Goal: Task Accomplishment & Management: Use online tool/utility

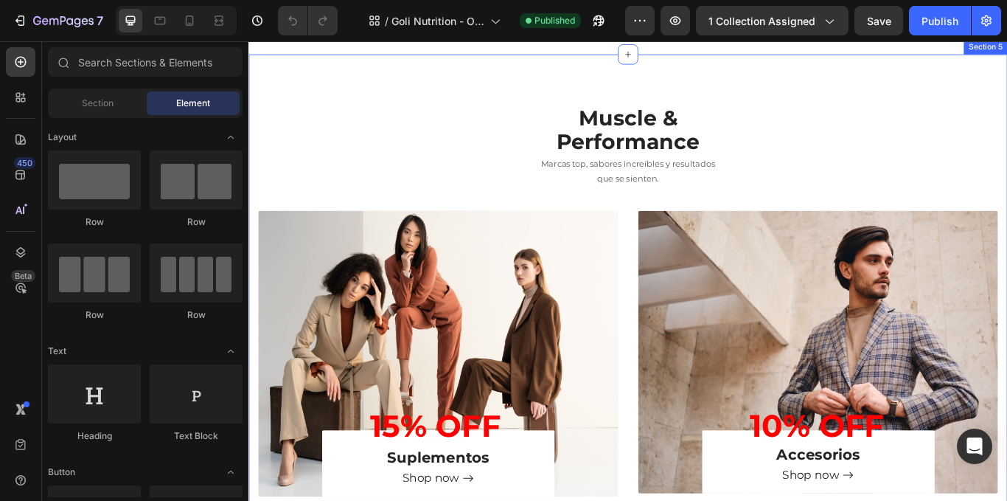
scroll to position [1106, 0]
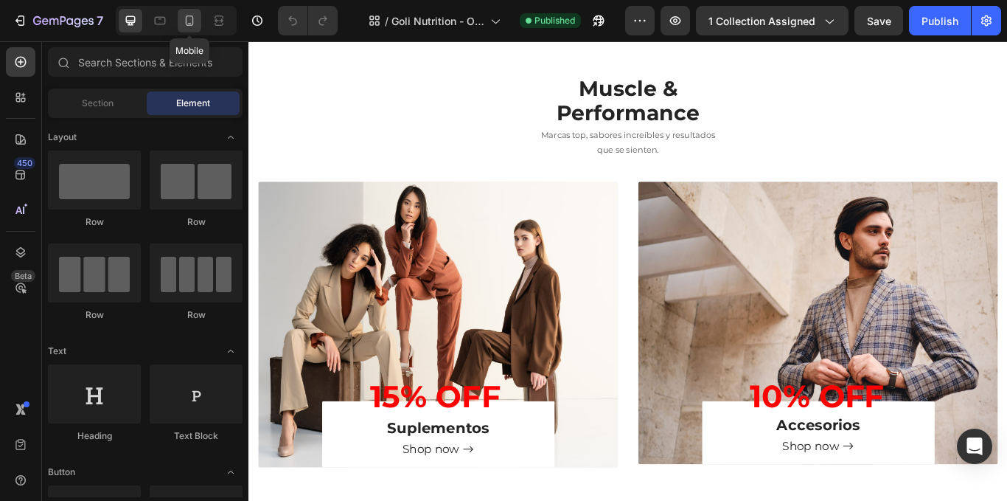
click at [198, 23] on div at bounding box center [190, 21] width 24 height 24
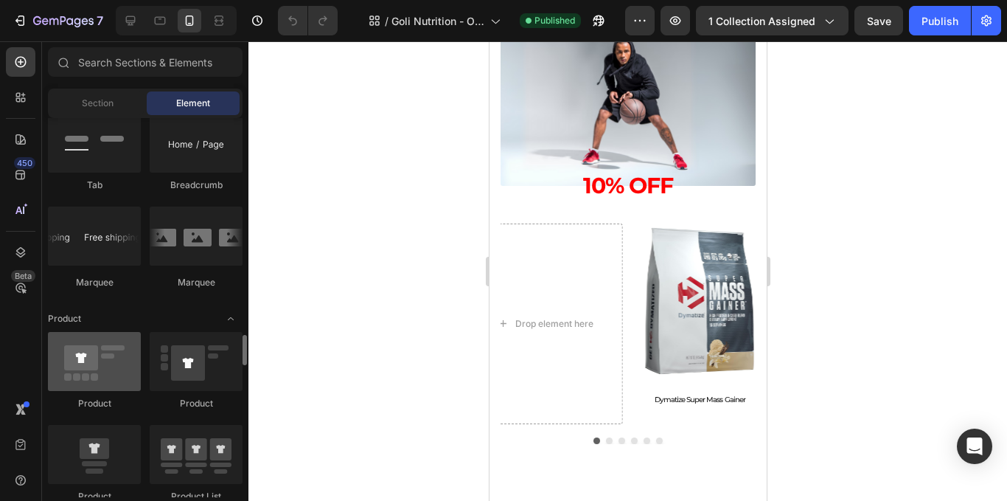
scroll to position [1770, 0]
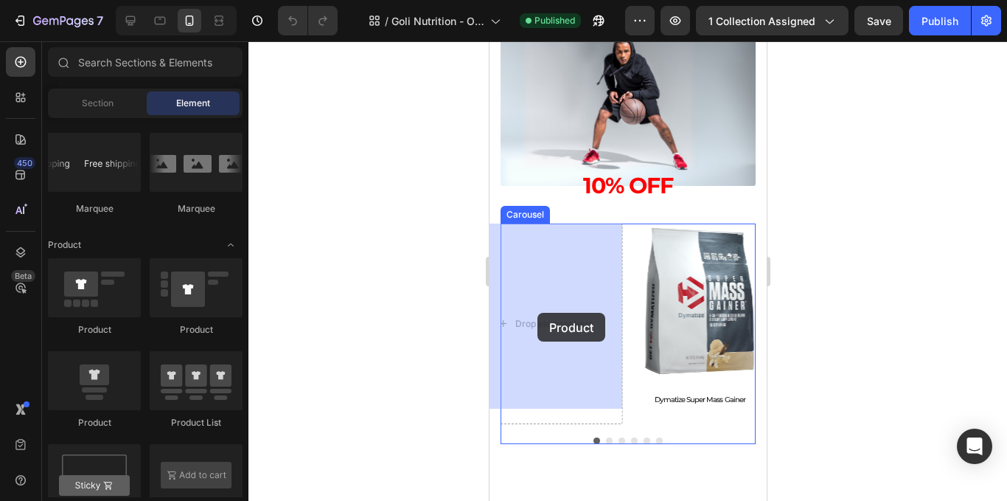
drag, startPoint x: 592, startPoint y: 463, endPoint x: 537, endPoint y: 313, distance: 160.3
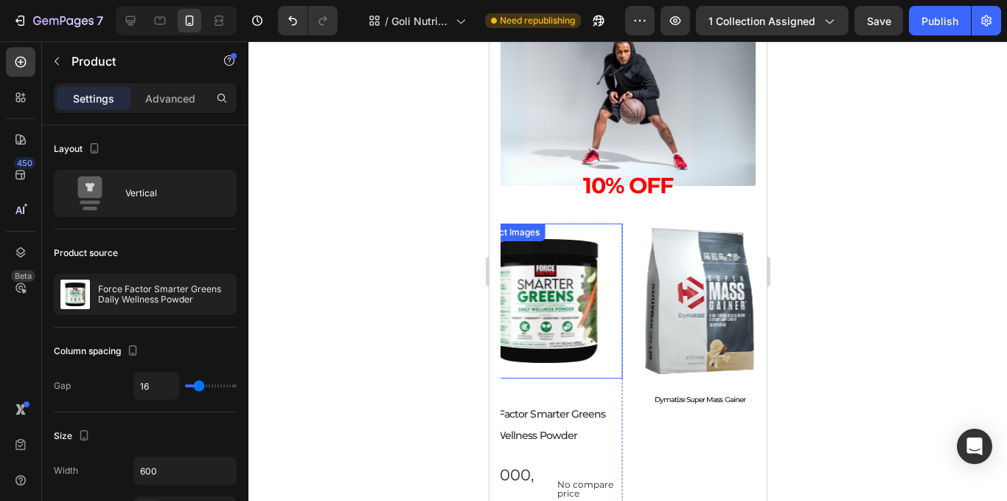
click at [563, 323] on img at bounding box center [544, 300] width 154 height 154
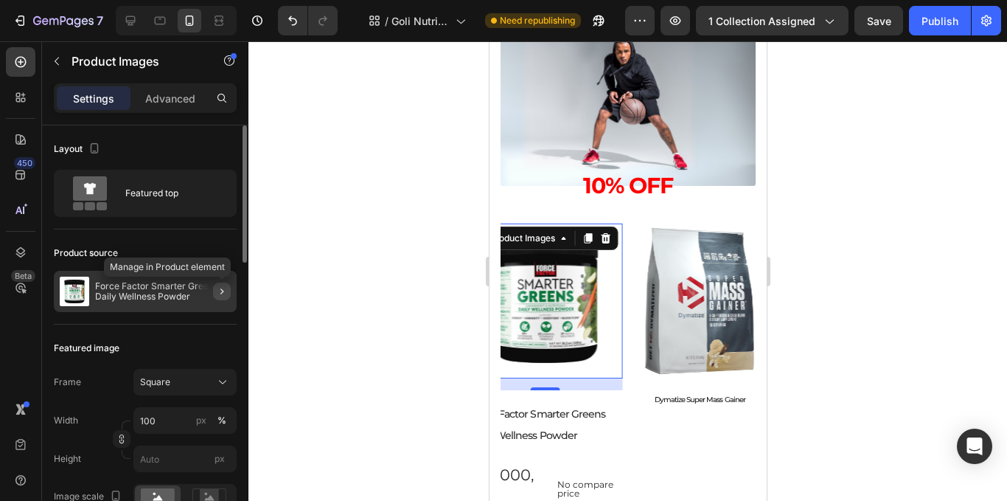
click at [217, 288] on icon "button" at bounding box center [222, 291] width 12 height 12
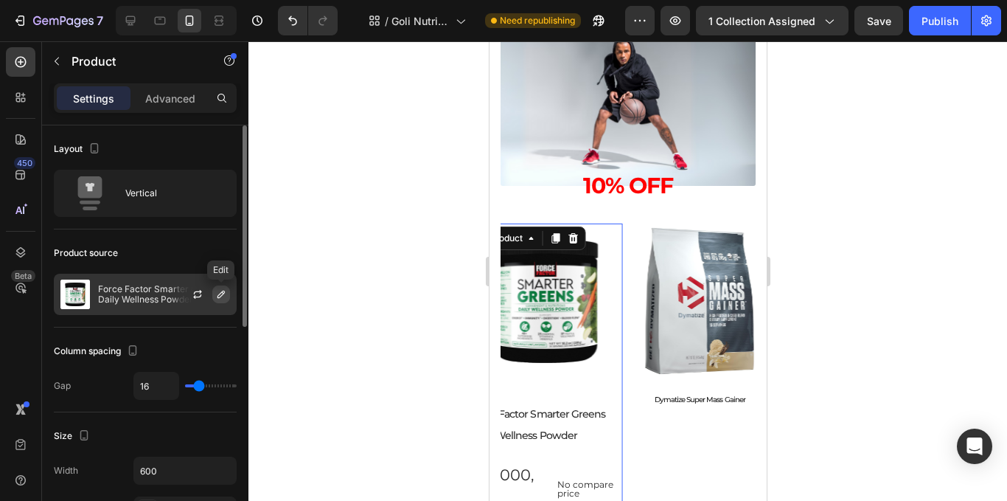
click at [222, 292] on icon "button" at bounding box center [221, 294] width 7 height 7
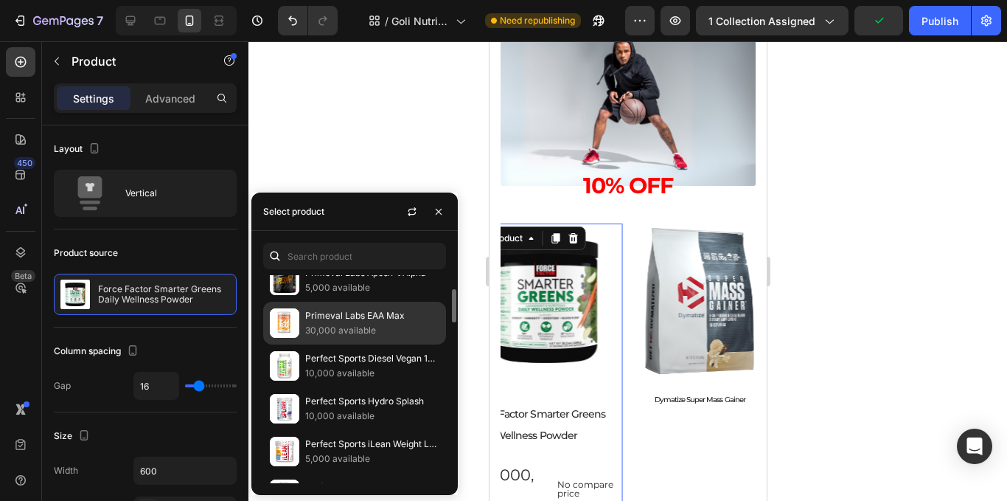
scroll to position [541, 0]
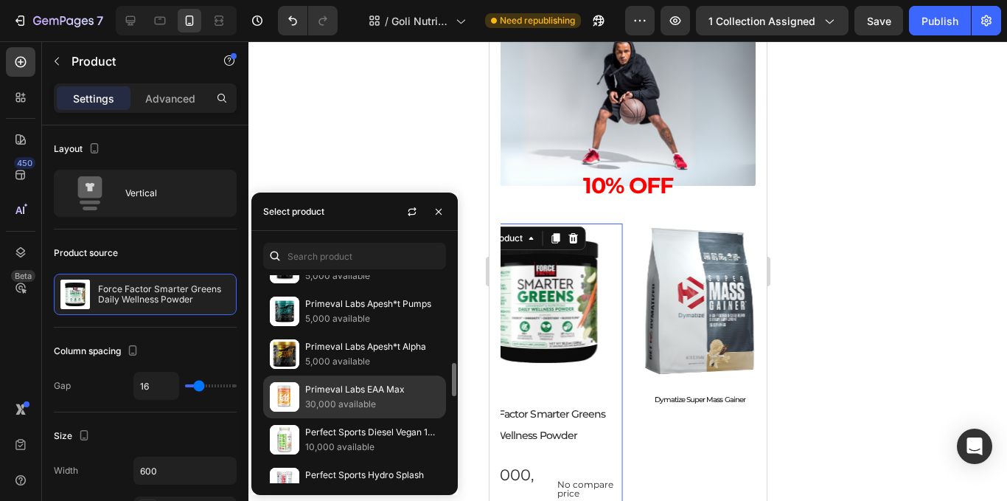
click at [344, 395] on p "Primeval Labs EAA Max" at bounding box center [372, 389] width 134 height 15
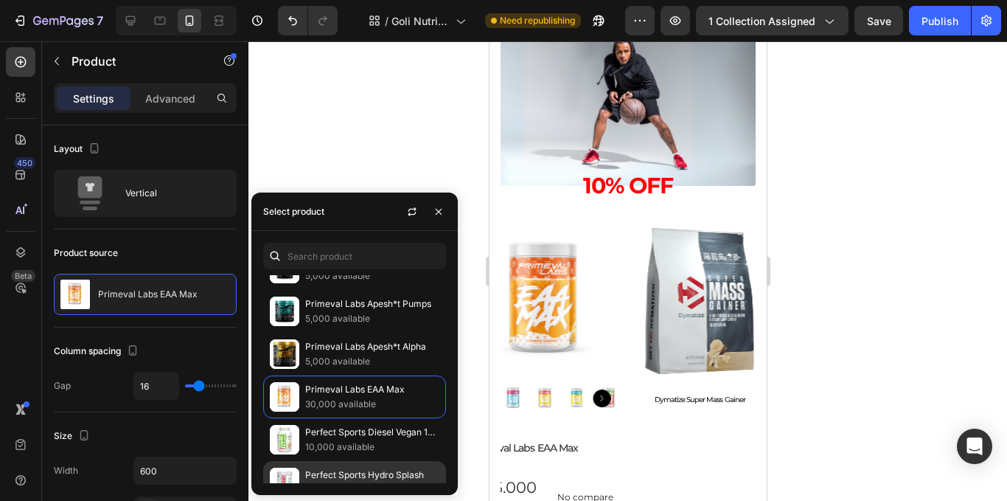
scroll to position [689, 0]
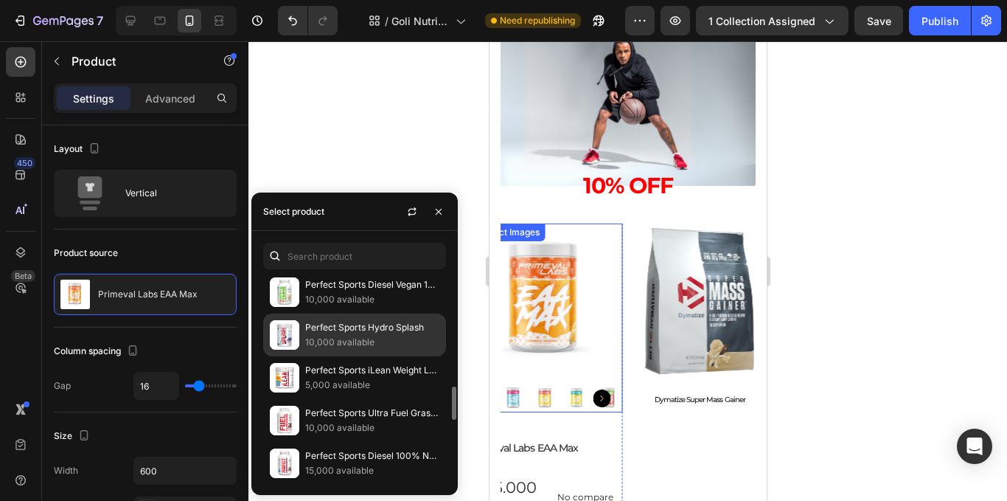
click at [387, 340] on p "10,000 available" at bounding box center [372, 342] width 134 height 15
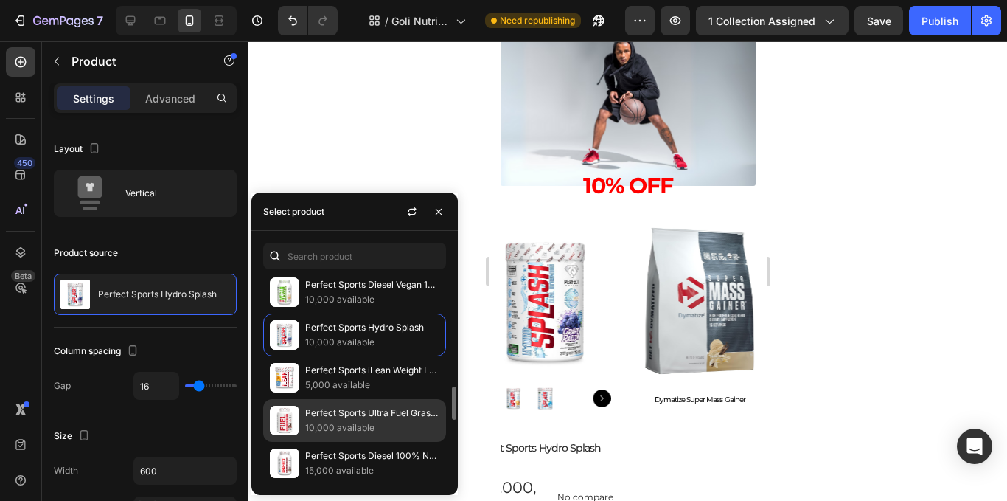
click at [365, 442] on div "Perfect Sports Ultra Fuel Grass-Fed Whey Protein 10,000 available" at bounding box center [354, 463] width 183 height 43
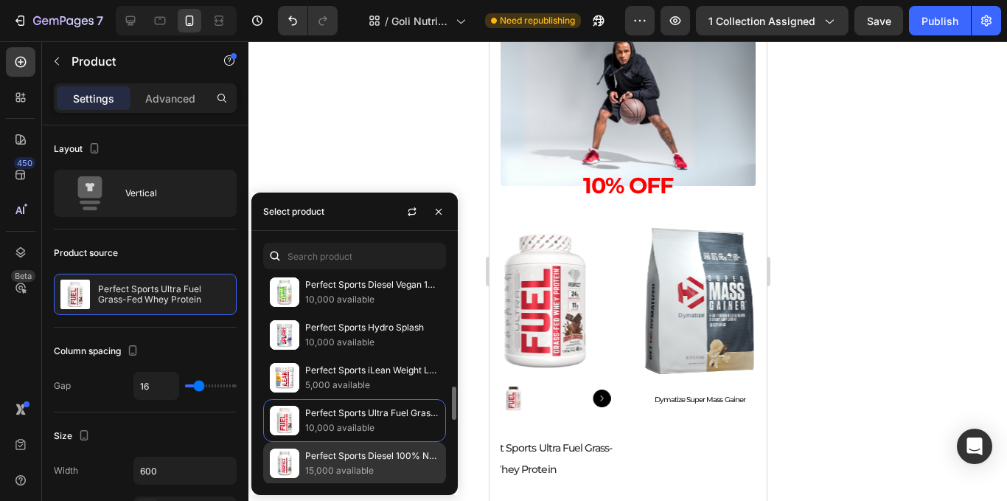
click at [371, 474] on p "15,000 available" at bounding box center [372, 470] width 134 height 15
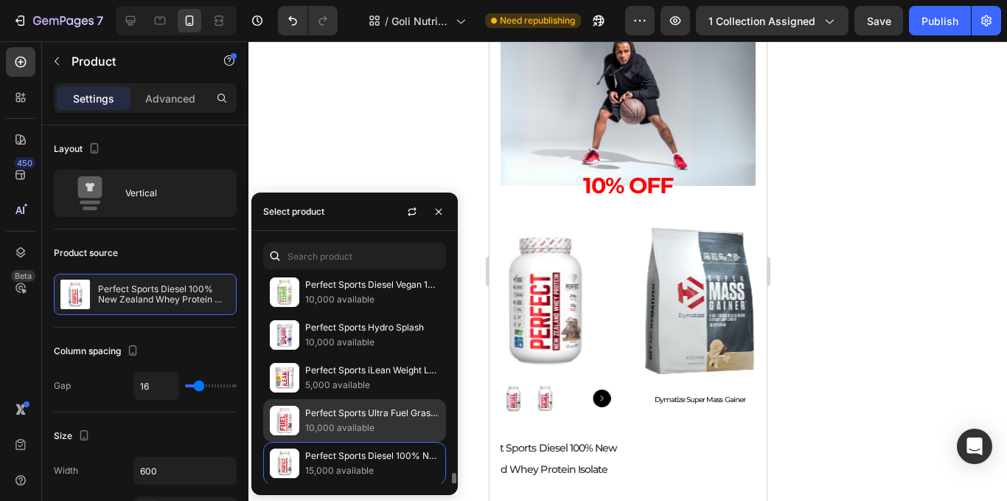
scroll to position [836, 0]
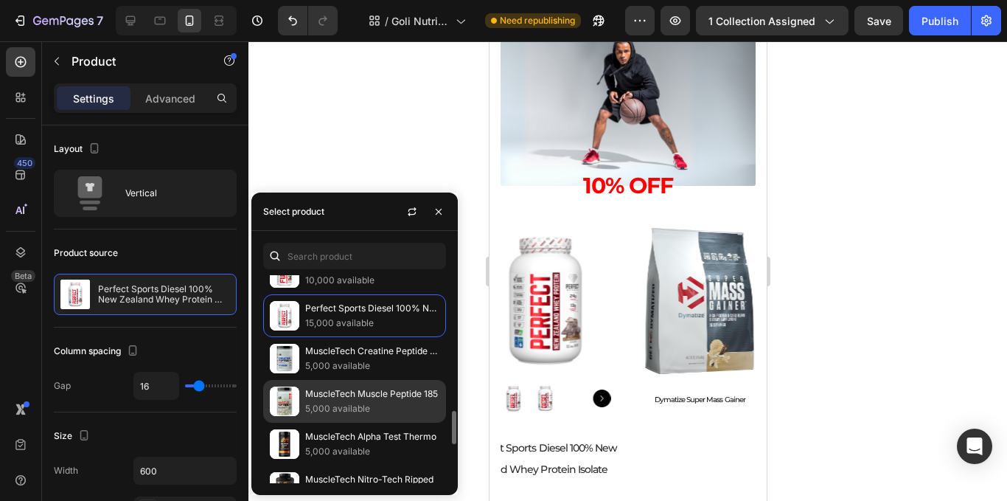
click at [413, 394] on p "MuscleTech Muscle Peptide 185" at bounding box center [372, 393] width 134 height 15
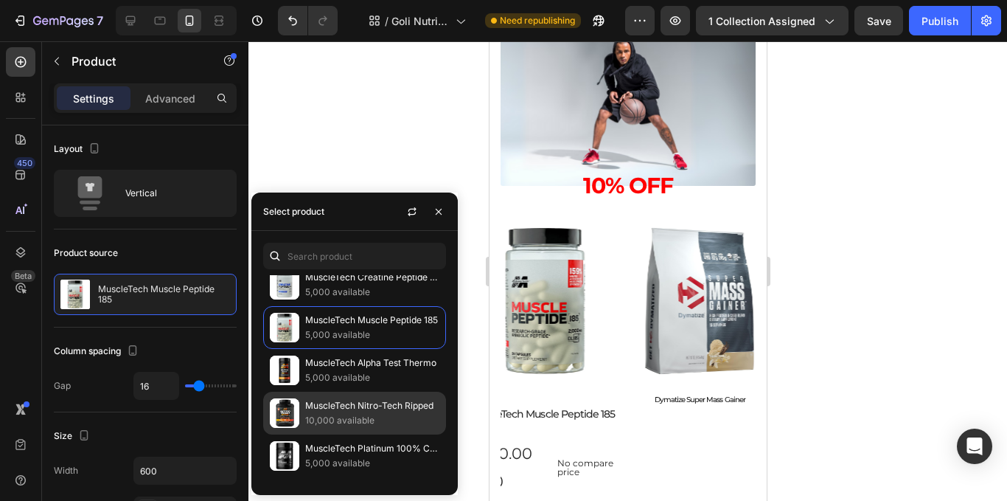
scroll to position [1057, 0]
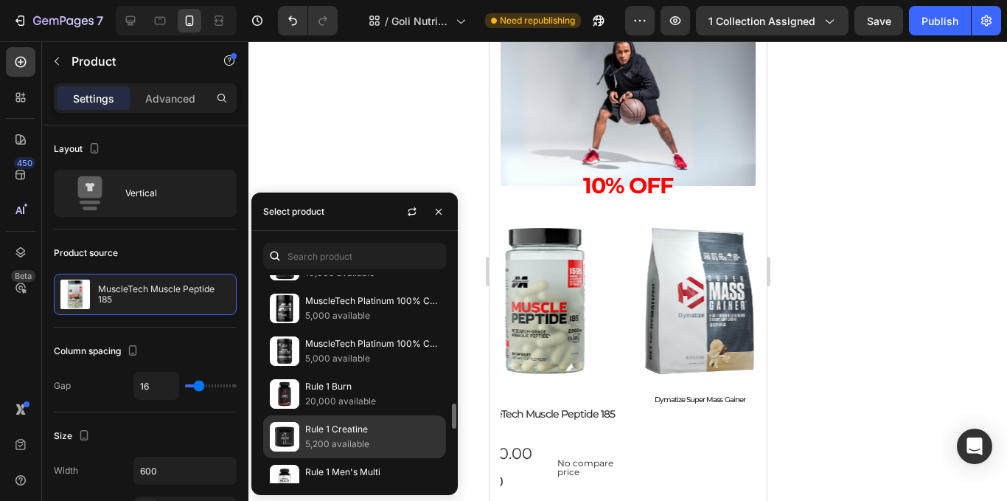
click at [401, 434] on p "Rule 1 Creatine" at bounding box center [372, 429] width 134 height 15
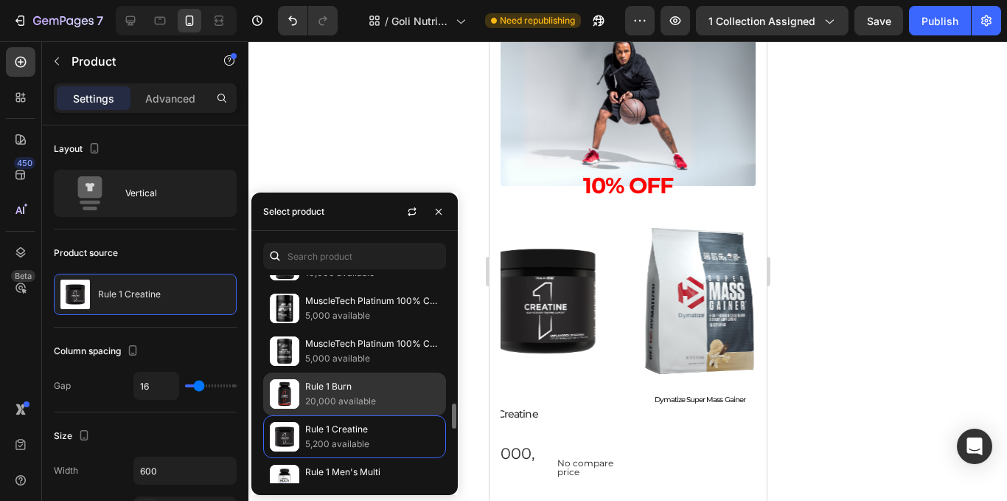
click at [409, 403] on p "20,000 available" at bounding box center [372, 401] width 134 height 15
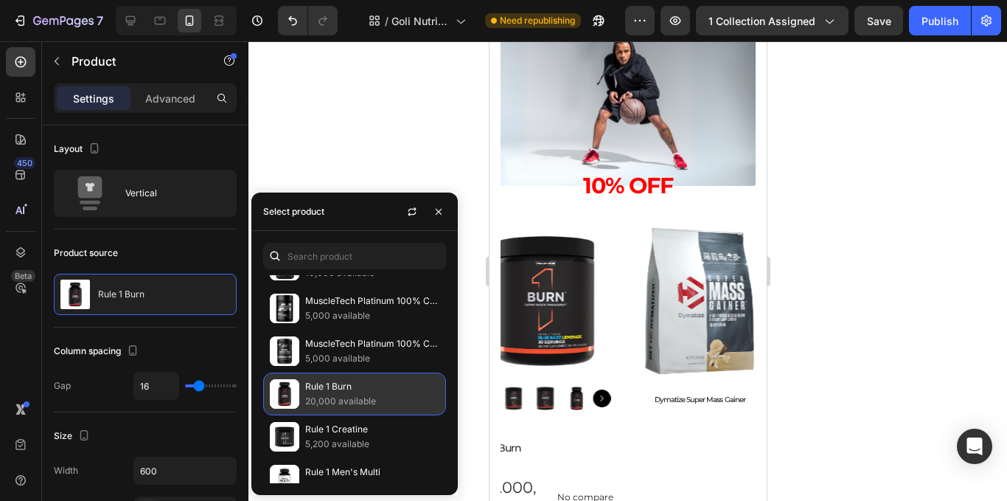
scroll to position [1131, 0]
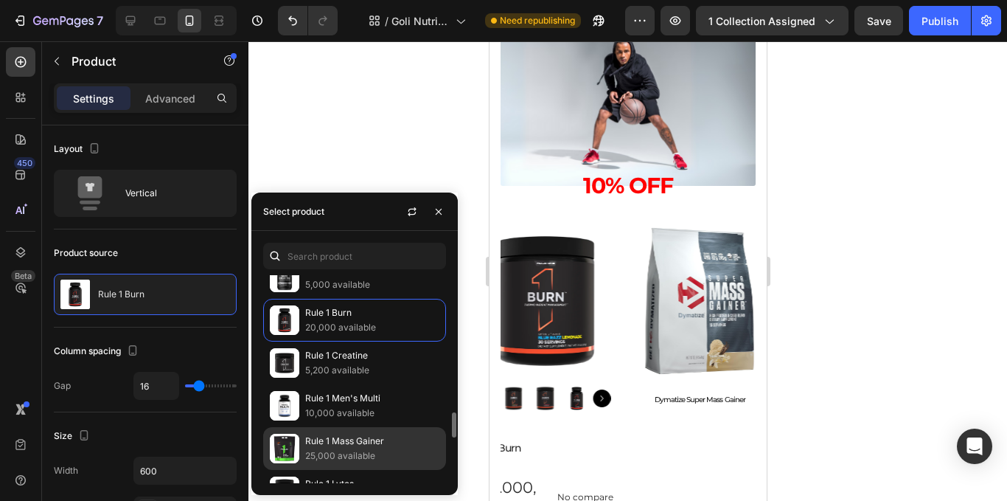
click at [405, 448] on p "Rule 1 Mass Gainer" at bounding box center [372, 441] width 134 height 15
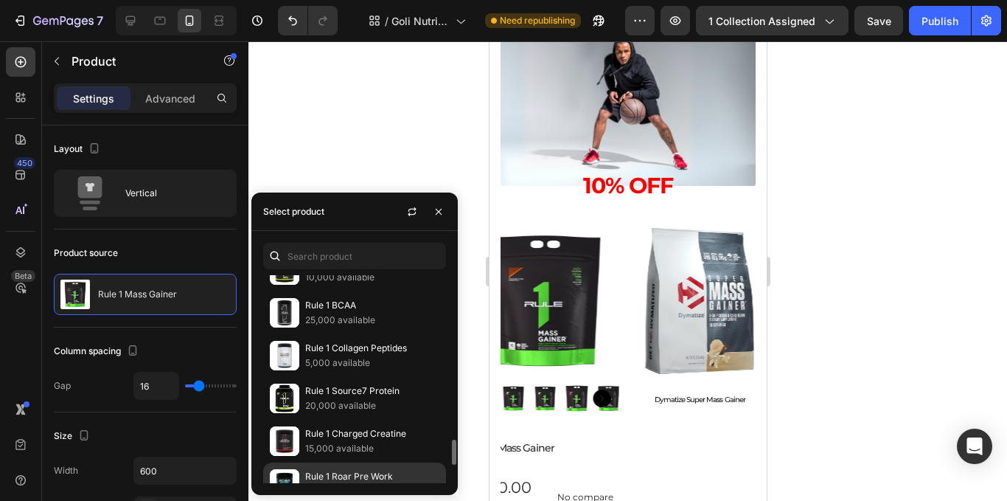
scroll to position [1426, 0]
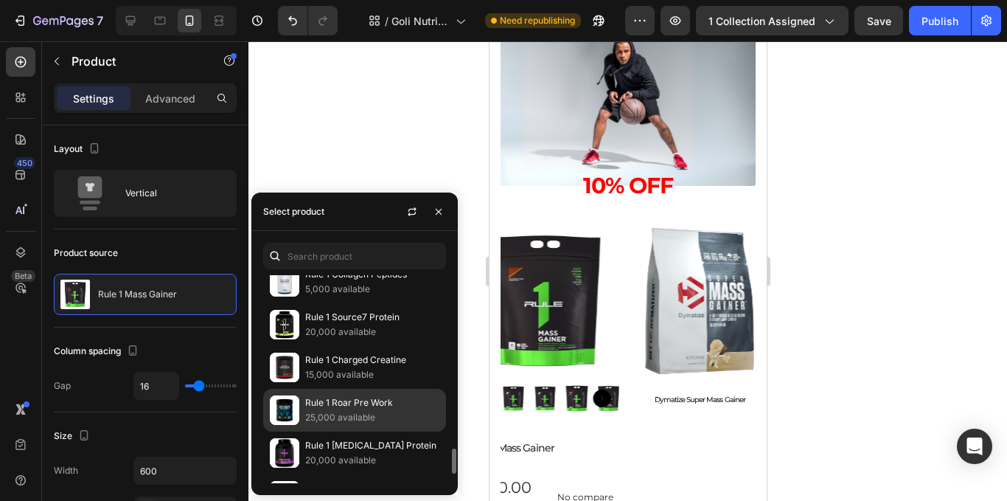
click at [387, 397] on p "Rule 1 Roar Pre Work" at bounding box center [372, 402] width 134 height 15
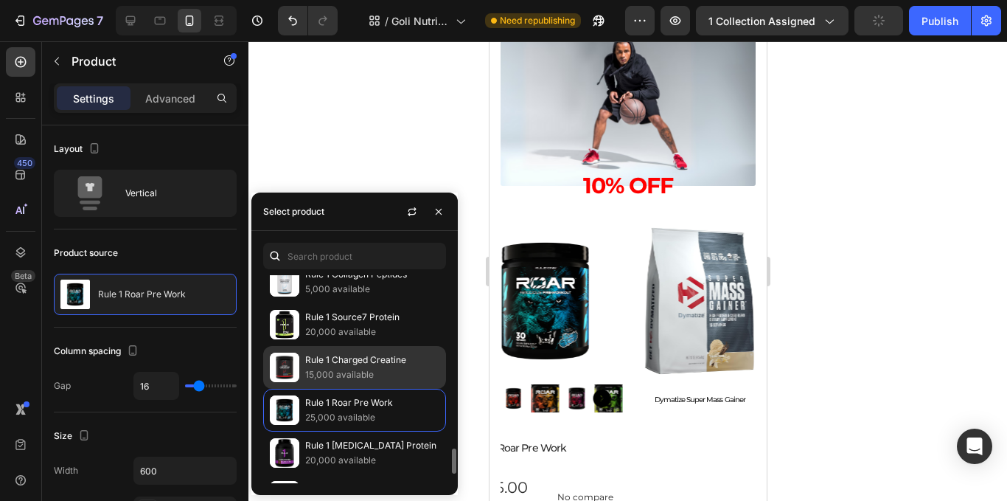
scroll to position [1529, 0]
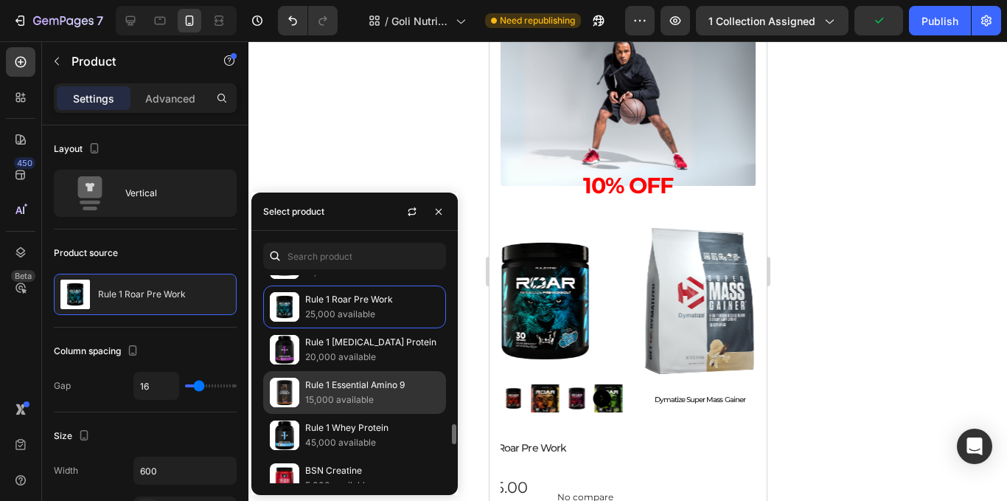
click at [375, 389] on p "Rule 1 Essential Amino 9" at bounding box center [372, 385] width 134 height 15
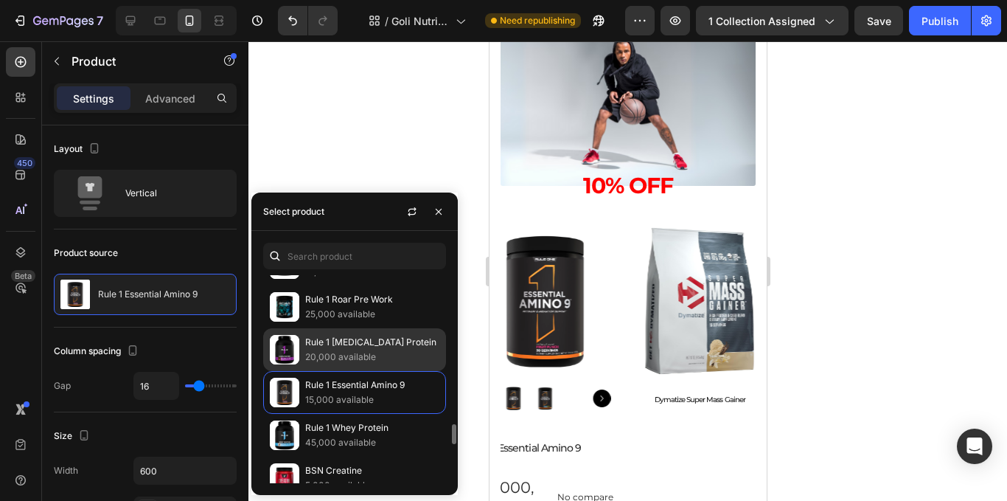
click at [398, 344] on p "Rule 1 [MEDICAL_DATA] Protein" at bounding box center [372, 342] width 134 height 15
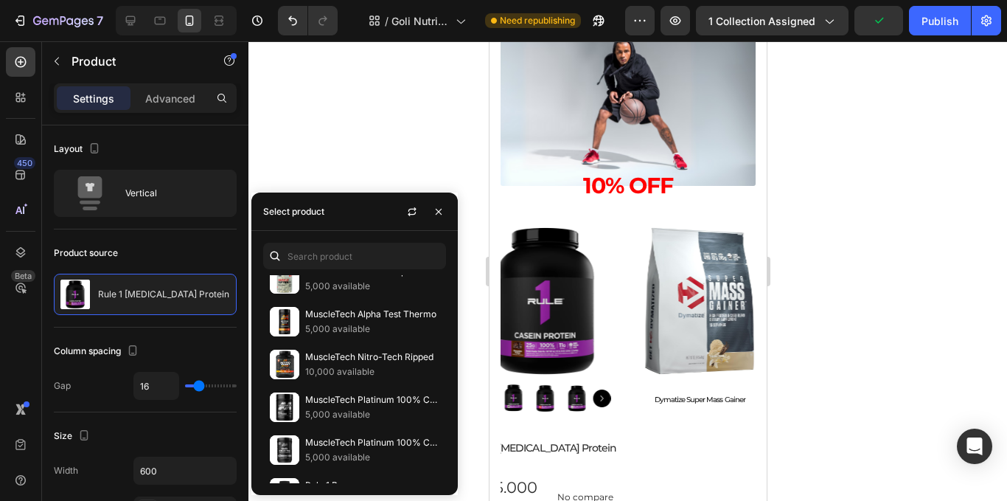
scroll to position [811, 0]
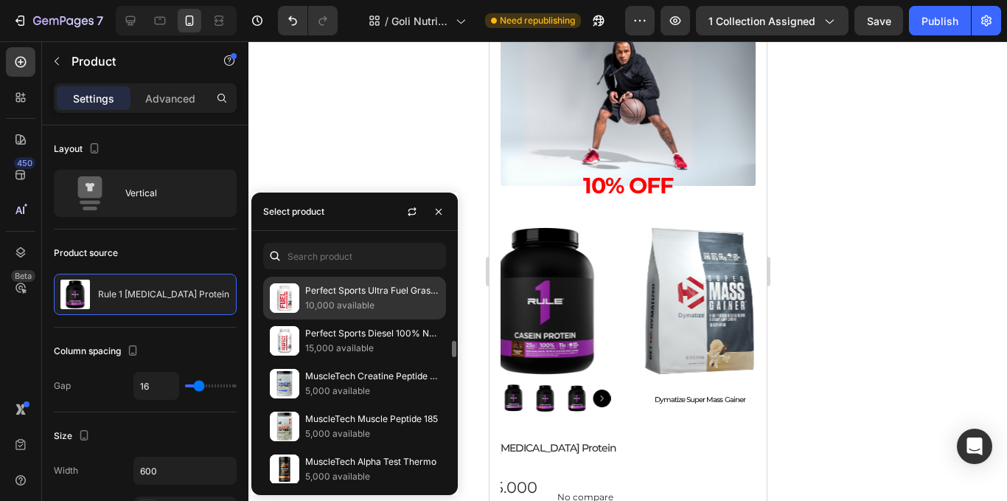
click at [383, 302] on p "10,000 available" at bounding box center [372, 305] width 134 height 15
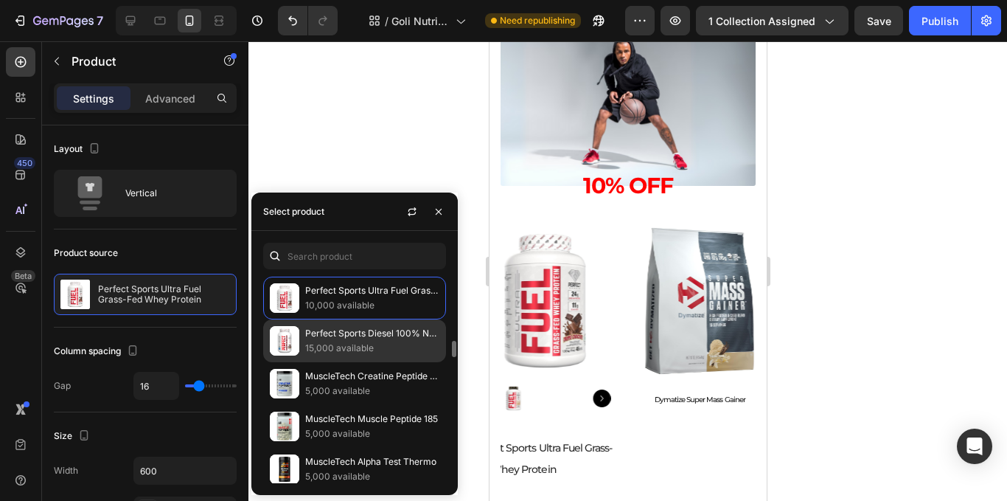
drag, startPoint x: 412, startPoint y: 328, endPoint x: 411, endPoint y: 353, distance: 25.1
click at [411, 328] on p "Perfect Sports Diesel 100% New Zealand Whey Protein Isolate" at bounding box center [372, 333] width 134 height 15
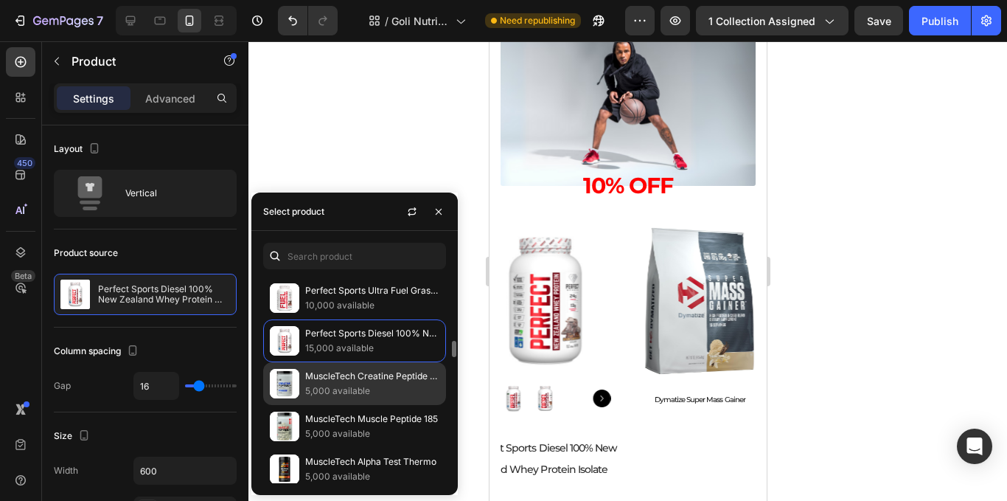
click at [400, 397] on p "5,000 available" at bounding box center [372, 390] width 134 height 15
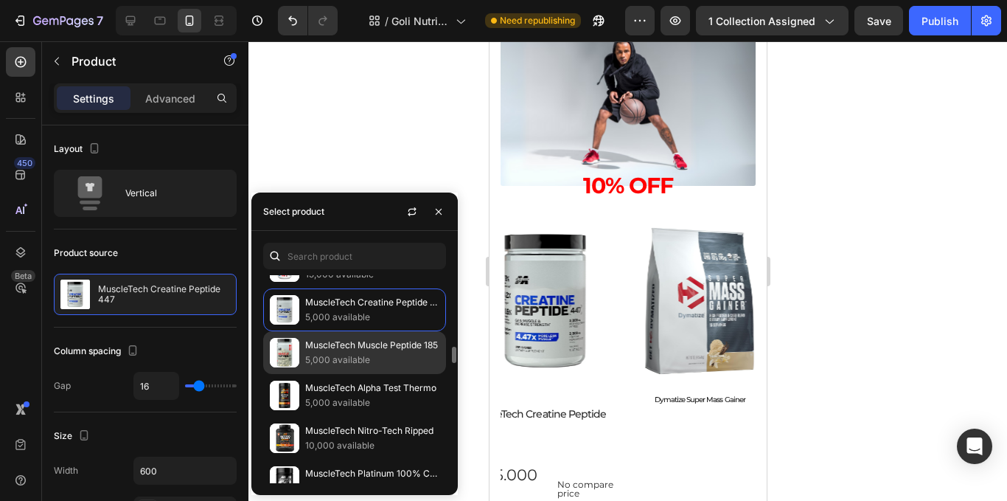
scroll to position [1032, 0]
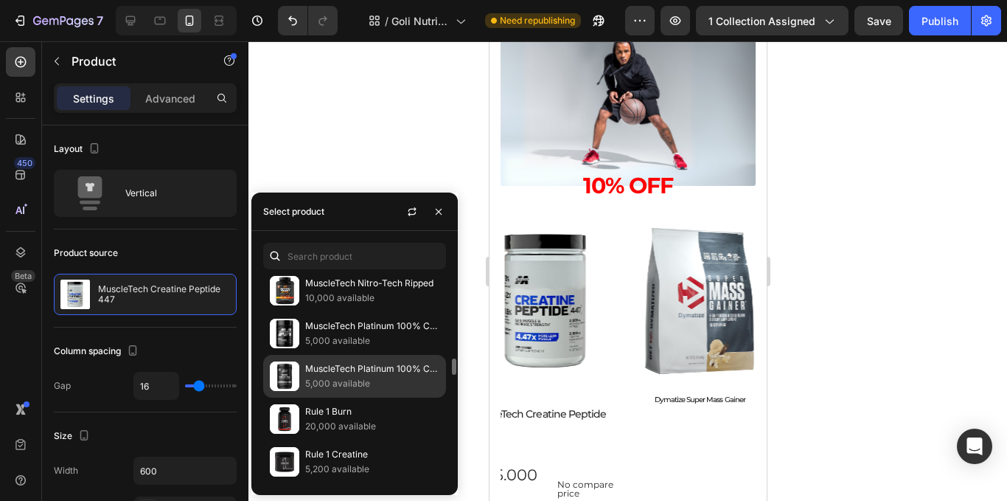
click at [403, 378] on p "5,000 available" at bounding box center [372, 383] width 134 height 15
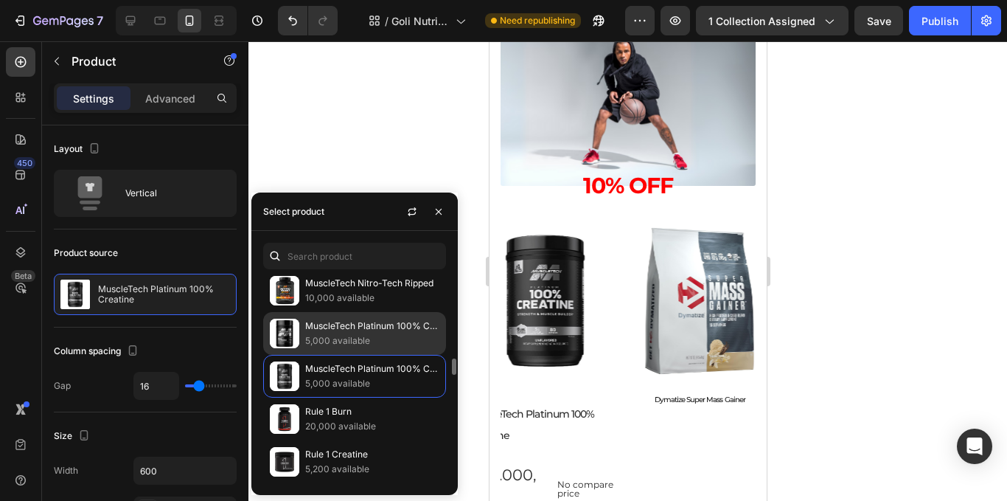
click at [403, 331] on p "MuscleTech Platinum 100% Caffeine" at bounding box center [372, 326] width 134 height 15
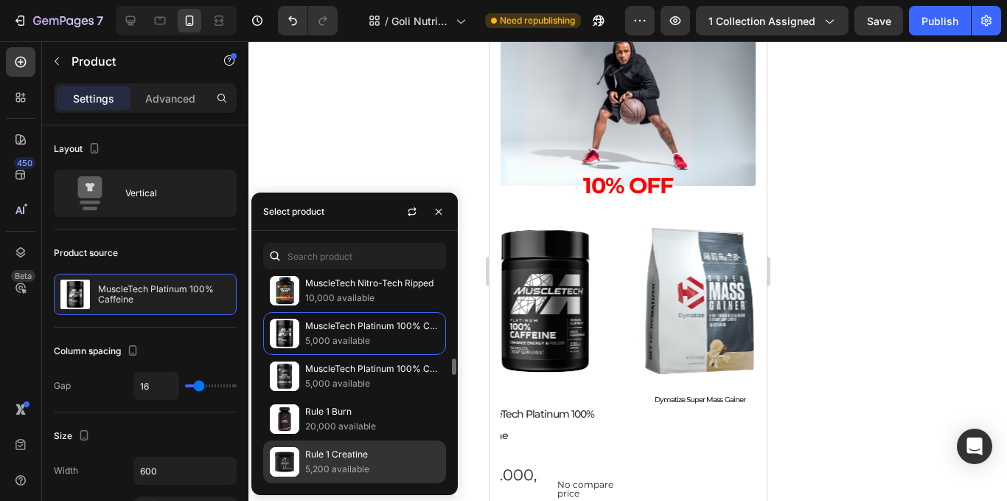
click at [390, 464] on p "5,200 available" at bounding box center [372, 469] width 134 height 15
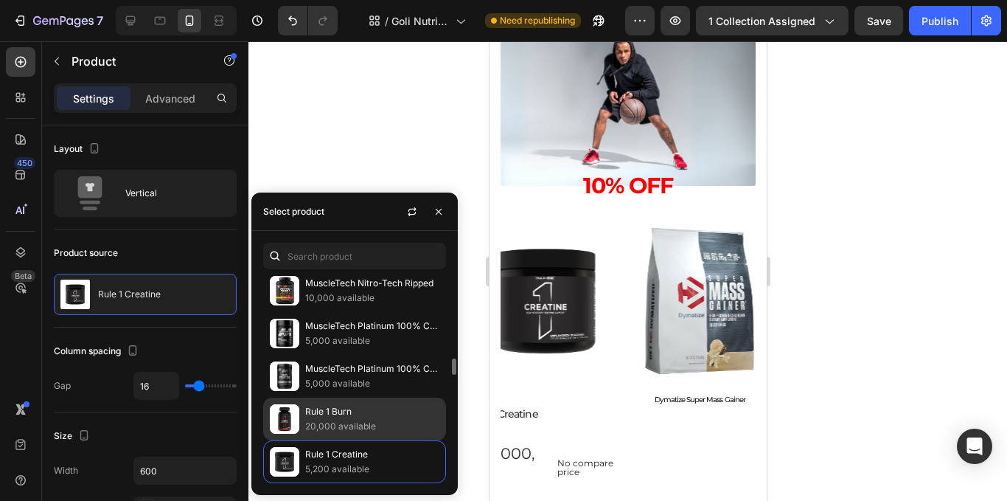
scroll to position [1106, 0]
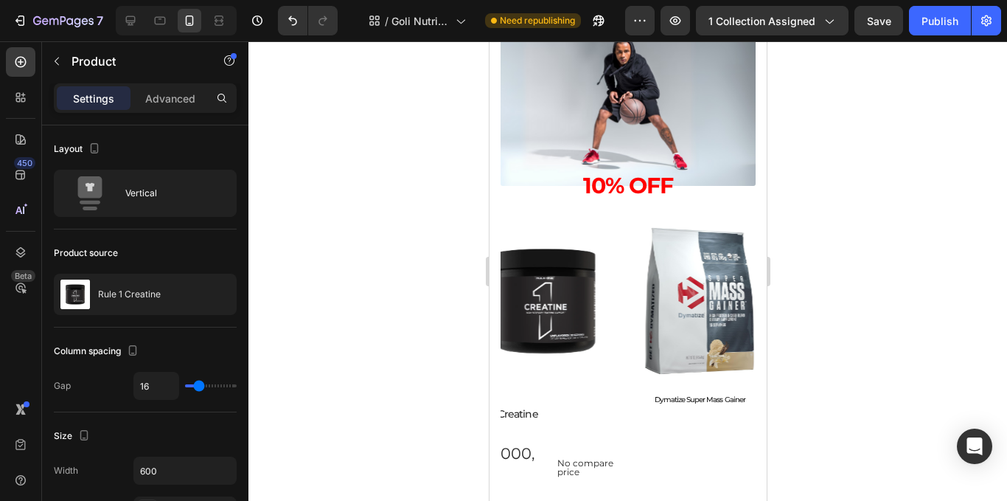
click at [851, 324] on div at bounding box center [627, 270] width 759 height 459
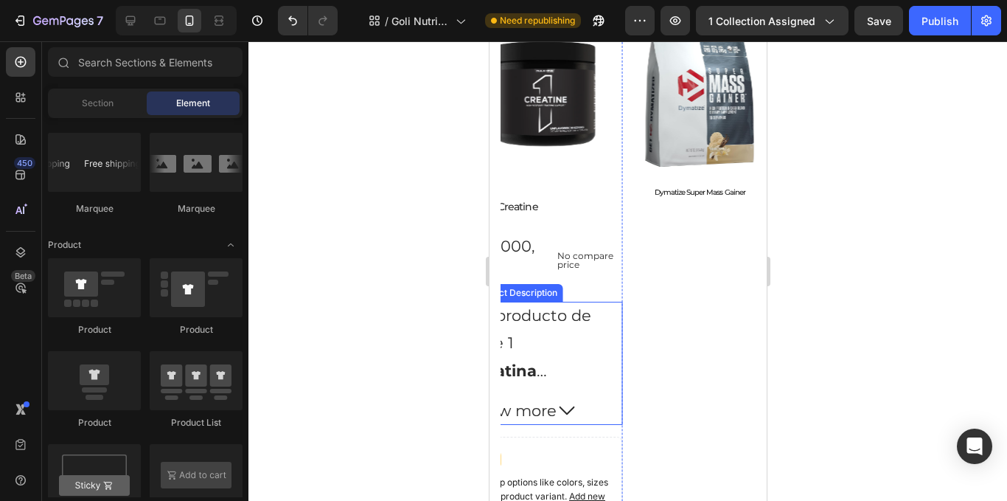
scroll to position [1426, 0]
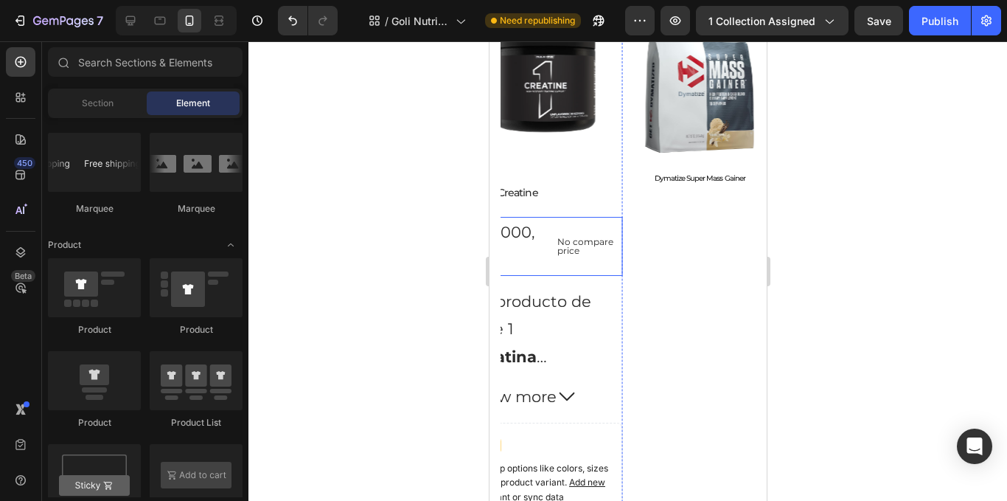
drag, startPoint x: 563, startPoint y: 228, endPoint x: 588, endPoint y: 246, distance: 31.1
click at [564, 228] on div "No compare price Product Price" at bounding box center [587, 246] width 72 height 59
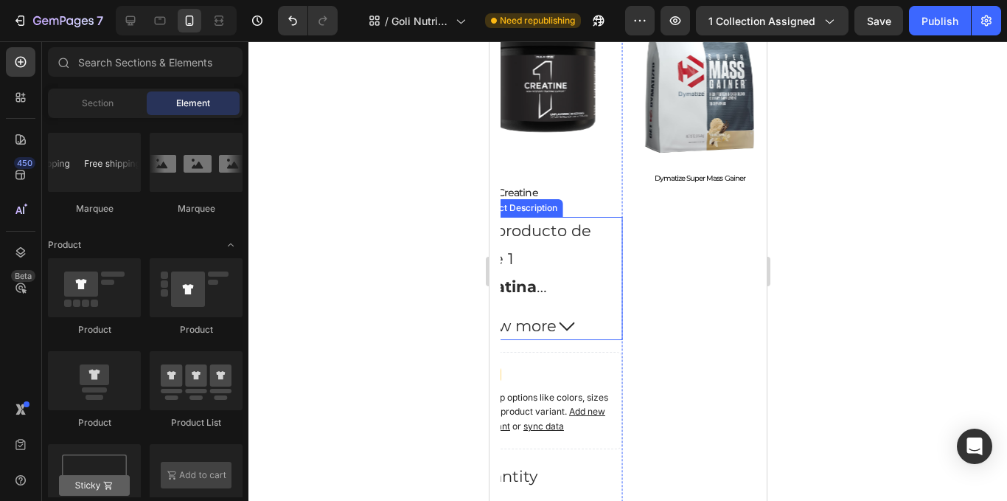
click at [556, 252] on div "Un producto de Rule 1 Creatina monohidratada 100% micronizada 100% monohidrato …" at bounding box center [544, 258] width 154 height 83
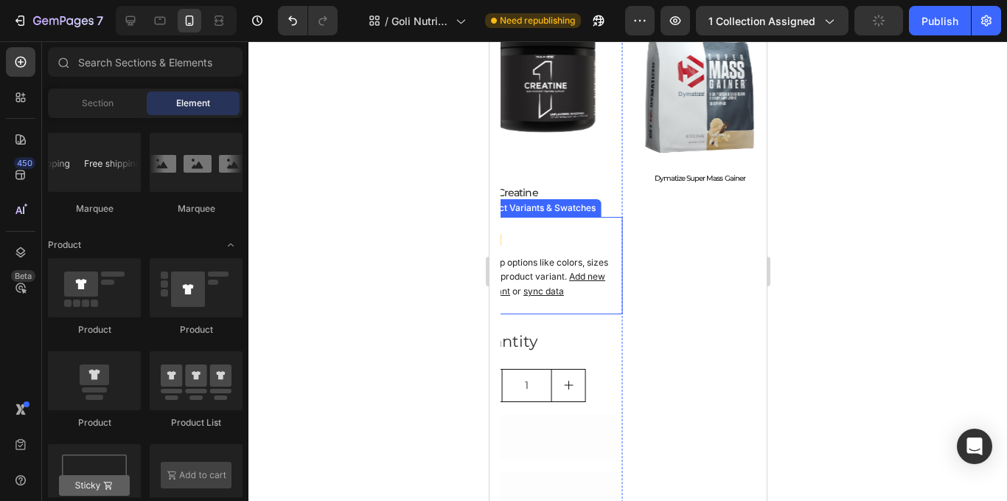
click at [556, 253] on div "Setup options like colors, sizes with product variant. Add new variant or sync …" at bounding box center [544, 265] width 141 height 84
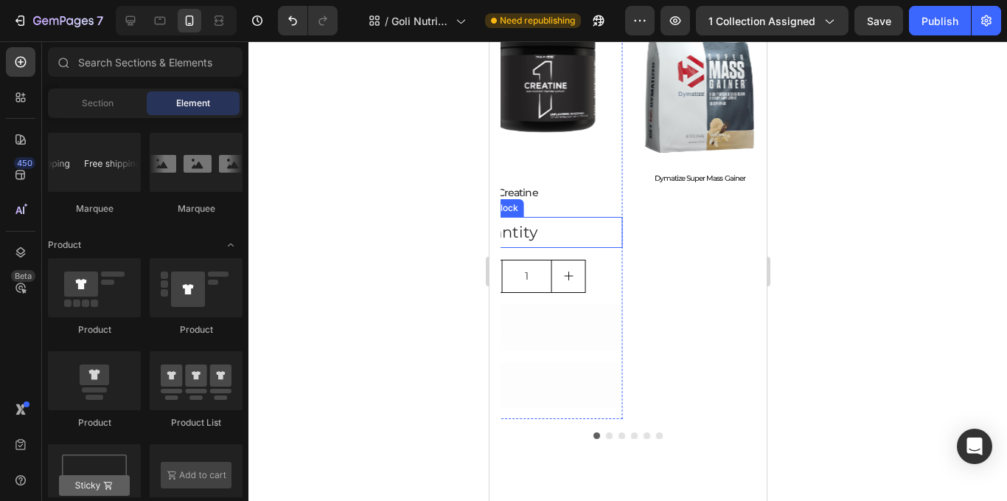
click at [563, 240] on div "Quantity" at bounding box center [544, 232] width 154 height 31
click at [594, 224] on div "1" at bounding box center [544, 233] width 154 height 33
click at [546, 248] on div "Add to cart" at bounding box center [555, 240] width 87 height 28
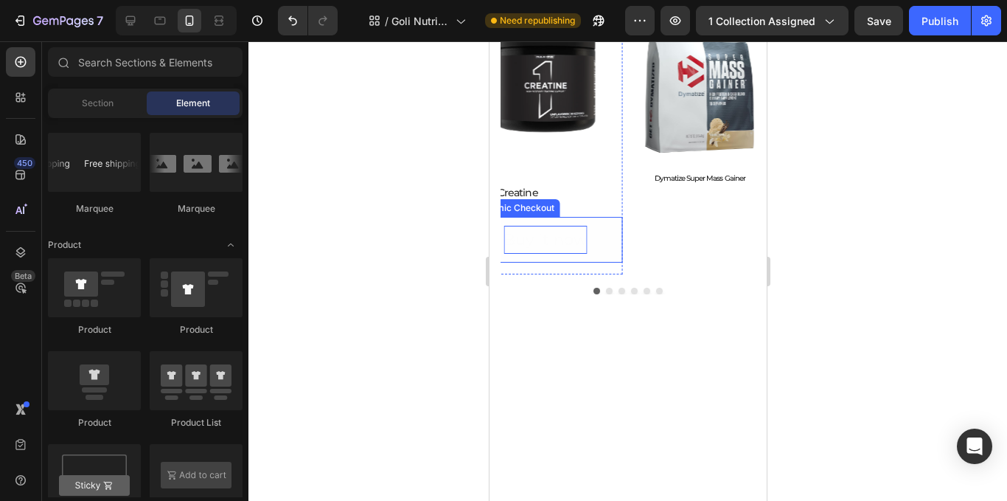
click at [559, 247] on div "Buy it now" at bounding box center [544, 240] width 83 height 28
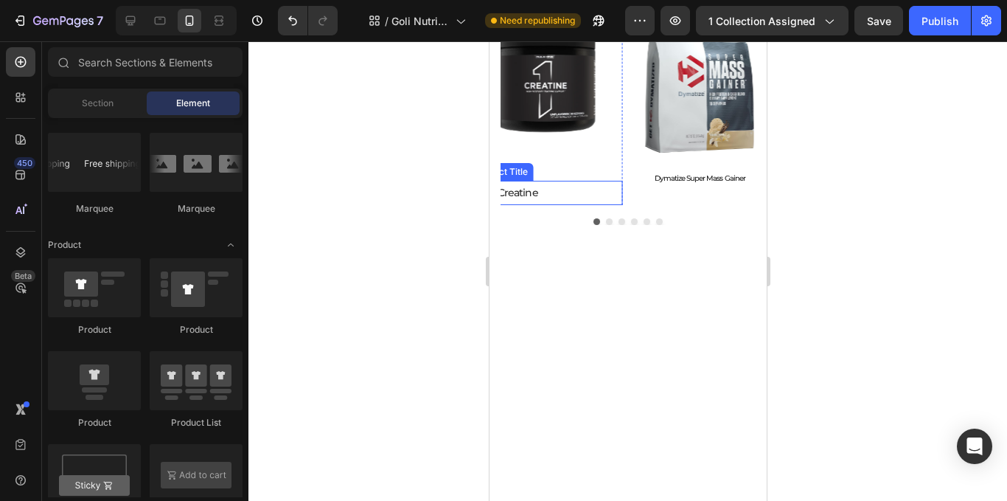
click at [548, 199] on h2 "Rule 1 Creatine" at bounding box center [544, 193] width 154 height 24
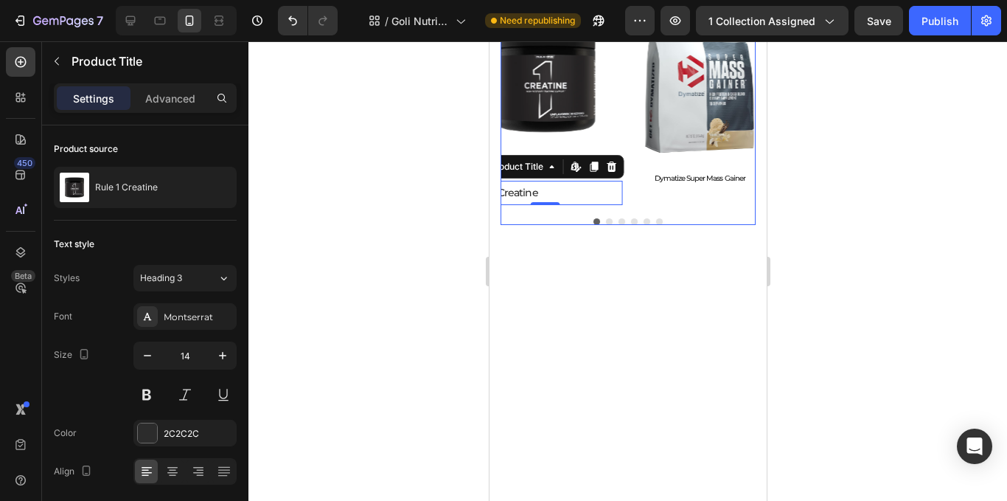
click at [558, 213] on div "Product Images Dymatize Super Mass Gainer Product Title Product Product Images …" at bounding box center [627, 113] width 255 height 223
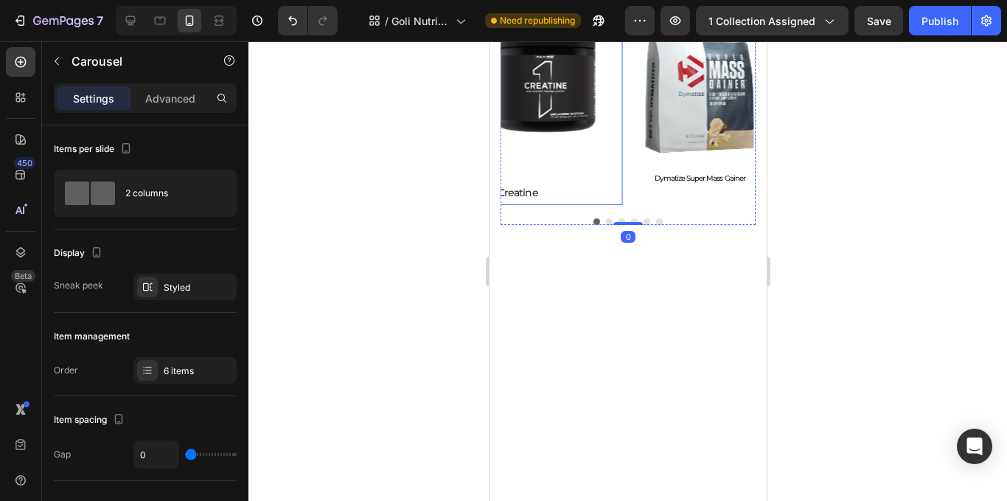
click at [575, 163] on div "Product Images" at bounding box center [544, 85] width 154 height 166
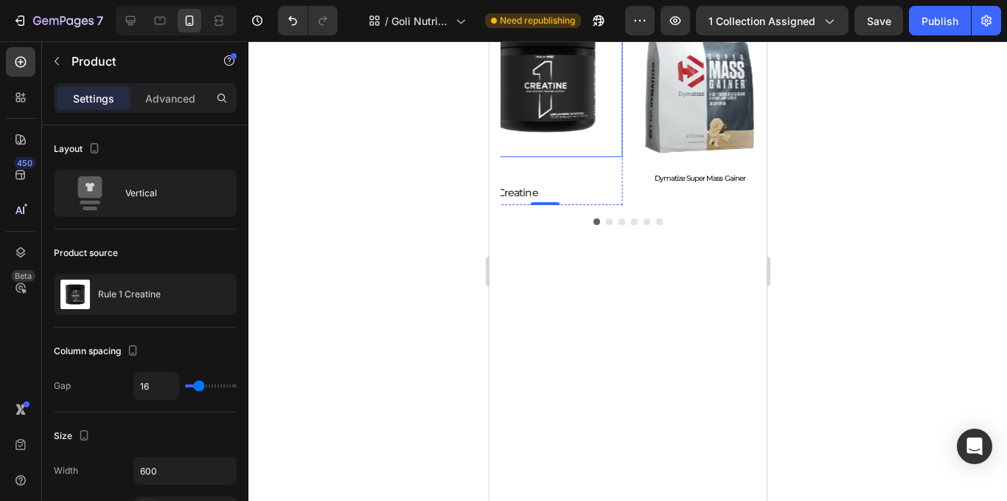
click at [571, 123] on img at bounding box center [544, 79] width 154 height 154
click at [563, 136] on img at bounding box center [544, 79] width 154 height 154
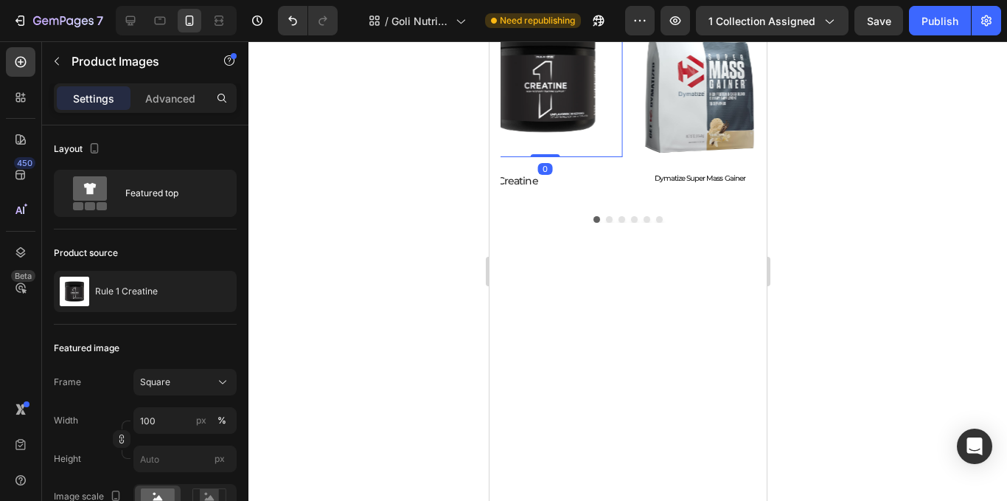
drag, startPoint x: 553, startPoint y: 165, endPoint x: 556, endPoint y: 137, distance: 28.2
click at [556, 137] on div "Product Images 0" at bounding box center [544, 79] width 154 height 154
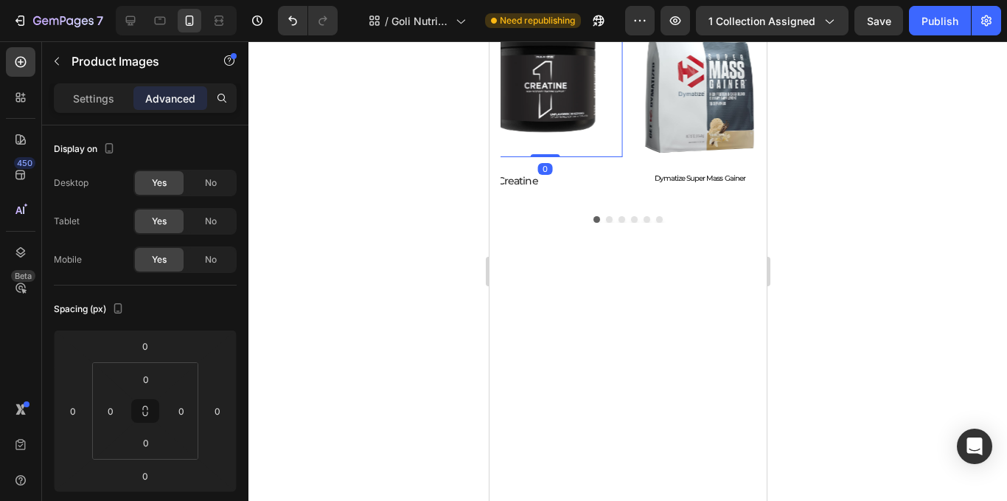
click at [551, 180] on h2 "Rule 1 Creatine" at bounding box center [544, 181] width 154 height 24
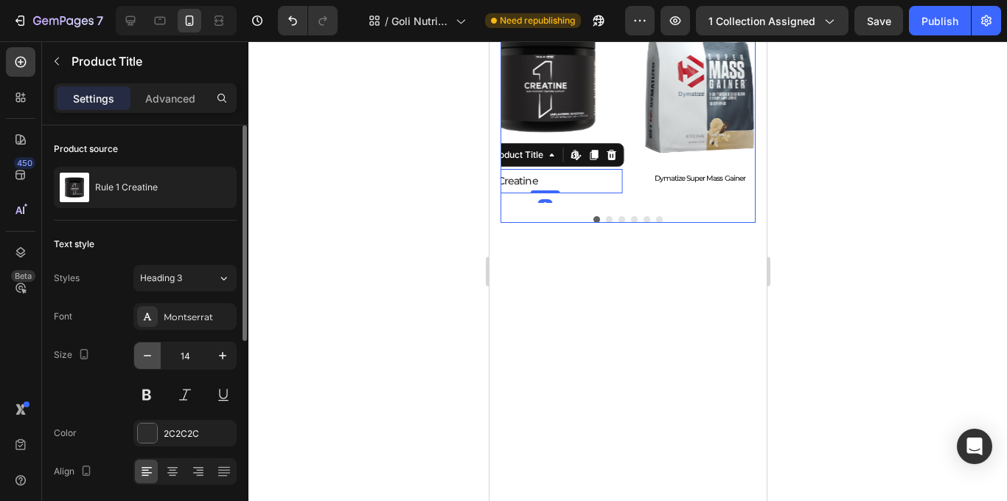
click at [153, 346] on button "button" at bounding box center [147, 355] width 27 height 27
type input "11"
click at [175, 467] on icon at bounding box center [172, 467] width 10 height 1
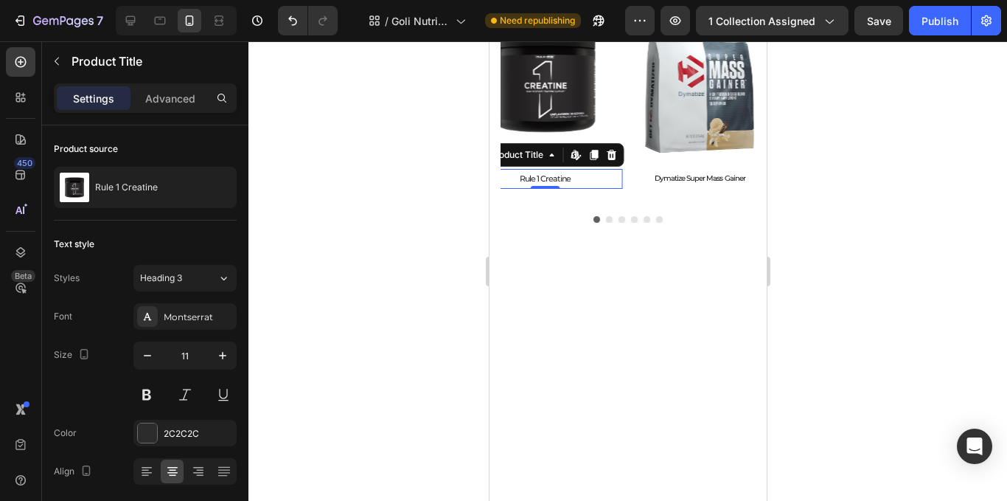
click at [296, 298] on div at bounding box center [627, 270] width 759 height 459
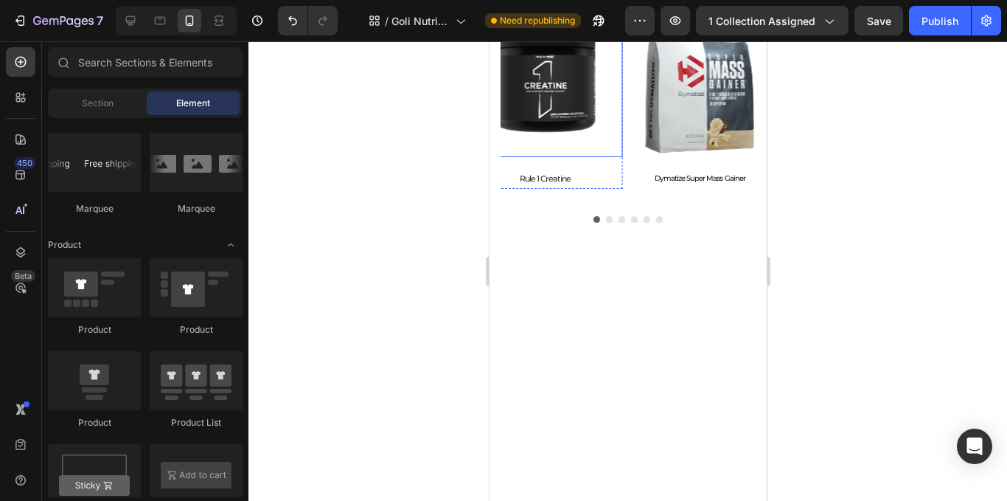
drag, startPoint x: 588, startPoint y: 147, endPoint x: 585, endPoint y: 178, distance: 31.1
click at [587, 147] on img at bounding box center [544, 79] width 154 height 154
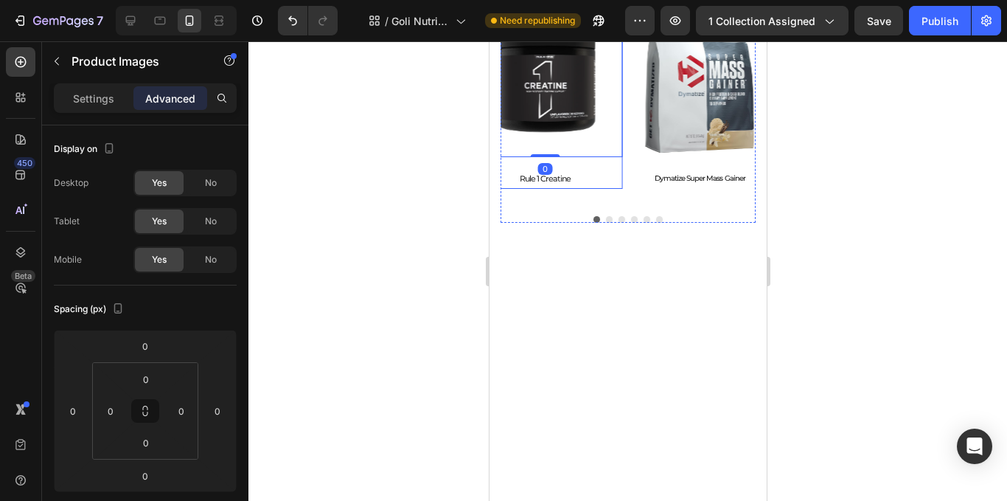
click at [588, 165] on div "Product Images 0 Rule 1 Creatine Product Title Product" at bounding box center [544, 95] width 154 height 187
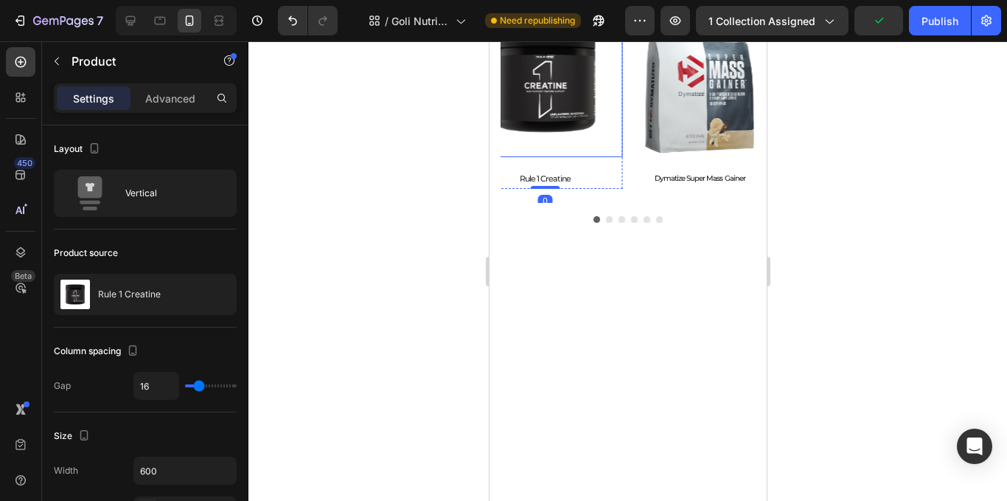
click at [593, 115] on img at bounding box center [544, 79] width 154 height 154
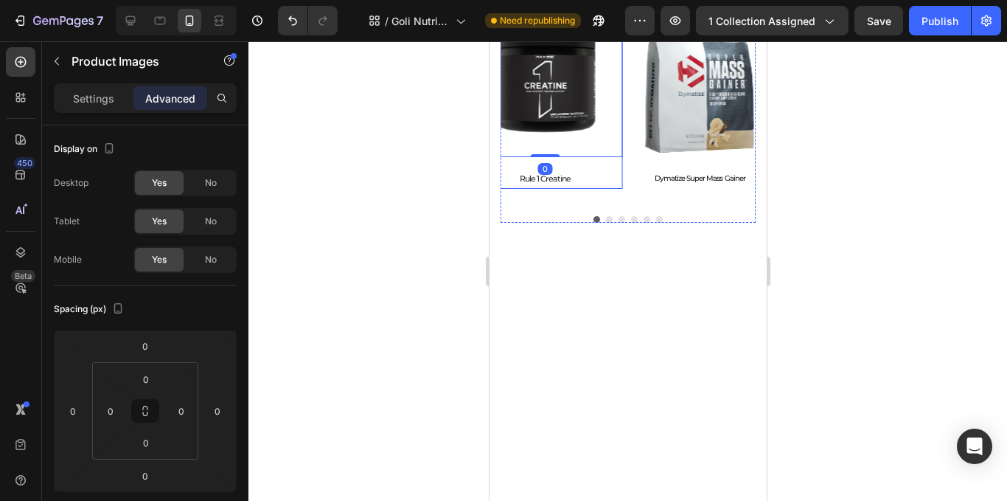
click at [602, 162] on div "Product Images 0 Rule 1 Creatine Product Title Product" at bounding box center [544, 95] width 154 height 187
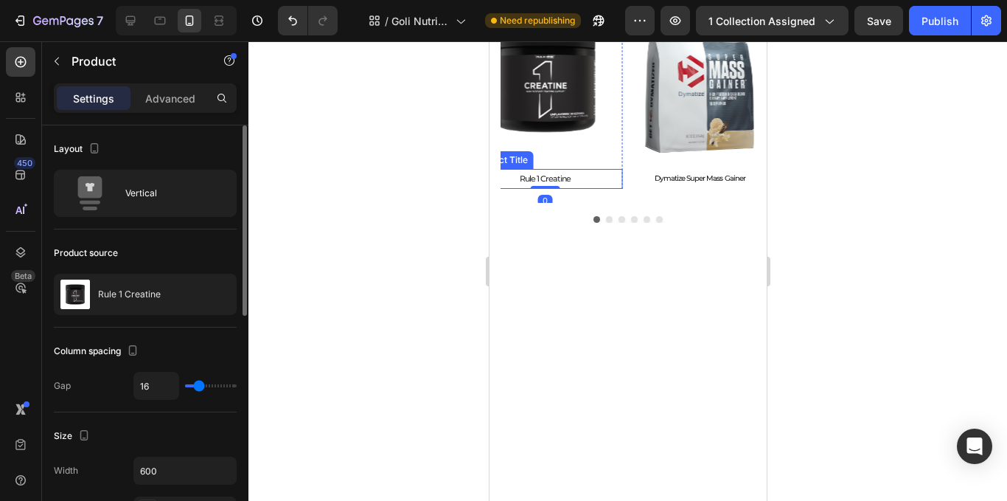
type input "19"
click at [201, 384] on input "range" at bounding box center [211, 385] width 52 height 3
type input "0"
drag, startPoint x: 200, startPoint y: 382, endPoint x: 125, endPoint y: 400, distance: 77.4
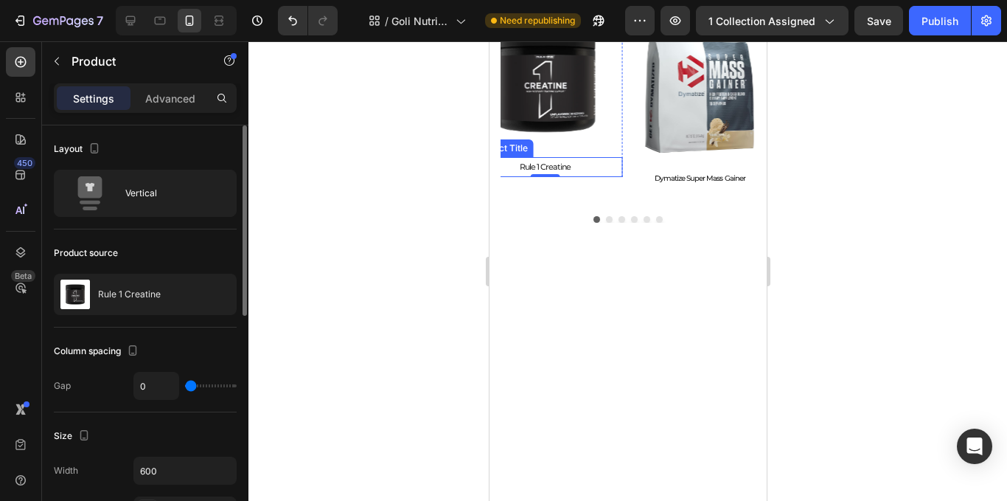
type input "0"
click at [185, 387] on input "range" at bounding box center [211, 385] width 52 height 3
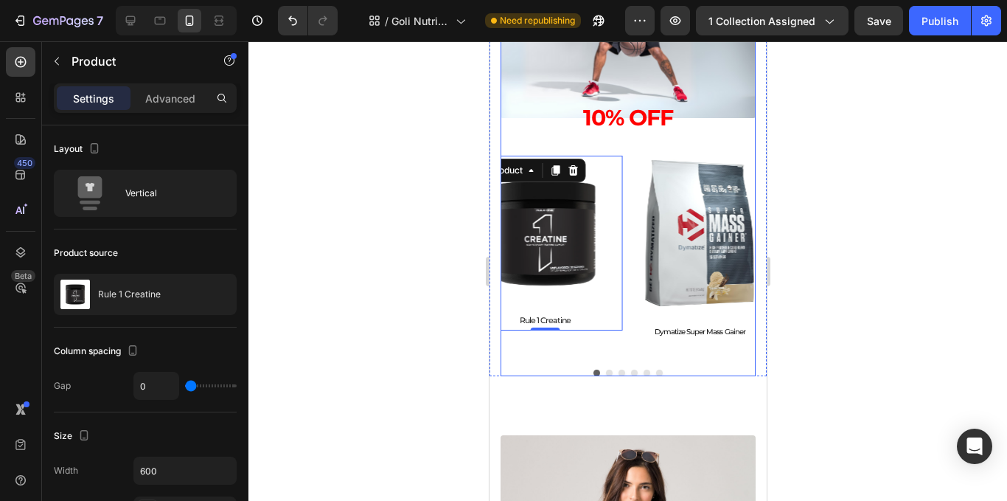
scroll to position [1205, 0]
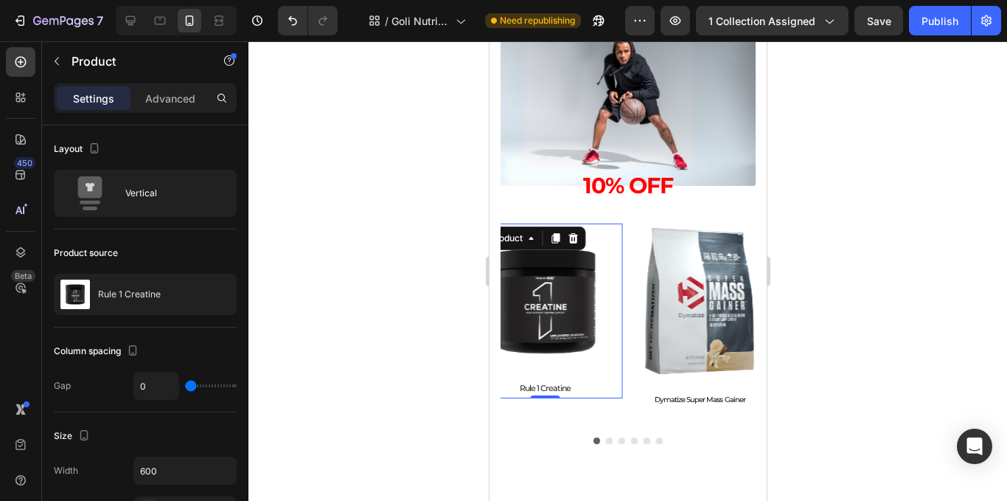
click at [839, 149] on div at bounding box center [627, 270] width 759 height 459
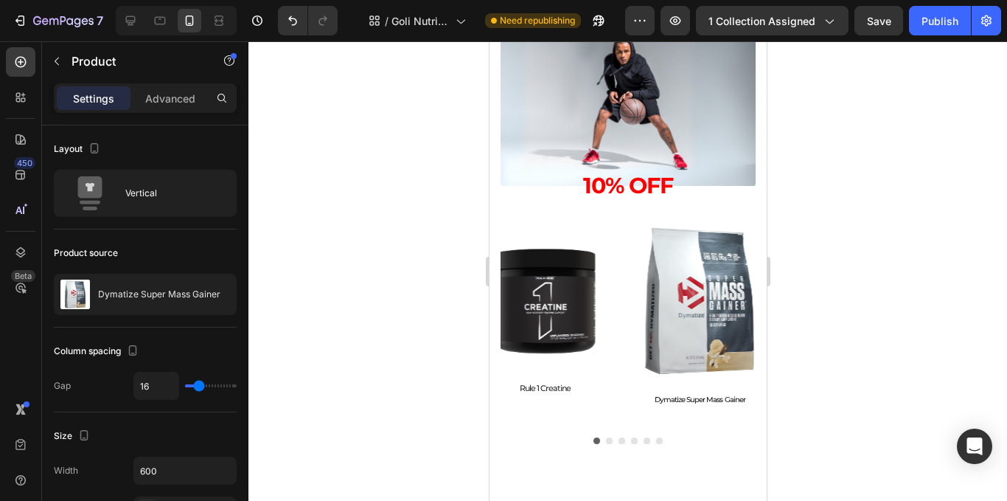
click at [694, 379] on div "Product Images Dymatize Super Mass Gainer Product Title Product" at bounding box center [699, 315] width 154 height 184
click at [694, 352] on img at bounding box center [699, 300] width 154 height 154
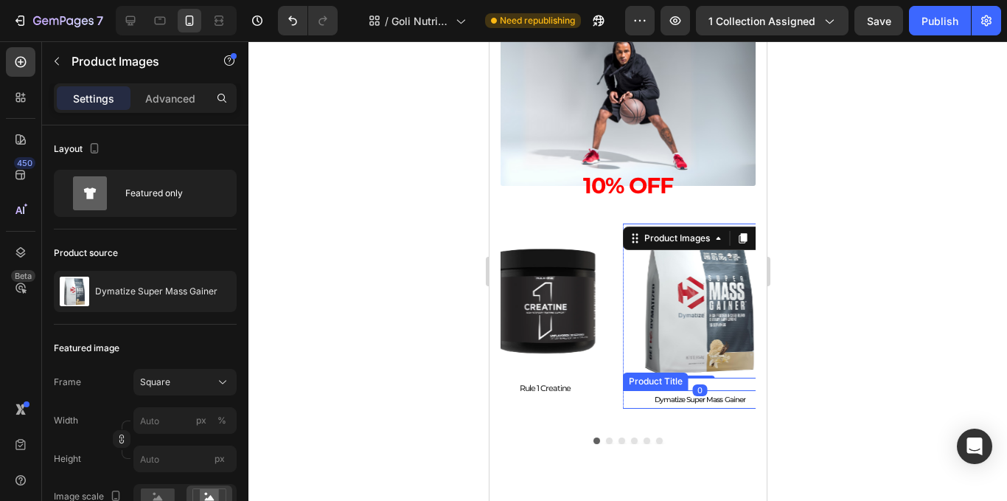
click at [680, 392] on h2 "Dymatize Super Mass Gainer" at bounding box center [699, 399] width 154 height 18
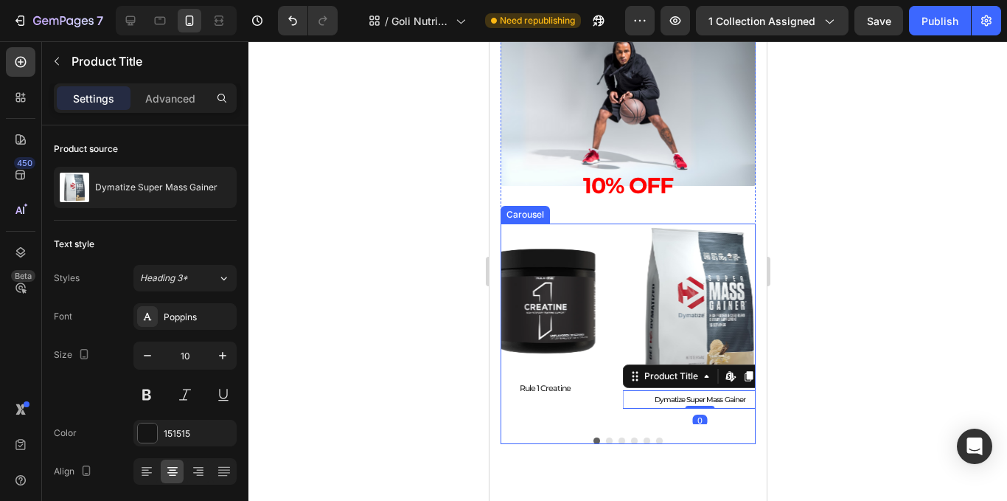
click at [604, 403] on div "Product Images Rule 1 Creatine Product Title Product" at bounding box center [544, 323] width 154 height 200
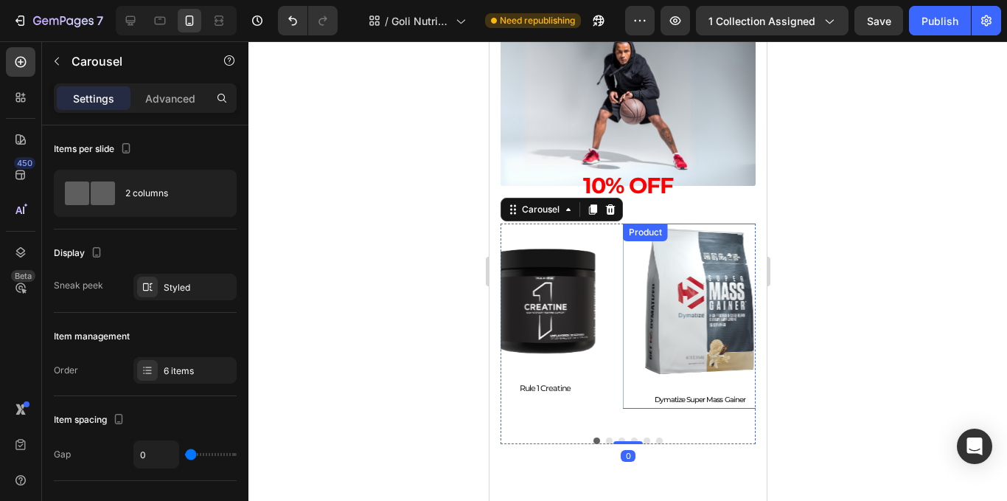
click at [694, 379] on div "Product Images Dymatize Super Mass Gainer Product Title Product" at bounding box center [699, 315] width 154 height 184
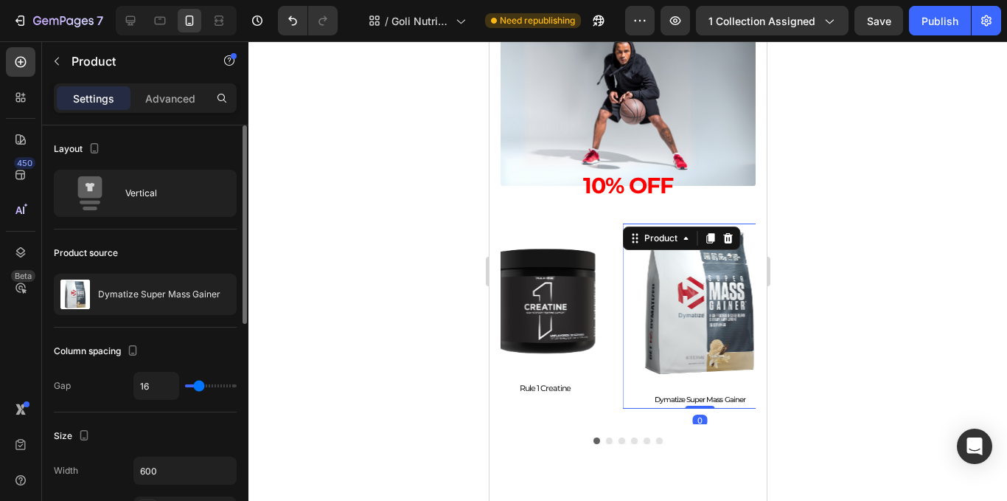
type input "28"
type input "25"
click at [204, 384] on input "range" at bounding box center [211, 385] width 52 height 3
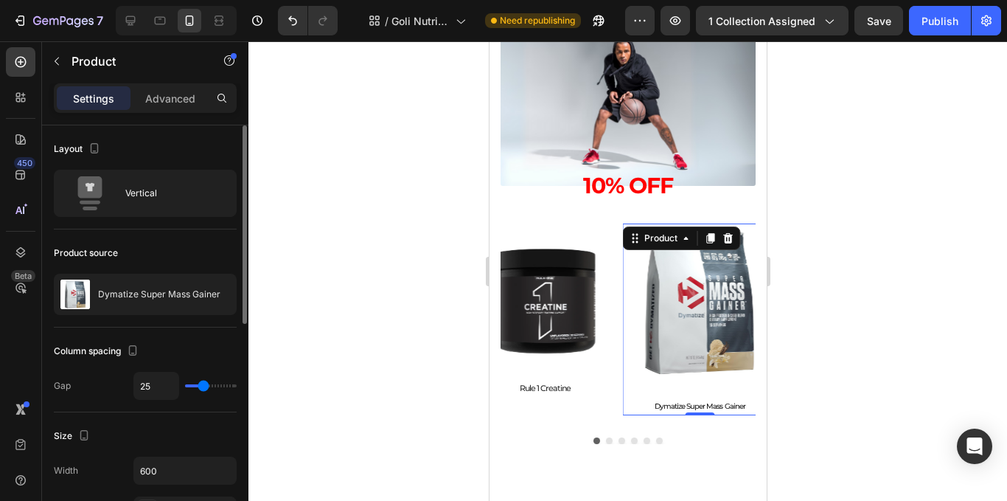
type input "0"
drag, startPoint x: 204, startPoint y: 383, endPoint x: 79, endPoint y: 406, distance: 126.7
type input "0"
click at [185, 387] on input "range" at bounding box center [211, 385] width 52 height 3
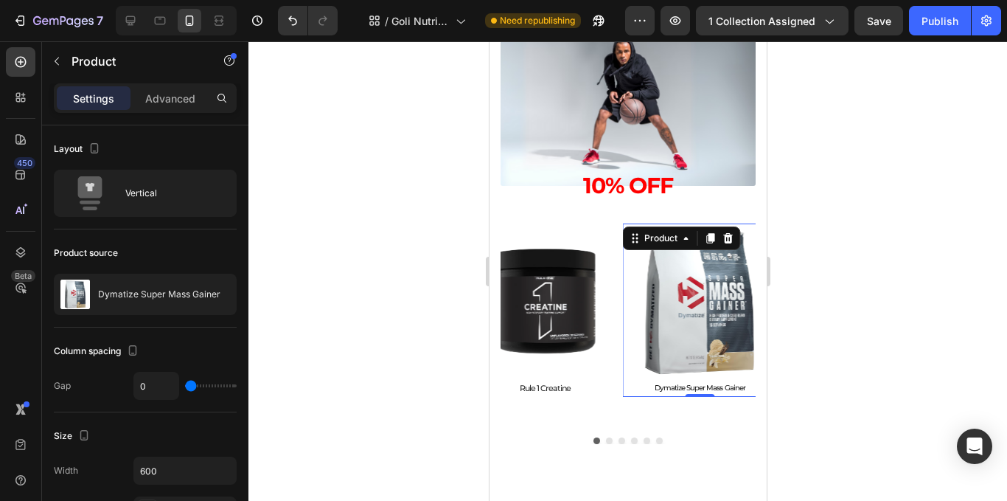
drag, startPoint x: 348, startPoint y: 321, endPoint x: 358, endPoint y: 317, distance: 11.0
click at [350, 317] on div at bounding box center [627, 270] width 759 height 459
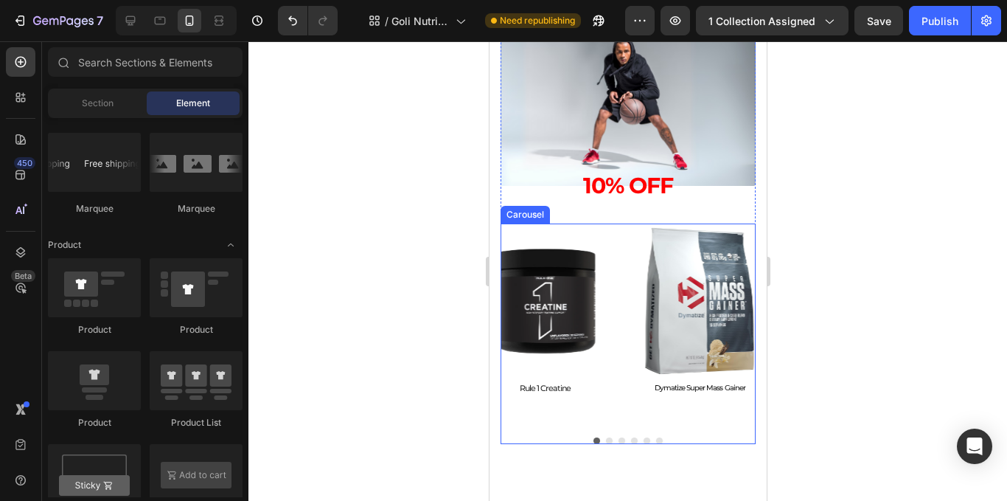
click at [605, 437] on button "Dot" at bounding box center [608, 440] width 7 height 7
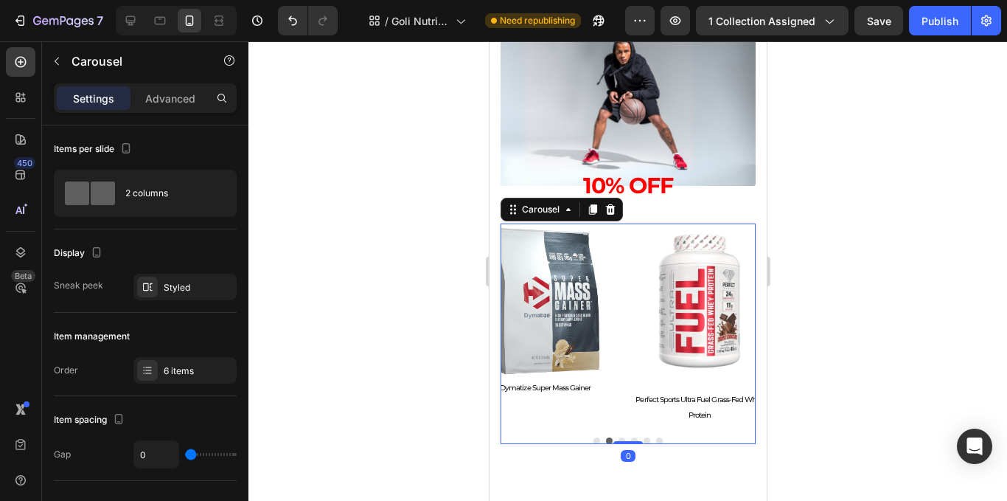
click at [923, 347] on div at bounding box center [627, 270] width 759 height 459
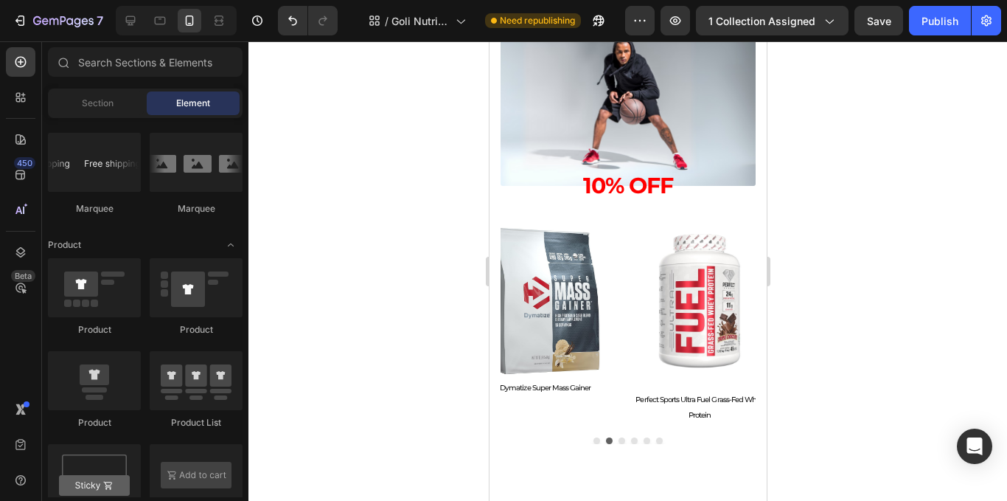
scroll to position [1112, 0]
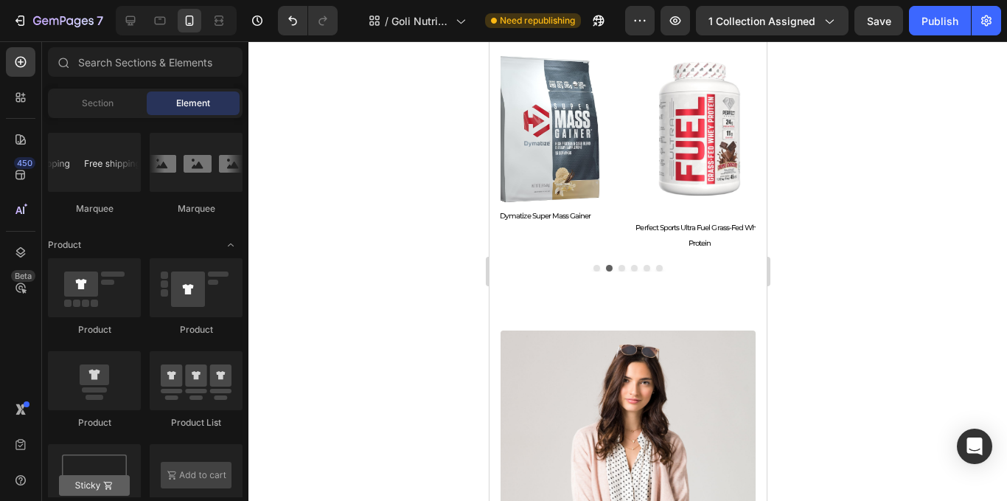
click at [434, 176] on div at bounding box center [627, 270] width 759 height 459
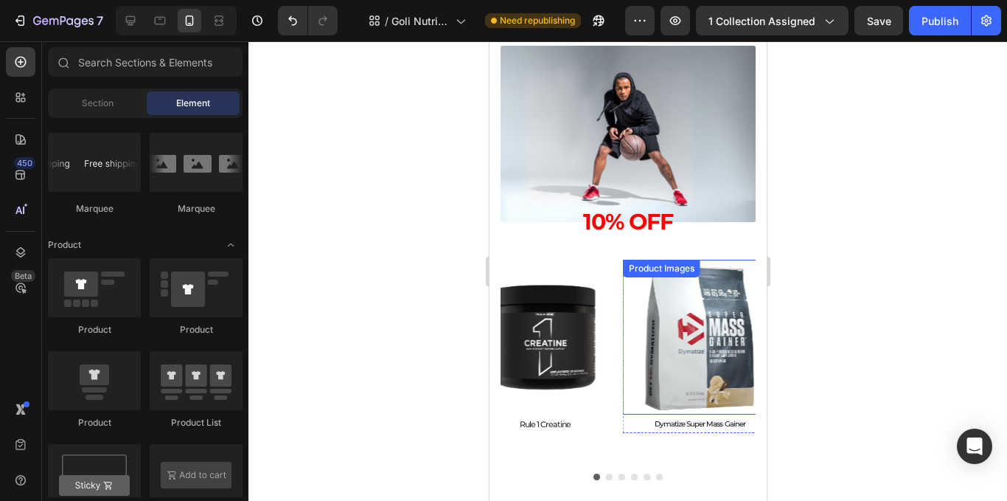
scroll to position [1647, 0]
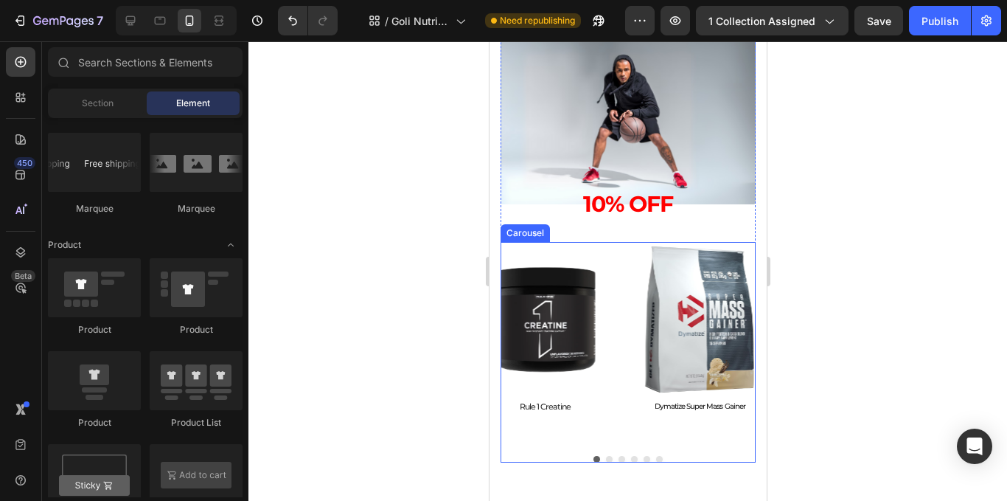
click at [632, 434] on div "Product Images Dymatize Super Mass Gainer Product Title Product Product Images …" at bounding box center [627, 352] width 255 height 220
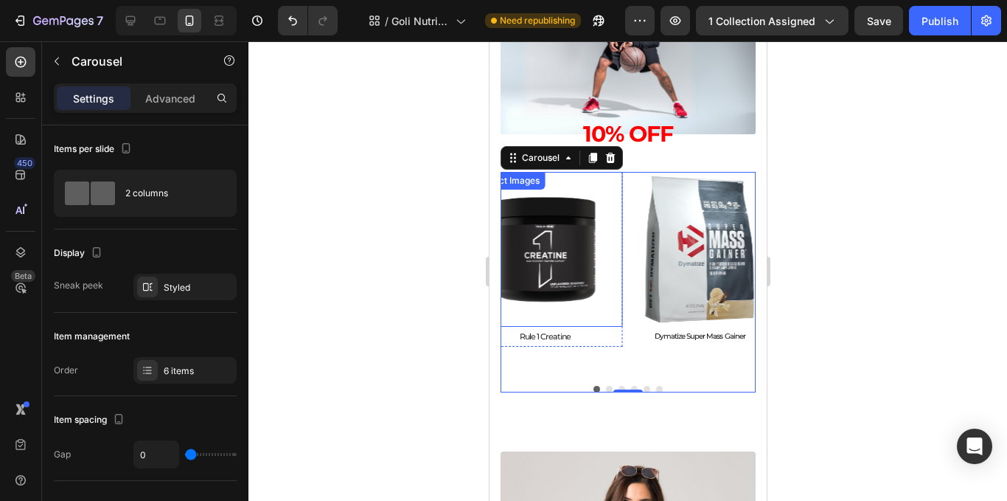
scroll to position [1721, 0]
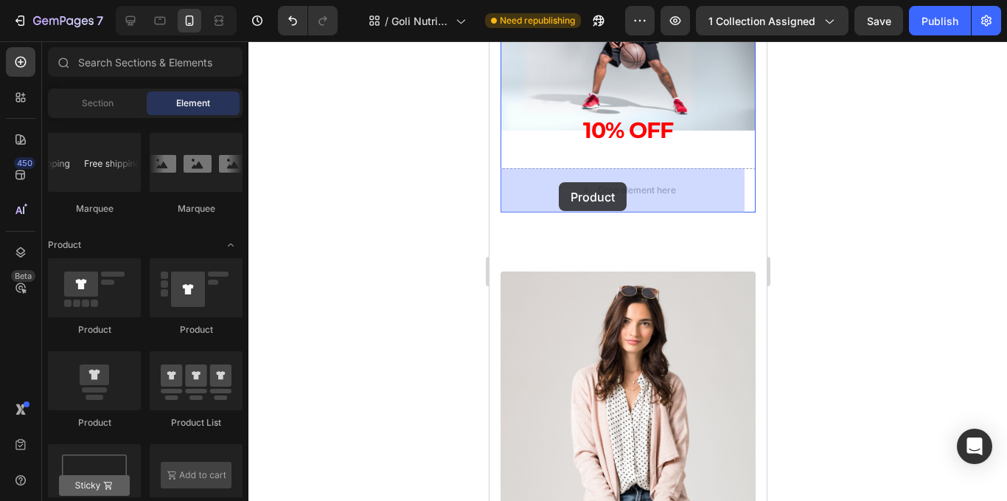
drag, startPoint x: 601, startPoint y: 353, endPoint x: 829, endPoint y: 282, distance: 238.6
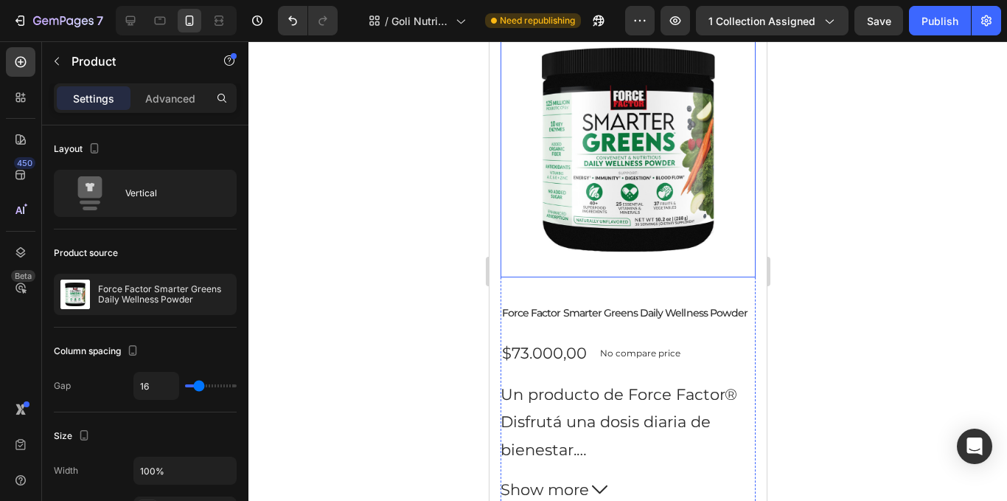
scroll to position [1868, 0]
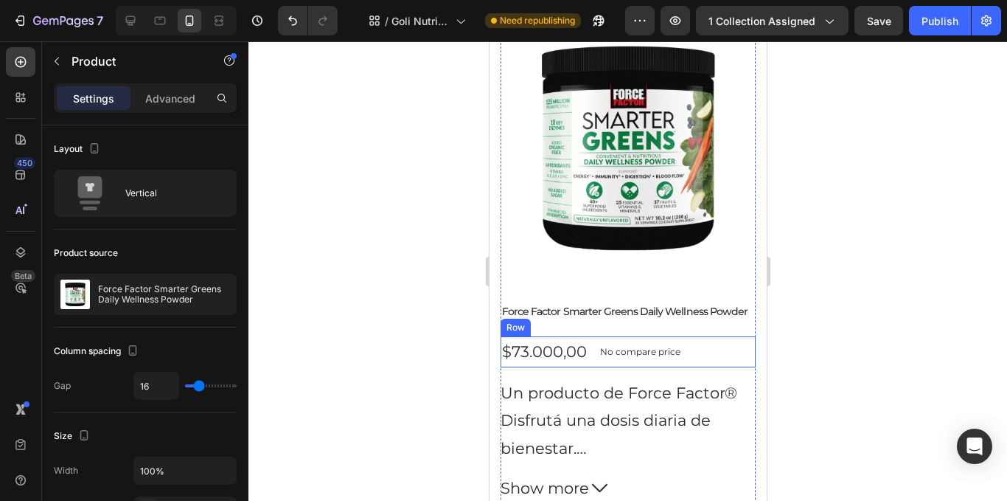
click at [695, 341] on div "$73.000,00 Product Price Product Price No compare price Product Price Row" at bounding box center [627, 351] width 255 height 31
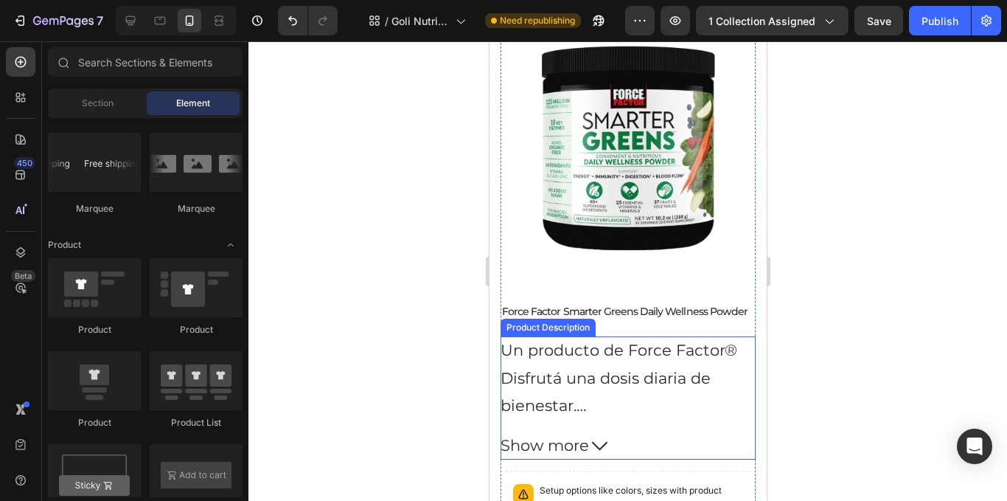
click at [703, 369] on p "Disfrutá una dosis diaria de bienestar." at bounding box center [605, 392] width 210 height 46
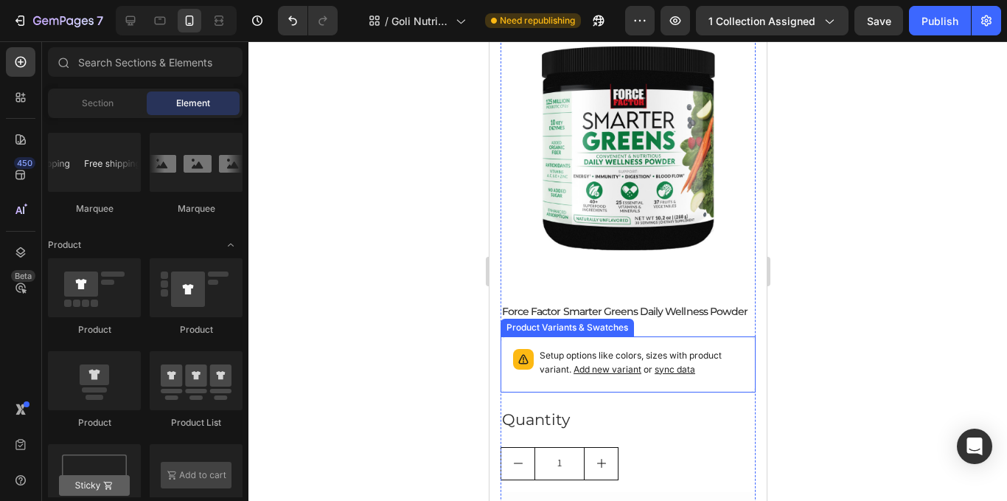
click at [697, 363] on p "Setup options like colors, sizes with product variant. Add new variant or sync …" at bounding box center [641, 363] width 204 height 28
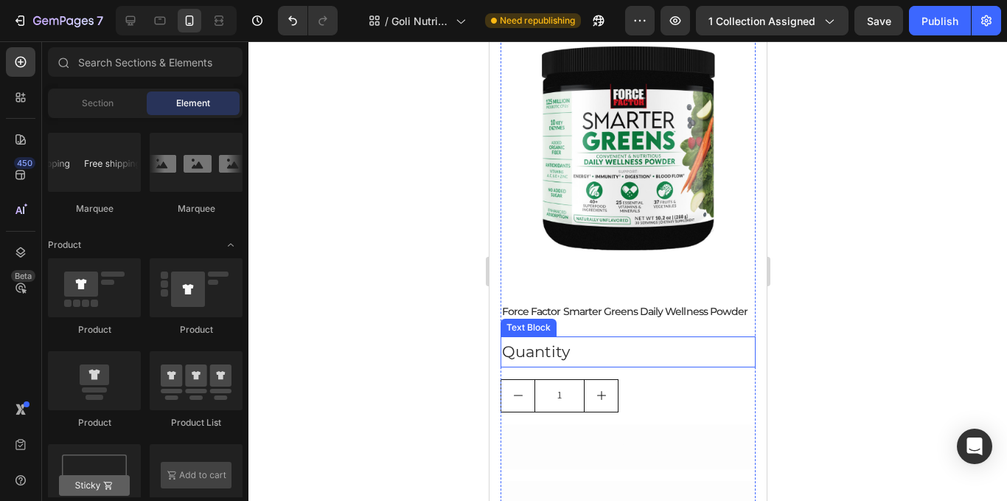
drag, startPoint x: 625, startPoint y: 338, endPoint x: 632, endPoint y: 372, distance: 34.6
click at [624, 337] on div "Quantity" at bounding box center [627, 351] width 255 height 31
click at [662, 344] on div "1" at bounding box center [627, 352] width 255 height 33
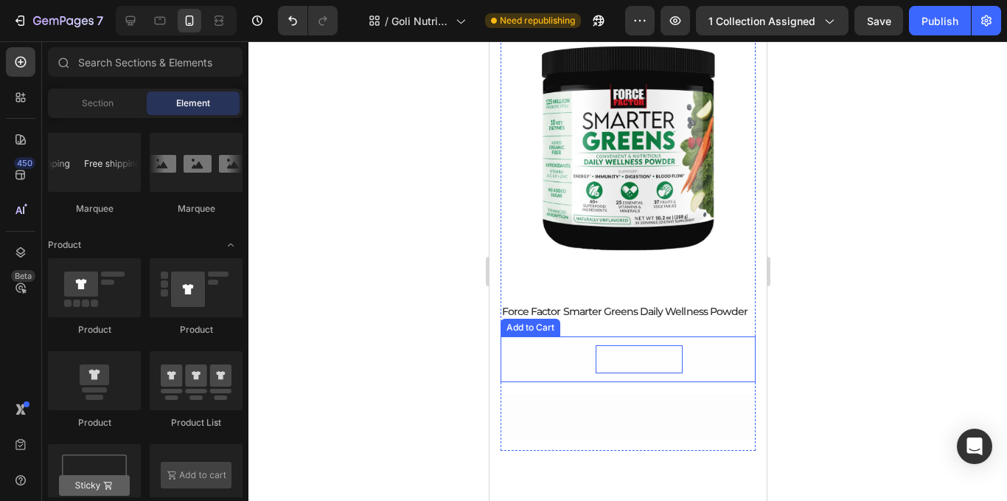
click at [665, 351] on div "Add to cart" at bounding box center [638, 359] width 87 height 28
click at [698, 360] on button "Buy it now" at bounding box center [627, 359] width 255 height 46
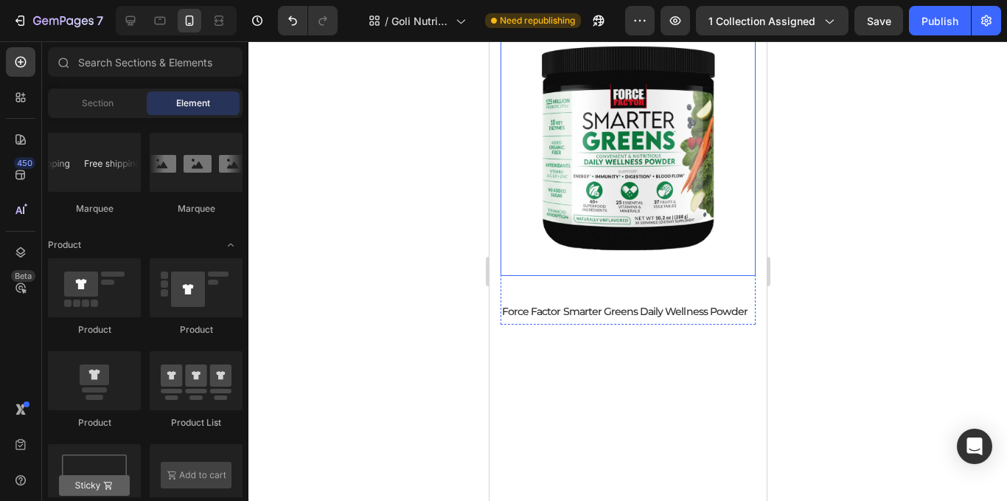
click at [642, 217] on img at bounding box center [627, 148] width 255 height 255
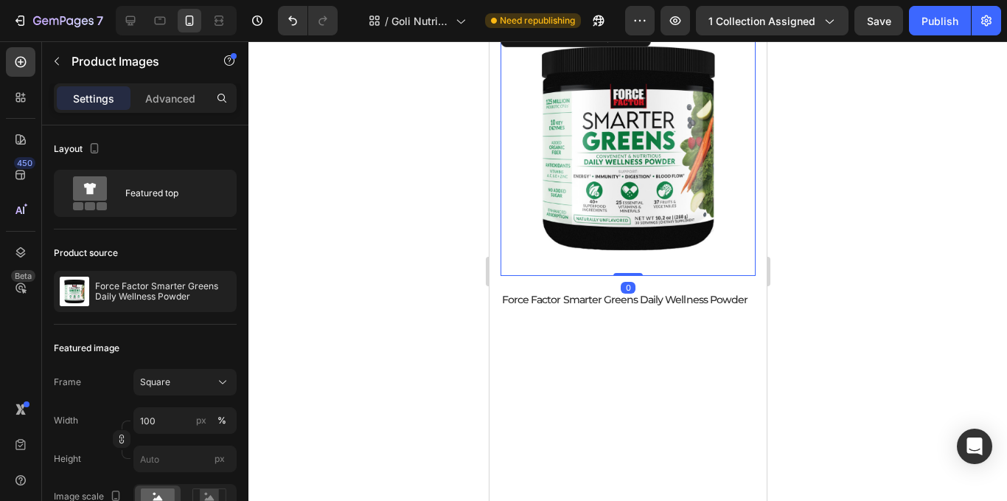
drag, startPoint x: 626, startPoint y: 275, endPoint x: 657, endPoint y: 200, distance: 81.3
click at [657, 200] on div "Product Images 0" at bounding box center [627, 148] width 255 height 255
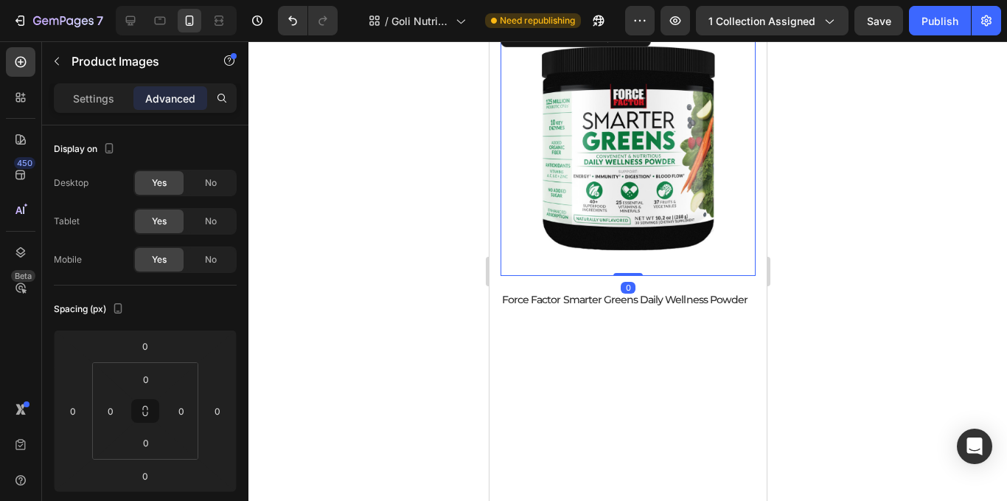
drag, startPoint x: 891, startPoint y: 154, endPoint x: 881, endPoint y: 159, distance: 10.6
click at [891, 156] on div at bounding box center [627, 270] width 759 height 459
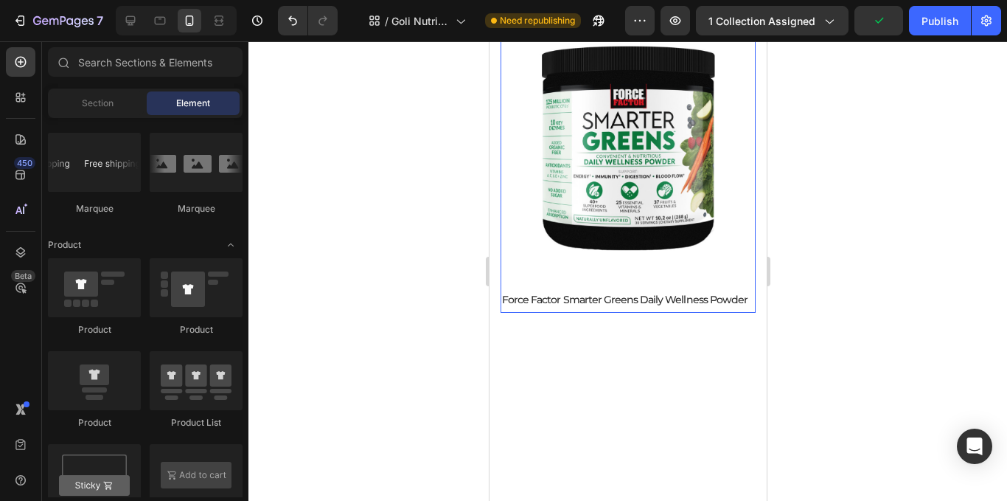
click at [657, 265] on div "Product Images Force Factor Smarter Greens Daily Wellness Powder Product Title …" at bounding box center [627, 166] width 255 height 291
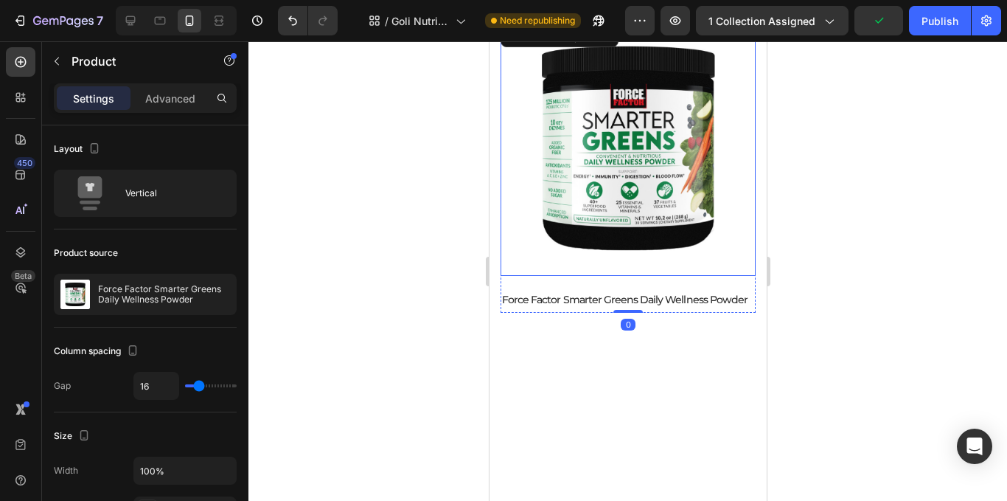
click at [625, 216] on img at bounding box center [627, 148] width 255 height 255
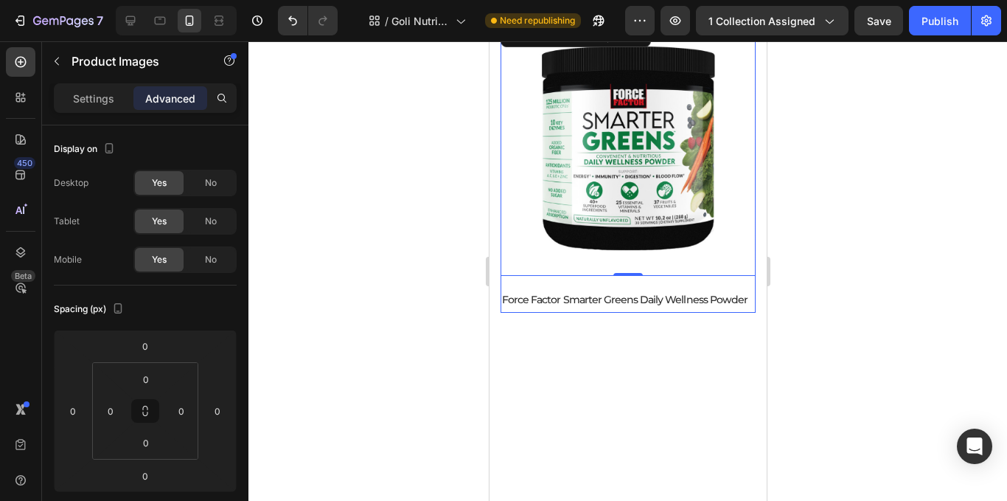
click at [597, 270] on div "Product Images 0 Force Factor Smarter Greens Daily Wellness Powder Product Titl…" at bounding box center [627, 166] width 255 height 291
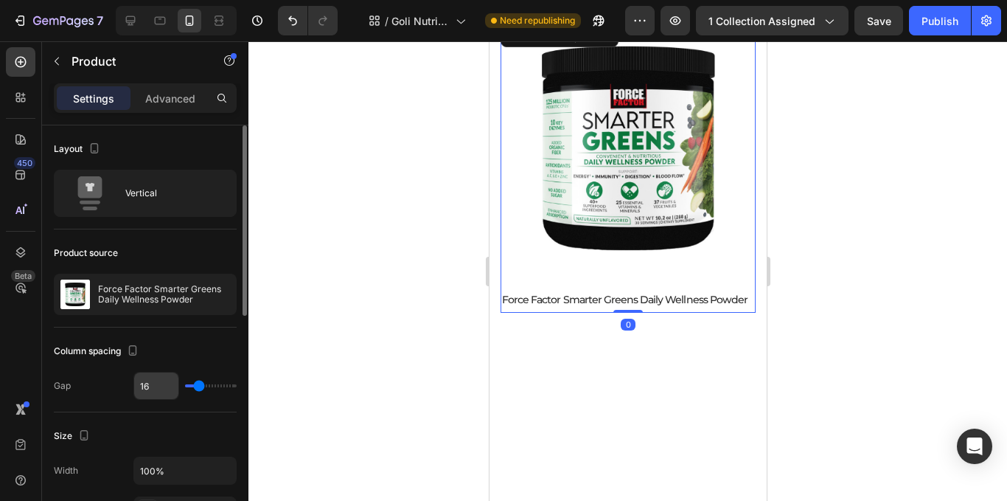
click at [157, 384] on input "16" at bounding box center [156, 385] width 44 height 27
type input "0"
type input "8"
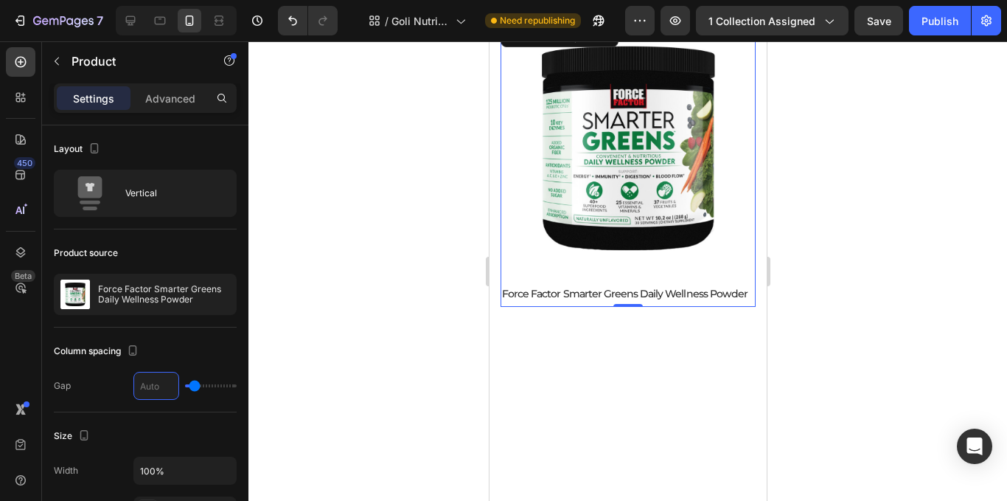
type input "0"
type input "5"
click at [429, 248] on div at bounding box center [627, 270] width 759 height 459
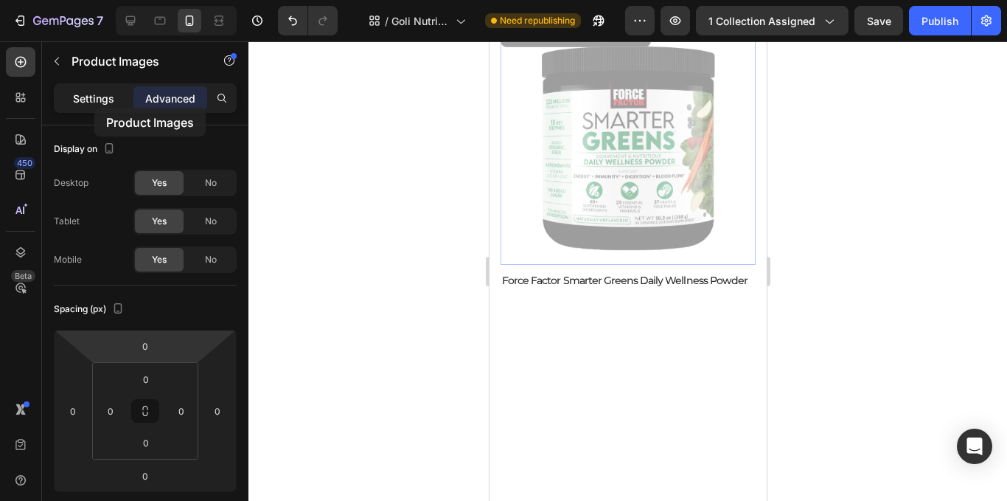
click at [94, 108] on div "Settings" at bounding box center [94, 98] width 74 height 24
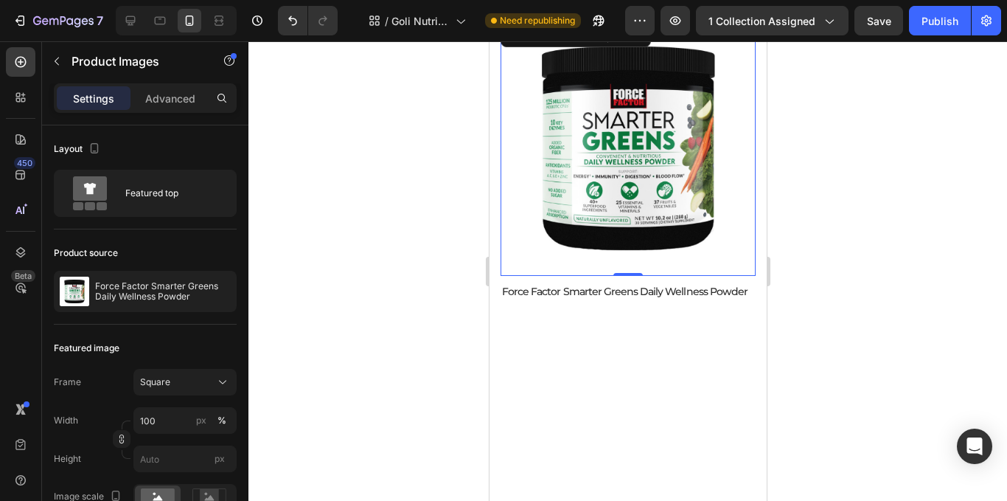
click at [318, 319] on div at bounding box center [627, 270] width 759 height 459
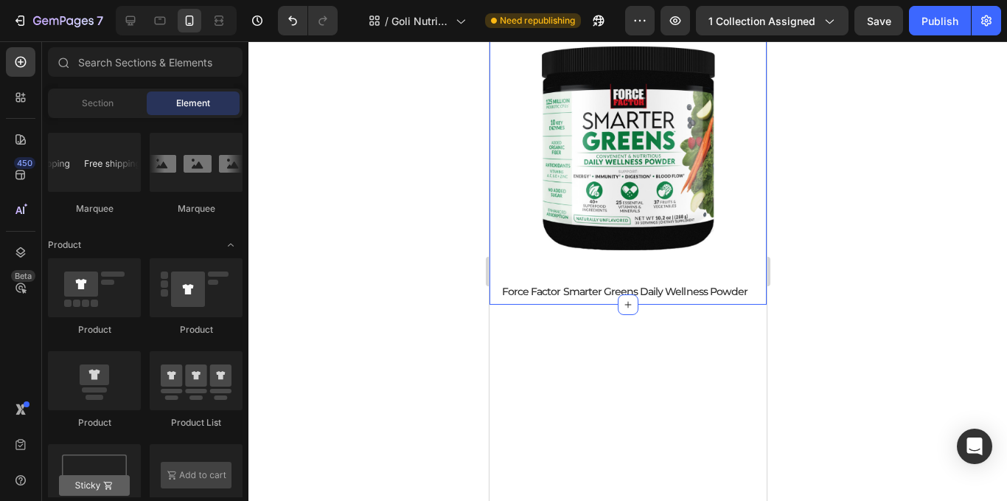
click at [494, 232] on div "Muscle & Performance Text Block Marcas top, sabores increíbles y resultados que…" at bounding box center [627, 12] width 277 height 583
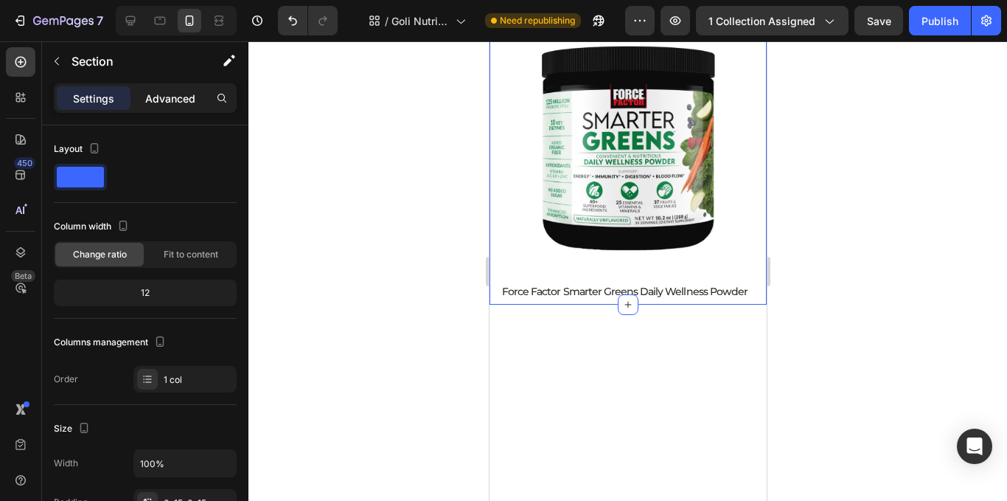
click at [175, 94] on p "Advanced" at bounding box center [170, 98] width 50 height 15
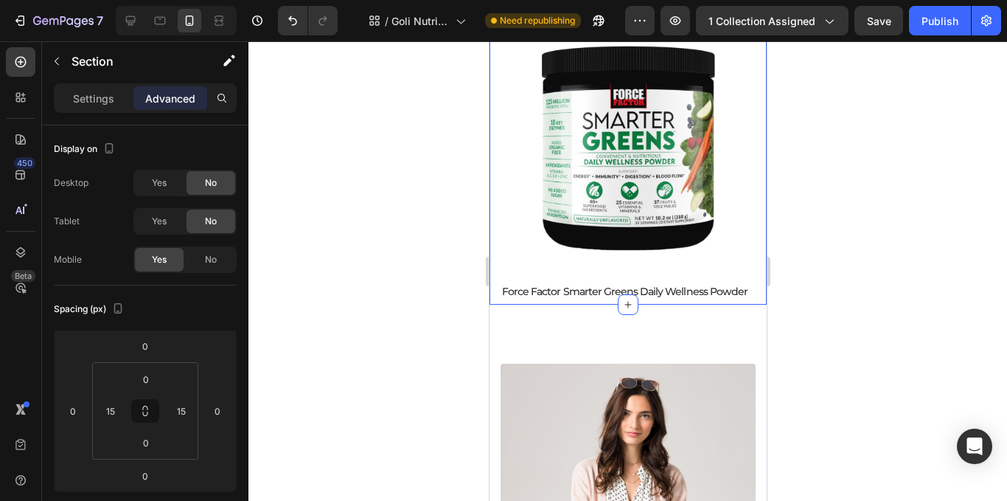
scroll to position [1721, 0]
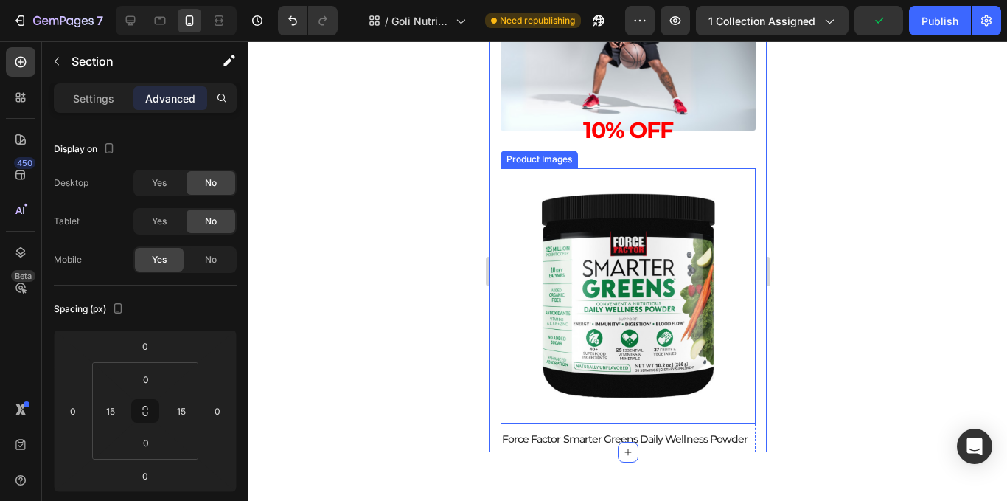
click at [524, 195] on img at bounding box center [627, 295] width 255 height 255
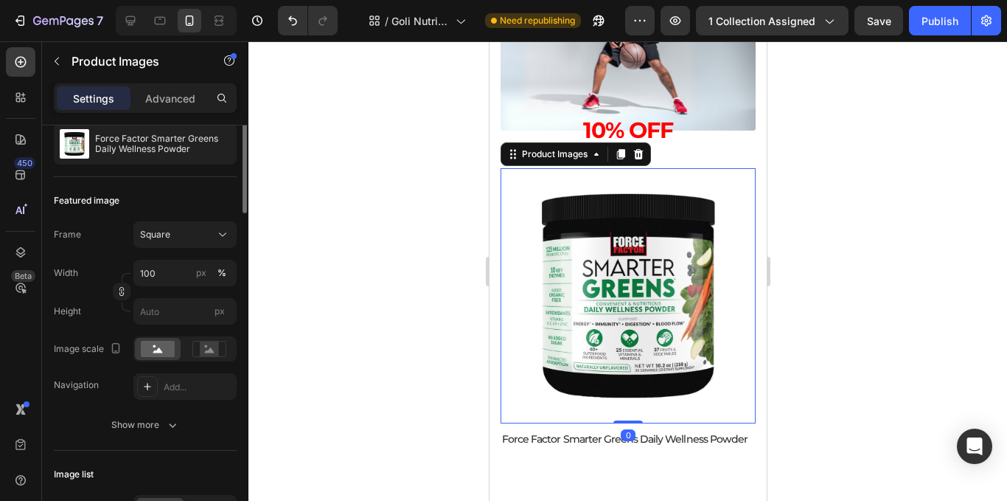
scroll to position [0, 0]
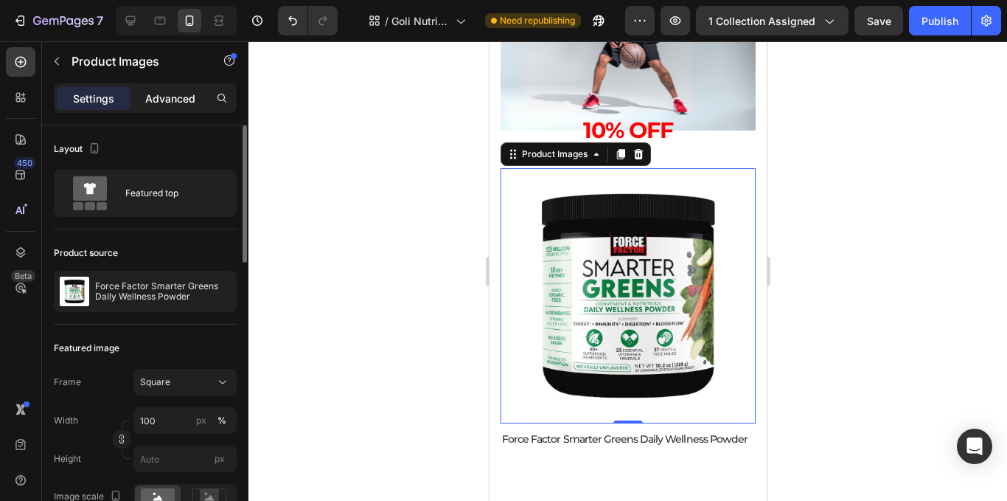
click at [159, 88] on div "Advanced" at bounding box center [170, 98] width 74 height 24
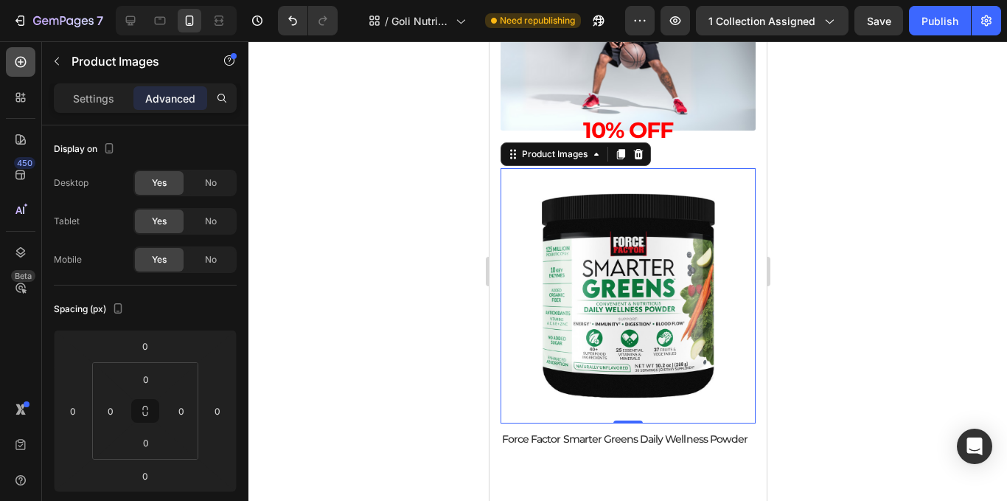
drag, startPoint x: 18, startPoint y: 52, endPoint x: 14, endPoint y: 74, distance: 23.3
click at [14, 52] on div at bounding box center [20, 61] width 29 height 29
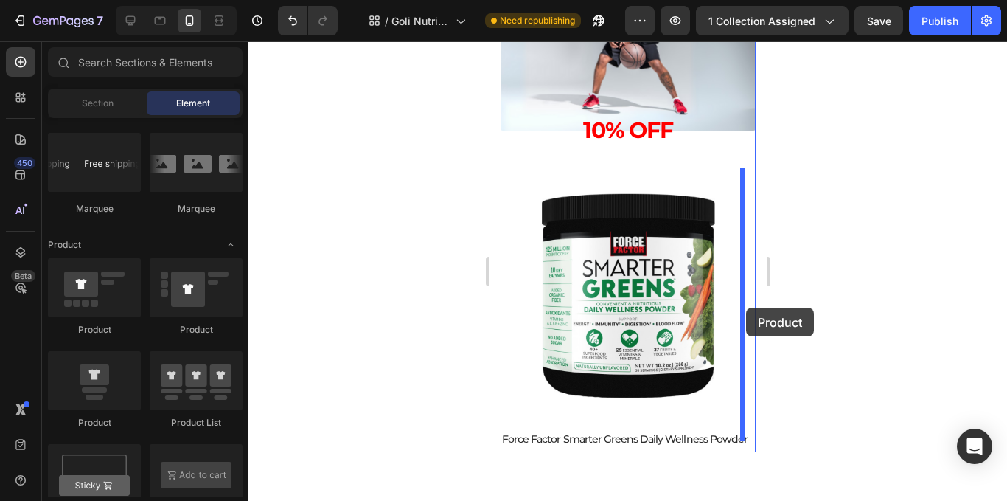
drag, startPoint x: 594, startPoint y: 412, endPoint x: 1272, endPoint y: 335, distance: 682.8
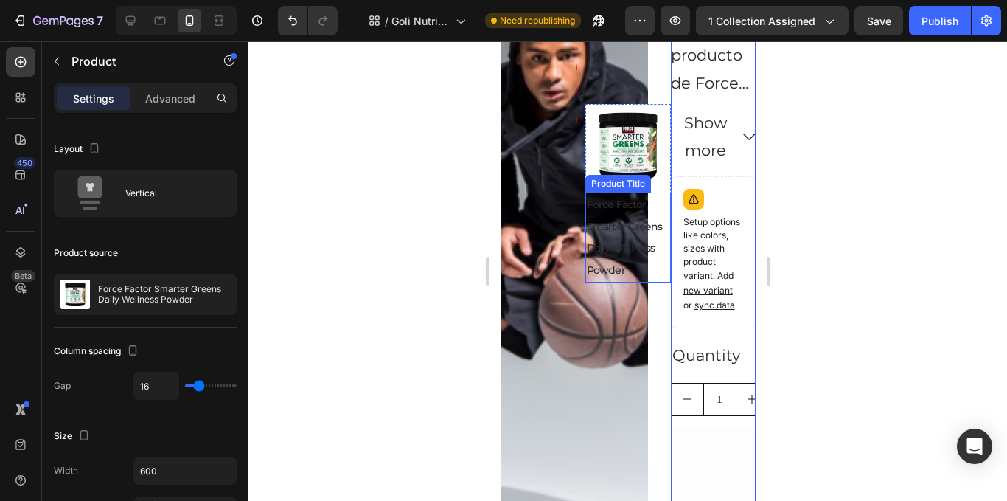
scroll to position [1943, 0]
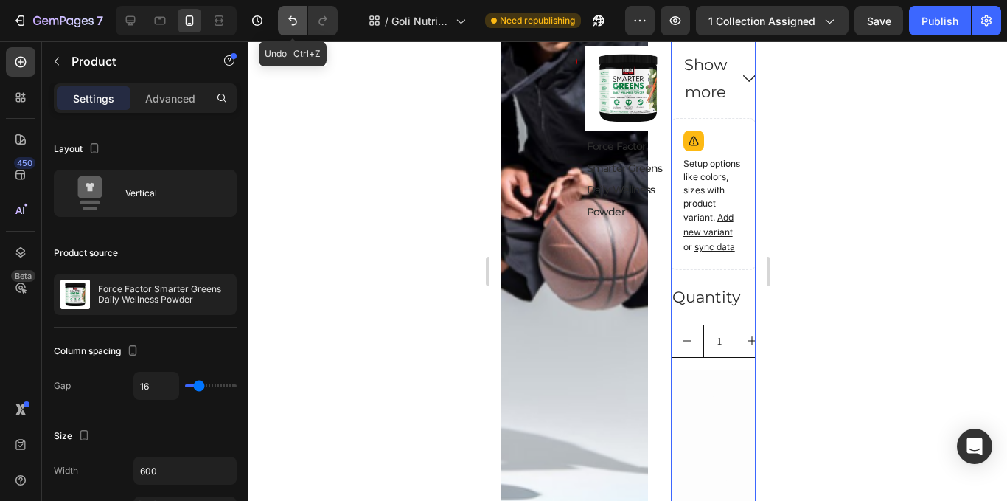
click at [288, 31] on button "Undo/Redo" at bounding box center [292, 20] width 29 height 29
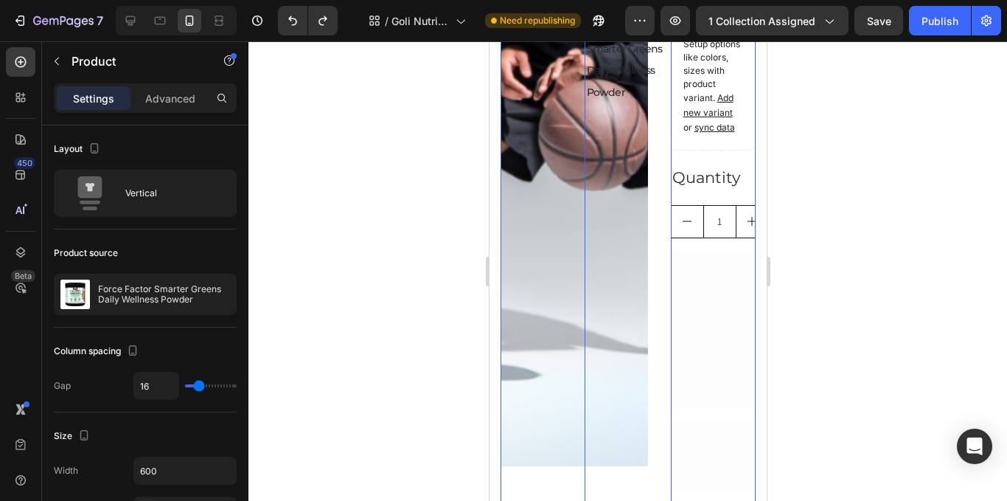
scroll to position [2090, 0]
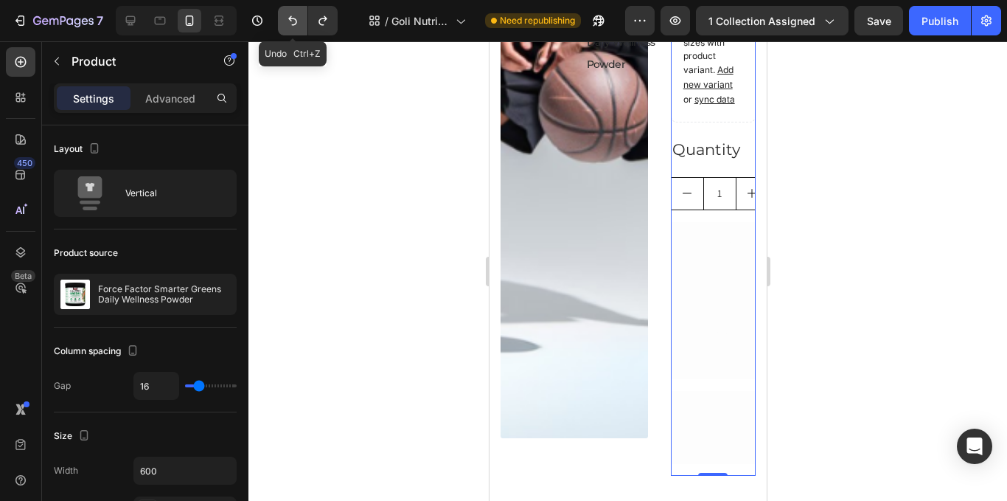
click at [290, 19] on icon "Undo/Redo" at bounding box center [292, 20] width 15 height 15
click at [301, 29] on button "Undo/Redo" at bounding box center [292, 20] width 29 height 29
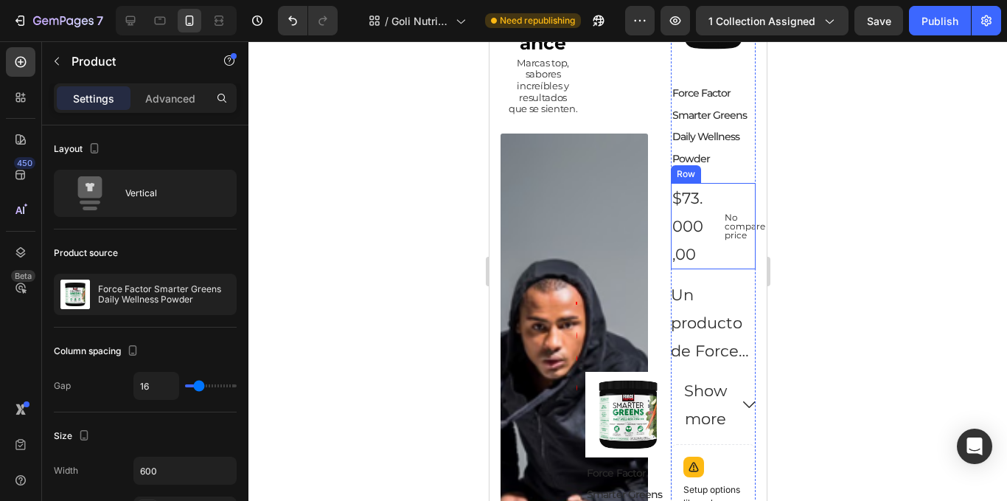
scroll to position [526, 0]
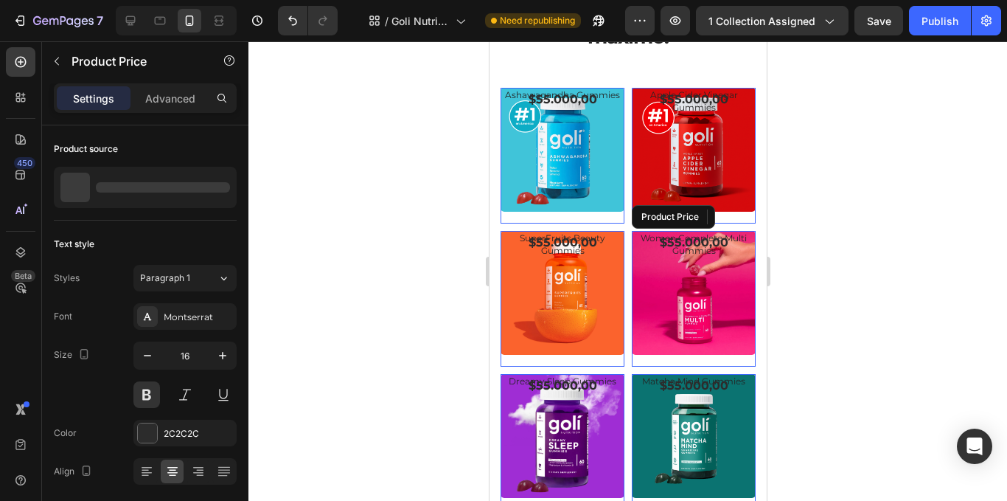
click at [624, 112] on div "$55.000,00" at bounding box center [562, 100] width 124 height 24
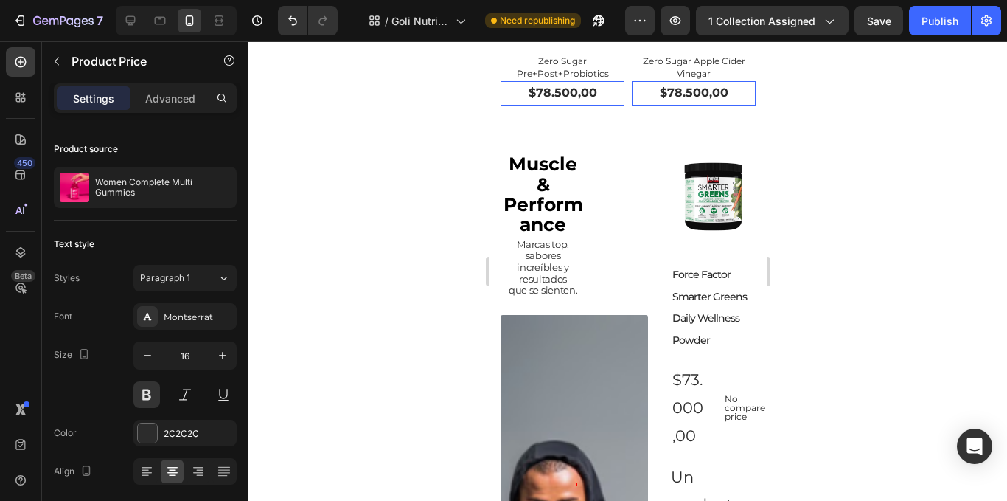
scroll to position [1262, 0]
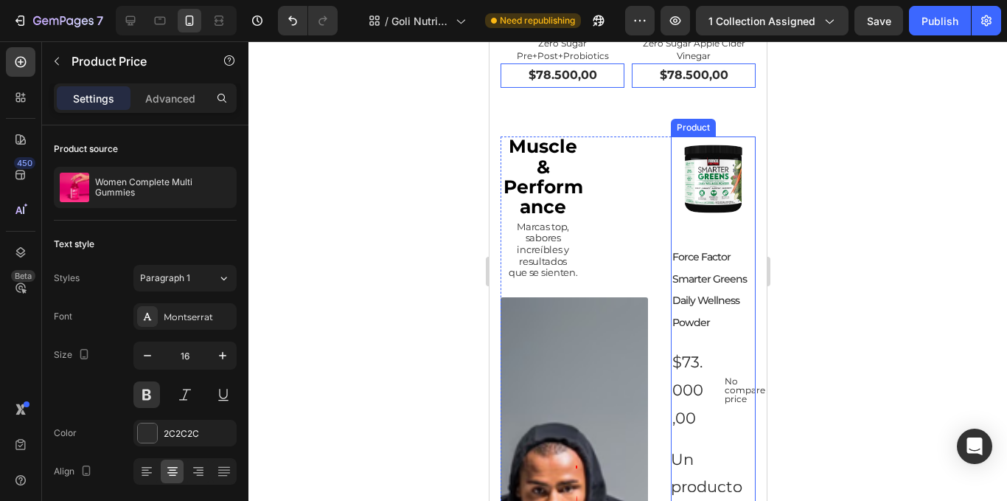
click at [703, 191] on div "Product Images" at bounding box center [712, 184] width 85 height 97
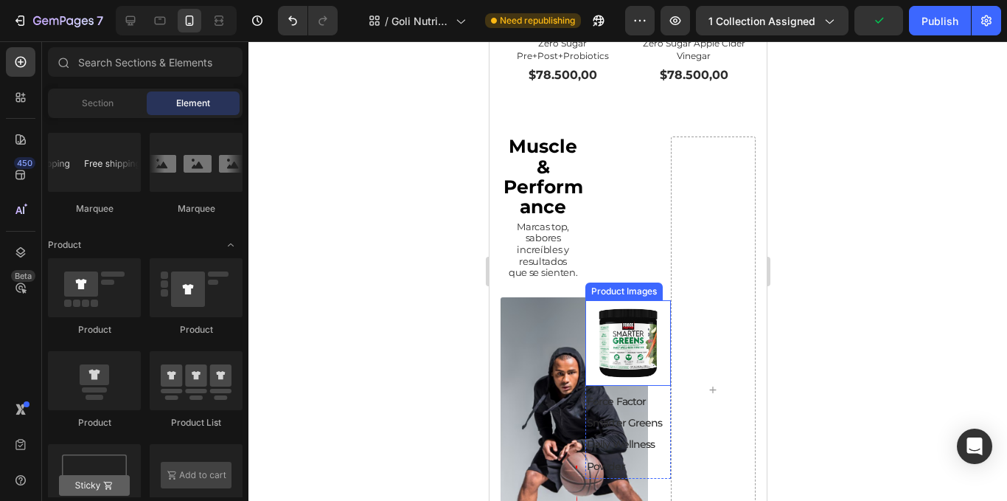
click at [613, 307] on img at bounding box center [627, 342] width 85 height 85
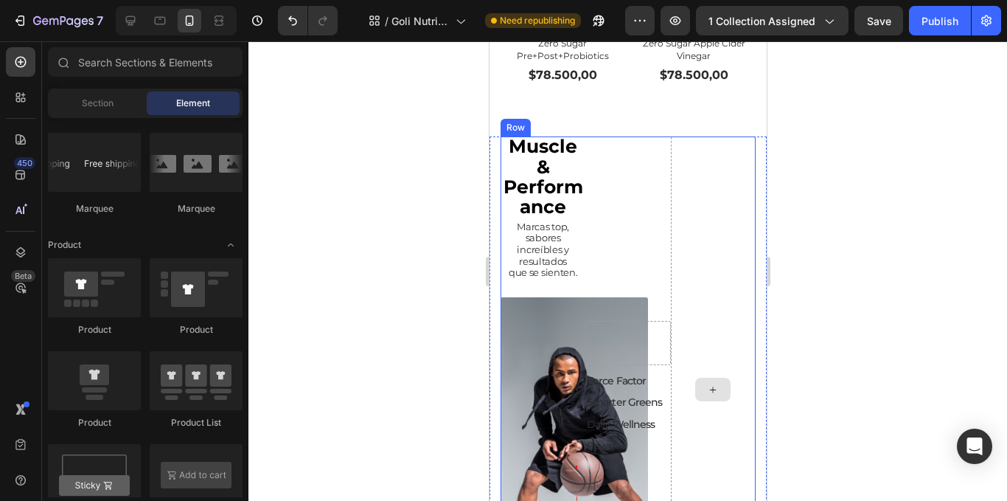
click at [710, 267] on div at bounding box center [712, 389] width 85 height 506
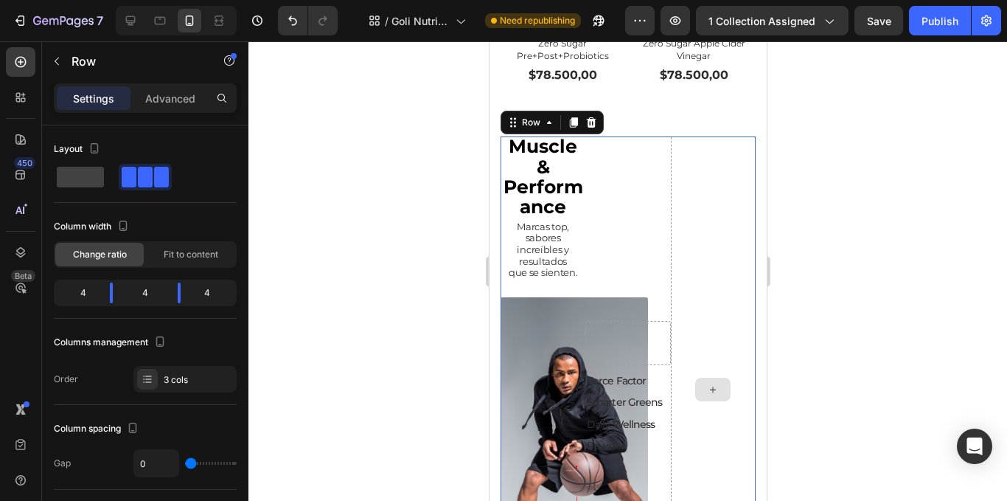
click at [675, 246] on div at bounding box center [712, 389] width 85 height 506
click at [94, 181] on span at bounding box center [80, 177] width 47 height 21
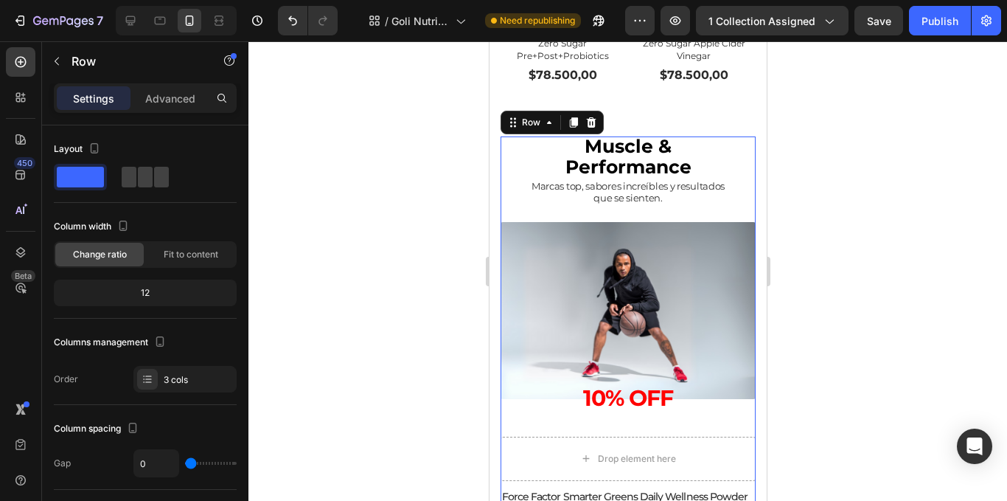
click at [860, 215] on div at bounding box center [627, 270] width 759 height 459
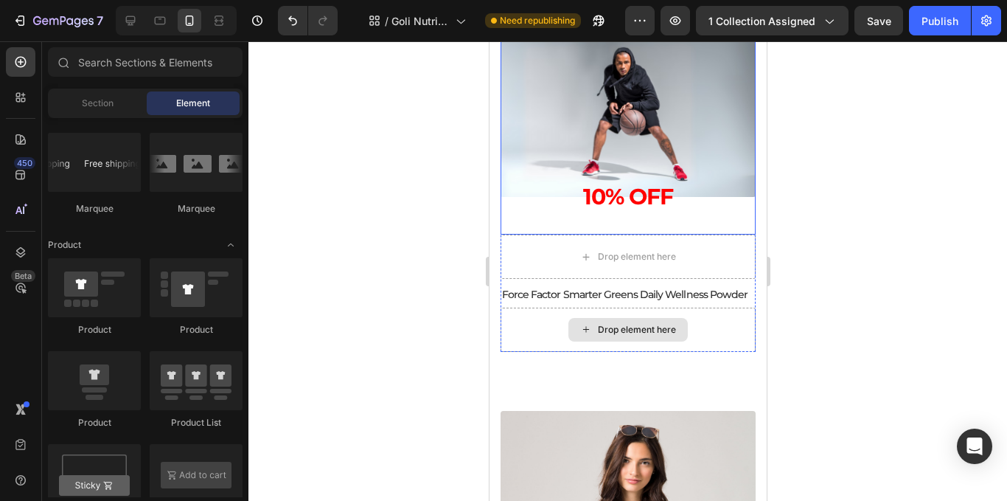
scroll to position [1409, 0]
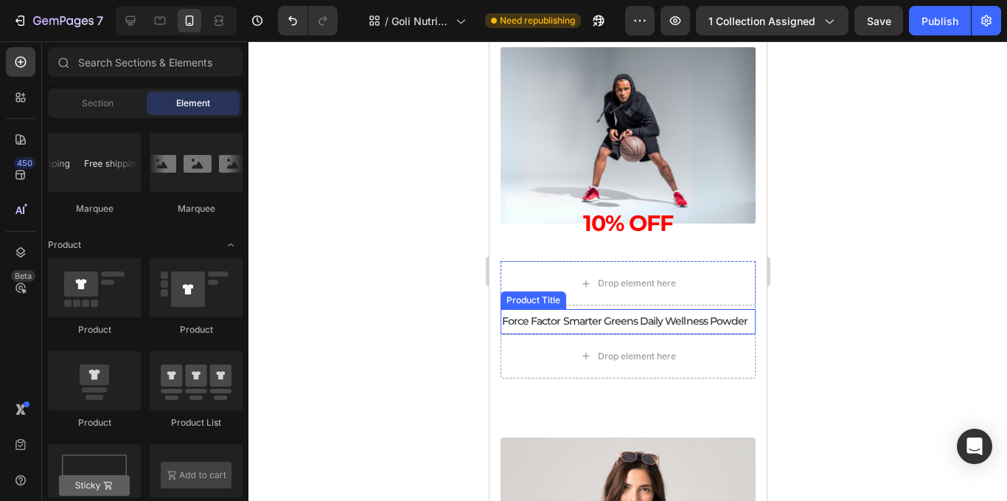
click at [697, 316] on h2 "Force Factor Smarter Greens Daily Wellness Powder" at bounding box center [627, 321] width 255 height 24
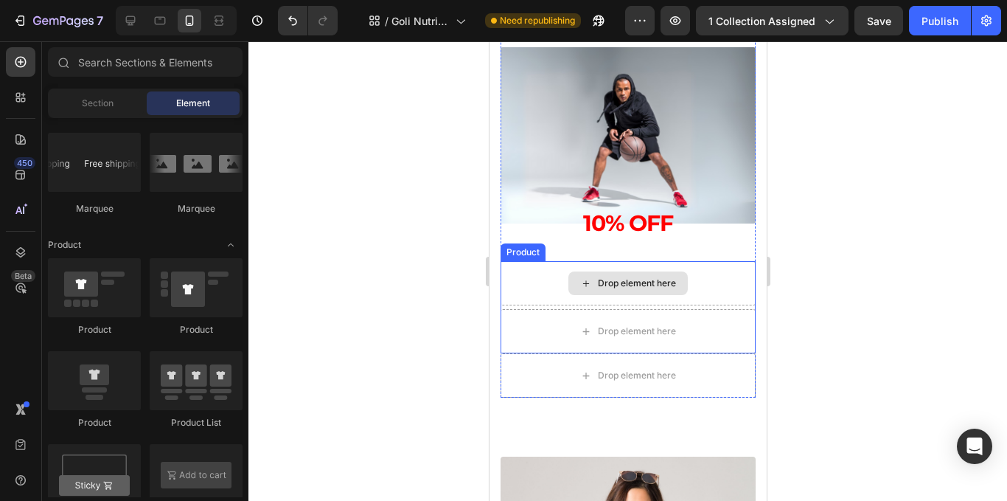
click at [694, 287] on div "Drop element here" at bounding box center [627, 283] width 255 height 44
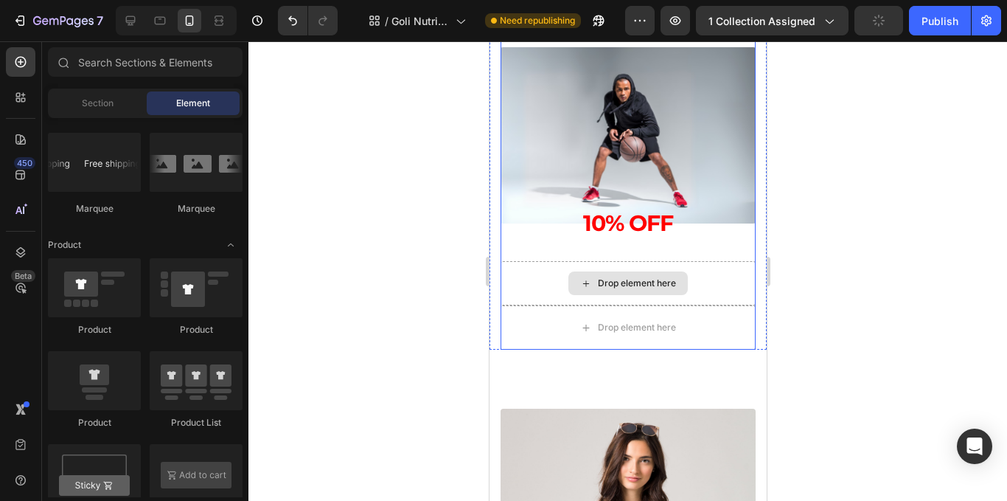
click at [703, 293] on div "Drop element here" at bounding box center [627, 283] width 255 height 44
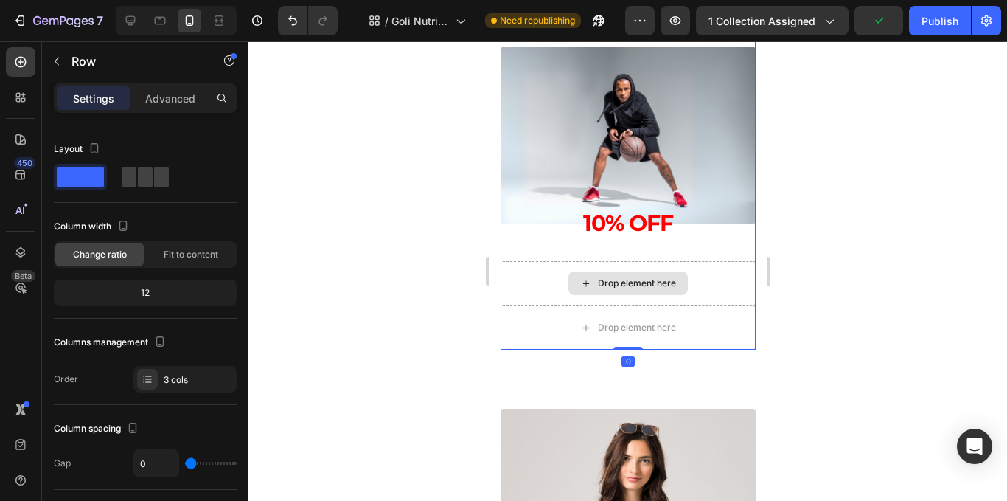
click at [700, 302] on div "Drop element here" at bounding box center [627, 283] width 255 height 44
click at [698, 323] on div "Drop element here" at bounding box center [627, 327] width 255 height 44
click at [698, 276] on div "Drop element here" at bounding box center [627, 283] width 255 height 44
click at [647, 284] on div "Drop element here" at bounding box center [636, 283] width 78 height 12
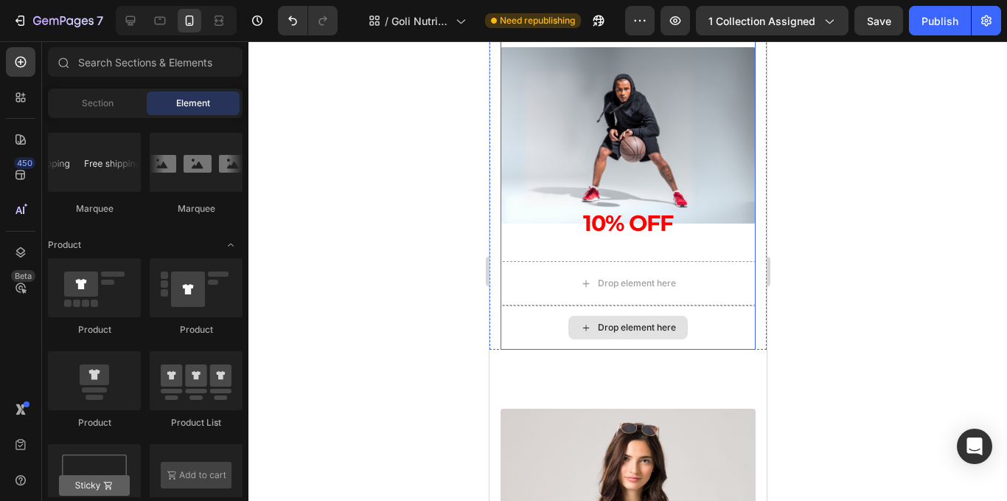
click at [647, 333] on div "Drop element here" at bounding box center [636, 327] width 78 height 12
click at [382, 296] on div at bounding box center [627, 270] width 759 height 459
click at [518, 260] on div "Muscle & Performance Text Block Marcas top, sabores increíbles y resultados que…" at bounding box center [627, 112] width 255 height 300
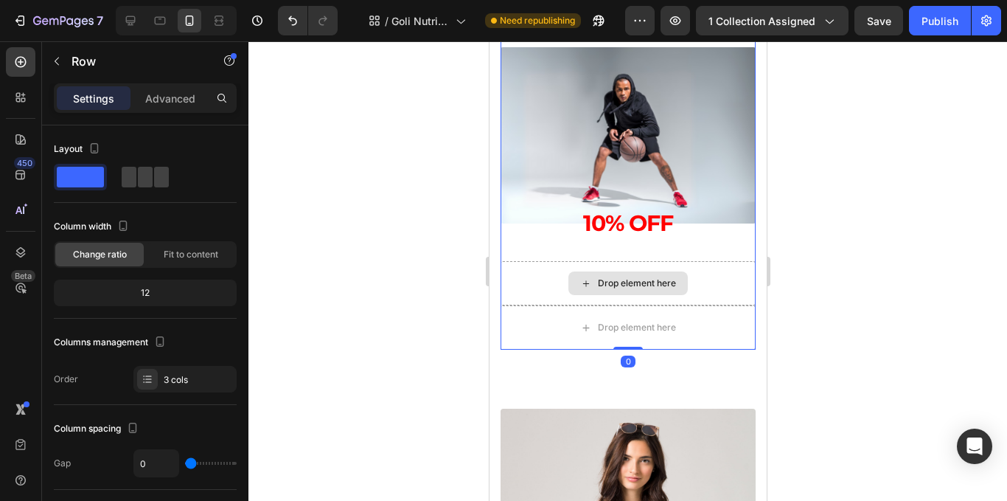
click at [518, 268] on div "Drop element here" at bounding box center [627, 283] width 255 height 44
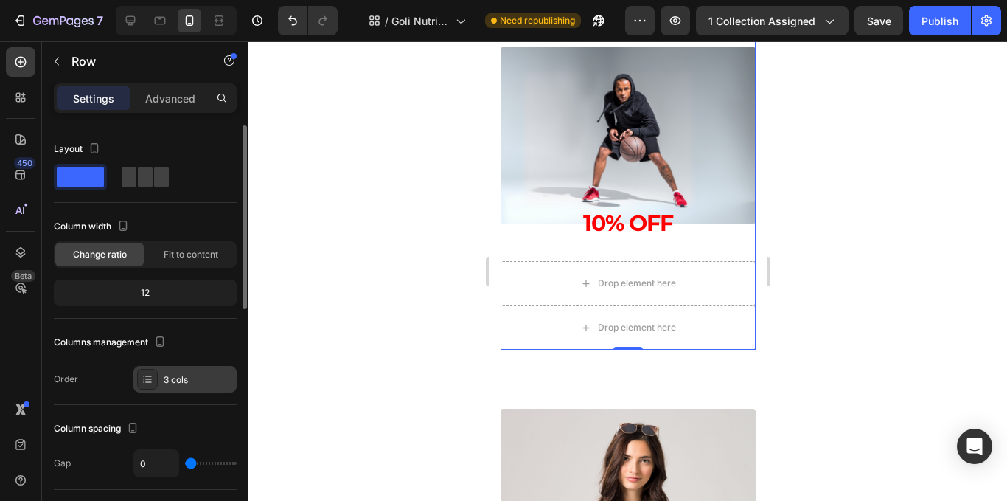
click at [182, 376] on div "3 cols" at bounding box center [198, 379] width 69 height 13
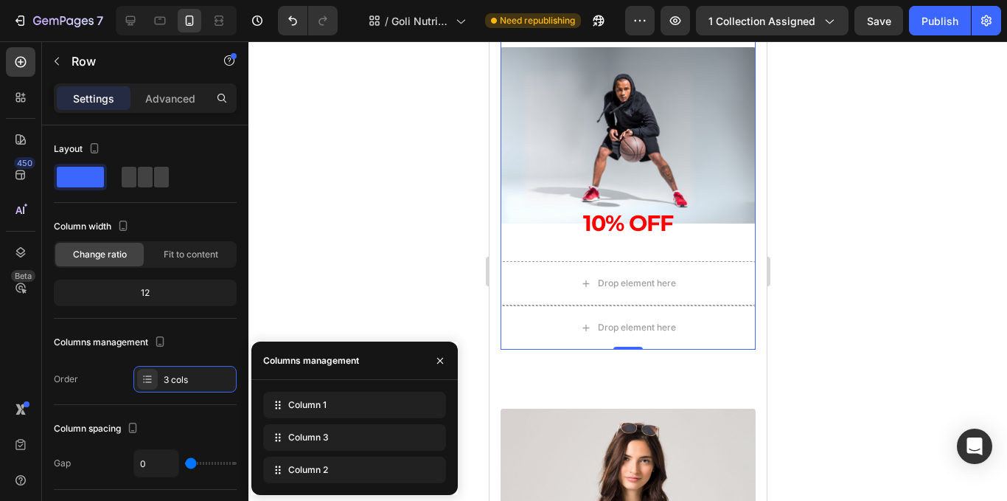
drag, startPoint x: 459, startPoint y: 409, endPoint x: 442, endPoint y: 426, distance: 24.5
click at [457, 408] on div at bounding box center [627, 270] width 759 height 459
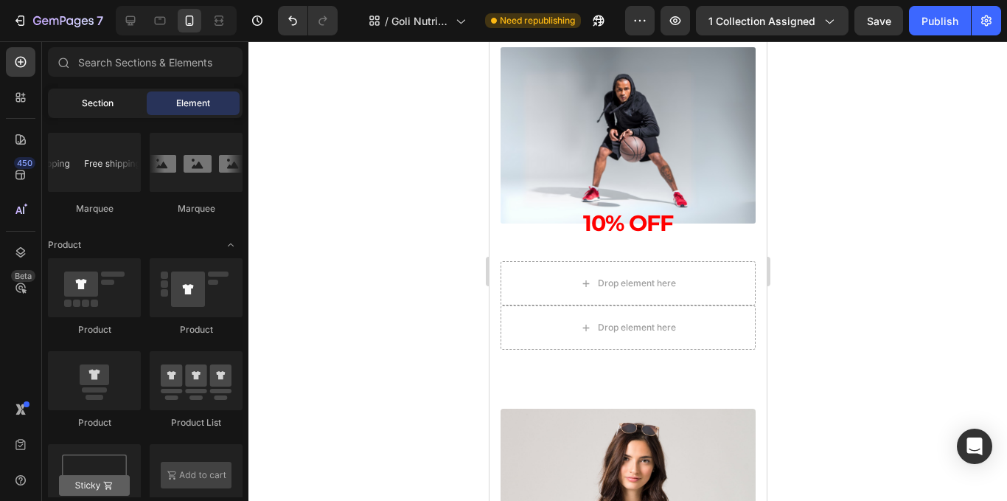
click at [91, 114] on div "Section" at bounding box center [97, 103] width 93 height 24
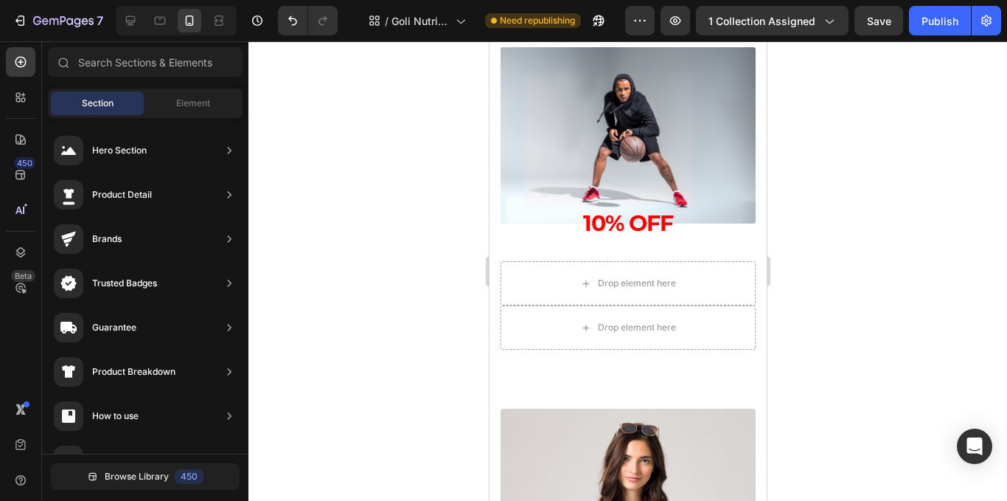
click at [577, 296] on div "Drop element here" at bounding box center [627, 283] width 255 height 44
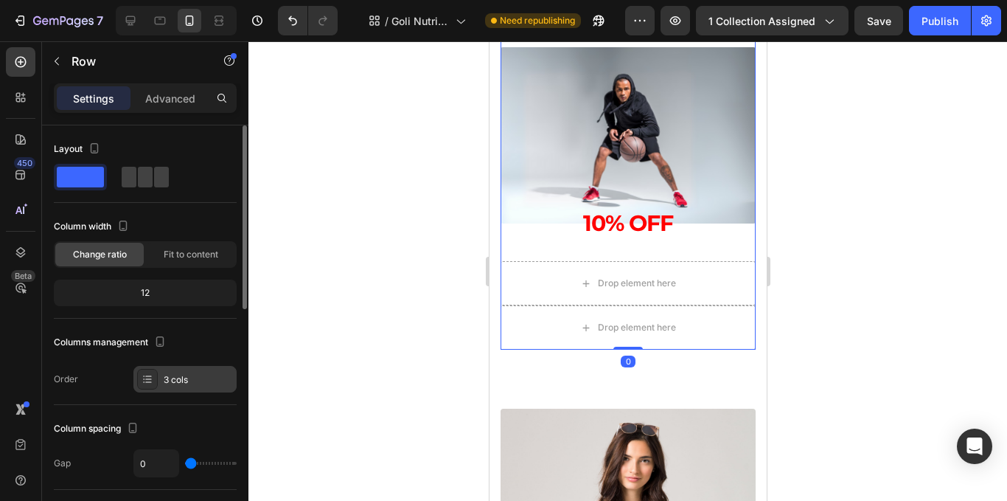
click at [189, 390] on div "3 cols" at bounding box center [184, 379] width 103 height 27
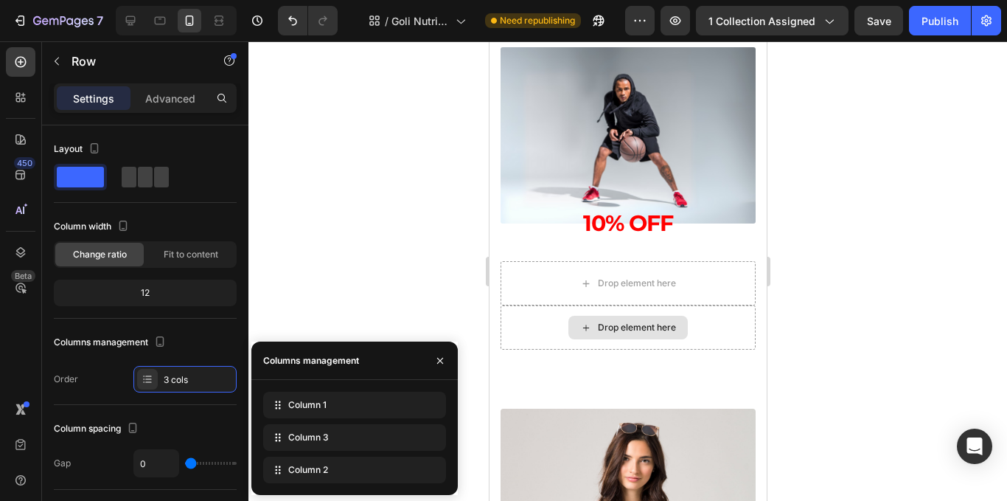
click at [620, 333] on div "Drop element here" at bounding box center [636, 327] width 78 height 12
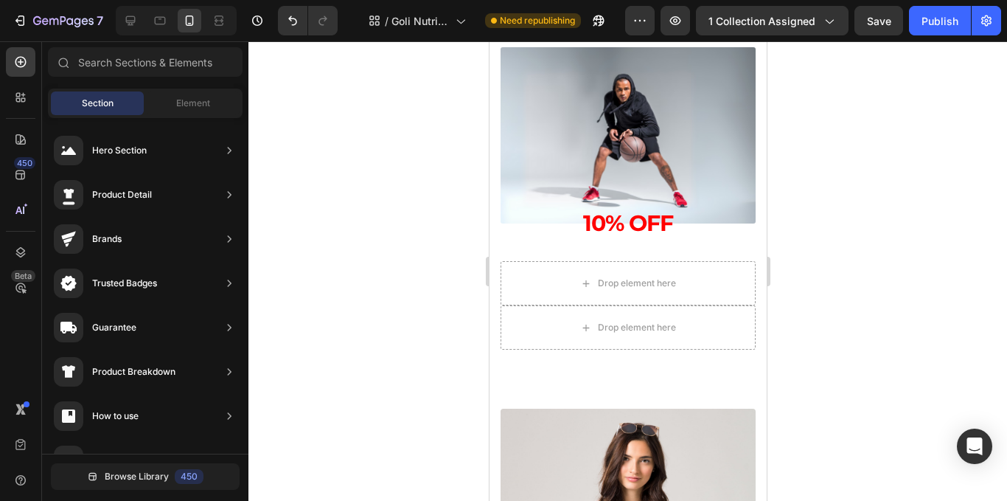
click at [883, 195] on div at bounding box center [627, 270] width 759 height 459
click at [161, 111] on div "Element" at bounding box center [193, 103] width 93 height 24
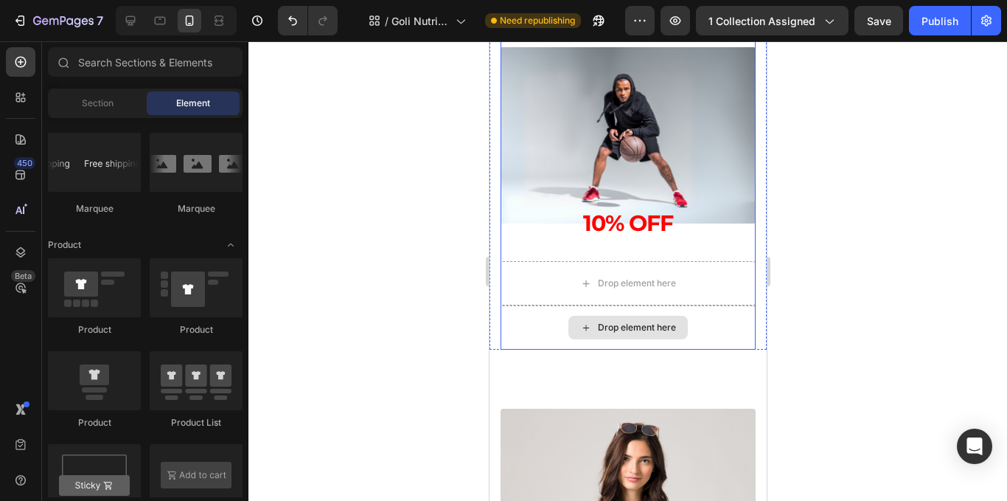
click at [618, 307] on div "Drop element here" at bounding box center [627, 327] width 255 height 44
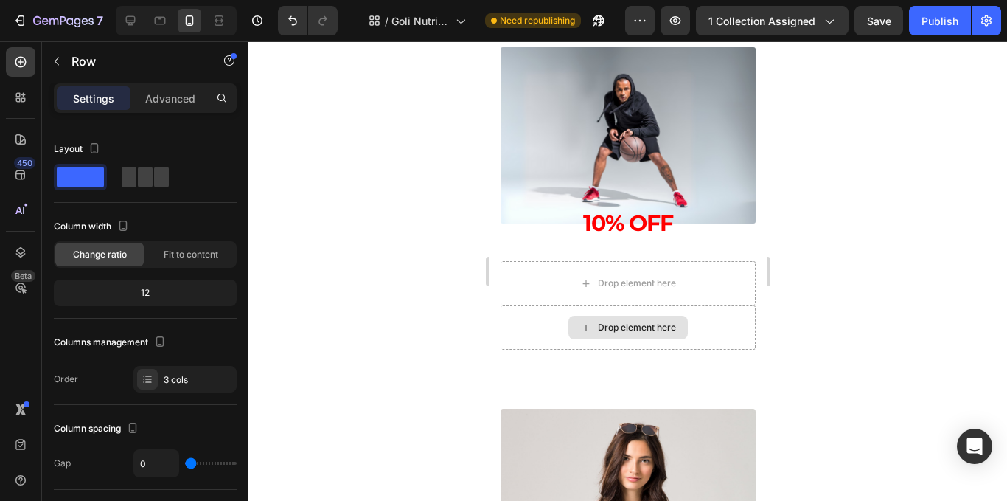
click at [629, 326] on div "Drop element here" at bounding box center [636, 327] width 78 height 12
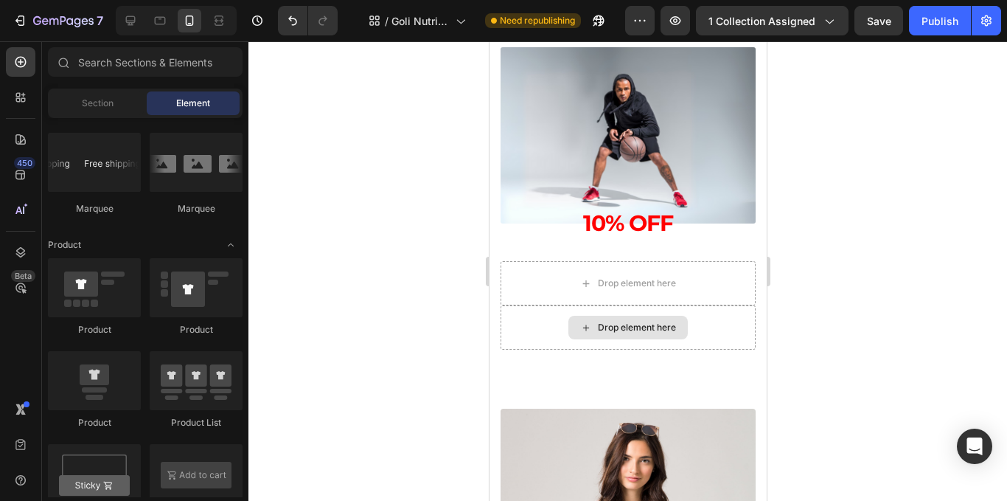
click at [629, 326] on div "Drop element here" at bounding box center [636, 327] width 78 height 12
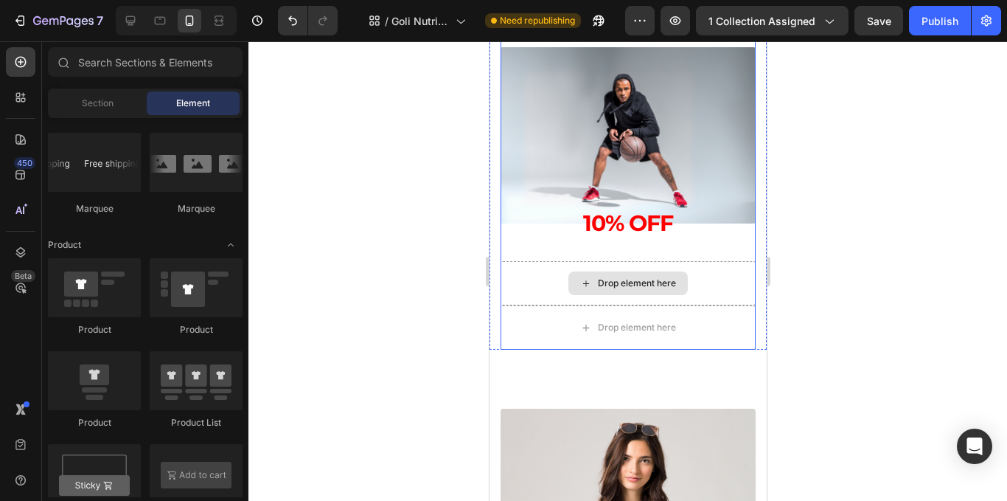
click at [633, 279] on div "Drop element here" at bounding box center [636, 283] width 78 height 12
click at [625, 282] on div "Drop element here" at bounding box center [636, 283] width 78 height 12
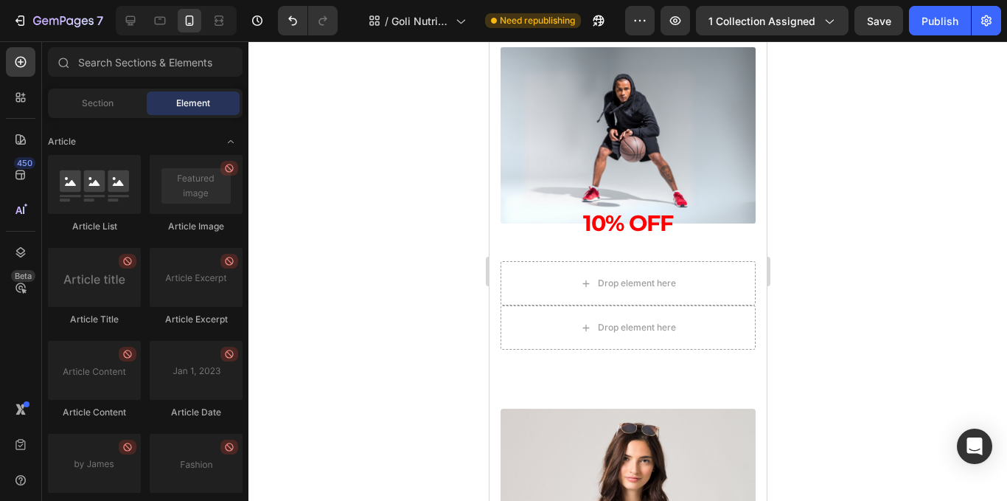
scroll to position [4311, 0]
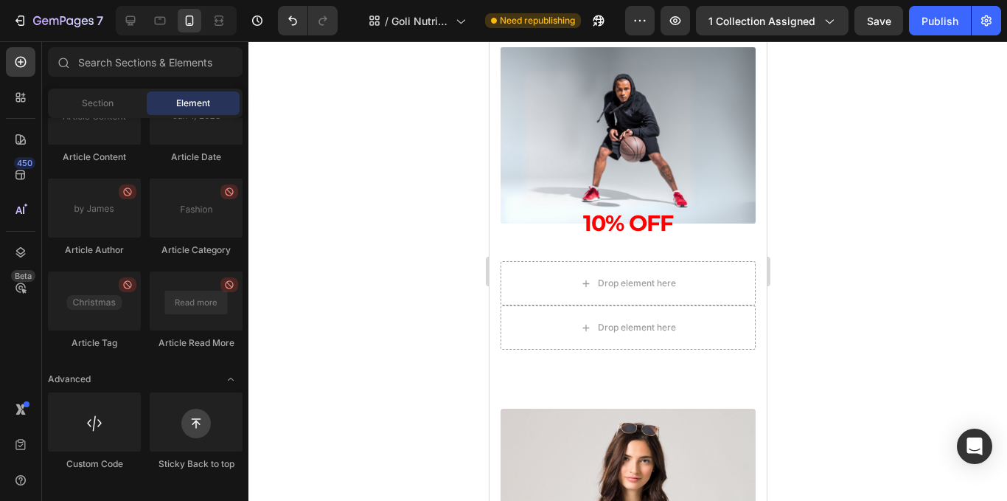
click at [342, 247] on div at bounding box center [627, 270] width 759 height 459
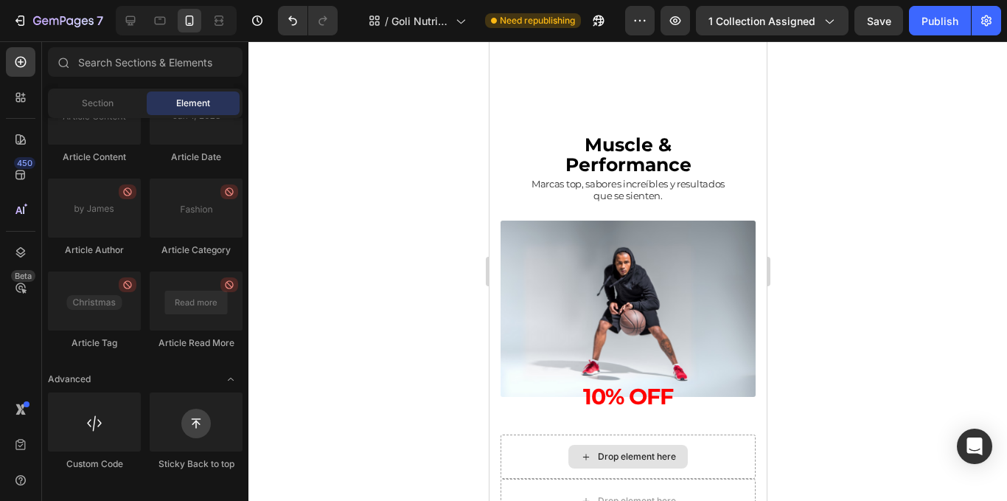
scroll to position [1696, 0]
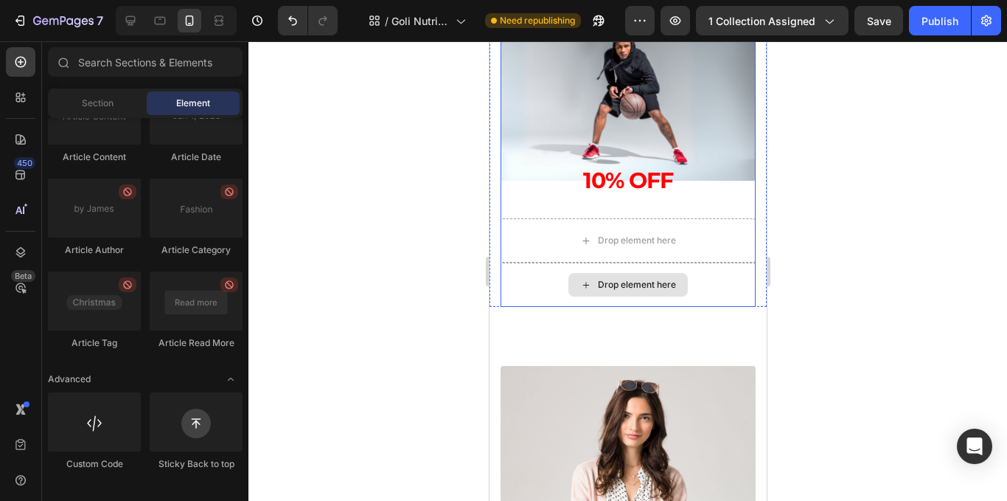
click at [619, 276] on div "Drop element here" at bounding box center [627, 285] width 119 height 24
click at [492, 282] on div "Muscle & Performance Text Block Marcas top, sabores increíbles y resultados que…" at bounding box center [627, 113] width 277 height 389
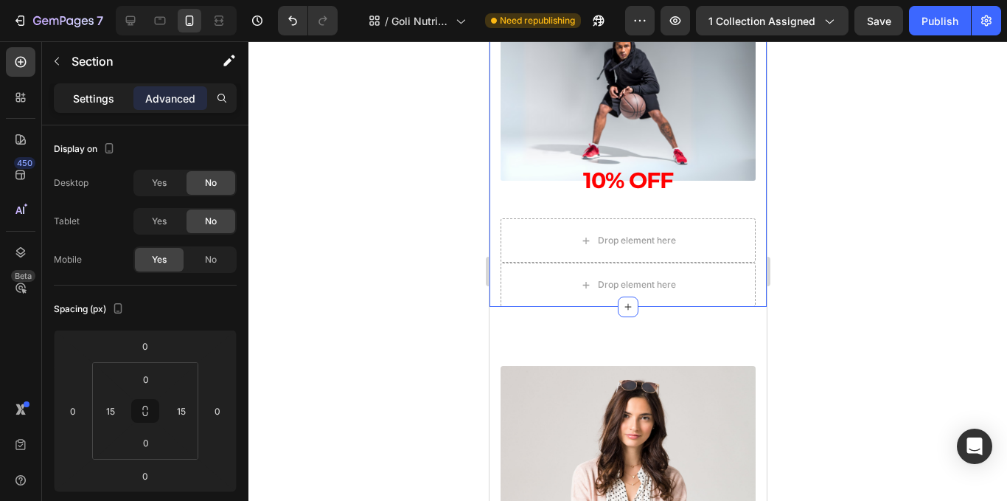
click at [97, 101] on p "Settings" at bounding box center [93, 98] width 41 height 15
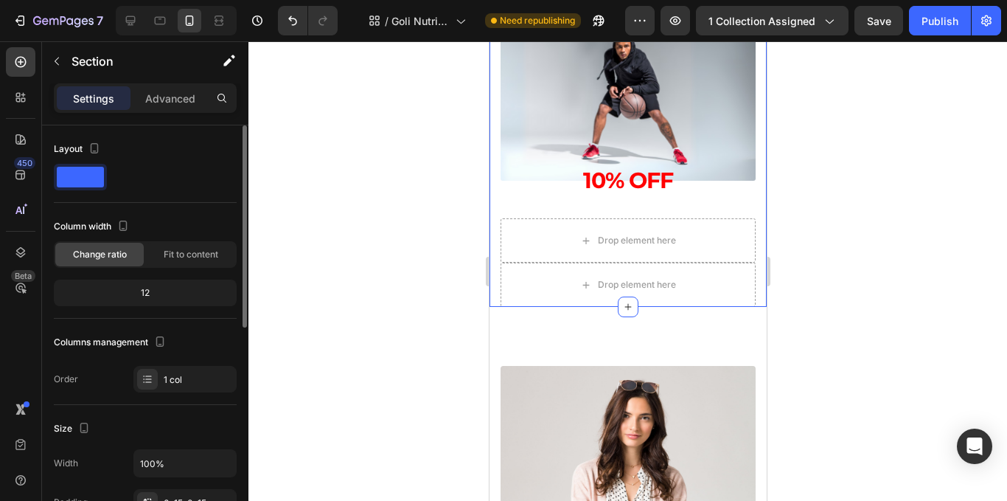
scroll to position [221, 0]
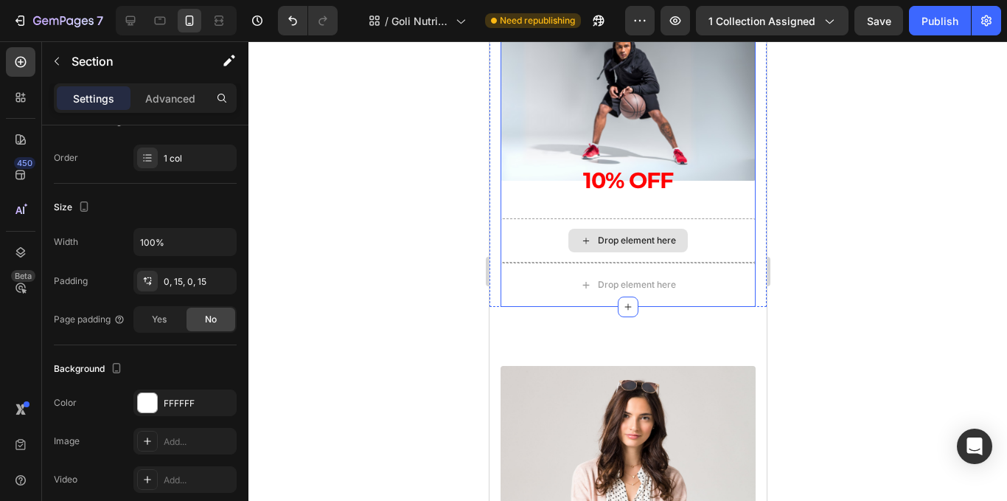
click at [700, 251] on div "Drop element here" at bounding box center [627, 240] width 255 height 44
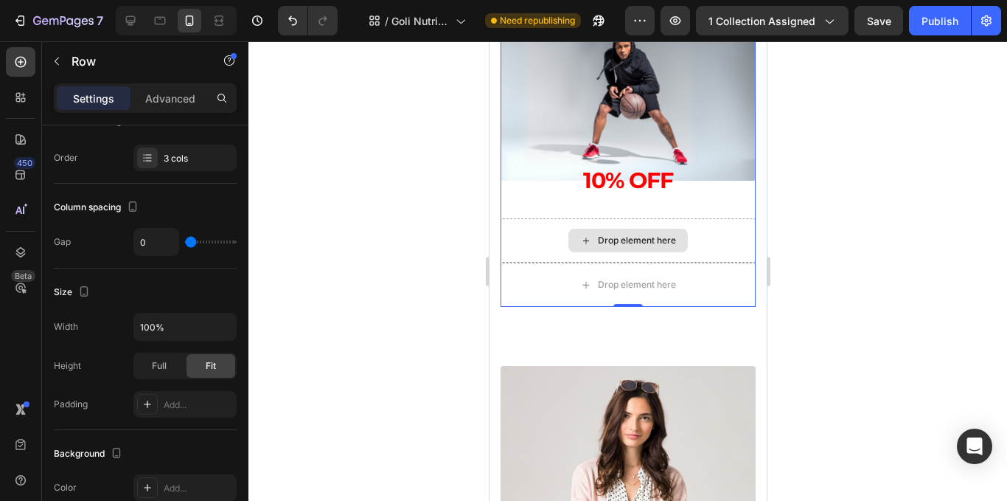
scroll to position [0, 0]
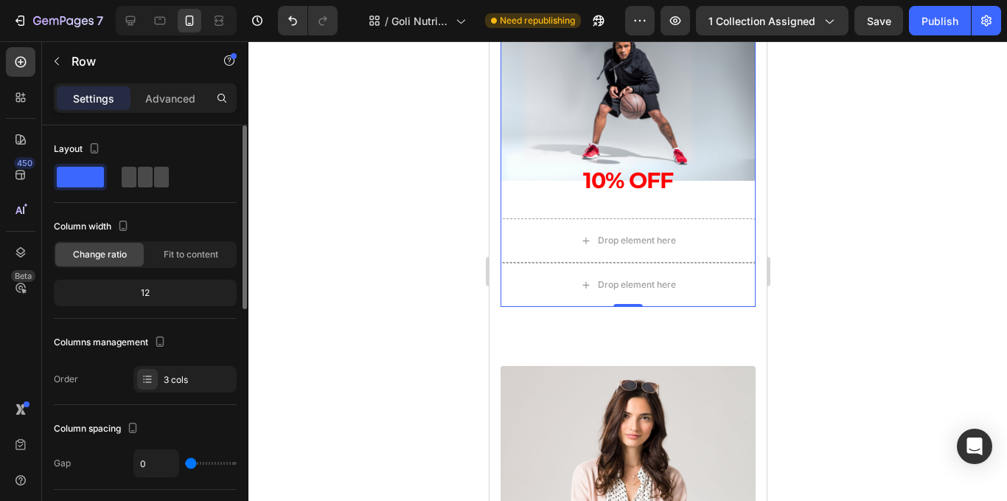
click at [138, 176] on span at bounding box center [145, 177] width 15 height 21
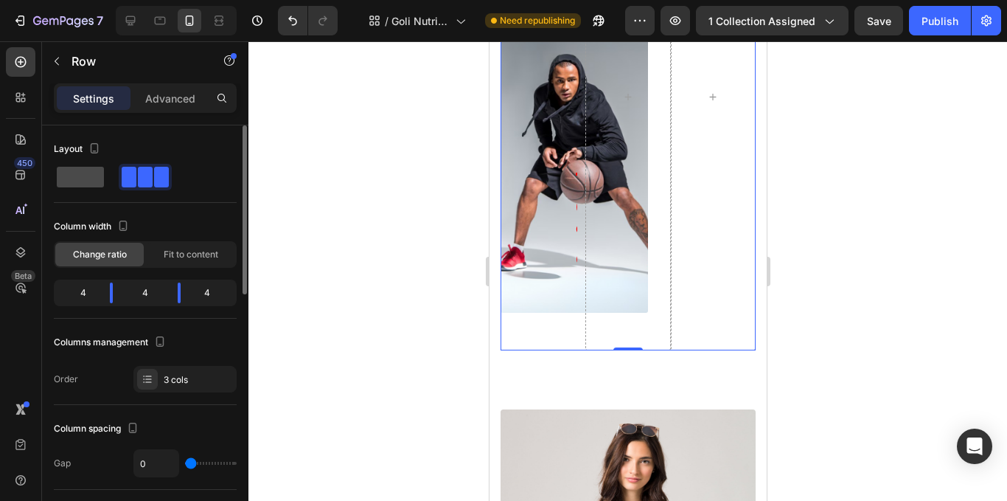
click at [88, 176] on span at bounding box center [80, 177] width 47 height 21
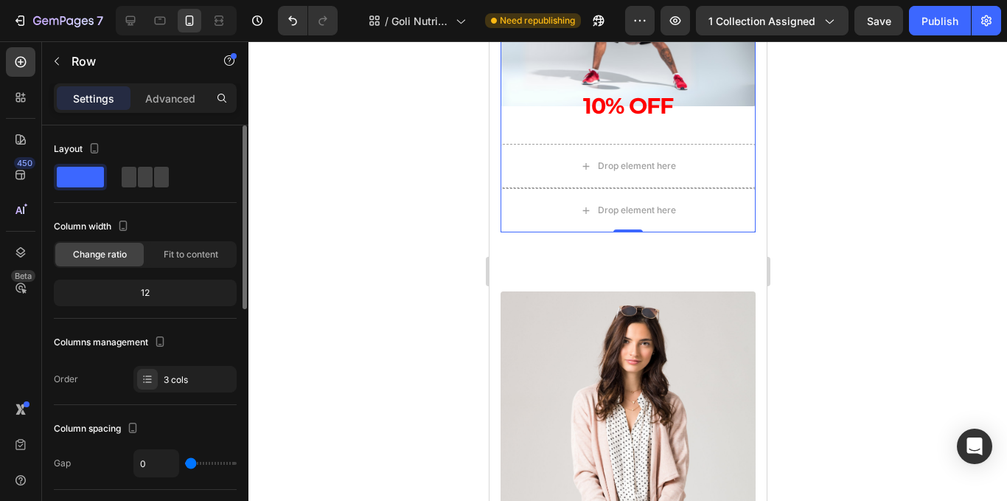
scroll to position [1696, 0]
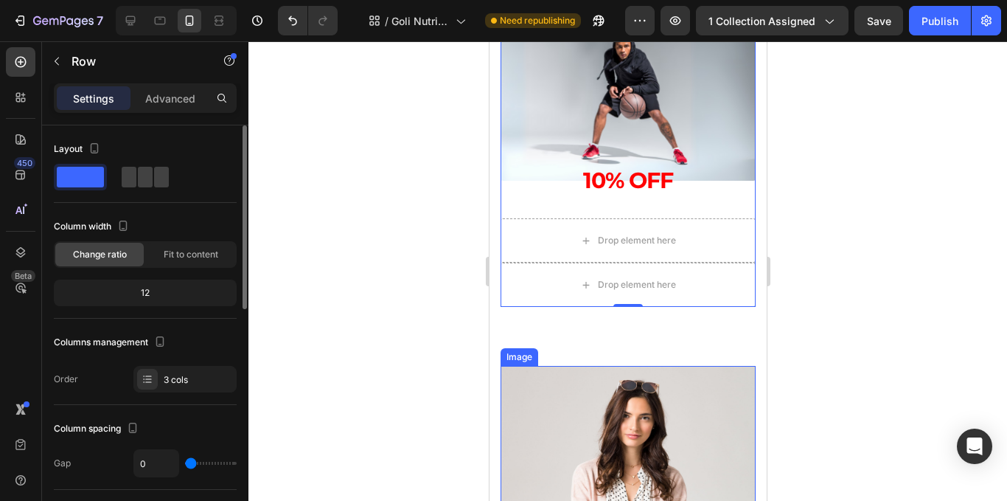
click at [164, 192] on div "Layout" at bounding box center [145, 170] width 183 height 66
click at [159, 180] on span at bounding box center [161, 177] width 15 height 21
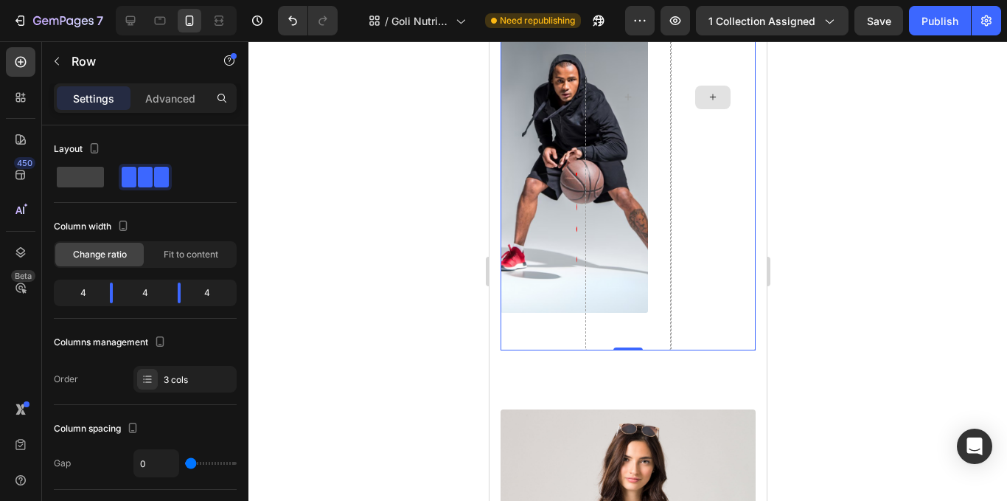
click at [689, 191] on div at bounding box center [712, 97] width 85 height 506
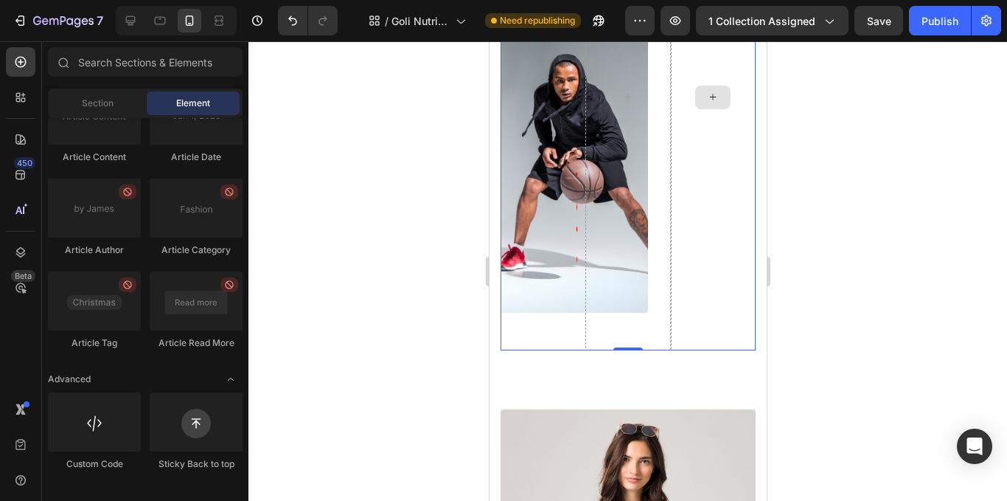
click at [701, 91] on div at bounding box center [712, 98] width 35 height 24
click at [418, 136] on div at bounding box center [627, 270] width 759 height 459
click at [101, 111] on div "Section" at bounding box center [97, 103] width 93 height 24
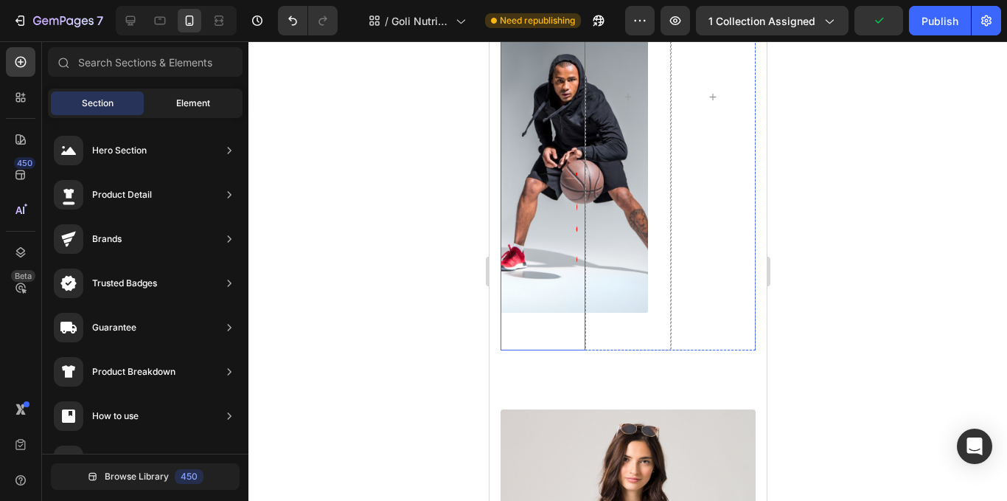
click at [193, 101] on span "Element" at bounding box center [193, 103] width 34 height 13
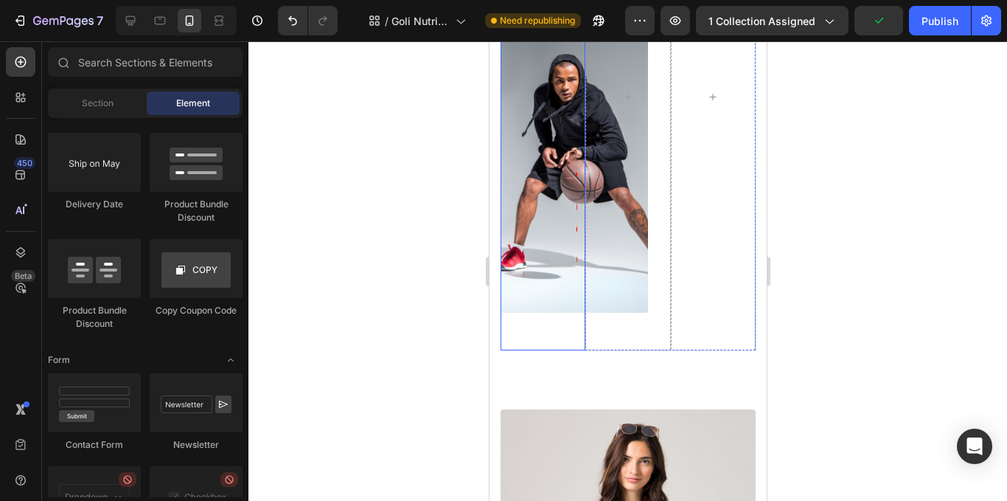
scroll to position [3057, 0]
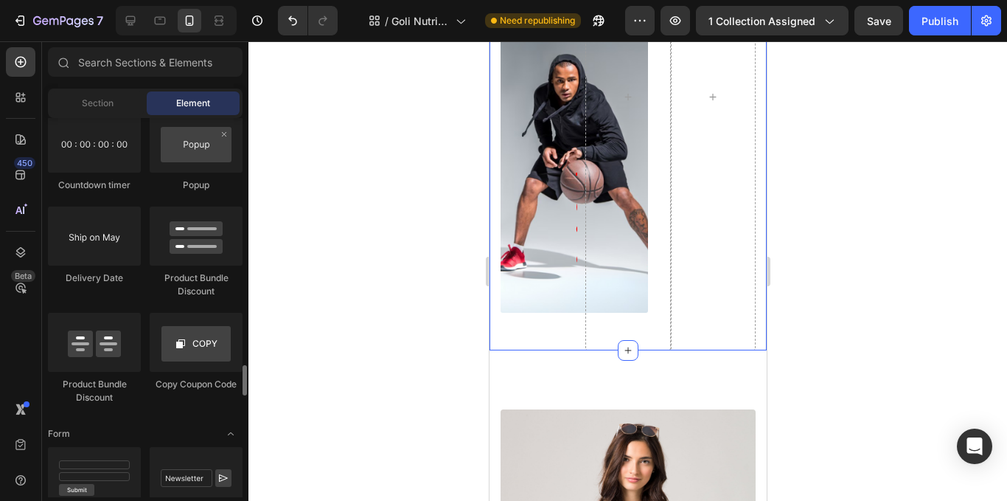
click at [544, 290] on div "10% OFF Heading Row" at bounding box center [573, 158] width 147 height 308
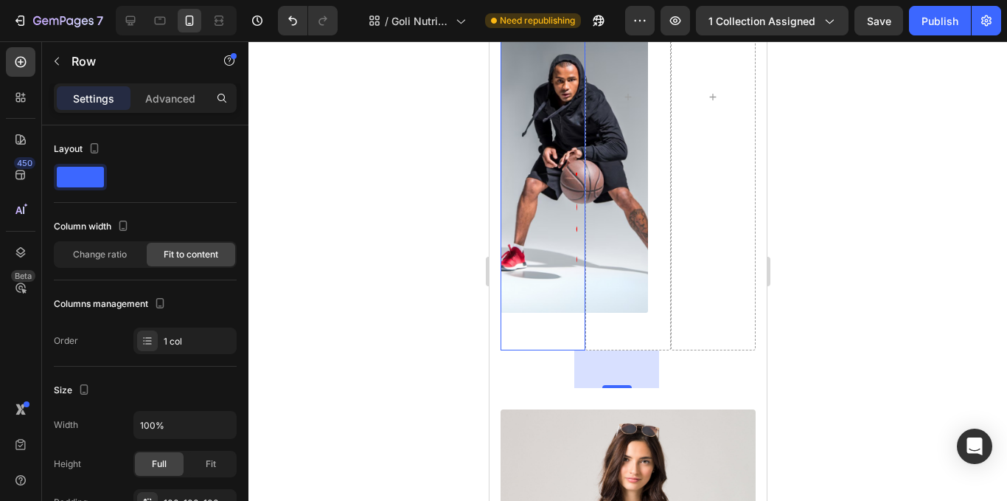
click at [866, 284] on div at bounding box center [627, 270] width 759 height 459
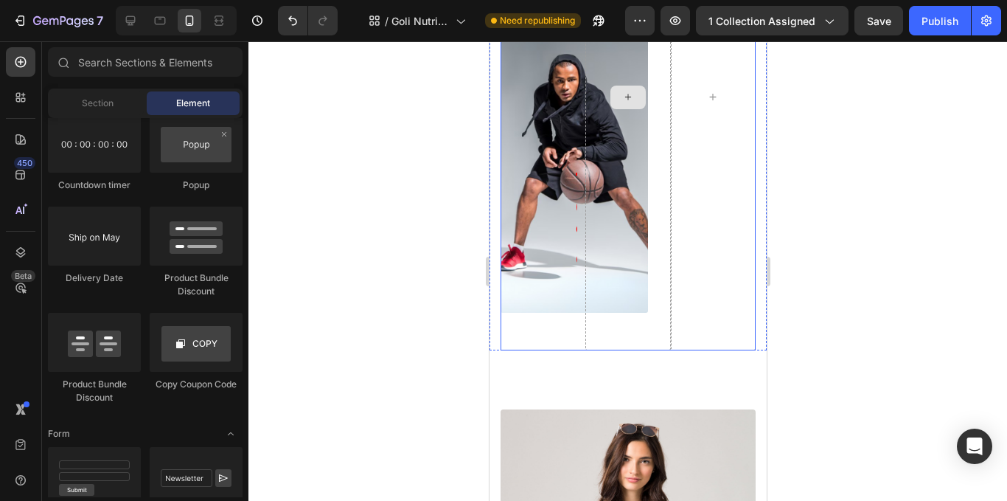
click at [621, 262] on div at bounding box center [627, 97] width 85 height 506
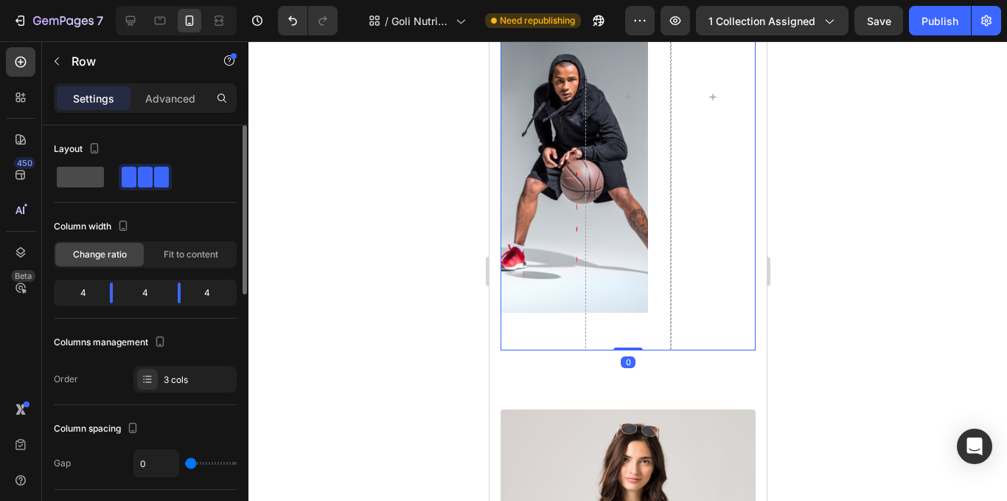
click at [72, 169] on span at bounding box center [80, 177] width 47 height 21
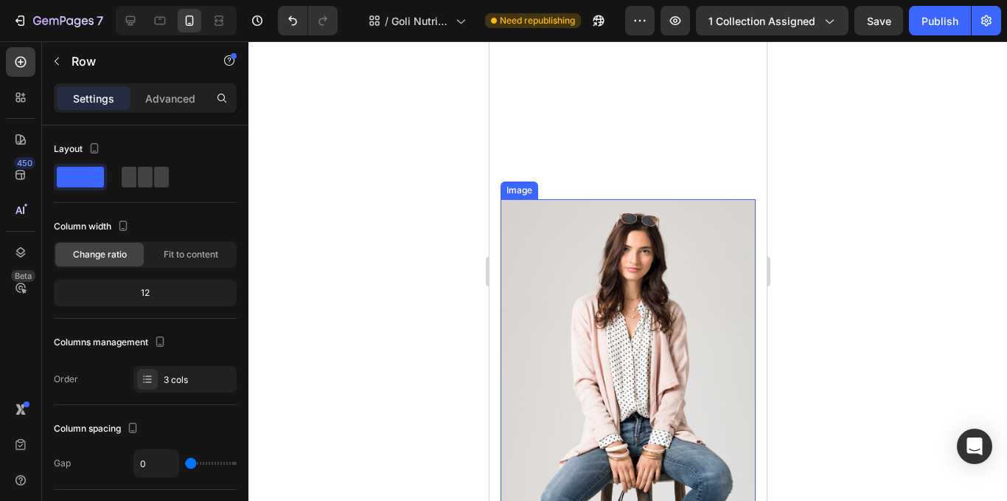
scroll to position [1991, 0]
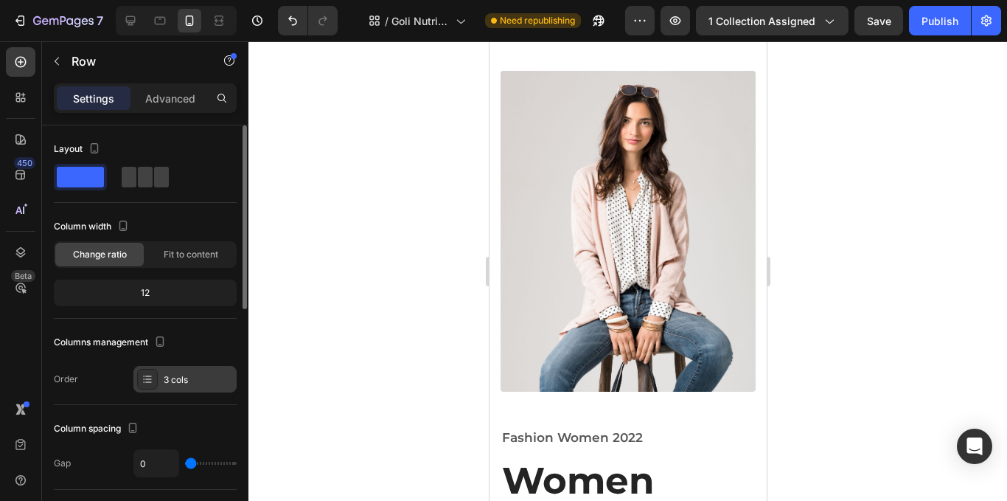
click at [200, 389] on div "3 cols" at bounding box center [184, 379] width 103 height 27
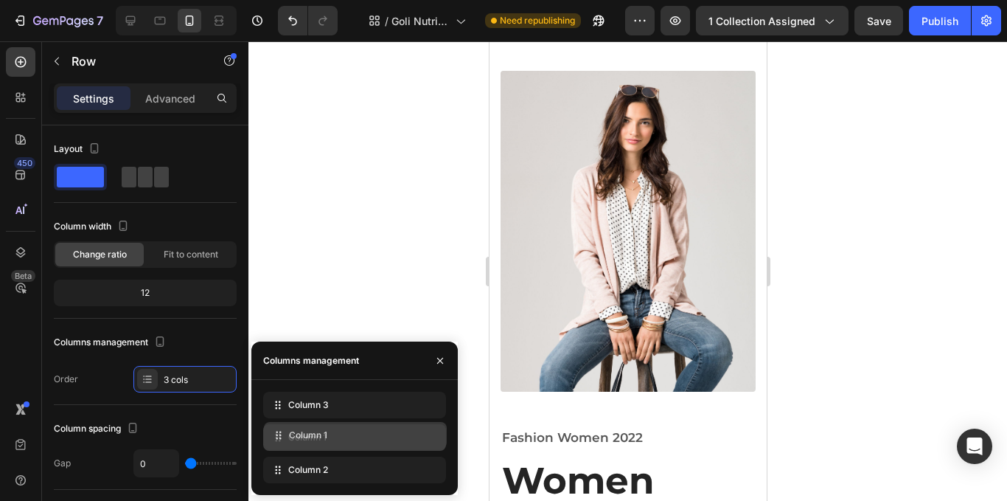
drag, startPoint x: 334, startPoint y: 415, endPoint x: 335, endPoint y: 451, distance: 36.1
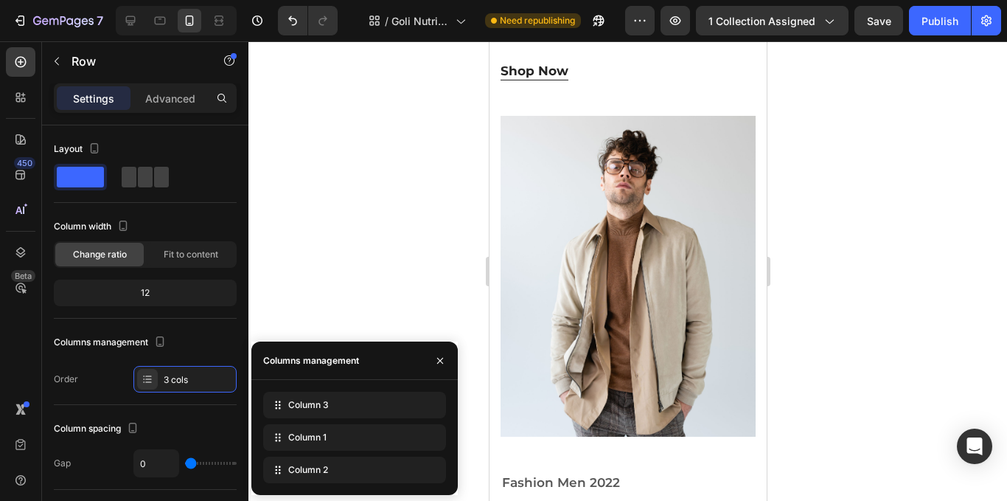
scroll to position [868, 0]
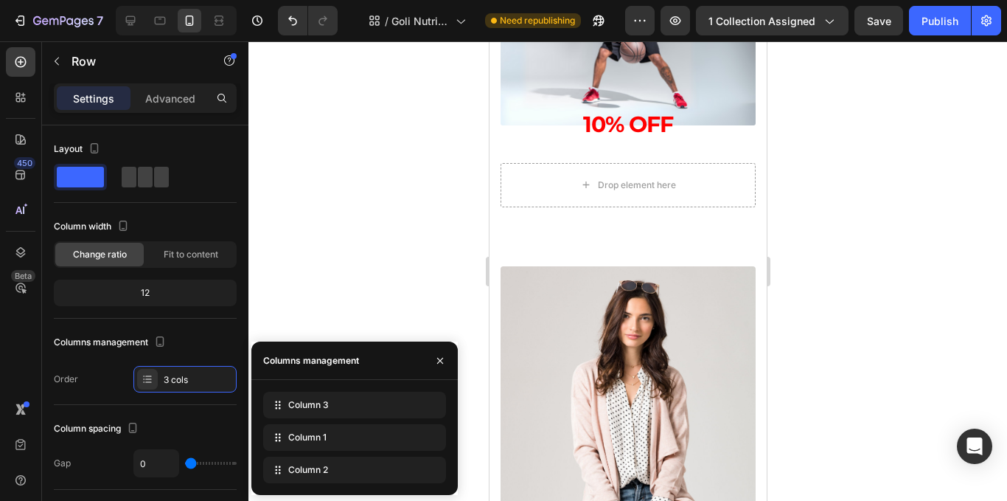
drag, startPoint x: 358, startPoint y: 428, endPoint x: 352, endPoint y: 388, distance: 40.1
click at [352, 388] on div "Column 3 Column 1 Column 2" at bounding box center [354, 437] width 206 height 115
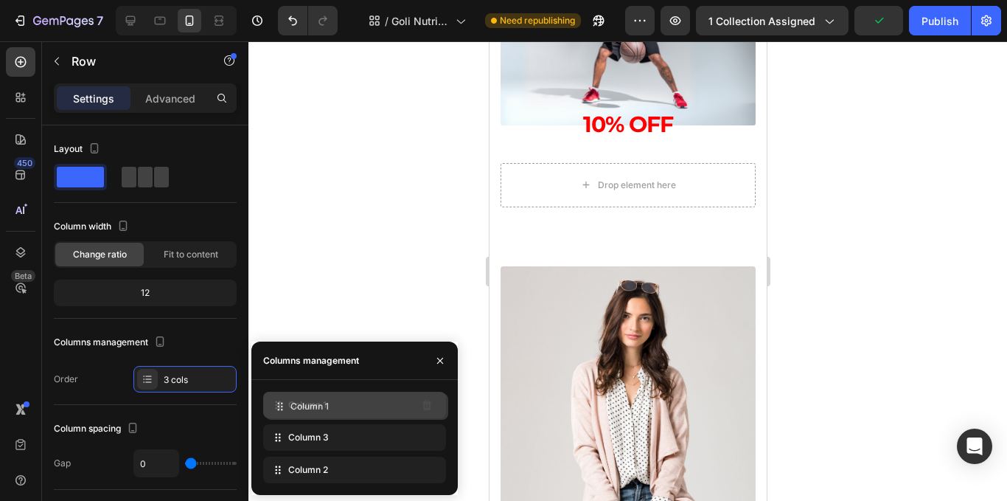
drag, startPoint x: 350, startPoint y: 438, endPoint x: 350, endPoint y: 407, distance: 31.0
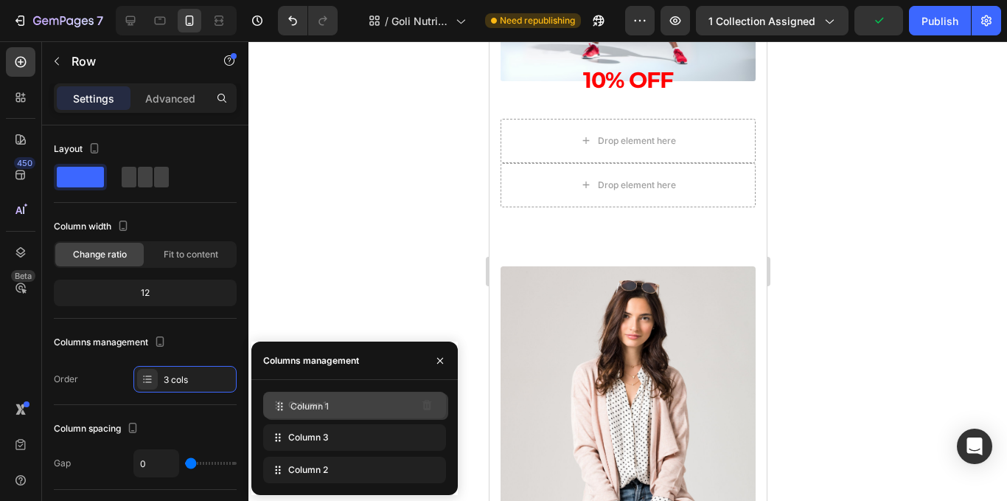
scroll to position [824, 0]
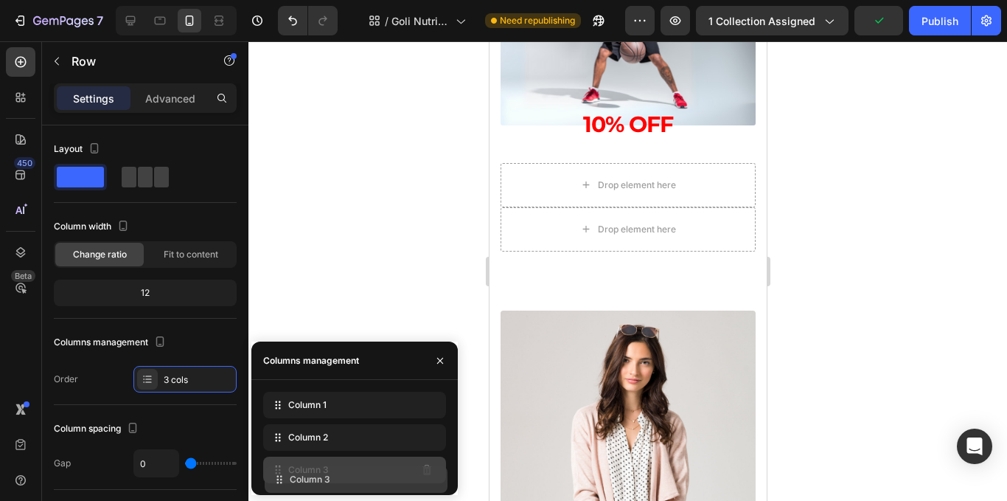
drag, startPoint x: 350, startPoint y: 431, endPoint x: 352, endPoint y: 471, distance: 39.9
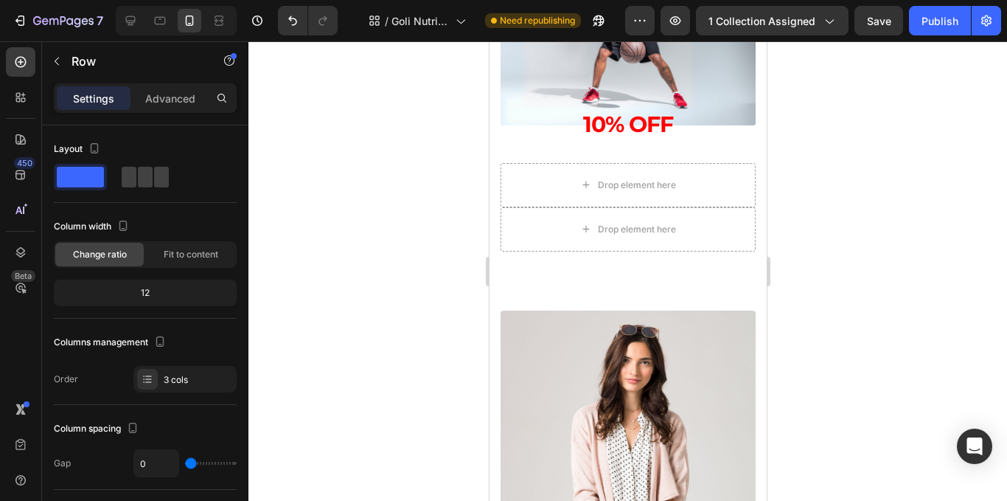
click at [322, 149] on div at bounding box center [627, 270] width 759 height 459
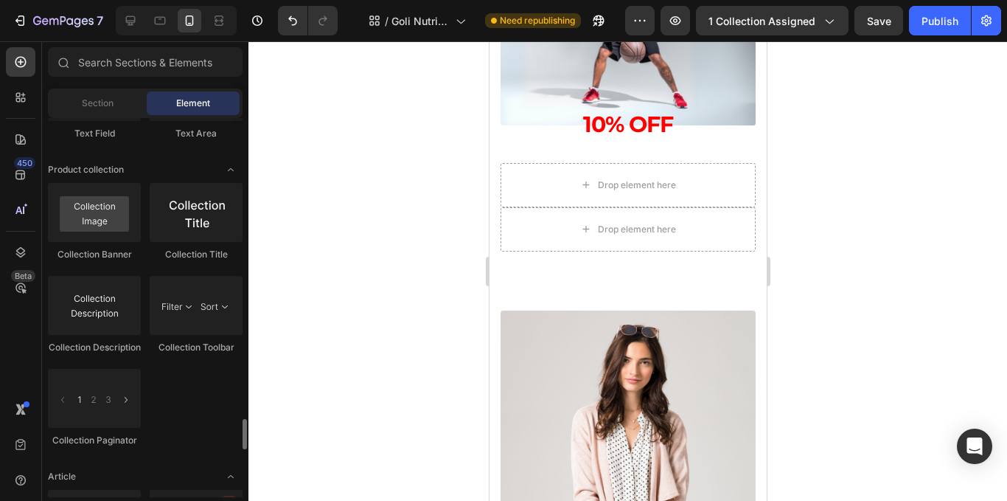
scroll to position [3942, 0]
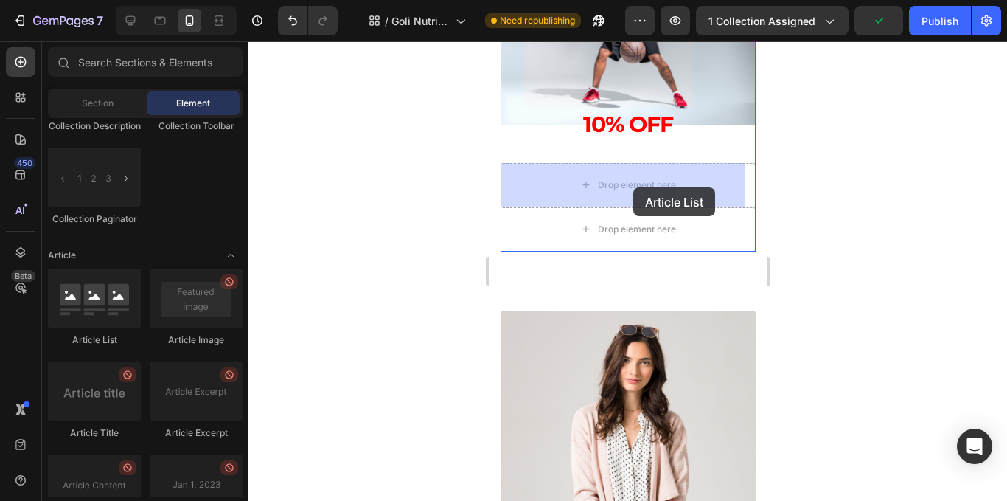
drag, startPoint x: 602, startPoint y: 367, endPoint x: 1260, endPoint y: 225, distance: 672.9
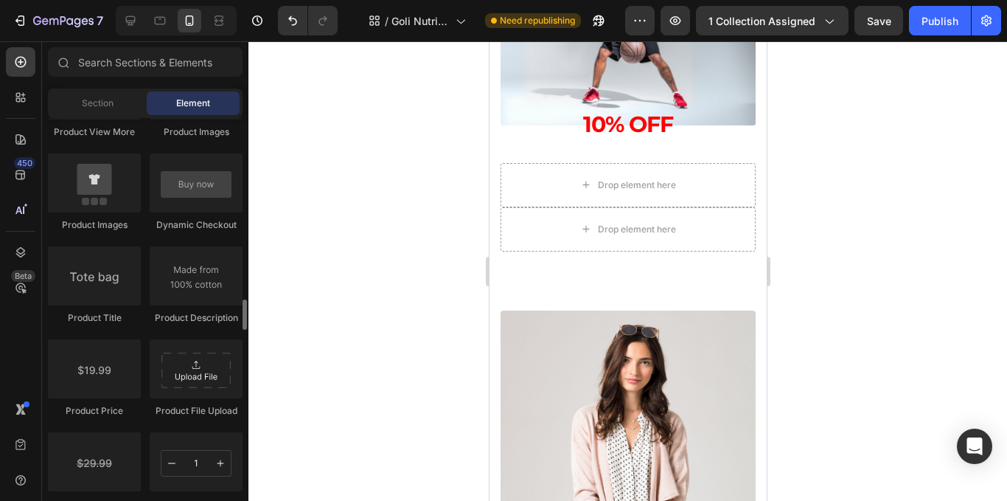
scroll to position [2098, 0]
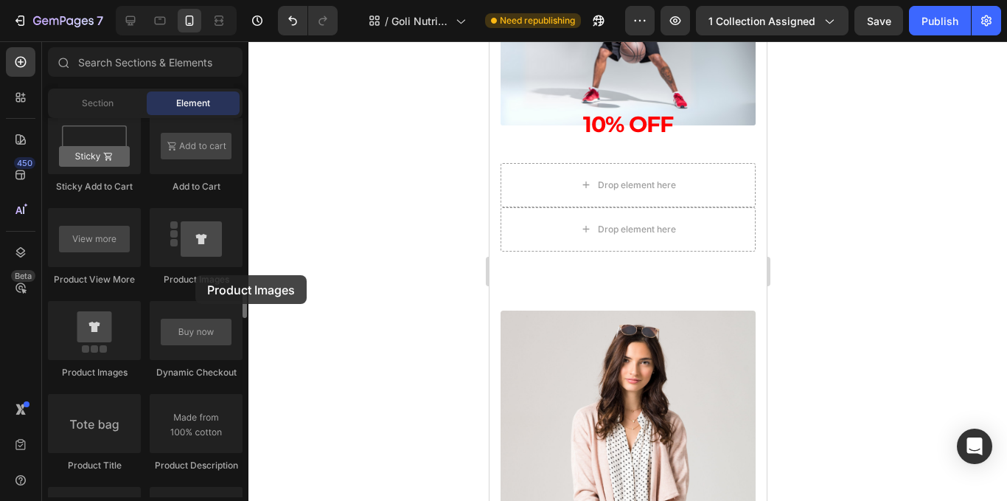
click at [195, 275] on div "Product Images" at bounding box center [196, 279] width 93 height 13
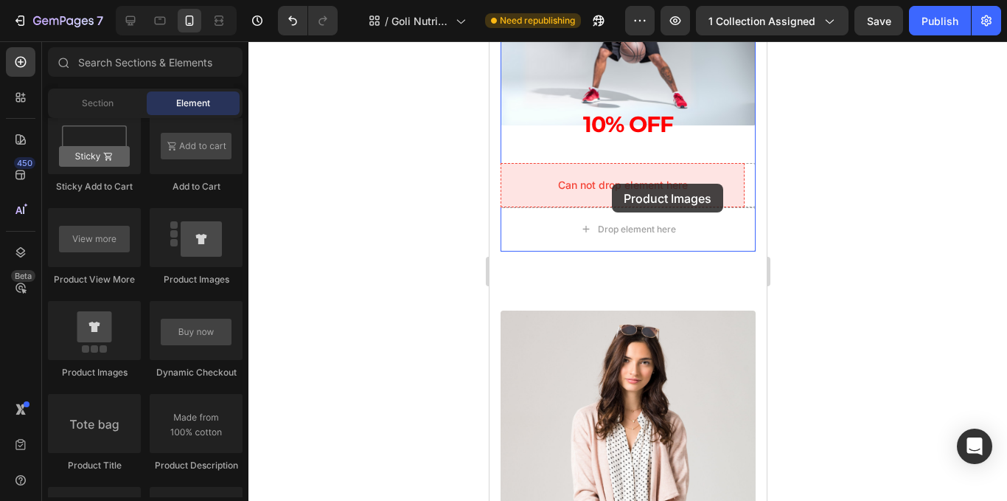
drag, startPoint x: 975, startPoint y: 296, endPoint x: 611, endPoint y: 184, distance: 380.4
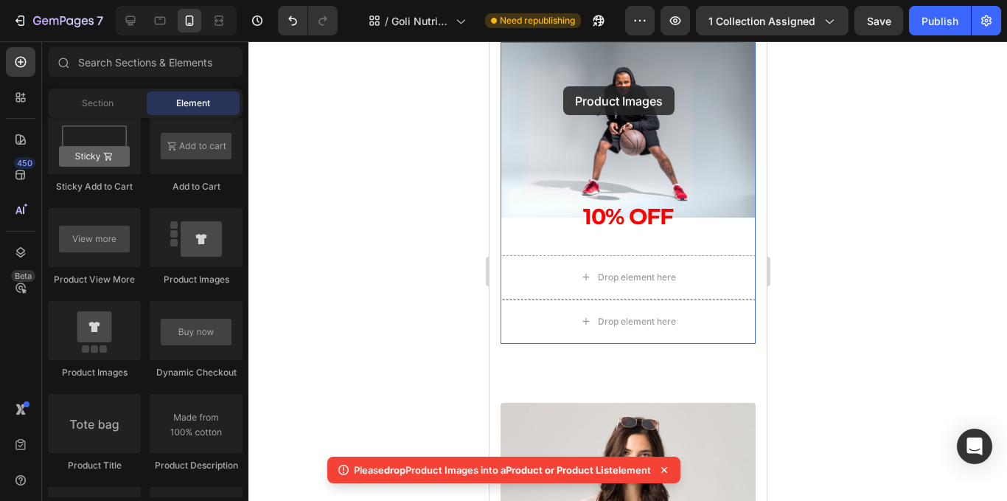
scroll to position [714, 0]
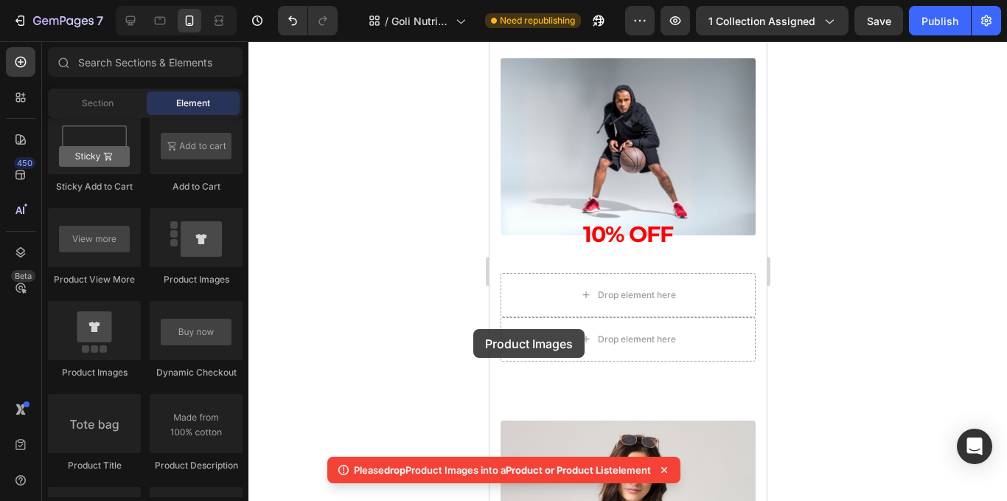
drag, startPoint x: 229, startPoint y: 248, endPoint x: 257, endPoint y: 332, distance: 88.4
click at [265, 0] on div "7 Version history / Goli Nutrition - Otros productos Need republishing Preview …" at bounding box center [503, 0] width 1007 height 0
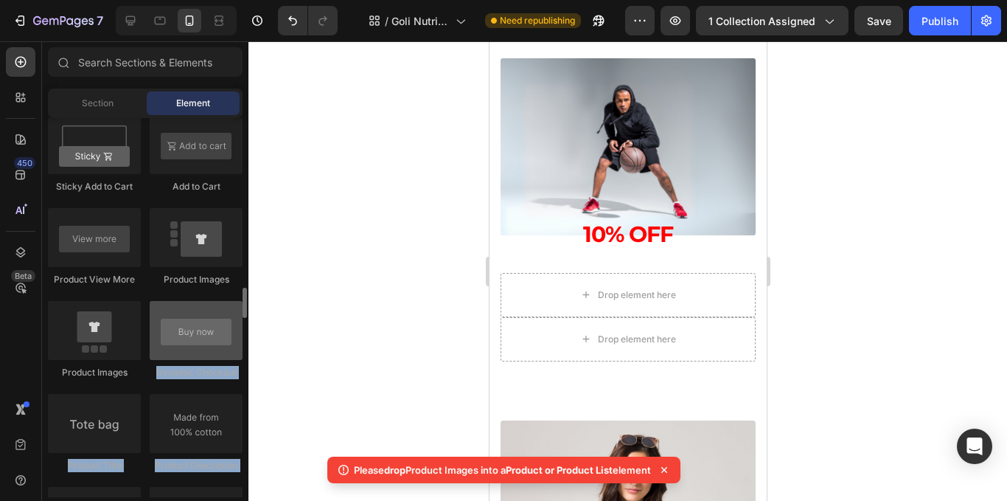
click at [151, 0] on div "7 Version history / Goli Nutrition - Otros productos Need republishing Preview …" at bounding box center [503, 0] width 1007 height 0
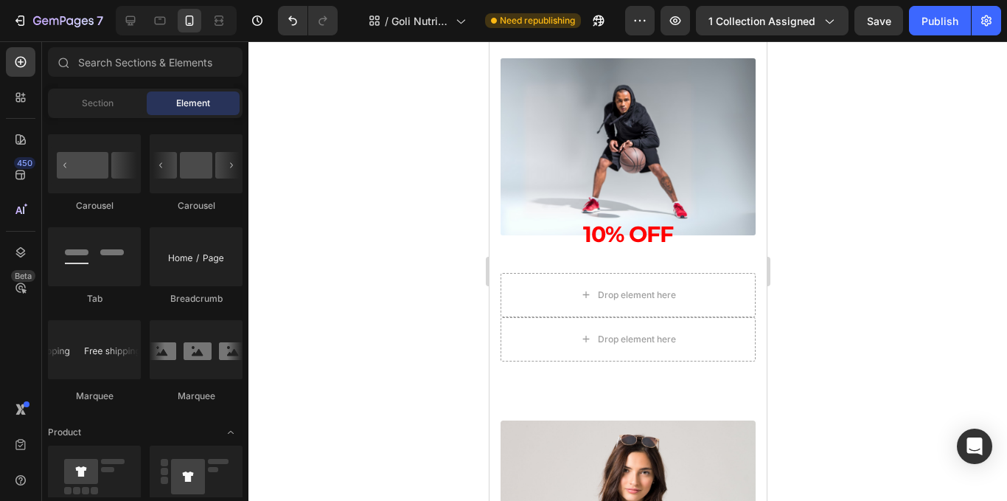
scroll to position [1435, 0]
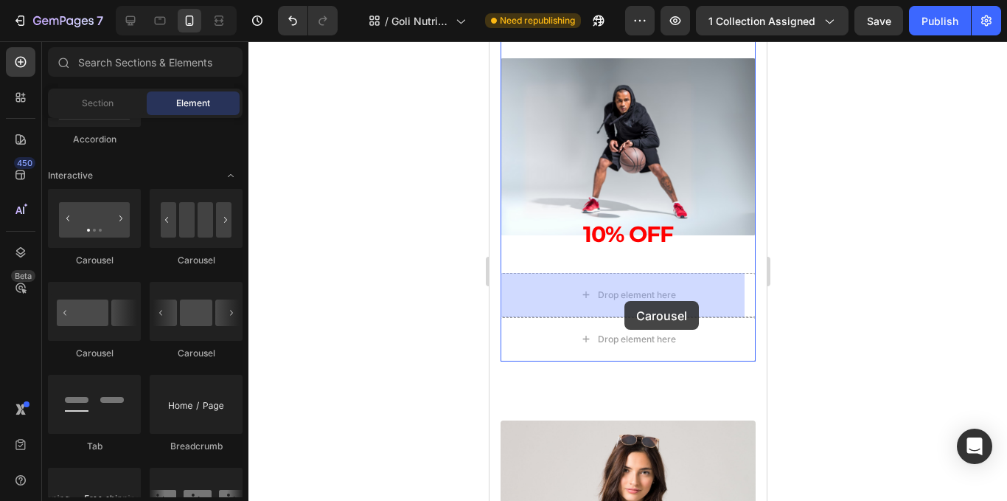
drag, startPoint x: 697, startPoint y: 287, endPoint x: 624, endPoint y: 301, distance: 74.3
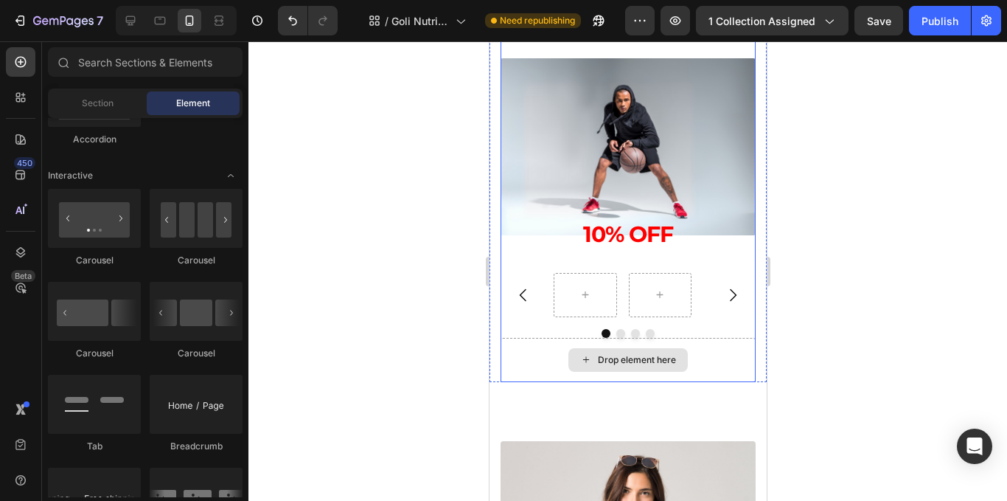
click at [647, 358] on div "Drop element here" at bounding box center [636, 360] width 78 height 12
click at [692, 358] on div "Drop element here" at bounding box center [627, 360] width 255 height 44
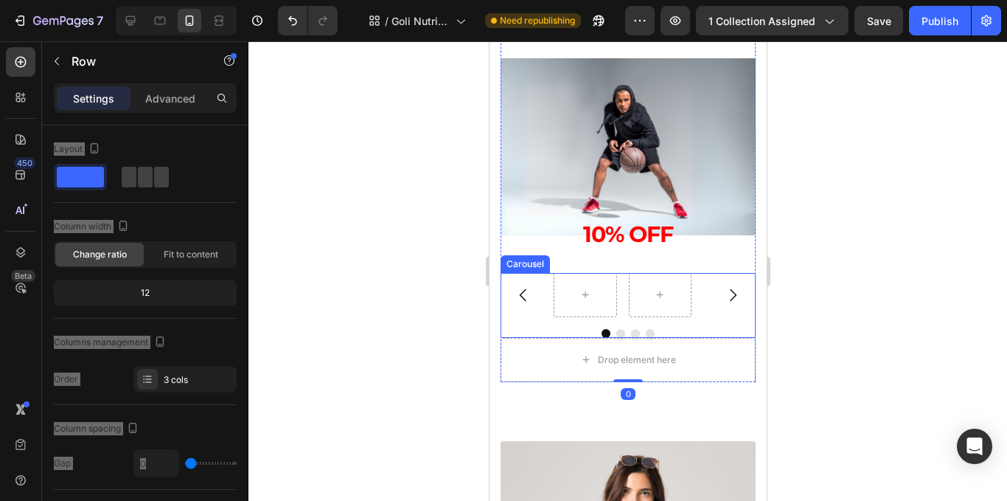
click at [694, 318] on div "Carousel" at bounding box center [627, 305] width 255 height 65
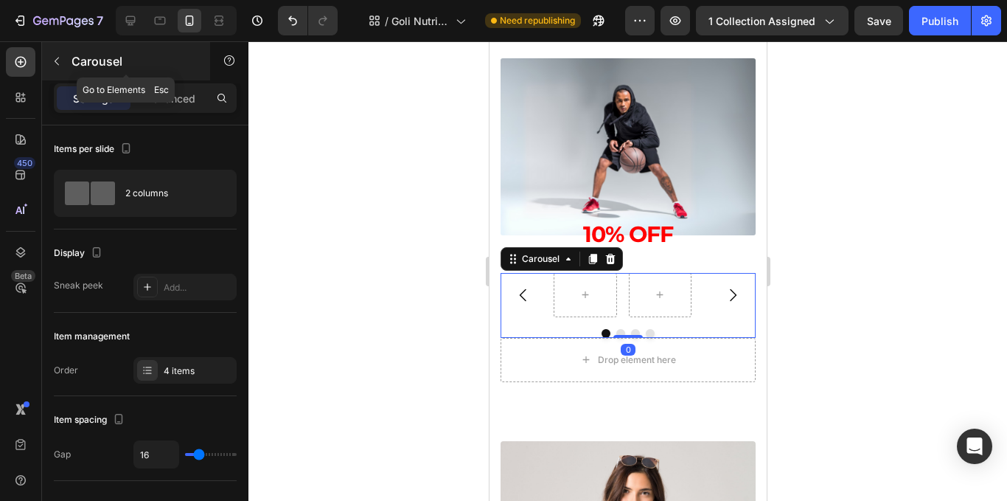
click at [71, 63] on div "Carousel" at bounding box center [126, 61] width 168 height 38
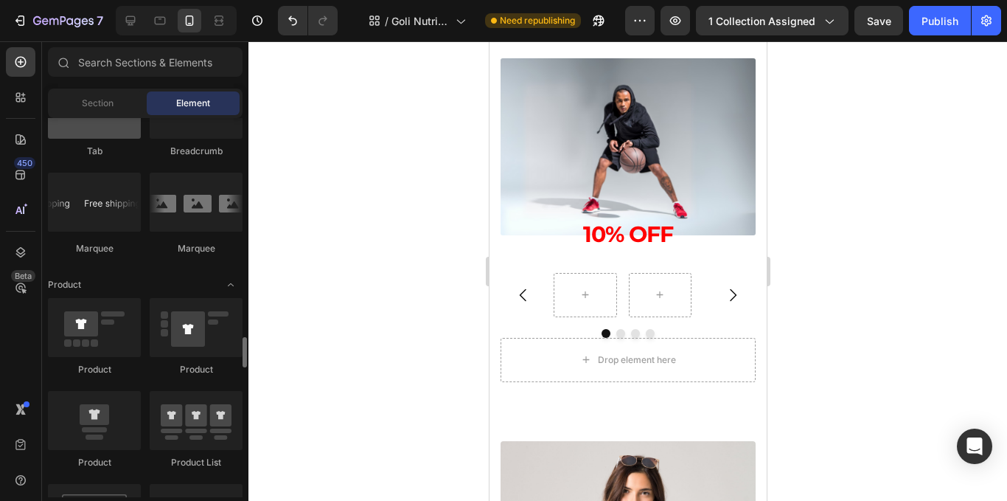
scroll to position [1804, 0]
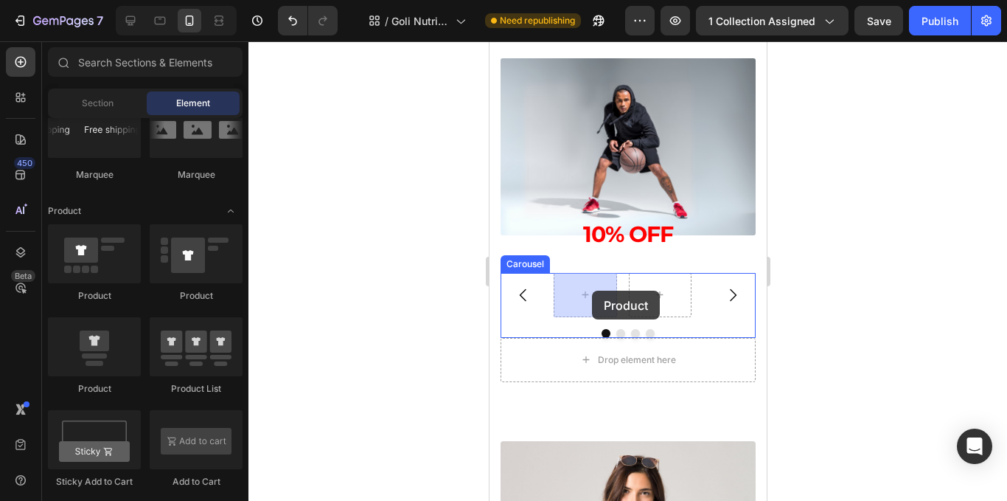
drag, startPoint x: 871, startPoint y: 265, endPoint x: 779, endPoint y: 456, distance: 212.7
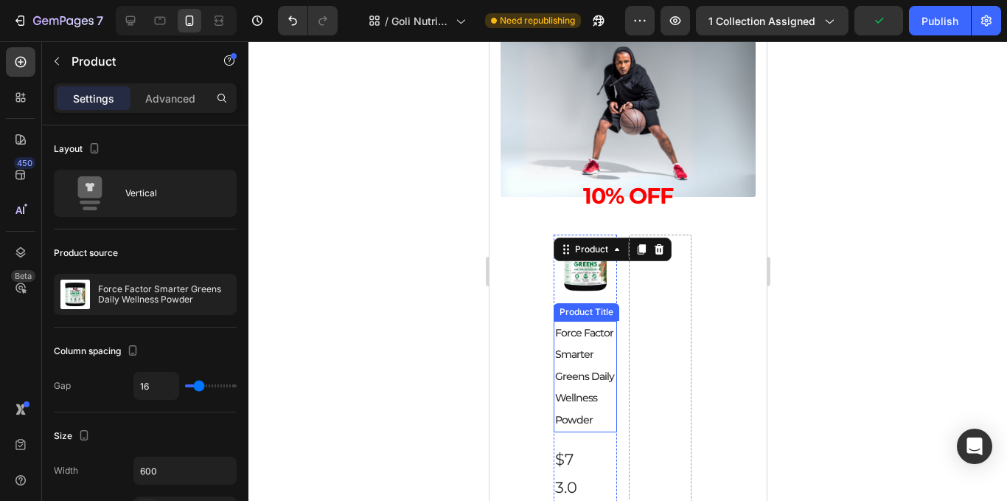
scroll to position [787, 0]
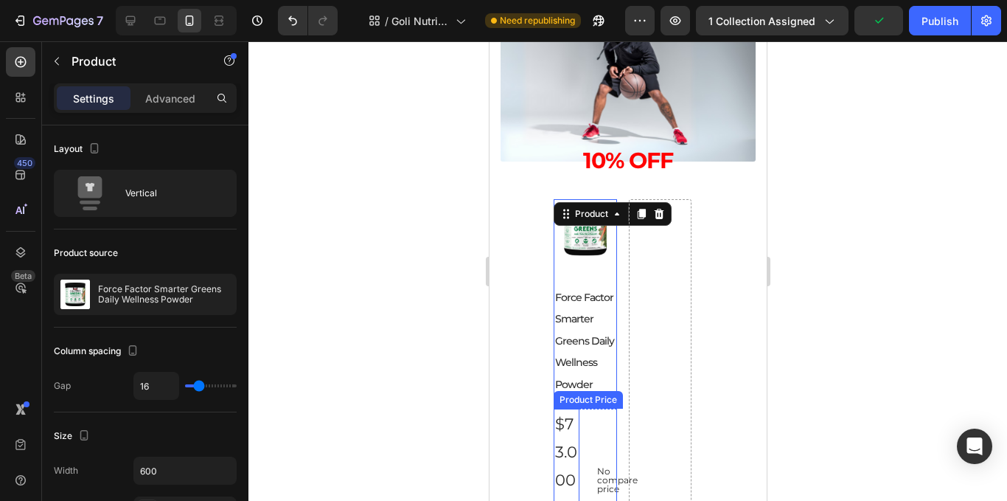
click at [576, 428] on div "$73.000,00" at bounding box center [566, 479] width 26 height 142
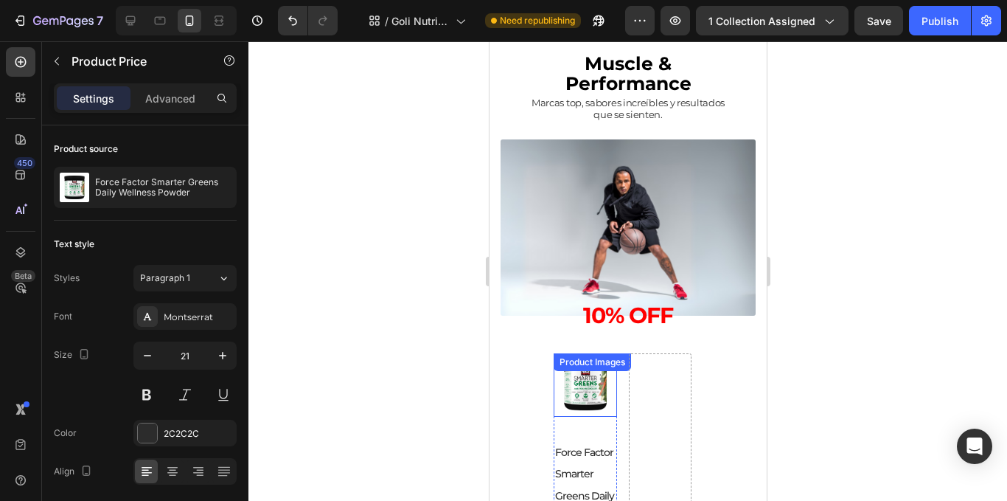
scroll to position [1529, 0]
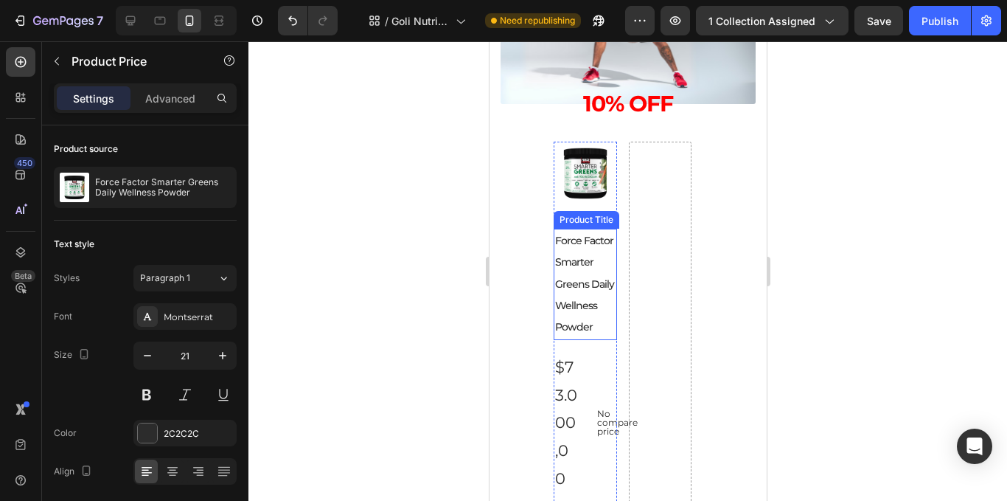
click at [591, 312] on h2 "Force Factor Smarter Greens Daily Wellness Powder" at bounding box center [584, 284] width 63 height 111
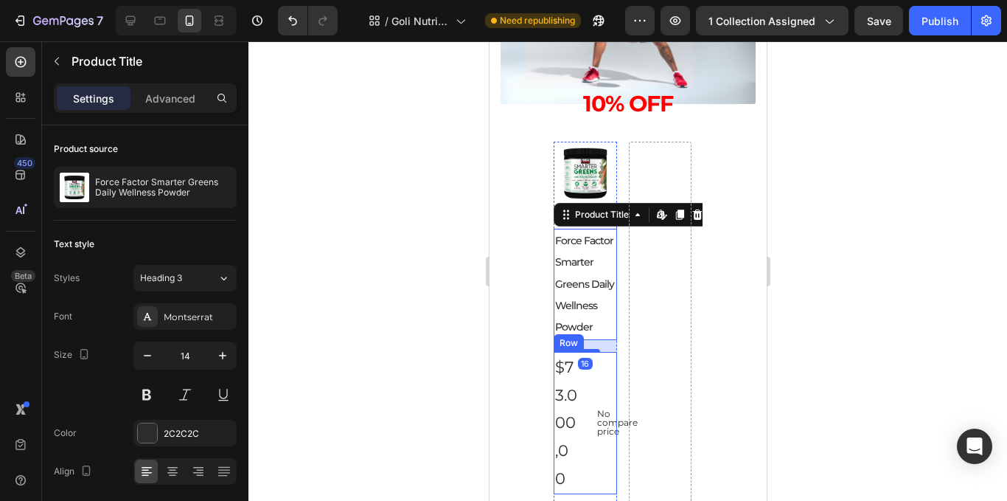
click at [595, 396] on div "No compare price Product Price" at bounding box center [604, 423] width 26 height 142
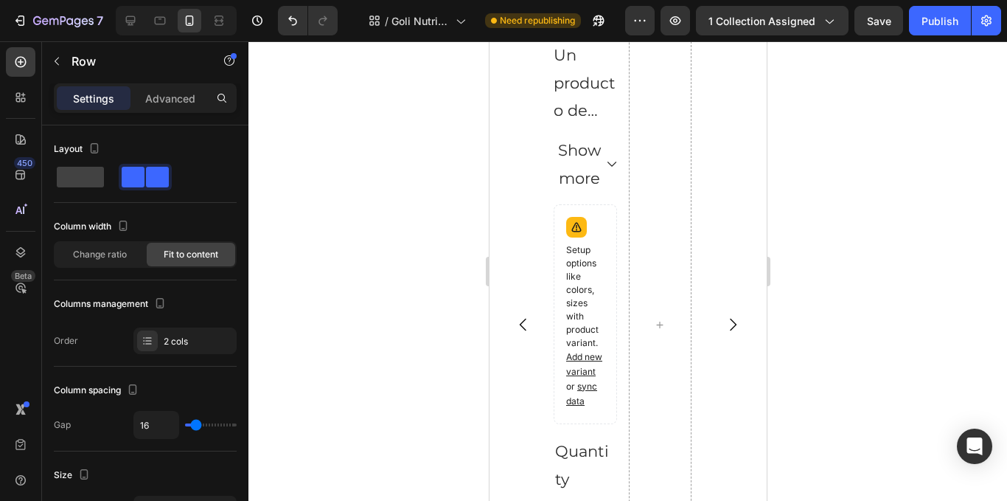
scroll to position [2020, 0]
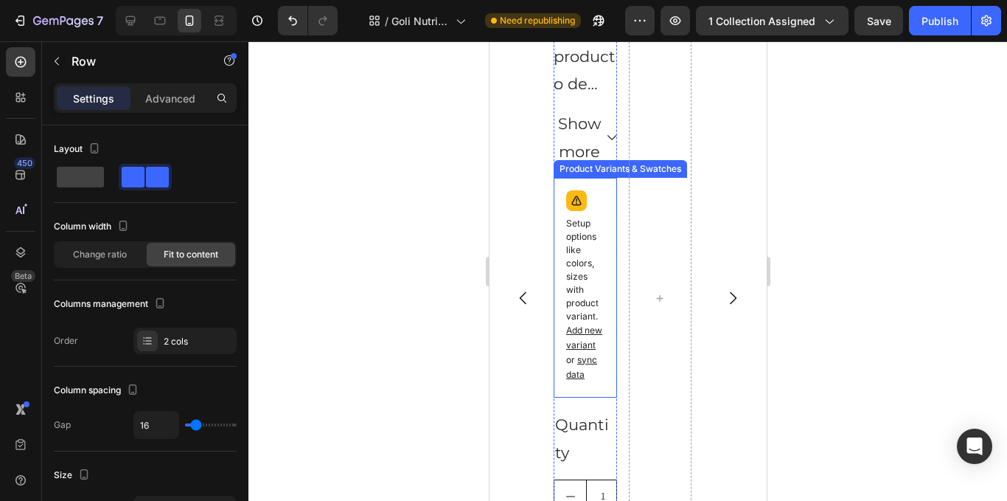
click at [592, 333] on span "Add new variant" at bounding box center [584, 337] width 36 height 26
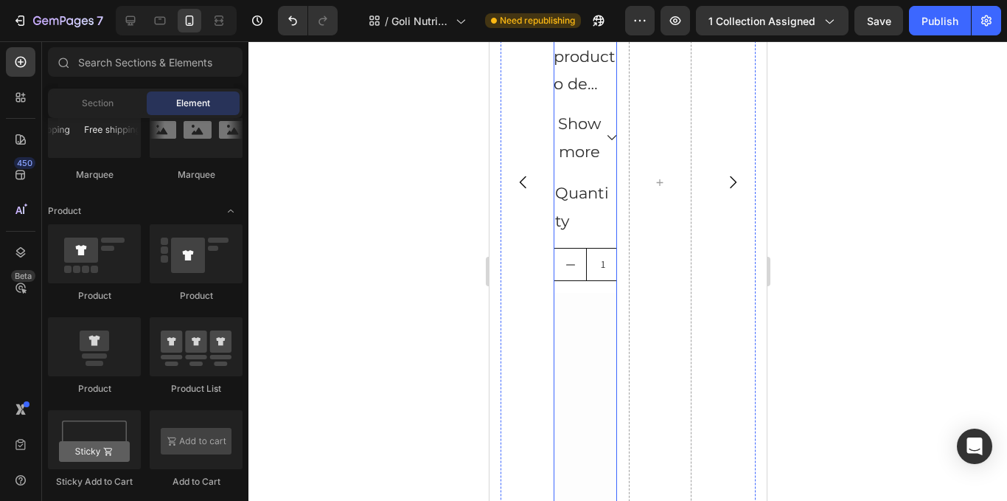
scroll to position [1904, 0]
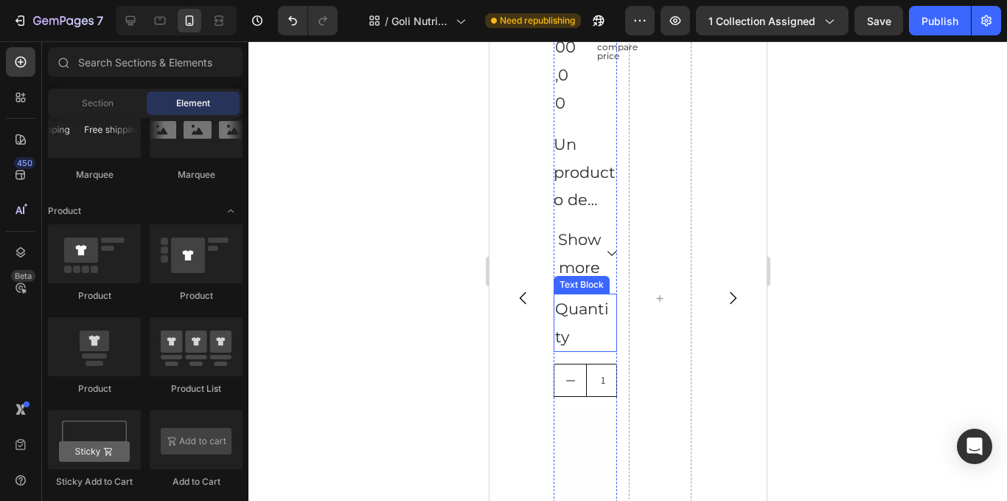
click at [586, 298] on div "Quantity" at bounding box center [584, 322] width 63 height 59
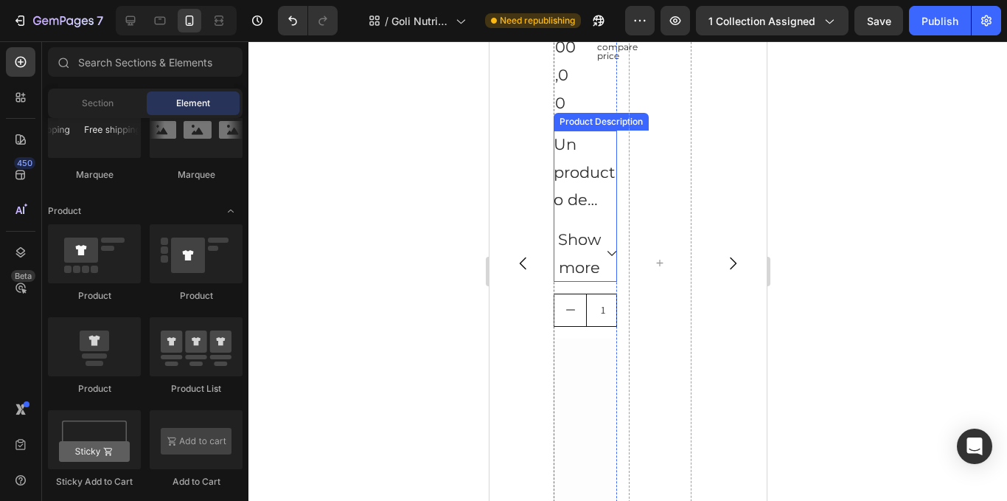
scroll to position [1869, 0]
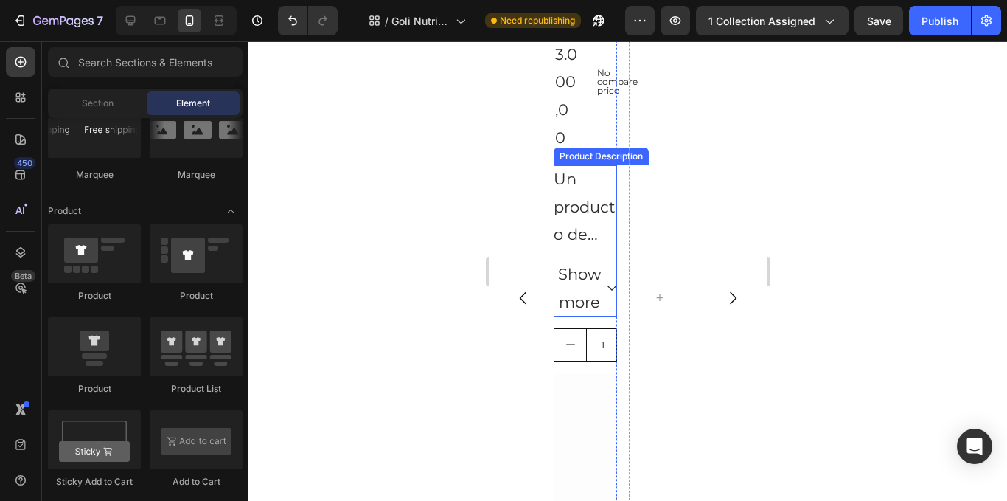
click at [586, 209] on p "Un producto de Force Factor®" at bounding box center [584, 235] width 62 height 130
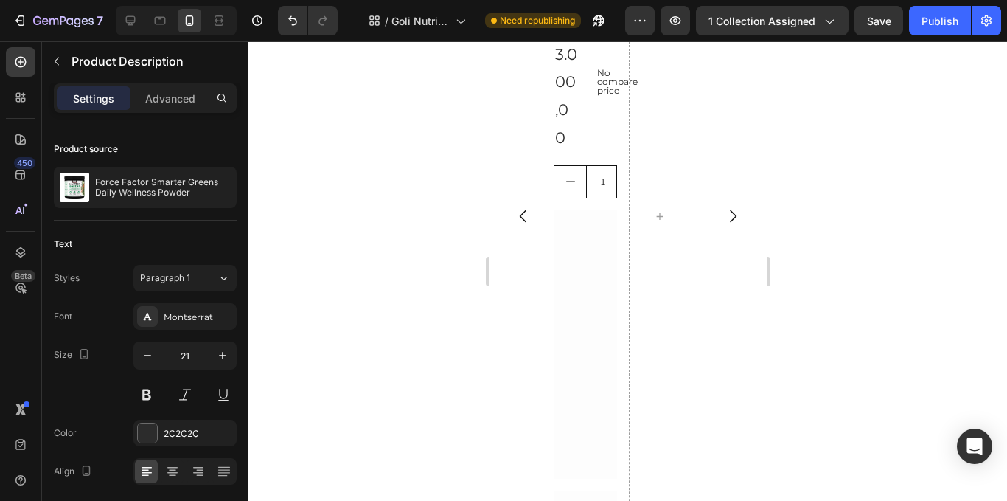
scroll to position [1787, 0]
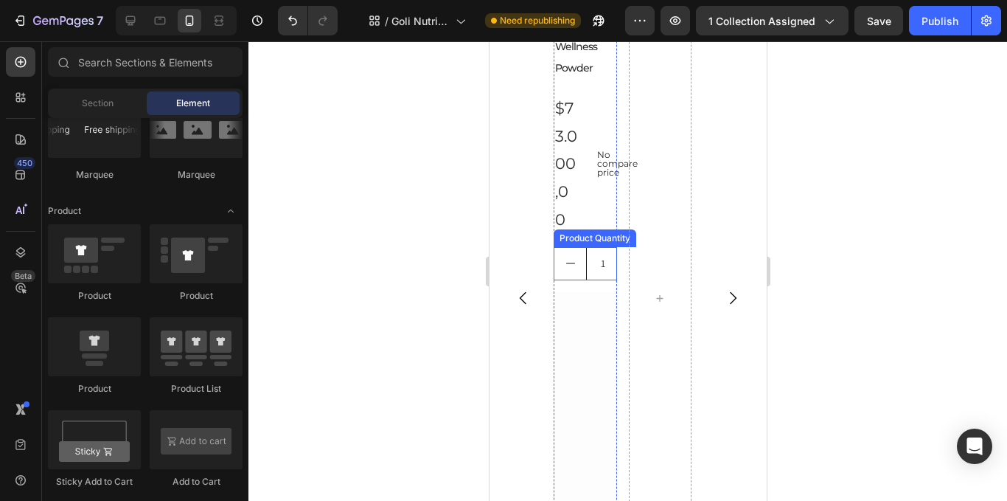
click at [588, 268] on input "1" at bounding box center [601, 264] width 33 height 32
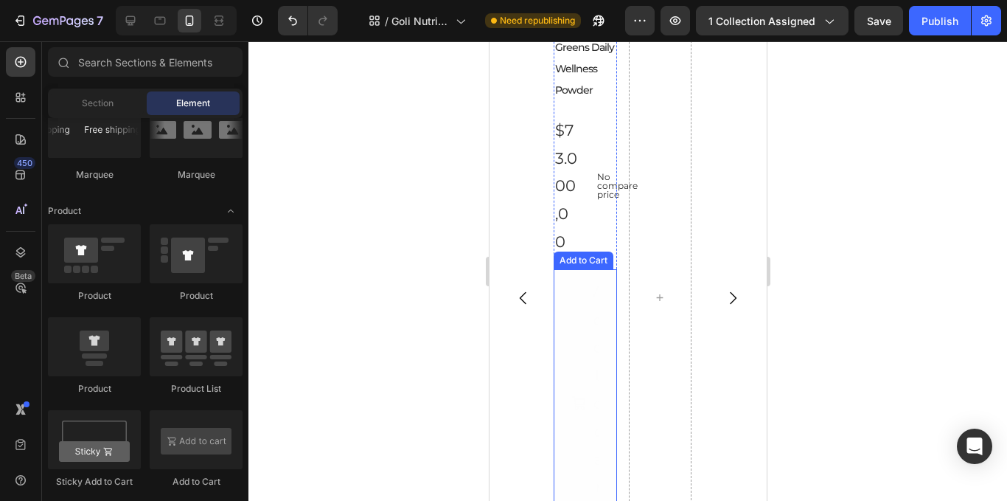
click at [588, 280] on div "Add to cart" at bounding box center [585, 403] width 28 height 251
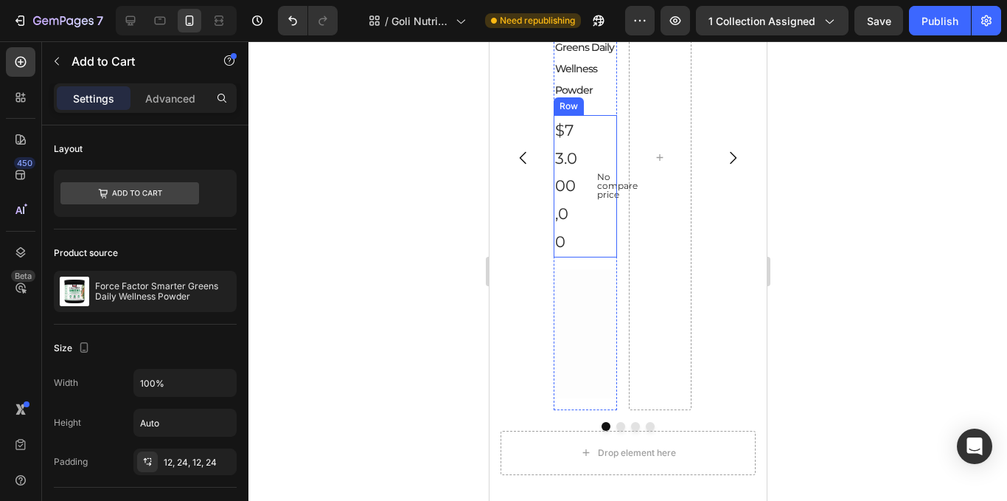
scroll to position [1625, 0]
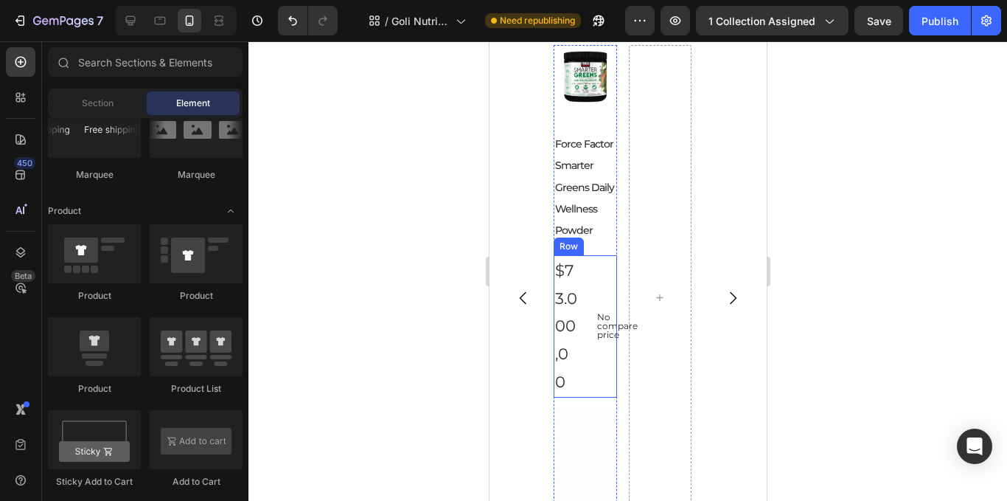
click at [587, 260] on div "$73.000,00 Product Price Product Price No compare price Product Price Row" at bounding box center [584, 326] width 63 height 142
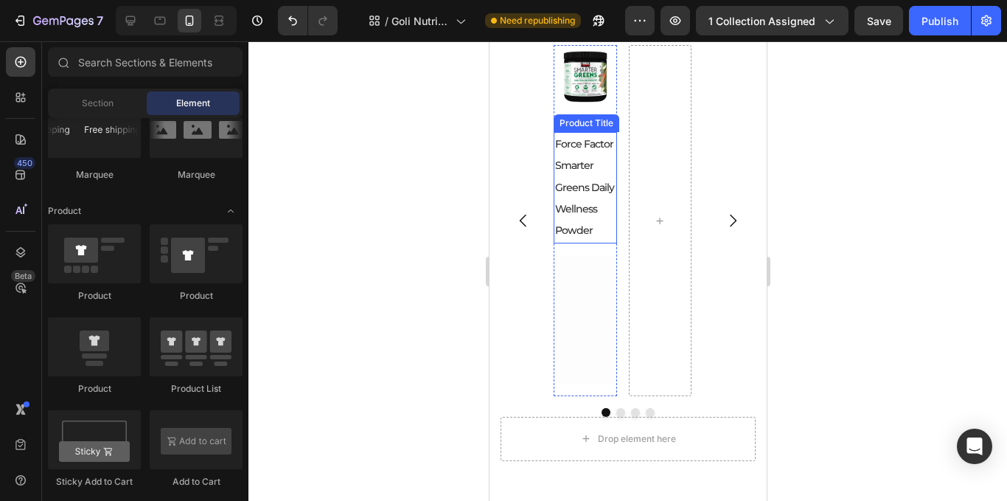
scroll to position [1548, 0]
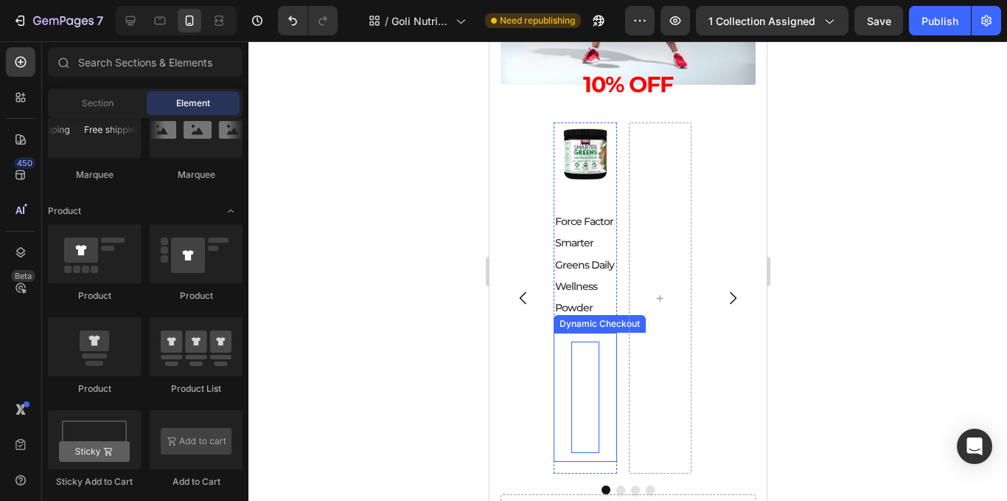
click at [588, 342] on div "Buy it now" at bounding box center [585, 396] width 28 height 111
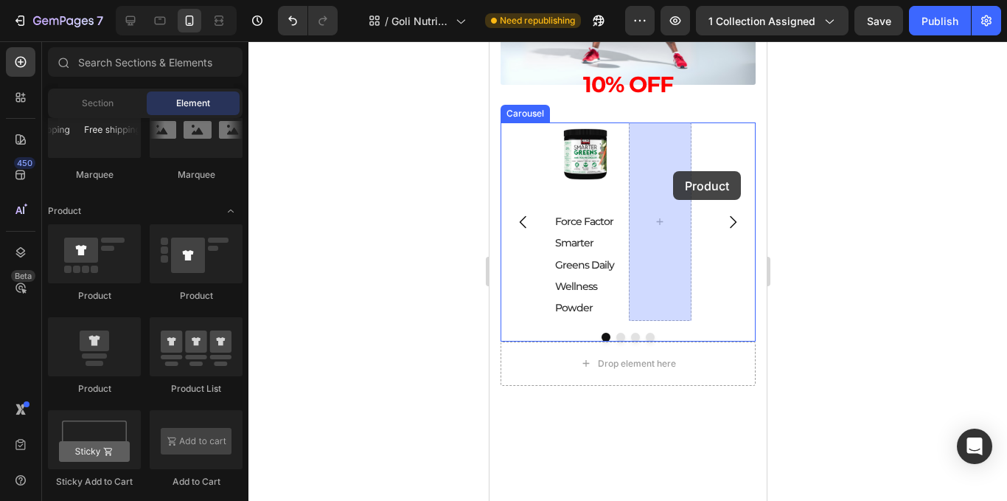
drag, startPoint x: 615, startPoint y: 306, endPoint x: 1259, endPoint y: 249, distance: 646.9
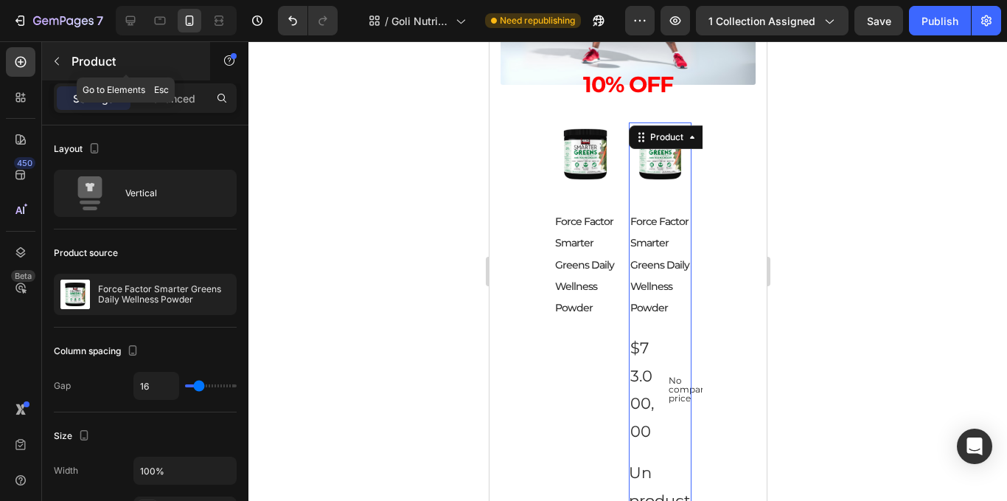
click at [60, 58] on icon "button" at bounding box center [57, 61] width 12 height 12
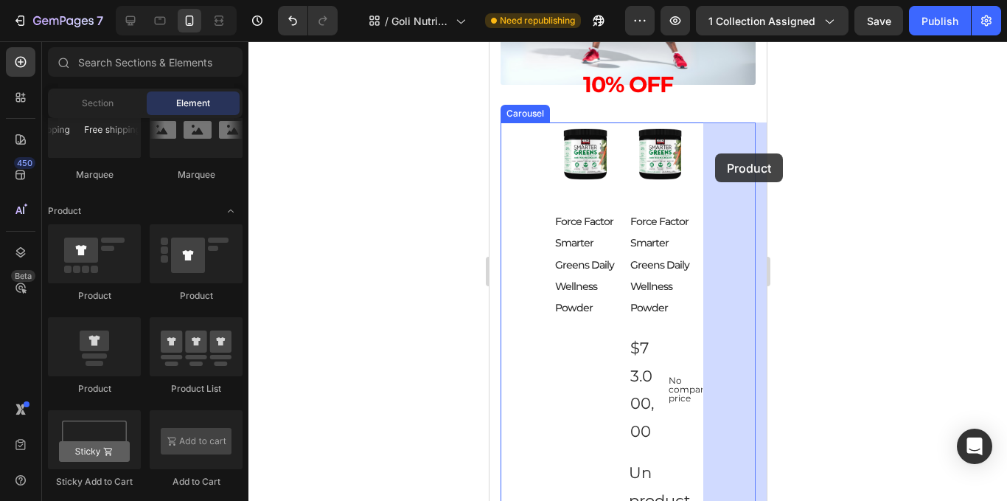
drag, startPoint x: 608, startPoint y: 302, endPoint x: 714, endPoint y: 153, distance: 182.9
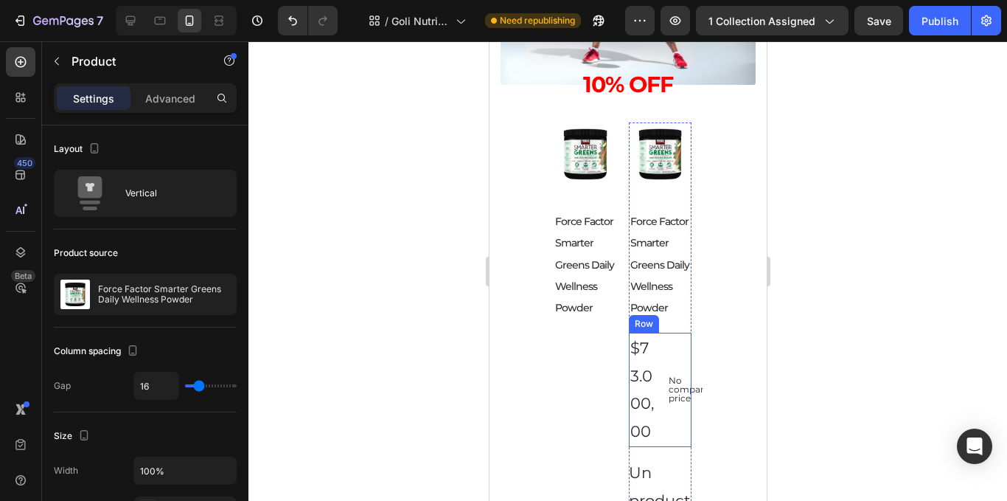
click at [660, 352] on div "$73.000,00 Product Price Product Price No compare price Product Price Row" at bounding box center [659, 390] width 63 height 114
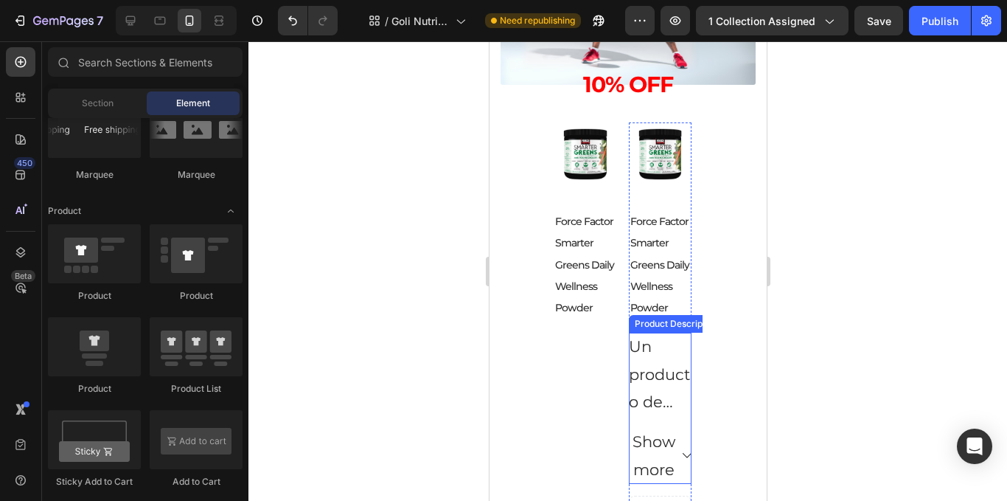
click at [662, 367] on p "Un producto de Force Factor®" at bounding box center [659, 402] width 62 height 130
click at [665, 372] on p "Setup options like colors, sizes with product variant. Add new variant or sync …" at bounding box center [660, 454] width 38 height 165
click at [668, 354] on div "Quantity" at bounding box center [659, 362] width 63 height 59
click at [672, 362] on input "1" at bounding box center [677, 349] width 33 height 32
click at [670, 377] on div "Add to cart" at bounding box center [670, 466] width 7 height 251
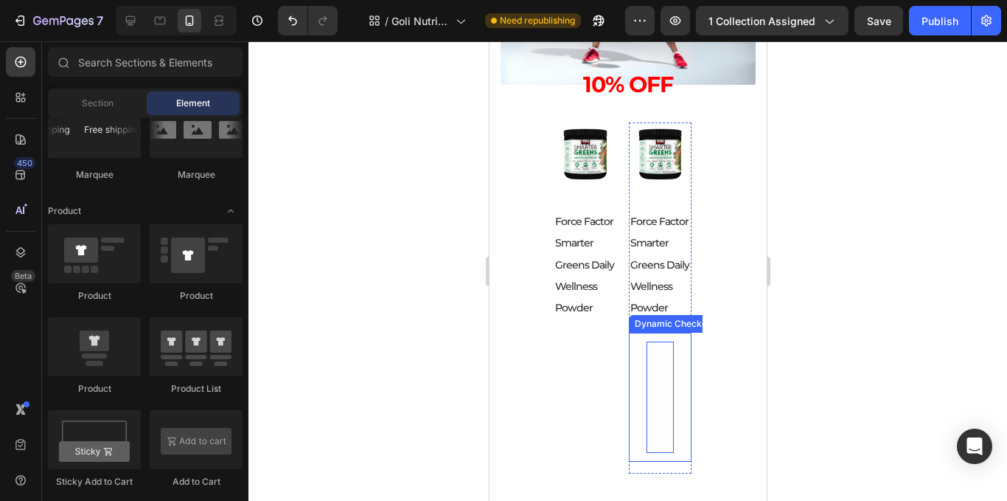
click at [664, 378] on div "Buy it now" at bounding box center [660, 396] width 28 height 111
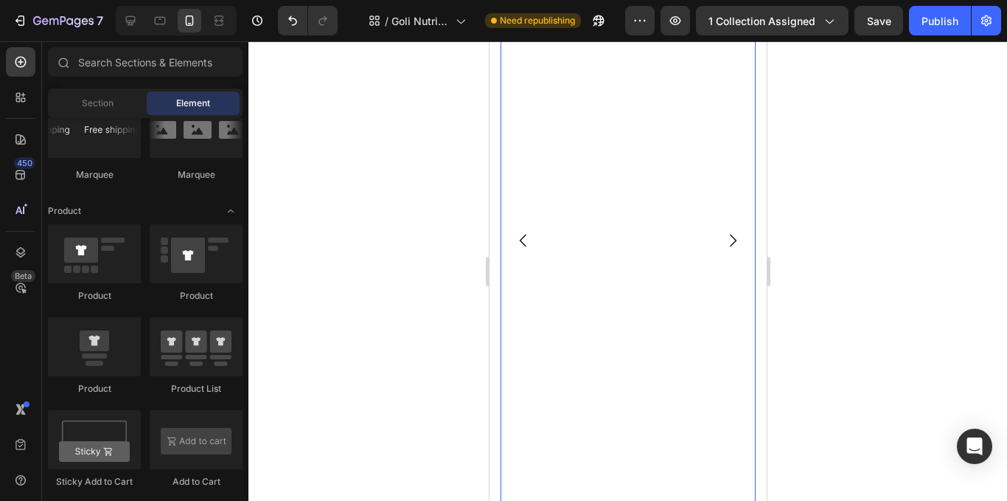
click at [669, 312] on div "Product Images Force Factor Smarter Greens Daily Wellness Powder Product Title …" at bounding box center [659, 239] width 63 height 1267
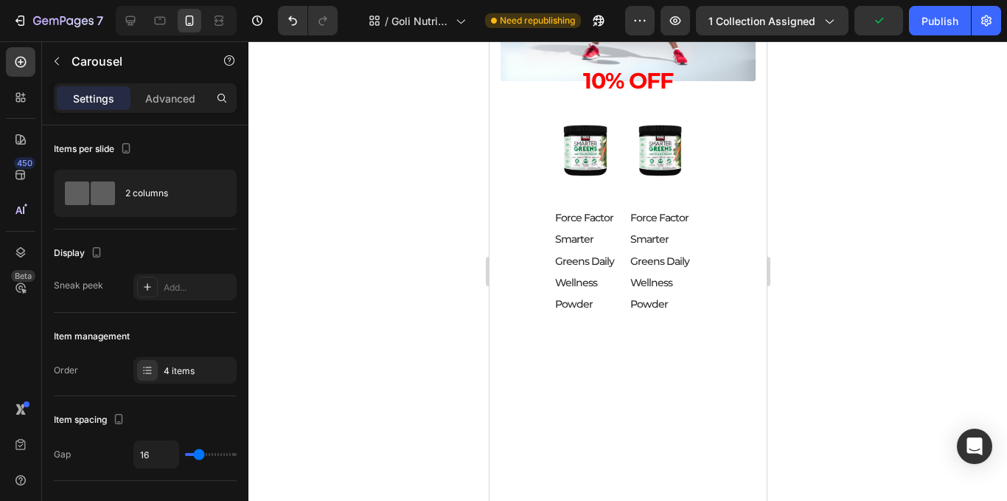
scroll to position [1549, 0]
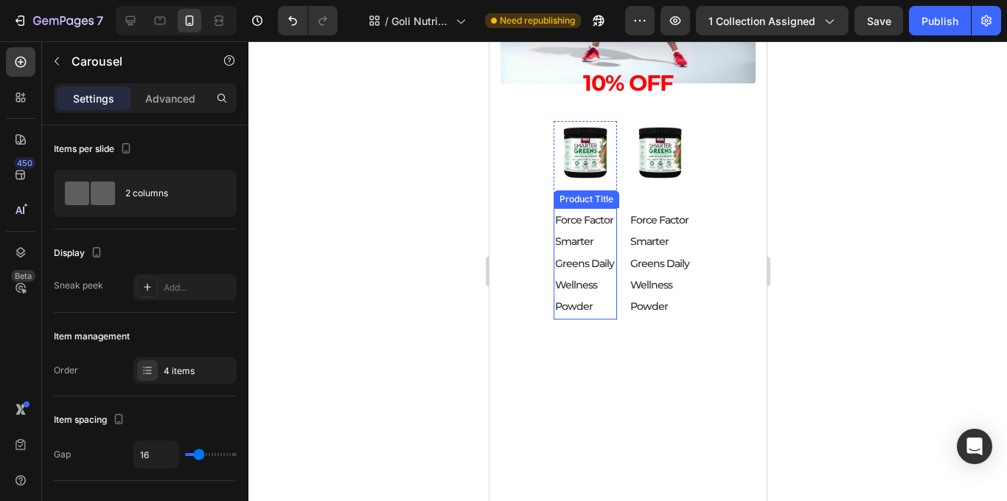
click at [583, 280] on h2 "Force Factor Smarter Greens Daily Wellness Powder" at bounding box center [584, 263] width 63 height 111
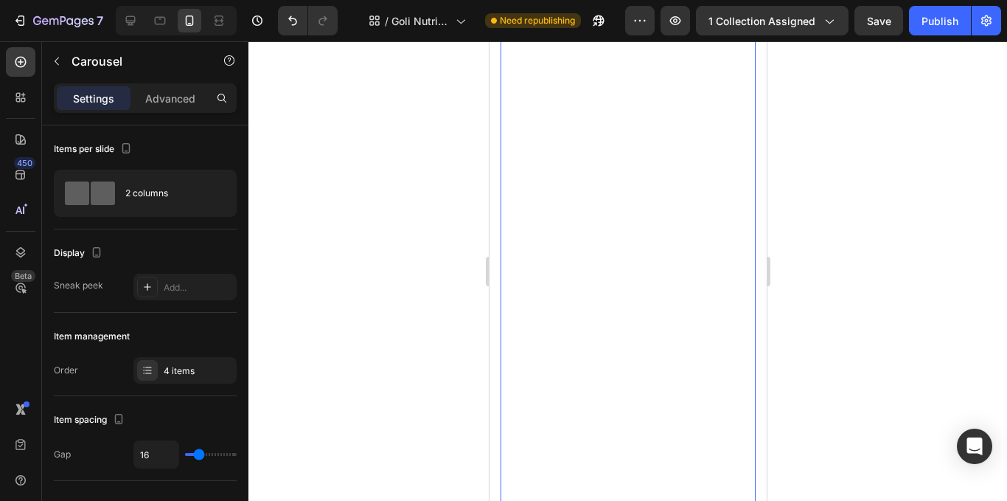
scroll to position [2508, 0]
click at [181, 103] on p "Advanced" at bounding box center [170, 98] width 50 height 15
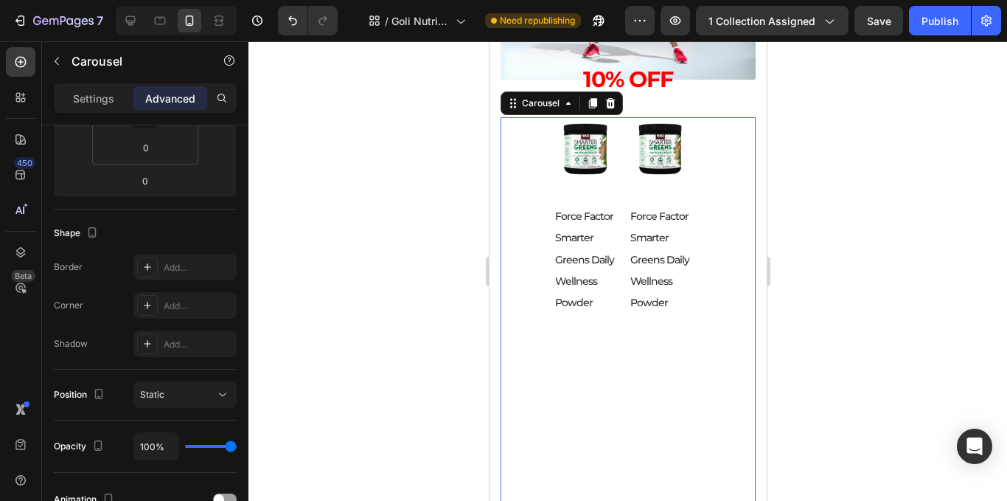
scroll to position [1549, 0]
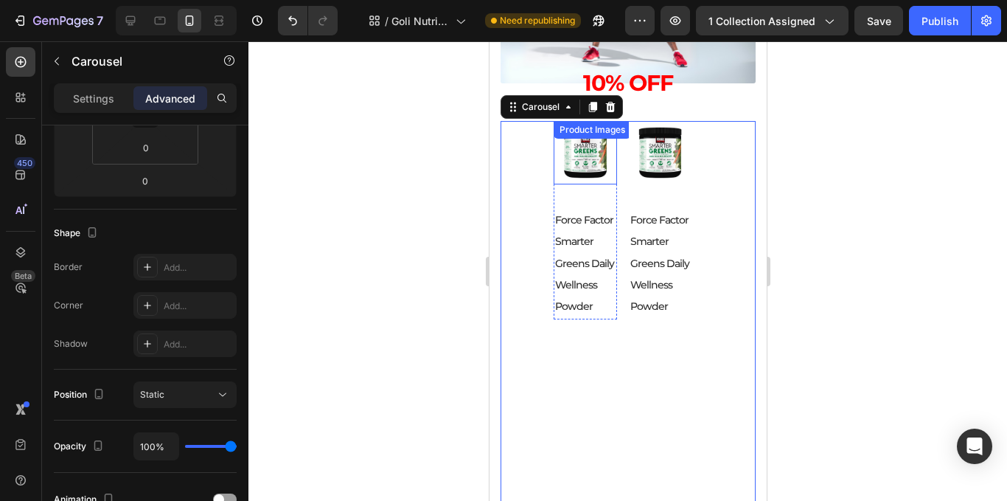
click at [597, 161] on img at bounding box center [584, 152] width 63 height 63
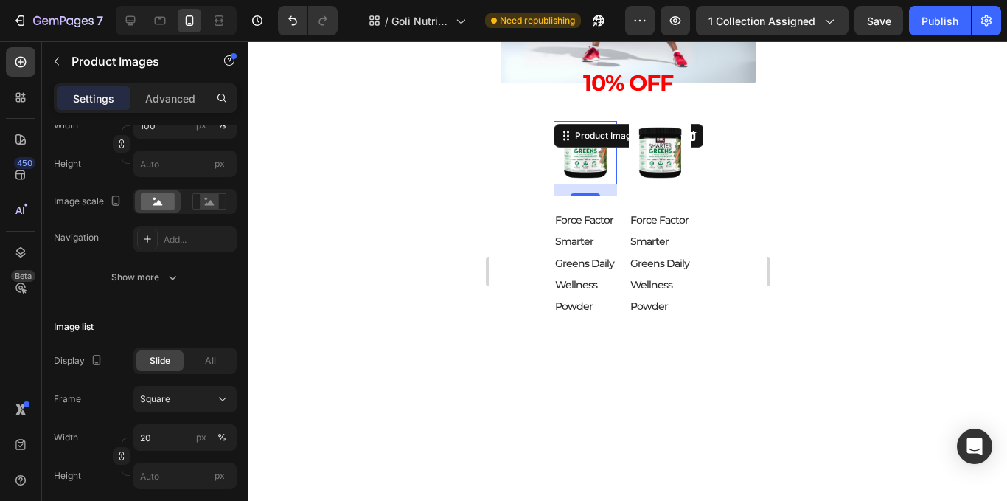
scroll to position [0, 0]
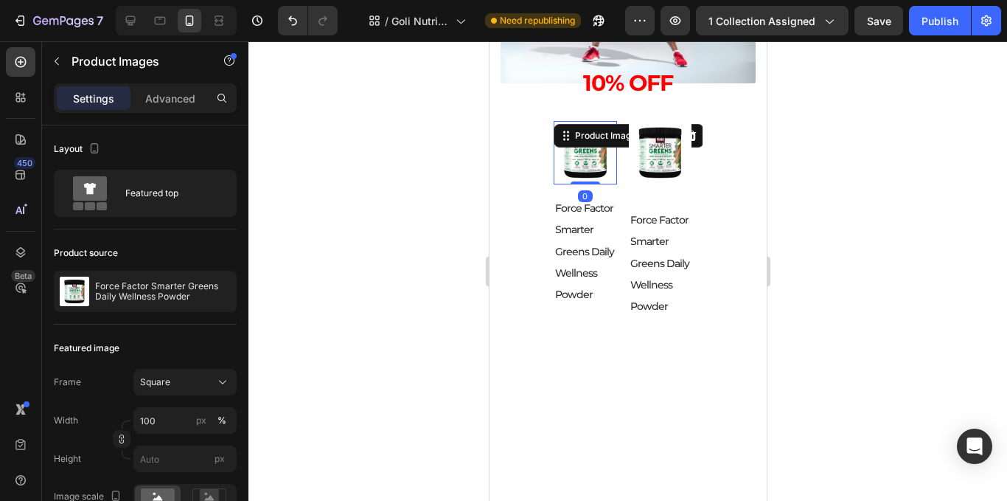
drag, startPoint x: 589, startPoint y: 192, endPoint x: 590, endPoint y: 173, distance: 19.9
click at [590, 173] on div "Product Images 0" at bounding box center [584, 152] width 63 height 63
click at [664, 164] on img at bounding box center [659, 152] width 63 height 63
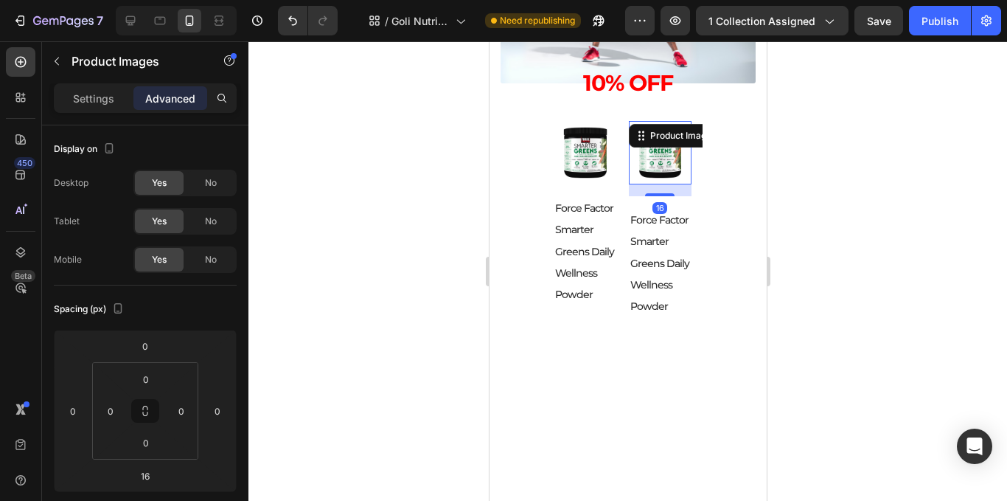
drag, startPoint x: 656, startPoint y: 193, endPoint x: 657, endPoint y: 157, distance: 36.1
click at [657, 157] on div "Product Images 16" at bounding box center [659, 152] width 63 height 63
type input "0"
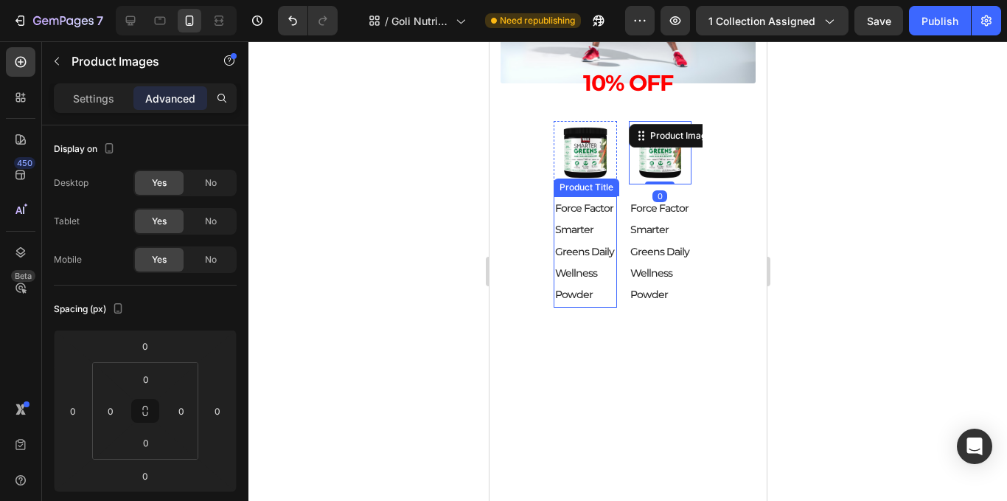
click at [608, 232] on h2 "Force Factor Smarter Greens Daily Wellness Powder" at bounding box center [584, 251] width 63 height 111
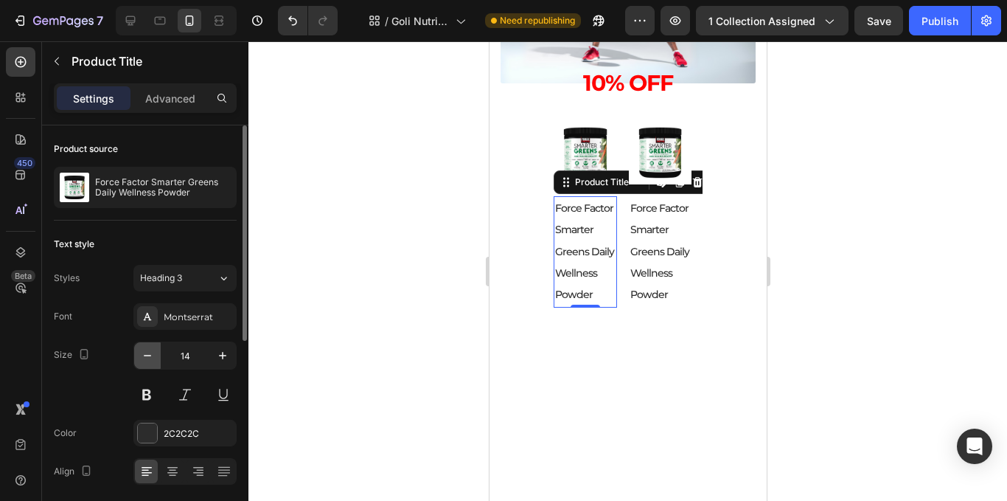
click at [147, 355] on icon "button" at bounding box center [147, 355] width 15 height 15
click at [151, 352] on icon "button" at bounding box center [147, 355] width 15 height 15
type input "11"
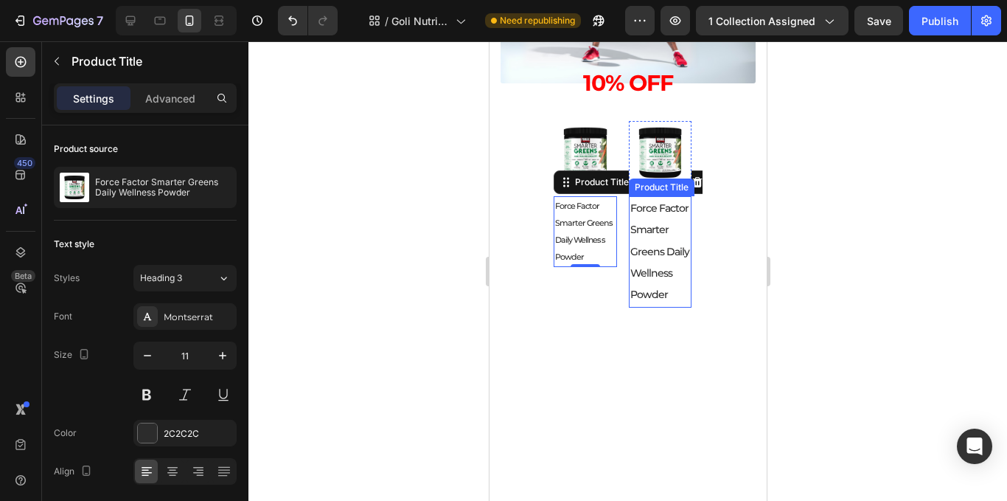
click at [683, 254] on h2 "Force Factor Smarter Greens Daily Wellness Powder" at bounding box center [659, 251] width 63 height 111
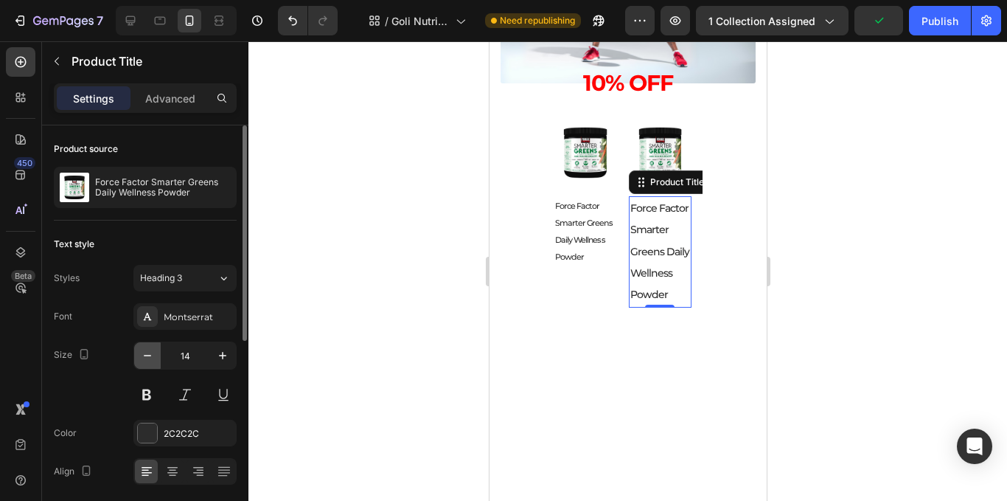
click at [153, 356] on icon "button" at bounding box center [147, 355] width 15 height 15
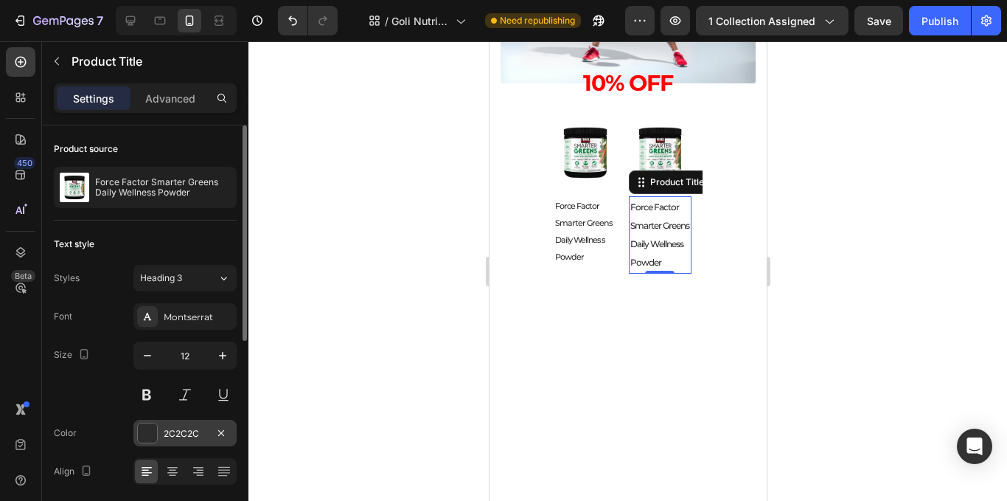
type input "11"
click at [178, 469] on icon at bounding box center [172, 471] width 15 height 15
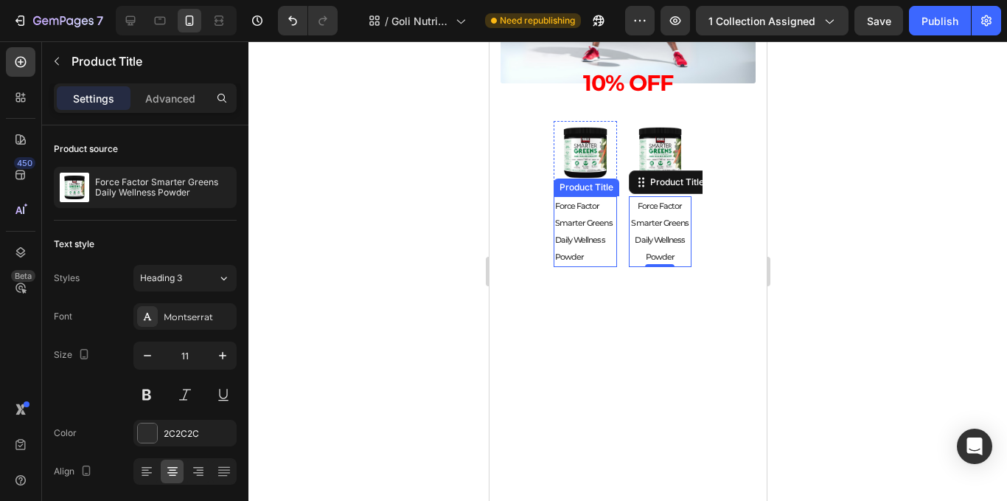
click at [596, 234] on h2 "Force Factor Smarter Greens Daily Wellness Powder" at bounding box center [584, 231] width 63 height 71
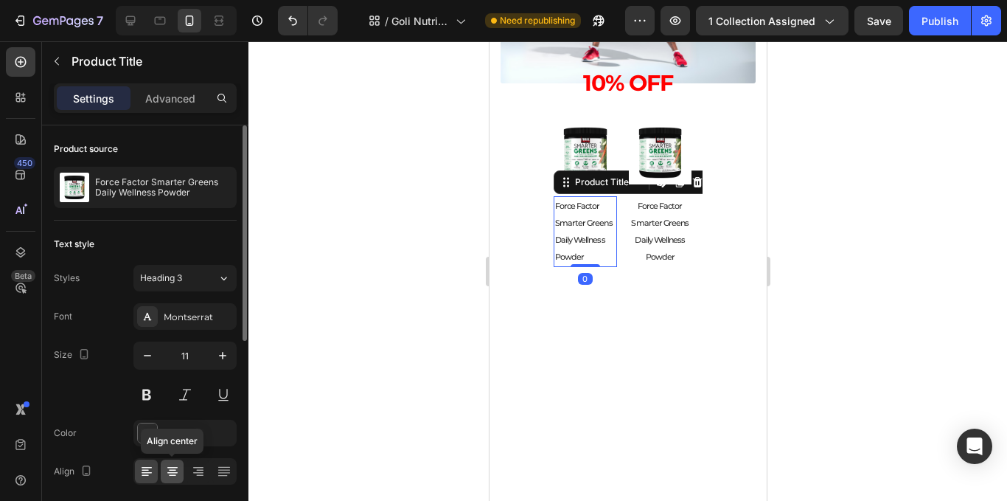
click at [178, 473] on icon at bounding box center [172, 471] width 15 height 15
click at [170, 430] on div "2C2C2C" at bounding box center [185, 433] width 43 height 13
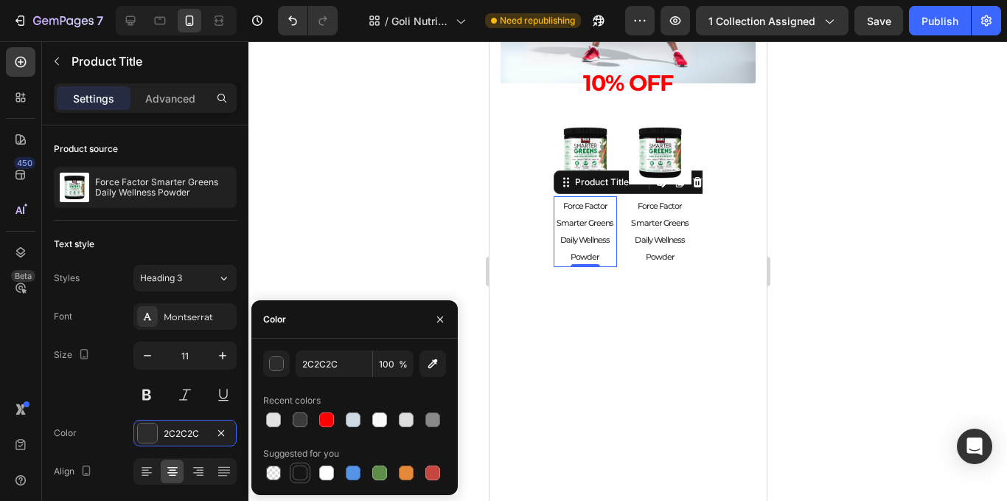
click at [299, 469] on div at bounding box center [300, 472] width 15 height 15
type input "151515"
click at [647, 226] on h2 "Force Factor Smarter Greens Daily Wellness Powder" at bounding box center [659, 231] width 63 height 71
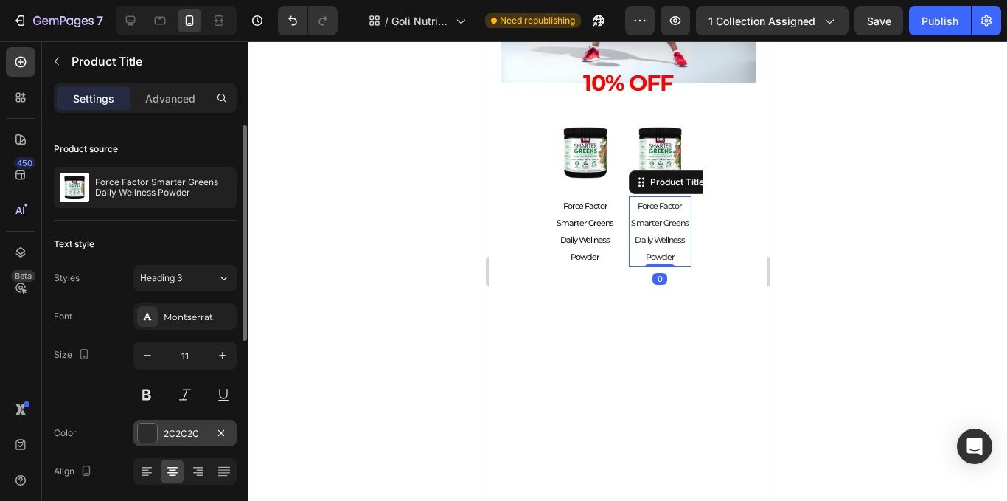
click at [144, 431] on div at bounding box center [147, 432] width 19 height 19
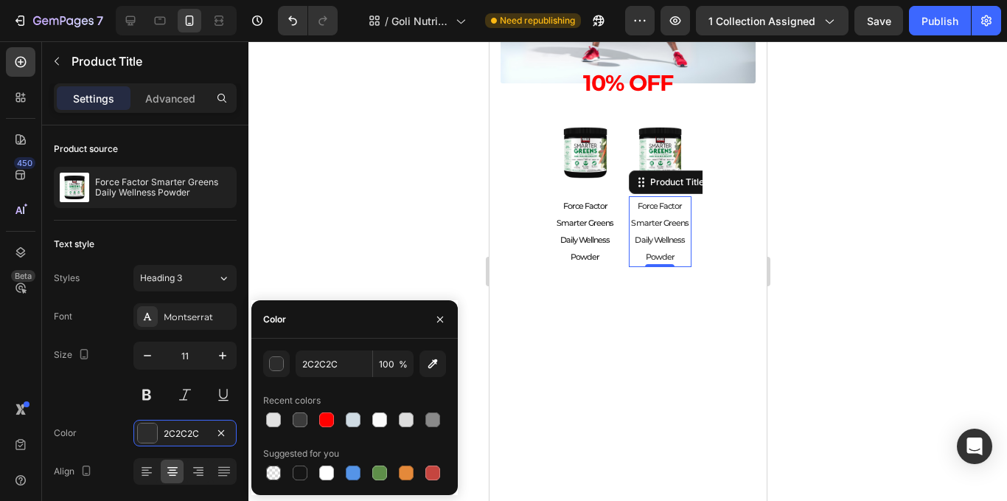
click at [298, 465] on div at bounding box center [300, 473] width 18 height 18
type input "151515"
click at [830, 207] on div at bounding box center [627, 270] width 759 height 459
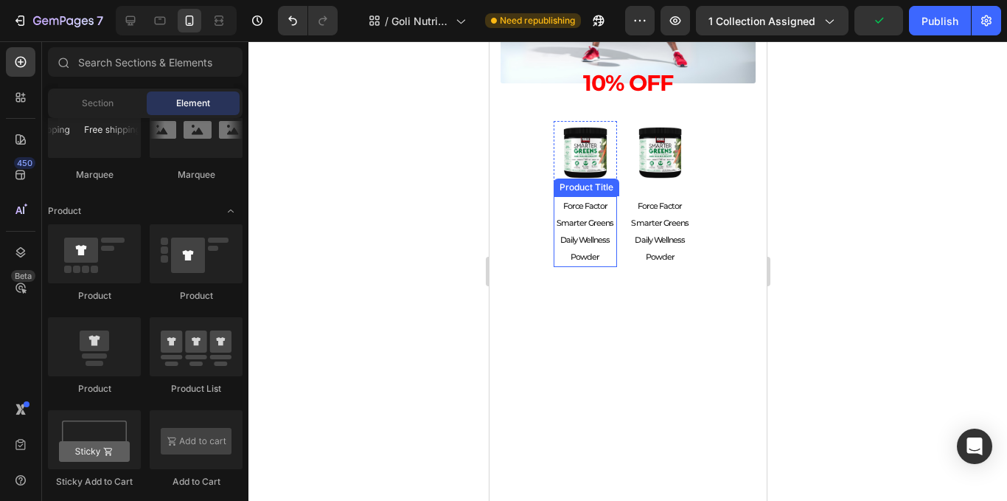
click at [589, 233] on h2 "Force Factor Smarter Greens Daily Wellness Powder" at bounding box center [584, 231] width 63 height 71
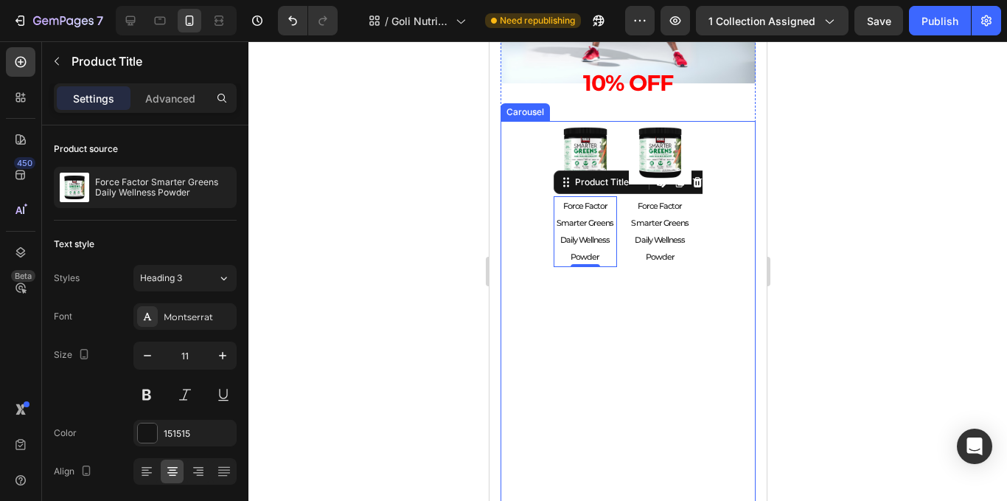
click at [912, 206] on div at bounding box center [627, 270] width 759 height 459
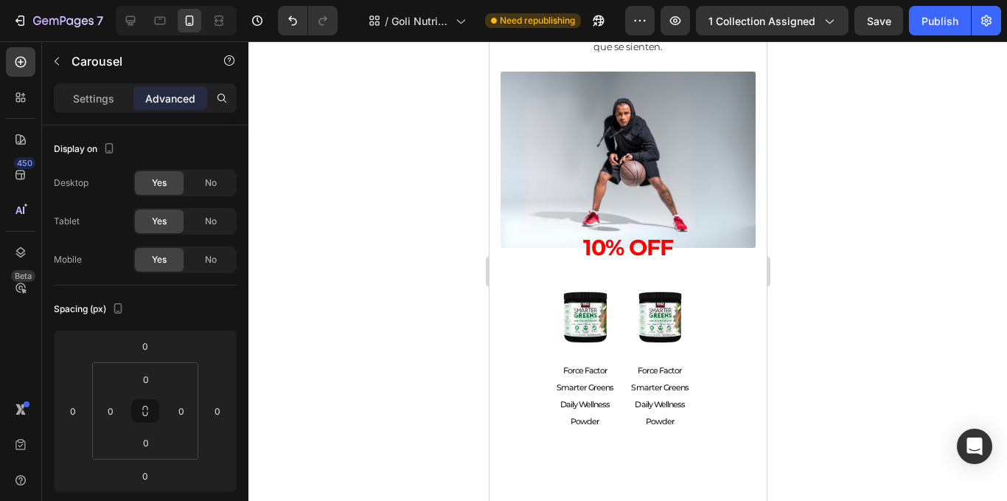
scroll to position [1458, 0]
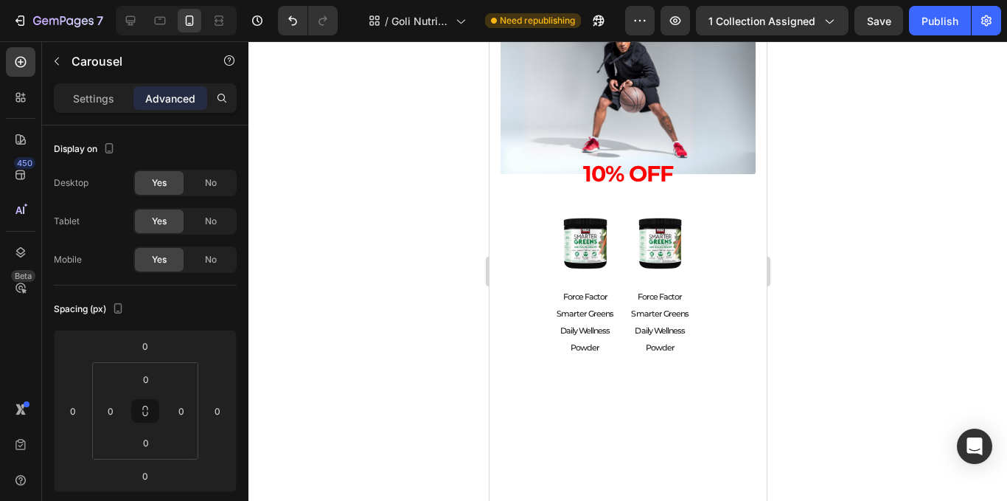
click at [405, 234] on div at bounding box center [627, 270] width 759 height 459
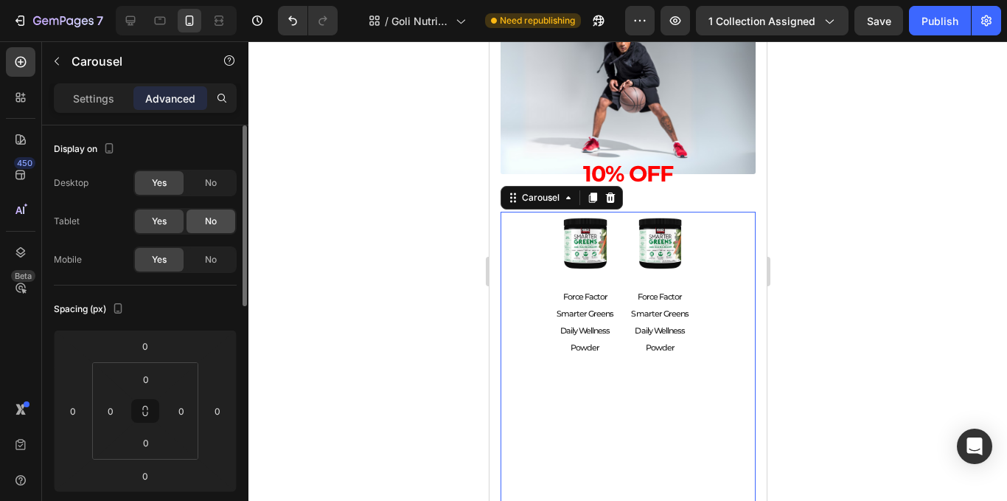
drag, startPoint x: 191, startPoint y: 182, endPoint x: 206, endPoint y: 215, distance: 35.9
click at [192, 183] on div "No" at bounding box center [211, 183] width 49 height 24
click at [206, 215] on span "No" at bounding box center [211, 221] width 12 height 13
click at [88, 102] on p "Settings" at bounding box center [93, 98] width 41 height 15
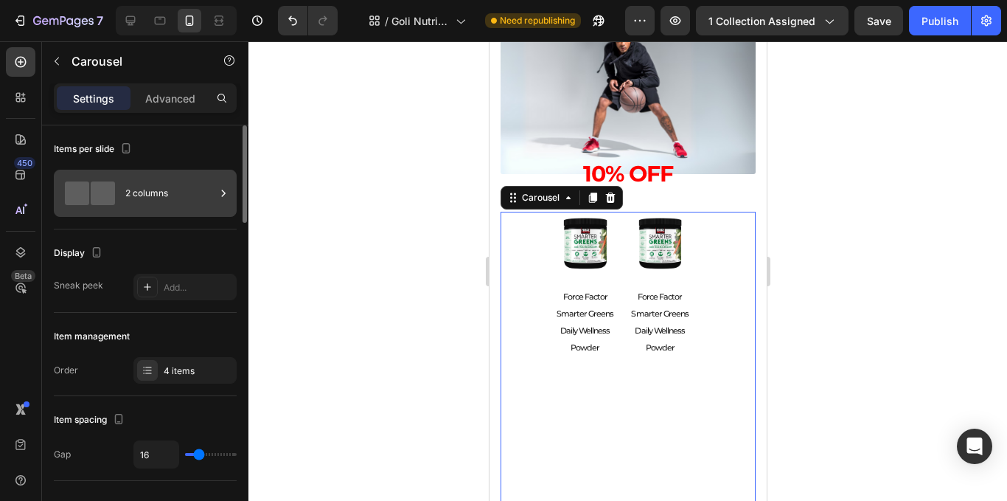
click at [216, 207] on div at bounding box center [223, 193] width 15 height 47
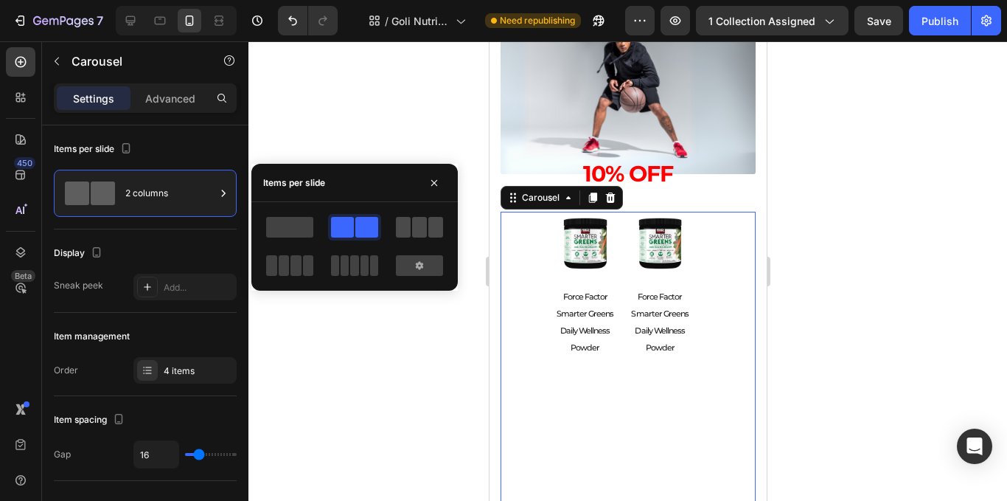
click at [408, 232] on span at bounding box center [403, 227] width 15 height 21
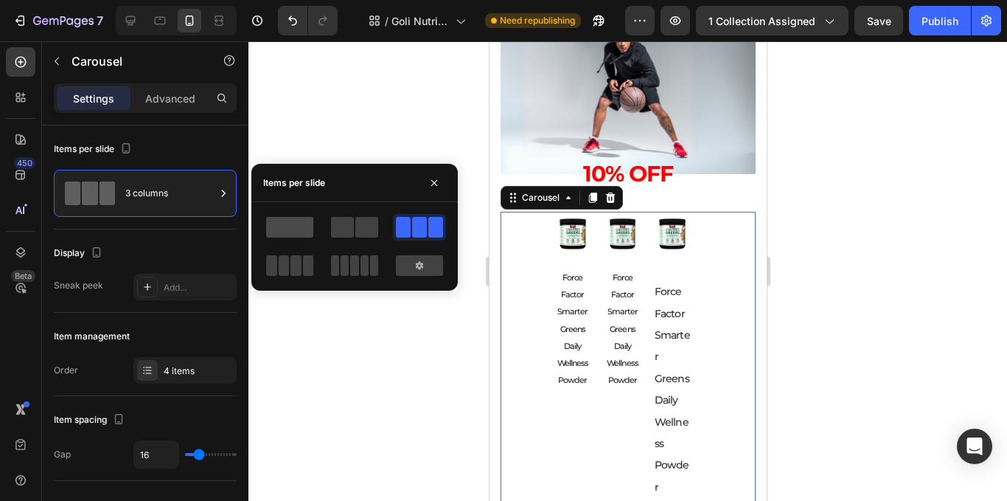
click at [305, 229] on span at bounding box center [289, 227] width 47 height 21
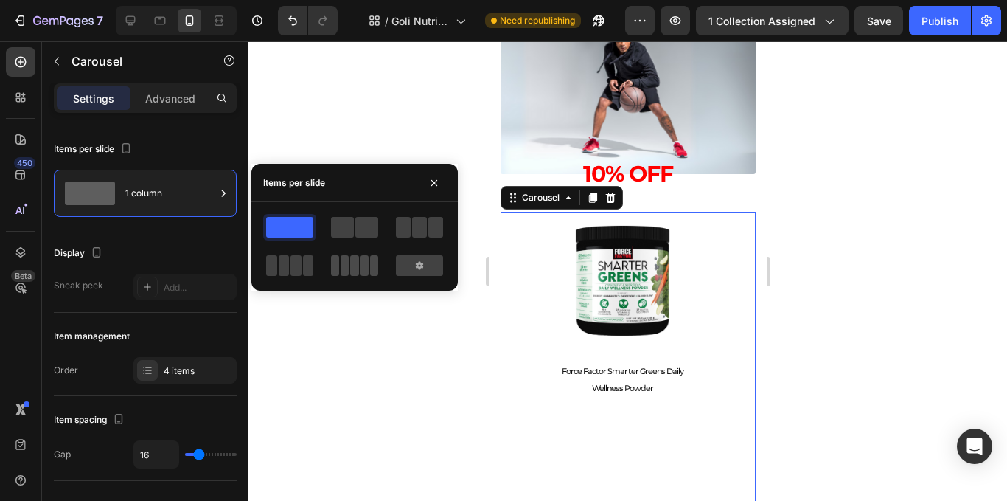
click at [370, 260] on span at bounding box center [374, 265] width 8 height 21
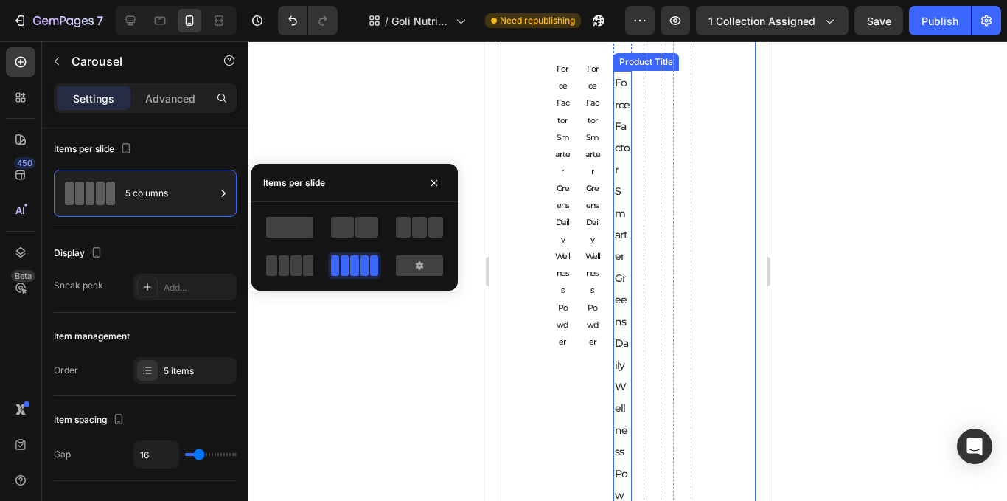
scroll to position [1753, 0]
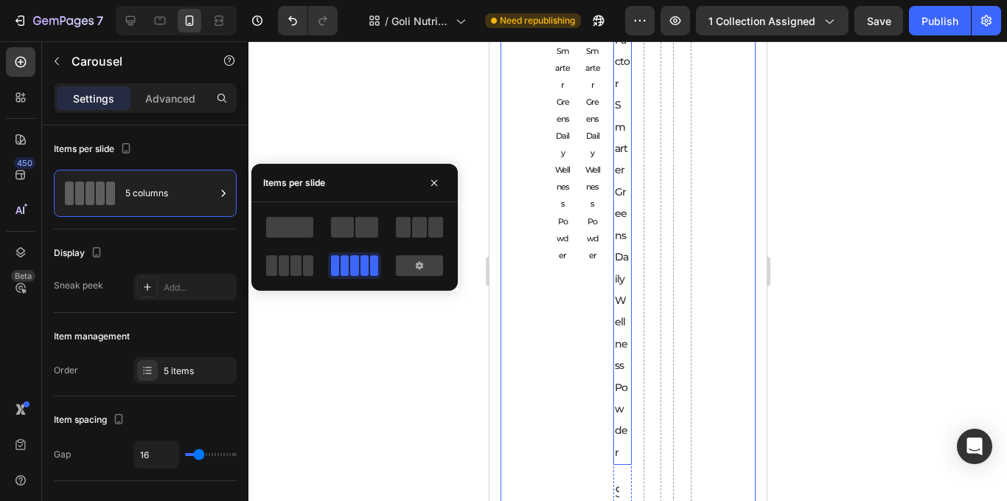
click at [618, 253] on h2 "Force Factor Smarter Greens Daily Wellness Powder" at bounding box center [622, 225] width 18 height 480
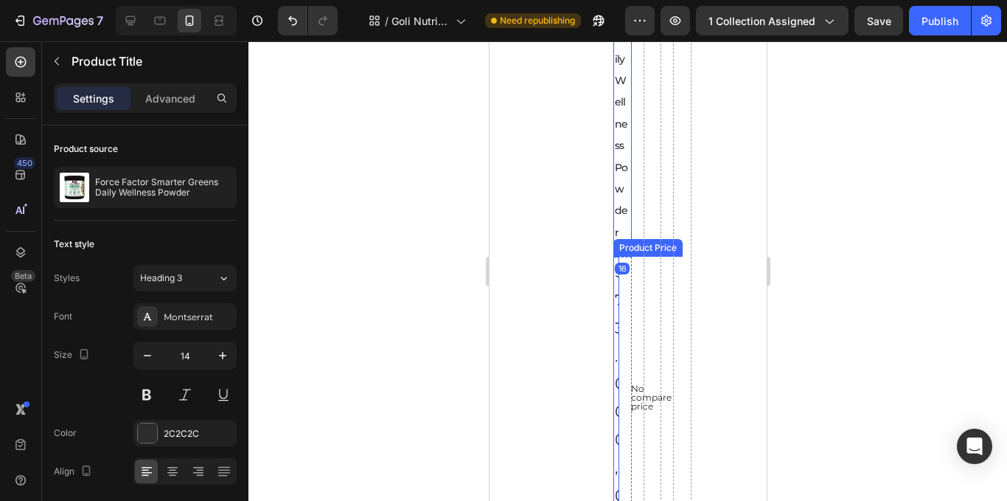
scroll to position [1975, 0]
click at [613, 306] on div "$73.000,00" at bounding box center [616, 396] width 6 height 282
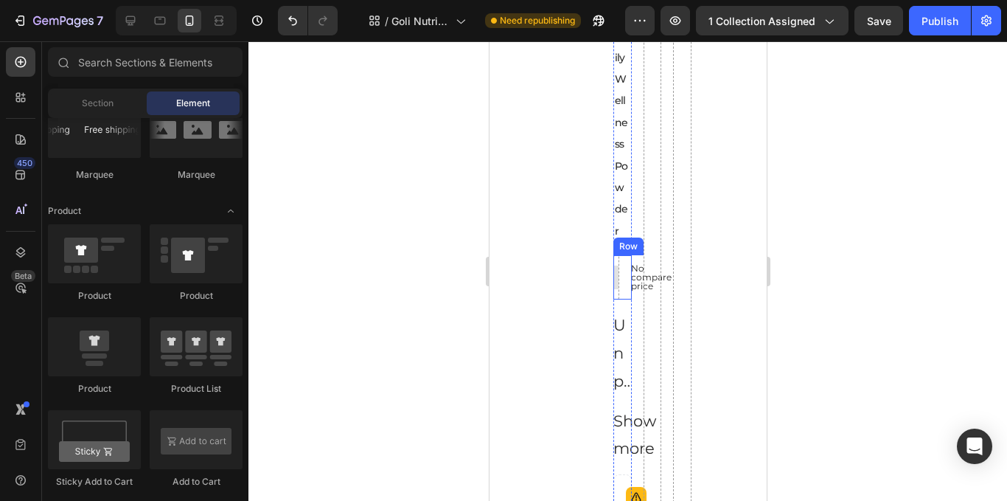
click at [616, 265] on div at bounding box center [616, 277] width 24 height 24
click at [621, 268] on div "No compare price Product Price Row" at bounding box center [622, 277] width 18 height 44
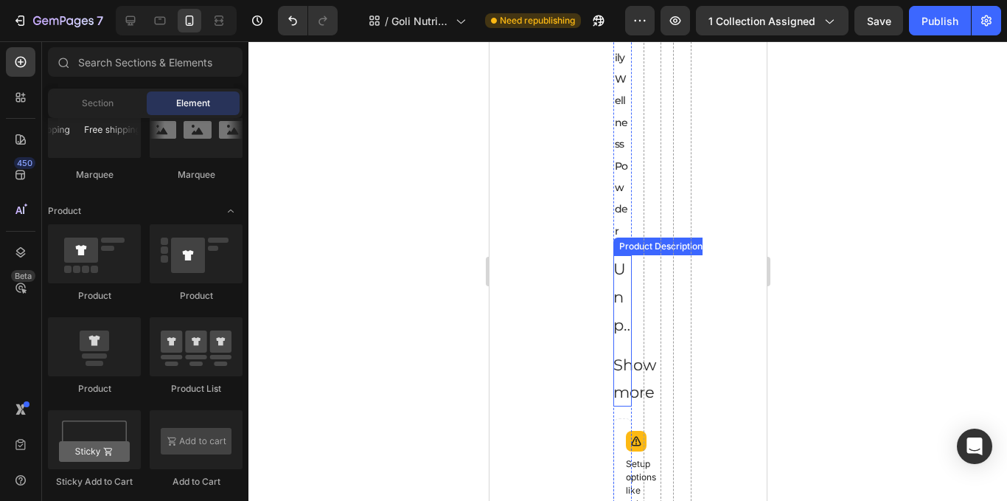
click at [622, 260] on p "Un producto de Force Factor®" at bounding box center [622, 506] width 18 height 493
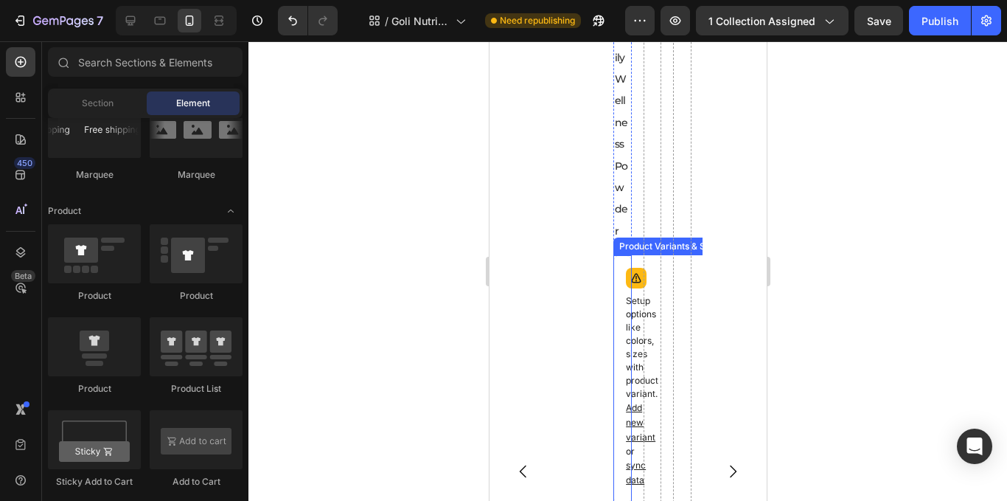
click at [623, 262] on div "Setup options like colors, sizes with product variant. Add new variant or sync …" at bounding box center [625, 379] width 12 height 234
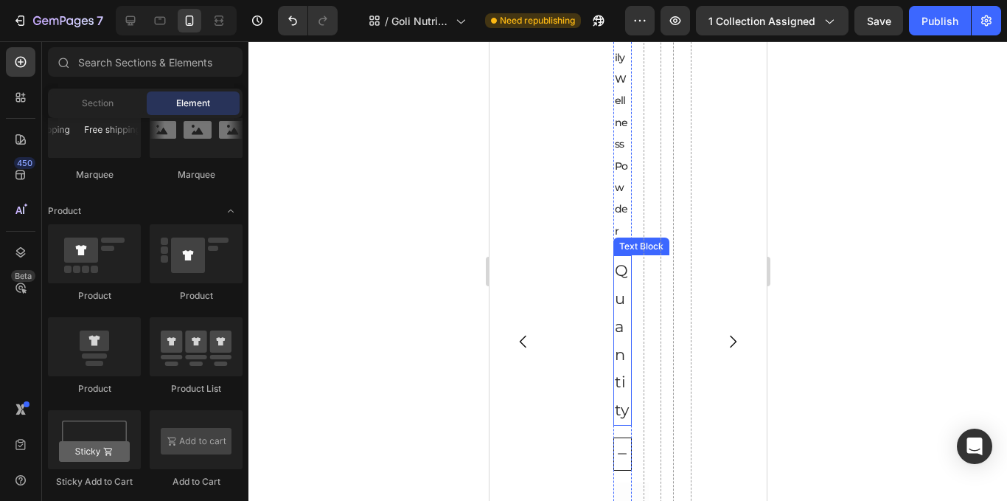
click at [621, 262] on div "Quantity" at bounding box center [622, 340] width 18 height 170
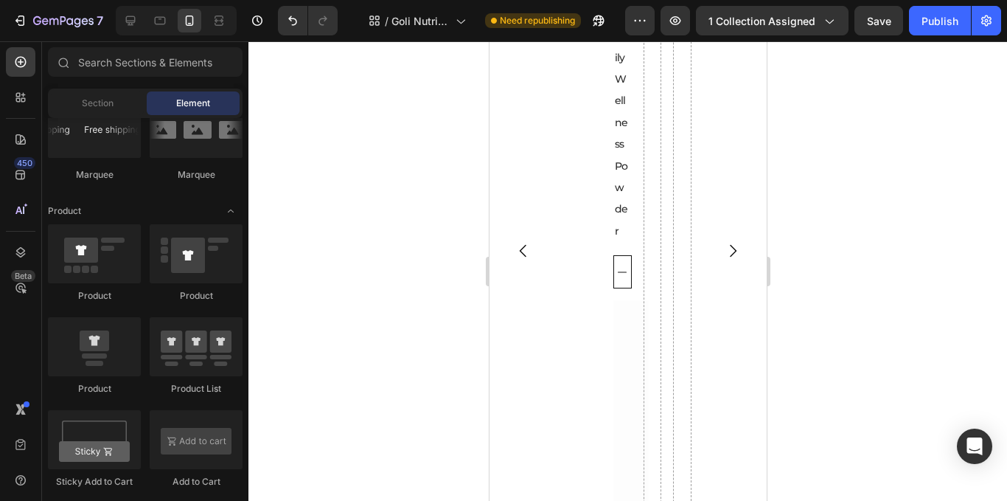
click at [621, 262] on button "decrement" at bounding box center [621, 272] width 17 height 32
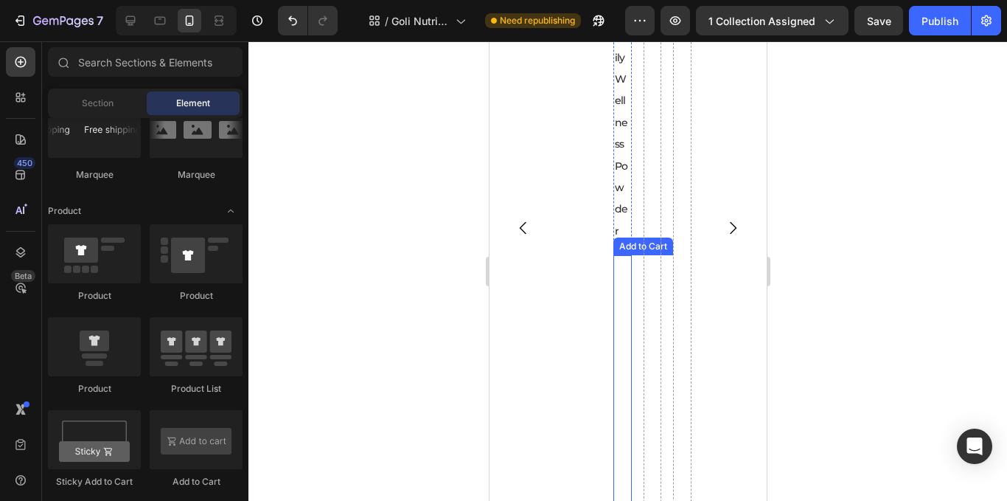
scroll to position [1952, 0]
click at [619, 278] on button "Add to cart" at bounding box center [630, 412] width 35 height 268
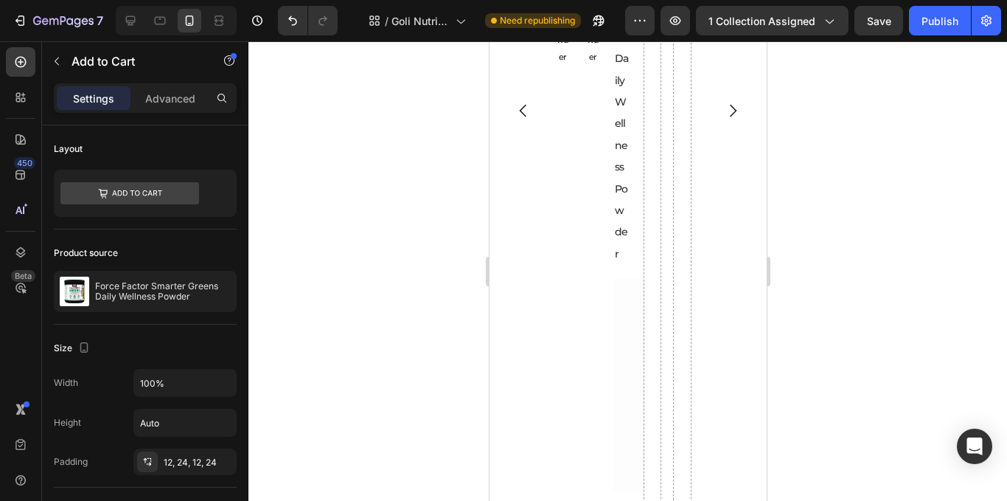
scroll to position [1812, 0]
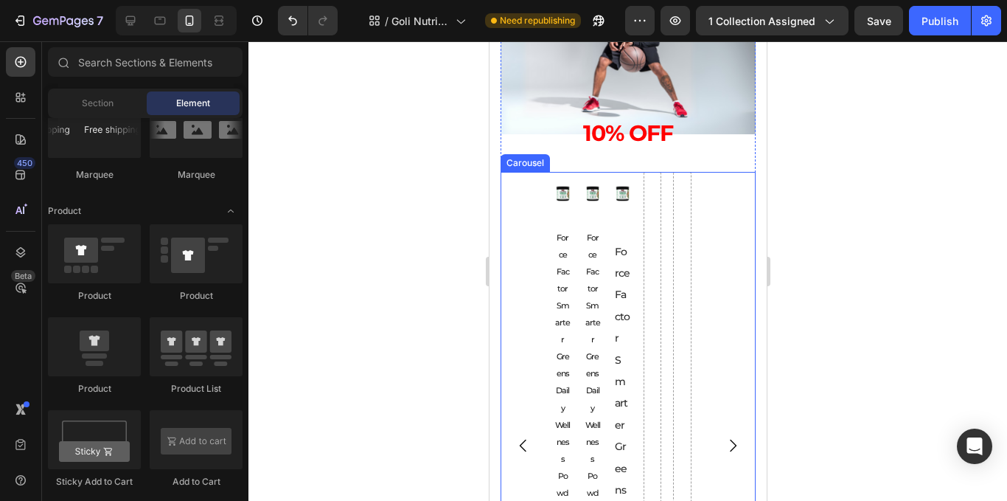
scroll to position [1509, 0]
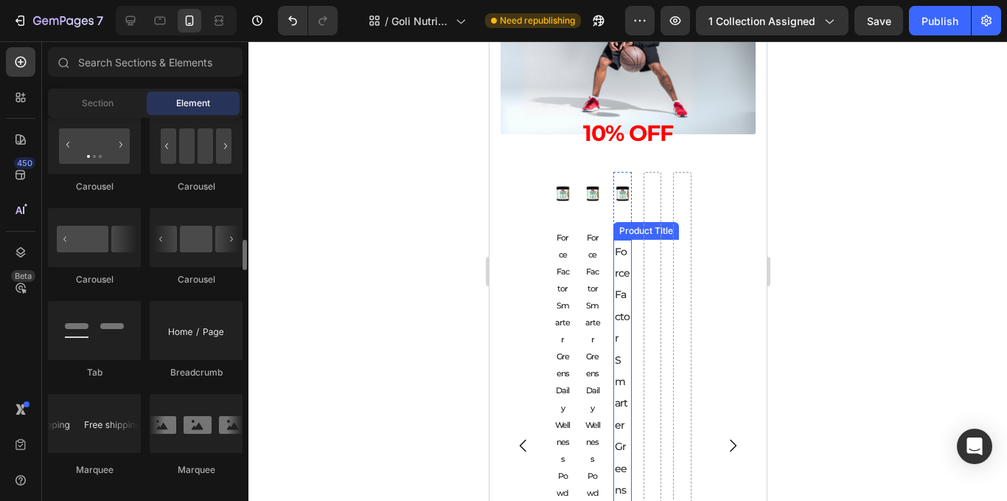
click at [619, 331] on h2 "Force Factor Smarter Greens Daily Wellness Powder" at bounding box center [622, 480] width 18 height 480
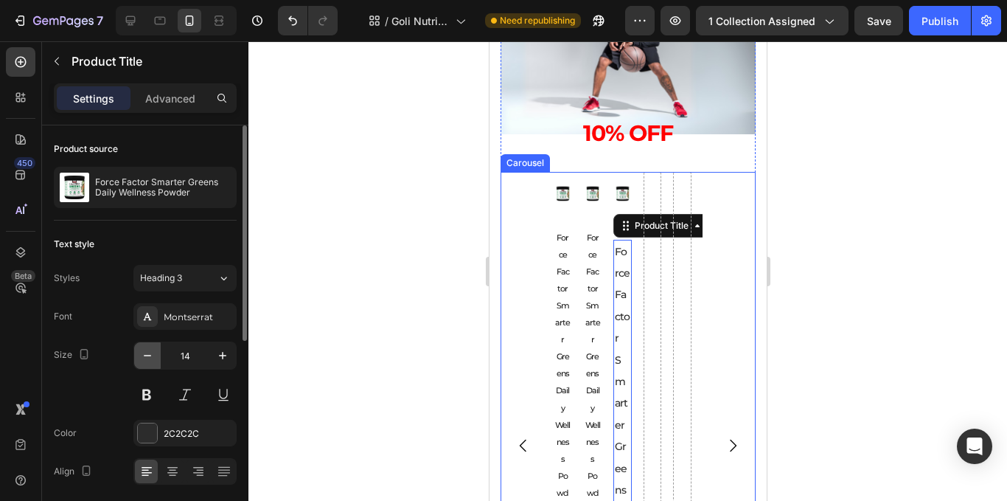
click at [150, 347] on button "button" at bounding box center [147, 355] width 27 height 27
type input "11"
click at [176, 468] on icon at bounding box center [172, 471] width 15 height 15
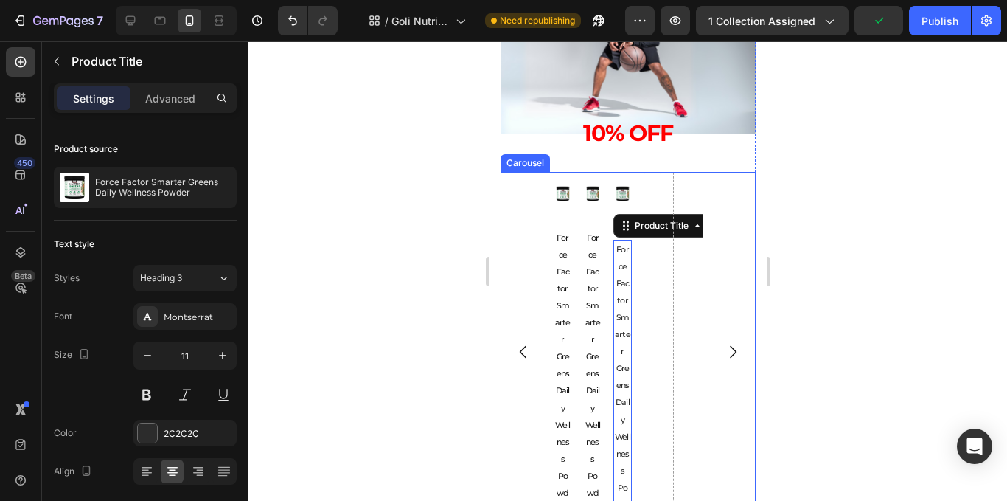
drag, startPoint x: 831, startPoint y: 234, endPoint x: 816, endPoint y: 218, distance: 21.4
click at [832, 232] on div at bounding box center [627, 270] width 759 height 459
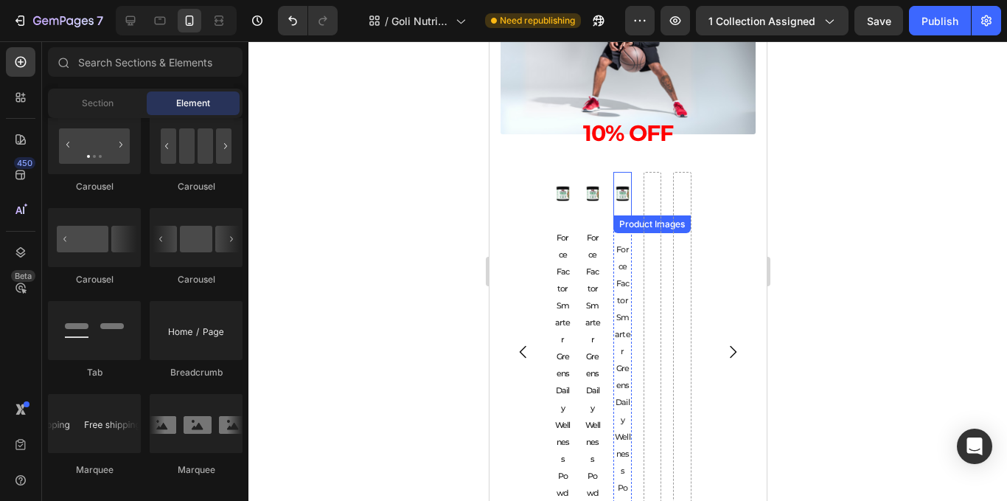
click at [622, 199] on img at bounding box center [622, 193] width 18 height 18
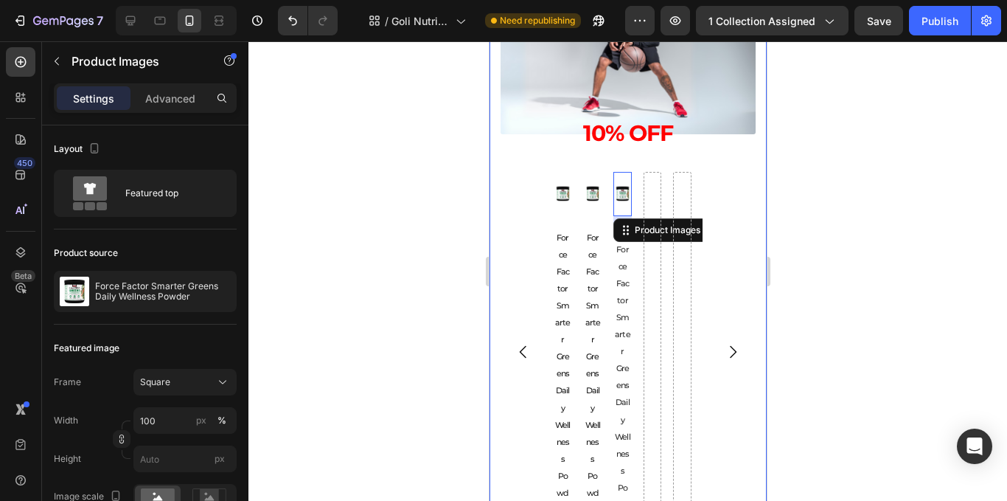
click at [403, 234] on div at bounding box center [627, 270] width 759 height 459
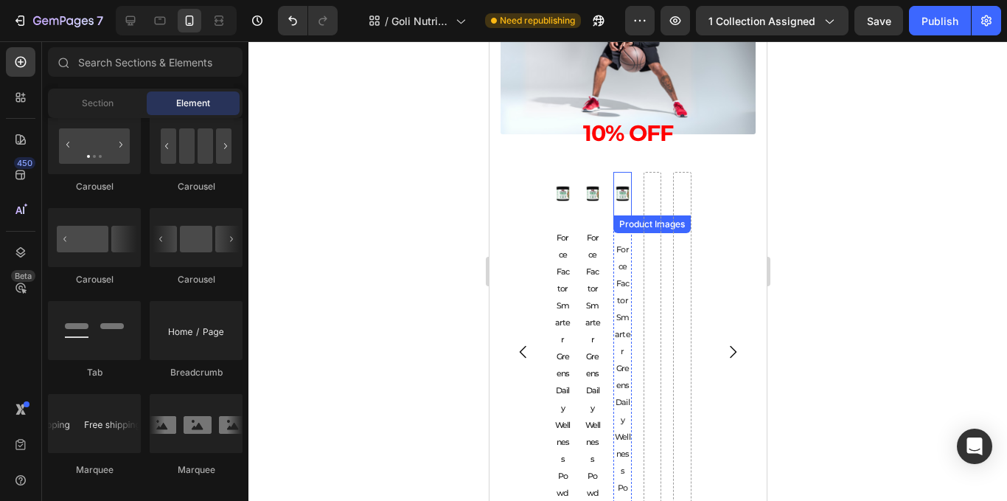
click at [616, 199] on img at bounding box center [622, 193] width 18 height 18
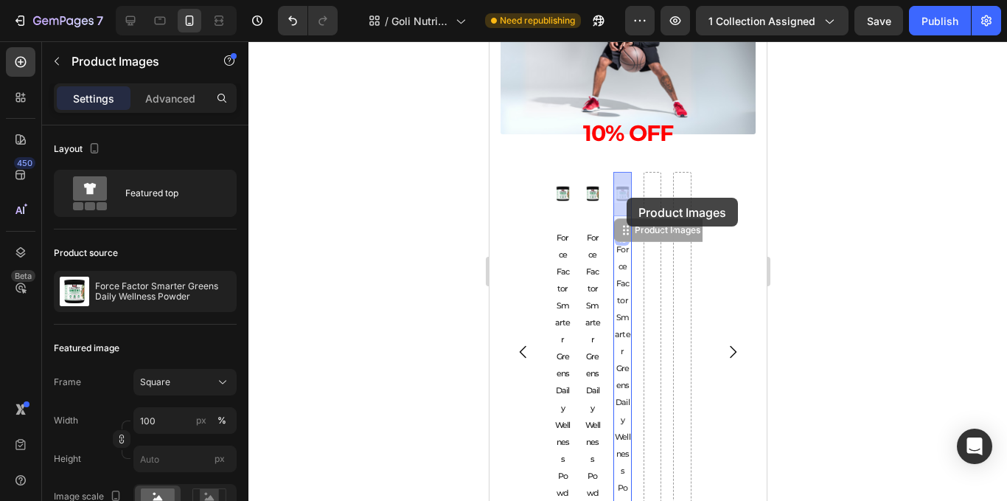
drag, startPoint x: 622, startPoint y: 238, endPoint x: 625, endPoint y: 226, distance: 13.1
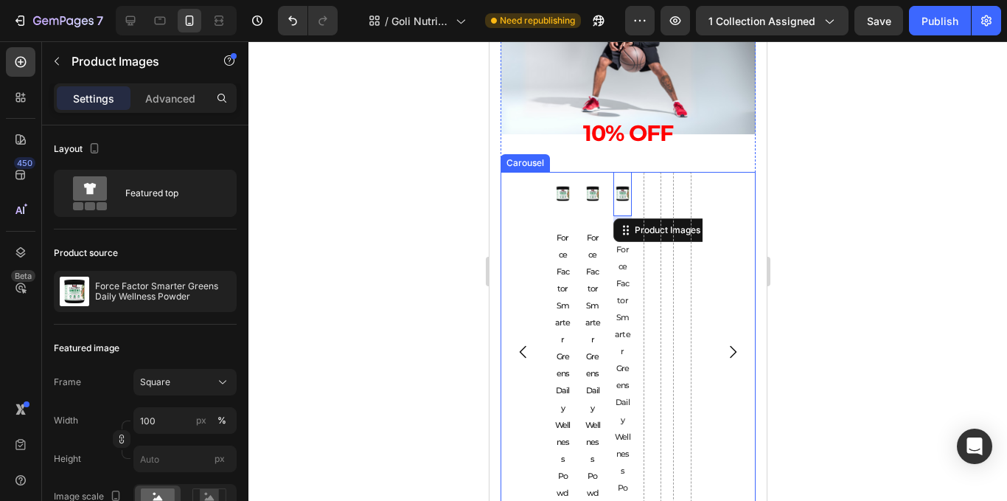
click at [192, 114] on div "Settings Advanced" at bounding box center [145, 104] width 206 height 42
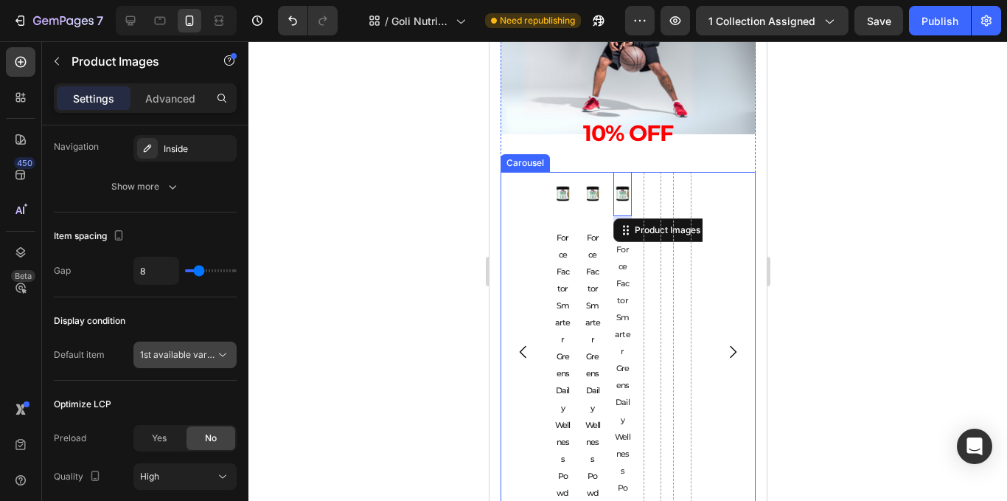
scroll to position [848, 0]
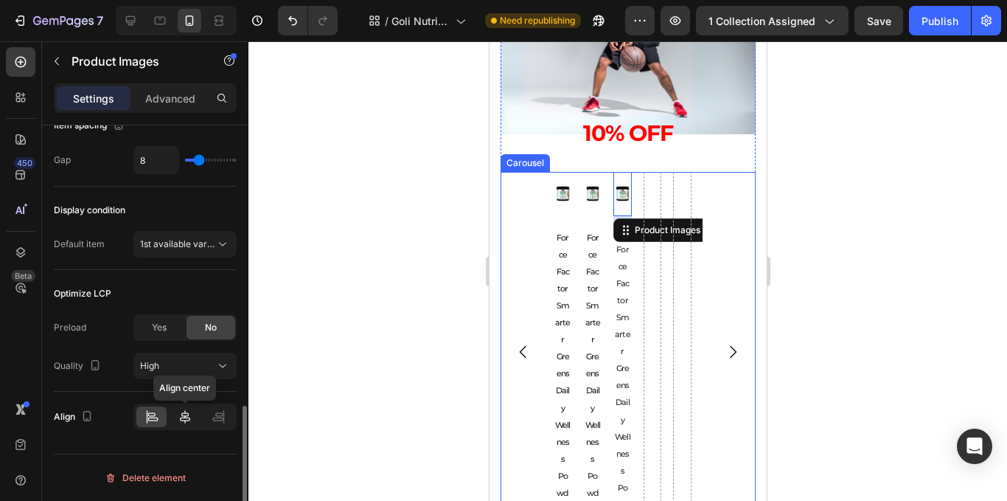
click at [189, 411] on icon at bounding box center [185, 416] width 15 height 15
drag, startPoint x: 163, startPoint y: 104, endPoint x: 105, endPoint y: 269, distance: 175.1
click at [163, 103] on p "Advanced" at bounding box center [170, 98] width 50 height 15
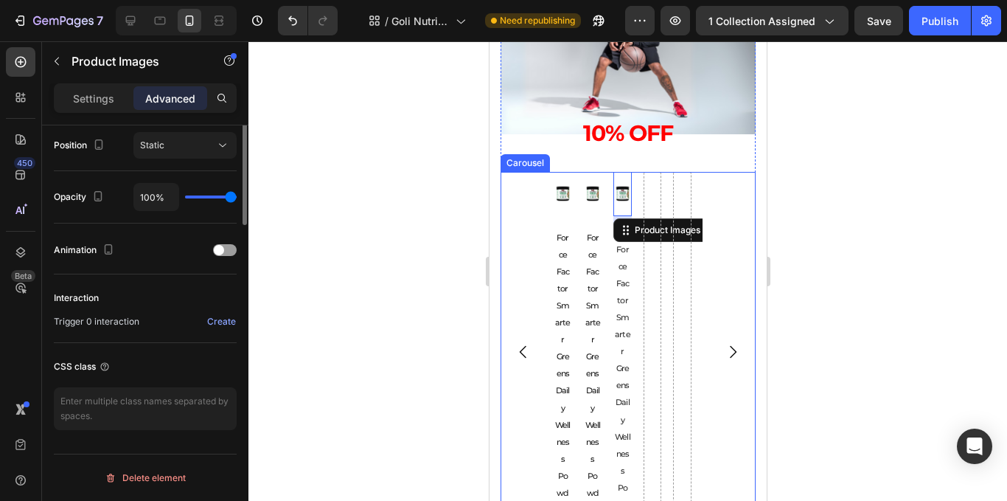
scroll to position [249, 0]
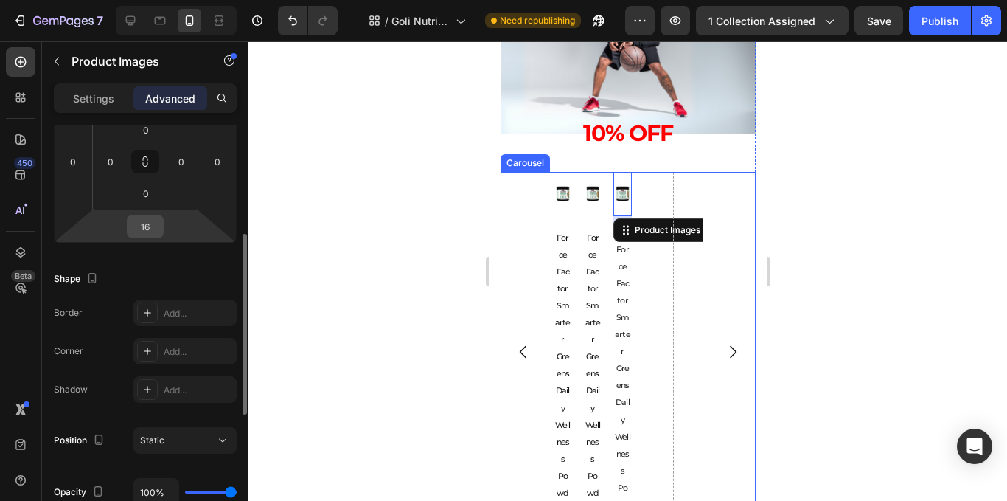
click at [146, 220] on input "16" at bounding box center [145, 226] width 29 height 22
click at [366, 288] on div at bounding box center [627, 270] width 759 height 459
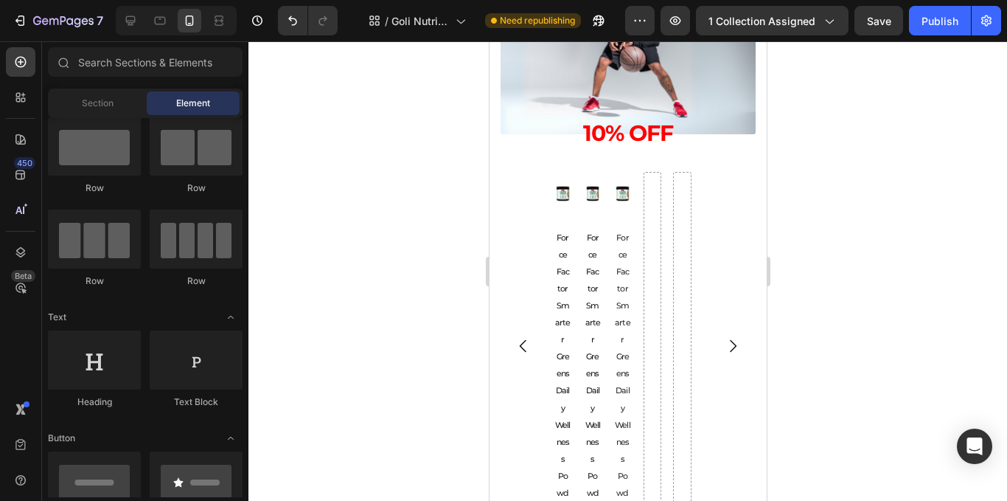
scroll to position [0, 0]
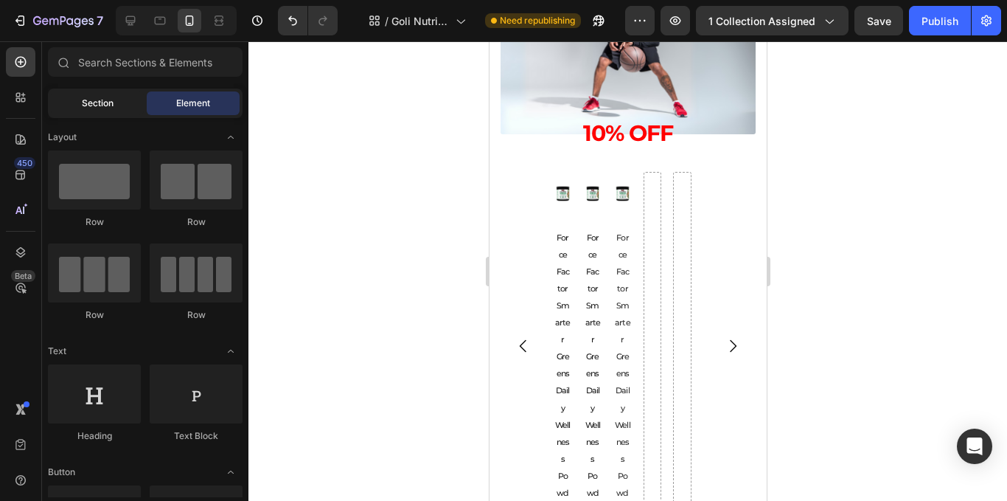
click at [117, 107] on div "Section" at bounding box center [97, 103] width 93 height 24
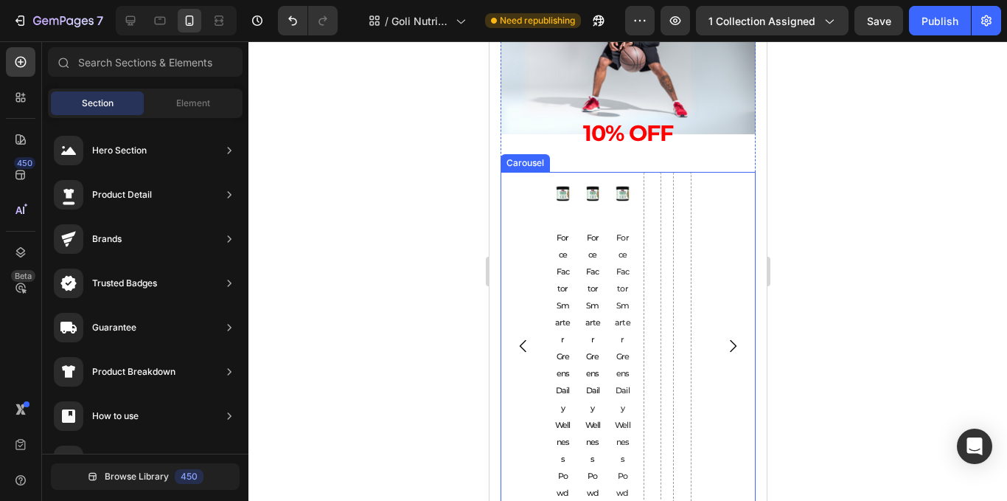
click at [530, 223] on div "Product Images Force Factor Smarter Greens Daily Wellness Powder Product Title …" at bounding box center [627, 346] width 255 height 349
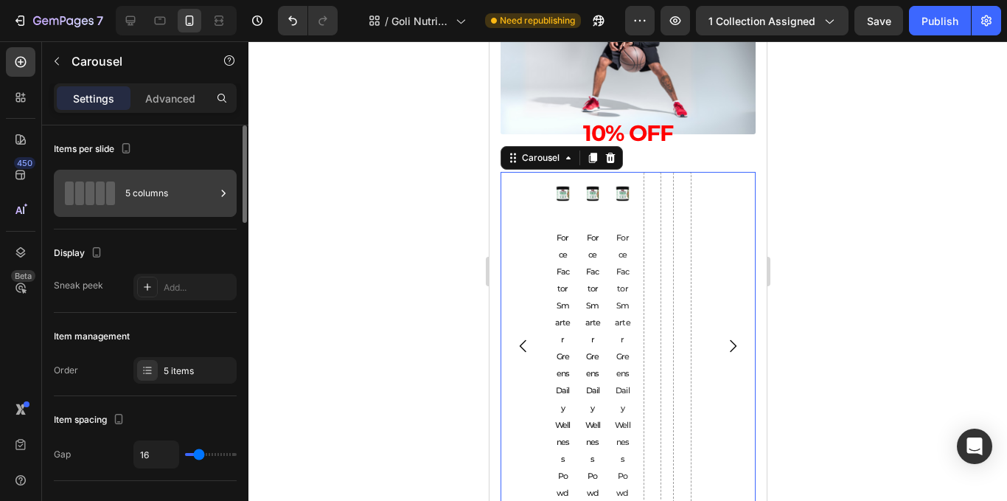
click at [169, 196] on div "5 columns" at bounding box center [170, 193] width 90 height 34
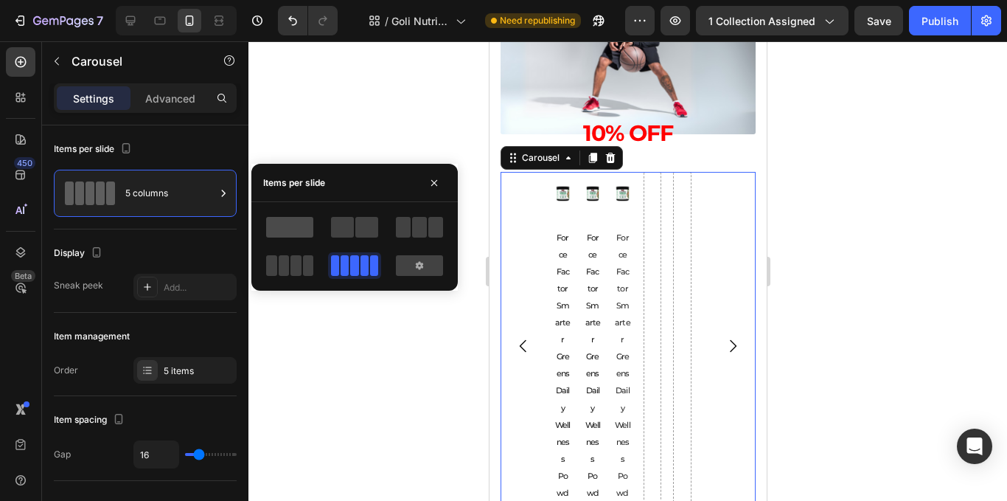
click at [289, 224] on span at bounding box center [289, 227] width 47 height 21
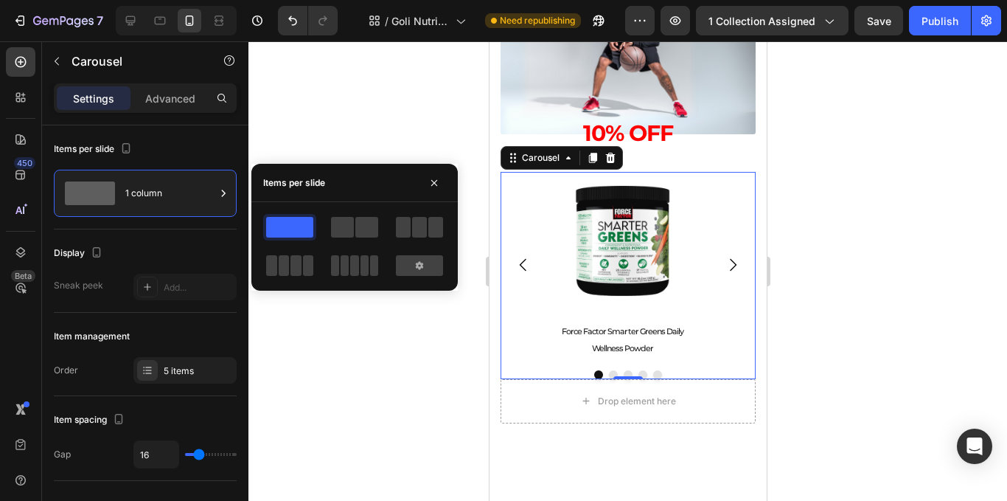
click at [366, 240] on div at bounding box center [354, 246] width 183 height 65
click at [345, 232] on span at bounding box center [342, 227] width 23 height 21
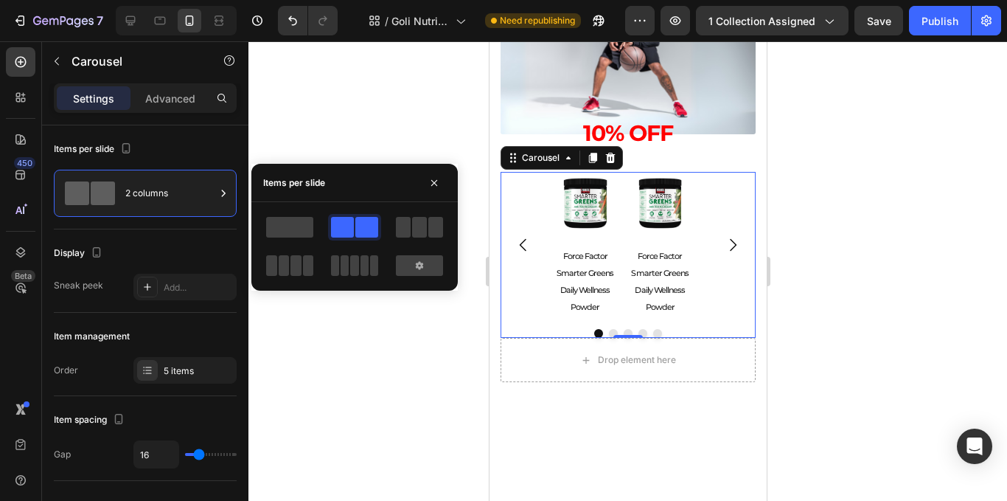
click at [301, 241] on div at bounding box center [354, 246] width 183 height 65
click at [292, 227] on span at bounding box center [289, 227] width 47 height 21
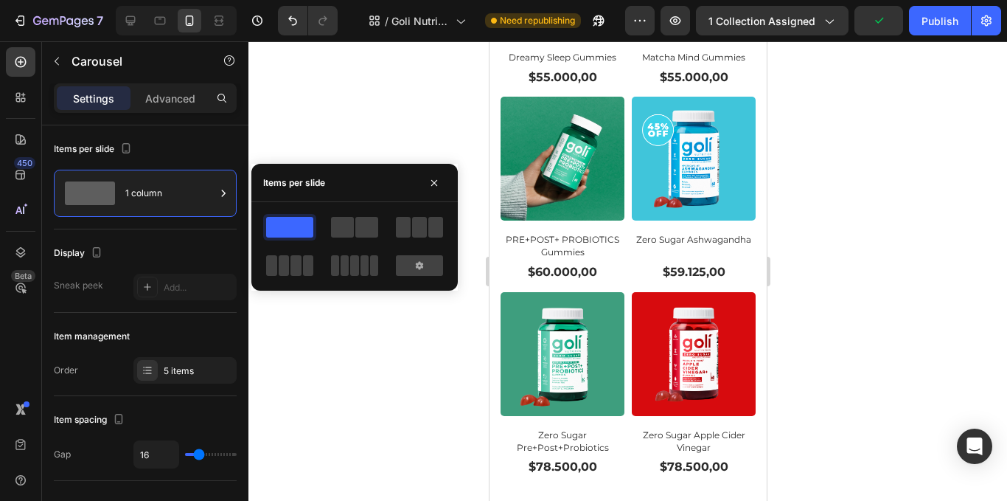
scroll to position [1183, 0]
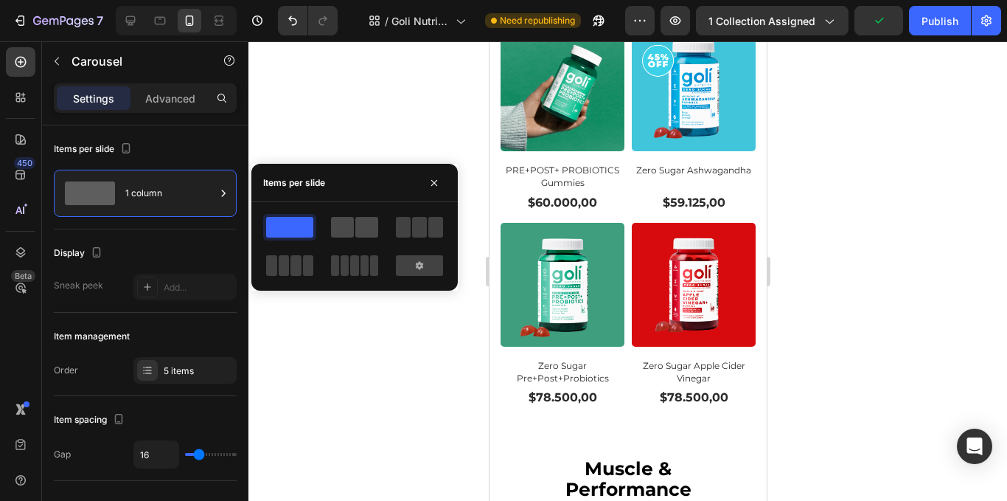
click at [370, 230] on span at bounding box center [366, 227] width 23 height 21
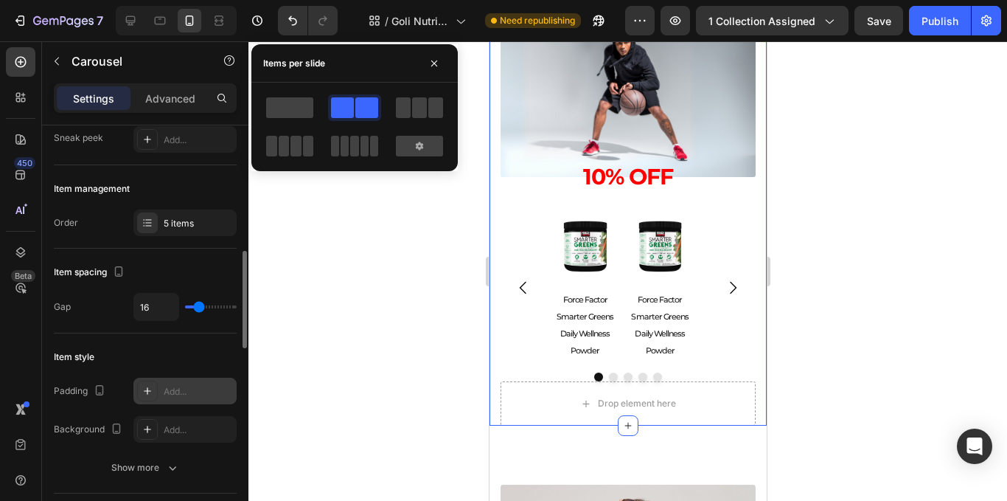
scroll to position [295, 0]
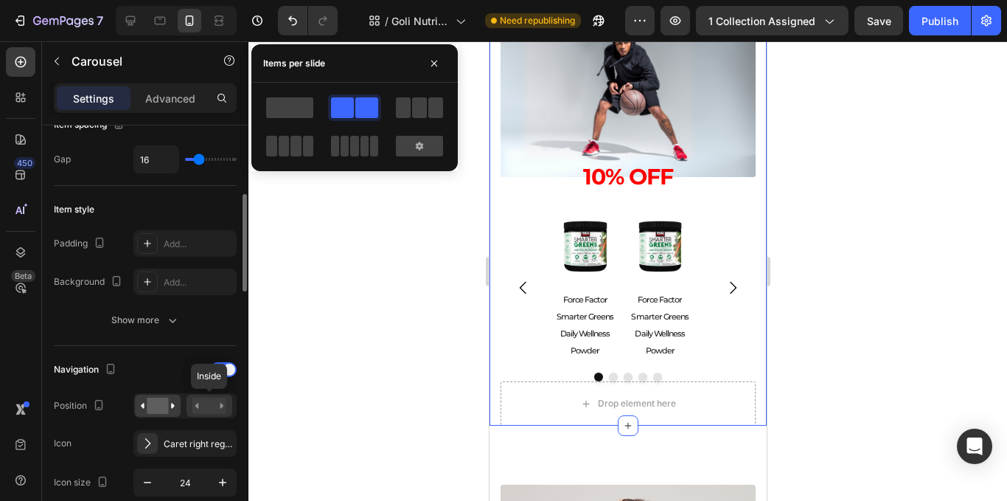
click at [221, 403] on rect at bounding box center [209, 405] width 34 height 16
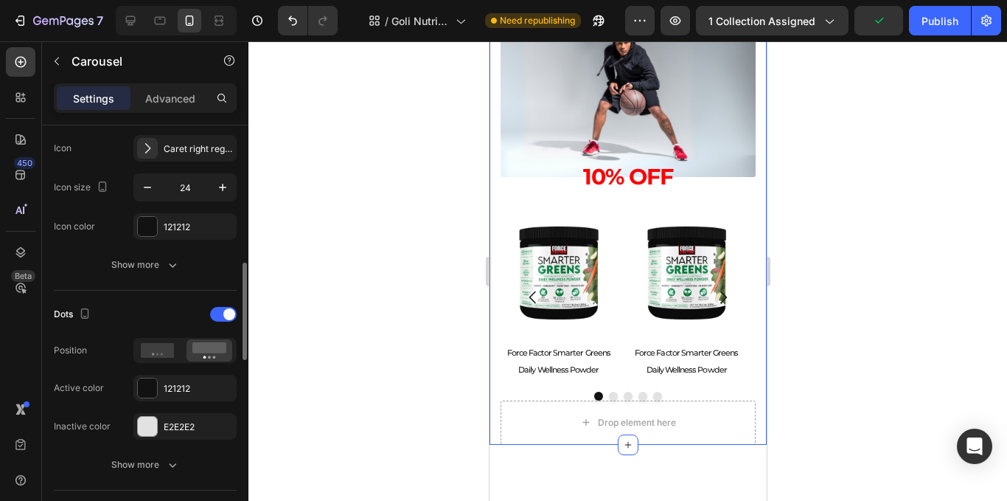
scroll to position [442, 0]
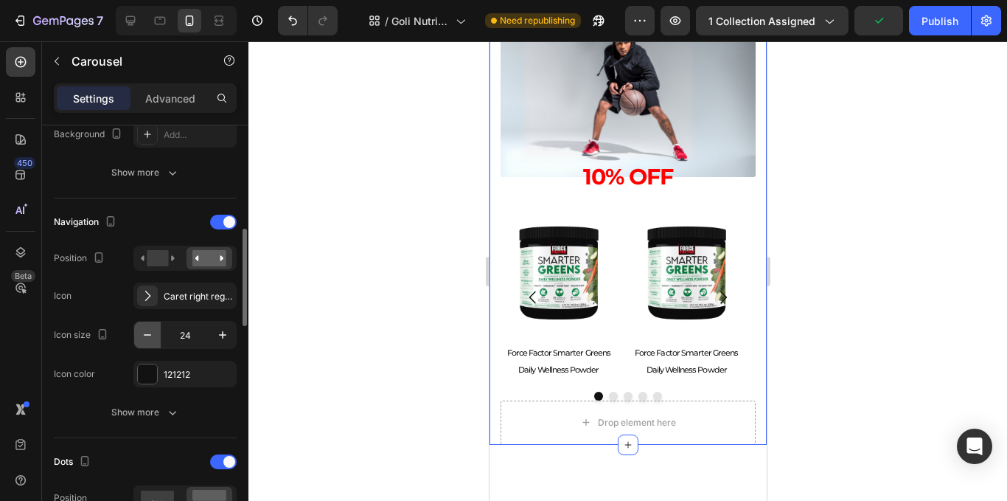
click at [145, 332] on icon "button" at bounding box center [147, 334] width 15 height 15
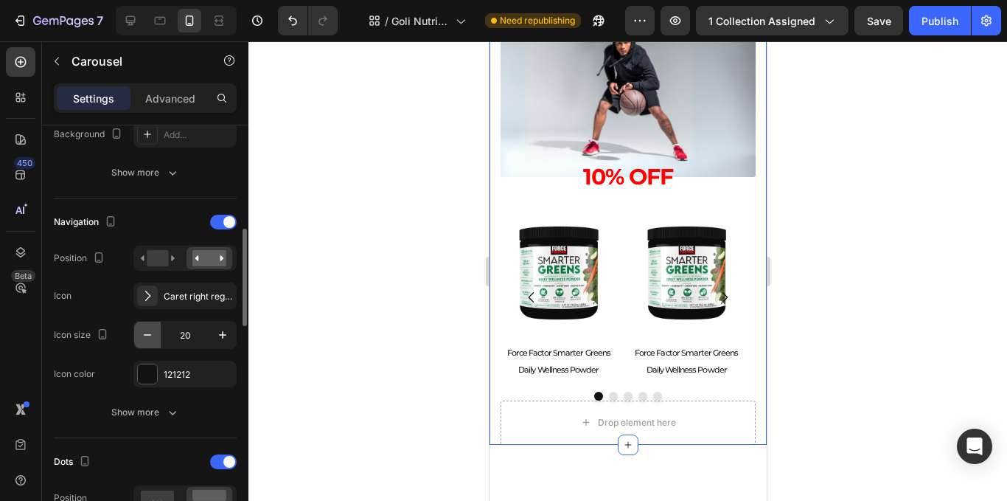
click at [145, 332] on icon "button" at bounding box center [147, 334] width 15 height 15
type input "17"
click at [161, 406] on div "Show more" at bounding box center [145, 412] width 69 height 15
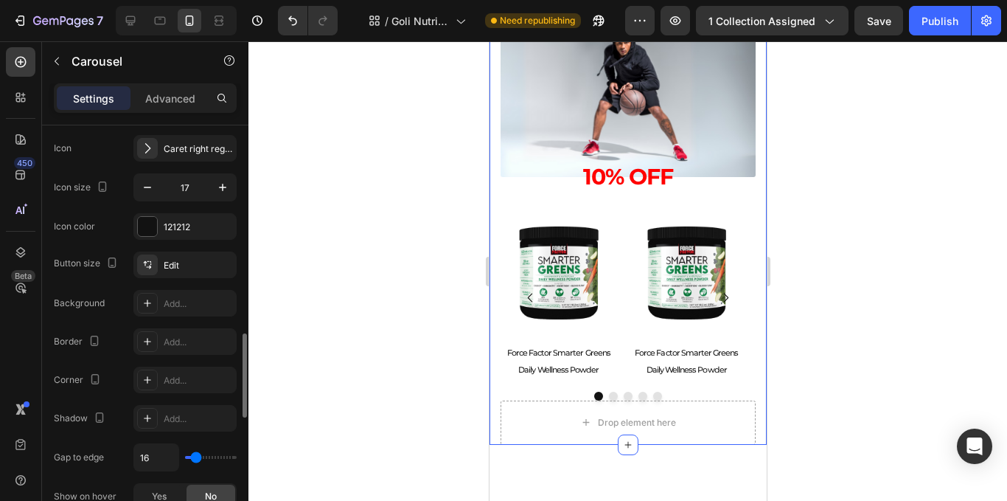
scroll to position [664, 0]
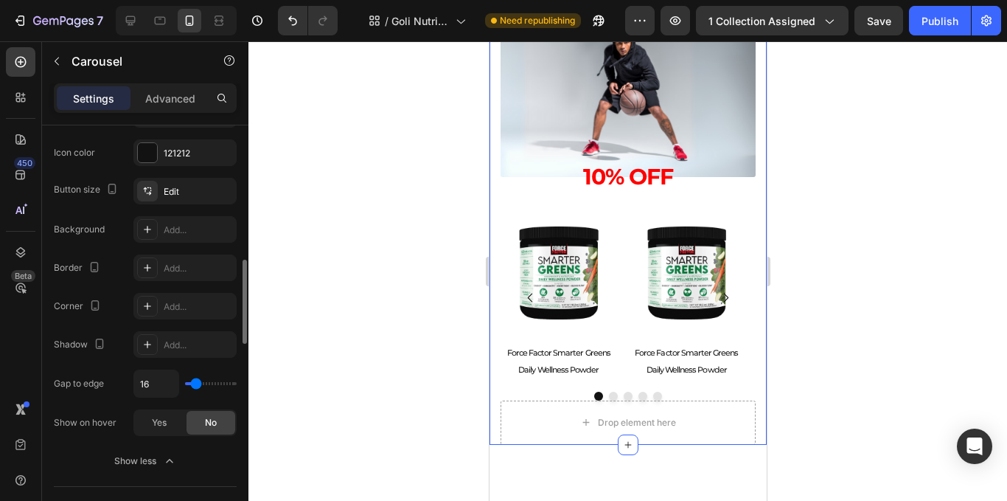
type input "0"
drag, startPoint x: 196, startPoint y: 387, endPoint x: 165, endPoint y: 389, distance: 31.0
type input "0"
click at [185, 385] on input "range" at bounding box center [211, 383] width 52 height 3
click at [164, 428] on span "Yes" at bounding box center [159, 422] width 15 height 13
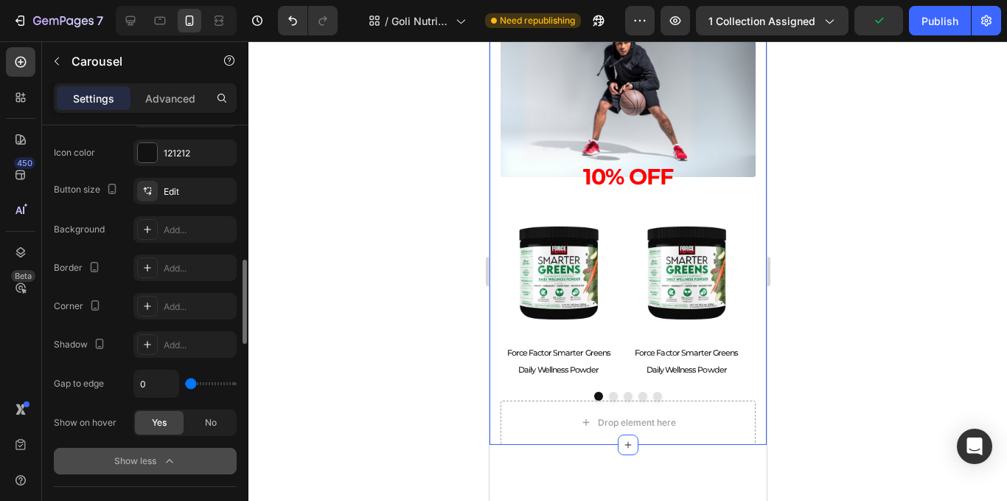
click at [184, 468] on button "Show less" at bounding box center [145, 461] width 183 height 27
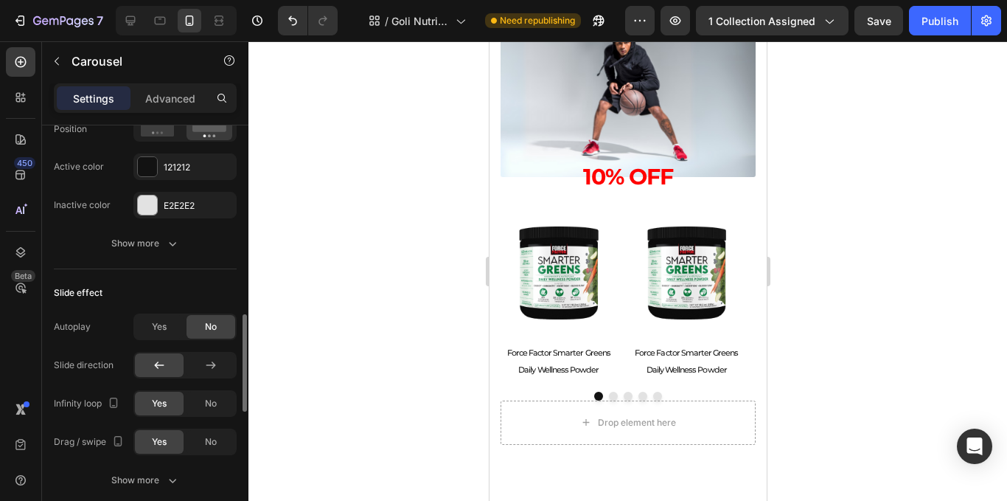
scroll to position [737, 0]
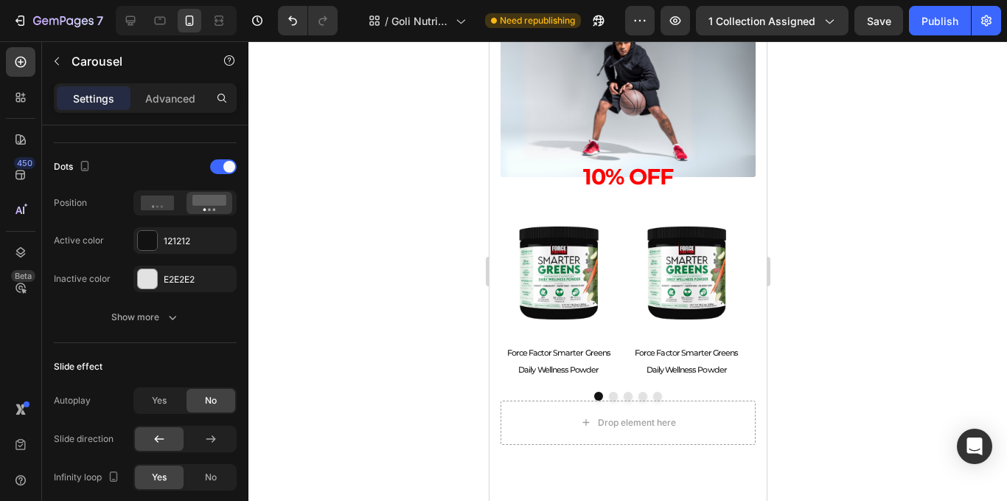
click at [723, 388] on div "Product Images Force Factor Smarter Greens Daily Wellness Powder Product Title …" at bounding box center [627, 308] width 255 height 186
click at [171, 327] on button "Show more" at bounding box center [145, 317] width 183 height 27
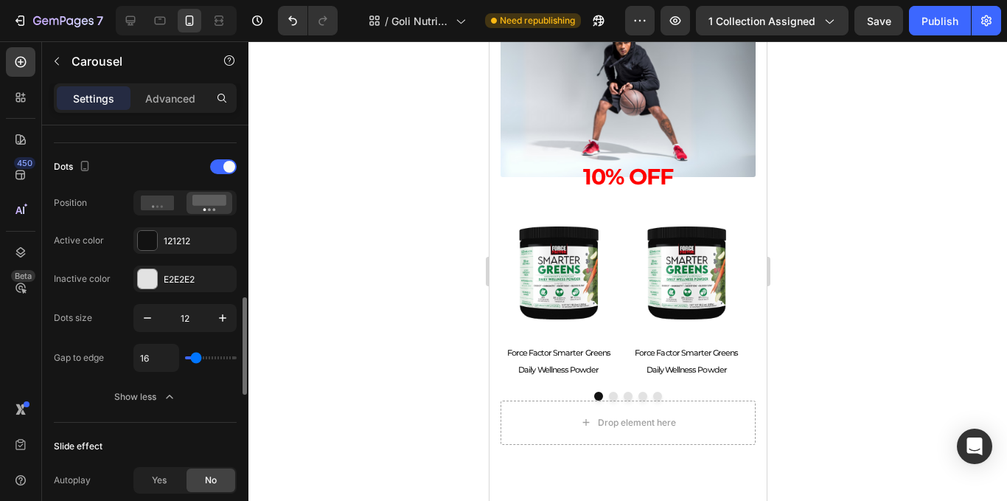
drag, startPoint x: 143, startPoint y: 323, endPoint x: 145, endPoint y: 337, distance: 14.2
click at [142, 323] on icon "button" at bounding box center [147, 317] width 15 height 15
type input "11"
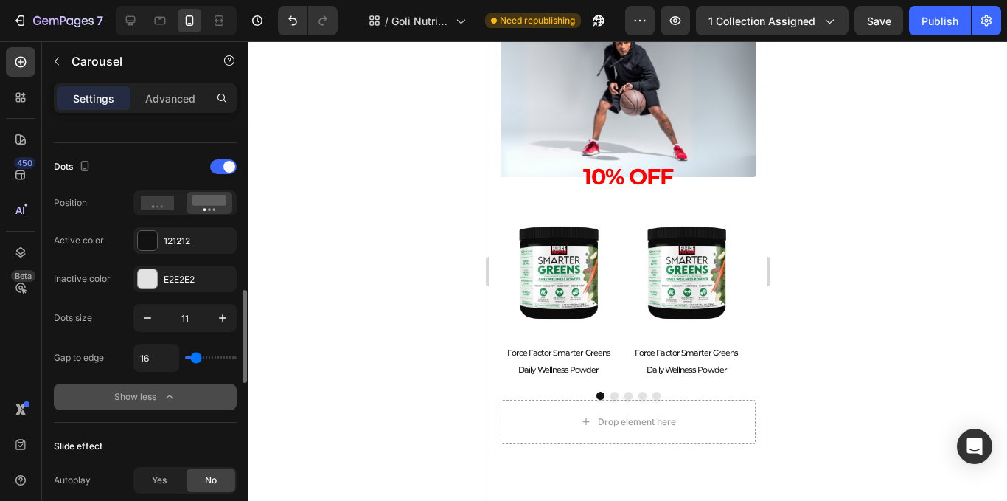
click at [167, 393] on icon "button" at bounding box center [169, 396] width 15 height 15
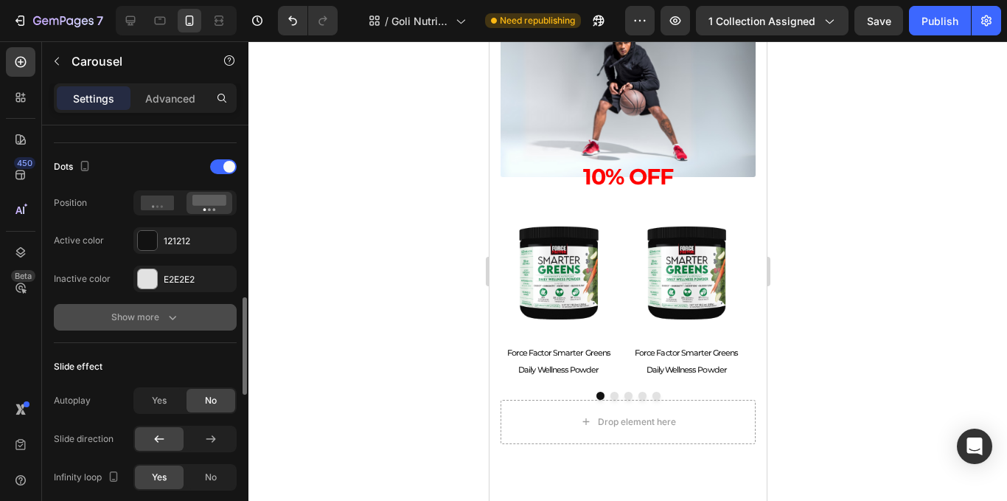
scroll to position [811, 0]
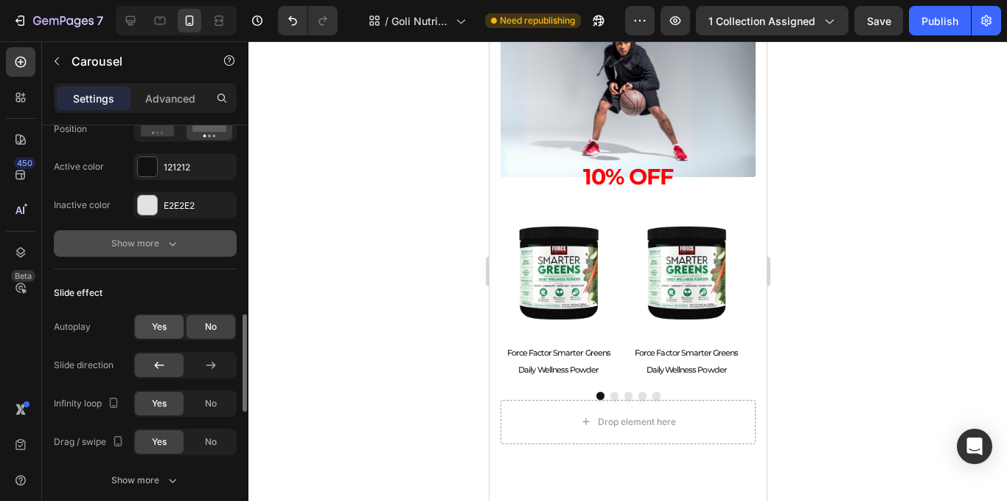
click at [165, 332] on span "Yes" at bounding box center [159, 326] width 15 height 13
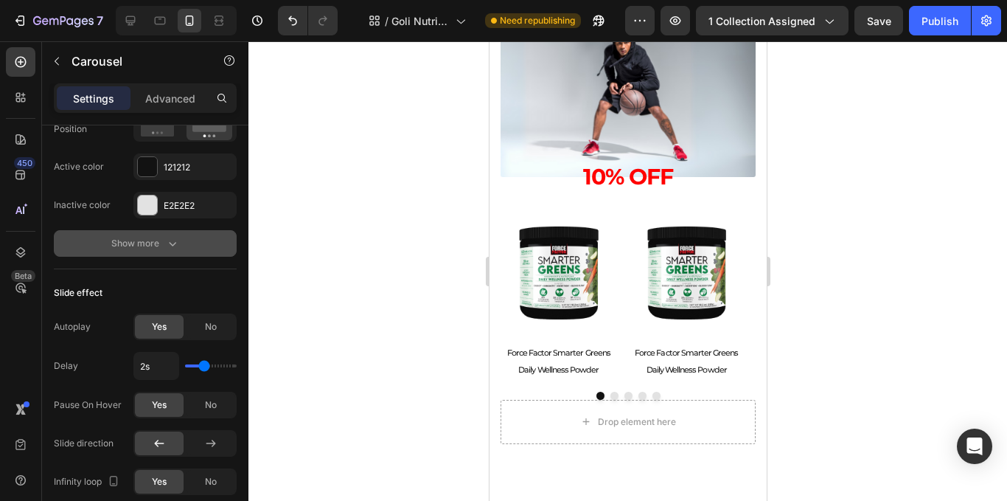
click at [159, 244] on div "Show more" at bounding box center [145, 243] width 69 height 15
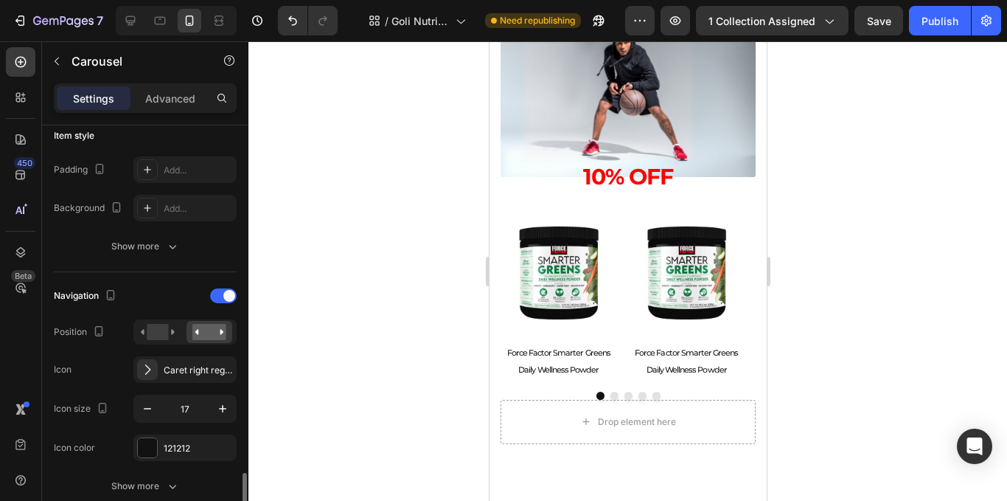
scroll to position [590, 0]
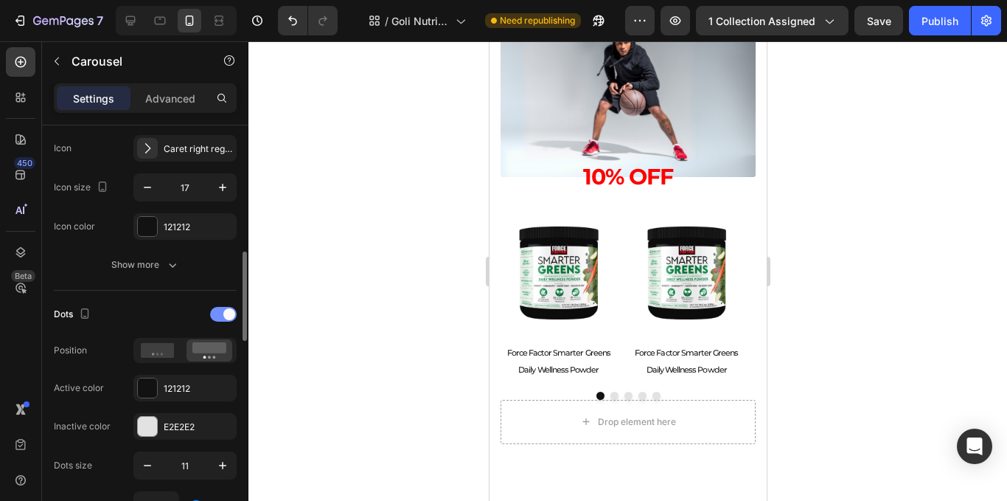
click at [228, 318] on span at bounding box center [229, 314] width 12 height 12
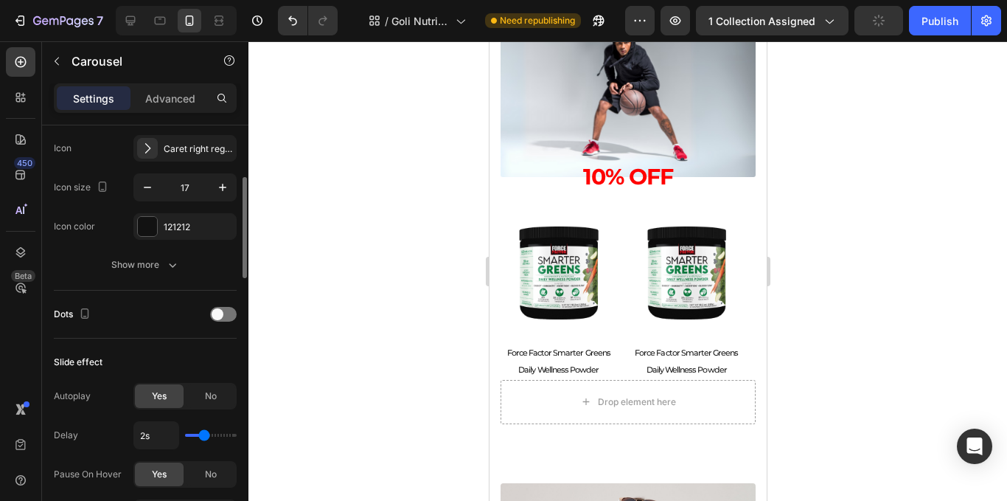
scroll to position [516, 0]
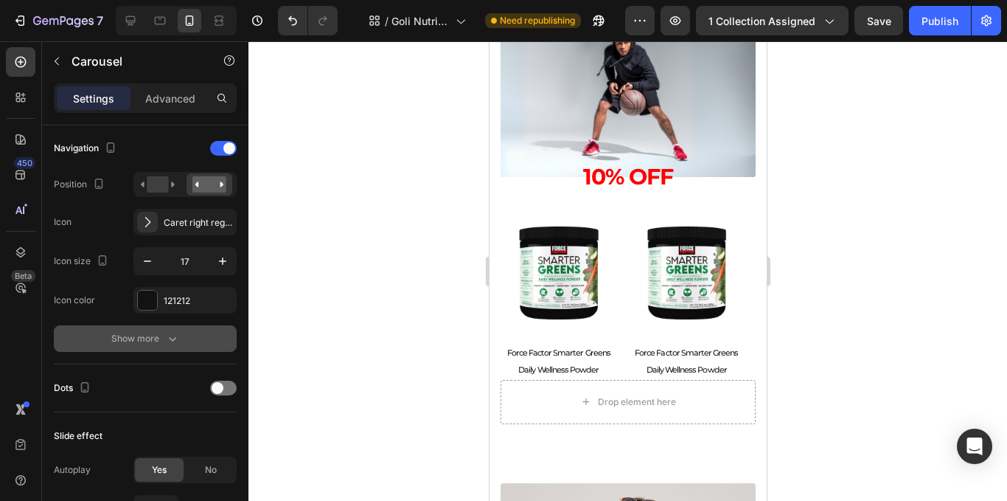
click at [139, 330] on button "Show more" at bounding box center [145, 338] width 183 height 27
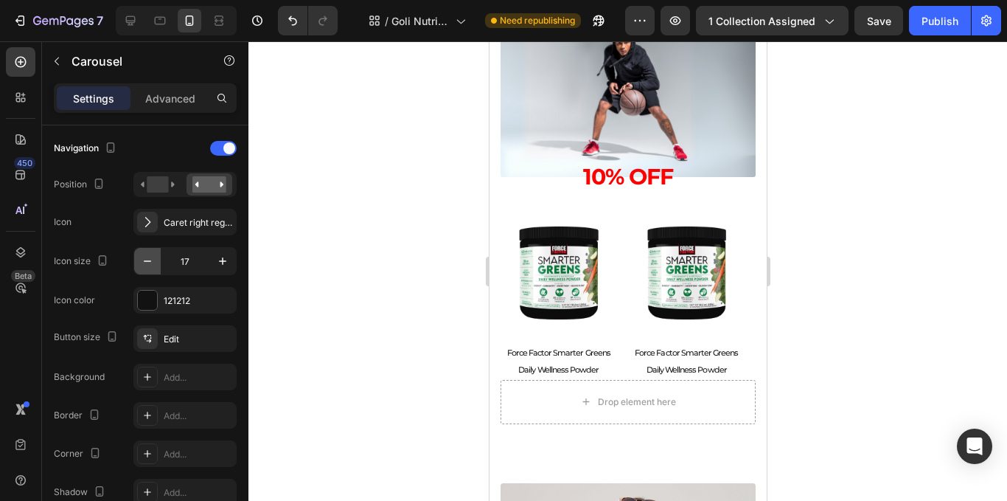
click at [150, 248] on button "button" at bounding box center [147, 261] width 27 height 27
type input "16"
click at [220, 305] on icon "button" at bounding box center [221, 300] width 12 height 12
click at [201, 341] on div "Edit" at bounding box center [198, 339] width 69 height 13
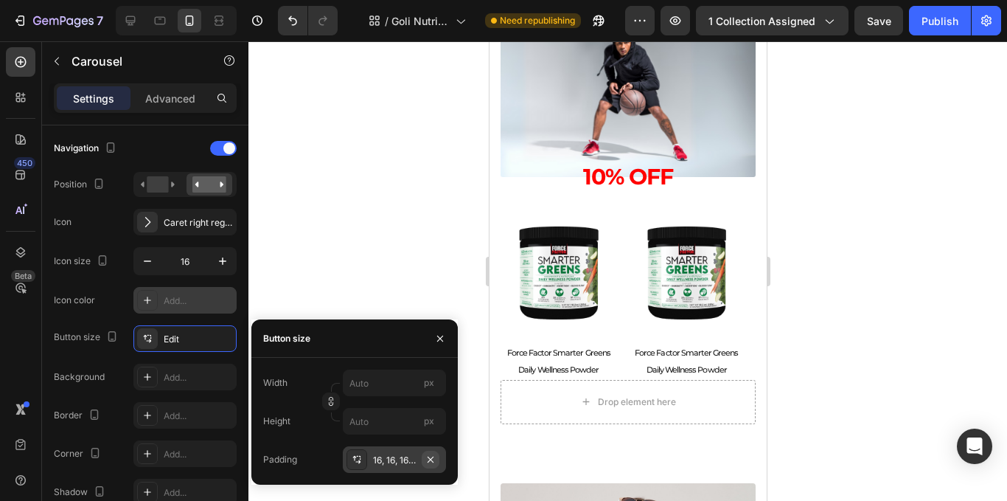
drag, startPoint x: 432, startPoint y: 462, endPoint x: 30, endPoint y: 279, distance: 441.5
click at [432, 462] on icon "button" at bounding box center [431, 459] width 12 height 12
click at [400, 462] on div "Add..." at bounding box center [407, 459] width 69 height 13
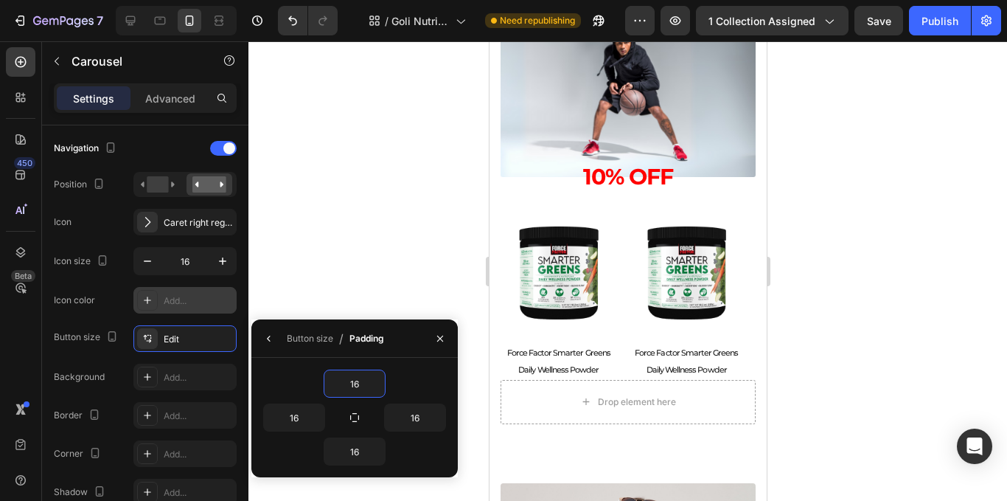
click at [374, 290] on div at bounding box center [627, 270] width 759 height 459
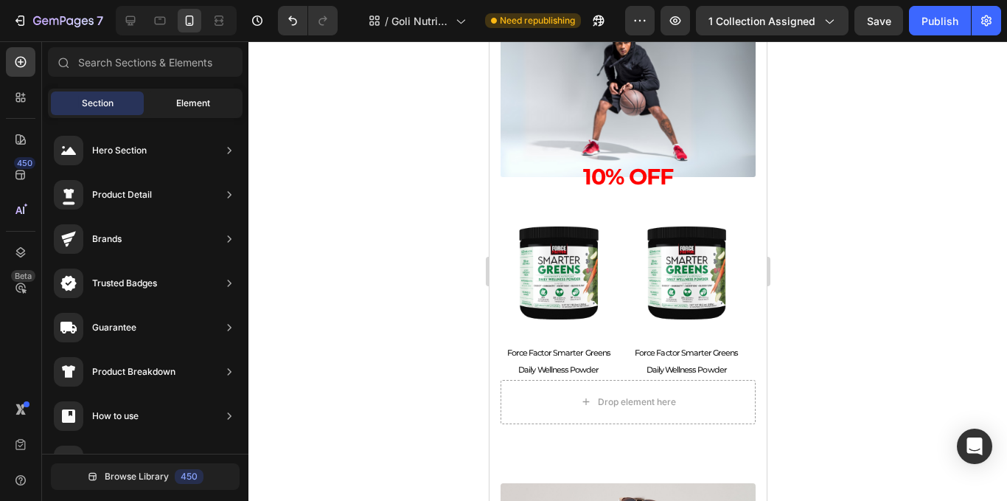
drag, startPoint x: 240, startPoint y: 86, endPoint x: 234, endPoint y: 100, distance: 14.2
click at [234, 100] on div "Sections(18) Elements(88) Section Element Hero Section Product Detail Brands Tr…" at bounding box center [145, 272] width 206 height 451
click at [227, 105] on div "Element" at bounding box center [193, 103] width 93 height 24
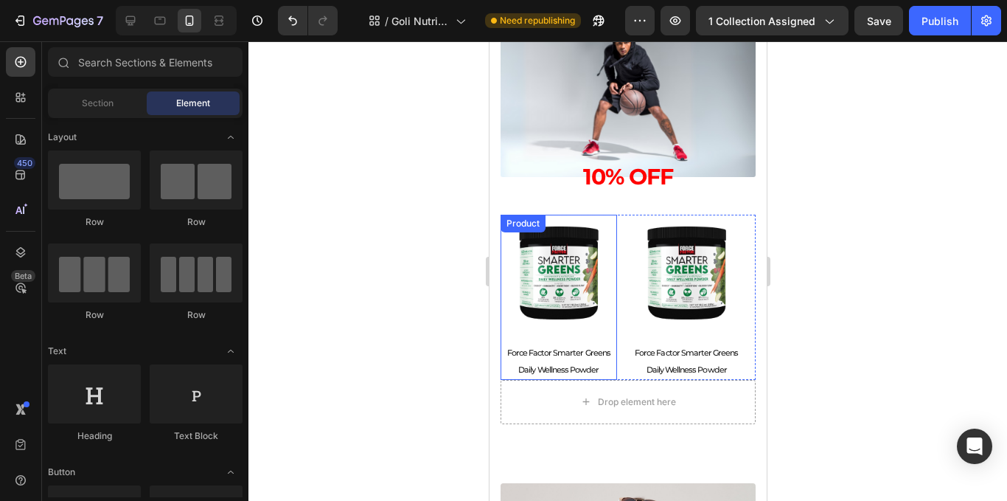
click at [507, 326] on img at bounding box center [558, 273] width 117 height 117
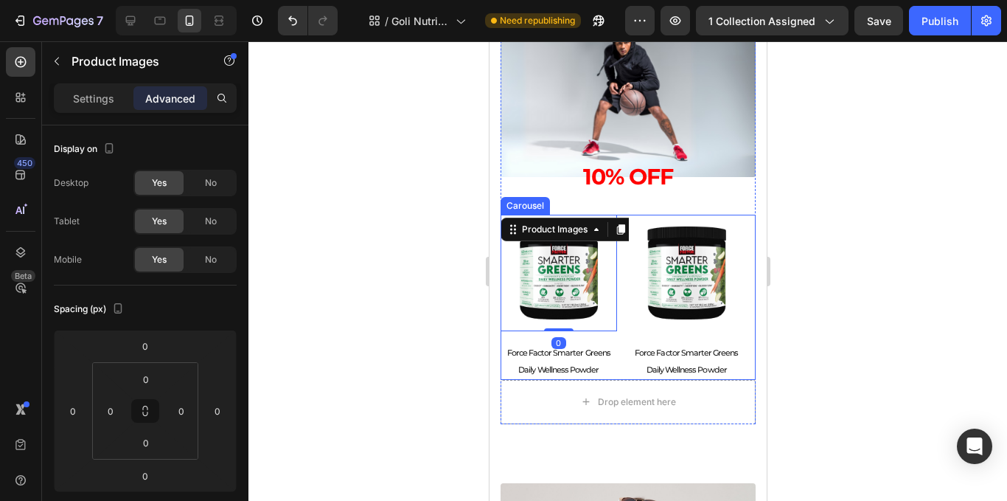
click at [619, 361] on div "Product Images 0 Force Factor Smarter Greens Daily Wellness Powder Product Titl…" at bounding box center [627, 297] width 255 height 165
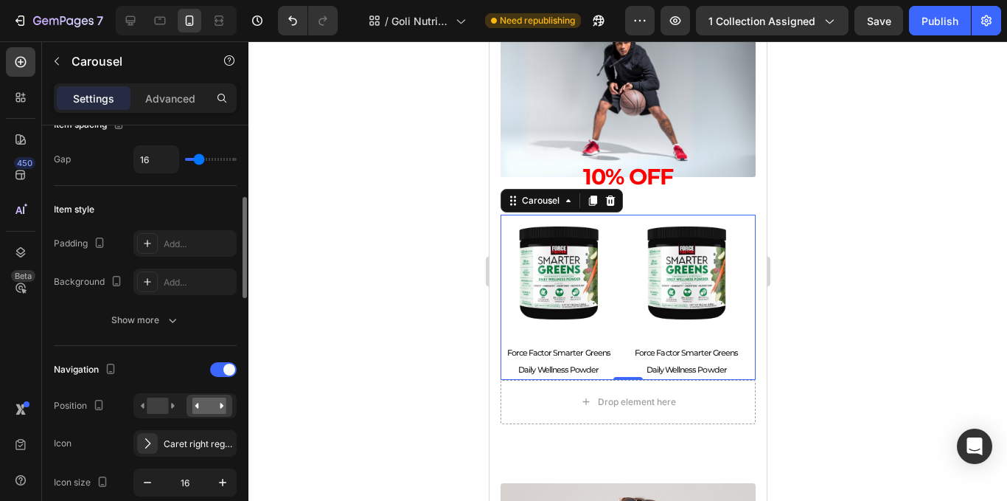
scroll to position [442, 0]
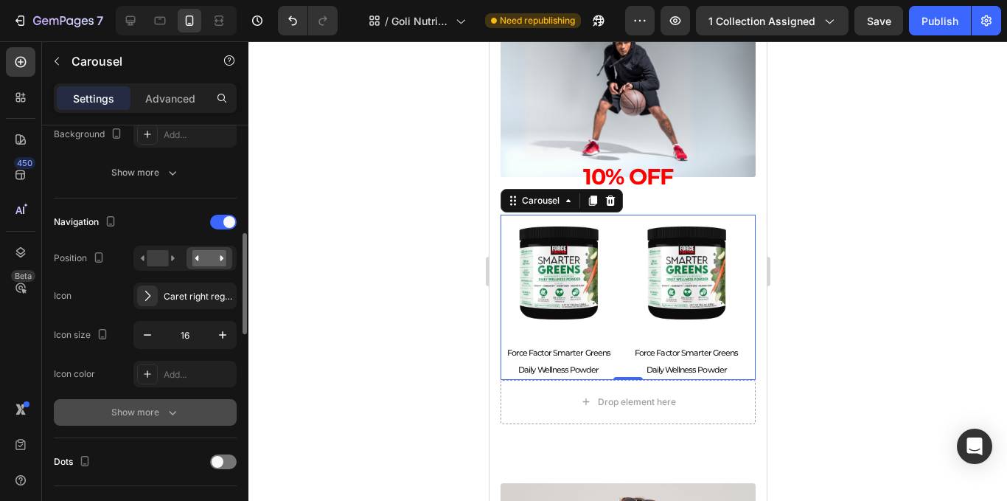
click at [165, 405] on icon "button" at bounding box center [172, 412] width 15 height 15
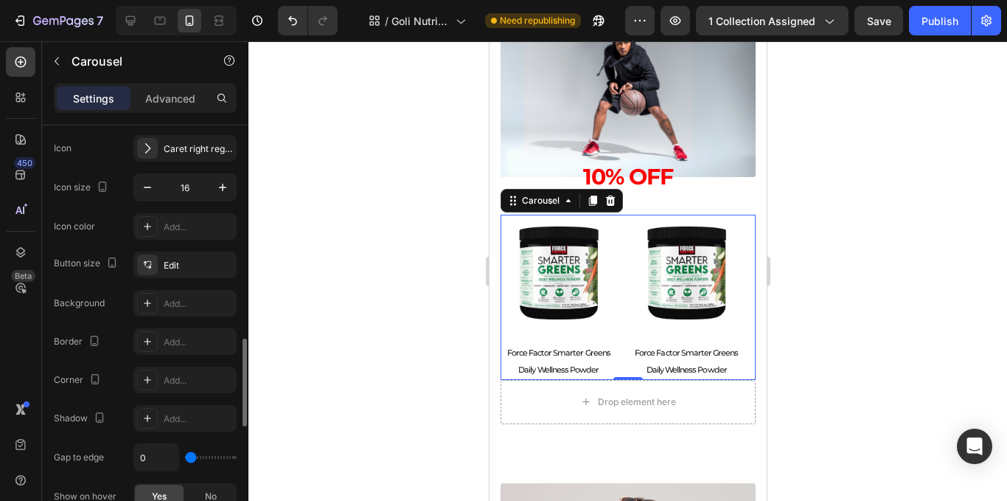
scroll to position [737, 0]
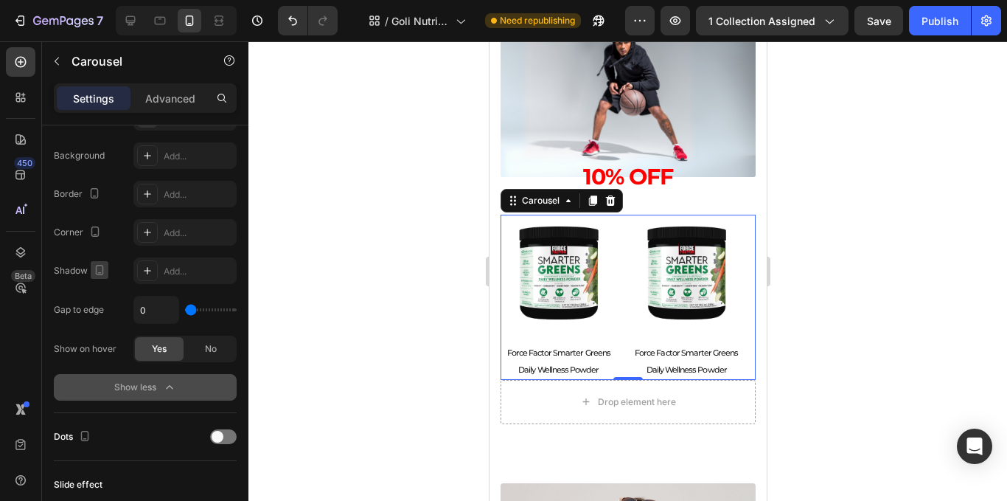
click at [104, 270] on icon "button" at bounding box center [99, 269] width 15 height 15
click at [102, 270] on icon "button" at bounding box center [100, 270] width 8 height 10
click at [186, 315] on div "0" at bounding box center [184, 310] width 103 height 28
type input "87"
drag, startPoint x: 192, startPoint y: 310, endPoint x: 220, endPoint y: 316, distance: 27.8
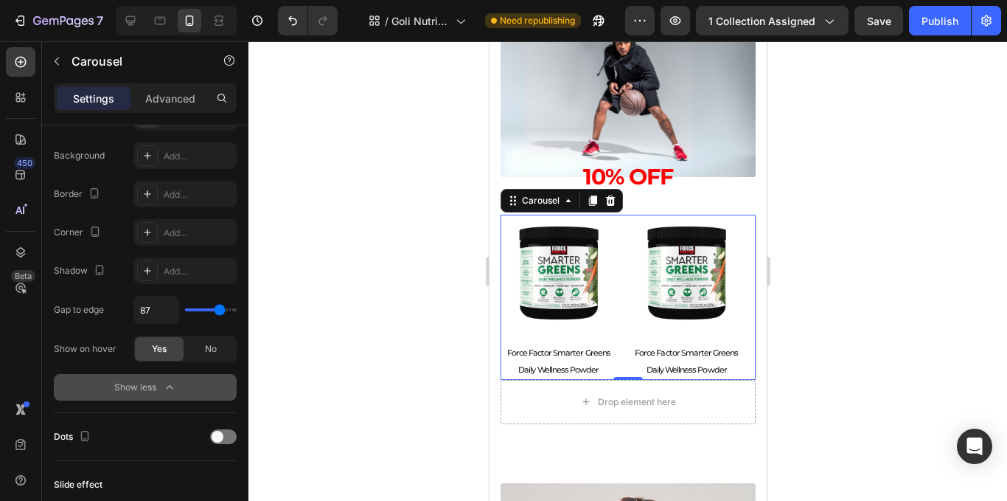
type input "87"
click at [220, 311] on input "range" at bounding box center [211, 309] width 52 height 3
type input "13"
drag, startPoint x: 195, startPoint y: 320, endPoint x: 170, endPoint y: 327, distance: 26.6
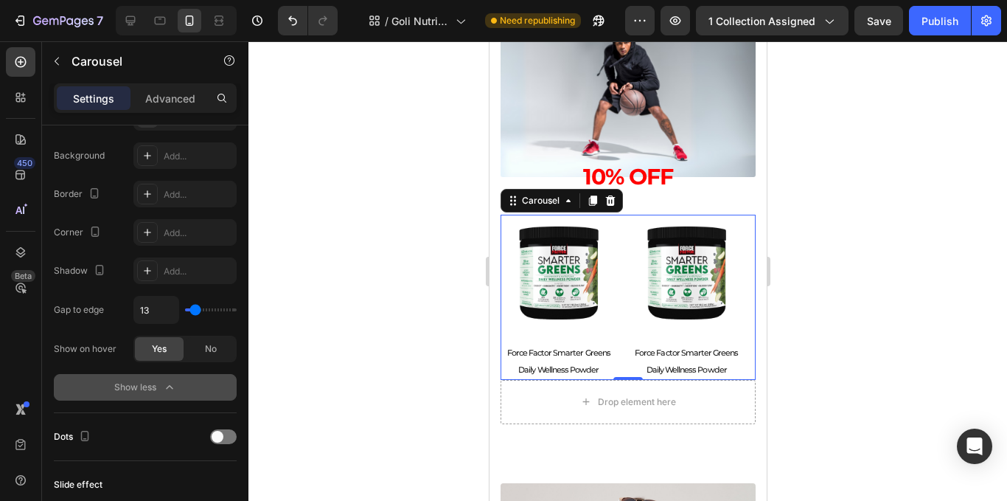
type input "0"
click at [185, 311] on input "range" at bounding box center [211, 309] width 52 height 3
type input "0"
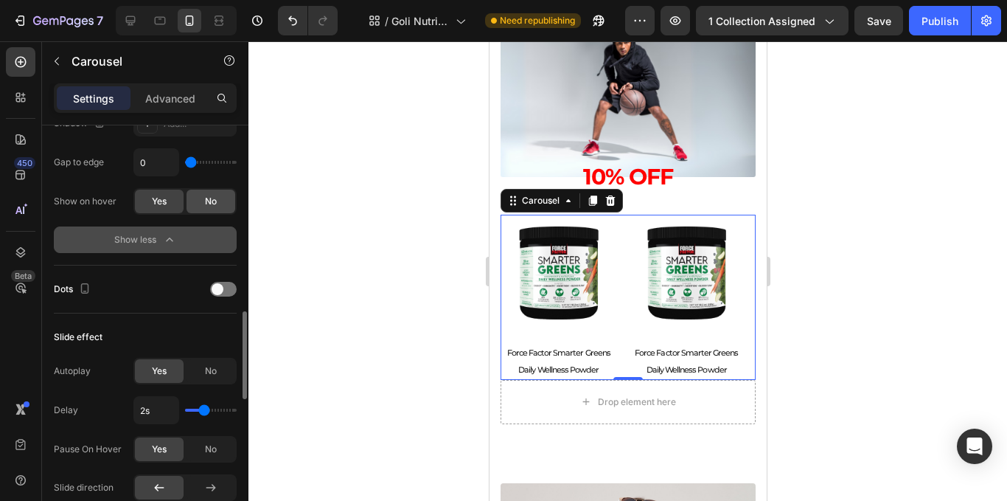
scroll to position [959, 0]
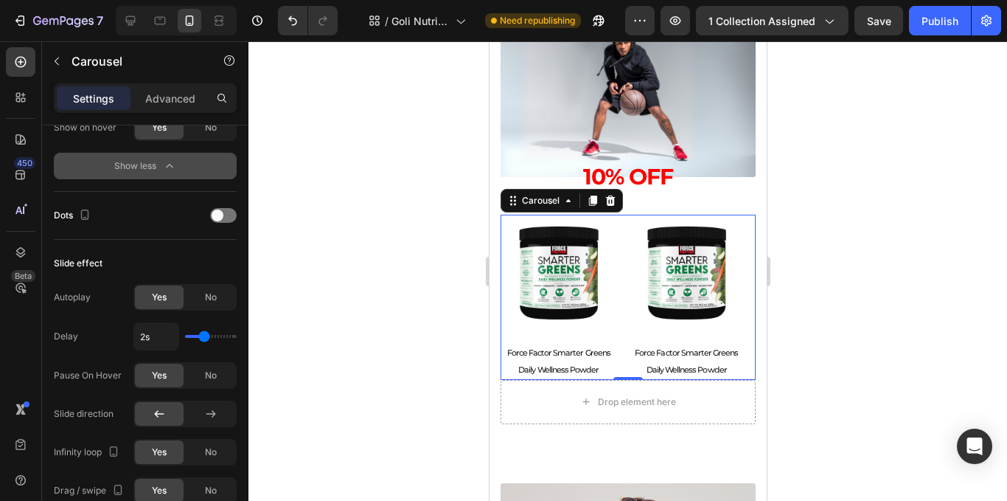
type input "2.6s"
type input "2.6"
type input "2.4s"
type input "2.4"
click at [210, 335] on input "range" at bounding box center [211, 336] width 52 height 3
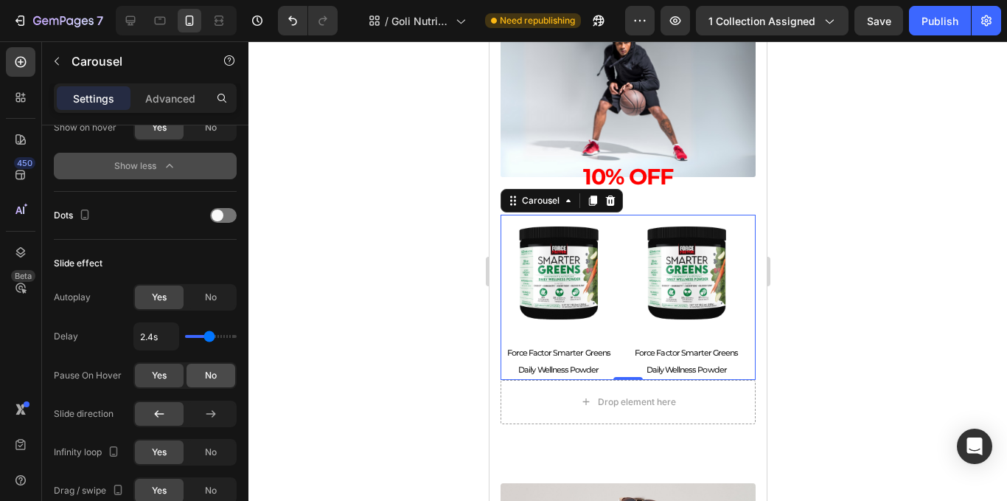
scroll to position [1032, 0]
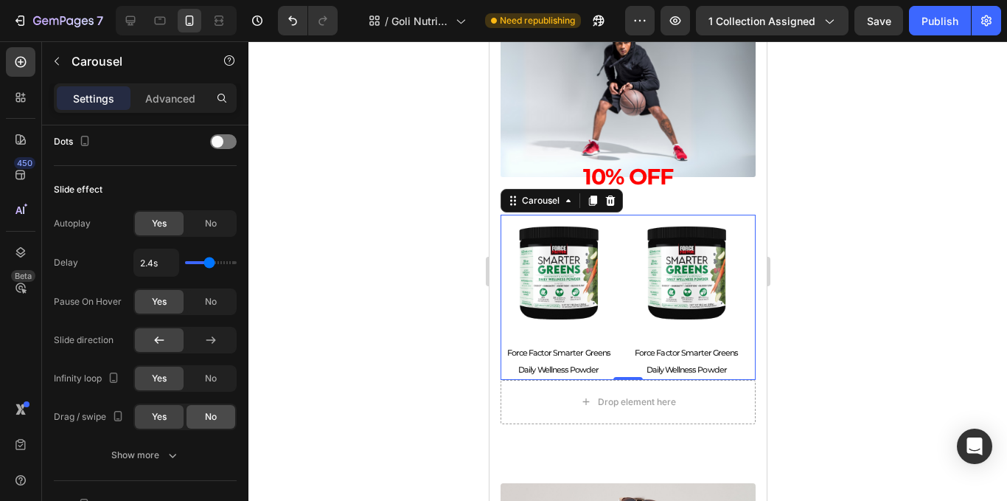
click at [194, 425] on div "No" at bounding box center [211, 417] width 49 height 24
click at [161, 456] on div "Show more" at bounding box center [145, 455] width 69 height 15
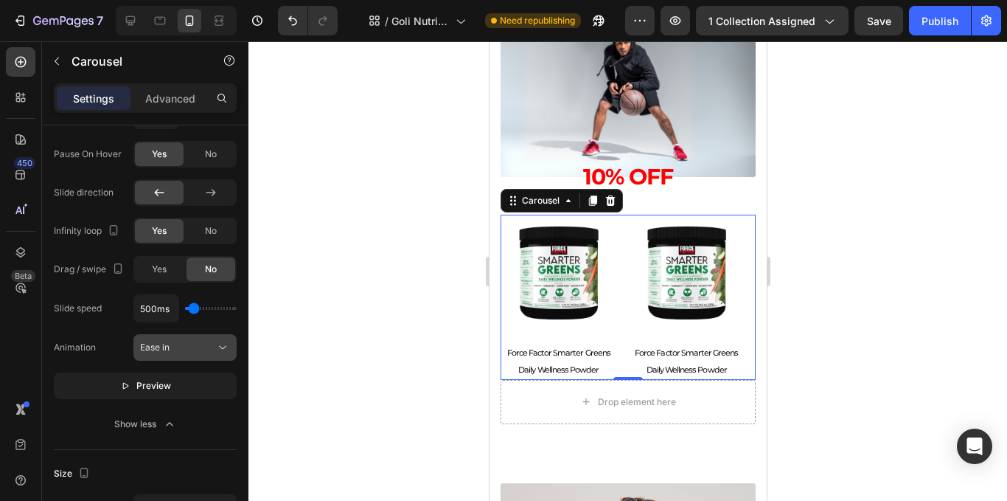
click at [216, 352] on icon at bounding box center [222, 347] width 15 height 15
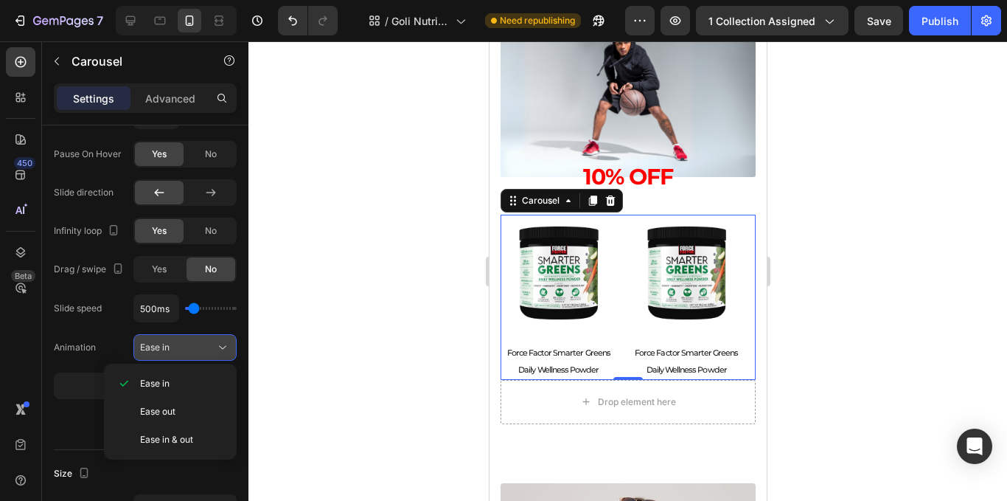
click at [204, 345] on div "Ease in" at bounding box center [177, 347] width 75 height 13
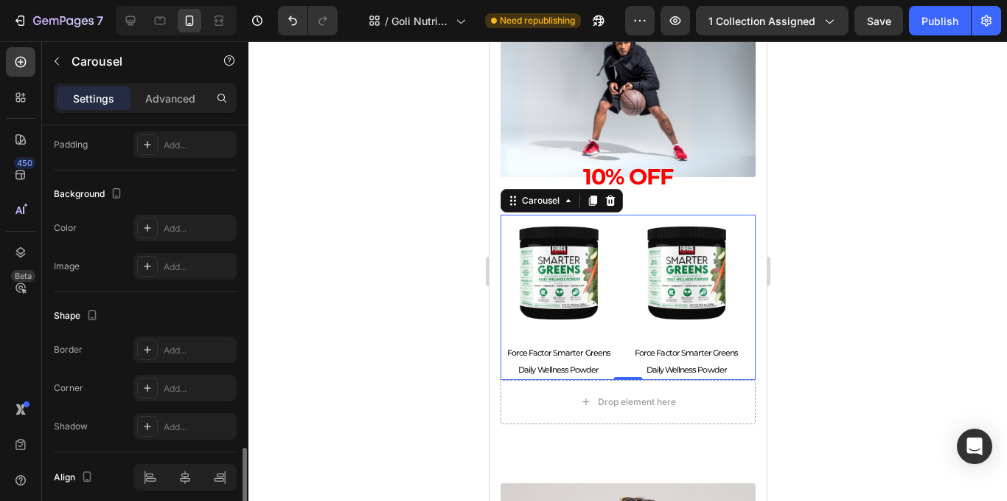
scroll to position [1683, 0]
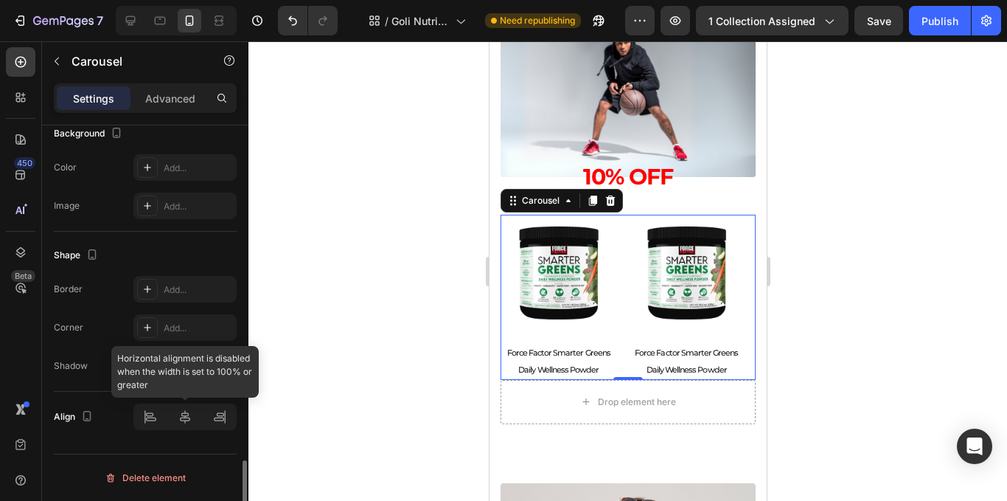
click at [193, 416] on div at bounding box center [184, 416] width 103 height 27
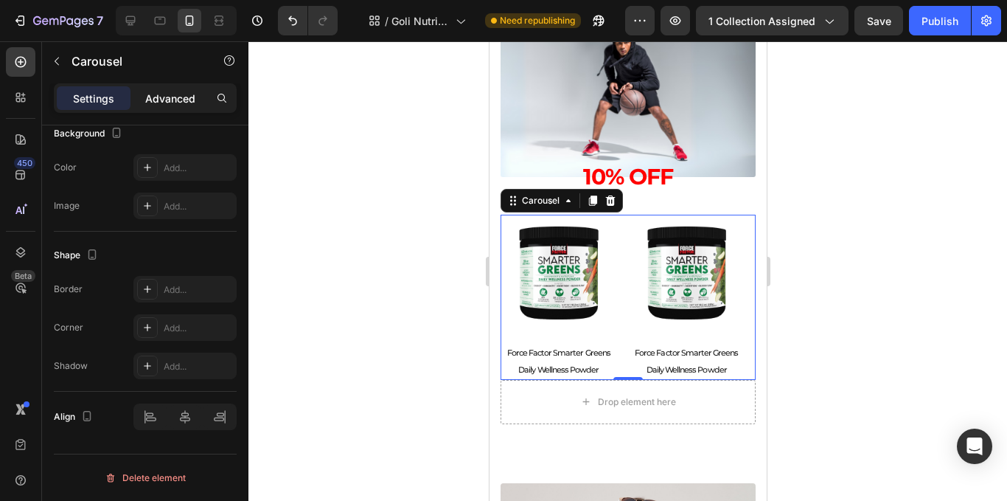
click at [178, 97] on p "Advanced" at bounding box center [170, 98] width 50 height 15
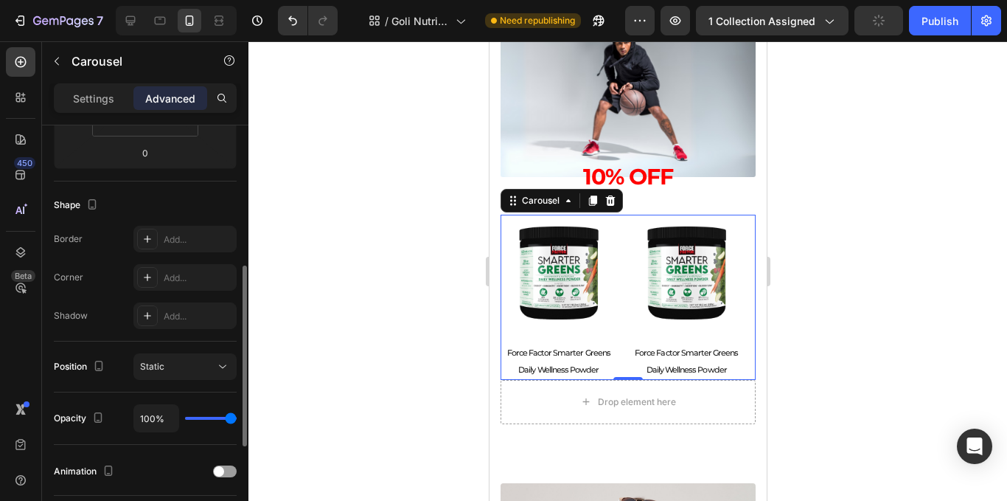
scroll to position [28, 0]
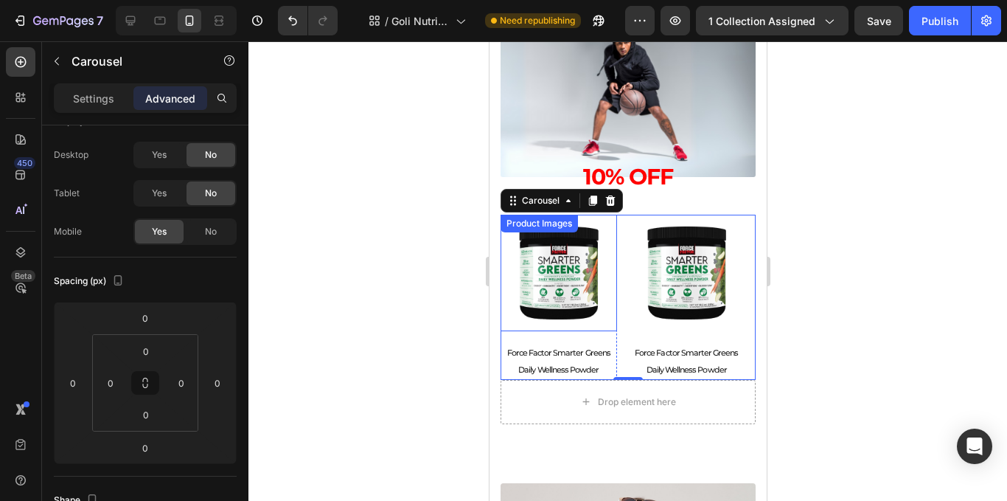
click at [564, 295] on img at bounding box center [558, 273] width 117 height 117
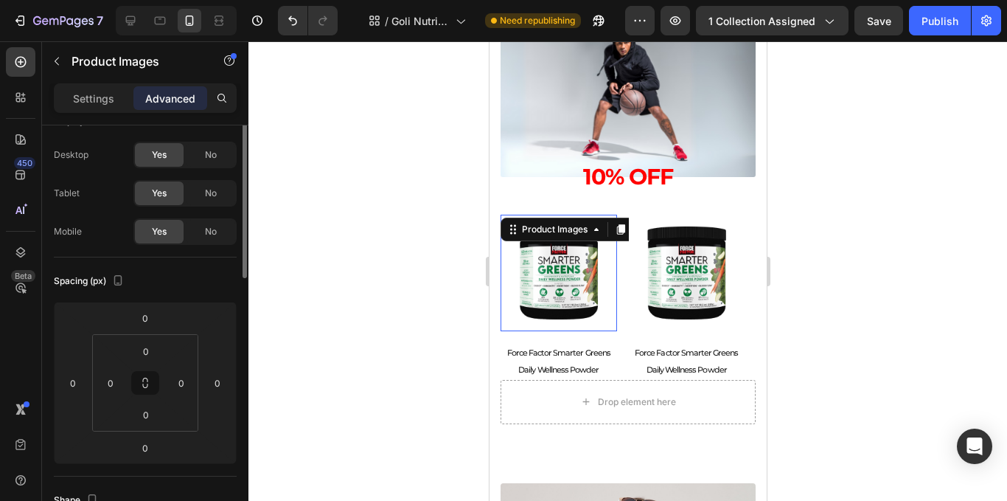
scroll to position [0, 0]
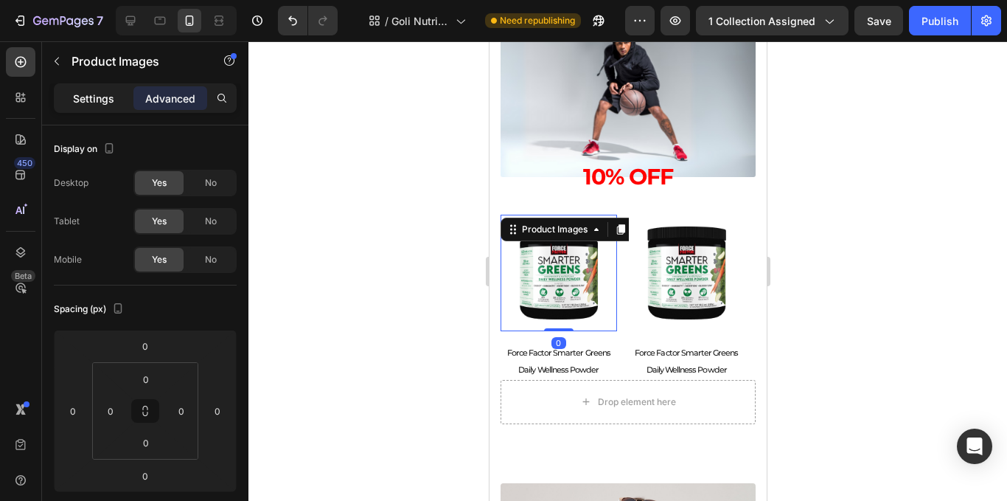
click at [97, 98] on p "Settings" at bounding box center [93, 98] width 41 height 15
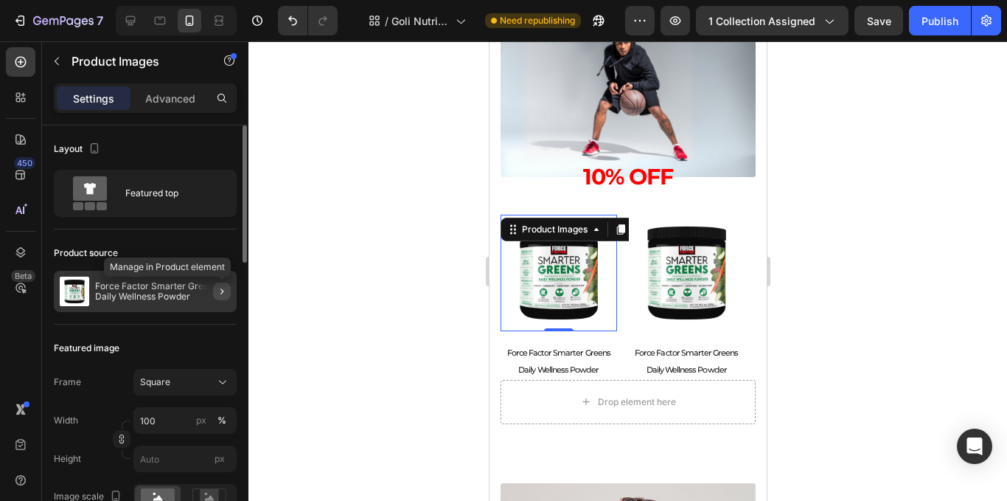
click at [226, 289] on icon "button" at bounding box center [222, 291] width 12 height 12
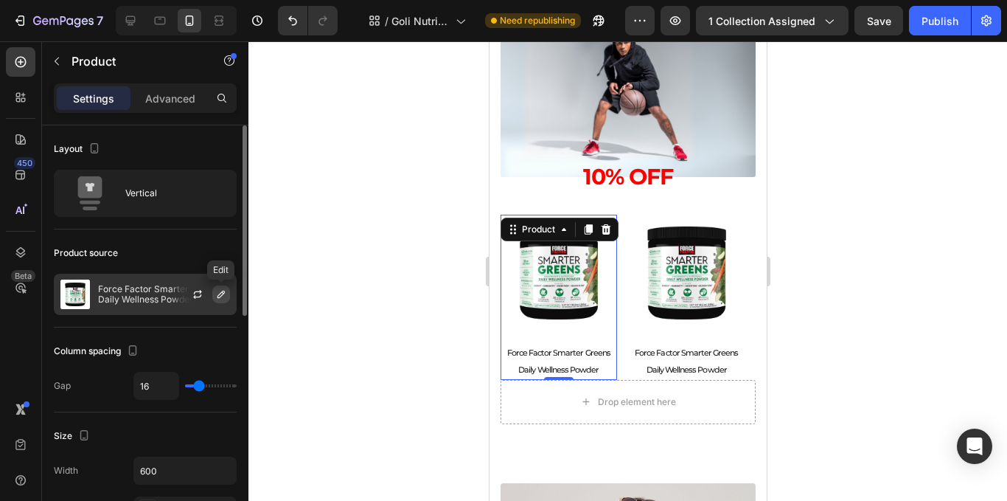
click at [223, 297] on icon "button" at bounding box center [221, 294] width 12 height 12
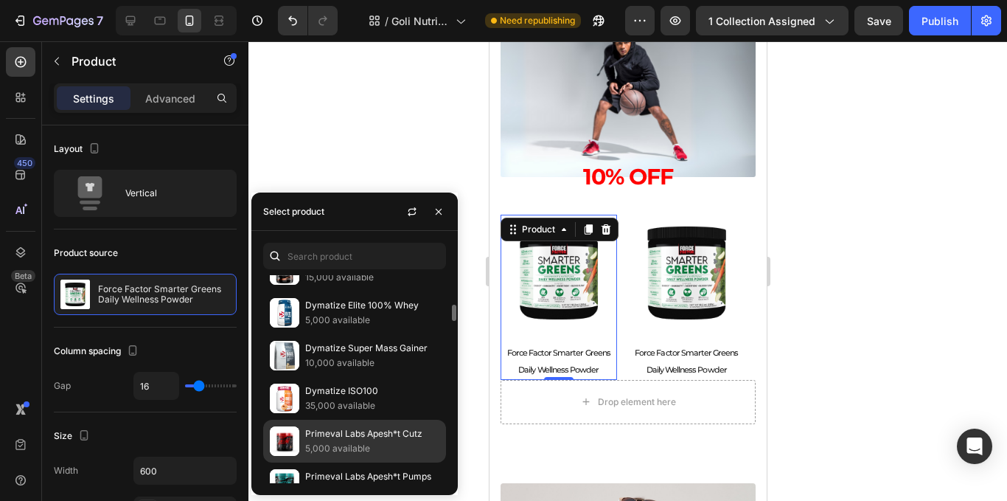
scroll to position [442, 0]
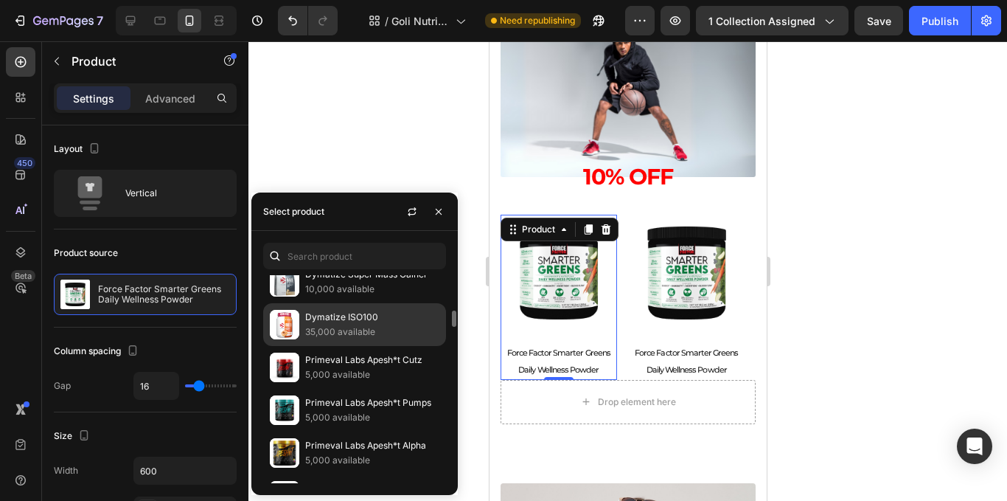
click at [358, 325] on p "35,000 available" at bounding box center [372, 331] width 134 height 15
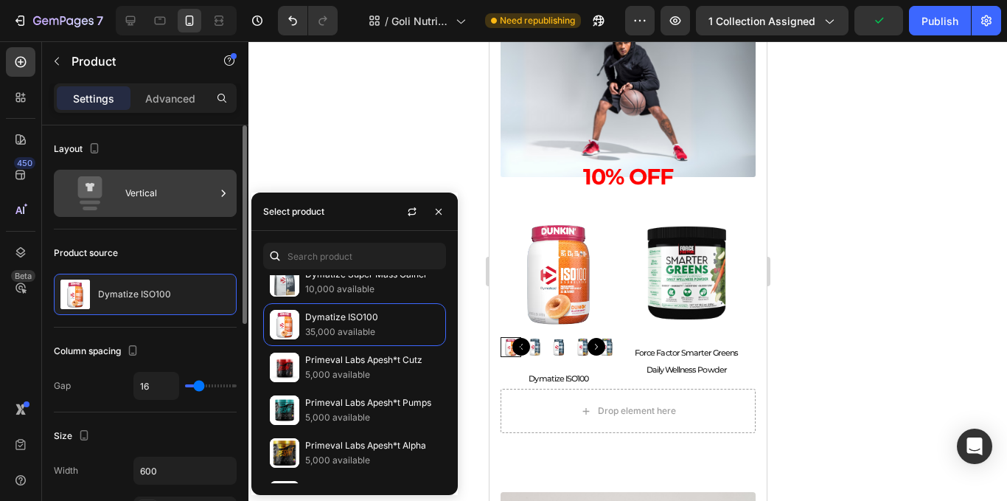
click at [170, 209] on div "Vertical" at bounding box center [170, 193] width 90 height 34
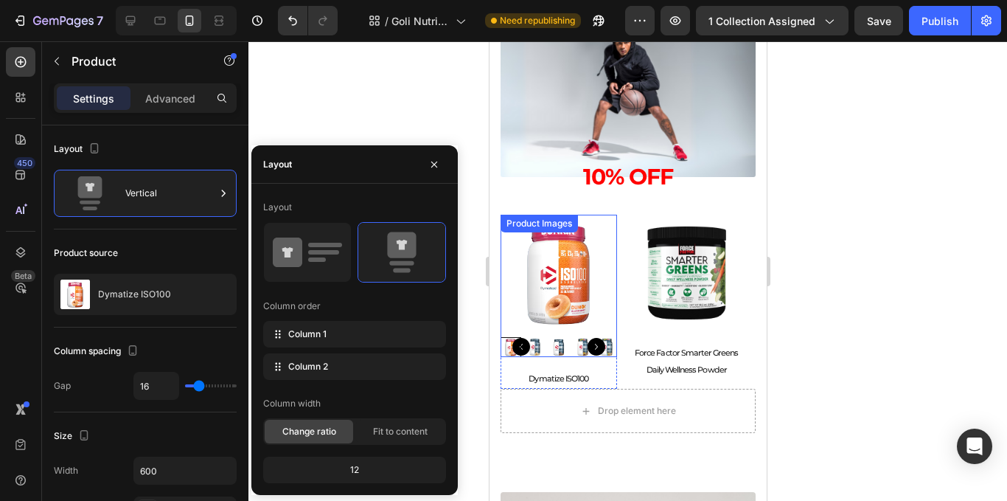
click at [536, 280] on img at bounding box center [558, 273] width 117 height 117
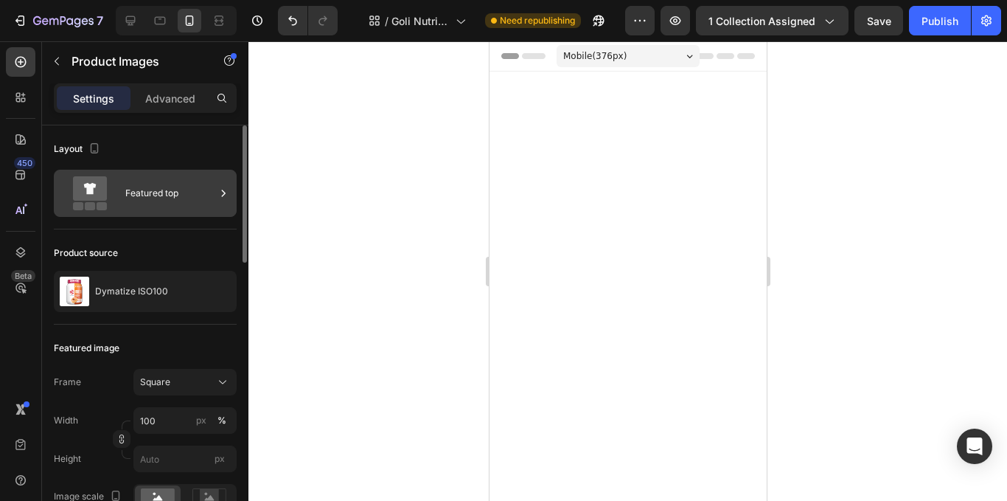
scroll to position [1700, 0]
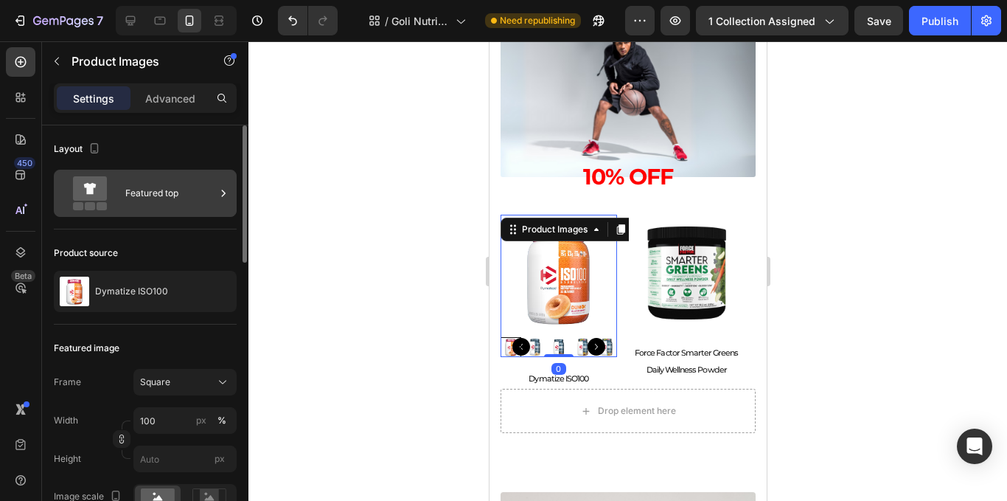
click at [171, 215] on div "Featured top" at bounding box center [145, 193] width 183 height 47
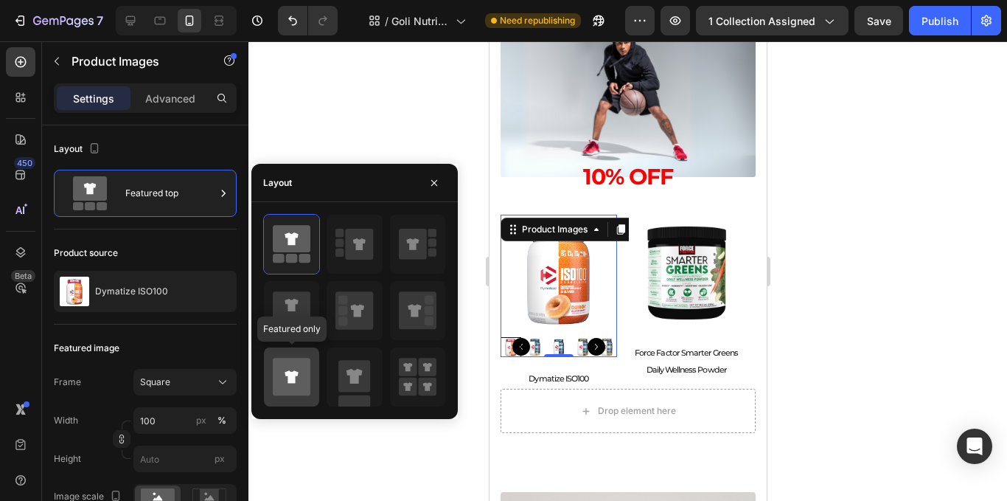
click at [290, 364] on icon at bounding box center [292, 377] width 38 height 38
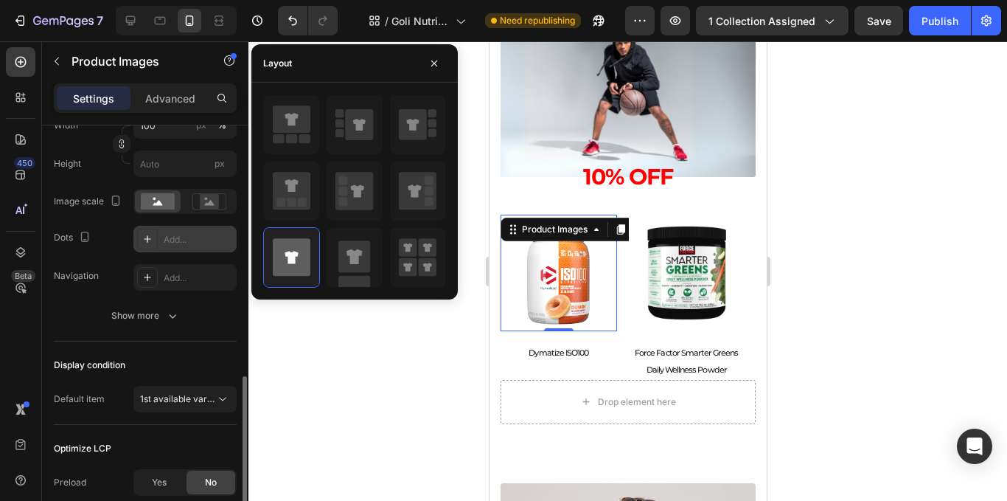
scroll to position [442, 0]
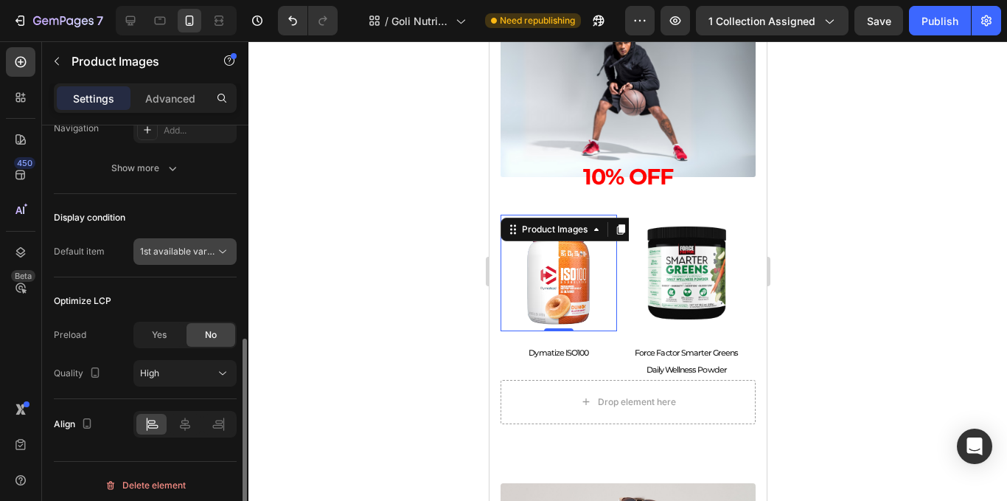
click at [187, 257] on span "1st available variant" at bounding box center [181, 251] width 83 height 11
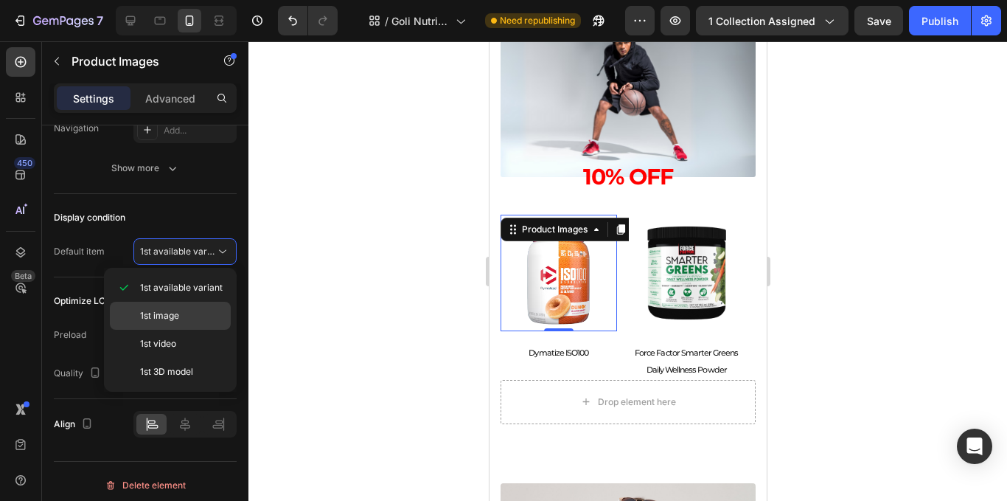
click at [201, 316] on p "1st image" at bounding box center [182, 315] width 84 height 13
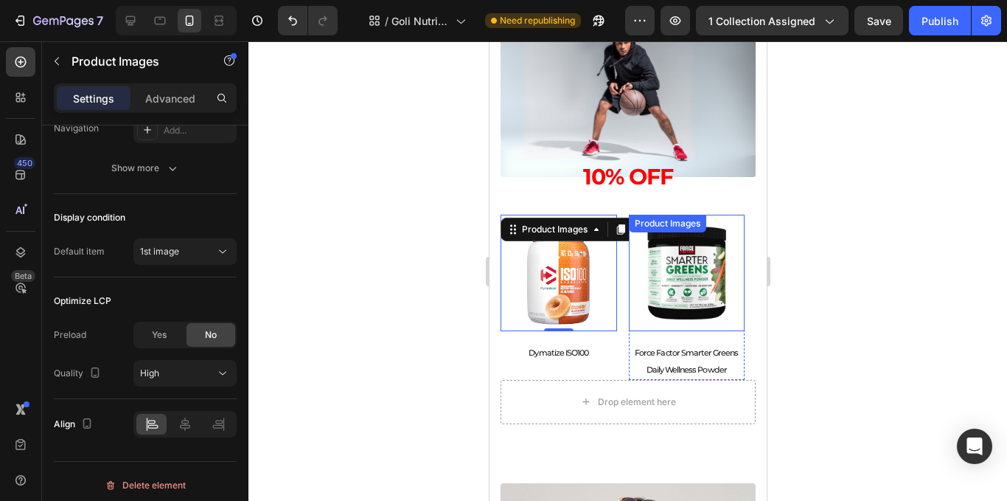
click at [673, 296] on img at bounding box center [686, 273] width 117 height 117
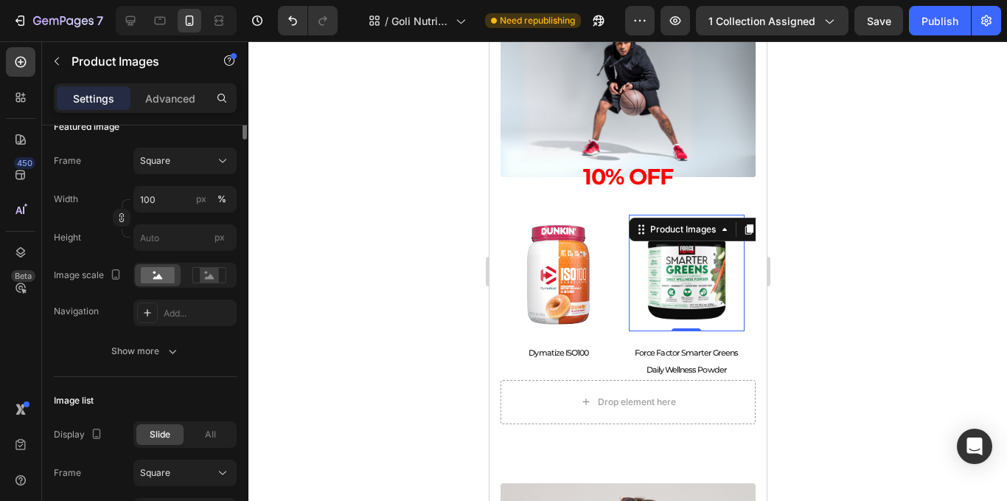
scroll to position [0, 0]
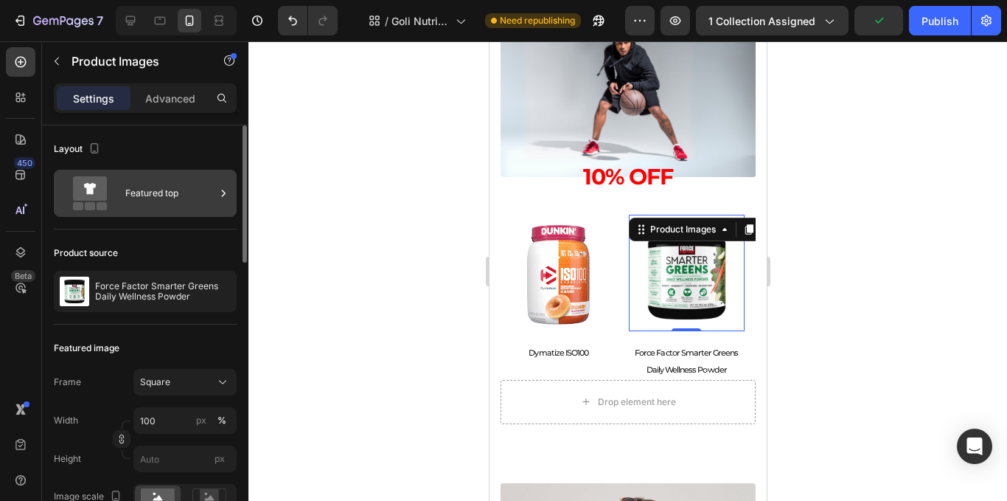
click at [213, 189] on div "Featured top" at bounding box center [170, 193] width 90 height 34
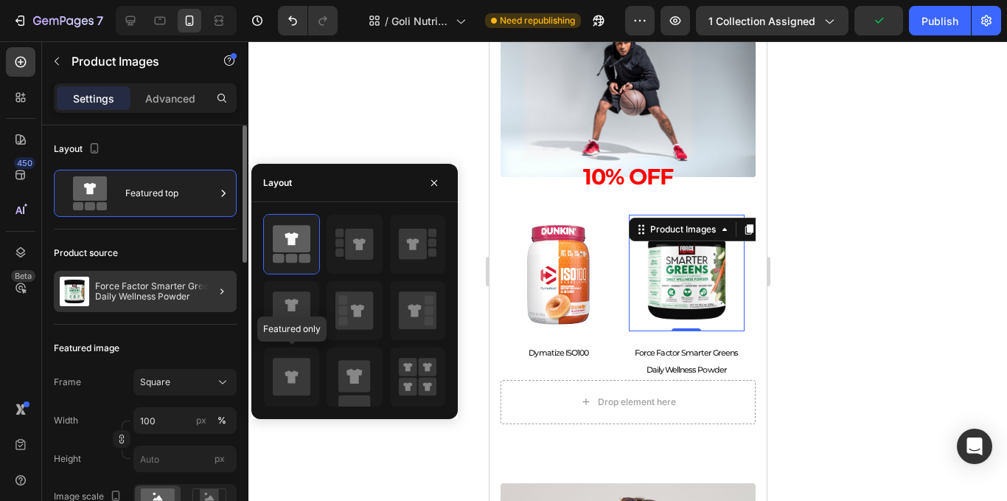
drag, startPoint x: 285, startPoint y: 358, endPoint x: 220, endPoint y: 275, distance: 105.5
click at [286, 358] on icon at bounding box center [292, 376] width 38 height 41
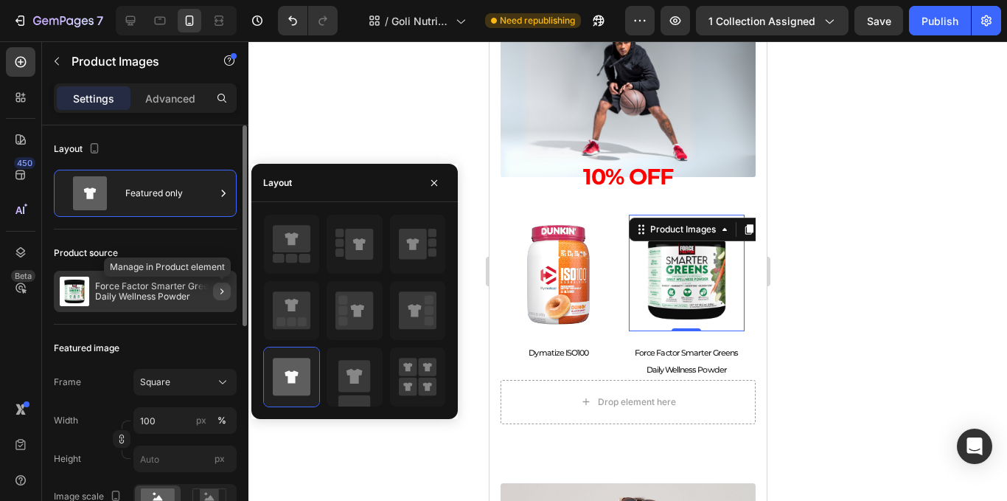
click at [220, 285] on icon "button" at bounding box center [222, 291] width 12 height 12
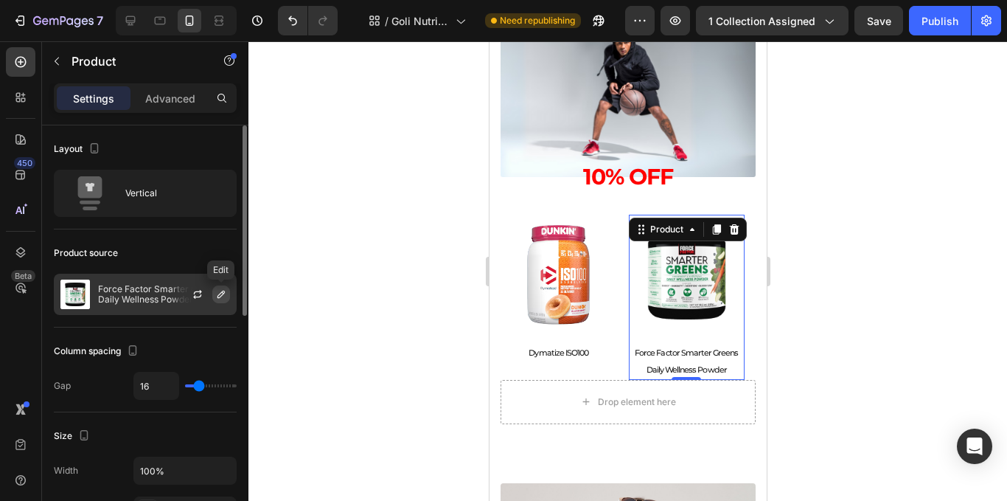
click at [227, 294] on button "button" at bounding box center [221, 294] width 18 height 18
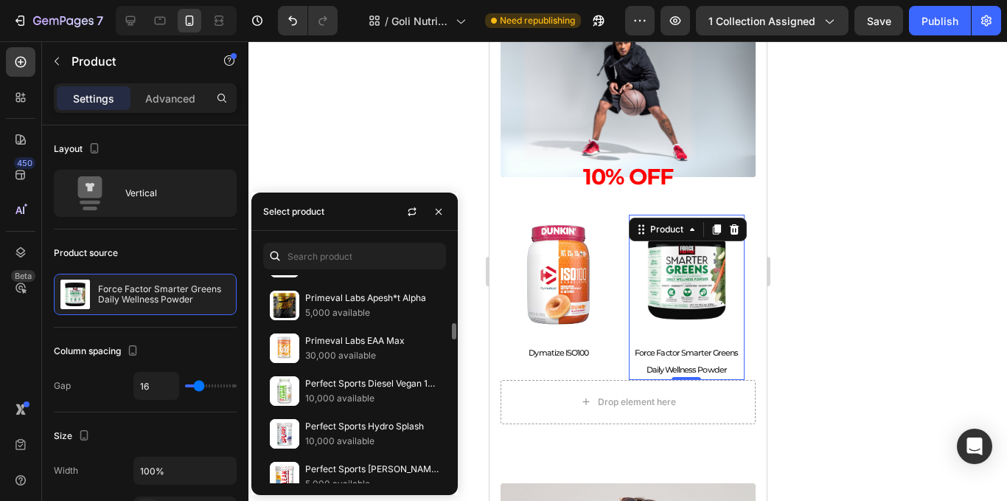
scroll to position [811, 0]
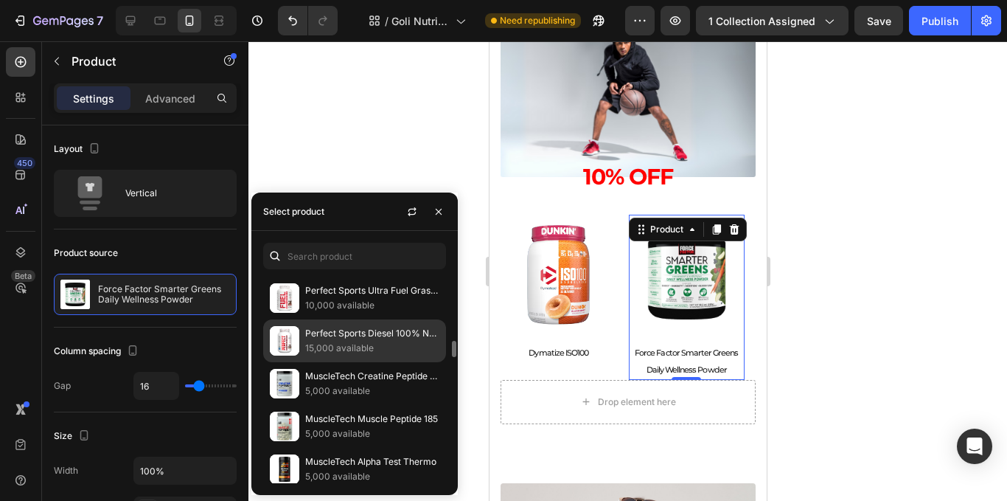
click at [361, 347] on p "15,000 available" at bounding box center [372, 348] width 134 height 15
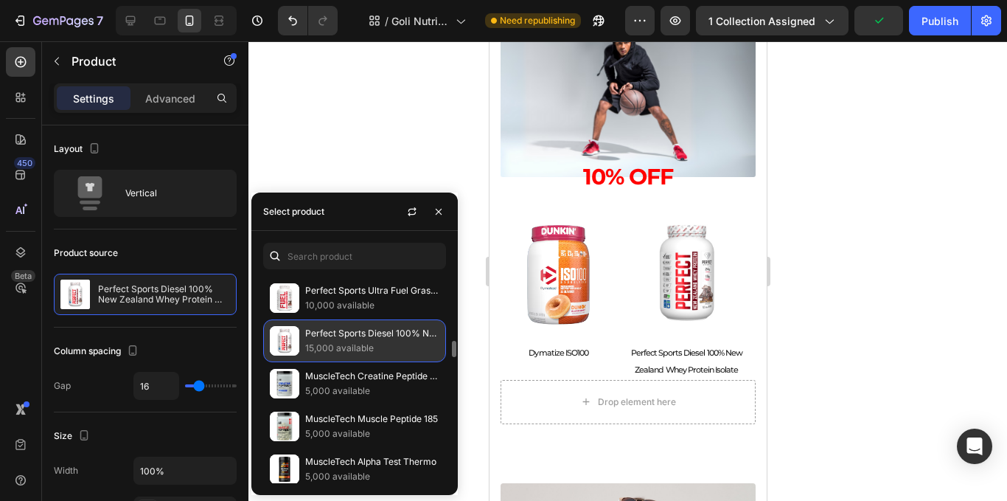
scroll to position [737, 0]
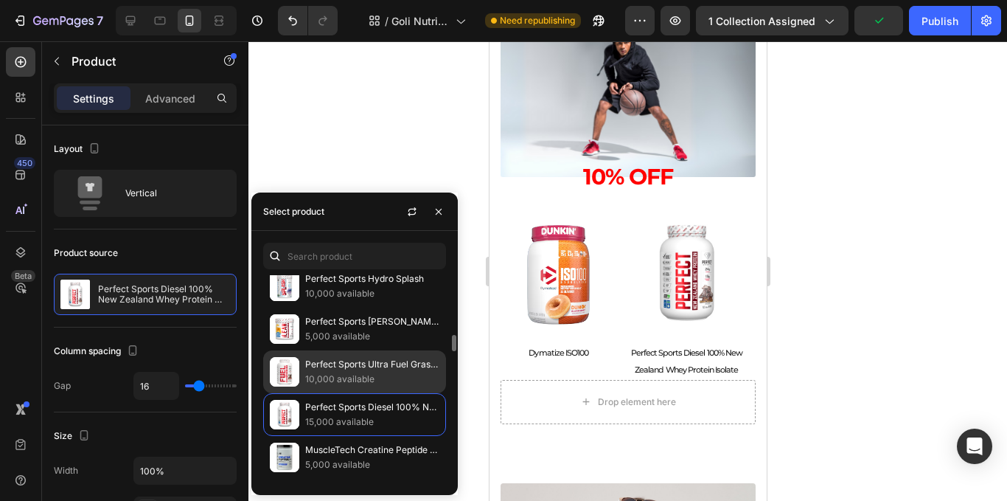
click at [348, 393] on div "Perfect Sports Ultra Fuel Grass-Fed Whey Protein 10,000 available" at bounding box center [354, 414] width 183 height 43
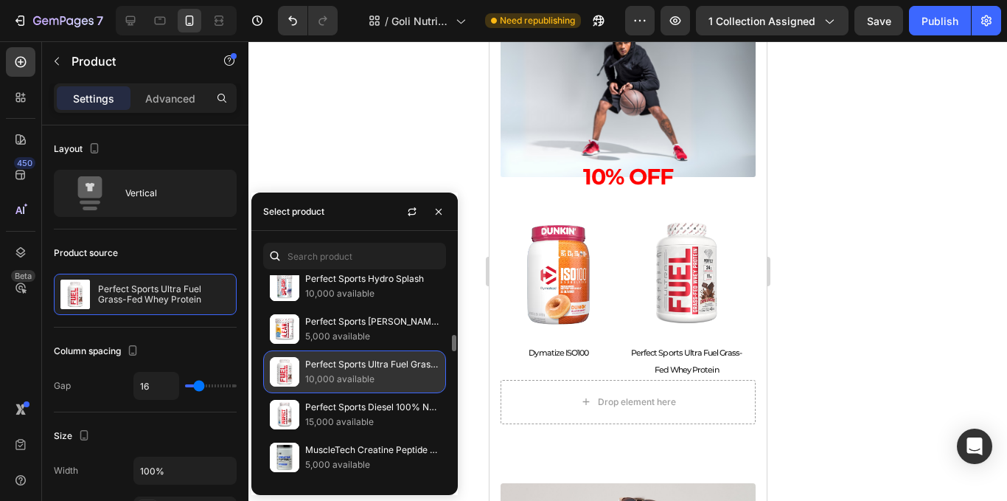
scroll to position [664, 0]
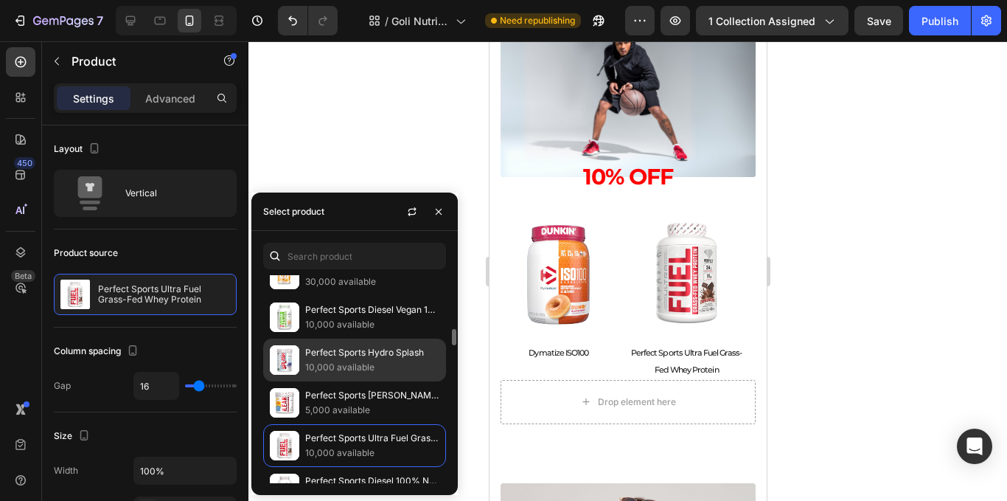
click at [369, 347] on p "Perfect Sports Hydro Splash" at bounding box center [372, 352] width 134 height 15
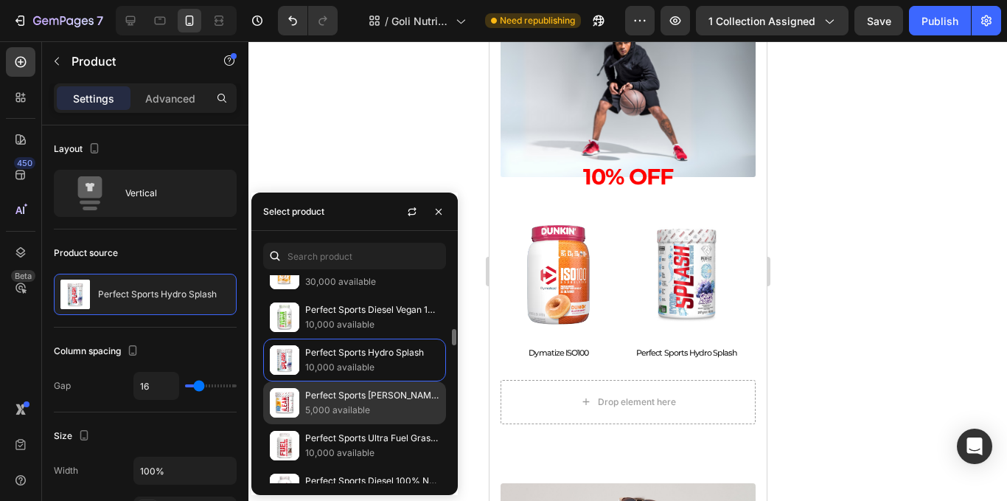
click at [373, 394] on p "Perfect Sports iLean Weight Loss Amino Energy" at bounding box center [372, 395] width 134 height 15
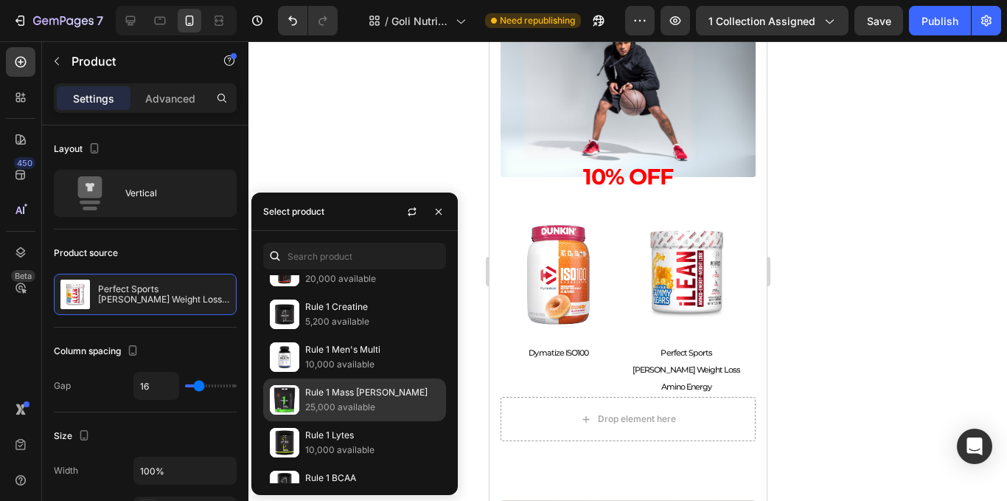
scroll to position [1327, 0]
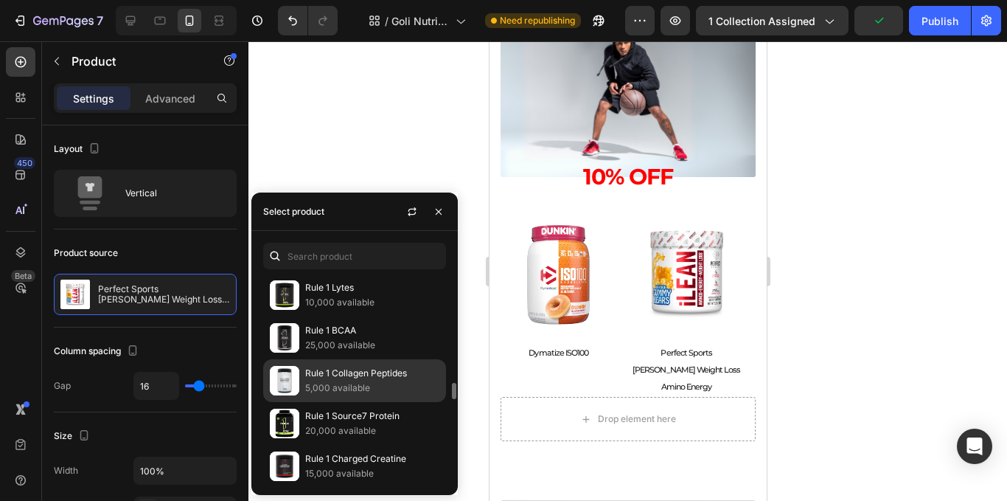
click at [355, 389] on p "5,000 available" at bounding box center [372, 387] width 134 height 15
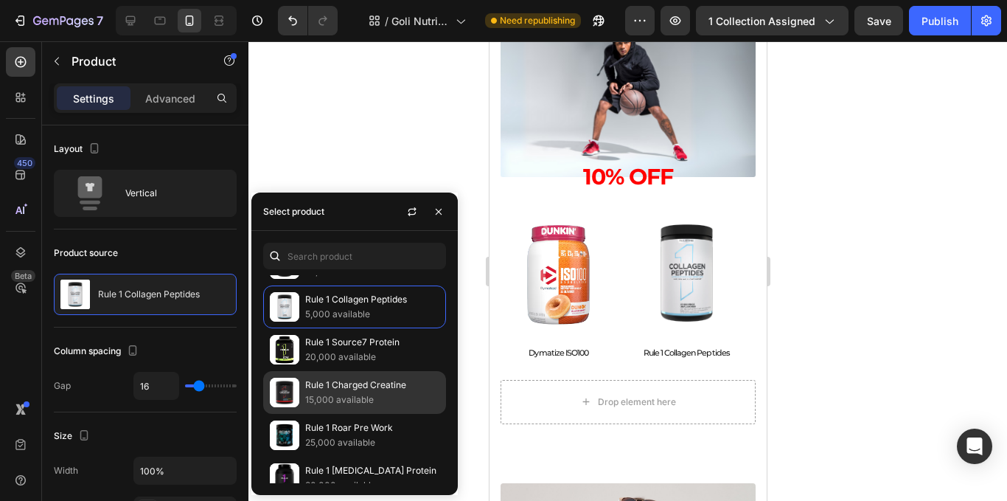
scroll to position [1548, 0]
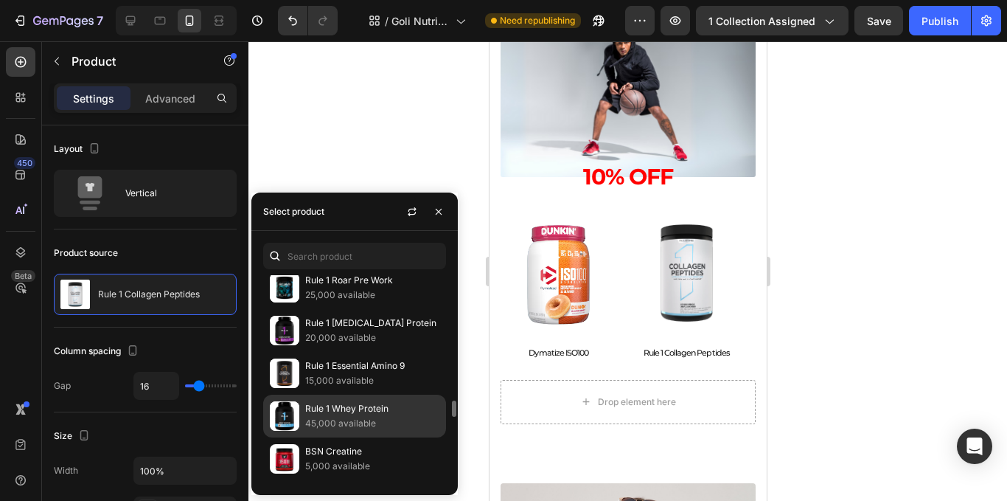
click at [344, 409] on p "Rule 1 Whey Protein" at bounding box center [372, 408] width 134 height 15
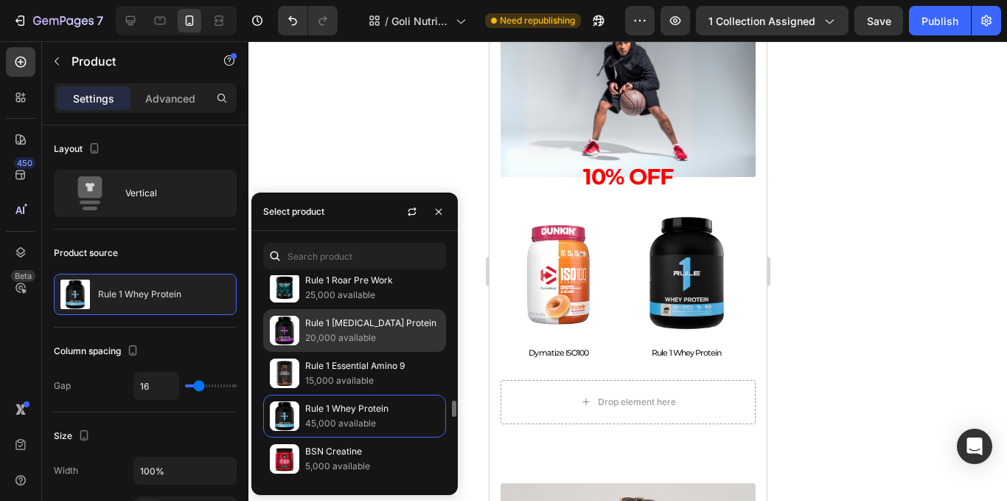
click at [324, 334] on p "20,000 available" at bounding box center [372, 337] width 134 height 15
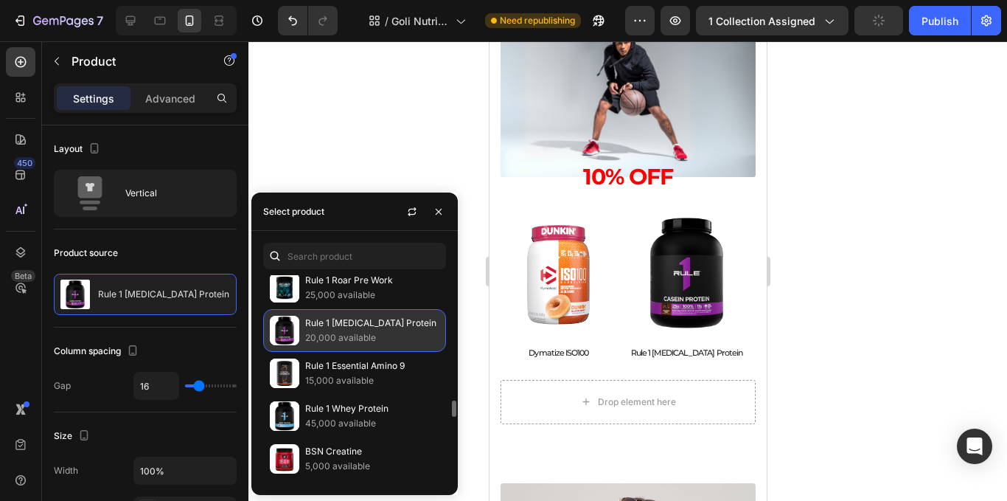
scroll to position [1475, 0]
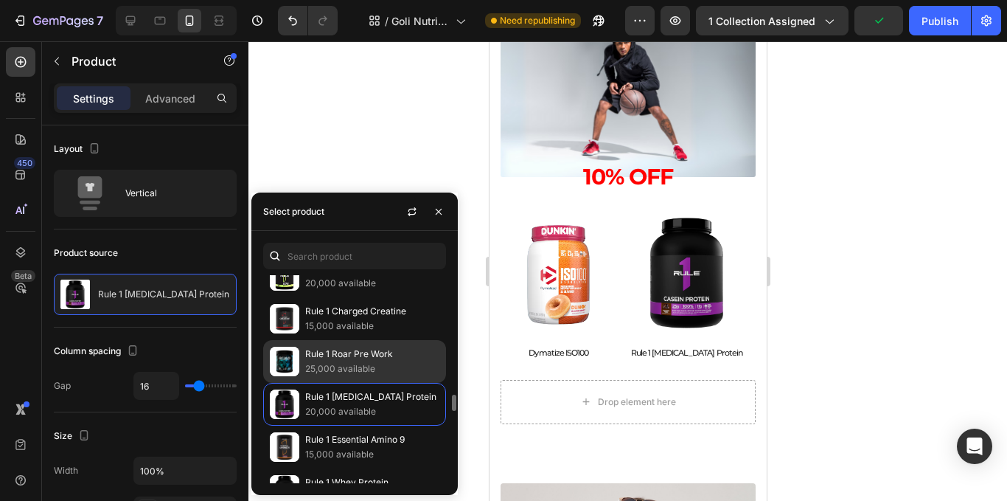
click at [349, 353] on p "Rule 1 Roar Pre Work" at bounding box center [372, 354] width 134 height 15
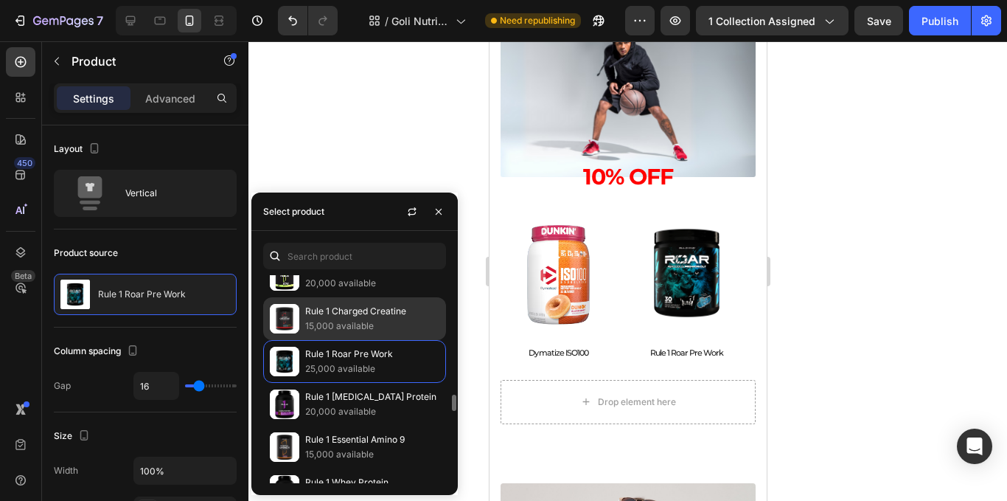
click at [351, 331] on p "15,000 available" at bounding box center [372, 326] width 134 height 15
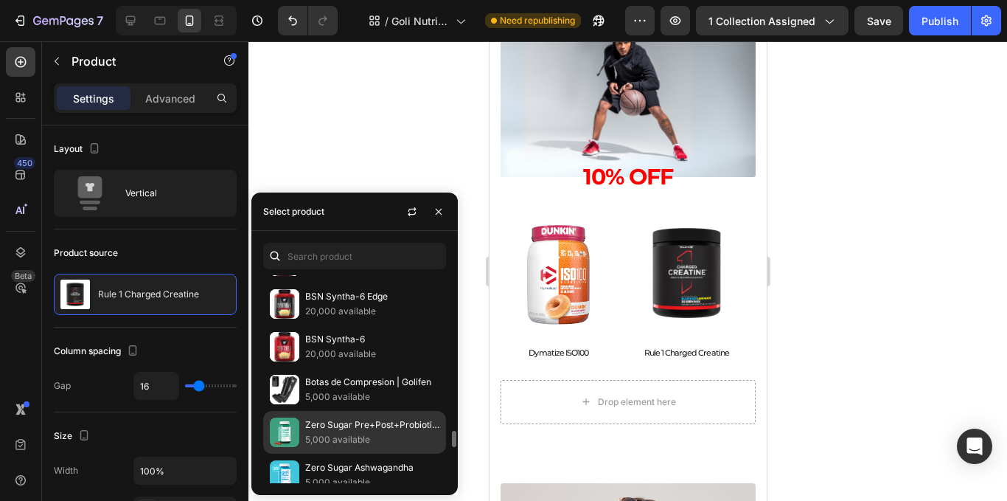
scroll to position [1770, 0]
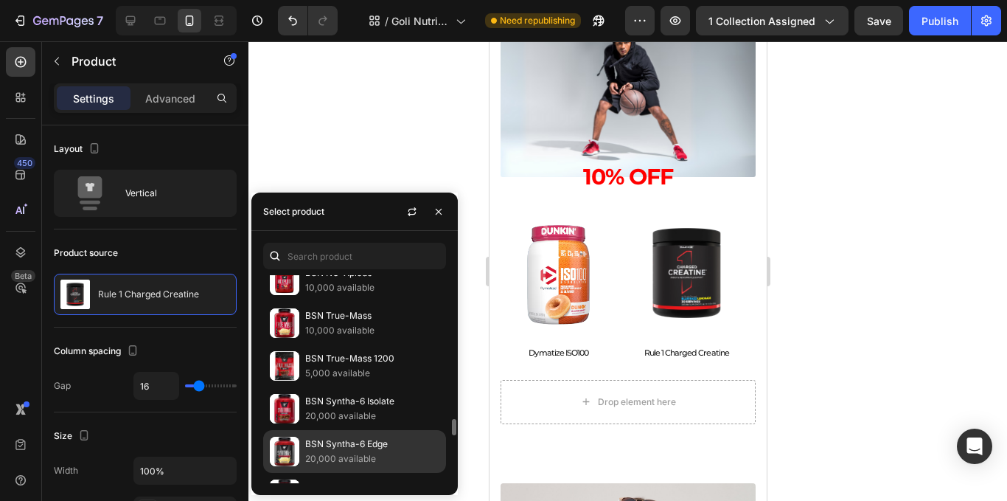
click at [336, 444] on p "BSN Syntha-6 Edge" at bounding box center [372, 444] width 134 height 15
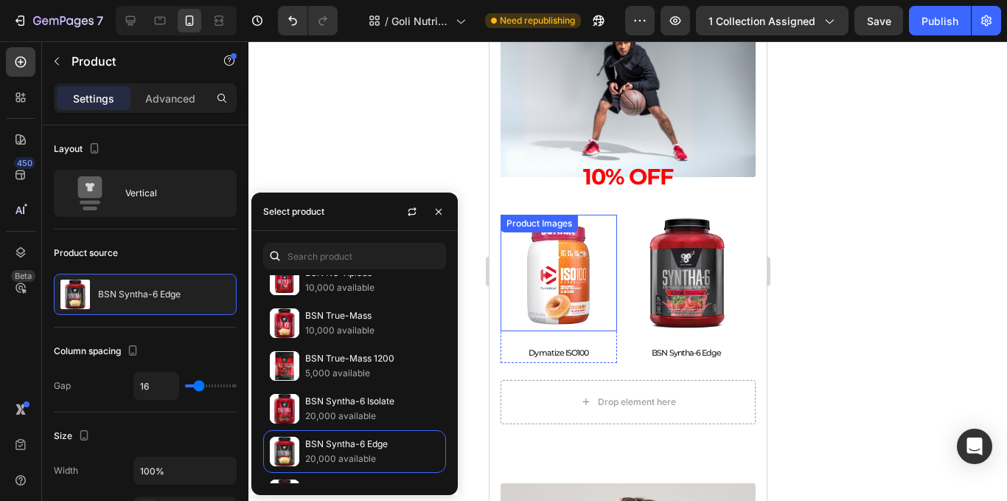
click at [580, 329] on img at bounding box center [558, 273] width 117 height 117
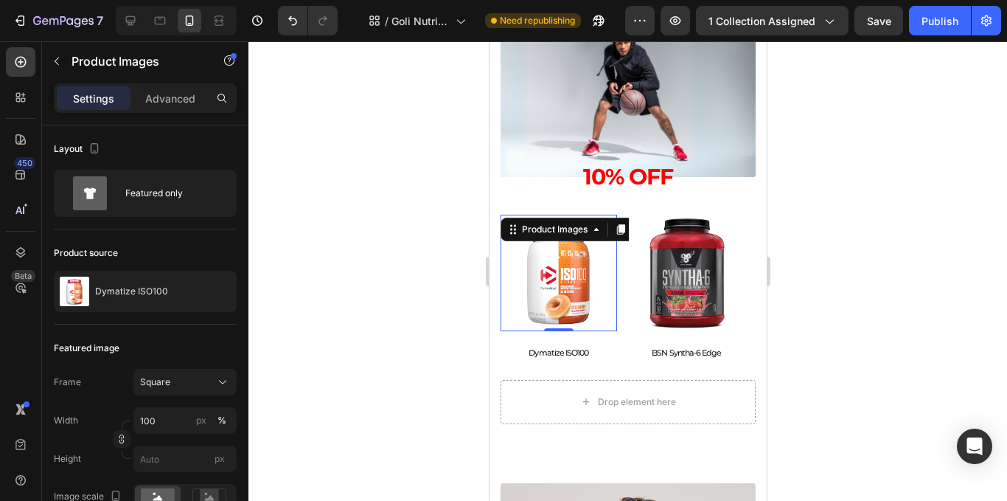
click at [576, 318] on img at bounding box center [558, 273] width 117 height 117
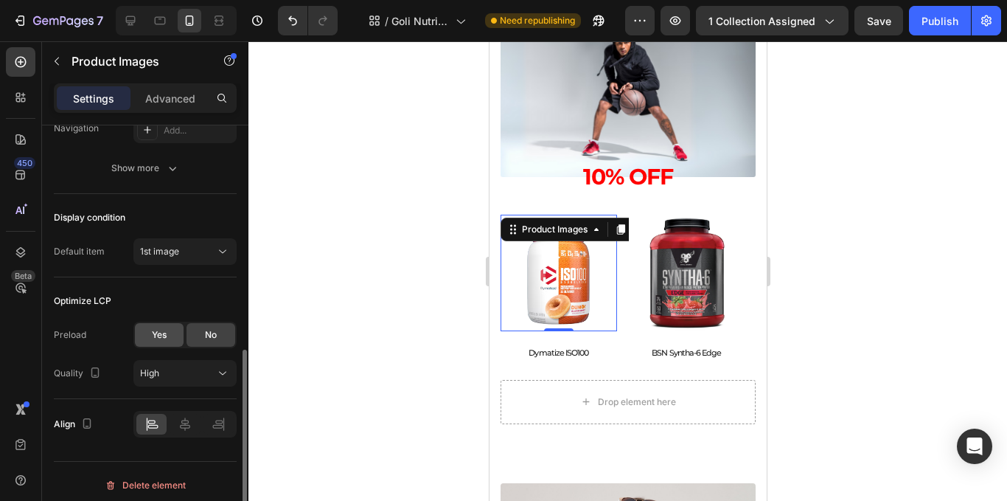
scroll to position [450, 0]
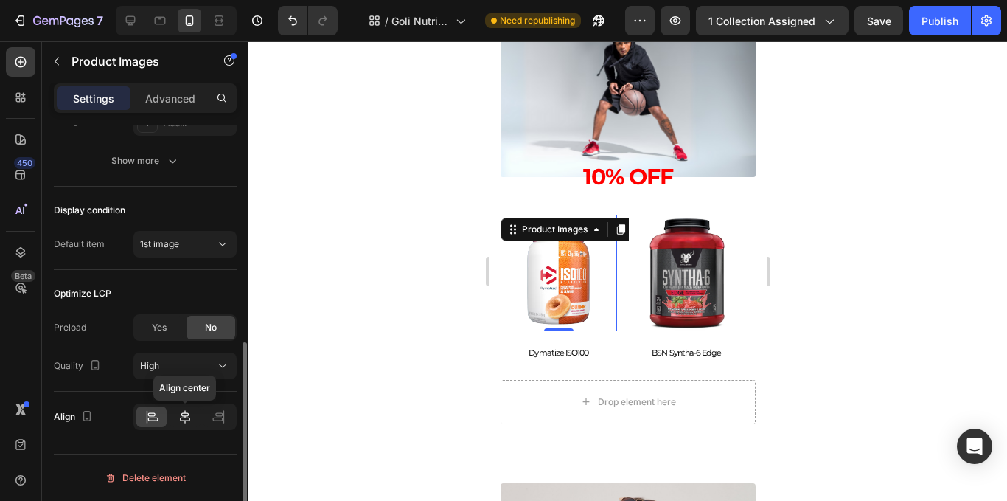
click at [184, 414] on icon at bounding box center [185, 416] width 15 height 15
click at [189, 368] on div "High" at bounding box center [177, 365] width 75 height 13
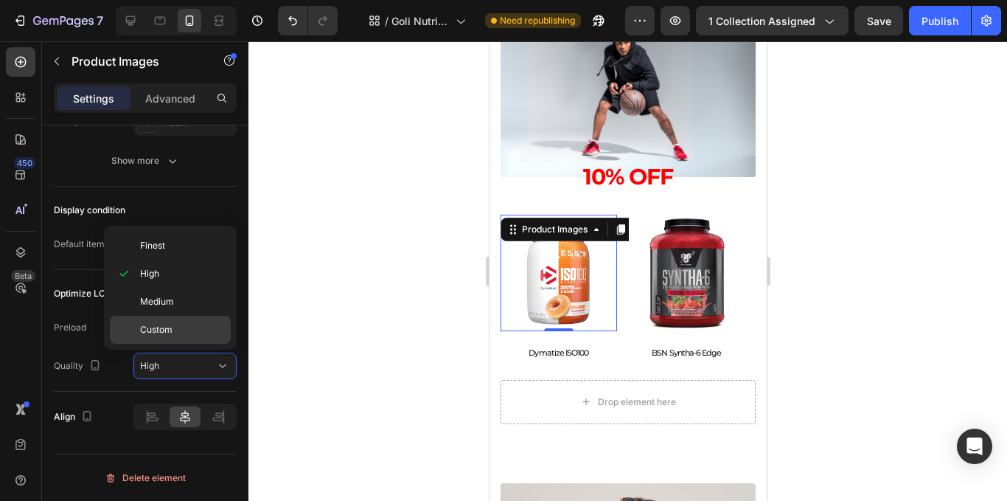
click at [203, 327] on p "Custom" at bounding box center [182, 329] width 84 height 13
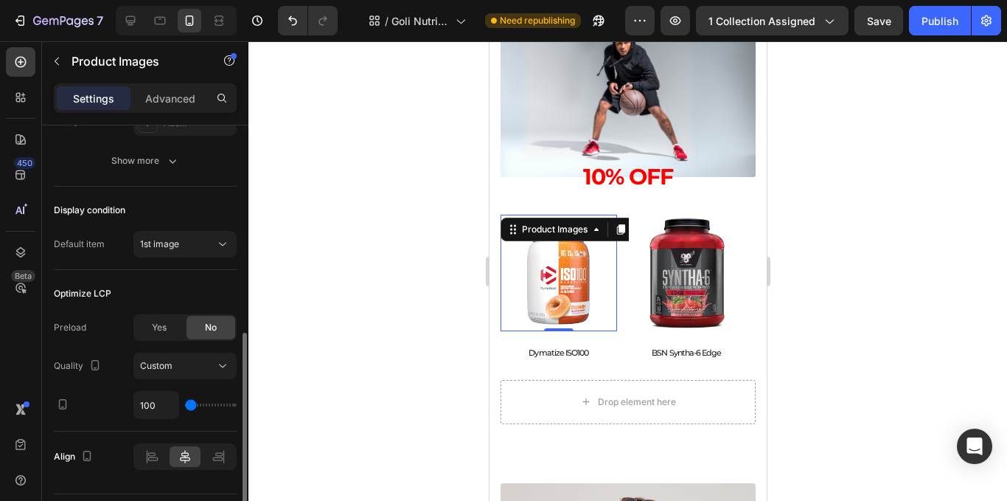
drag, startPoint x: 195, startPoint y: 401, endPoint x: 225, endPoint y: 401, distance: 30.2
type input "350"
click at [224, 403] on input "range" at bounding box center [211, 404] width 52 height 3
type input "400"
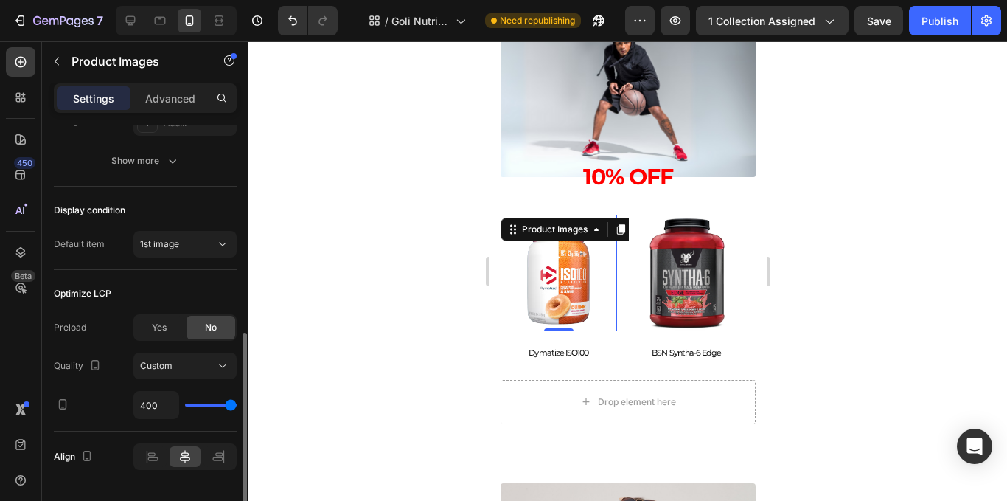
drag, startPoint x: 225, startPoint y: 401, endPoint x: 232, endPoint y: 406, distance: 9.0
type input "400"
click at [232, 406] on input "range" at bounding box center [211, 404] width 52 height 3
click at [653, 307] on img at bounding box center [686, 273] width 117 height 117
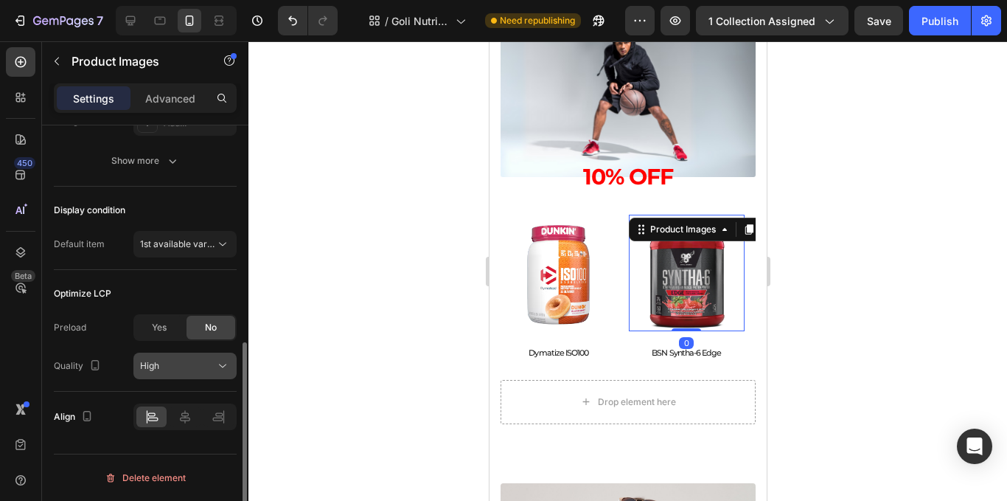
click at [184, 358] on button "High" at bounding box center [184, 365] width 103 height 27
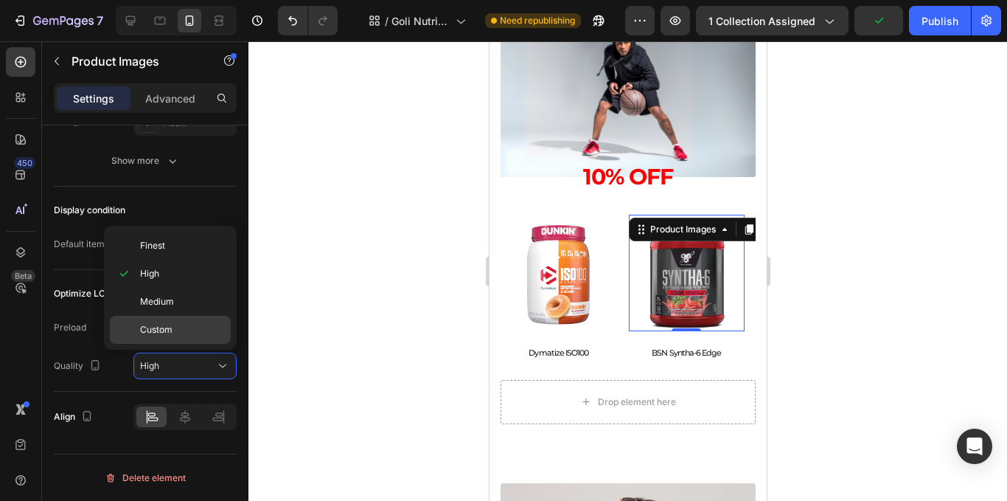
click at [202, 325] on p "Custom" at bounding box center [182, 329] width 84 height 13
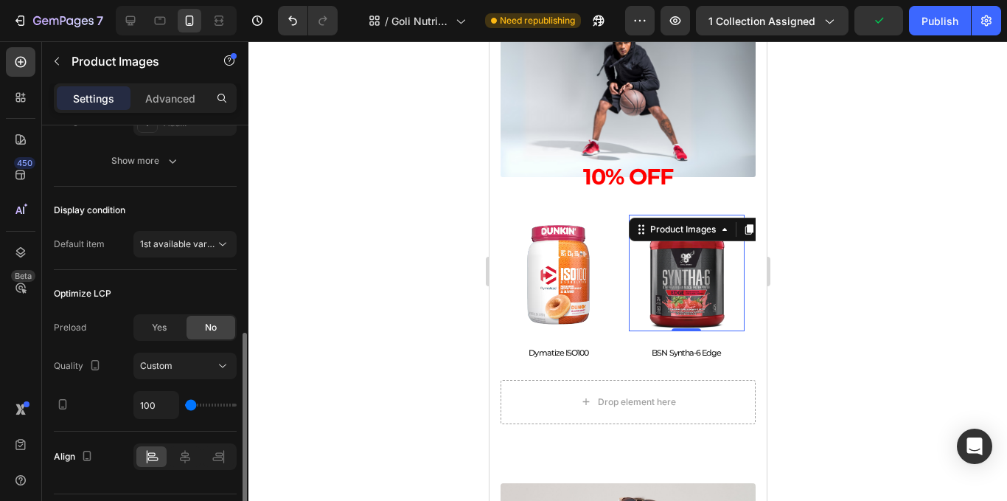
type input "300"
type input "400"
drag, startPoint x: 194, startPoint y: 400, endPoint x: 246, endPoint y: 404, distance: 52.5
type input "400"
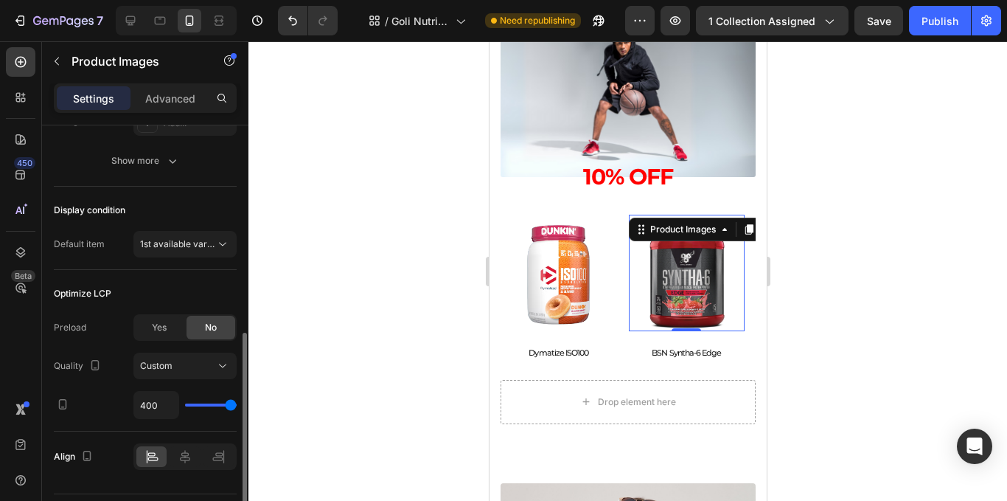
click at [237, 404] on input "range" at bounding box center [211, 404] width 52 height 3
click at [192, 446] on div at bounding box center [185, 456] width 30 height 21
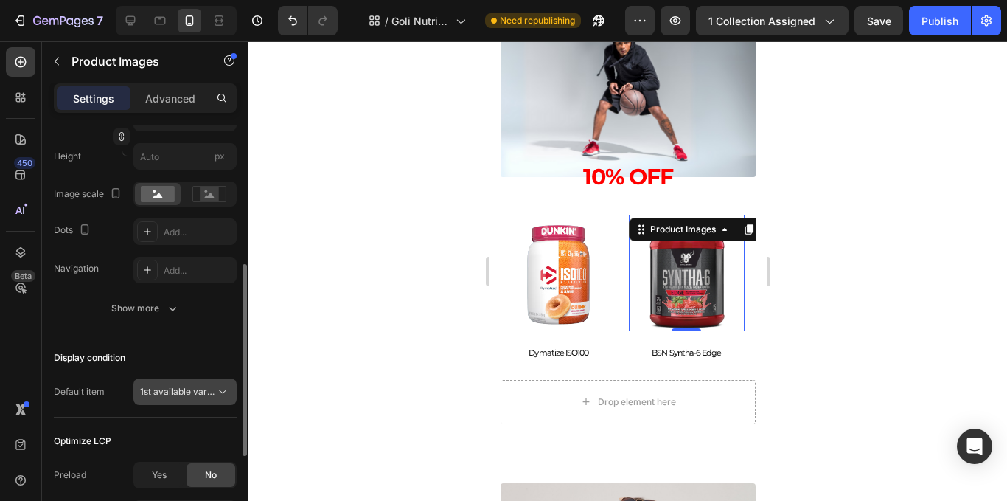
click at [189, 386] on span "1st available variant" at bounding box center [181, 391] width 83 height 11
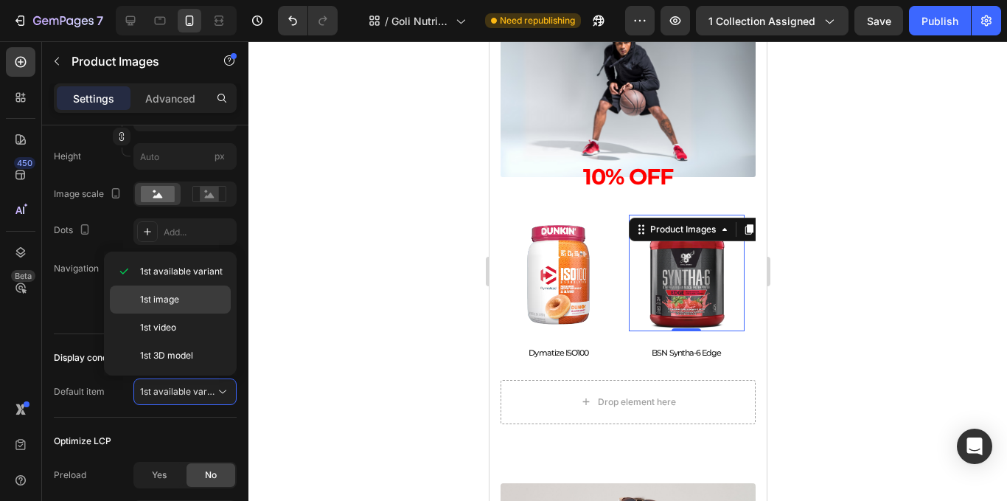
click at [164, 297] on span "1st image" at bounding box center [159, 299] width 39 height 13
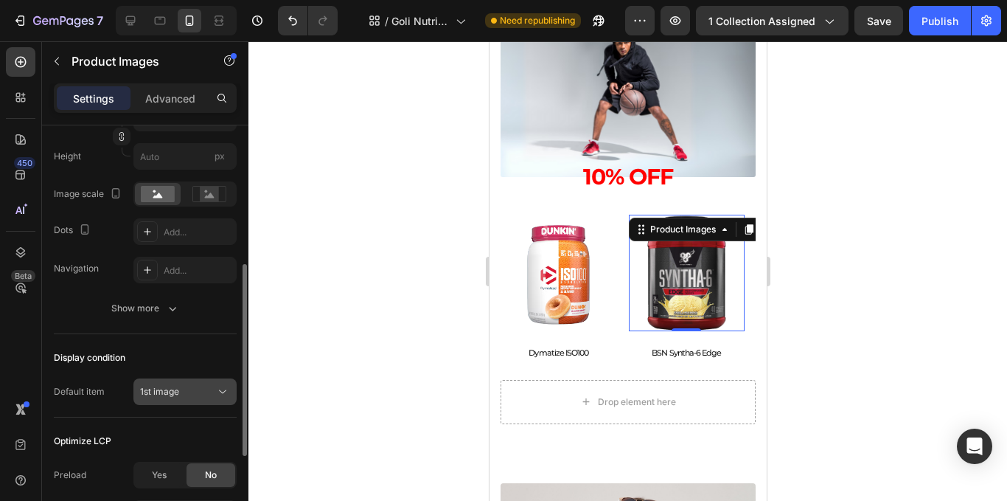
click at [219, 391] on icon at bounding box center [222, 391] width 15 height 15
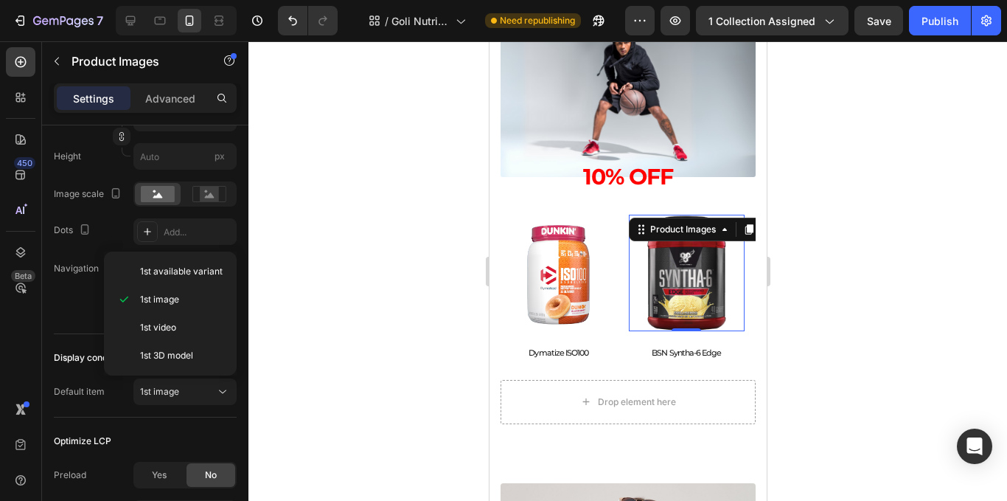
click at [252, 384] on div at bounding box center [627, 270] width 759 height 459
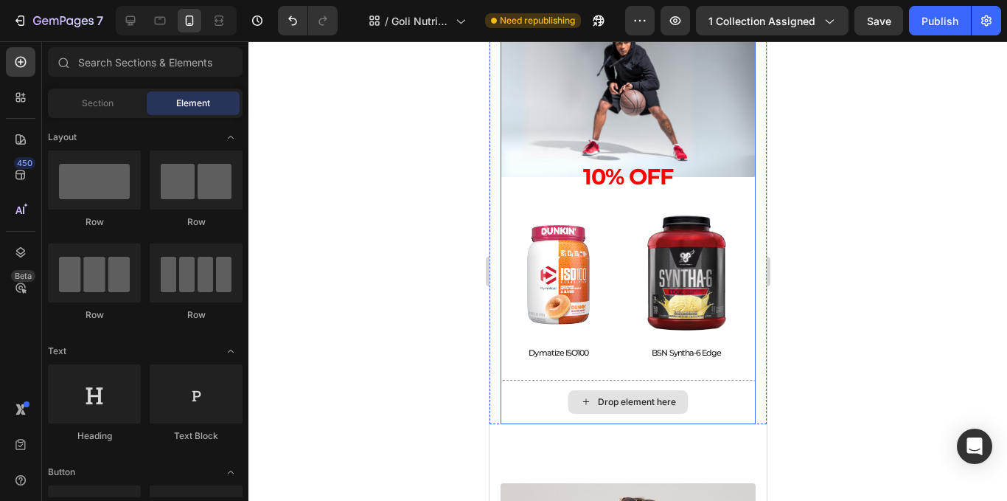
click at [689, 409] on div "Drop element here" at bounding box center [627, 402] width 255 height 44
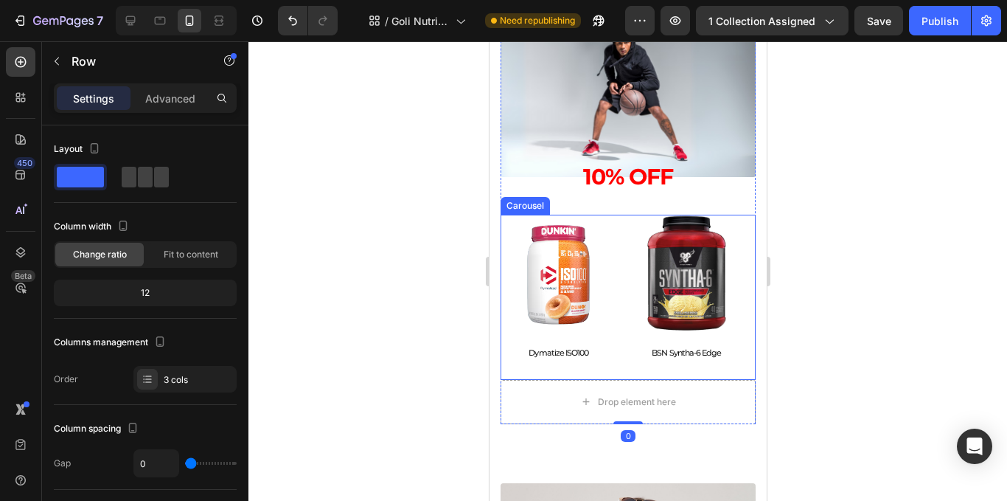
click at [616, 327] on div "Product Images Dymatize ISO100 Product Title Product Product Images BSN Syntha-…" at bounding box center [627, 297] width 255 height 165
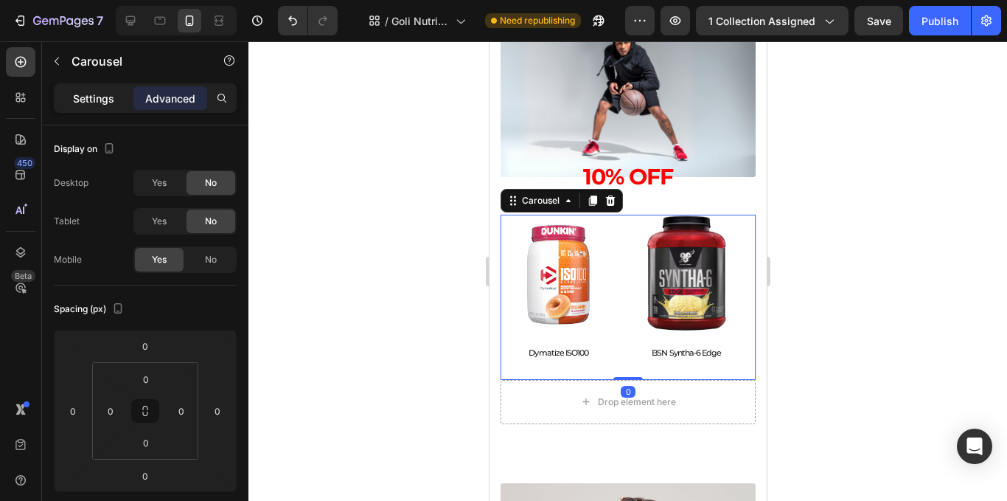
click at [88, 94] on p "Settings" at bounding box center [93, 98] width 41 height 15
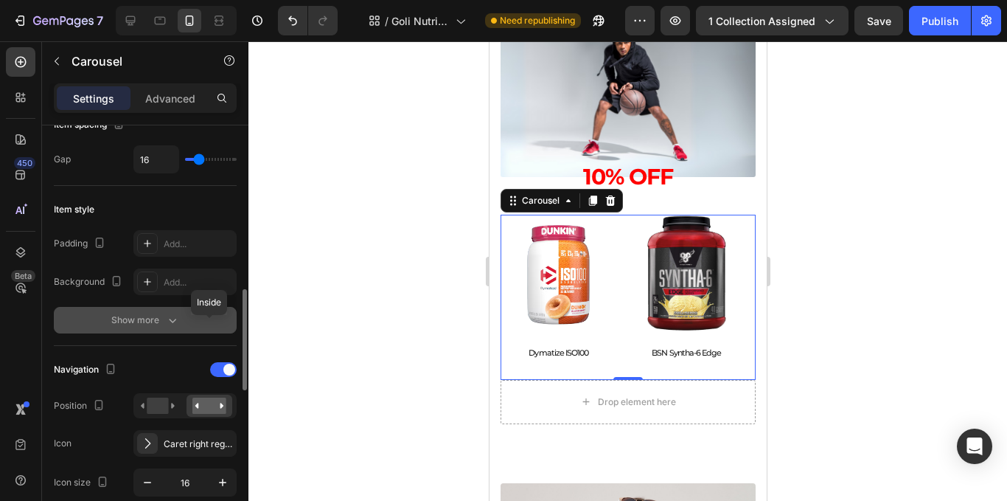
scroll to position [369, 0]
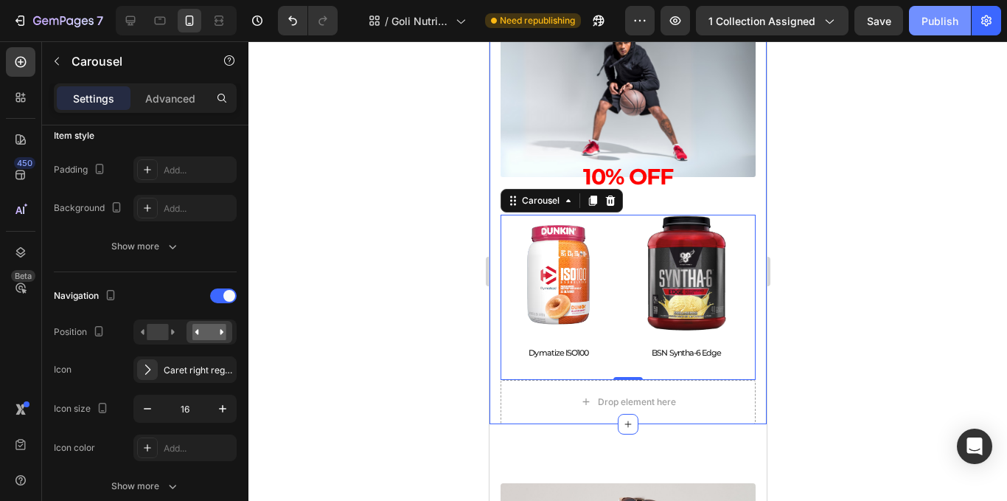
click at [924, 29] on button "Publish" at bounding box center [940, 20] width 62 height 29
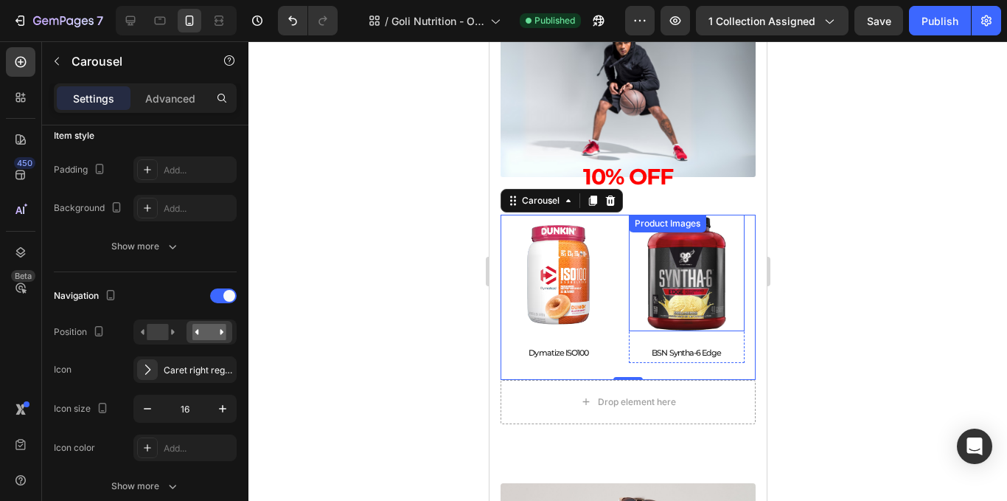
click at [654, 305] on img at bounding box center [686, 273] width 117 height 117
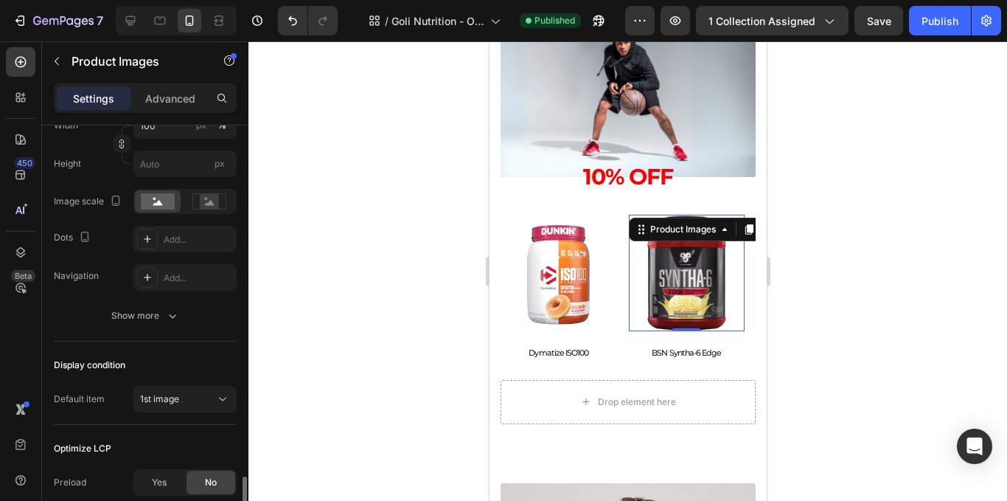
scroll to position [490, 0]
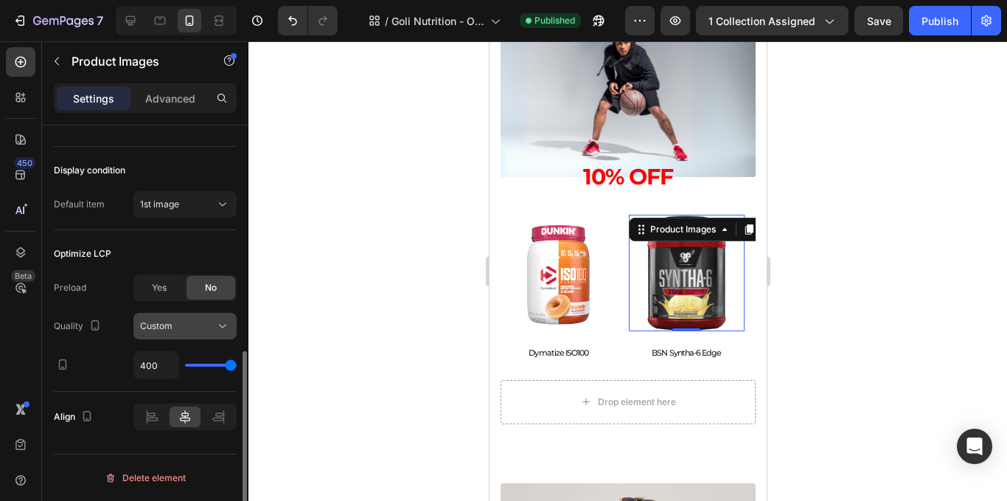
click at [199, 330] on div "Custom" at bounding box center [177, 325] width 75 height 13
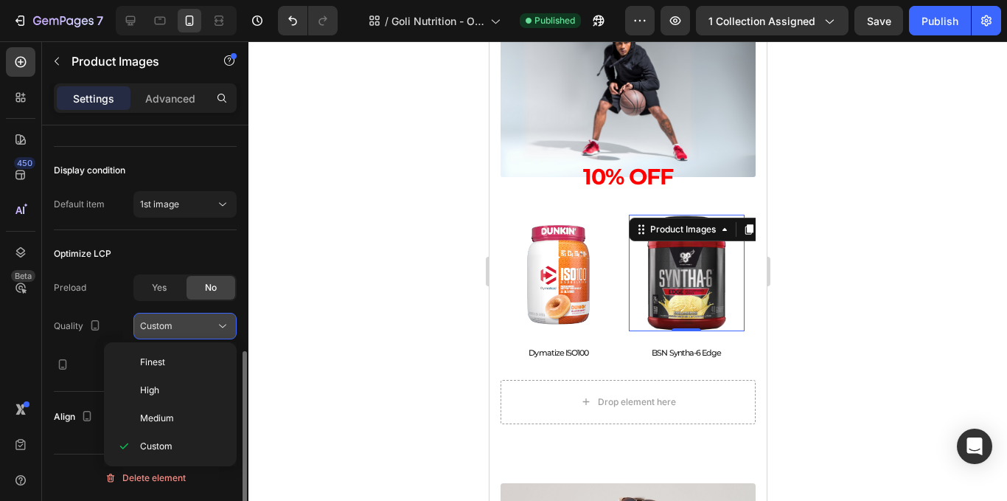
click at [199, 330] on div "Custom" at bounding box center [177, 325] width 75 height 13
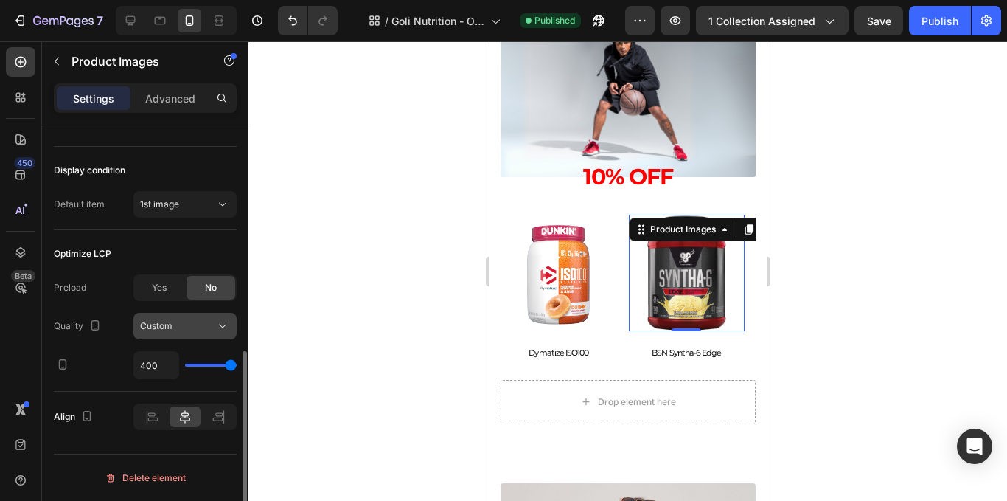
scroll to position [268, 0]
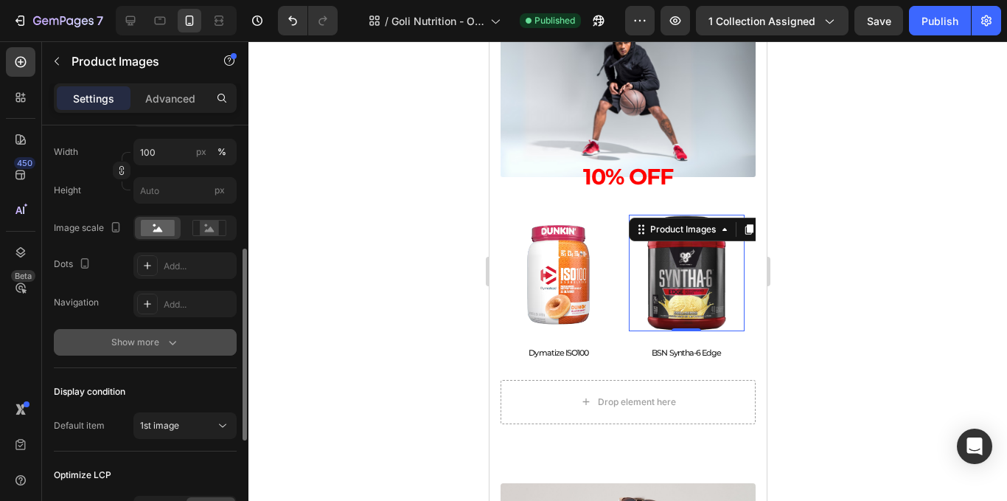
click at [178, 339] on icon "button" at bounding box center [172, 342] width 15 height 15
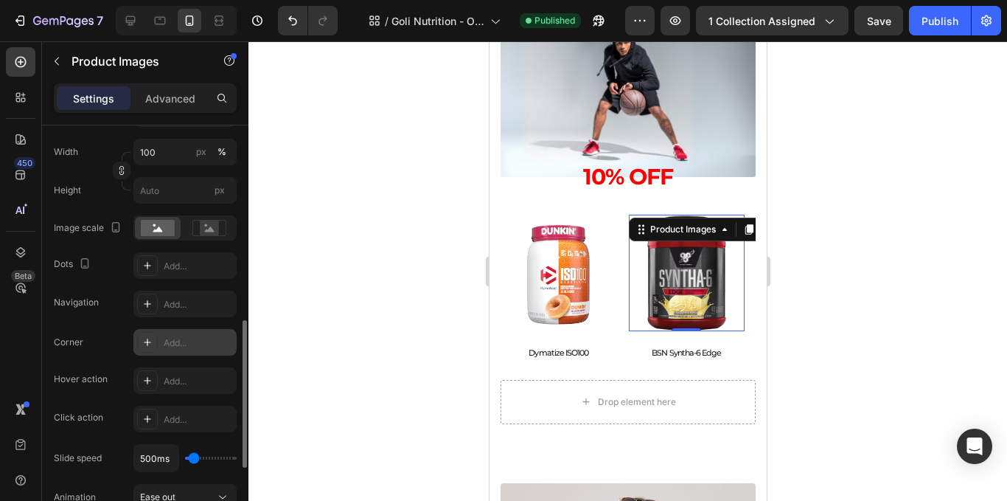
scroll to position [416, 0]
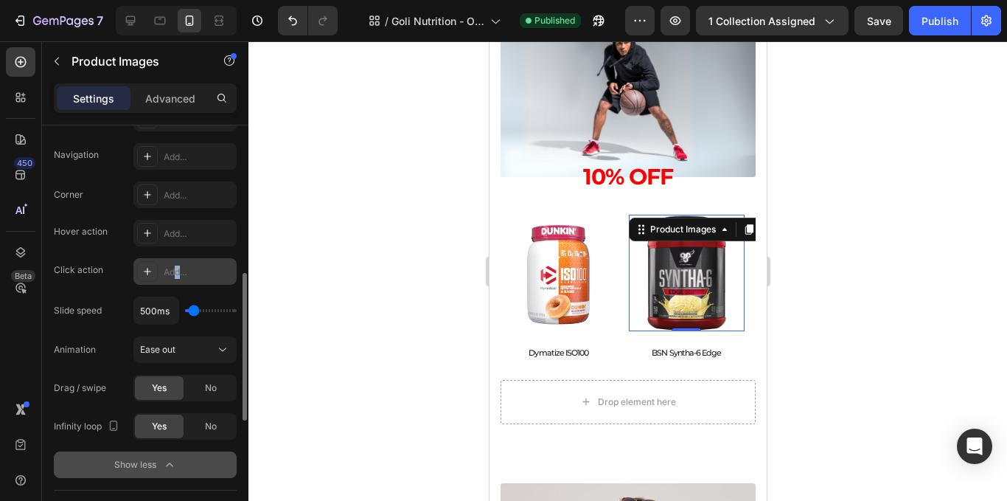
click at [178, 260] on div "Add..." at bounding box center [184, 271] width 103 height 27
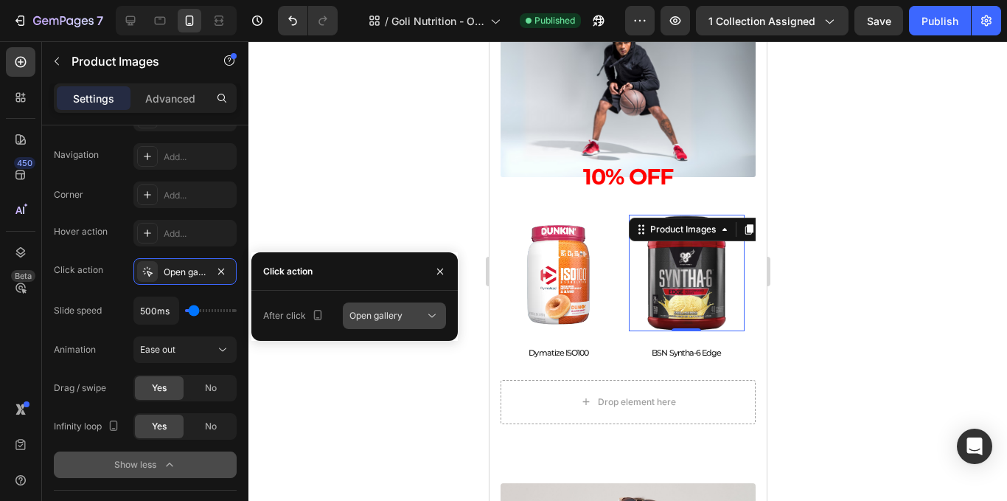
click at [412, 322] on button "Open gallery" at bounding box center [394, 315] width 103 height 27
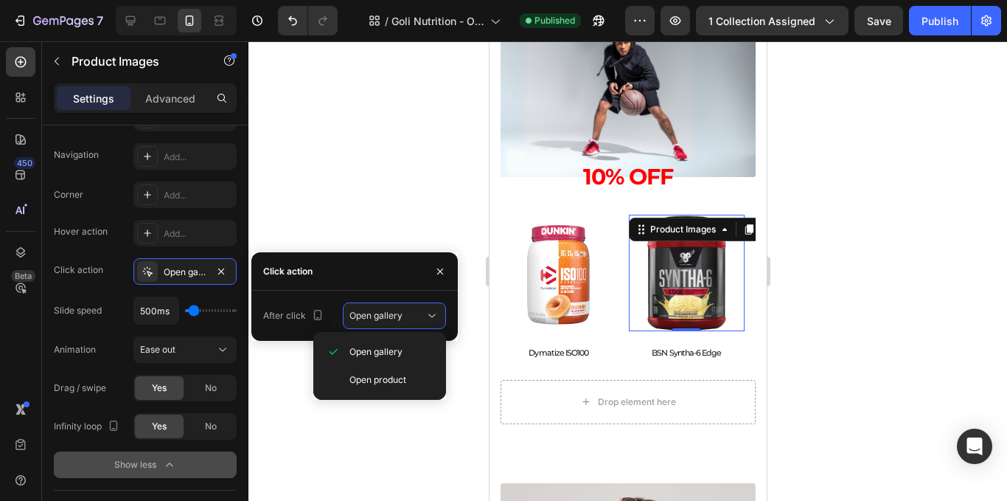
click at [411, 381] on p "Open product" at bounding box center [392, 379] width 84 height 13
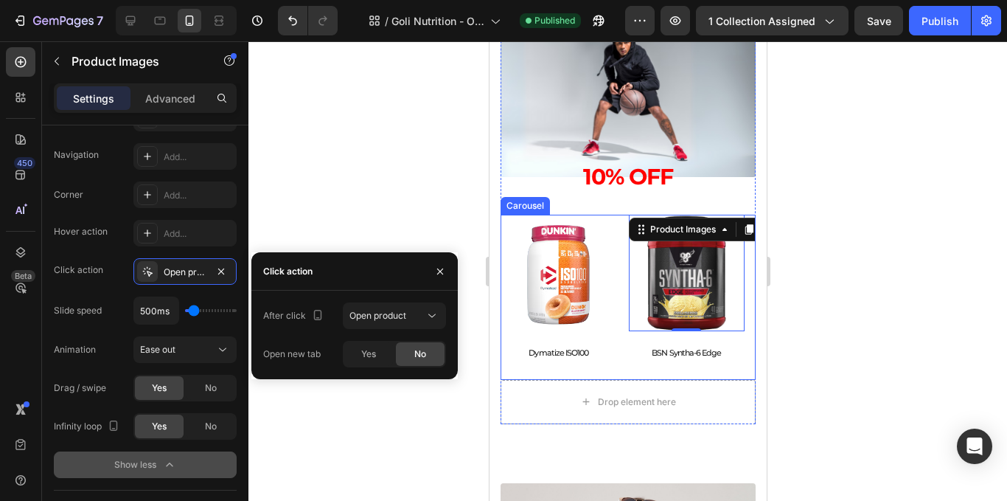
click at [515, 292] on icon "Carousel Back Arrow" at bounding box center [518, 297] width 12 height 12
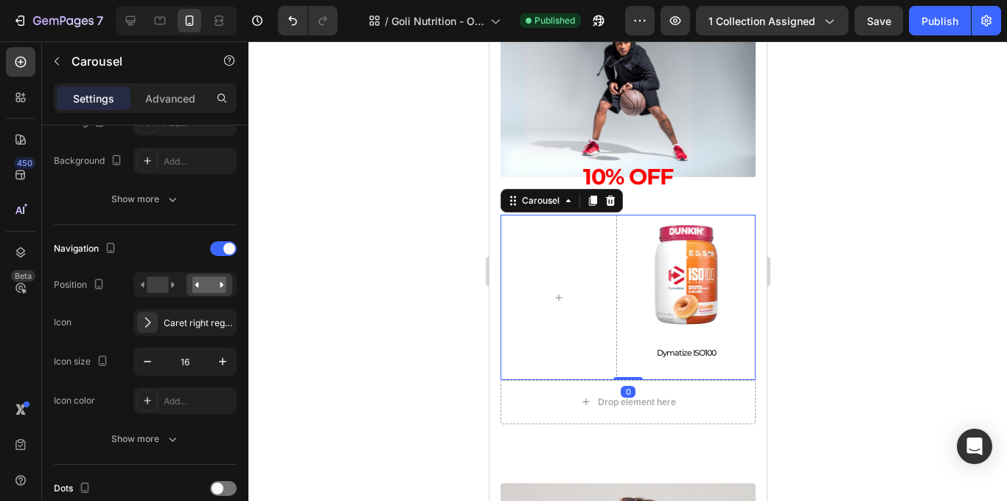
scroll to position [0, 0]
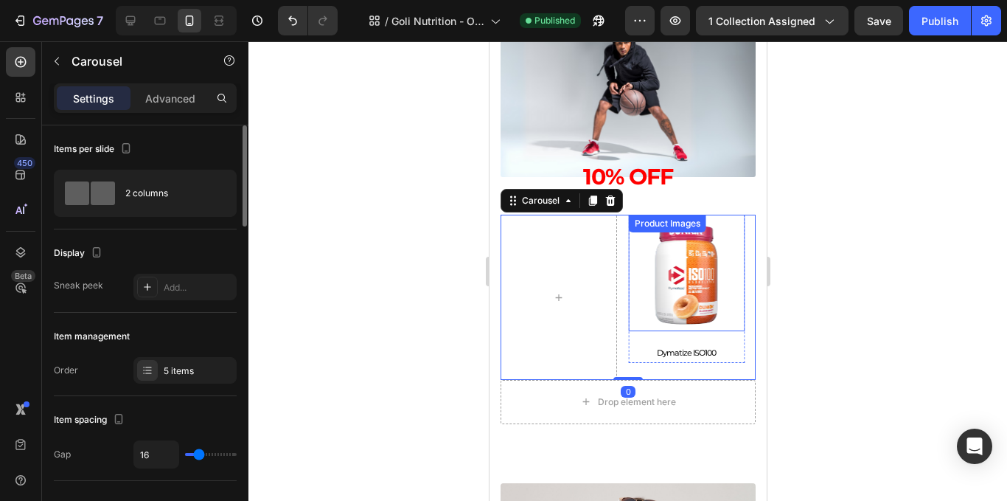
click at [685, 305] on img at bounding box center [686, 273] width 117 height 117
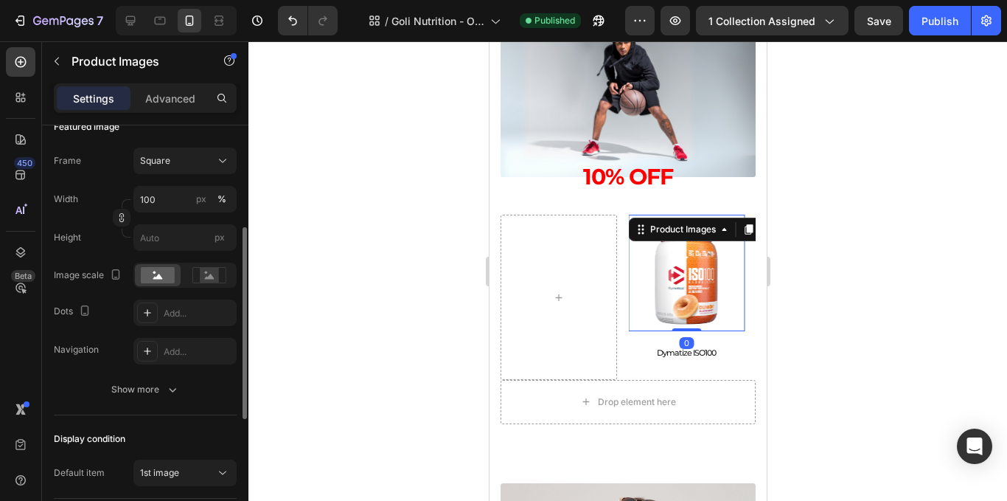
scroll to position [295, 0]
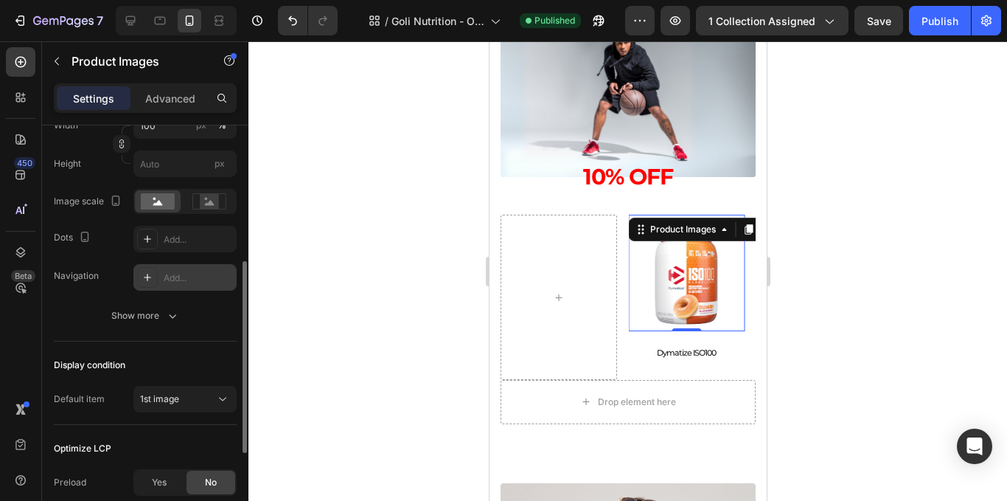
click at [175, 275] on div "Add..." at bounding box center [198, 277] width 69 height 13
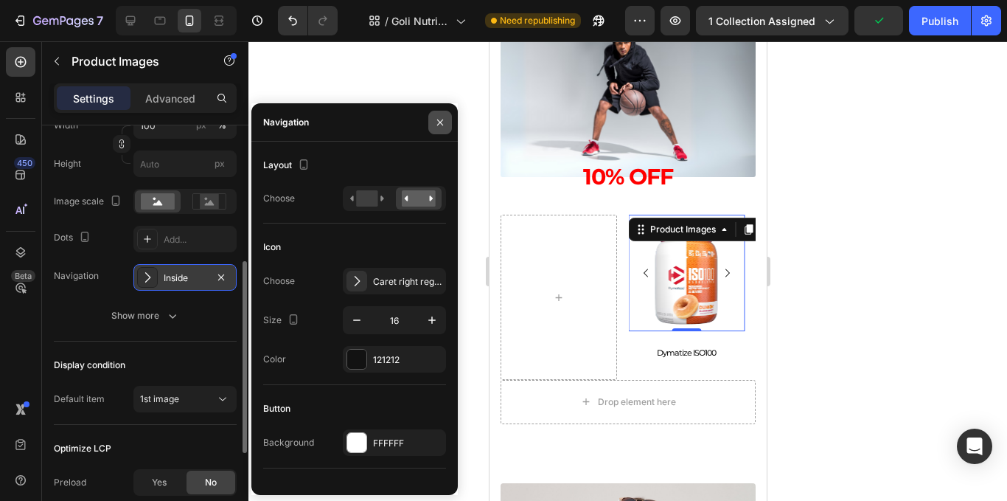
click at [437, 125] on icon "button" at bounding box center [440, 123] width 12 height 12
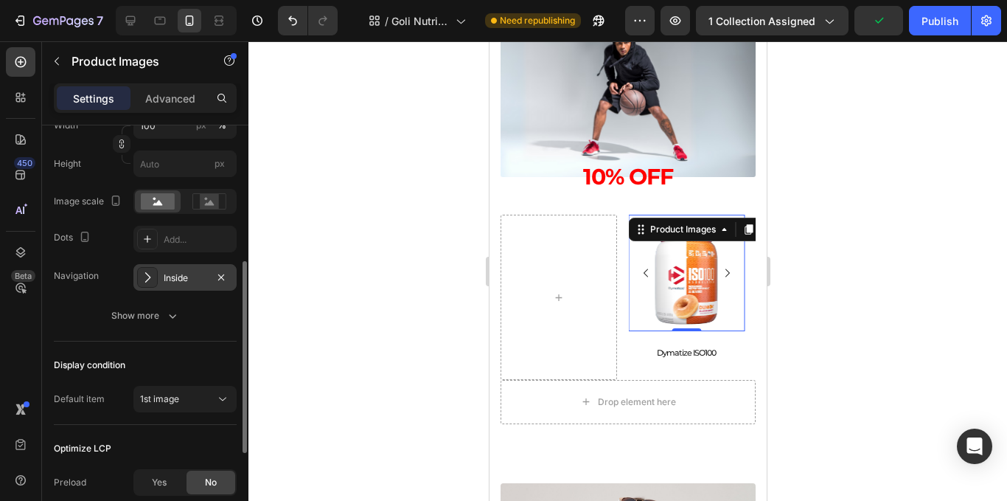
drag, startPoint x: 223, startPoint y: 277, endPoint x: 219, endPoint y: 287, distance: 10.6
click at [224, 277] on icon "button" at bounding box center [221, 277] width 12 height 12
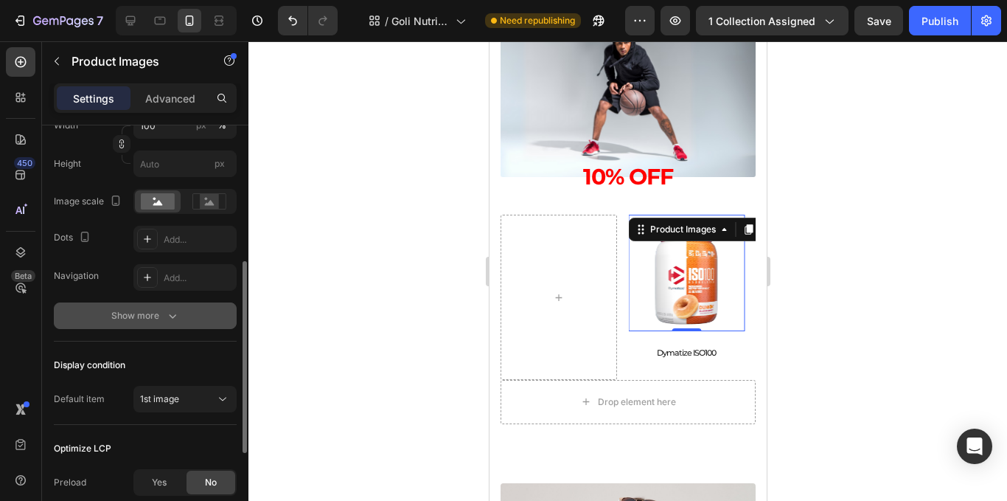
click at [162, 317] on div "Show more" at bounding box center [145, 315] width 69 height 15
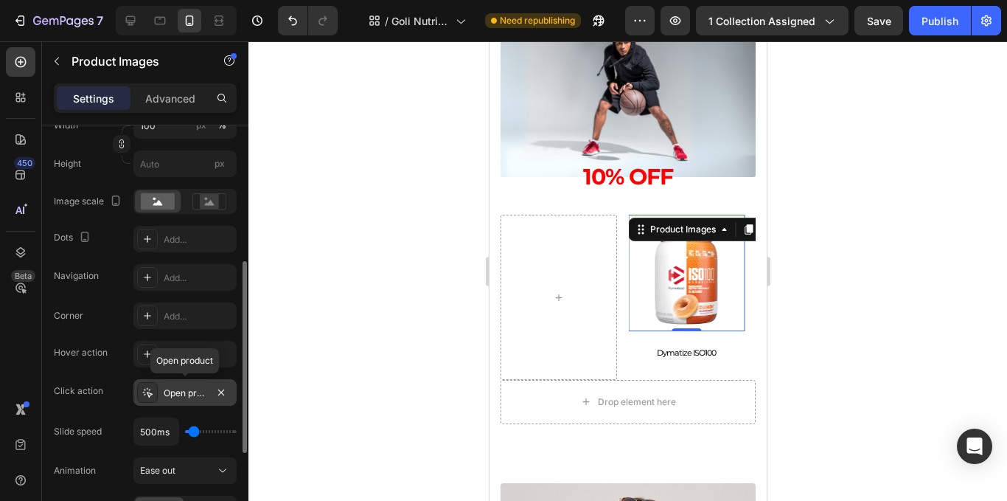
click at [169, 391] on div "Open product" at bounding box center [185, 392] width 43 height 13
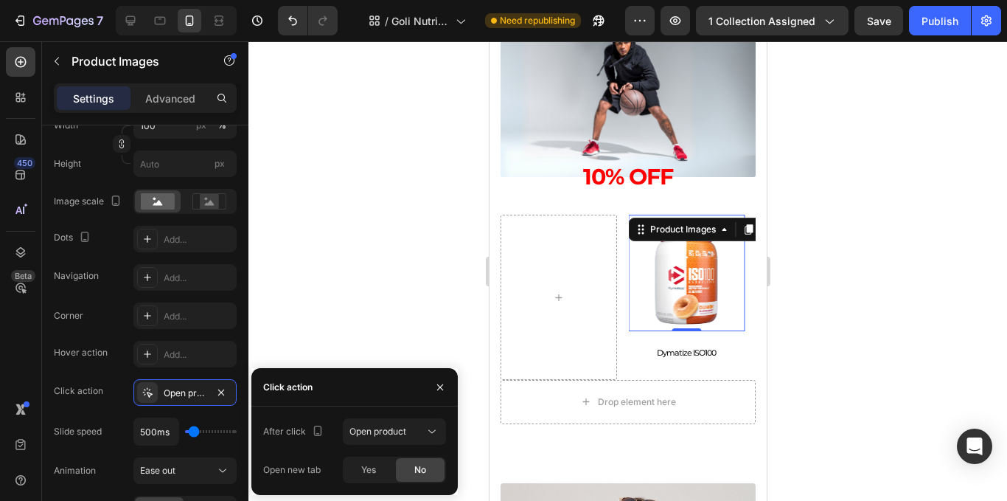
click at [316, 338] on div at bounding box center [627, 270] width 759 height 459
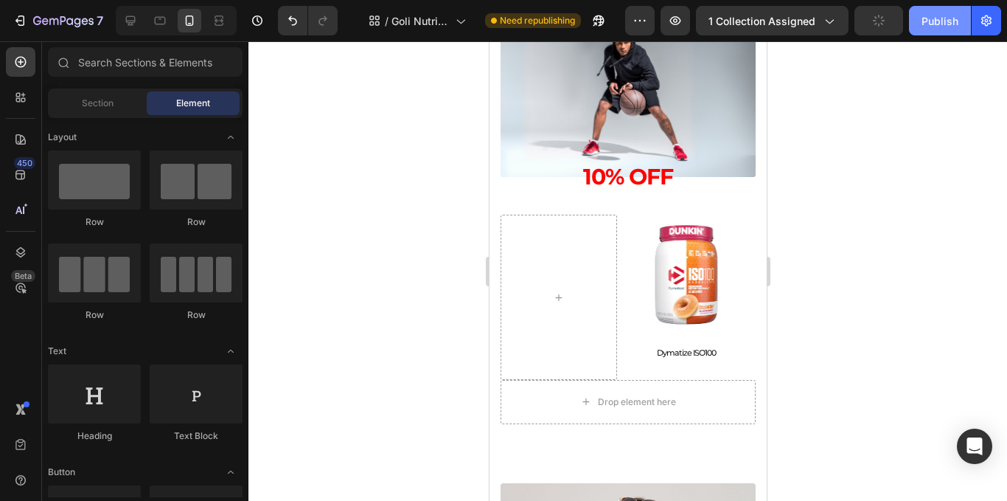
click at [940, 23] on div "Publish" at bounding box center [940, 20] width 37 height 15
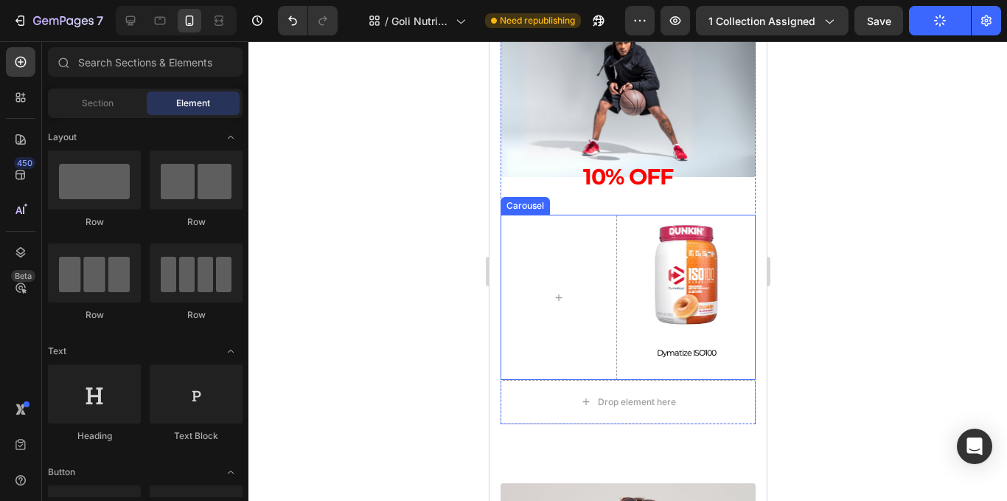
click at [619, 358] on div "Product Images Dymatize ISO100 Product Title Product Product Images BSN Syntha-…" at bounding box center [627, 297] width 255 height 165
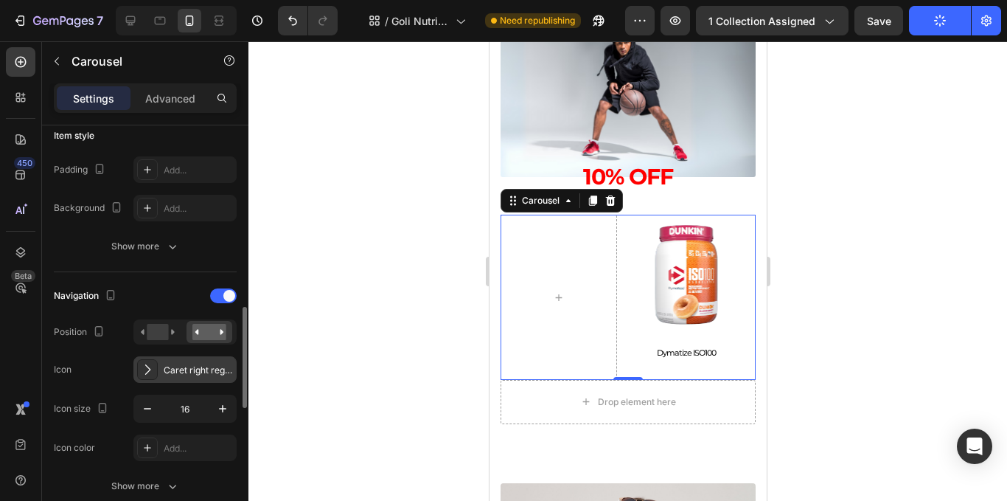
scroll to position [516, 0]
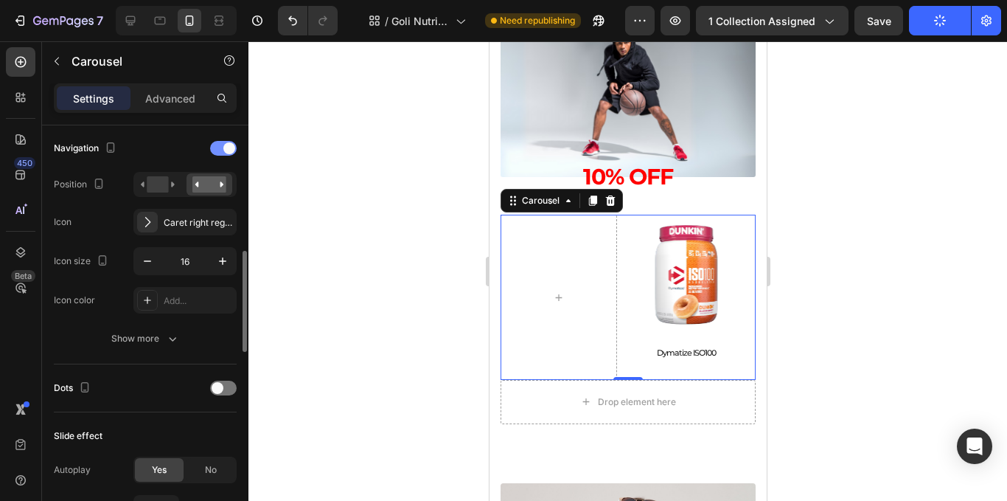
click at [226, 148] on span at bounding box center [229, 148] width 12 height 12
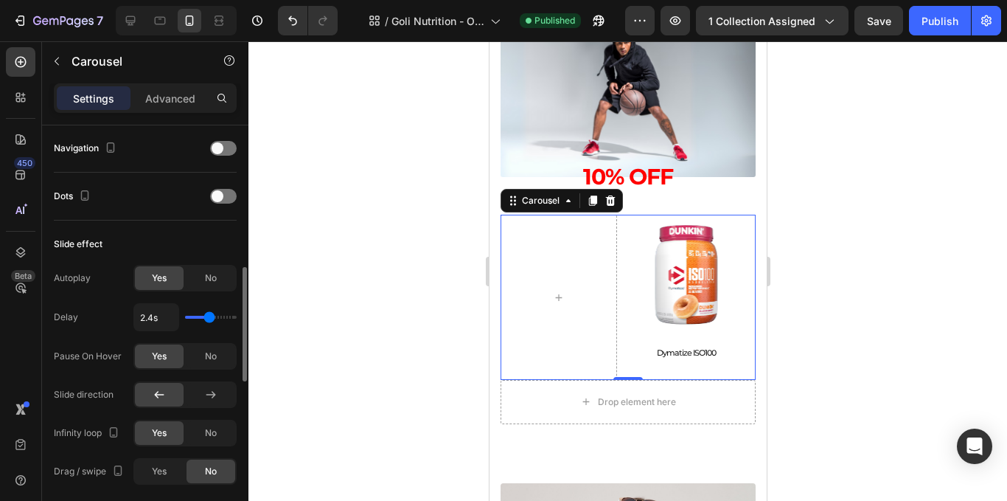
drag, startPoint x: 206, startPoint y: 317, endPoint x: 184, endPoint y: 319, distance: 22.2
type input "1"
click at [185, 319] on input "range" at bounding box center [211, 317] width 52 height 3
type input "1s"
click at [204, 349] on div "No" at bounding box center [211, 356] width 49 height 24
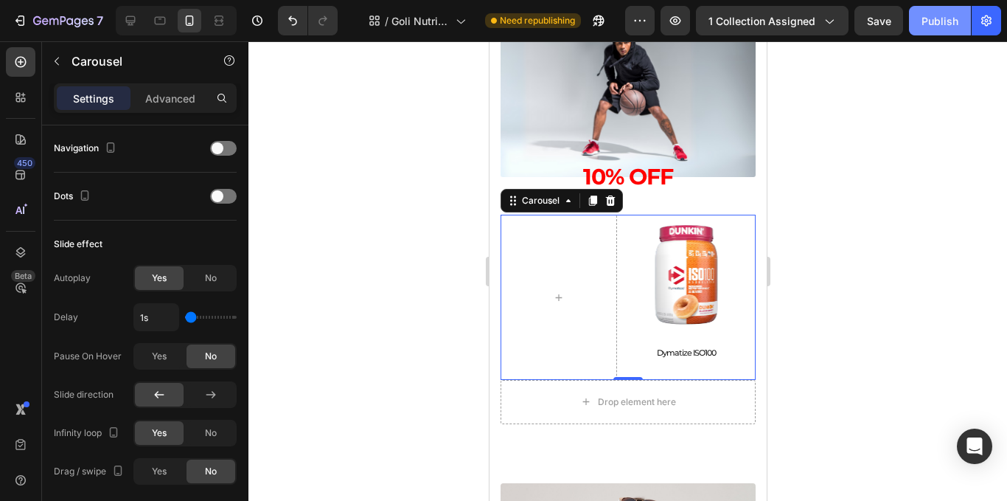
click at [927, 30] on button "Publish" at bounding box center [940, 20] width 62 height 29
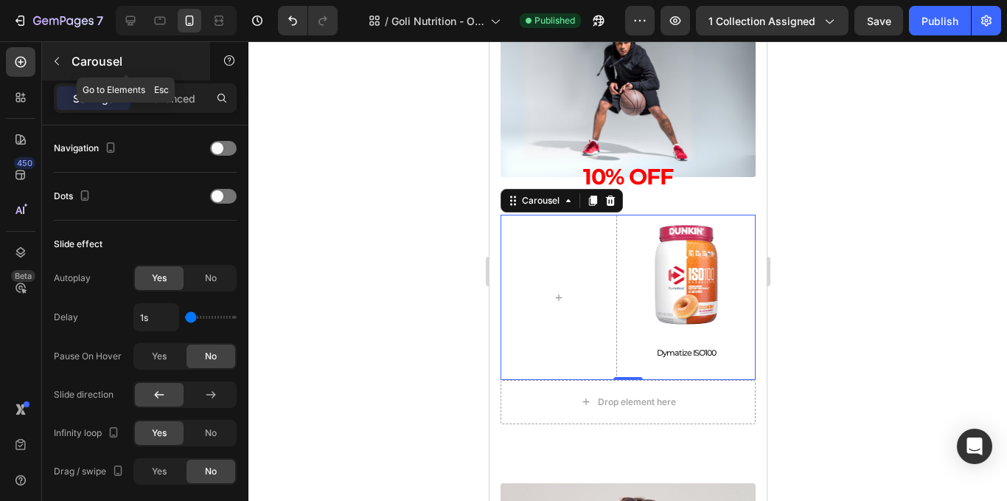
click at [60, 63] on icon "button" at bounding box center [57, 61] width 12 height 12
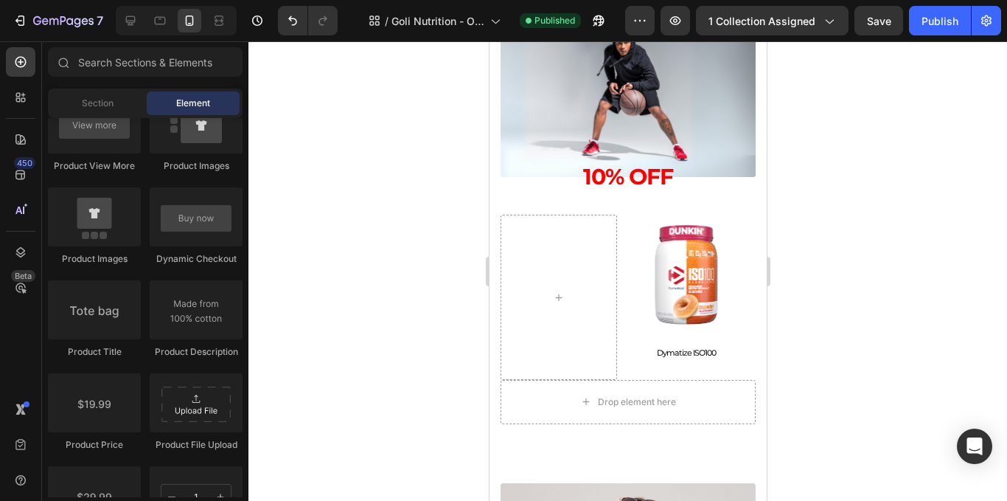
scroll to position [1991, 0]
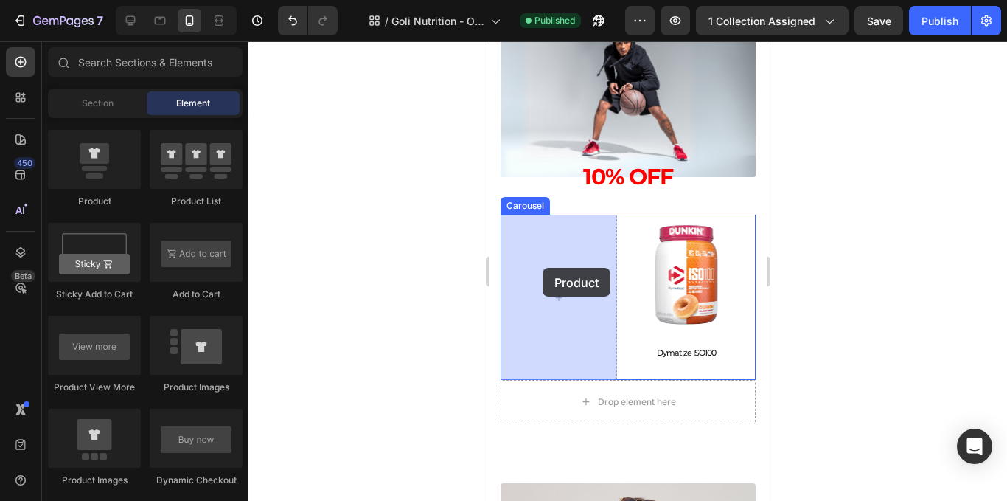
drag, startPoint x: 583, startPoint y: 219, endPoint x: 529, endPoint y: 272, distance: 75.6
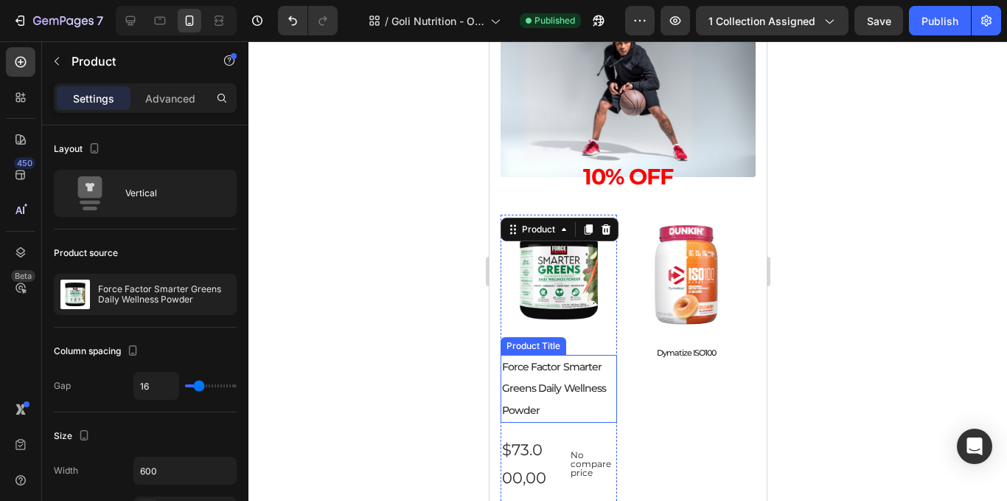
click at [545, 390] on h2 "Force Factor Smarter Greens Daily Wellness Powder" at bounding box center [558, 389] width 117 height 68
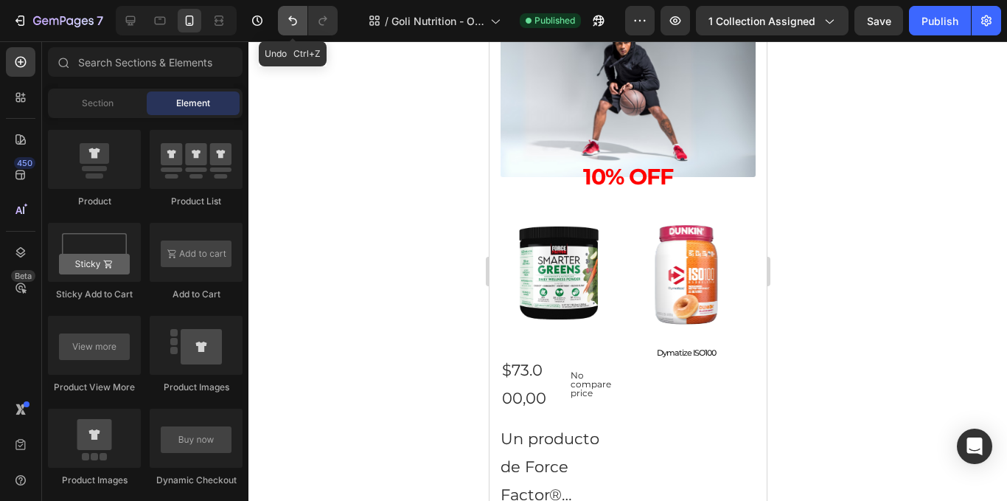
click at [288, 27] on icon "Undo/Redo" at bounding box center [292, 20] width 15 height 15
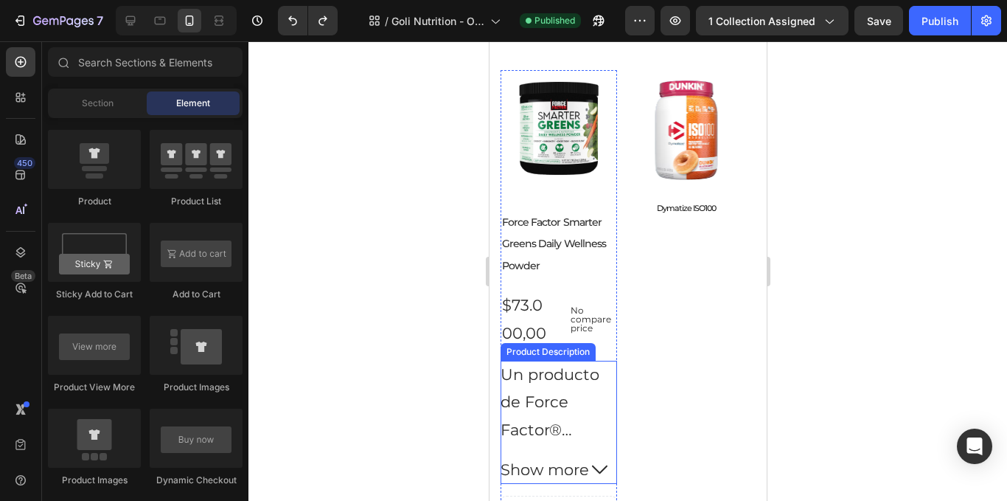
scroll to position [1847, 0]
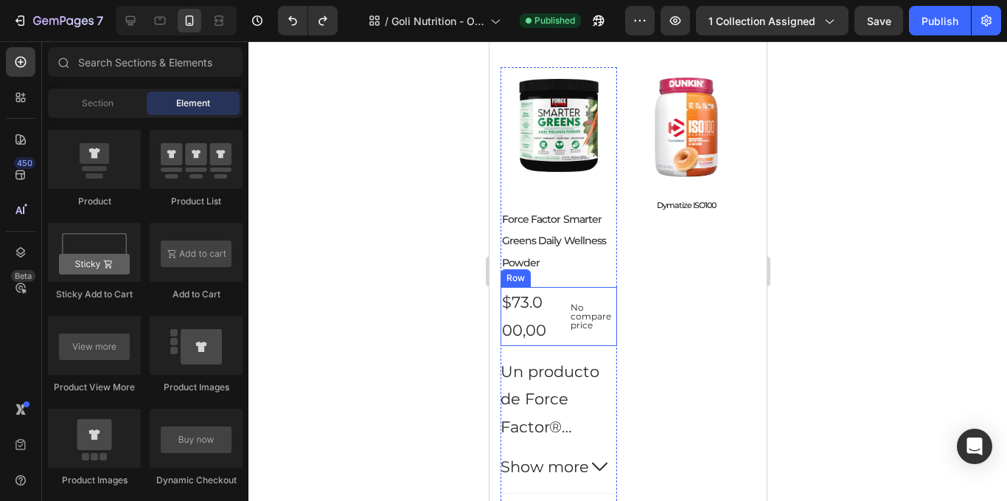
click at [554, 298] on div "$73.000,00 Product Price Product Price No compare price Product Price Row" at bounding box center [558, 316] width 117 height 59
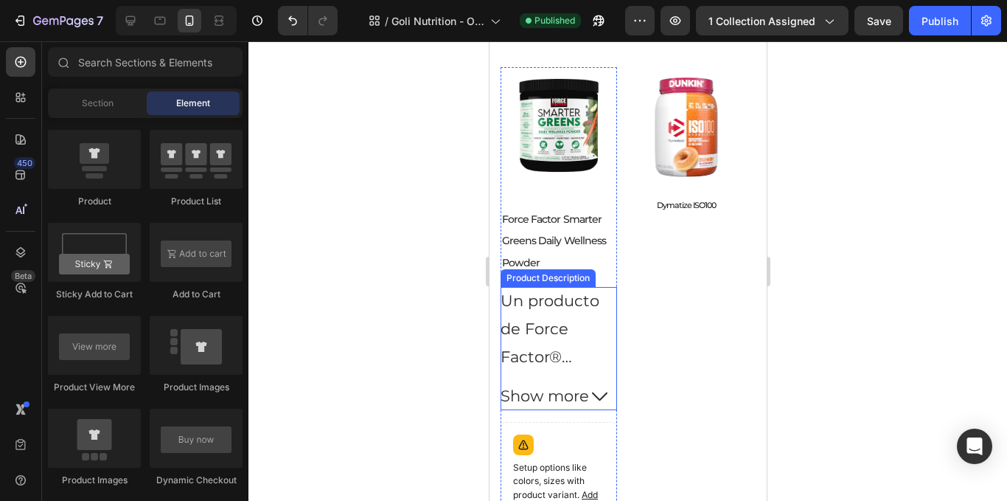
click at [550, 307] on p "Un producto de Force Factor®" at bounding box center [549, 328] width 99 height 74
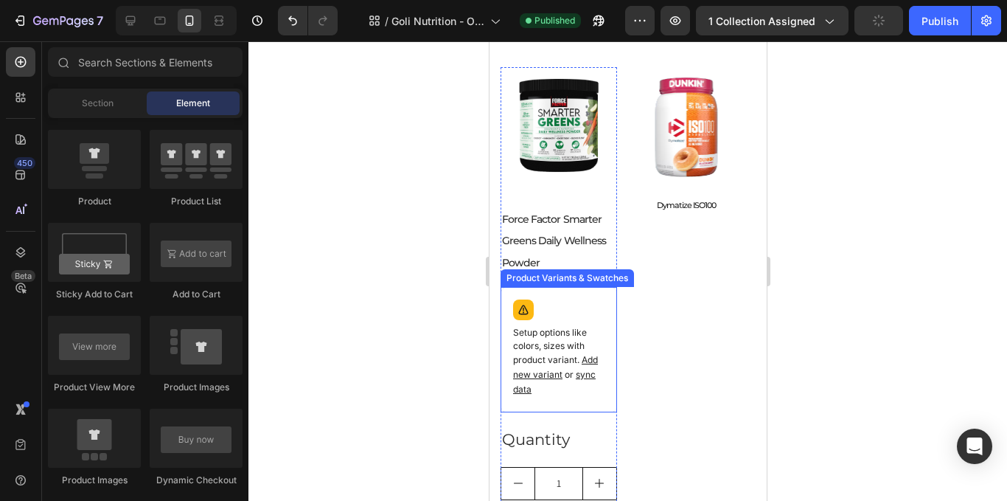
click at [546, 322] on div "Setup options like colors, sizes with product variant. Add new variant or sync …" at bounding box center [558, 349] width 103 height 112
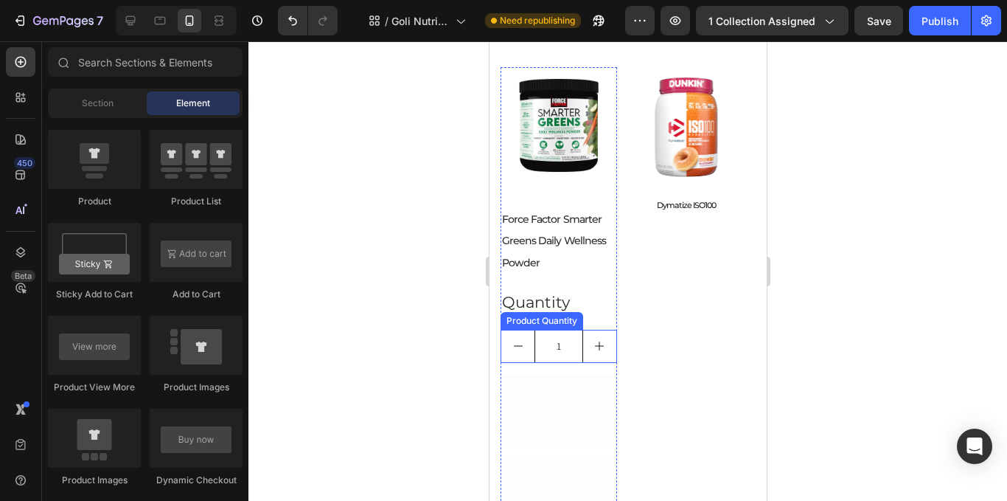
click at [543, 342] on input "1" at bounding box center [558, 346] width 49 height 32
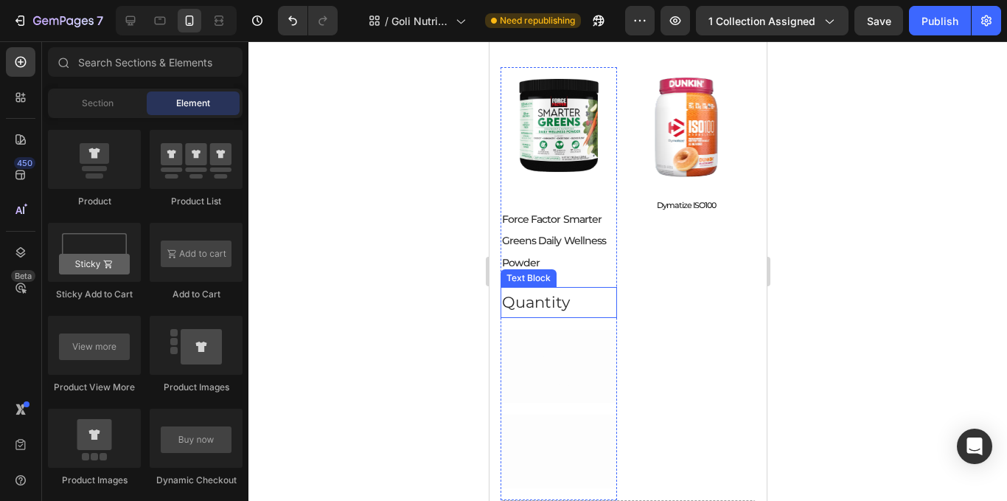
click at [577, 299] on div "Quantity" at bounding box center [558, 302] width 117 height 31
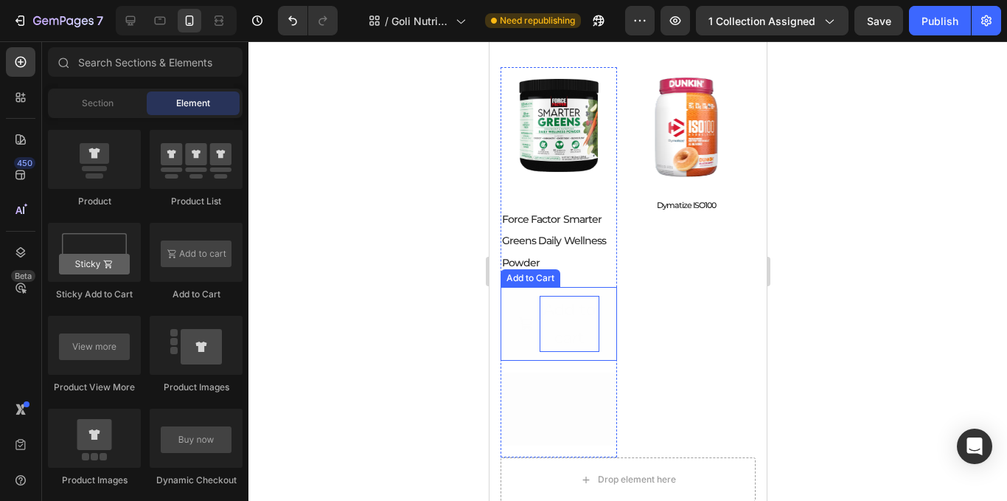
click at [560, 330] on div "Add to cart" at bounding box center [569, 324] width 60 height 56
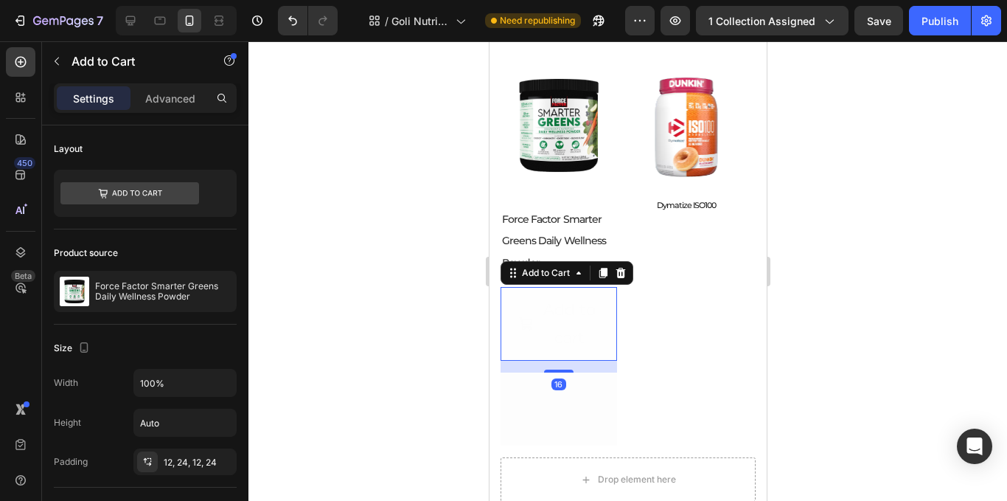
click at [521, 323] on icon "Add to cart" at bounding box center [524, 322] width 13 height 13
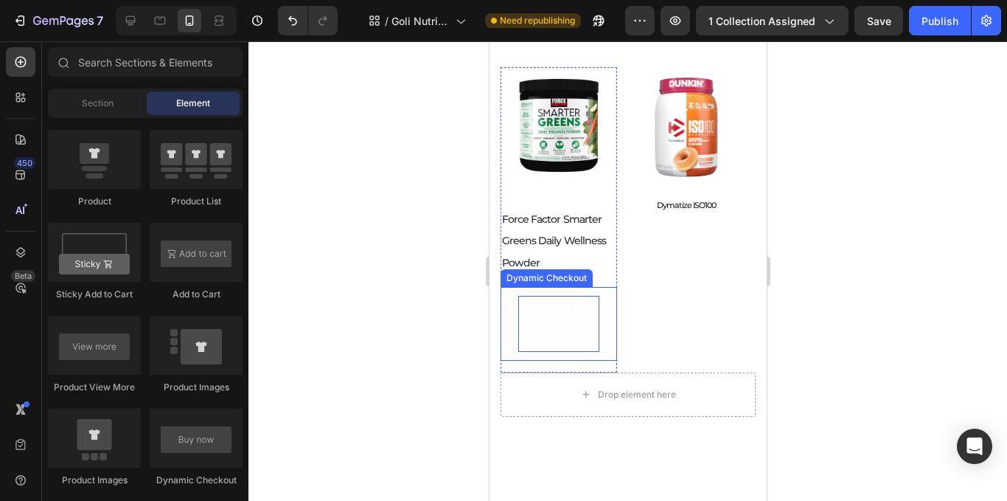
click at [532, 341] on div "Buy it now" at bounding box center [558, 324] width 81 height 56
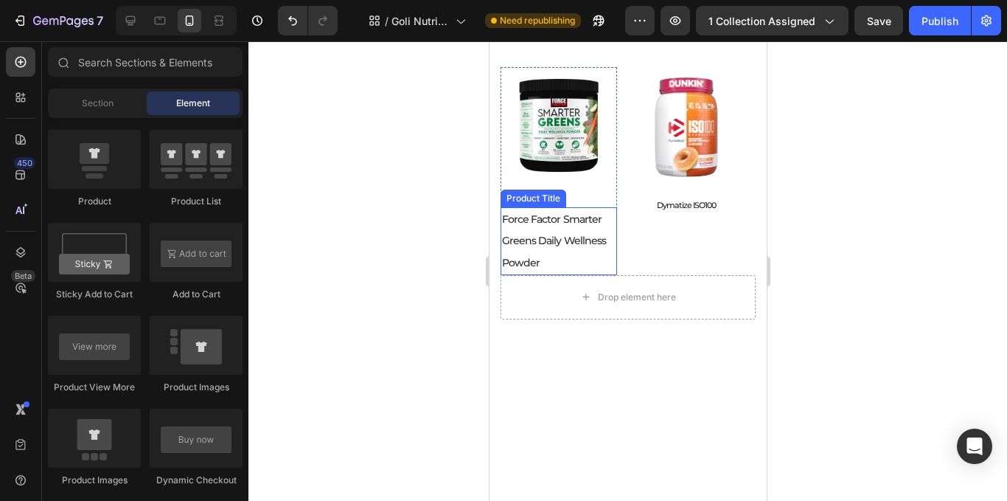
click at [557, 256] on h2 "Force Factor Smarter Greens Daily Wellness Powder" at bounding box center [558, 241] width 117 height 68
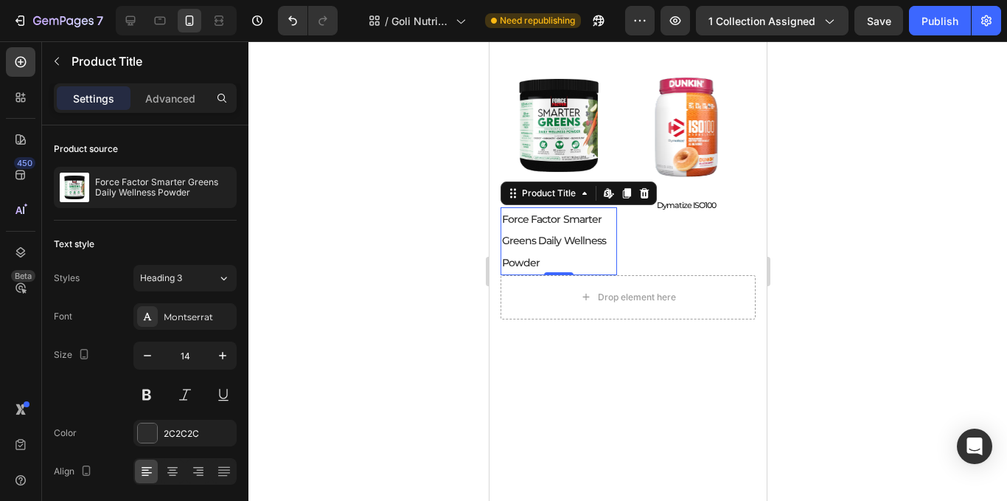
click at [836, 248] on div at bounding box center [627, 270] width 759 height 459
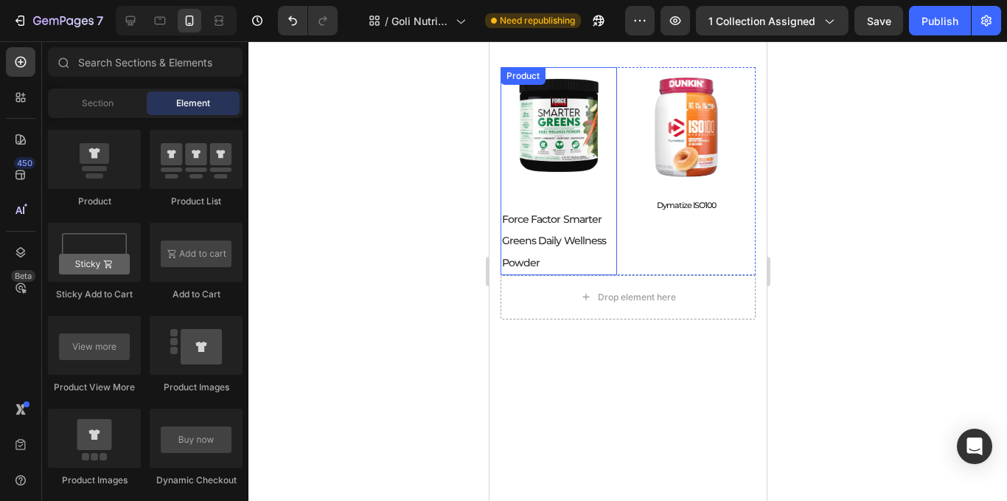
click at [558, 182] on img at bounding box center [558, 125] width 117 height 117
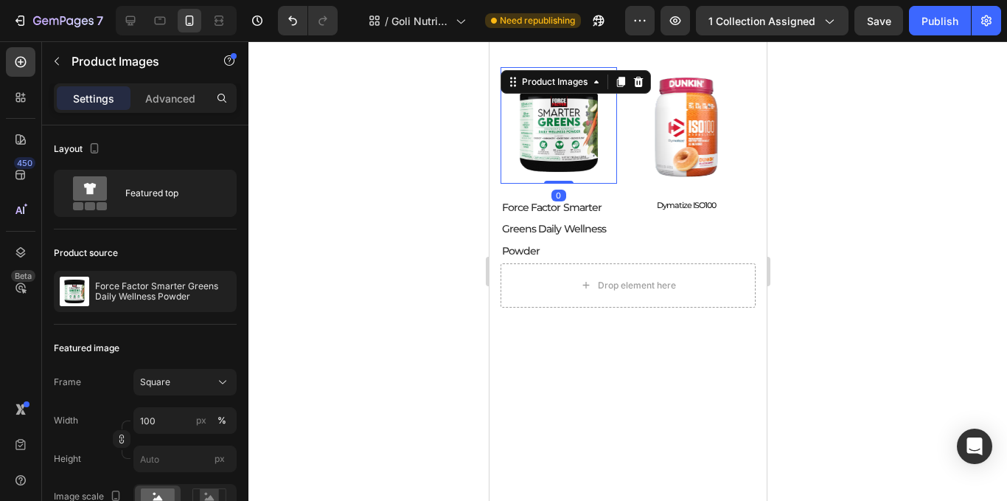
drag, startPoint x: 566, startPoint y: 193, endPoint x: 574, endPoint y: 170, distance: 24.3
click at [574, 170] on div "Product Images 0" at bounding box center [558, 125] width 117 height 117
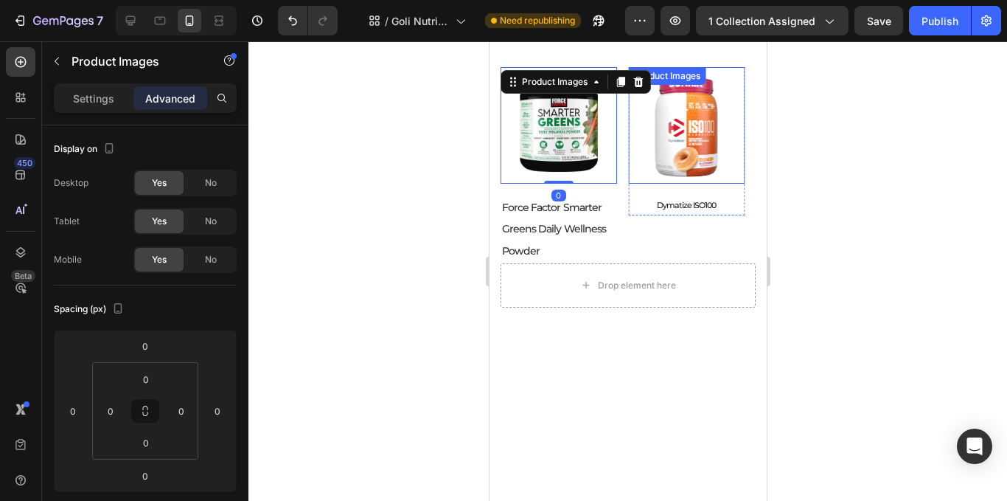
click at [695, 168] on img at bounding box center [686, 125] width 117 height 117
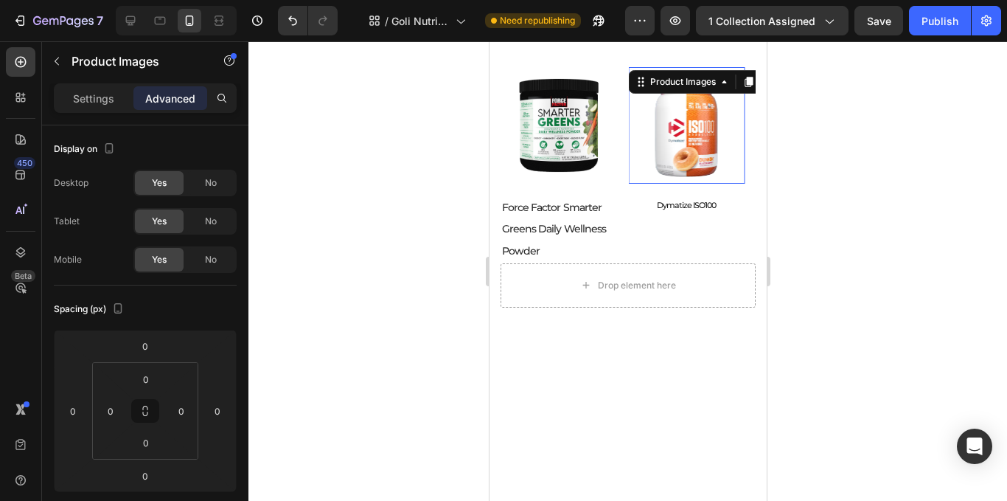
scroll to position [516, 0]
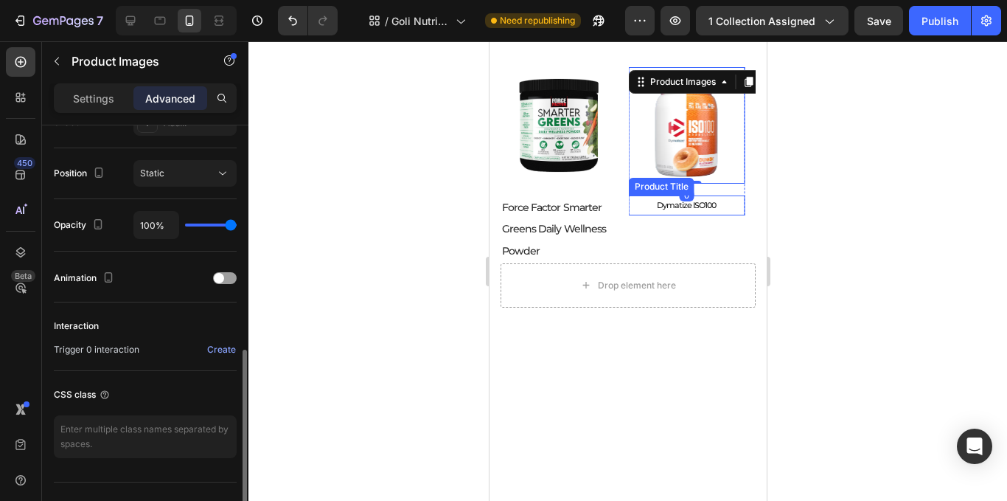
click at [702, 209] on h2 "Dymatize ISO100" at bounding box center [686, 205] width 117 height 20
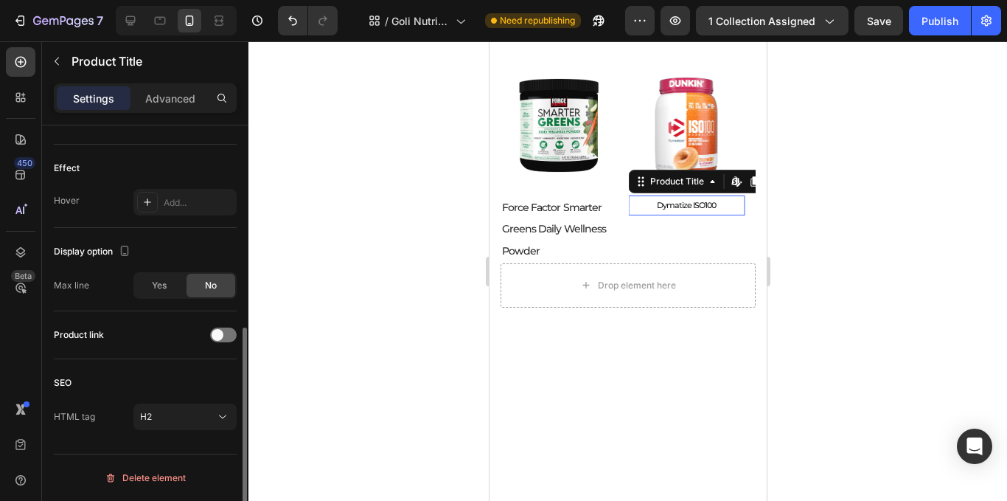
scroll to position [0, 0]
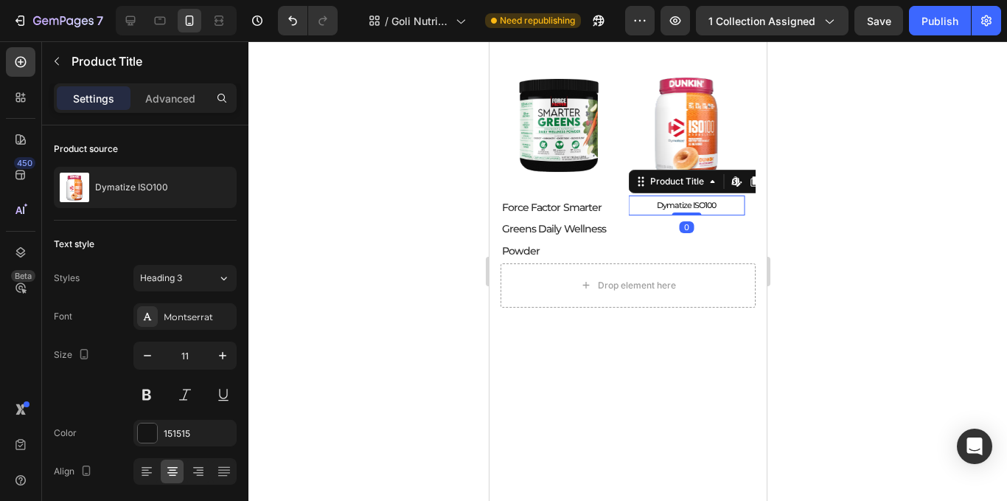
click at [821, 177] on div at bounding box center [627, 270] width 759 height 459
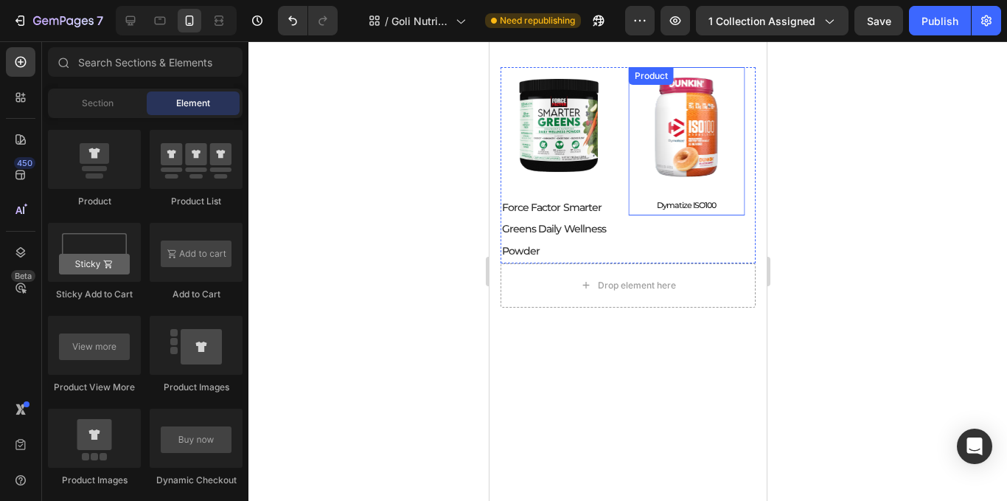
click at [726, 189] on div "Product Images Dymatize ISO100 Product Title Product" at bounding box center [686, 141] width 117 height 148
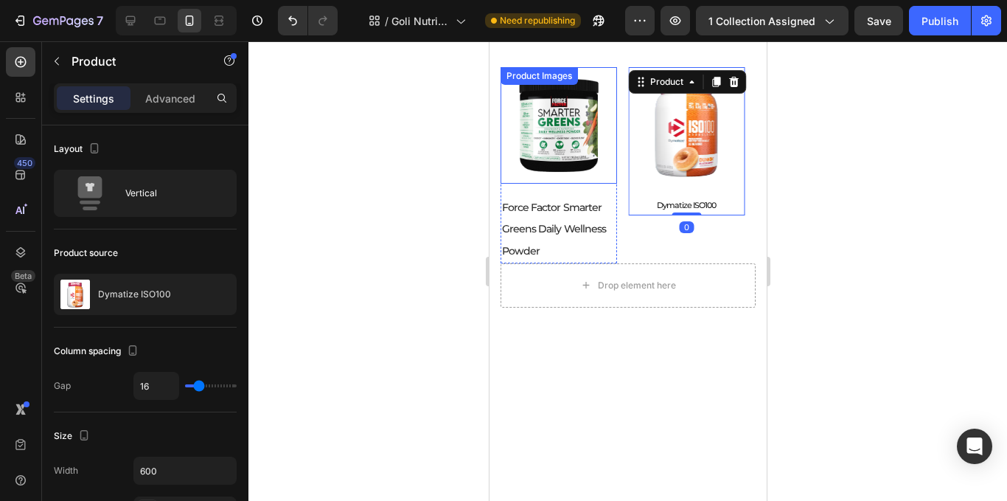
click at [574, 169] on img at bounding box center [558, 125] width 117 height 117
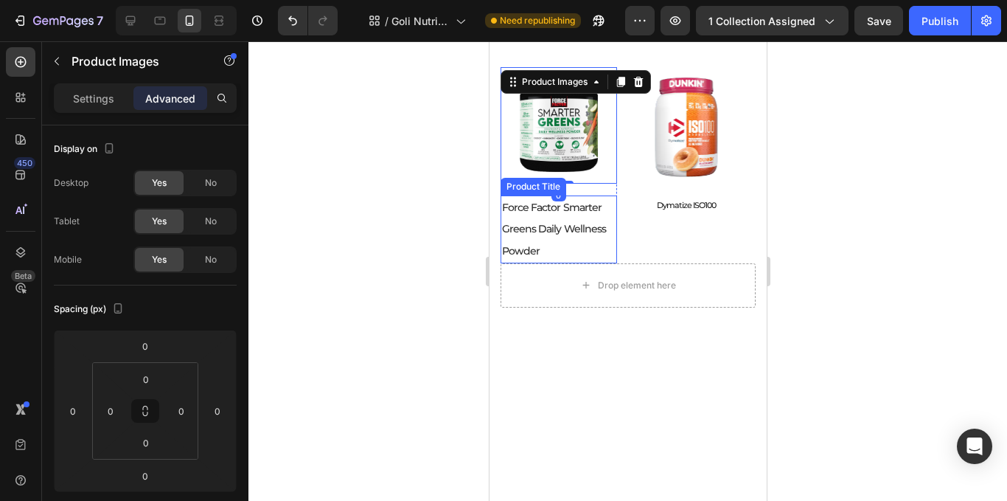
click at [572, 204] on h2 "Force Factor Smarter Greens Daily Wellness Powder" at bounding box center [558, 229] width 117 height 68
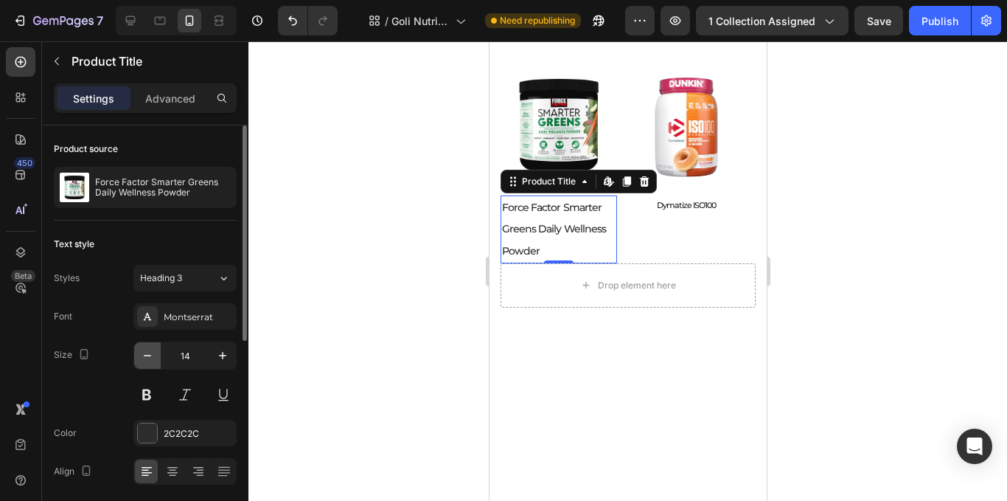
click at [158, 357] on button "button" at bounding box center [147, 355] width 27 height 27
click at [156, 357] on button "button" at bounding box center [147, 355] width 27 height 27
type input "11"
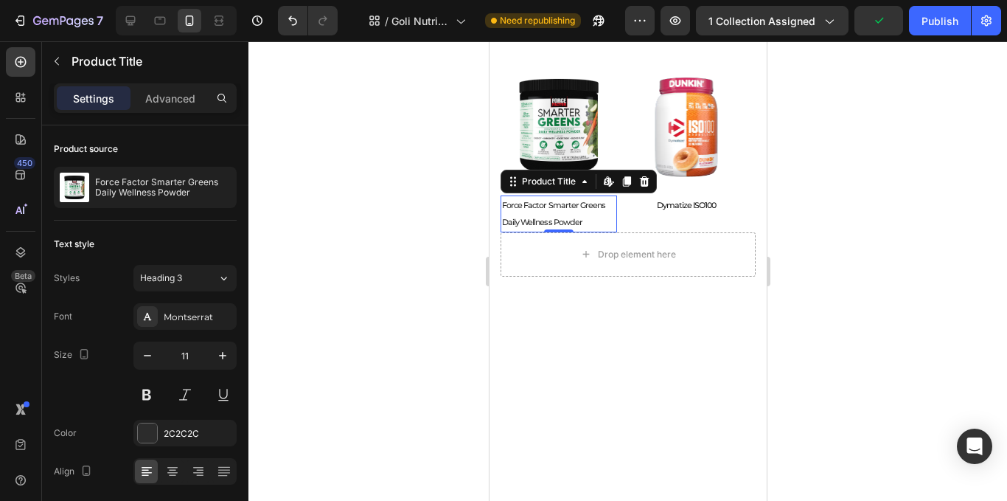
click at [334, 334] on div at bounding box center [627, 270] width 759 height 459
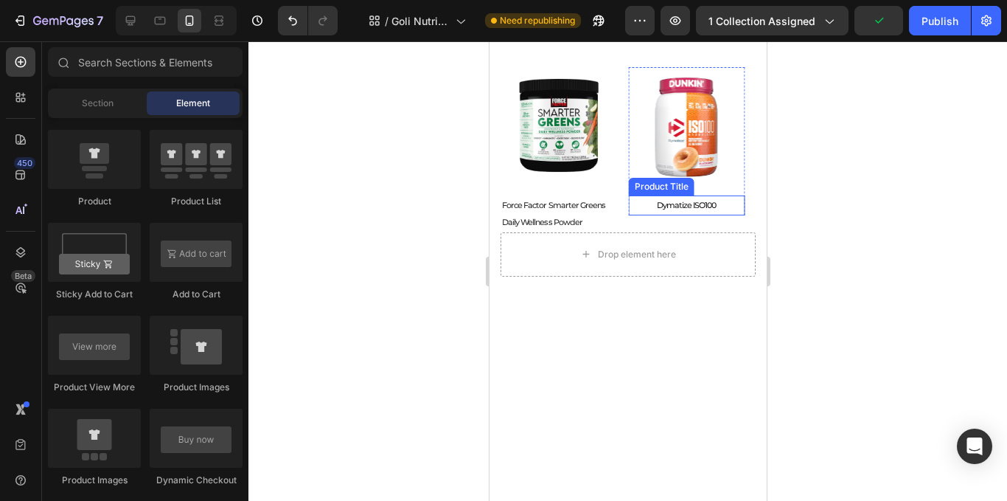
click at [709, 210] on h2 "Dymatize ISO100" at bounding box center [686, 205] width 117 height 20
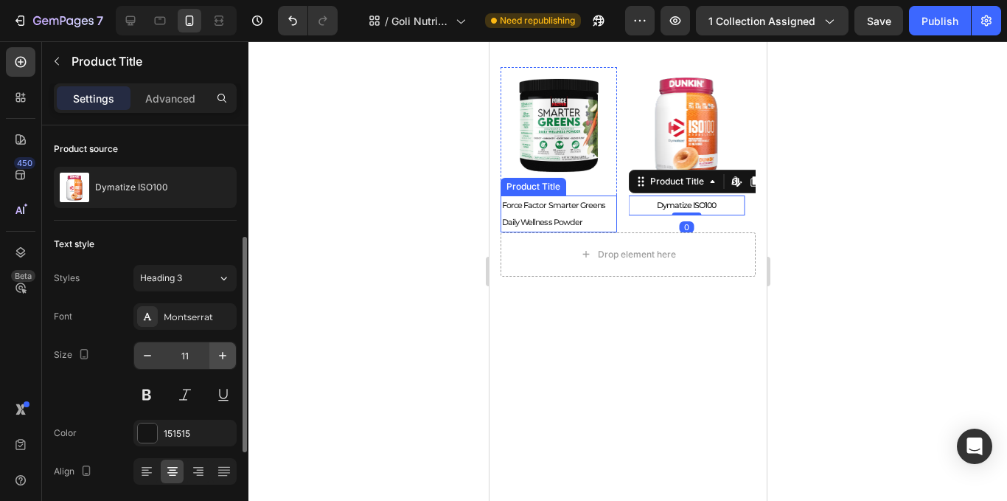
scroll to position [74, 0]
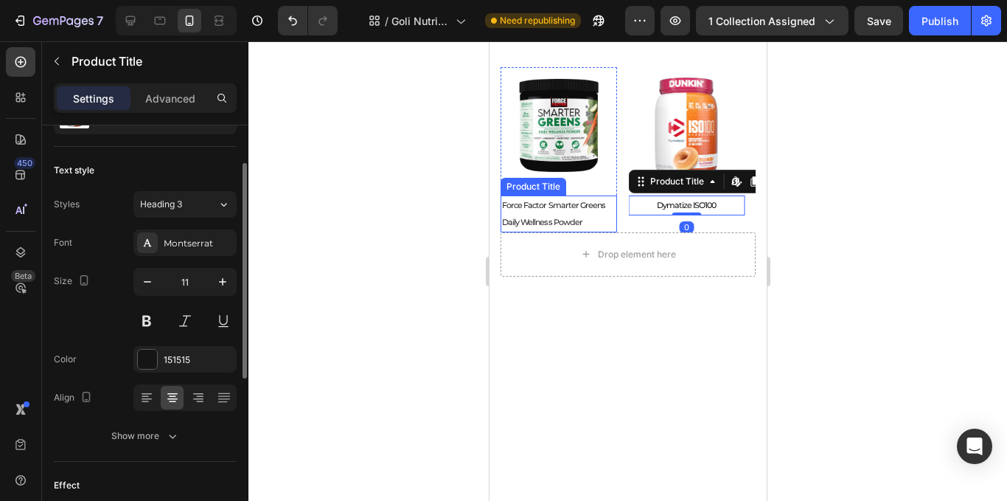
click at [576, 215] on h2 "Force Factor Smarter Greens Daily Wellness Powder" at bounding box center [558, 213] width 117 height 37
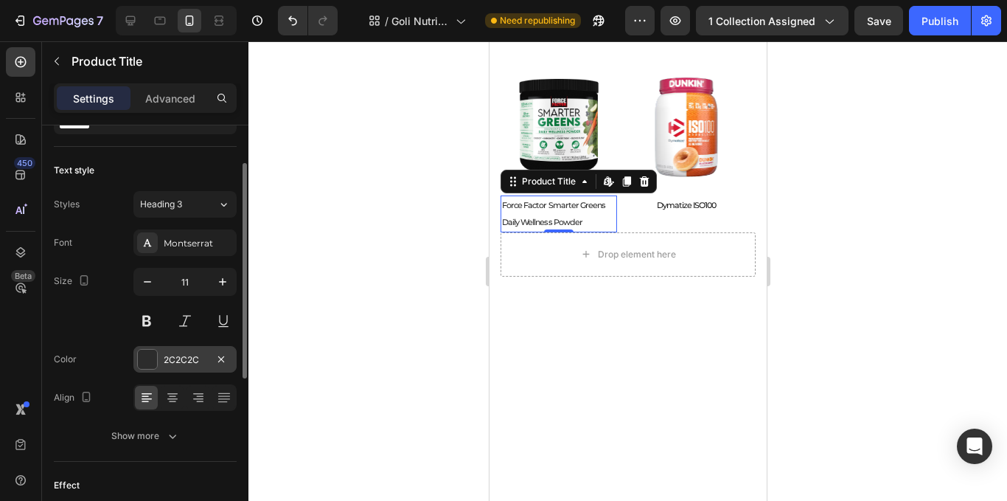
click at [164, 353] on div "2C2C2C" at bounding box center [185, 359] width 43 height 13
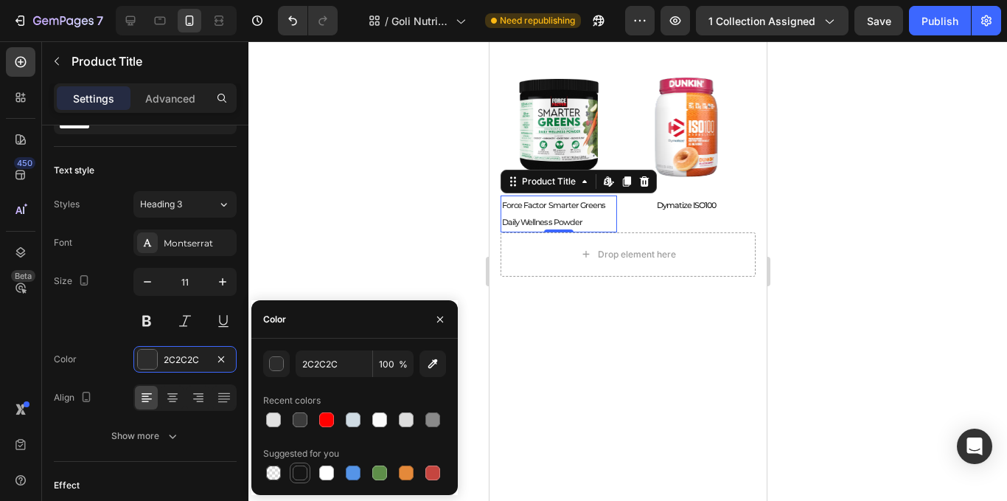
click at [296, 470] on div at bounding box center [300, 472] width 15 height 15
type input "151515"
click at [175, 400] on icon at bounding box center [172, 397] width 15 height 15
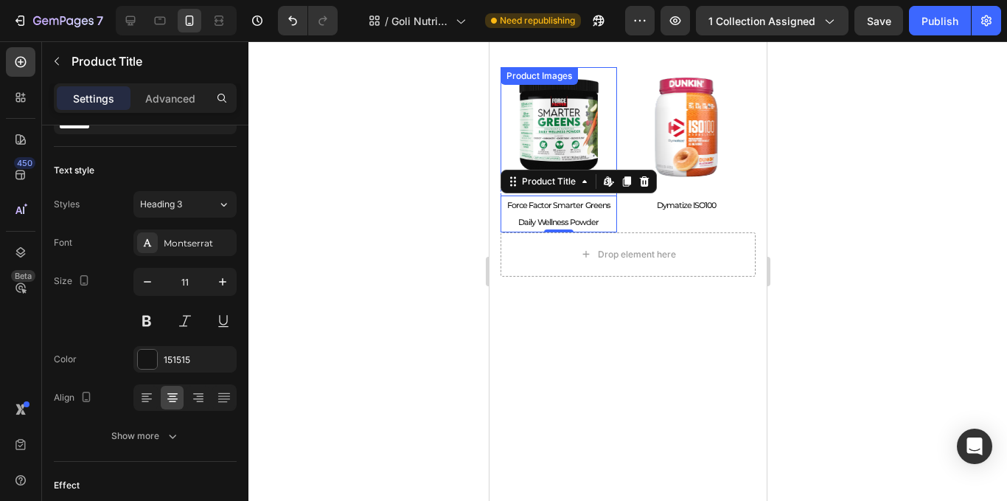
click at [535, 139] on img at bounding box center [558, 125] width 117 height 117
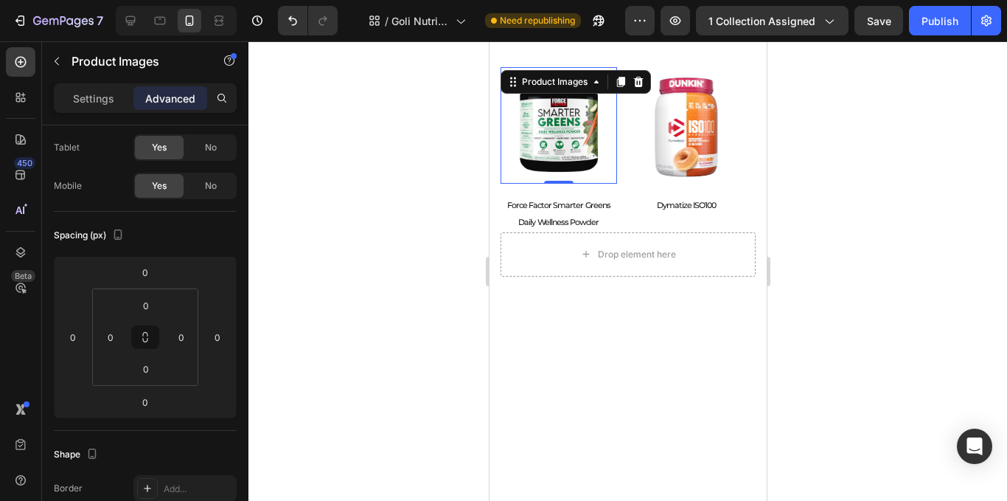
scroll to position [0, 0]
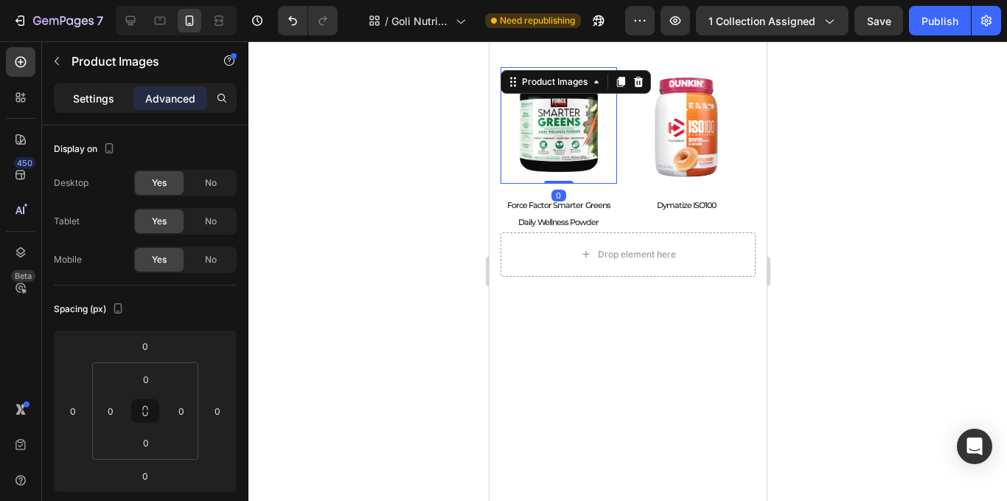
click at [107, 92] on p "Settings" at bounding box center [93, 98] width 41 height 15
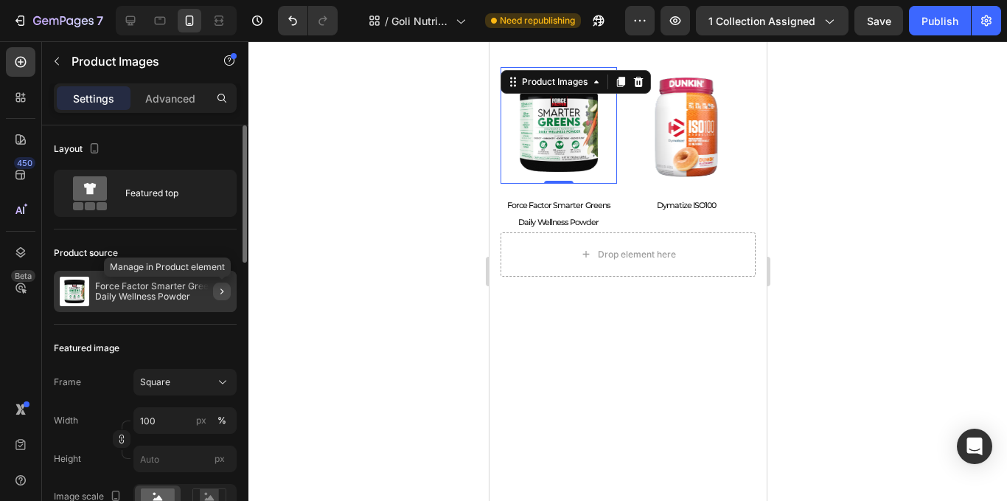
click at [217, 295] on icon "button" at bounding box center [222, 291] width 12 height 12
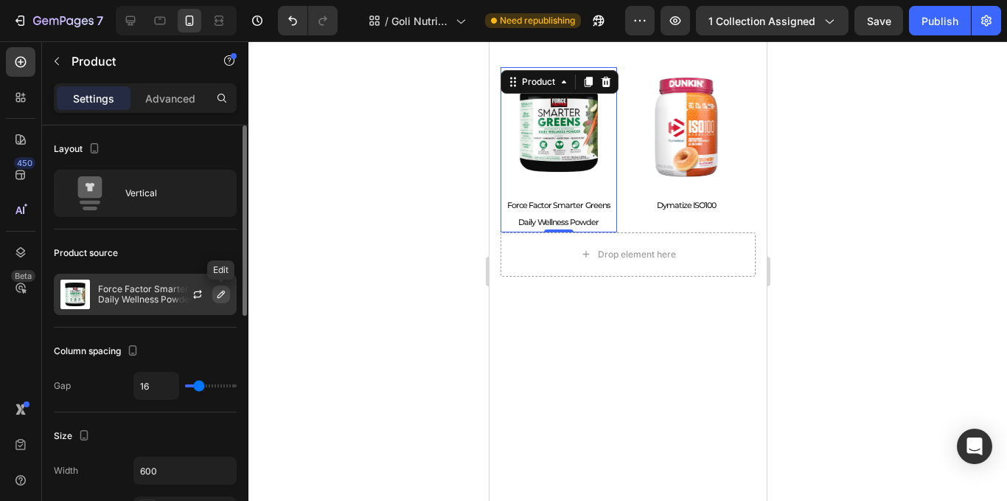
click at [217, 294] on icon "button" at bounding box center [221, 294] width 12 height 12
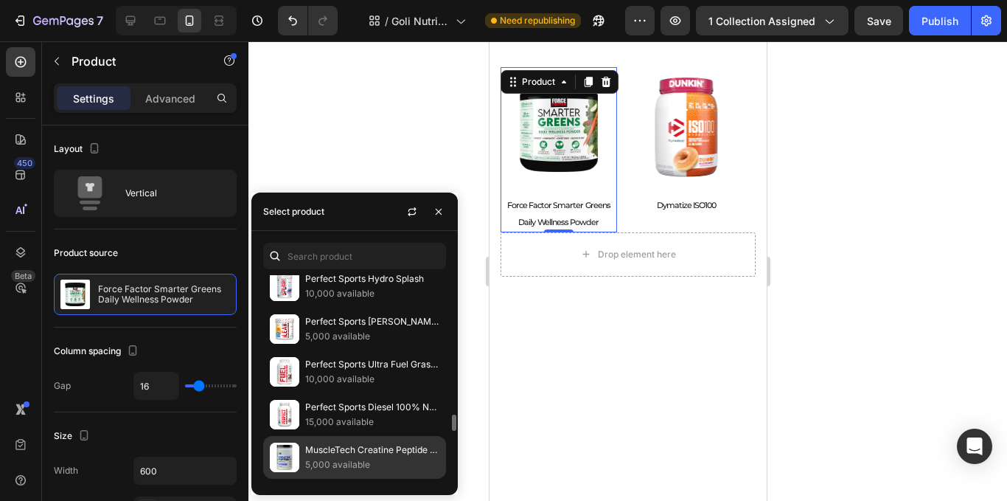
scroll to position [811, 0]
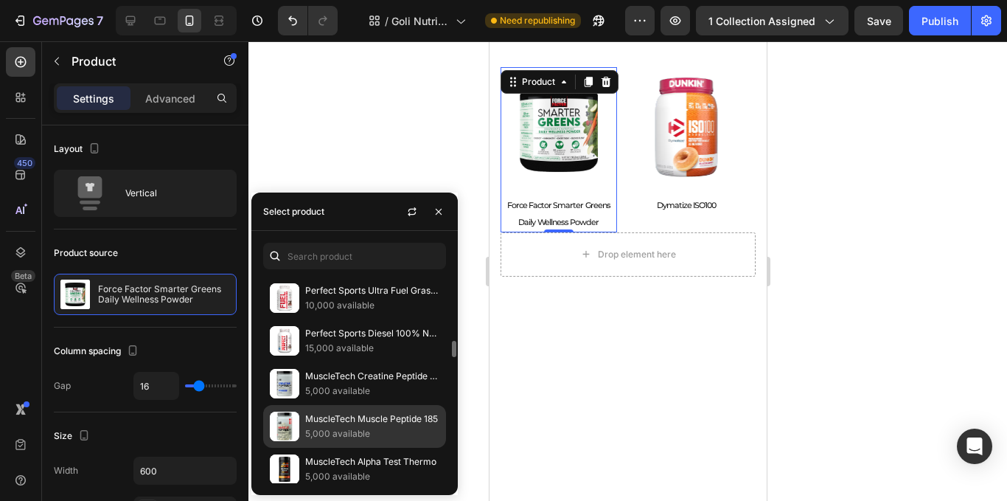
click at [336, 420] on p "MuscleTech Muscle Peptide 185" at bounding box center [372, 418] width 134 height 15
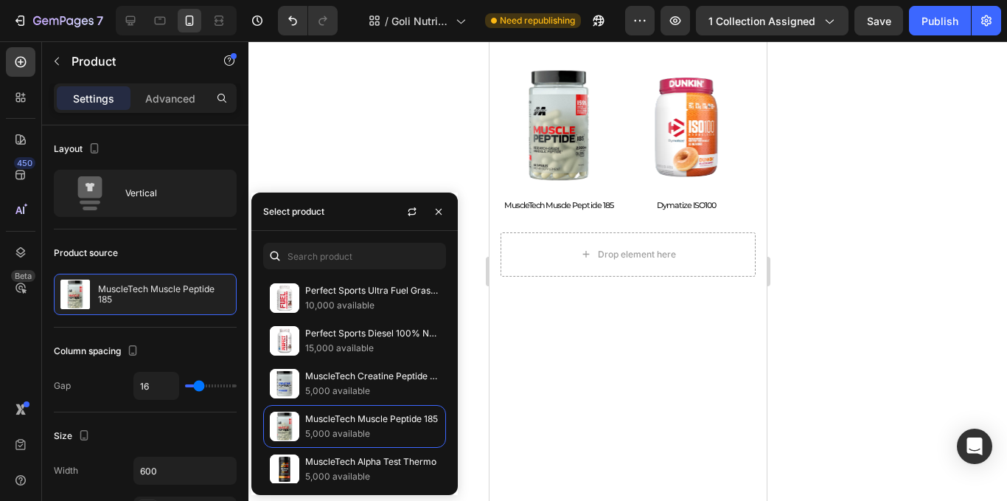
click at [866, 333] on div at bounding box center [627, 270] width 759 height 459
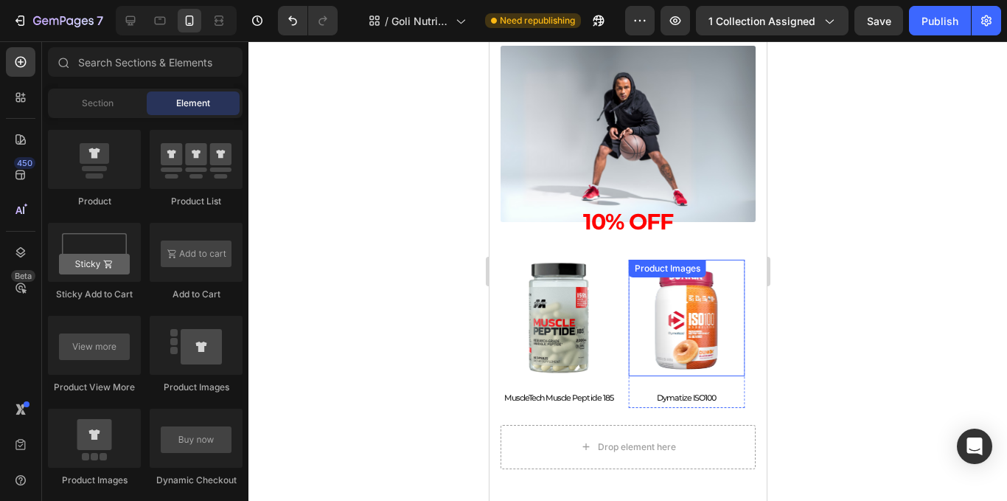
scroll to position [1626, 0]
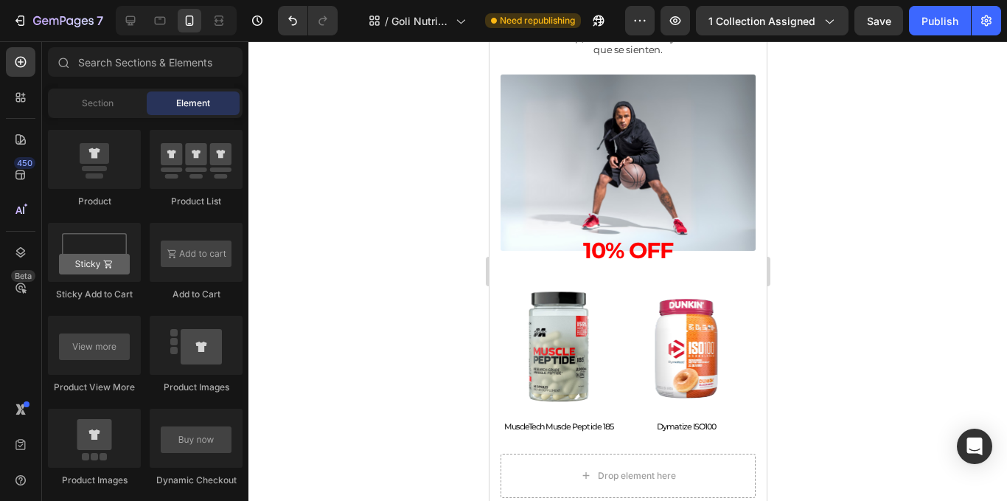
click at [851, 336] on div at bounding box center [627, 270] width 759 height 459
click at [403, 379] on div at bounding box center [627, 270] width 759 height 459
click at [956, 21] on div "Publish" at bounding box center [940, 20] width 37 height 15
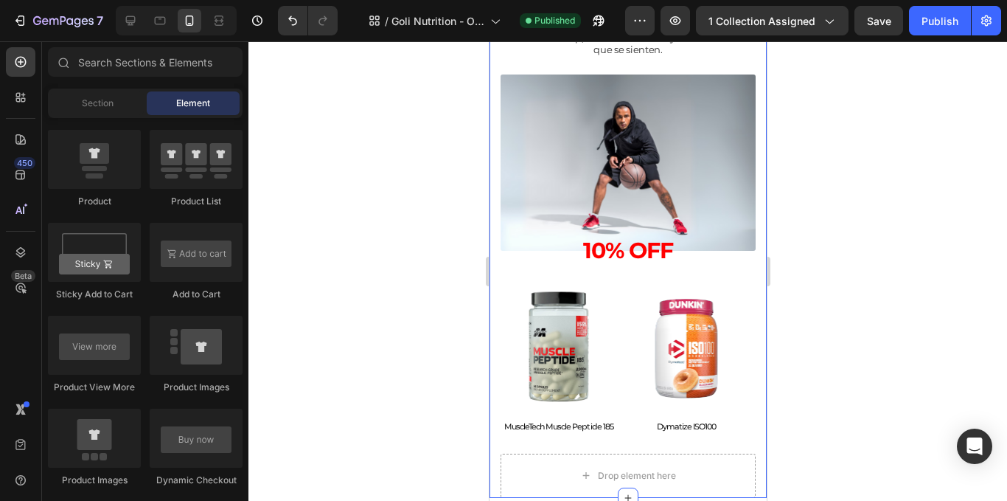
click at [748, 372] on div "Muscle & Performance Text Block Marcas top, sabores increíbles y resultados que…" at bounding box center [627, 243] width 277 height 509
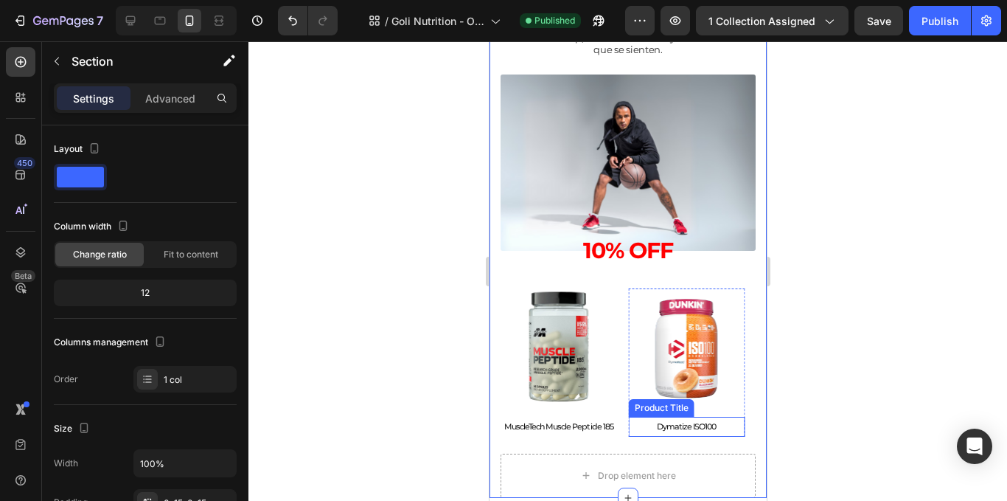
click at [743, 426] on h2 "Dymatize ISO100" at bounding box center [686, 427] width 117 height 20
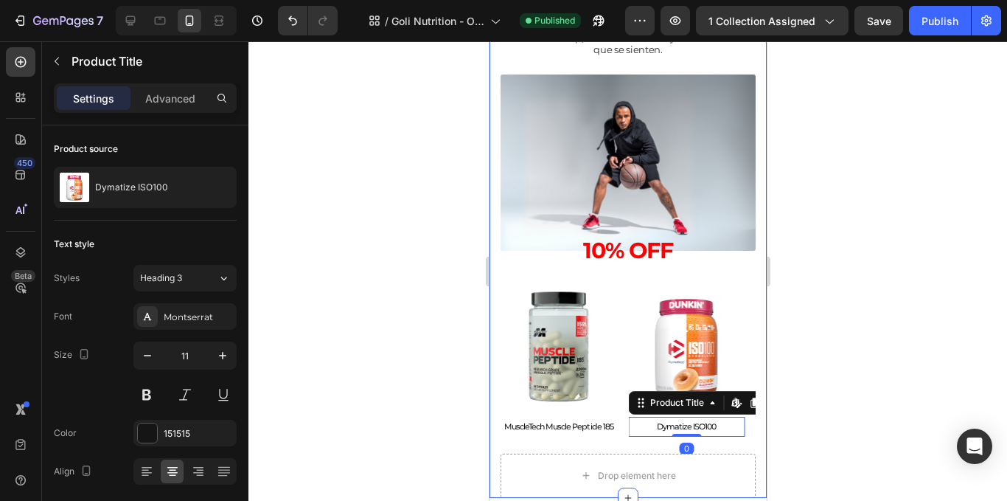
click at [744, 424] on div "Muscle & Performance Text Block Marcas top, sabores increíbles y resultados que…" at bounding box center [627, 243] width 277 height 509
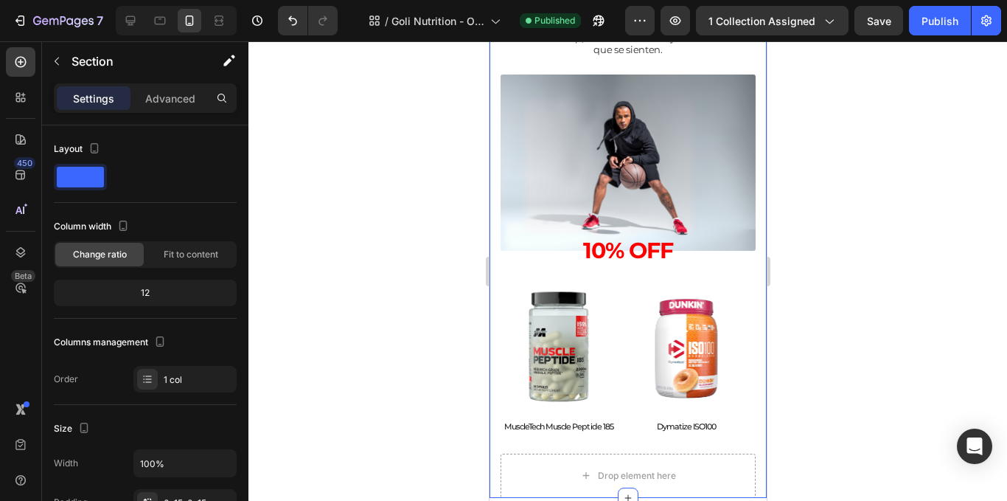
click at [748, 420] on div "Muscle & Performance Text Block Marcas top, sabores increíbles y resultados que…" at bounding box center [627, 243] width 277 height 509
click at [496, 316] on div "Muscle & Performance Text Block Marcas top, sabores increíbles y resultados que…" at bounding box center [627, 243] width 277 height 509
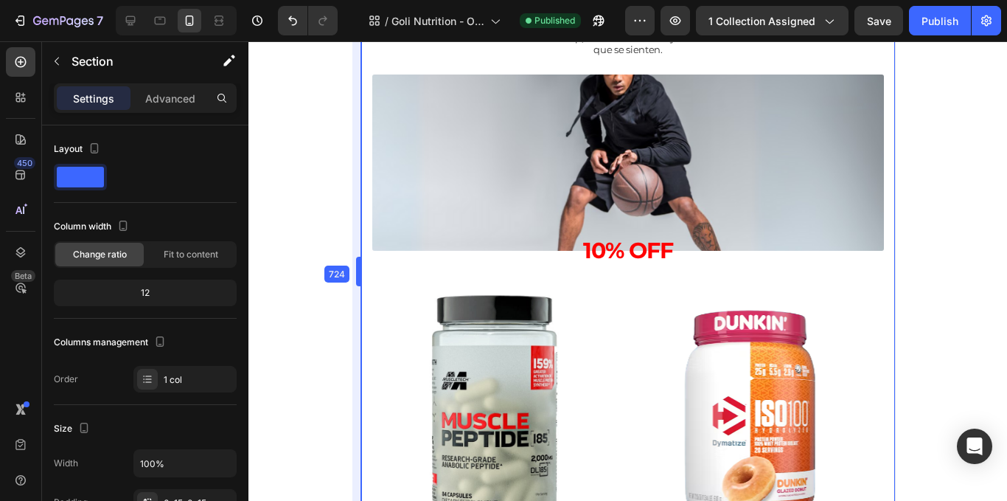
drag, startPoint x: 485, startPoint y: 274, endPoint x: 514, endPoint y: 262, distance: 31.4
drag, startPoint x: 357, startPoint y: 279, endPoint x: 522, endPoint y: 277, distance: 165.2
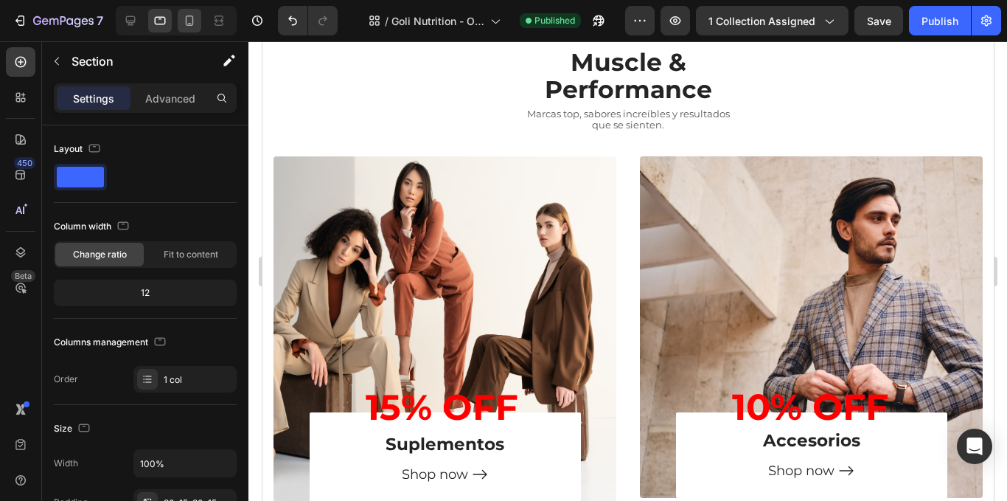
click at [187, 20] on icon at bounding box center [190, 20] width 8 height 10
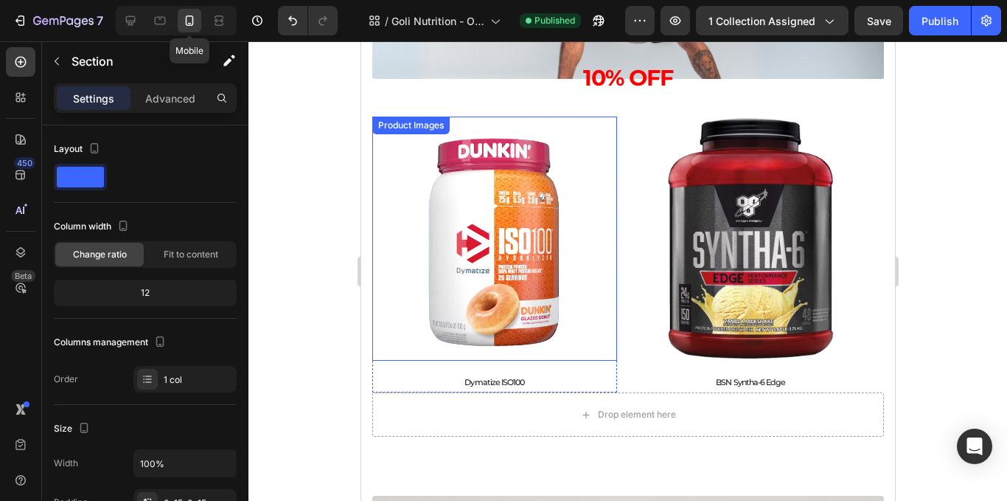
scroll to position [858, 0]
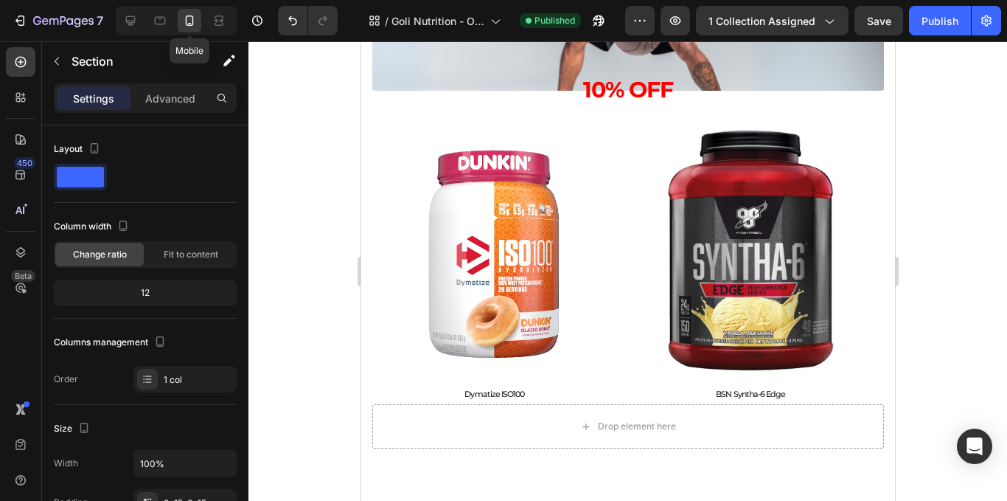
click at [950, 304] on div at bounding box center [627, 270] width 759 height 459
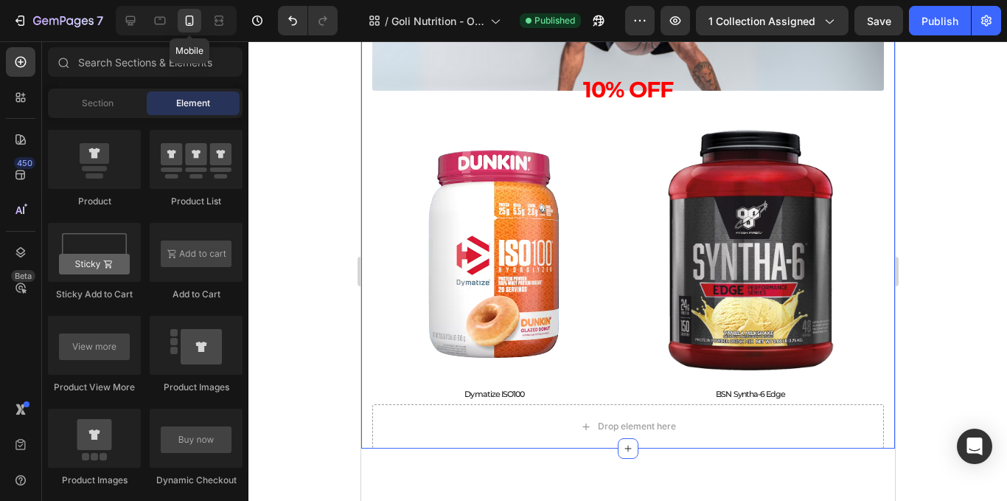
click at [879, 296] on div "Muscle & Performance Text Block Marcas top, sabores increíbles y resultados que…" at bounding box center [628, 138] width 534 height 620
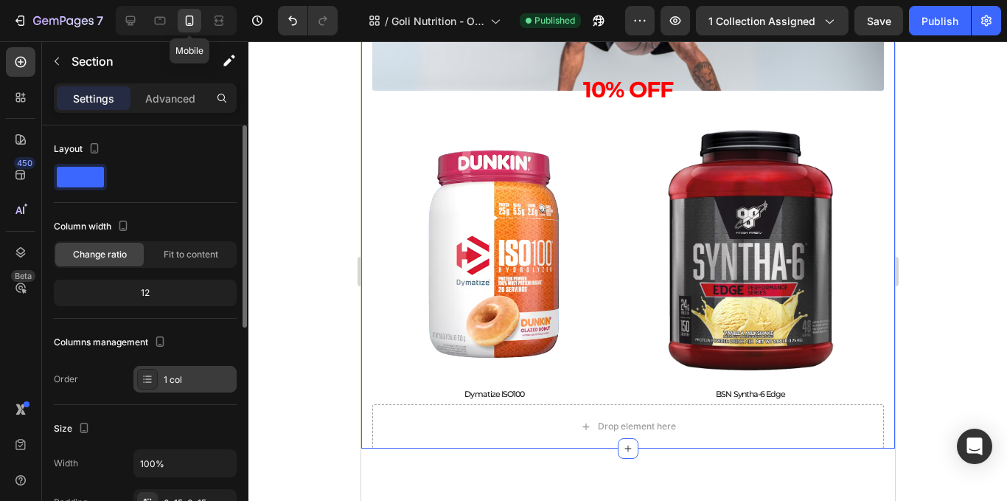
click at [179, 374] on div "1 col" at bounding box center [198, 379] width 69 height 13
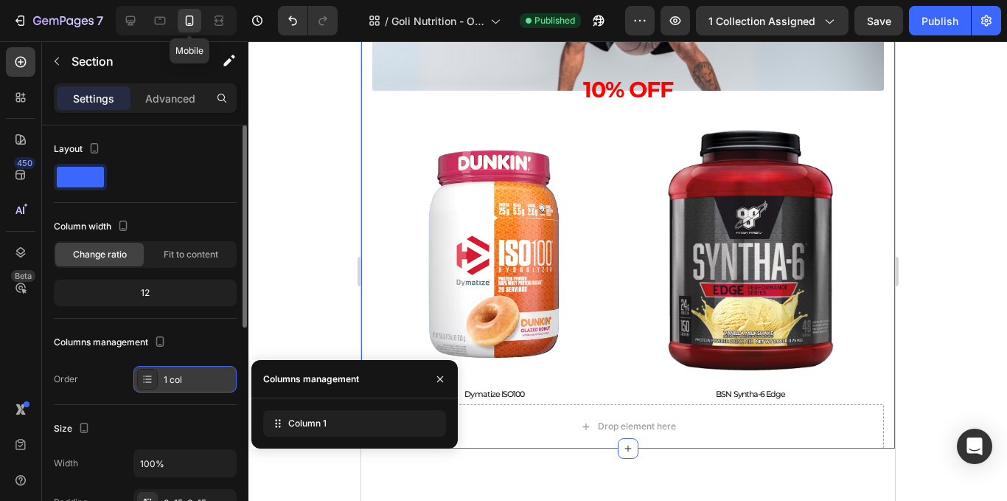
click at [179, 374] on div "1 col" at bounding box center [198, 379] width 69 height 13
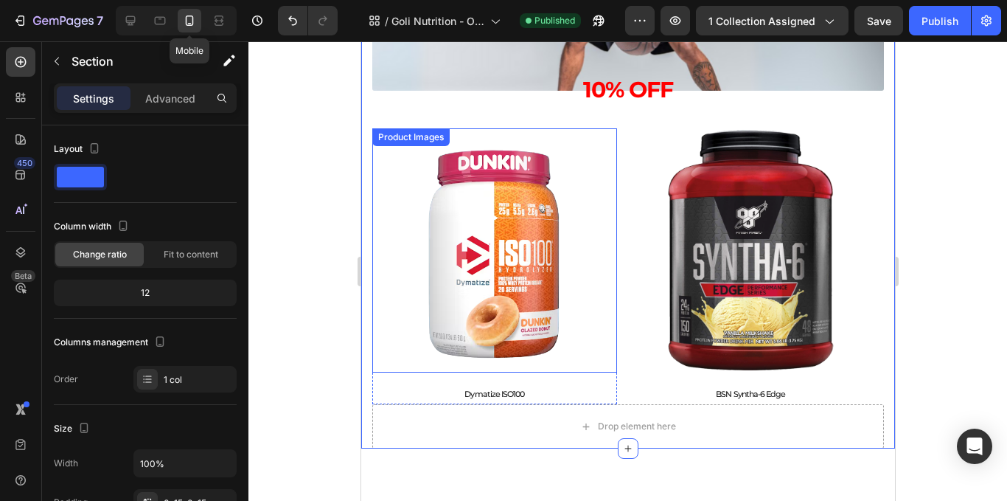
click at [391, 220] on img at bounding box center [494, 250] width 245 height 245
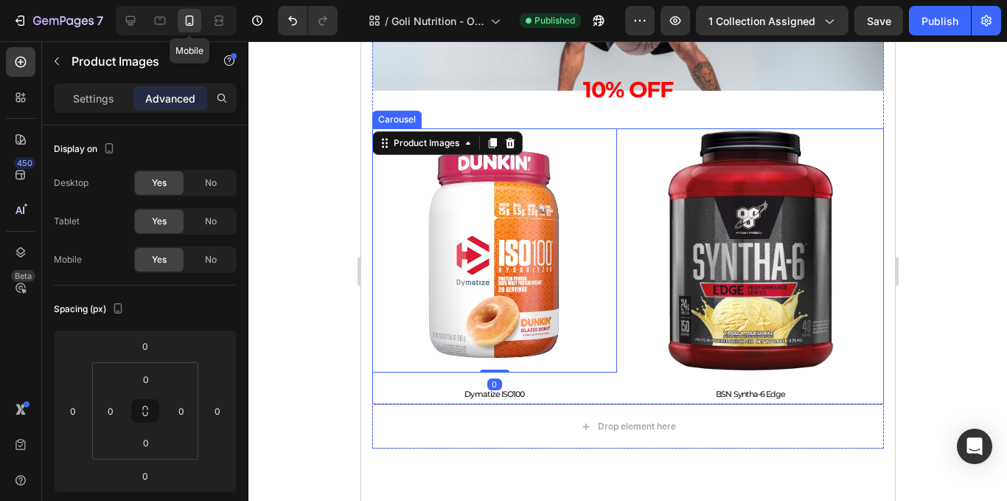
click at [625, 251] on div "Product Images 0 Dymatize ISO100 Product Title Product Product Images BSN Synth…" at bounding box center [628, 266] width 512 height 277
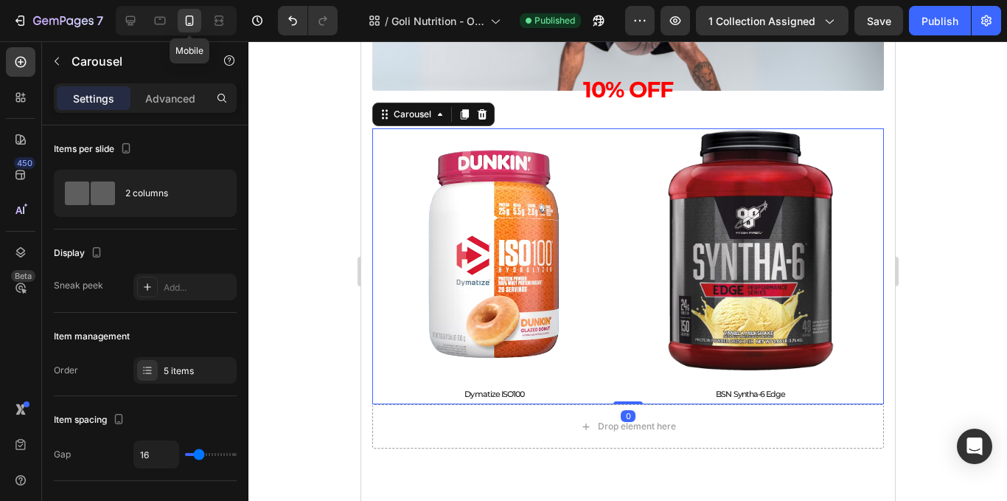
click at [622, 241] on div "Product Images Dymatize ISO100 Product Title Product Product Images BSN Syntha-…" at bounding box center [628, 266] width 512 height 277
click at [953, 243] on div at bounding box center [627, 270] width 759 height 459
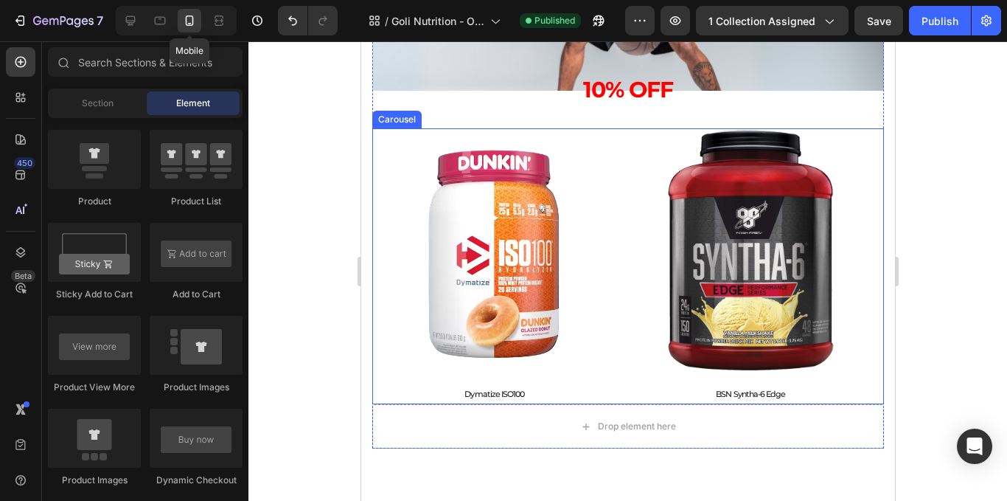
click at [622, 364] on div "Product Images Dymatize ISO100 Product Title Product Product Images BSN Syntha-…" at bounding box center [628, 266] width 512 height 277
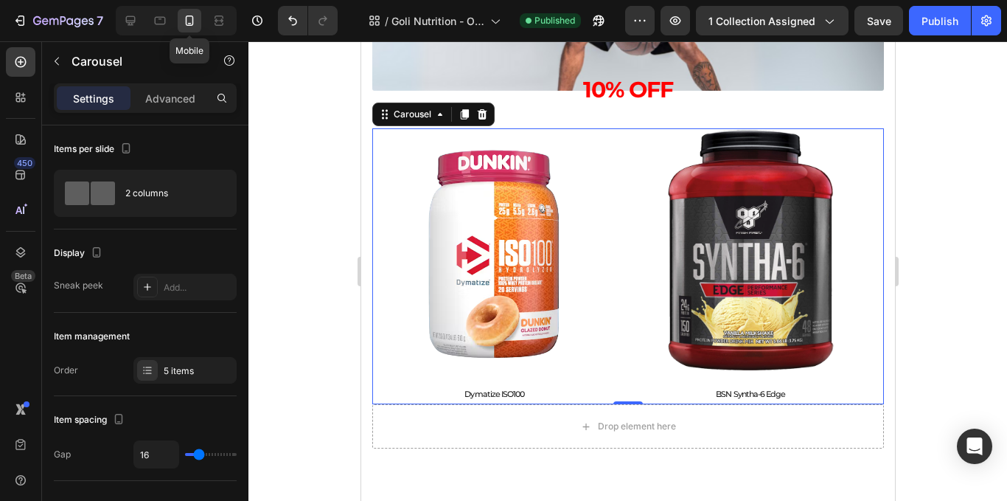
click at [617, 140] on div "Product Images Dymatize ISO100 Product Title Product Product Images BSN Syntha-…" at bounding box center [628, 266] width 512 height 277
click at [150, 366] on icon at bounding box center [148, 370] width 12 height 12
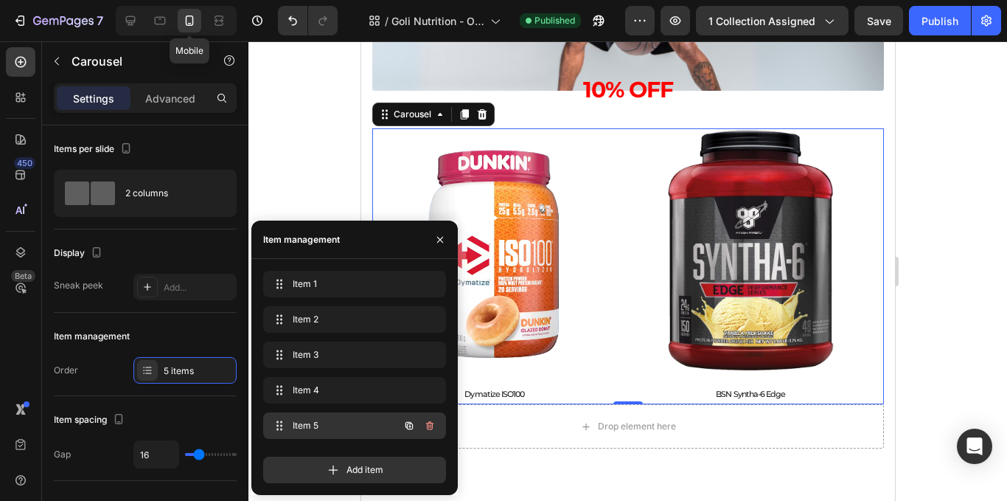
click at [323, 427] on span "Item 5" at bounding box center [334, 425] width 83 height 13
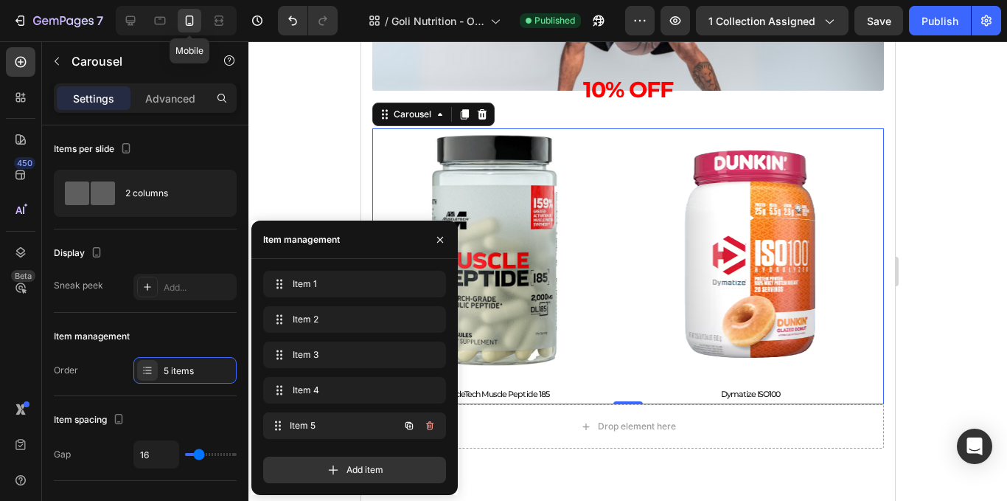
click at [327, 425] on span "Item 5" at bounding box center [344, 425] width 109 height 13
click at [332, 383] on div "Item 4 Item 4" at bounding box center [334, 390] width 130 height 21
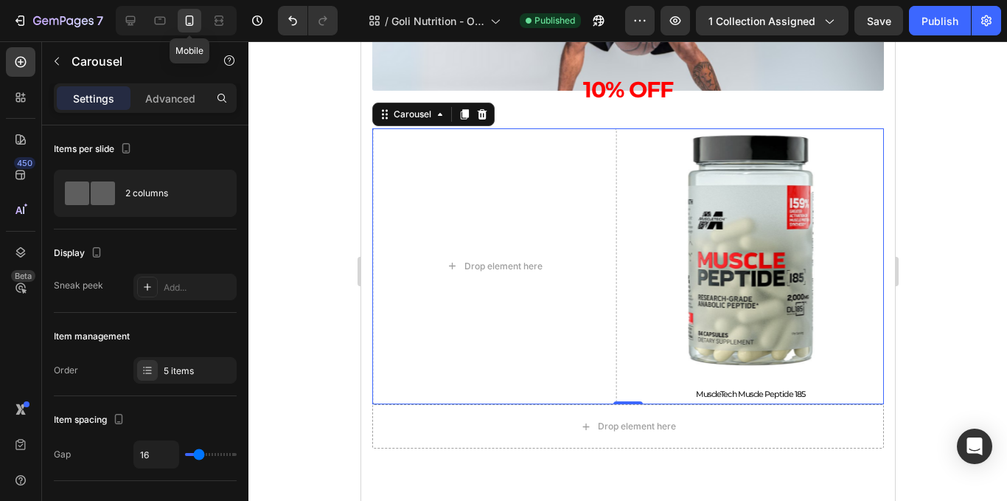
click at [285, 133] on div at bounding box center [627, 270] width 759 height 459
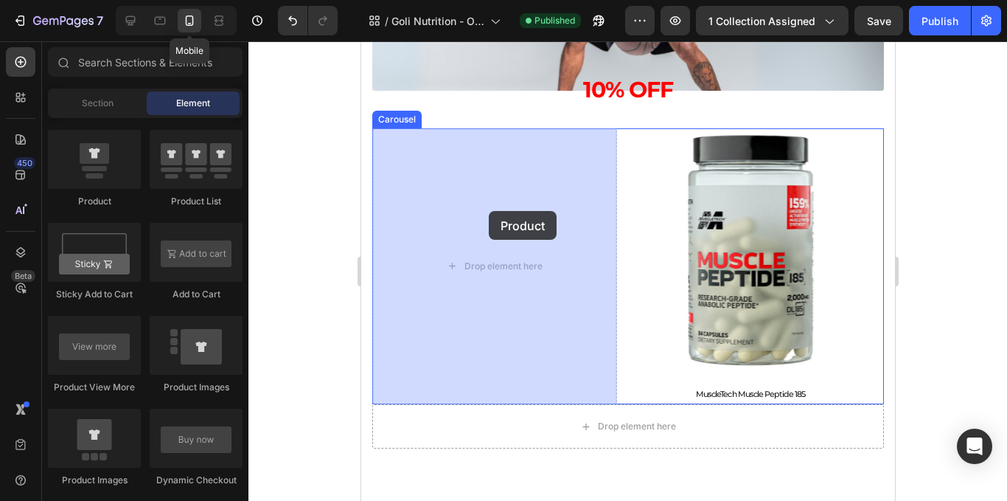
drag, startPoint x: 482, startPoint y: 228, endPoint x: 434, endPoint y: 273, distance: 65.7
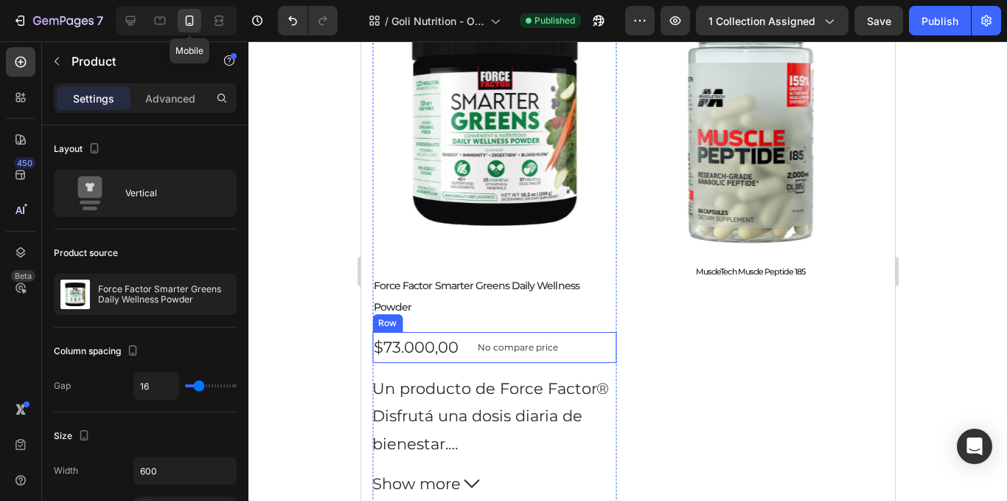
scroll to position [1006, 0]
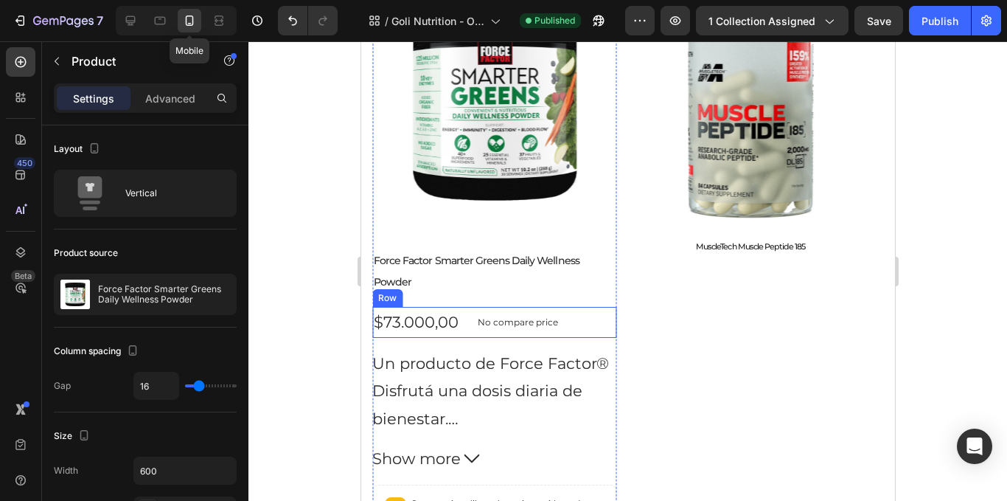
click at [569, 307] on div "$73.000,00 Product Price Product Price No compare price Product Price Row" at bounding box center [494, 322] width 245 height 31
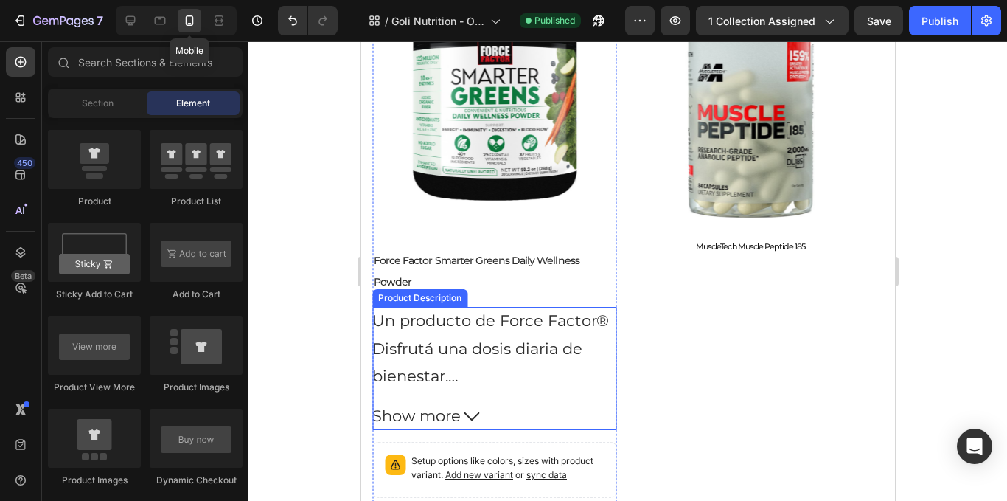
click at [568, 339] on p "Disfrutá una dosis diaria de bienestar." at bounding box center [477, 362] width 210 height 46
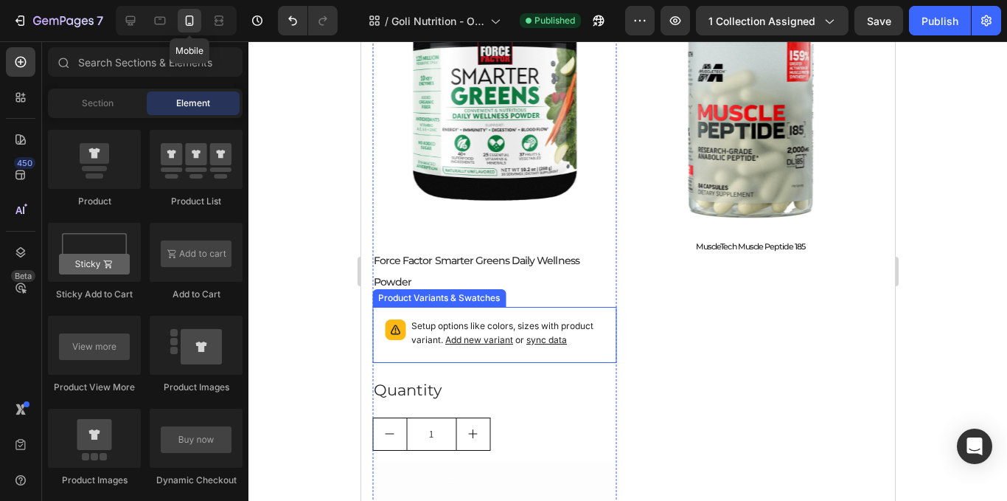
click at [576, 319] on p "Setup options like colors, sizes with product variant. Add new variant or sync …" at bounding box center [507, 333] width 193 height 28
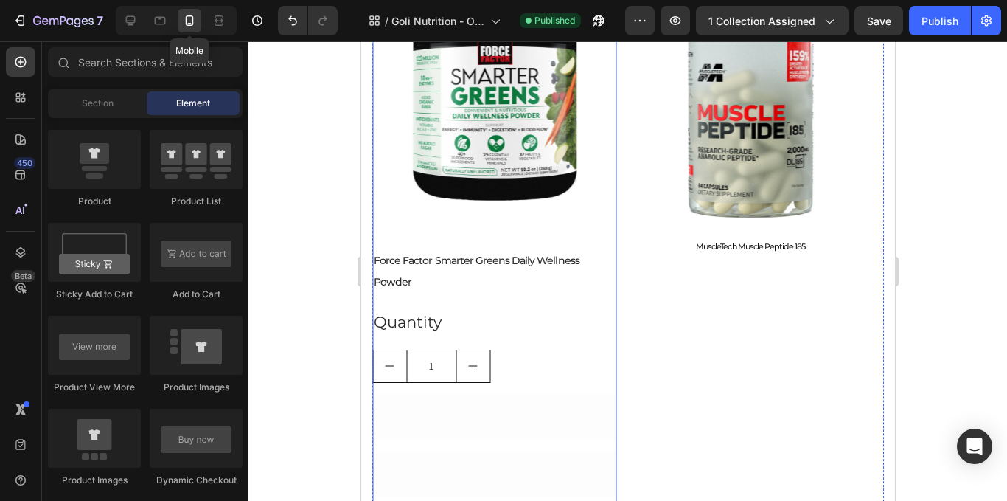
click at [551, 310] on div "Quantity" at bounding box center [494, 322] width 245 height 31
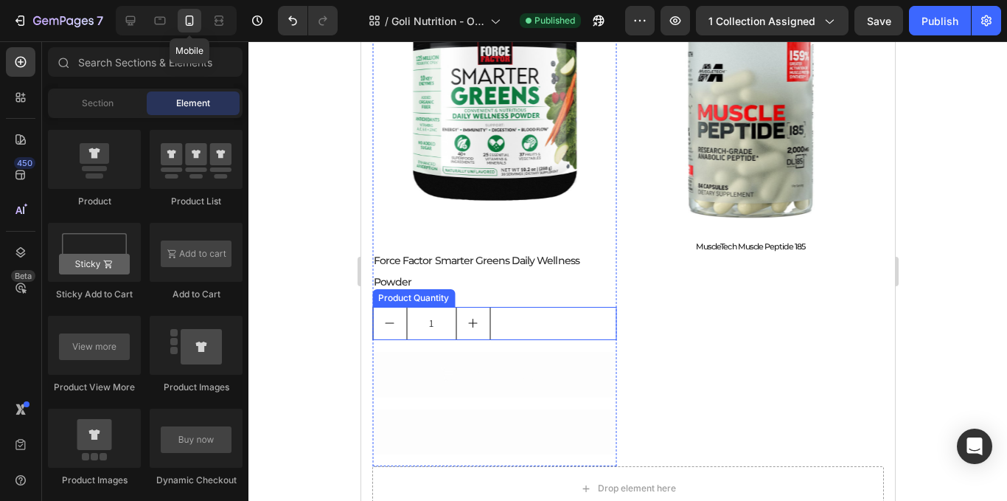
click at [554, 307] on div "1" at bounding box center [494, 323] width 245 height 33
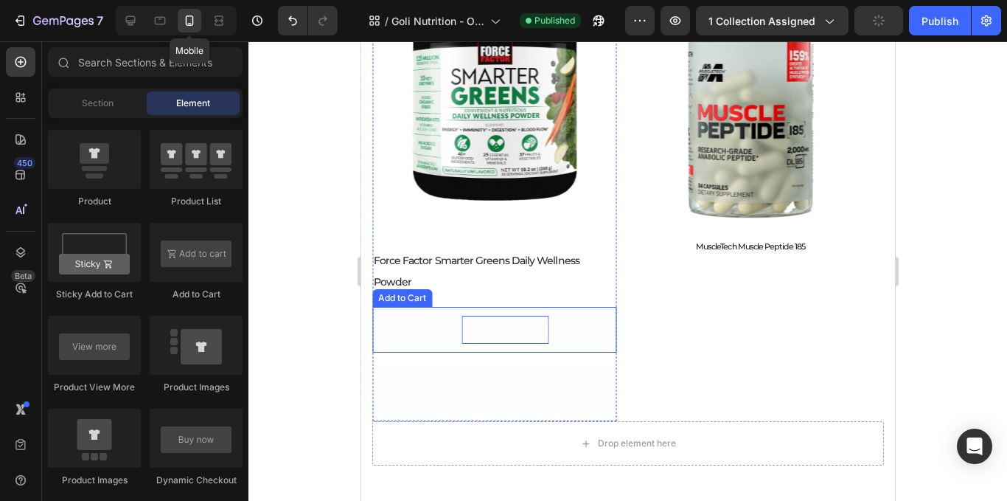
click at [504, 316] on div "Add to cart" at bounding box center [504, 330] width 87 height 28
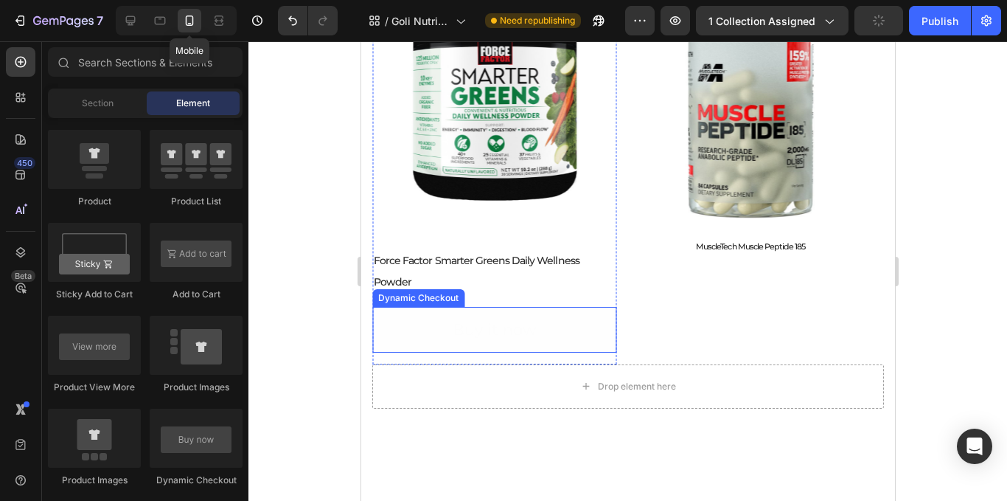
click at [548, 307] on button "Buy it now" at bounding box center [494, 330] width 245 height 46
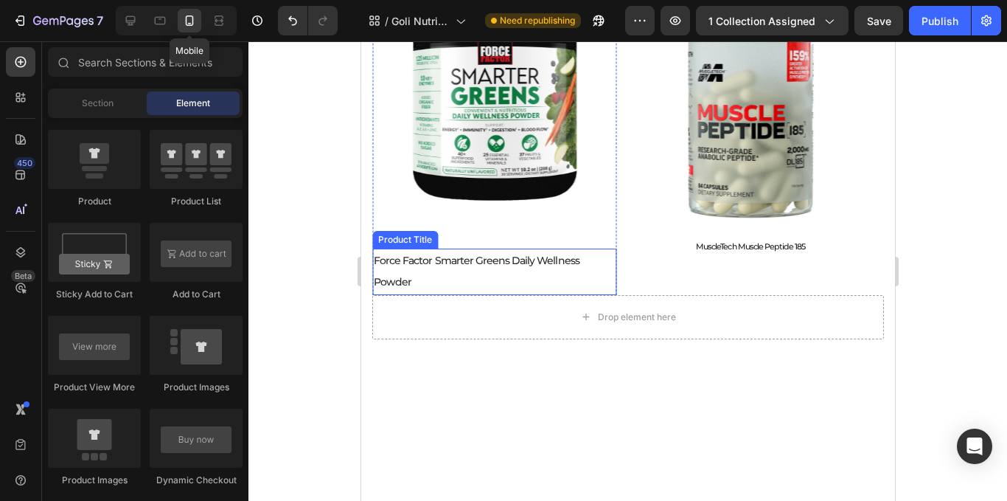
click at [567, 265] on h2 "Force Factor Smarter Greens Daily Wellness Powder" at bounding box center [494, 271] width 245 height 46
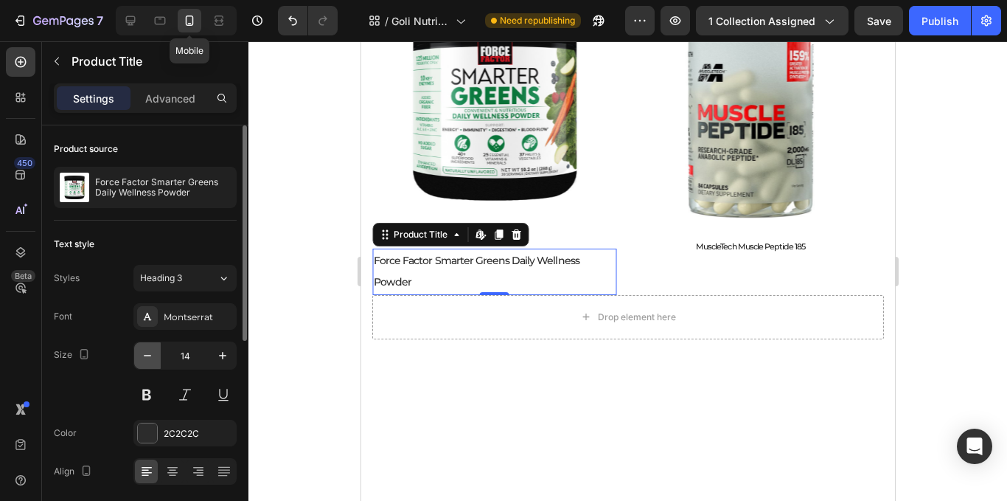
click at [146, 347] on button "button" at bounding box center [147, 355] width 27 height 27
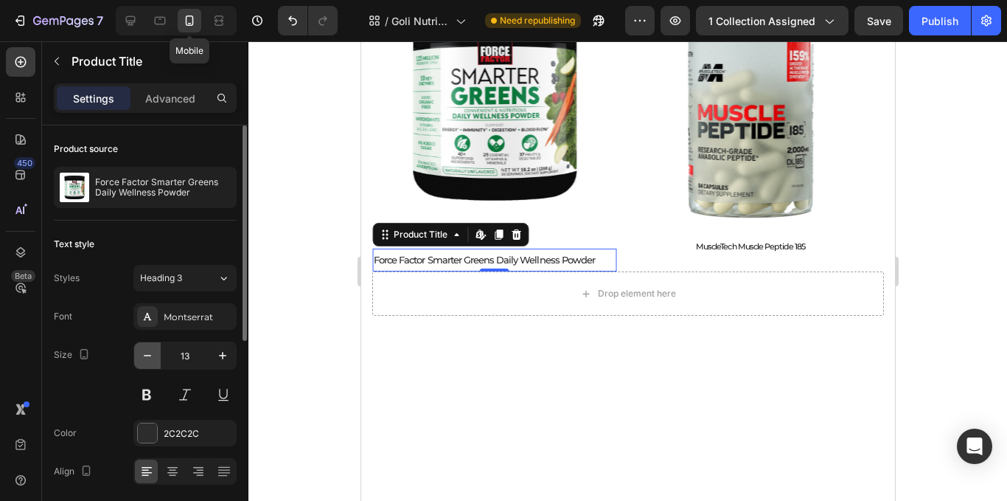
click at [146, 347] on button "button" at bounding box center [147, 355] width 27 height 27
type input "11"
click at [199, 421] on div "2C2C2C" at bounding box center [184, 433] width 103 height 27
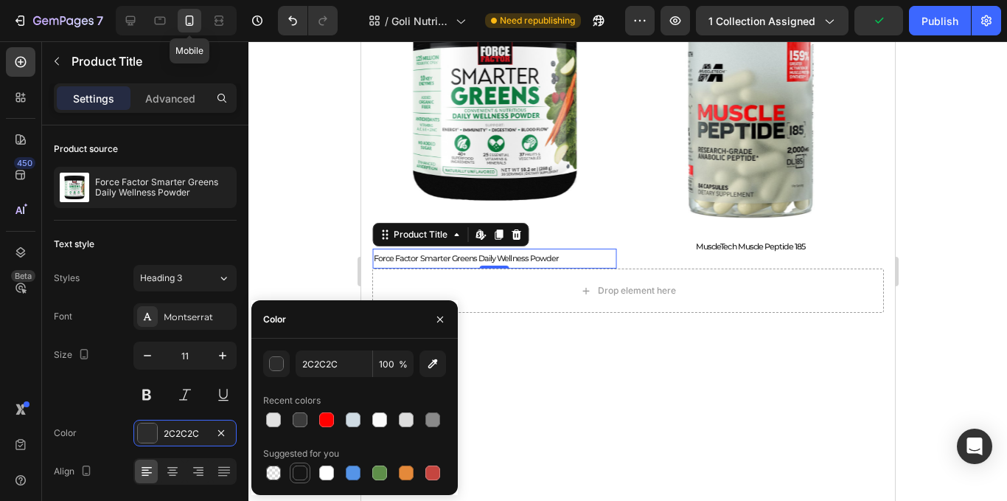
click at [297, 465] on div at bounding box center [300, 473] width 18 height 18
type input "151515"
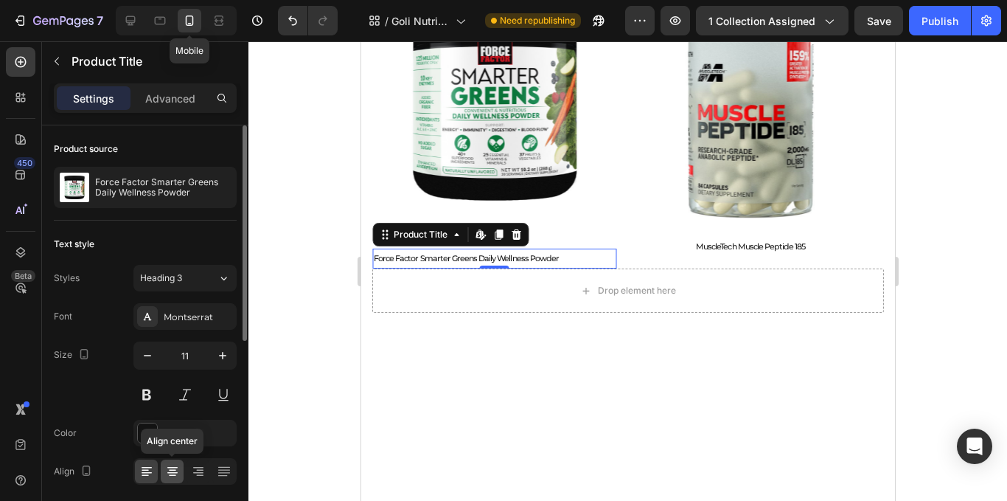
click at [176, 463] on div at bounding box center [172, 471] width 23 height 24
click at [323, 234] on div at bounding box center [627, 270] width 759 height 459
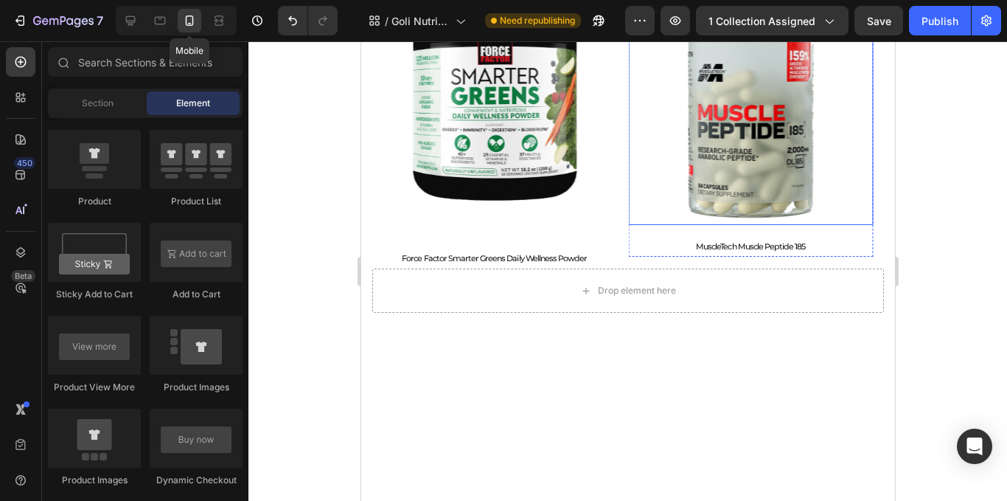
click at [676, 207] on img at bounding box center [750, 103] width 245 height 245
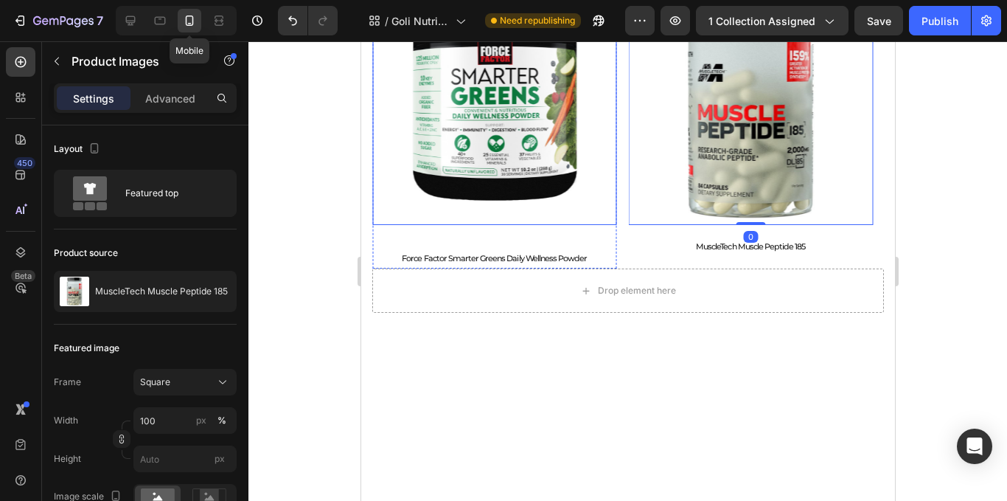
click at [583, 196] on img at bounding box center [494, 103] width 245 height 245
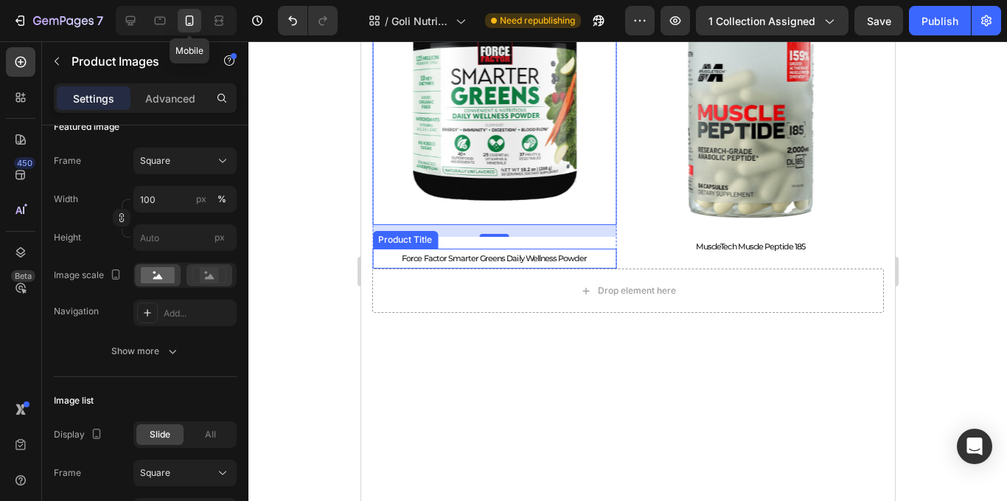
scroll to position [0, 0]
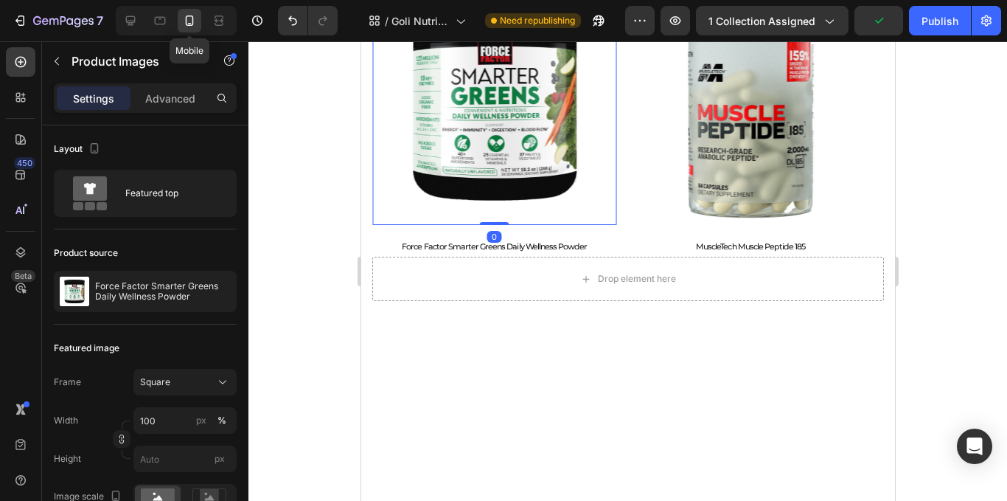
drag, startPoint x: 502, startPoint y: 234, endPoint x: 511, endPoint y: 195, distance: 40.1
click at [502, 154] on div "Product Images 0" at bounding box center [494, 103] width 245 height 245
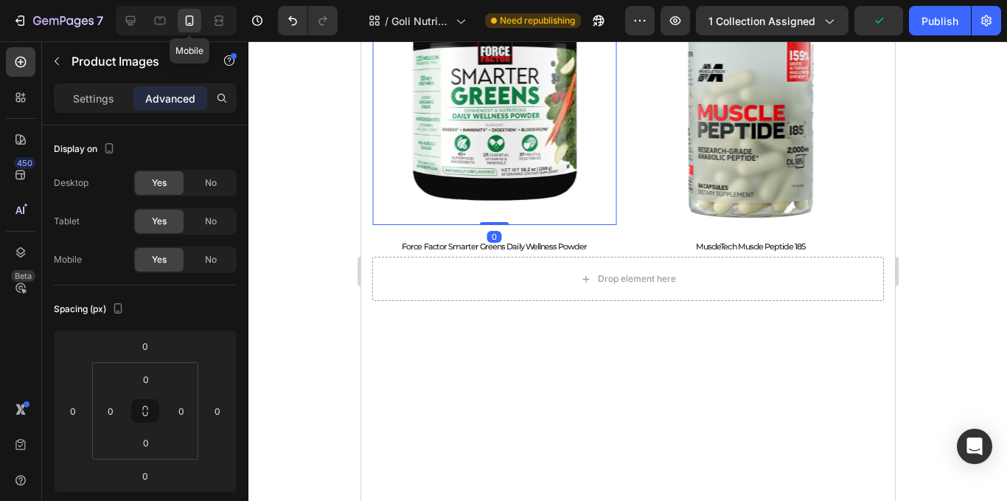
drag, startPoint x: 362, startPoint y: 201, endPoint x: 320, endPoint y: 225, distance: 48.2
click at [320, 225] on div at bounding box center [627, 270] width 759 height 459
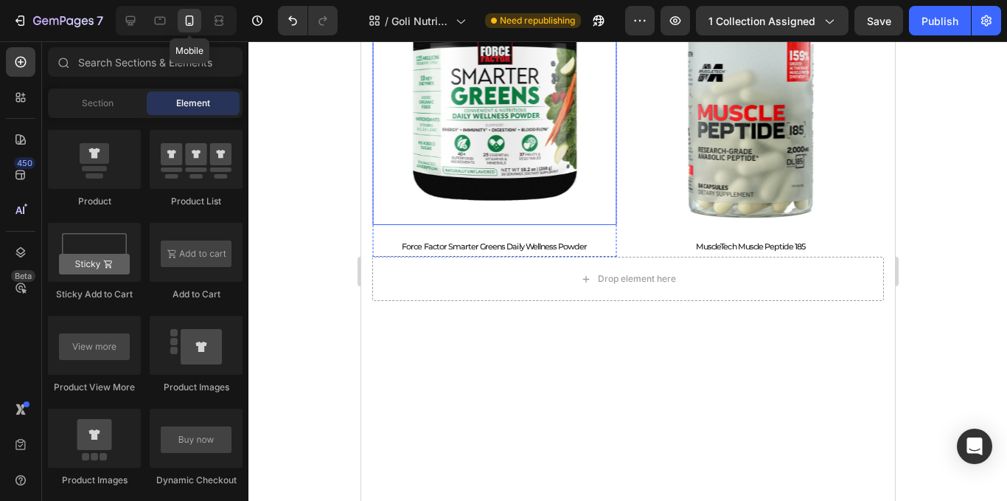
click at [597, 190] on img at bounding box center [494, 103] width 245 height 245
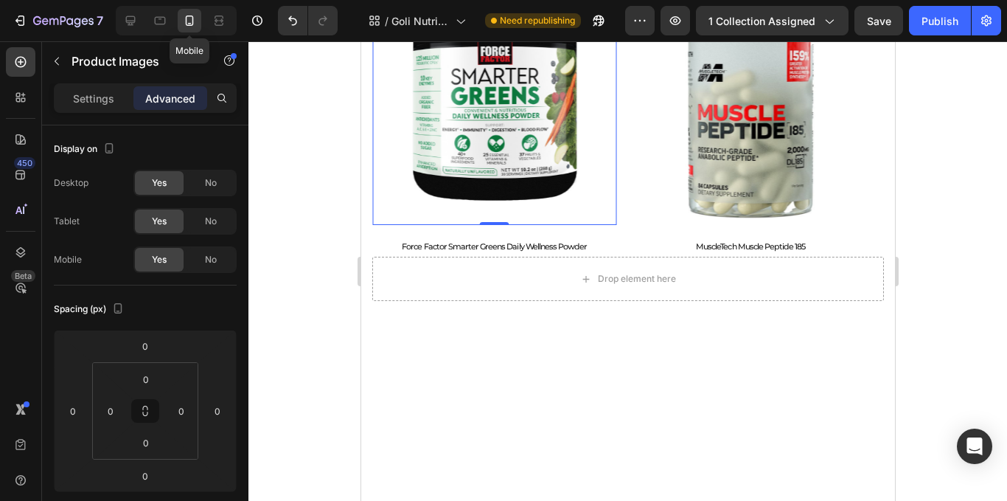
click at [604, 191] on img at bounding box center [494, 103] width 245 height 245
click at [86, 101] on p "Settings" at bounding box center [93, 98] width 41 height 15
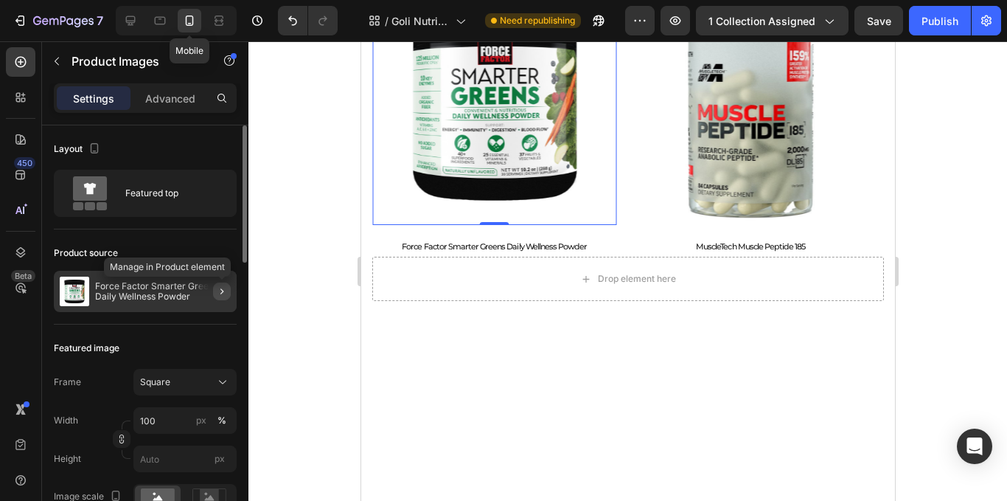
click at [219, 299] on button "button" at bounding box center [222, 291] width 18 height 18
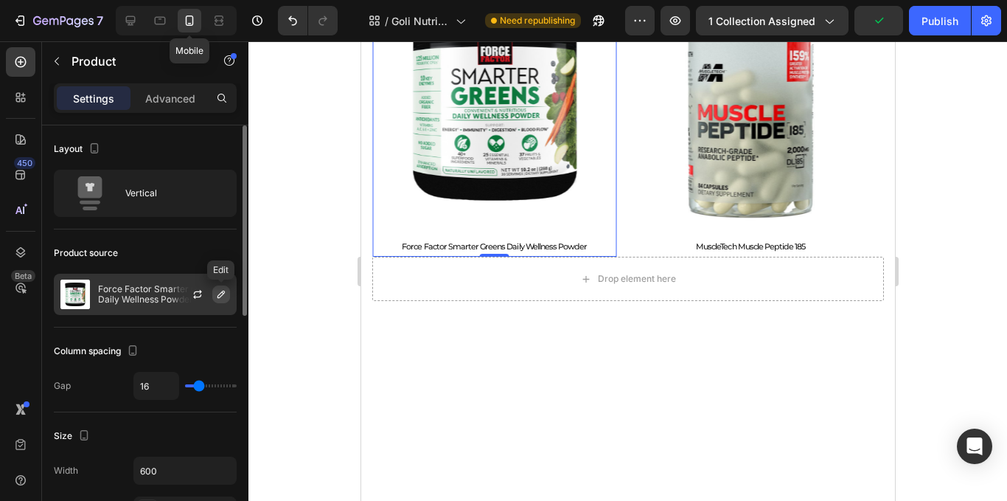
click at [228, 292] on button "button" at bounding box center [221, 294] width 18 height 18
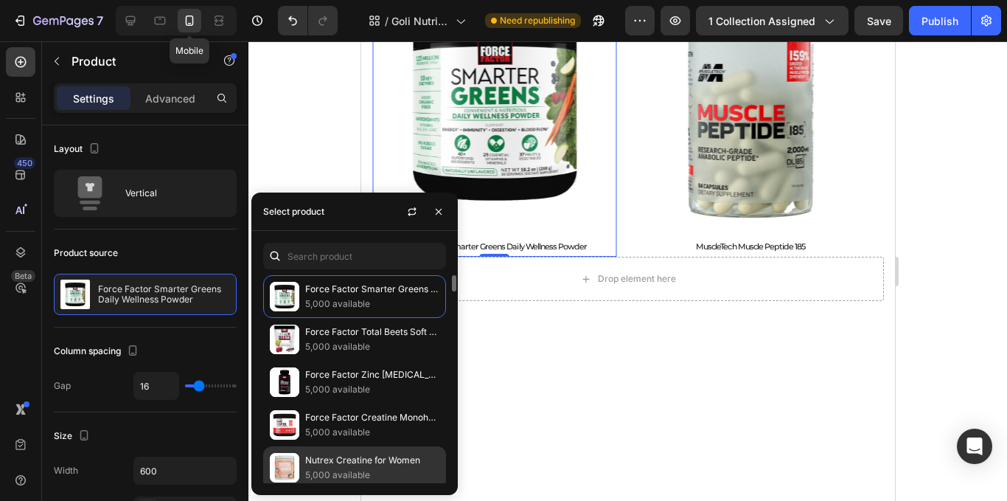
click at [364, 465] on p "Nutrex Creatine for Women" at bounding box center [372, 460] width 134 height 15
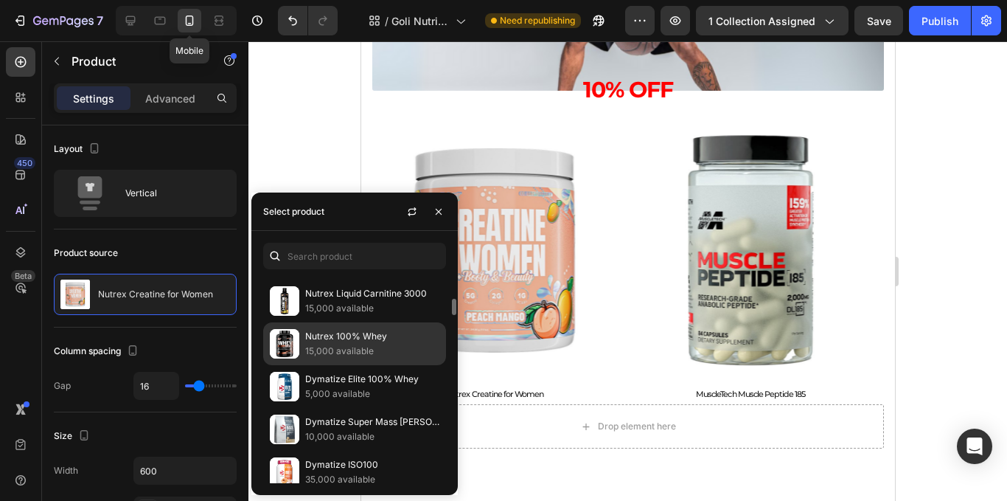
scroll to position [221, 0]
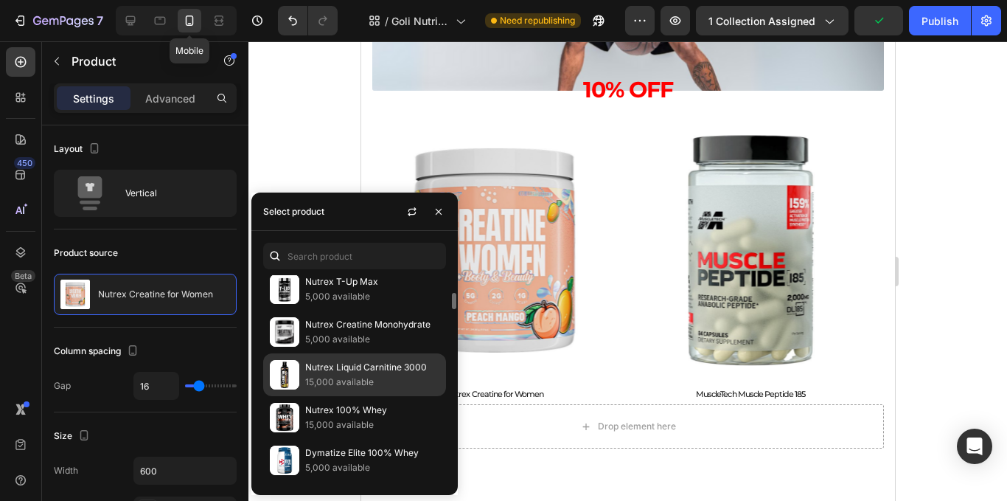
click at [357, 378] on p "15,000 available" at bounding box center [372, 382] width 134 height 15
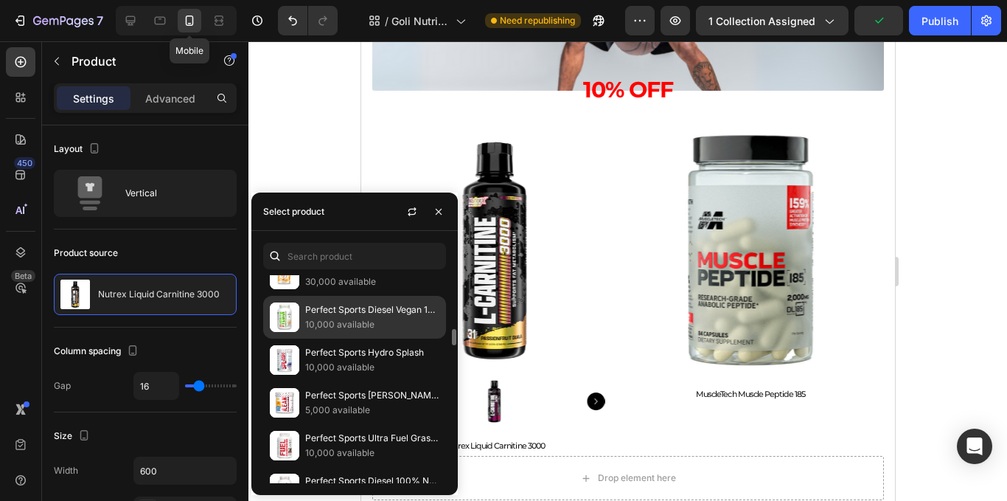
scroll to position [590, 0]
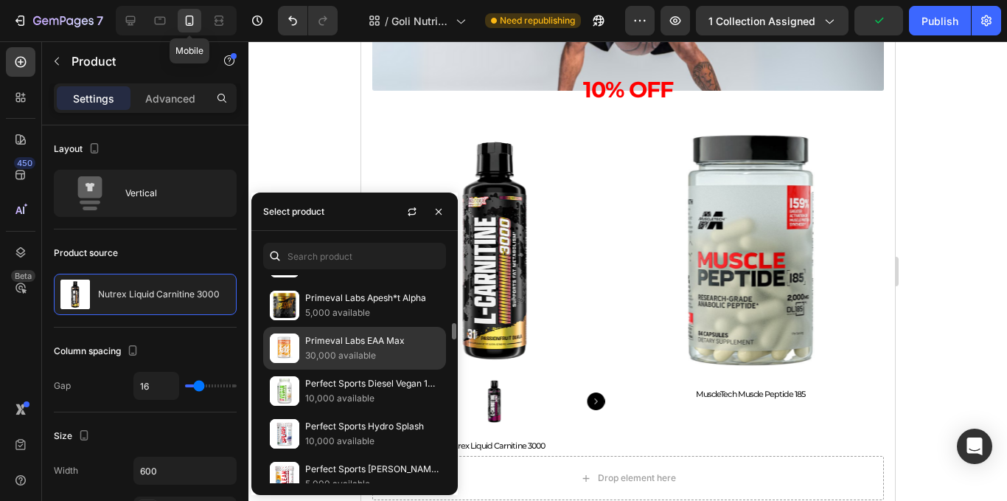
click at [353, 338] on p "Primeval Labs EAA Max" at bounding box center [372, 340] width 134 height 15
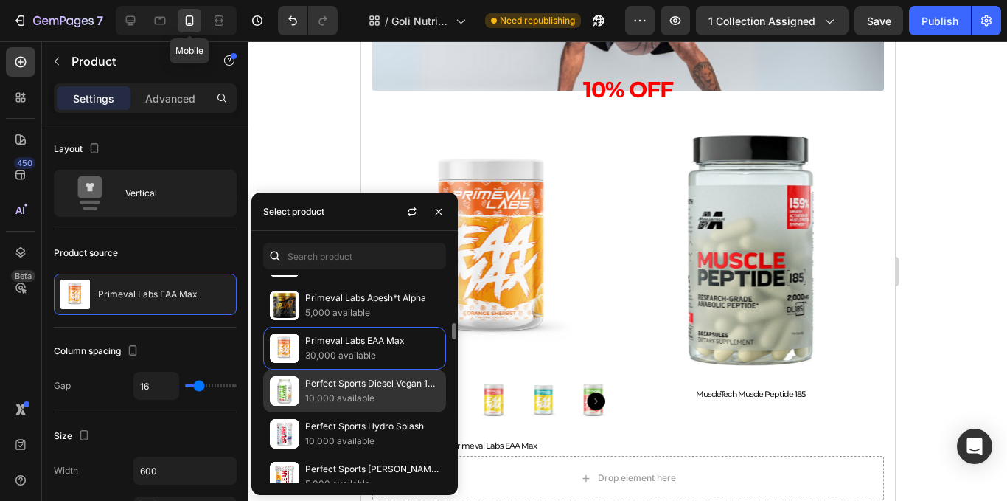
click at [355, 412] on div "Perfect Sports Diesel Vegan 100% Plant-Based Protein 10,000 available" at bounding box center [354, 433] width 183 height 43
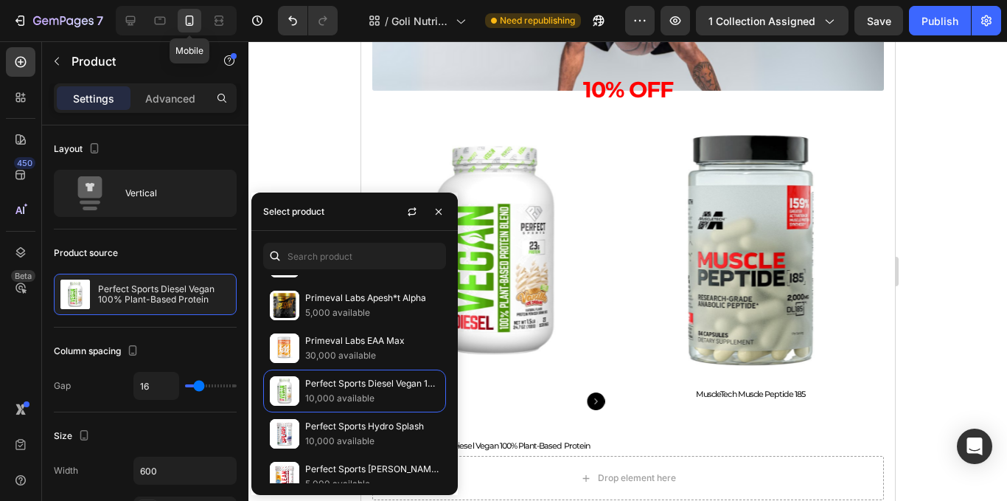
click at [305, 125] on div at bounding box center [627, 270] width 759 height 459
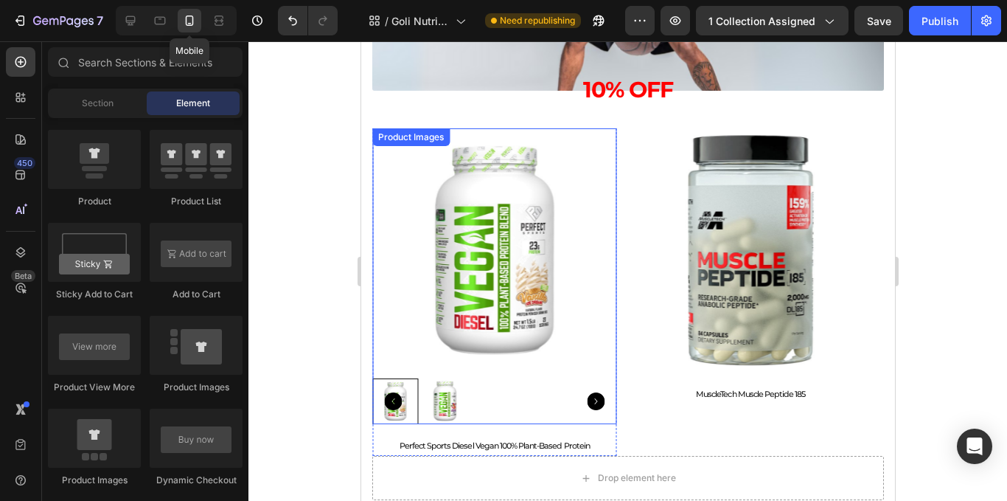
click at [456, 345] on img at bounding box center [494, 250] width 245 height 245
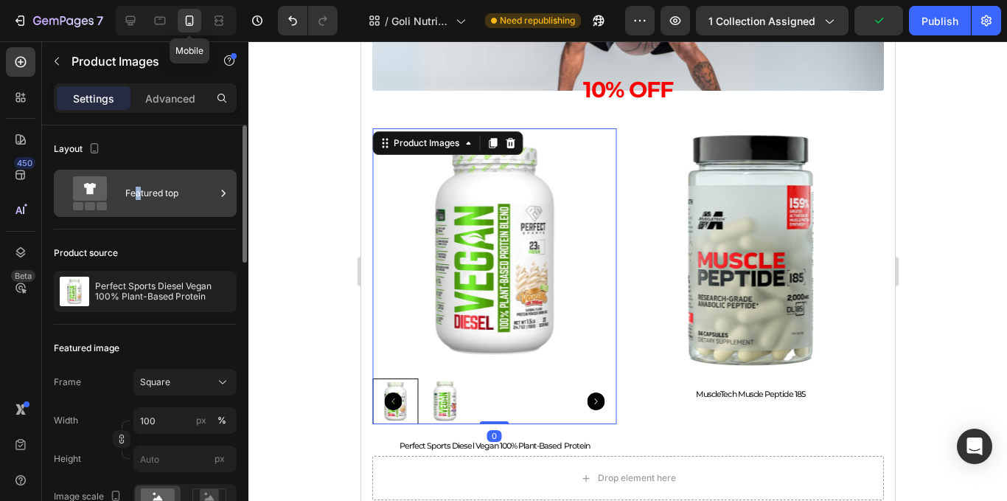
click at [139, 203] on div "Featured top" at bounding box center [170, 193] width 90 height 34
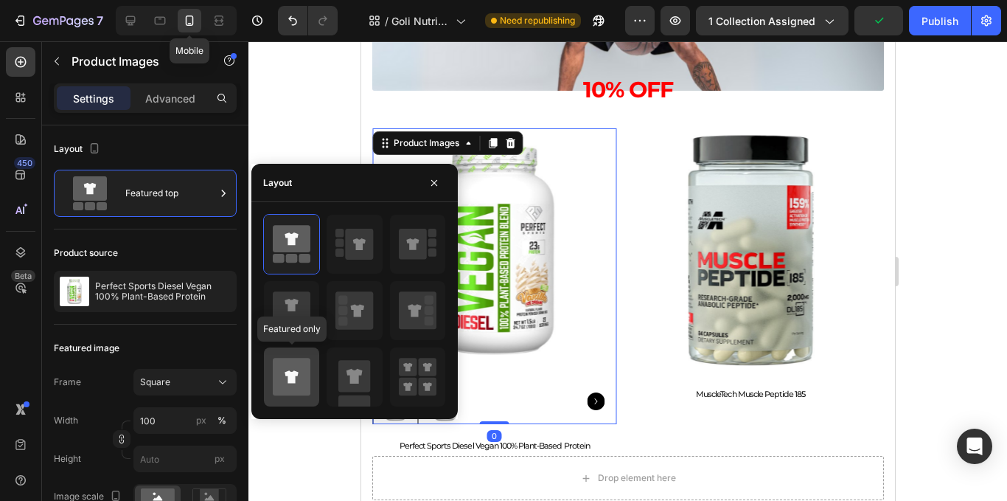
click at [293, 360] on icon at bounding box center [292, 377] width 38 height 38
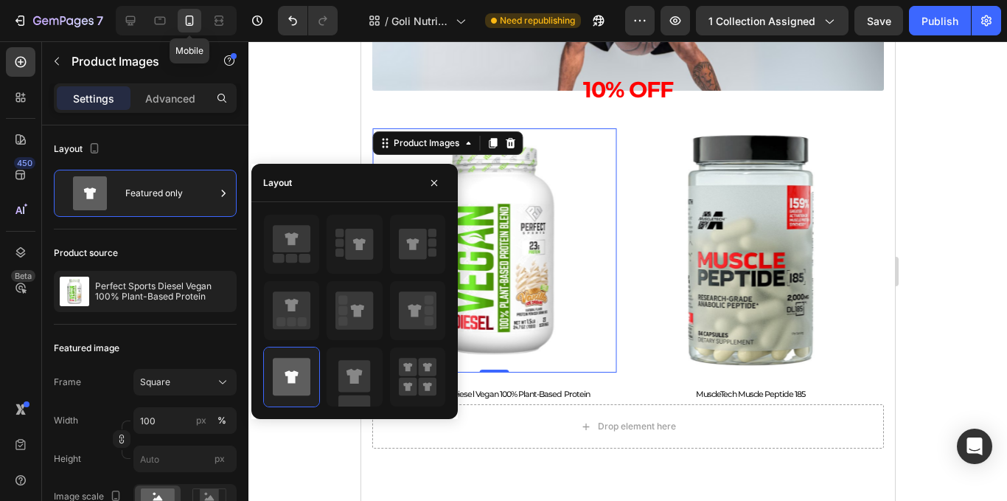
click at [277, 132] on div at bounding box center [627, 270] width 759 height 459
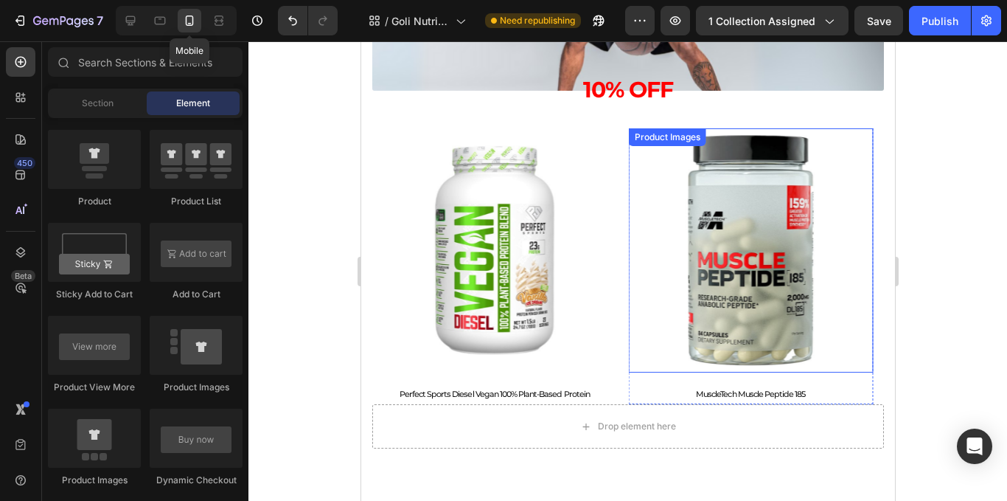
click at [801, 258] on img at bounding box center [750, 250] width 245 height 245
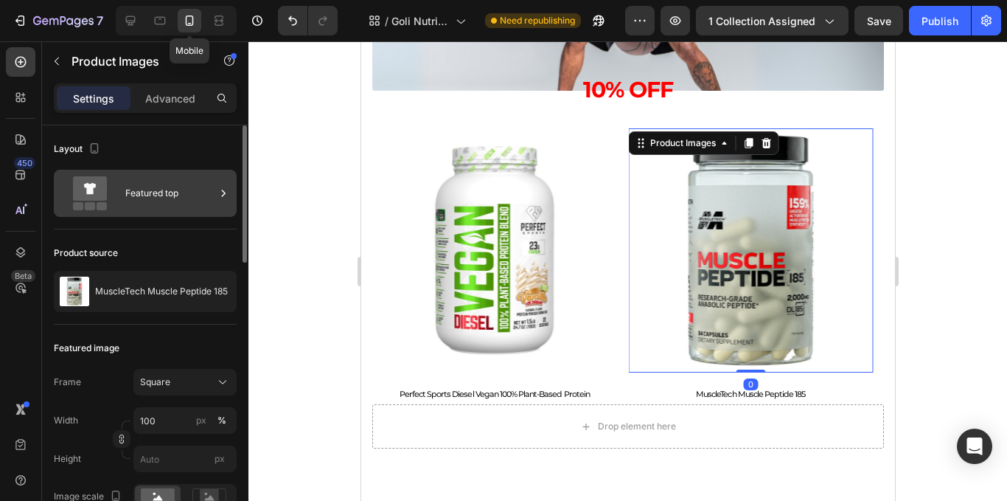
click at [203, 192] on div "Featured top" at bounding box center [170, 193] width 90 height 34
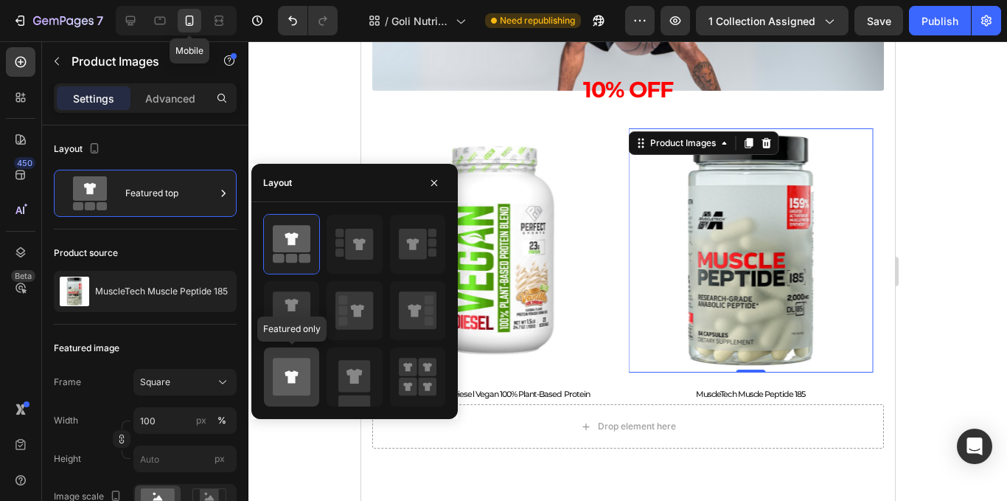
click at [281, 385] on icon at bounding box center [292, 377] width 38 height 38
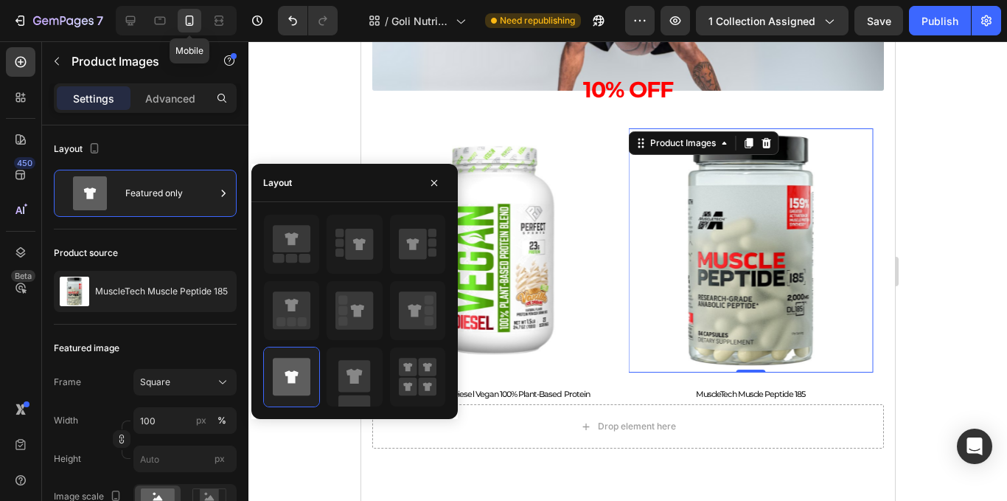
click at [318, 132] on div at bounding box center [627, 270] width 759 height 459
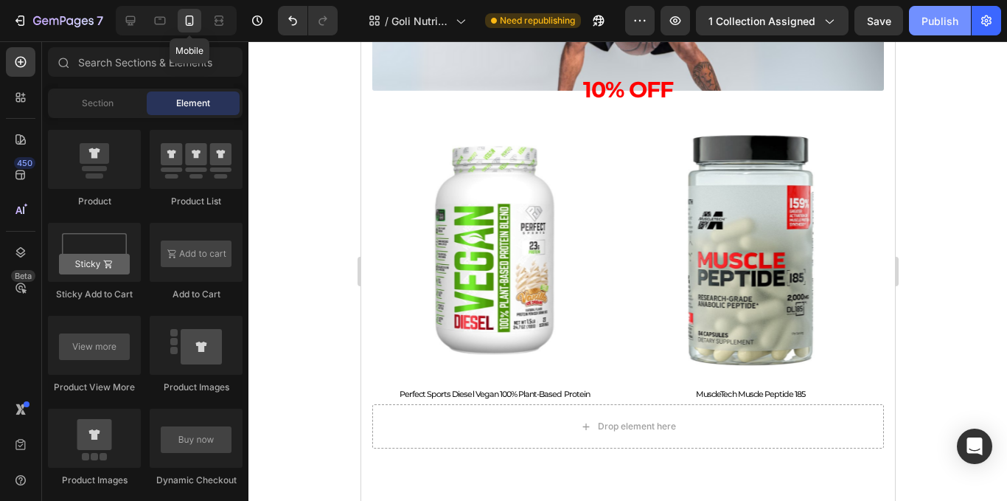
click at [929, 25] on div "Publish" at bounding box center [940, 20] width 37 height 15
click at [972, 225] on div at bounding box center [627, 270] width 759 height 459
click at [92, 113] on div "Section" at bounding box center [97, 103] width 93 height 24
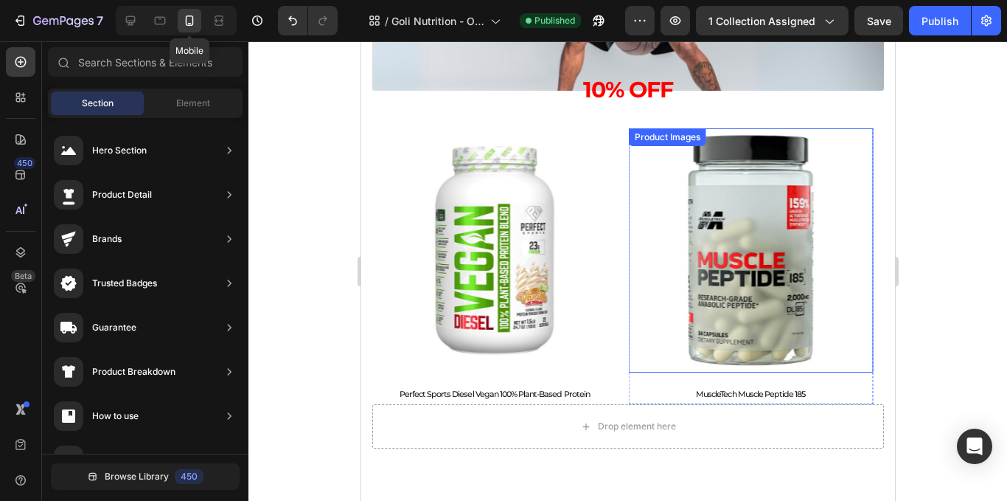
click at [638, 299] on img at bounding box center [750, 250] width 245 height 245
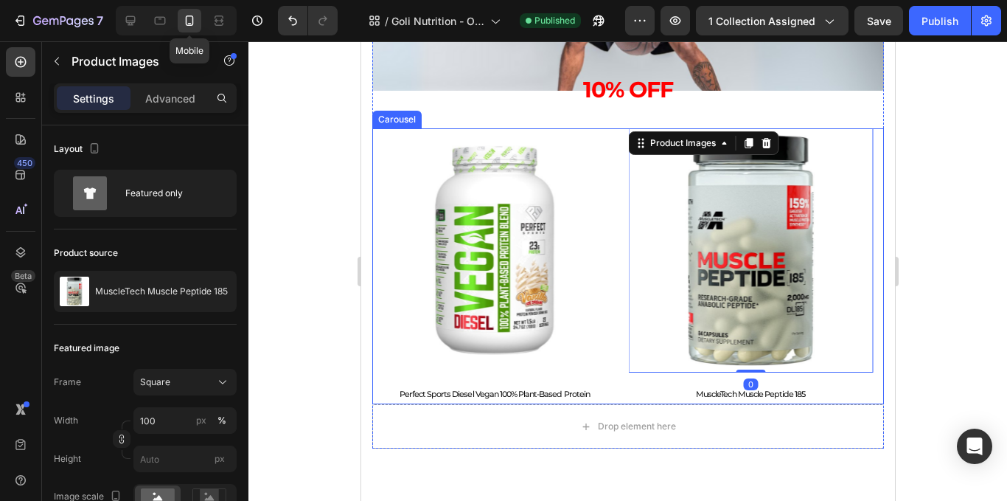
click at [622, 246] on div "Product Images Dymatize ISO100 Product Title Product Product Images BSN Syntha-…" at bounding box center [628, 266] width 512 height 277
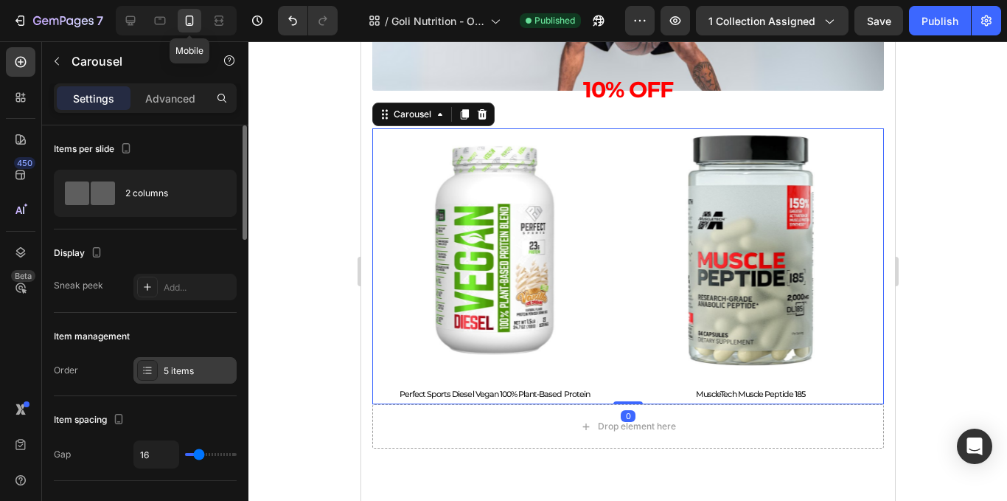
click at [199, 360] on div "5 items" at bounding box center [184, 370] width 103 height 27
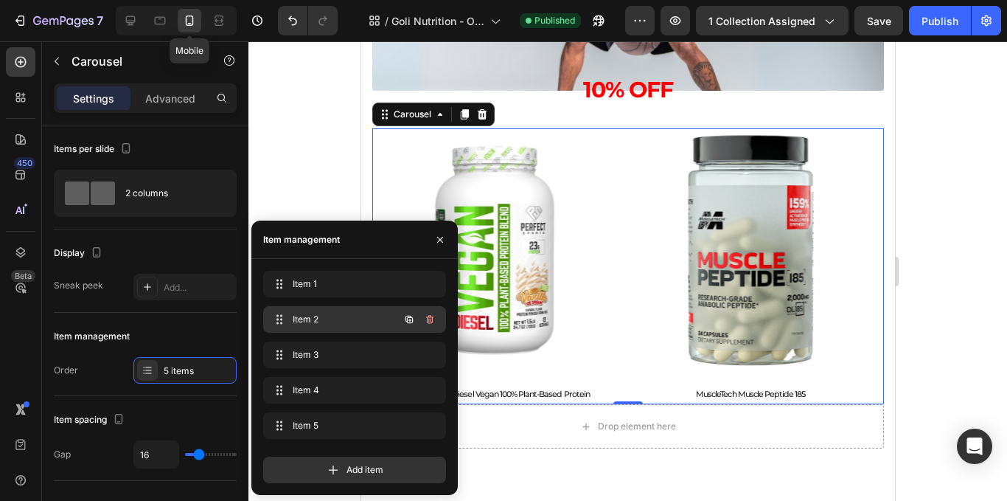
click at [305, 320] on span "Item 2" at bounding box center [334, 319] width 83 height 13
click at [321, 316] on span "Item 2" at bounding box center [334, 319] width 83 height 13
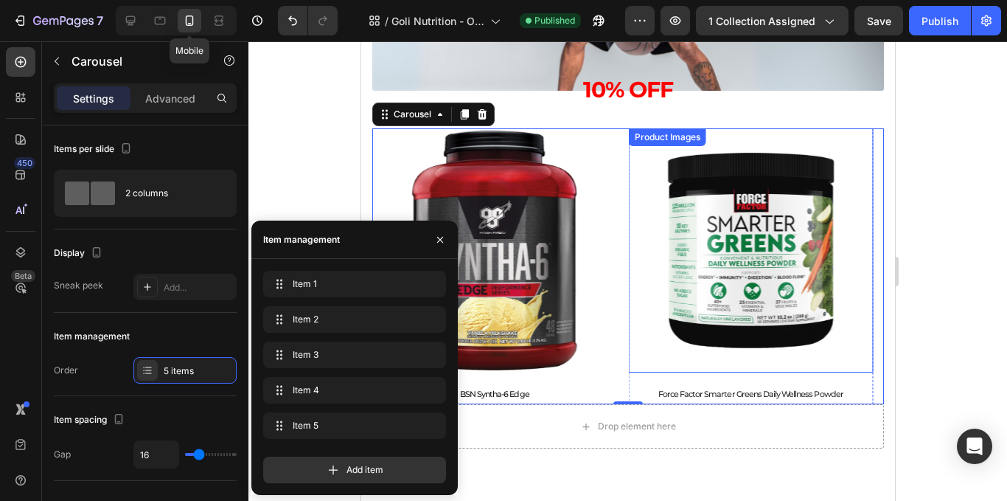
click at [722, 254] on img at bounding box center [750, 250] width 245 height 245
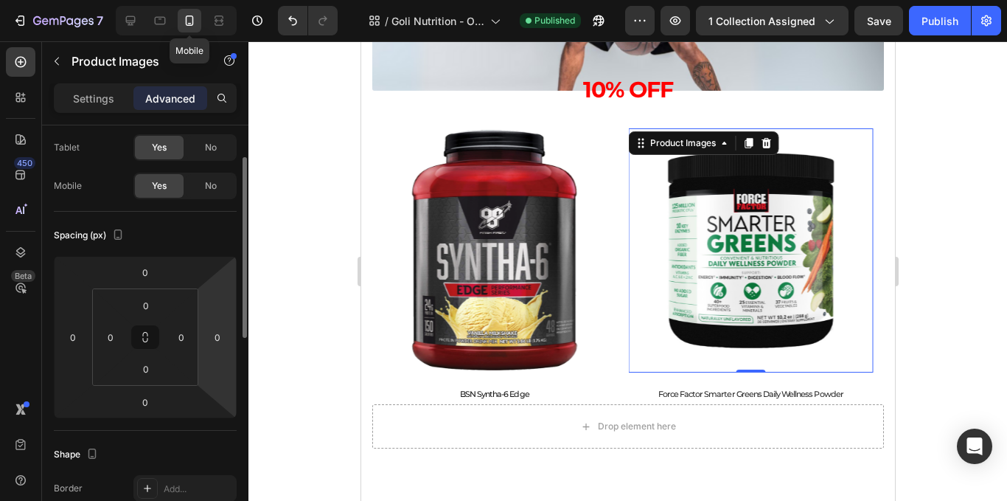
scroll to position [0, 0]
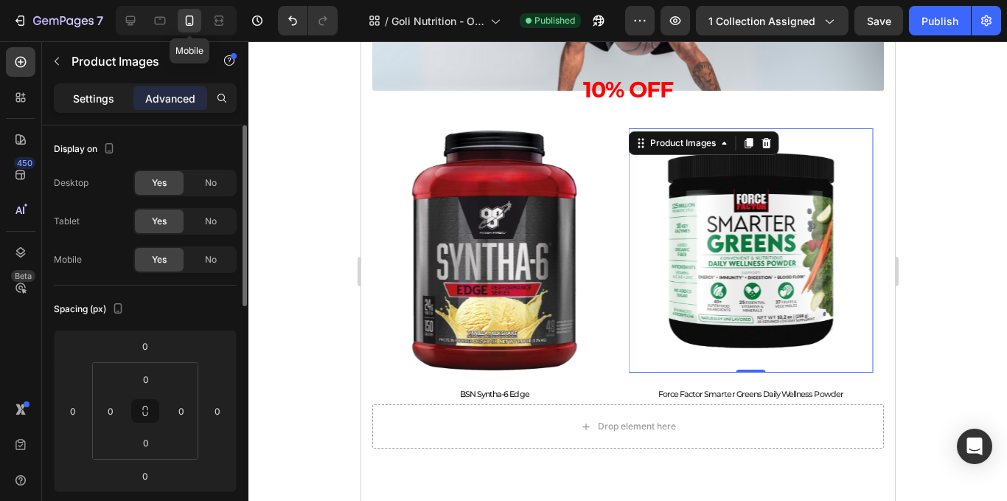
click at [88, 108] on div "Settings" at bounding box center [94, 98] width 74 height 24
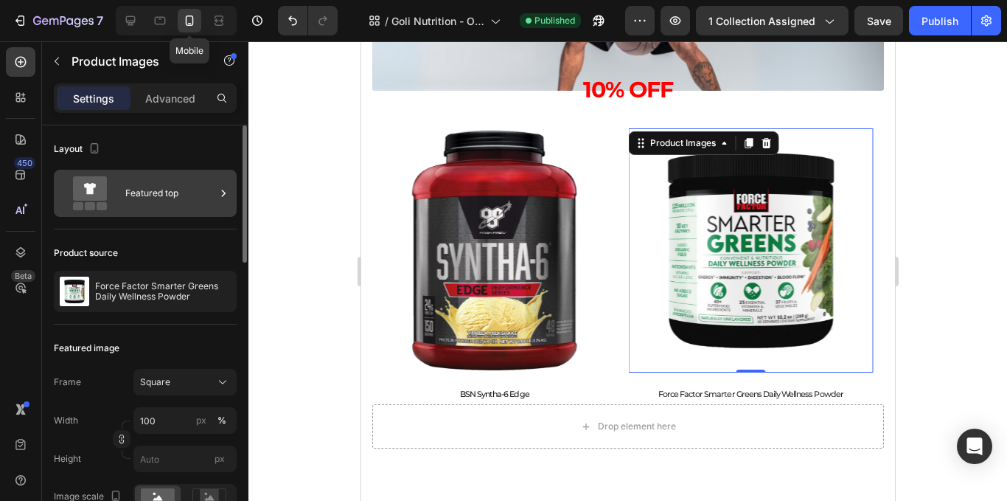
click at [173, 198] on div "Featured top" at bounding box center [170, 193] width 90 height 34
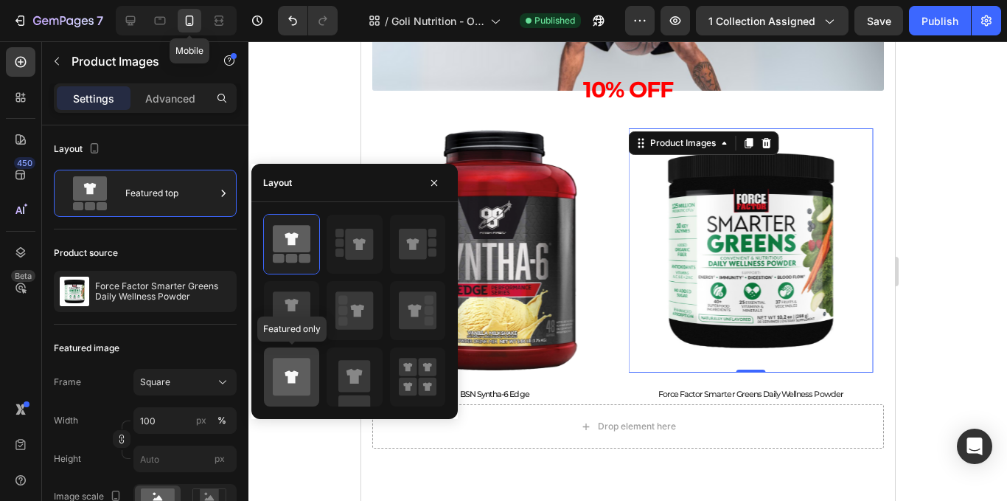
click at [302, 364] on icon at bounding box center [292, 377] width 38 height 38
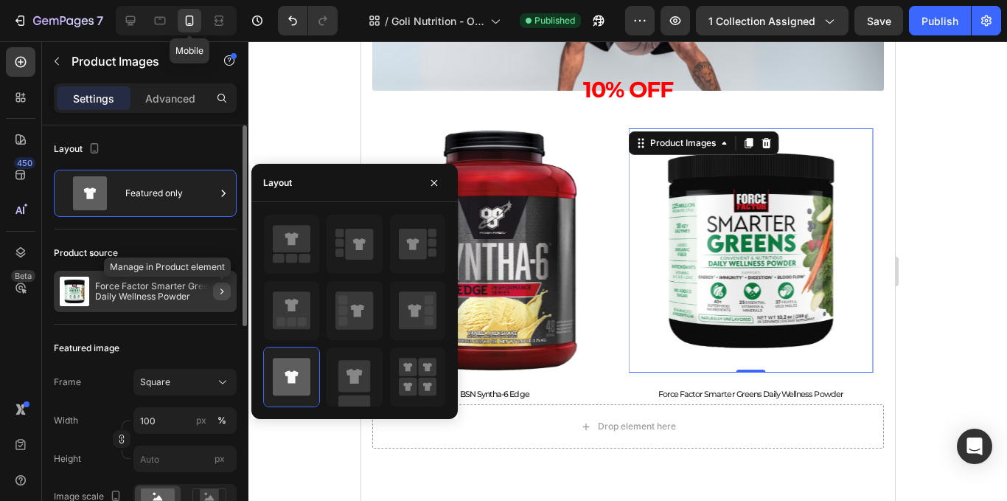
click at [223, 289] on icon "button" at bounding box center [222, 291] width 12 height 12
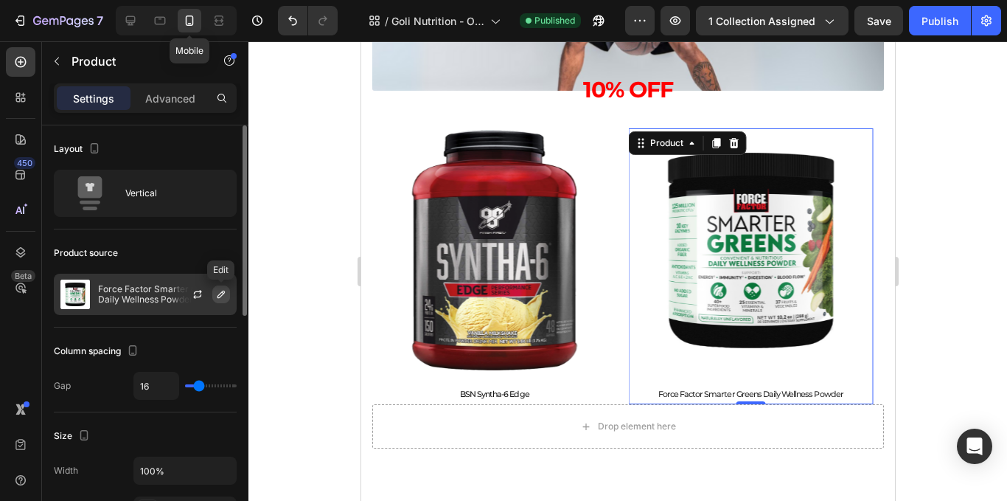
click at [215, 292] on button "button" at bounding box center [221, 294] width 18 height 18
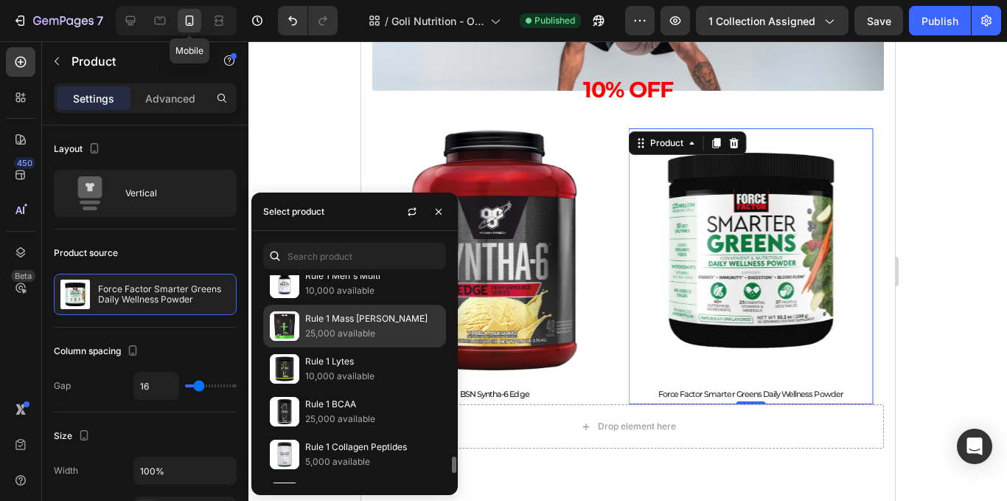
scroll to position [1475, 0]
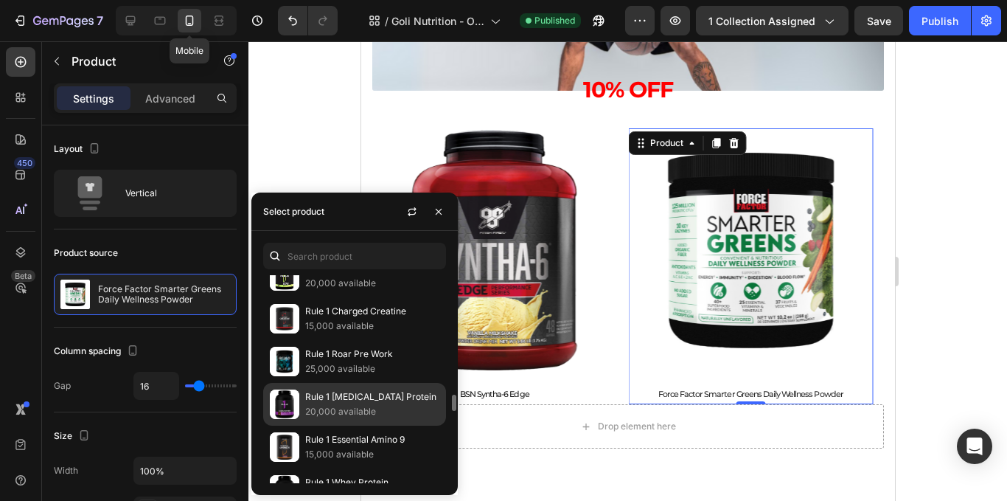
click at [365, 408] on p "20,000 available" at bounding box center [372, 411] width 134 height 15
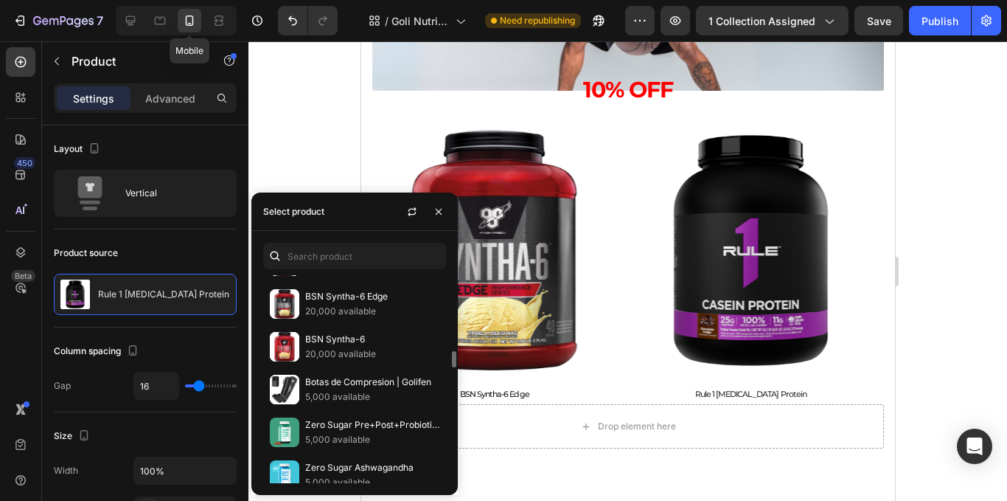
scroll to position [1770, 0]
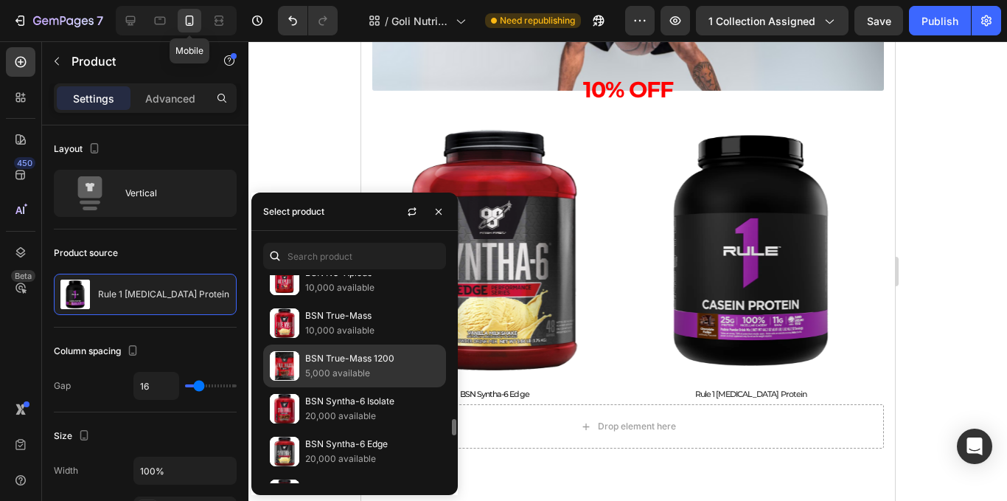
click at [367, 372] on p "5,000 available" at bounding box center [372, 373] width 134 height 15
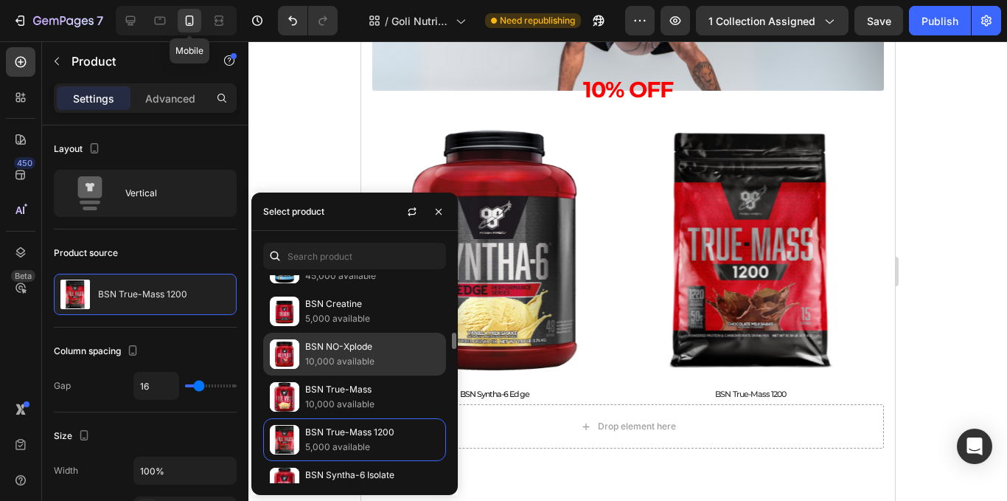
scroll to position [1548, 0]
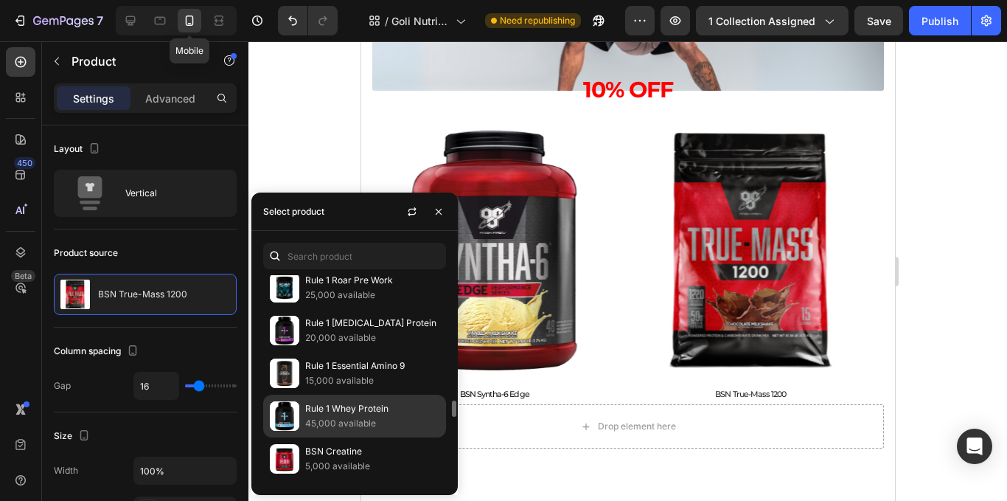
click at [355, 415] on p "Rule 1 Whey Protein" at bounding box center [372, 408] width 134 height 15
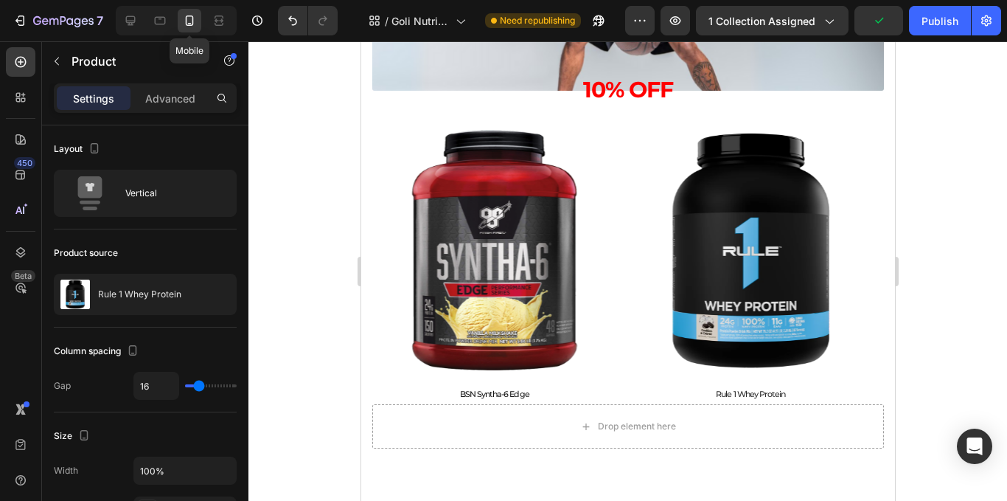
click at [316, 118] on div at bounding box center [627, 270] width 759 height 459
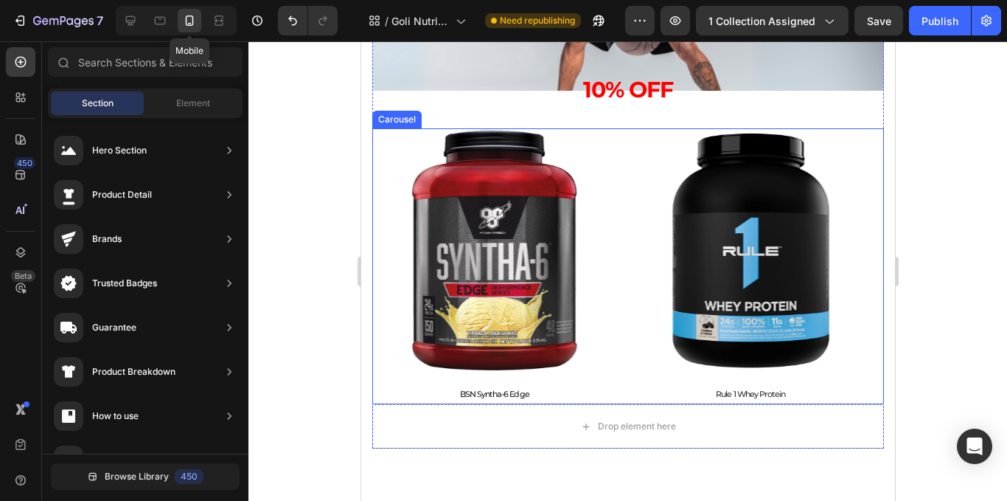
click at [623, 296] on div "Product Images Dymatize ISO100 Product Title Product Product Images BSN Syntha-…" at bounding box center [628, 266] width 512 height 277
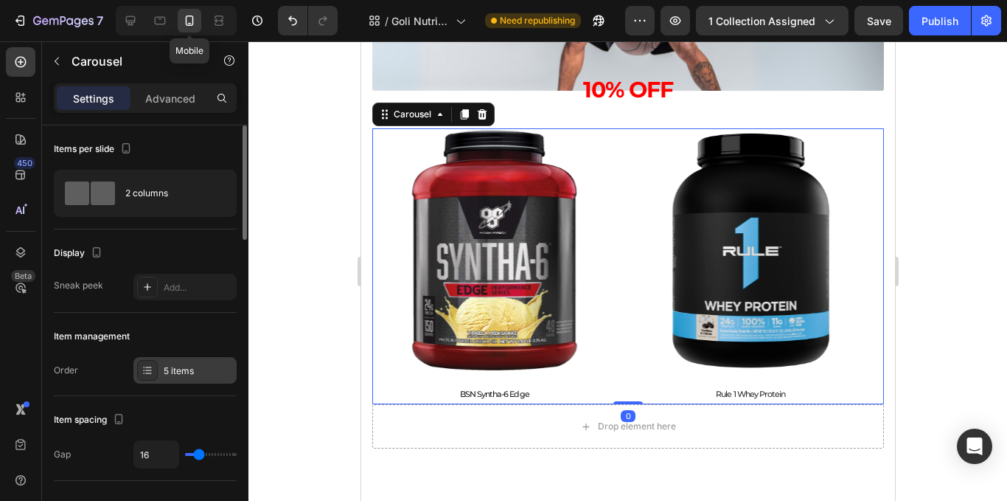
click at [194, 360] on div "5 items" at bounding box center [184, 370] width 103 height 27
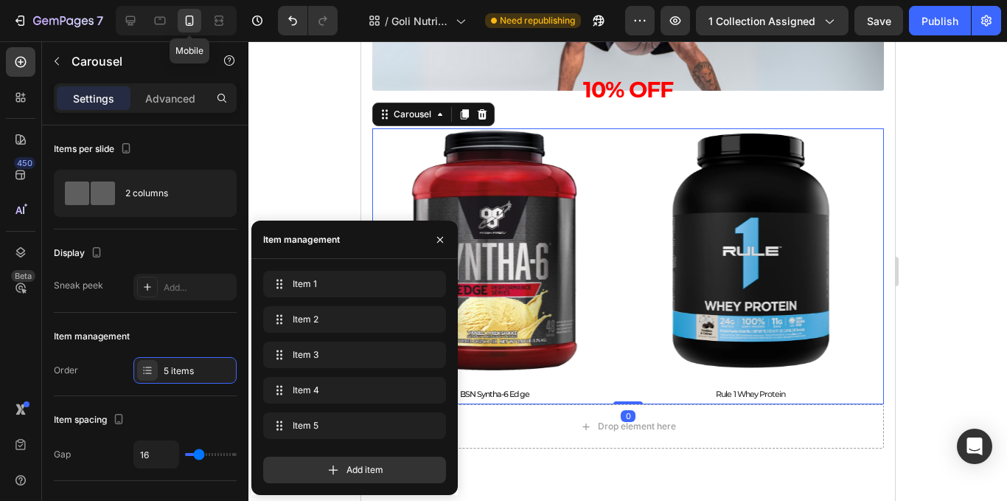
click at [314, 451] on div "Add item" at bounding box center [354, 464] width 183 height 38
click at [316, 464] on div "Add item" at bounding box center [354, 469] width 183 height 27
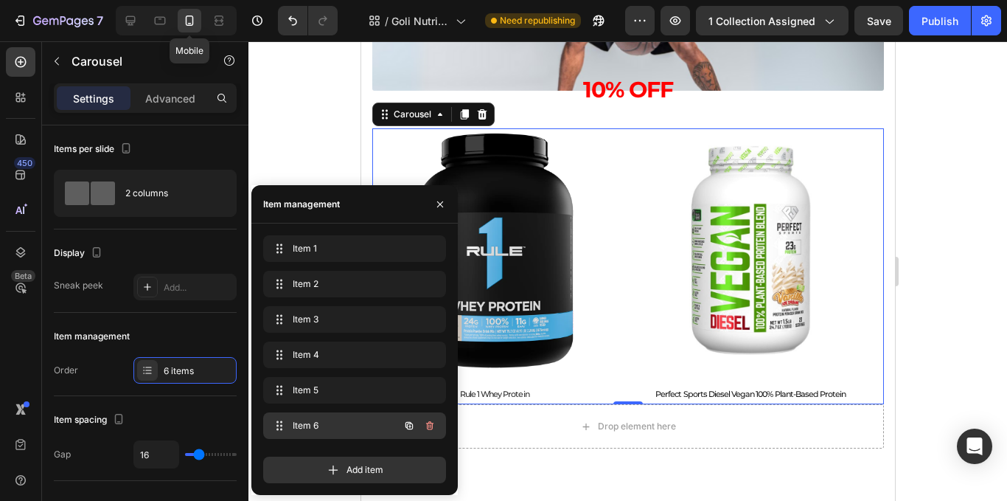
click at [344, 422] on span "Item 6" at bounding box center [334, 425] width 83 height 13
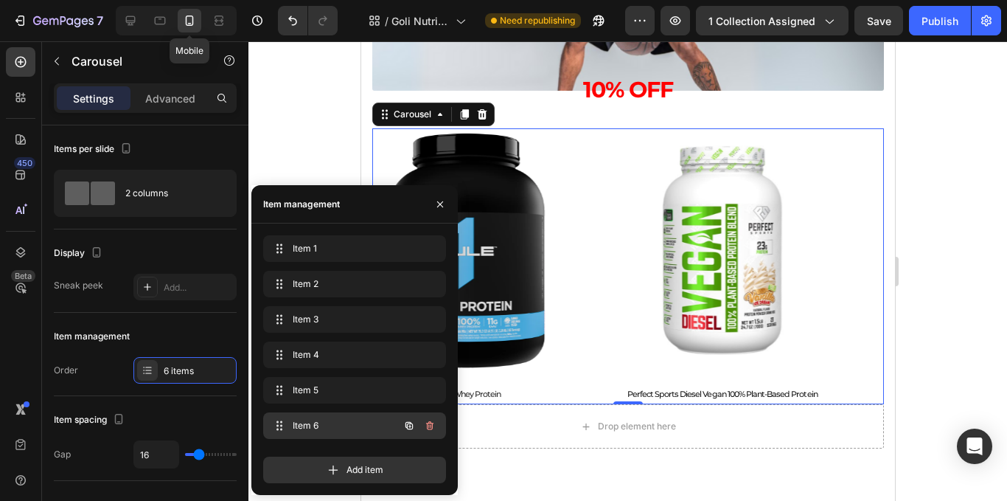
click at [344, 422] on span "Item 6" at bounding box center [334, 425] width 83 height 13
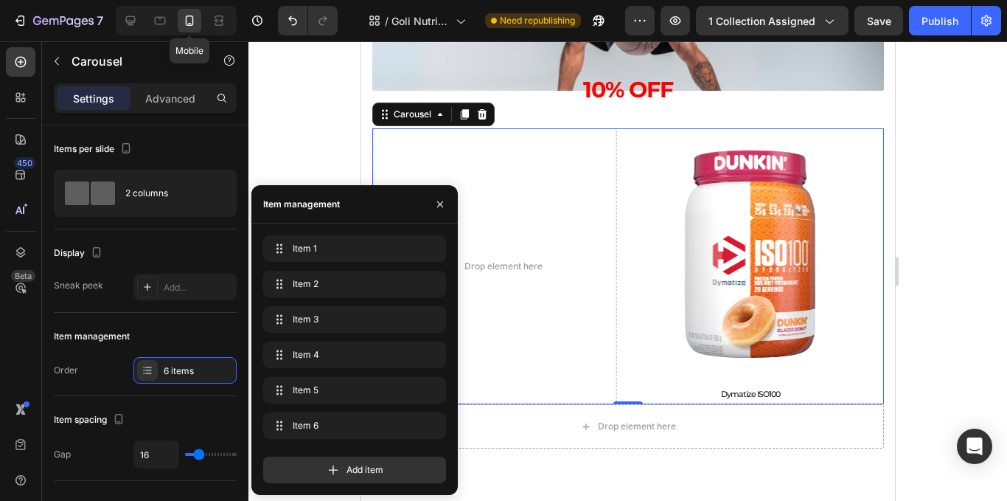
click at [296, 166] on div at bounding box center [627, 270] width 759 height 459
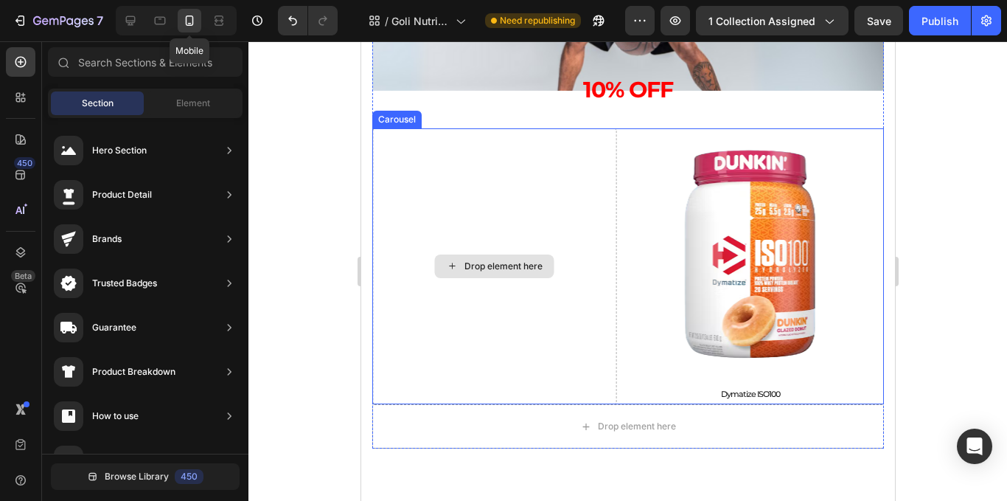
click at [459, 242] on div "Drop element here" at bounding box center [494, 266] width 245 height 277
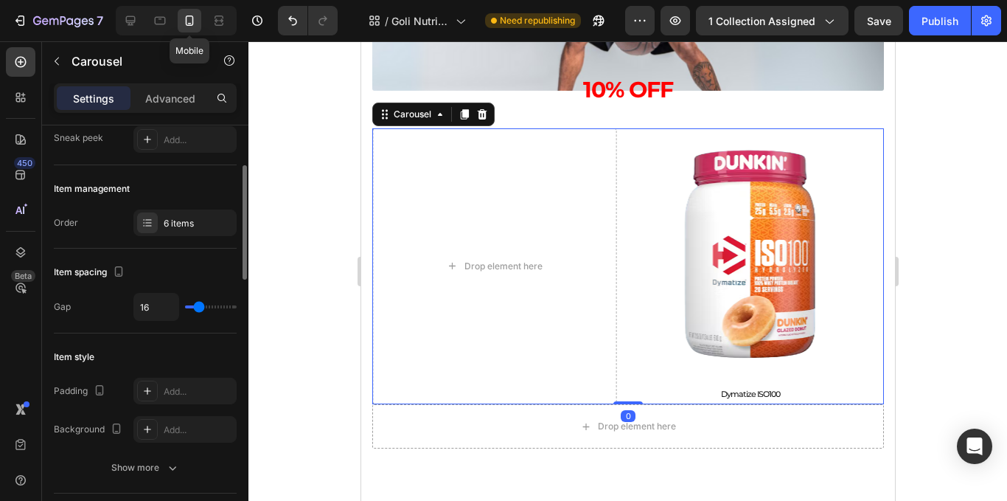
scroll to position [0, 0]
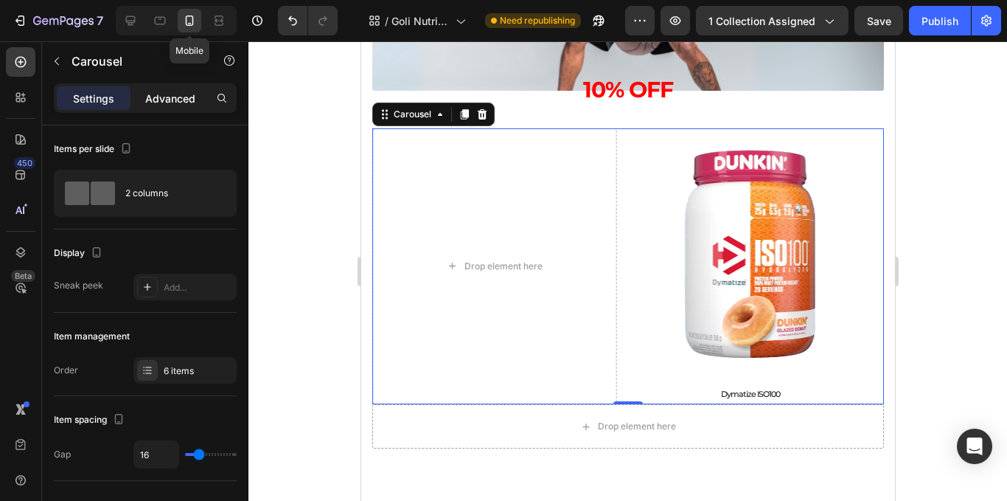
click at [164, 95] on p "Advanced" at bounding box center [170, 98] width 50 height 15
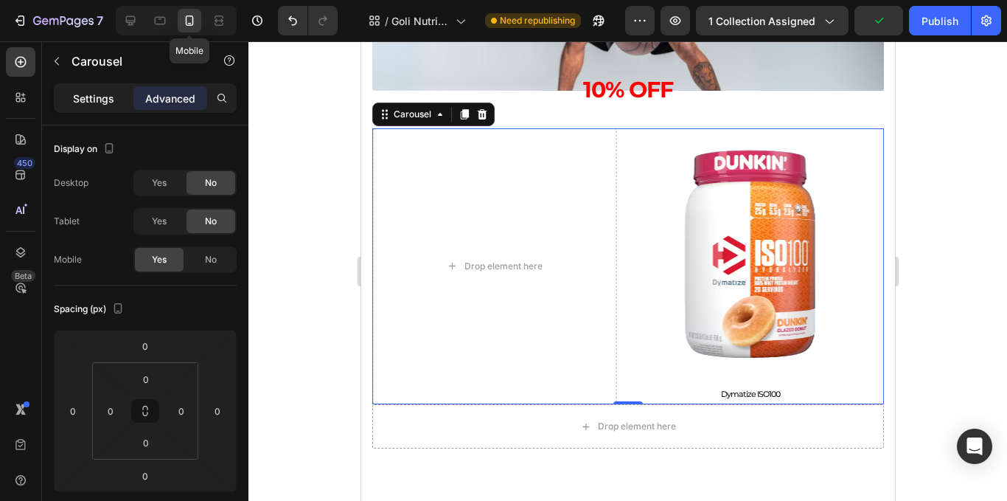
click at [112, 109] on div "Settings" at bounding box center [94, 98] width 74 height 24
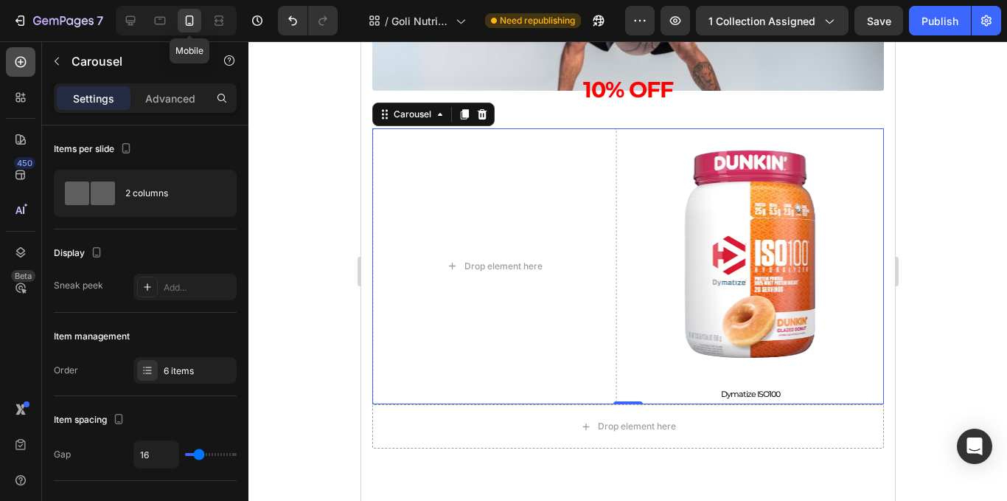
click at [18, 55] on icon at bounding box center [20, 62] width 15 height 15
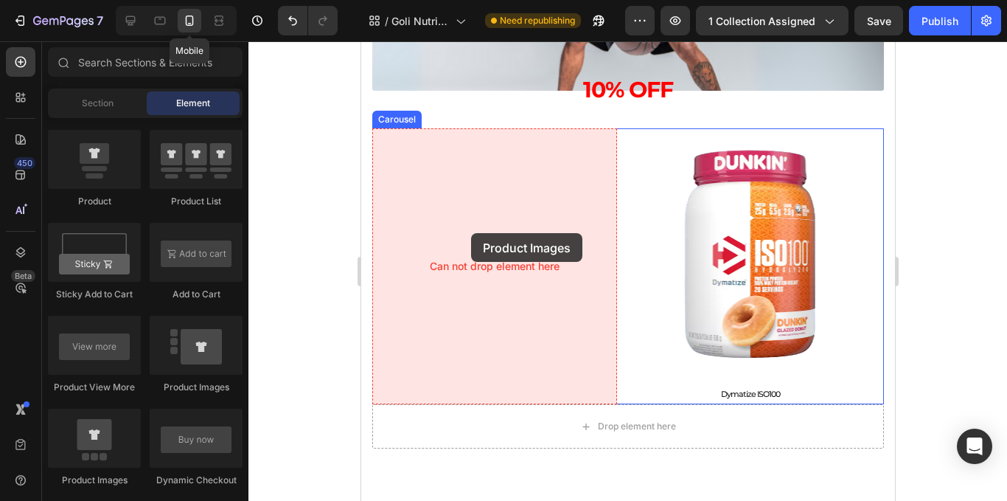
drag, startPoint x: 474, startPoint y: 464, endPoint x: 462, endPoint y: 238, distance: 225.9
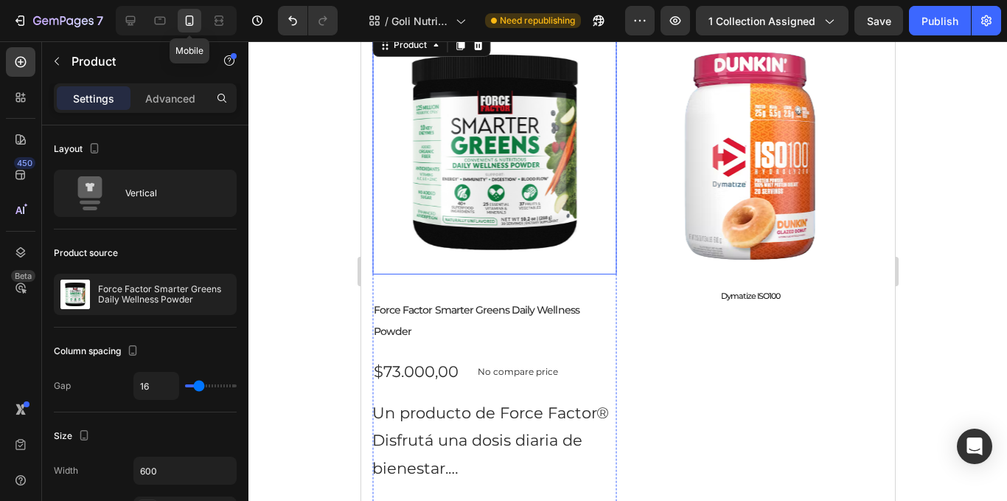
scroll to position [1006, 0]
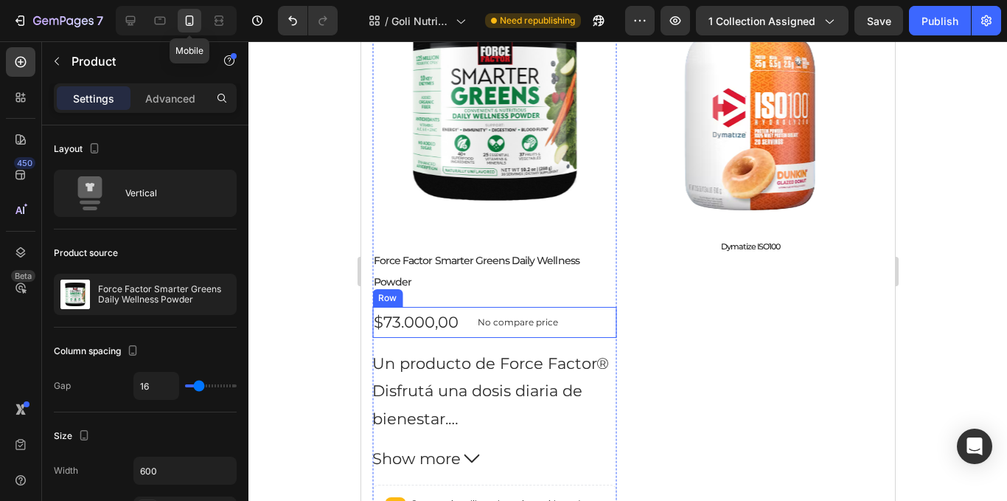
click at [543, 318] on p "No compare price" at bounding box center [517, 322] width 80 height 9
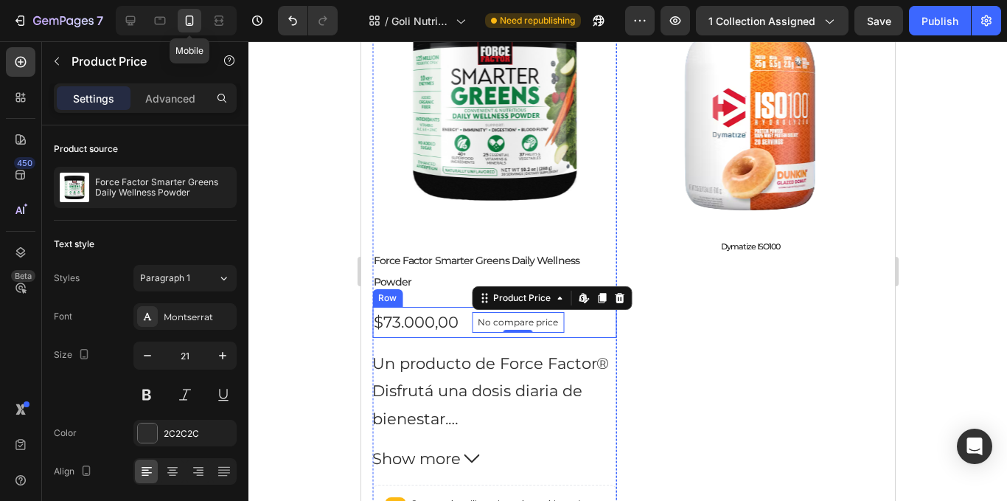
click at [578, 307] on div "$73.000,00 Product Price Product Price No compare price Product Price Edit cont…" at bounding box center [494, 322] width 245 height 31
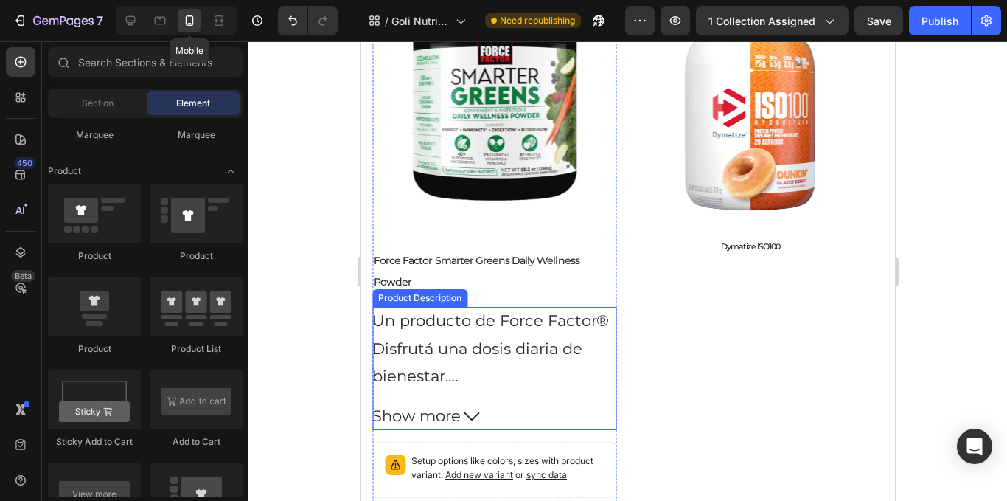
click at [568, 339] on p "Disfrutá una dosis diaria de bienestar." at bounding box center [477, 362] width 210 height 46
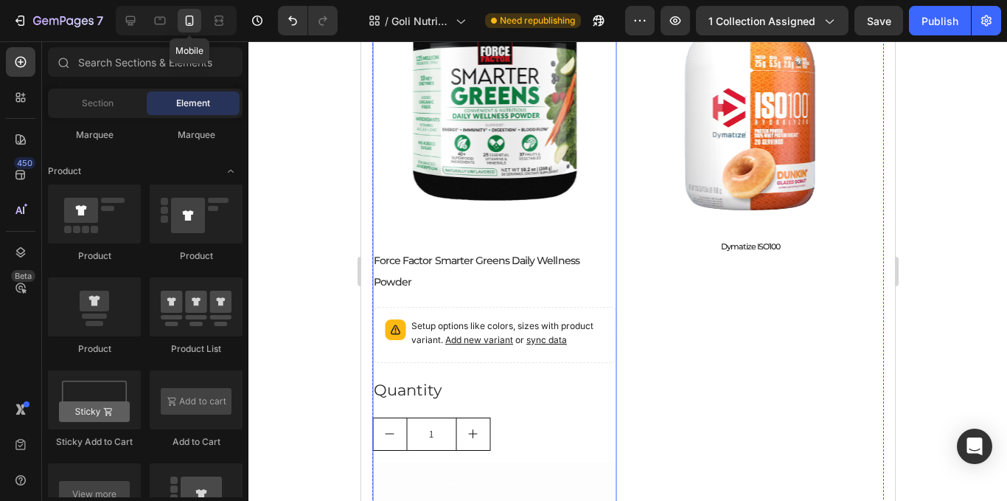
drag, startPoint x: 564, startPoint y: 321, endPoint x: 555, endPoint y: 330, distance: 12.5
click at [566, 320] on p "Setup options like colors, sizes with product variant. Add new variant or sync …" at bounding box center [507, 333] width 193 height 28
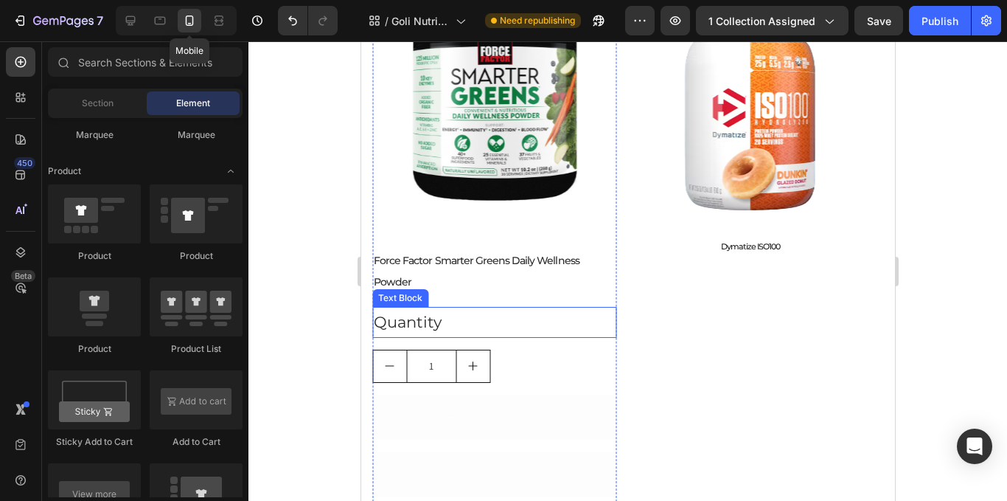
click at [563, 311] on div "Quantity" at bounding box center [494, 322] width 245 height 31
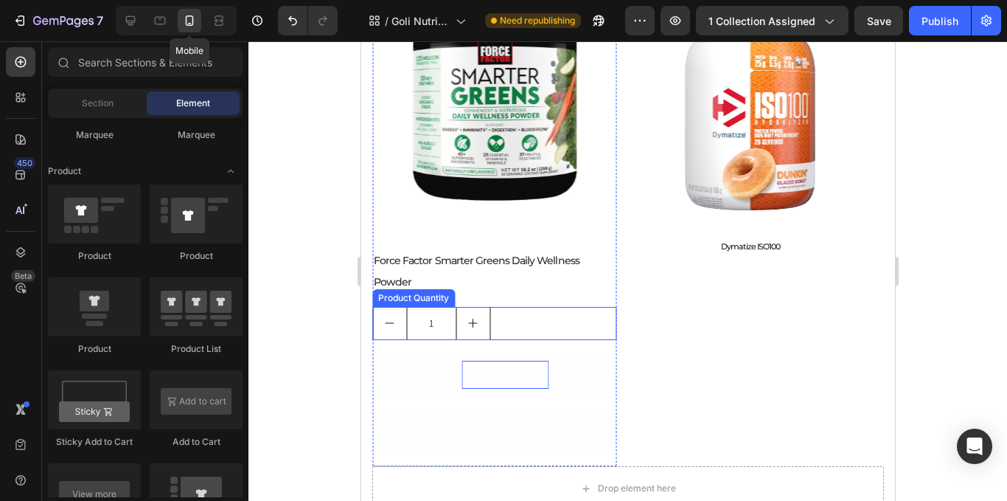
click at [563, 311] on div "1" at bounding box center [494, 323] width 245 height 33
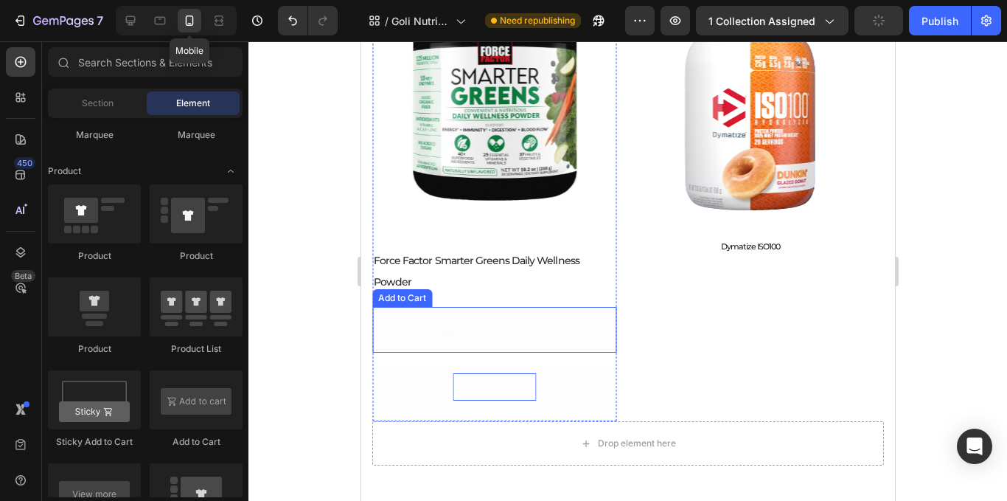
click at [503, 316] on div "Add to cart" at bounding box center [504, 330] width 87 height 28
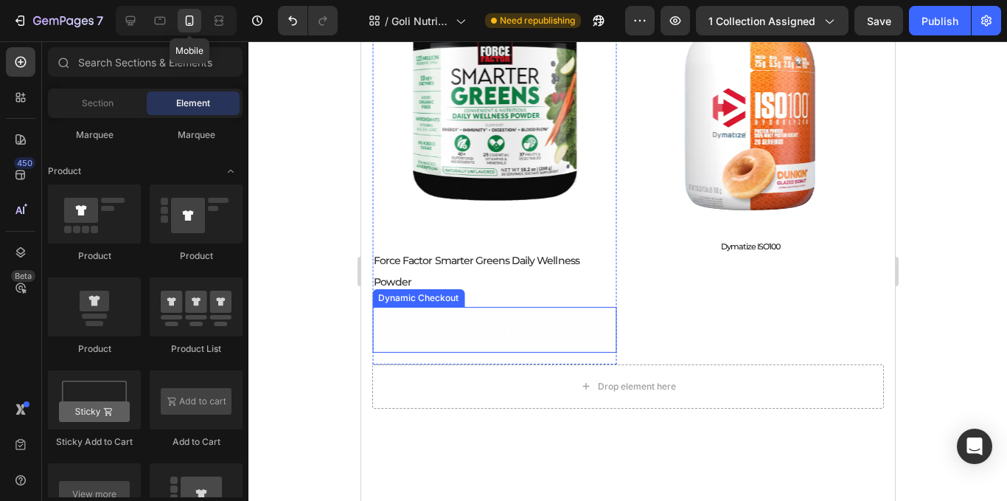
click at [538, 314] on button "Buy it now" at bounding box center [494, 330] width 245 height 46
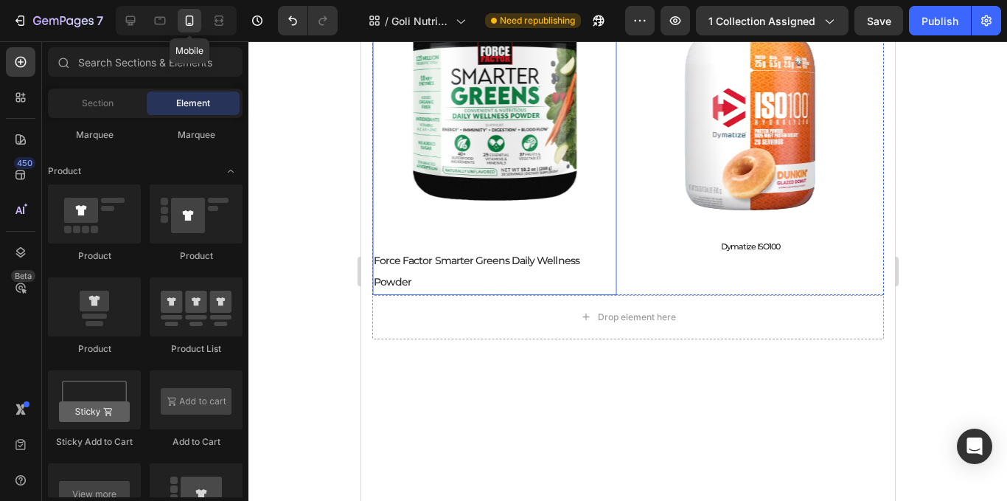
click at [557, 246] on div "Product Images Force Factor Smarter Greens Daily Wellness Powder Product Title …" at bounding box center [494, 138] width 245 height 314
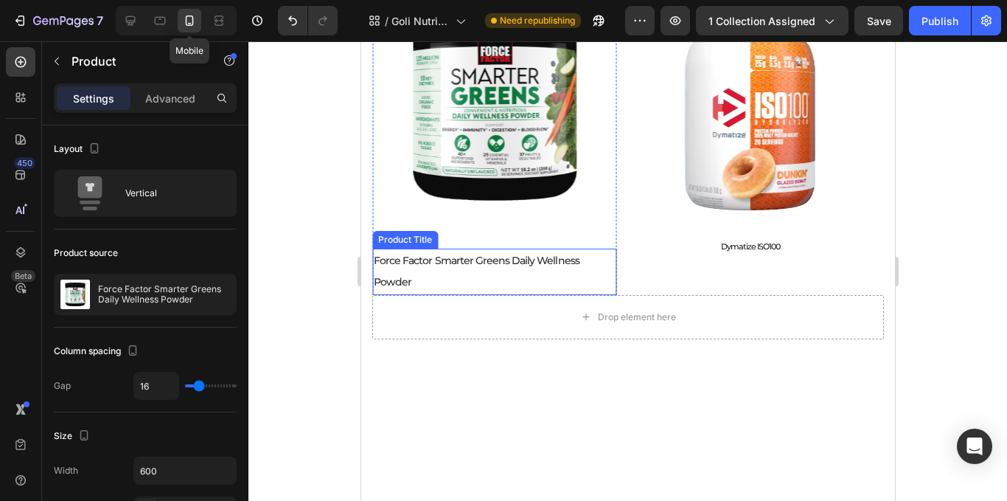
click at [553, 260] on h2 "Force Factor Smarter Greens Daily Wellness Powder" at bounding box center [494, 271] width 245 height 46
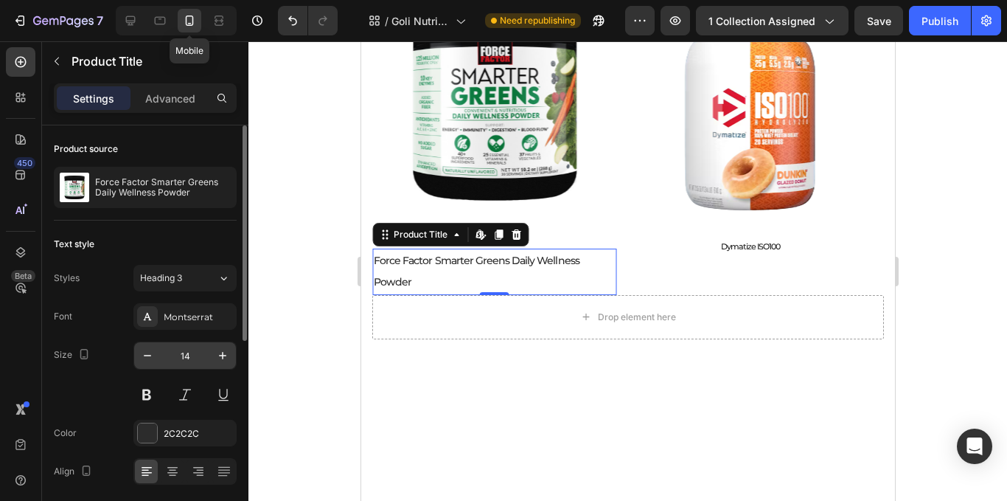
click at [161, 350] on input "14" at bounding box center [185, 355] width 49 height 27
click at [148, 352] on icon "button" at bounding box center [147, 355] width 15 height 15
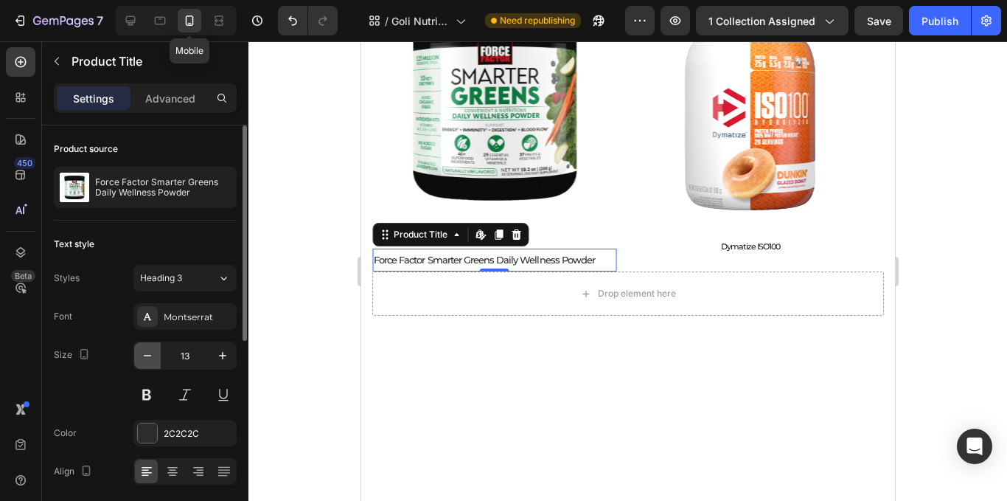
click at [148, 352] on icon "button" at bounding box center [147, 355] width 15 height 15
type input "11"
click at [178, 464] on div at bounding box center [172, 471] width 23 height 24
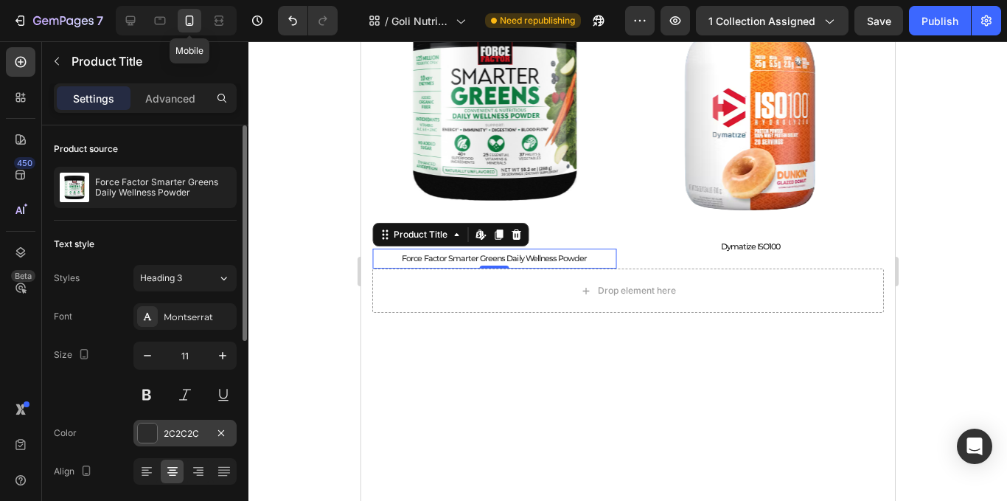
click at [176, 441] on div "2C2C2C" at bounding box center [184, 433] width 103 height 27
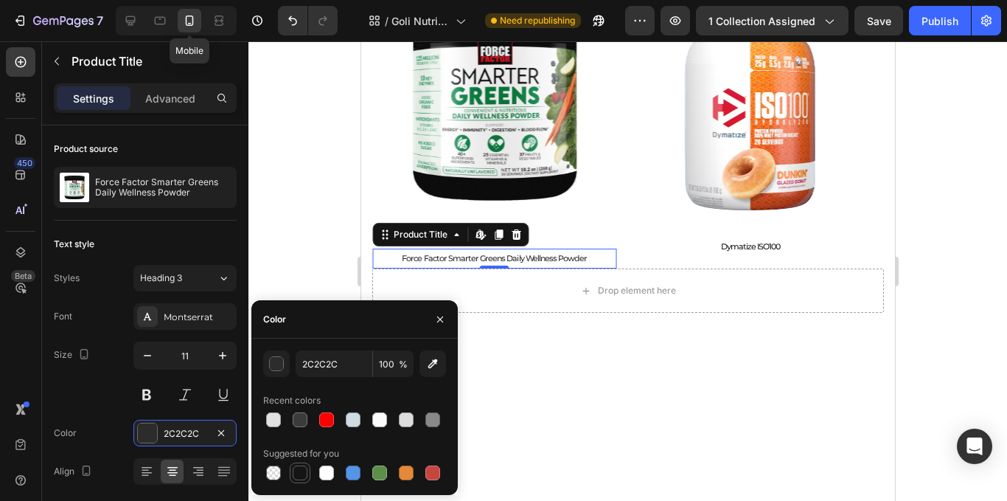
click at [306, 472] on div at bounding box center [300, 472] width 15 height 15
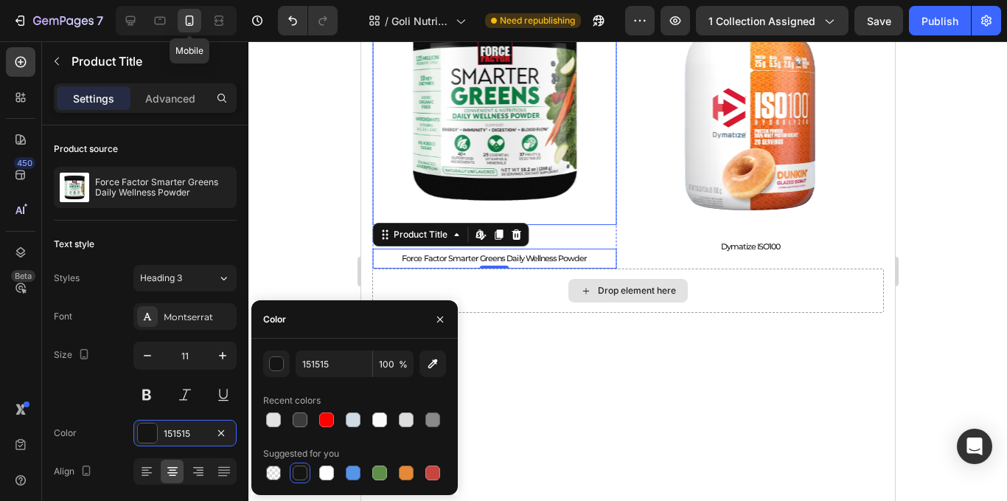
click at [508, 162] on img at bounding box center [494, 103] width 245 height 245
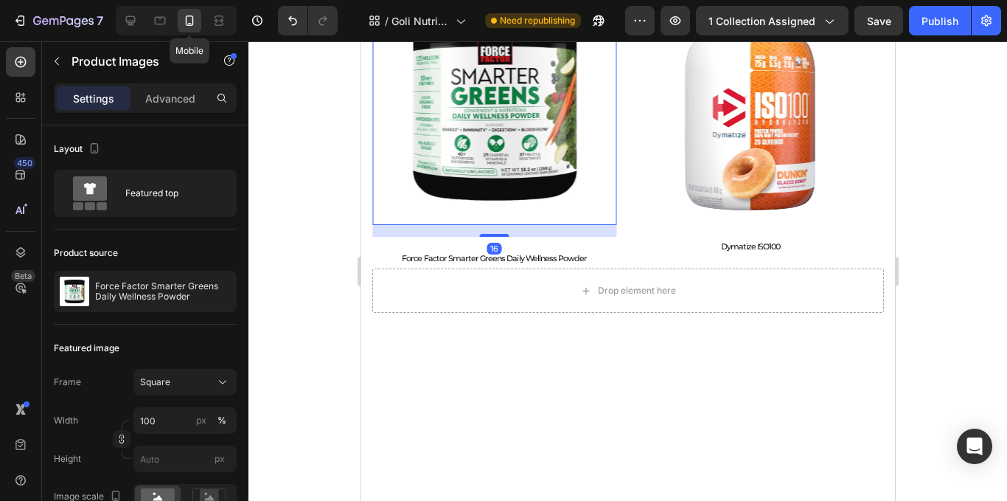
click at [502, 237] on div "Product Images 16 Force Factor Smarter Greens Daily Wellness Powder Product Tit…" at bounding box center [494, 125] width 245 height 288
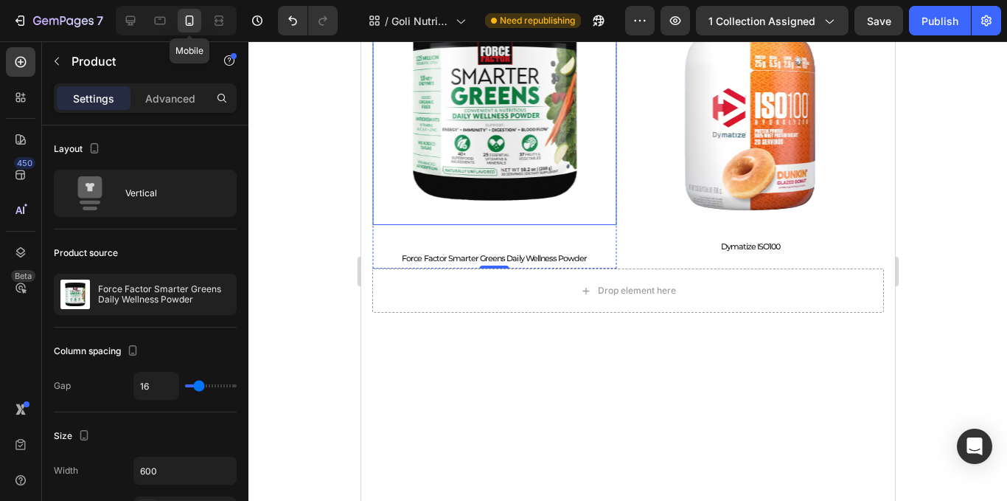
click at [504, 201] on img at bounding box center [494, 103] width 245 height 245
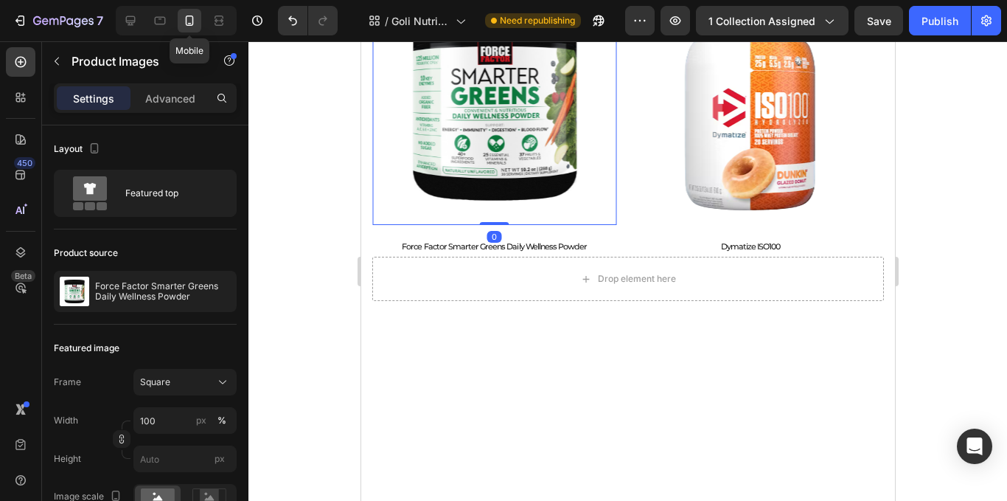
drag, startPoint x: 497, startPoint y: 236, endPoint x: 386, endPoint y: 209, distance: 114.6
click at [518, 195] on div "Product Images 0" at bounding box center [494, 103] width 245 height 245
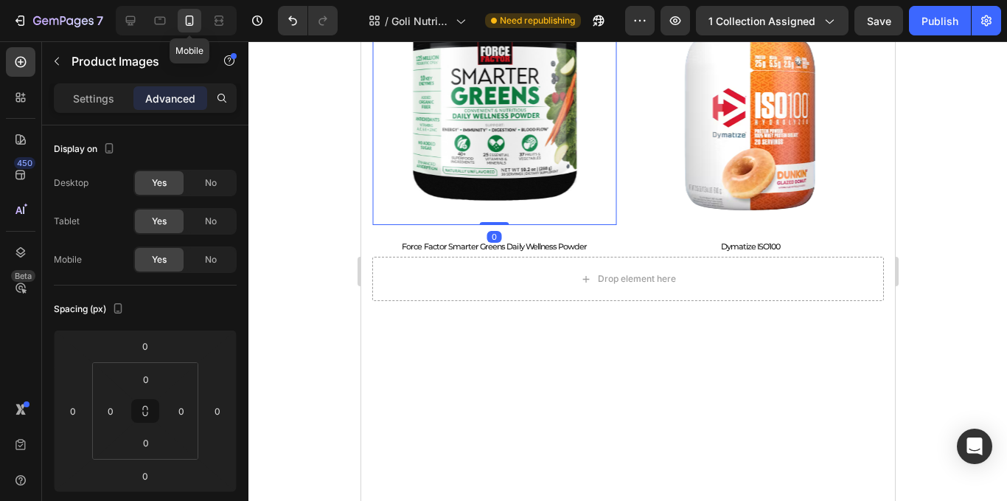
click at [314, 217] on div at bounding box center [627, 270] width 759 height 459
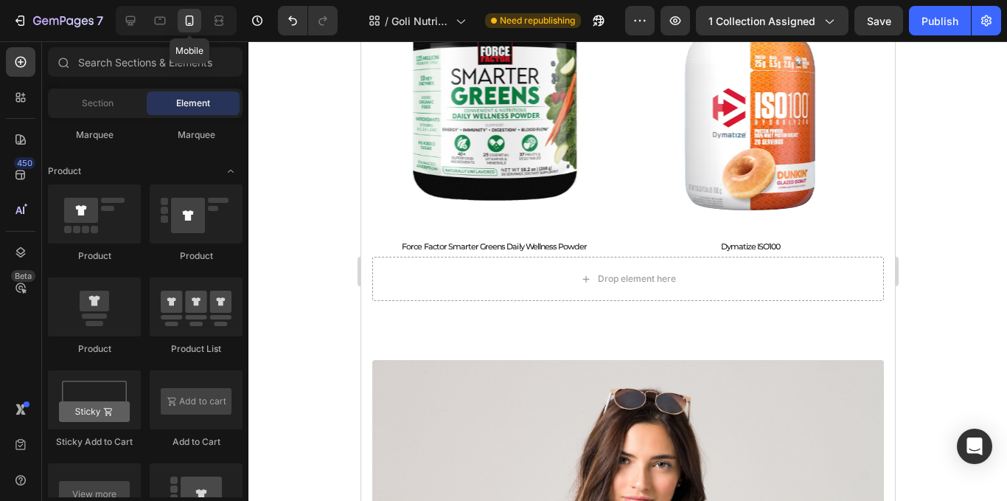
scroll to position [858, 0]
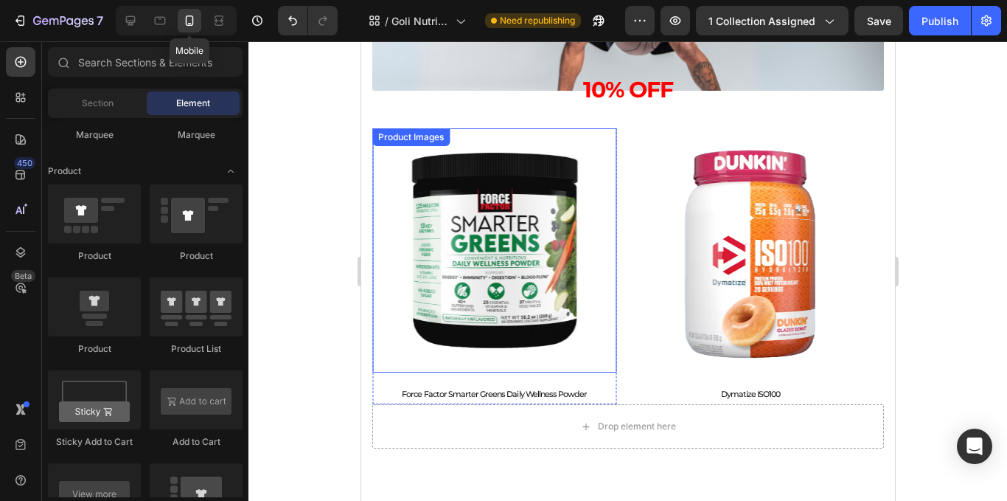
click at [417, 233] on img at bounding box center [494, 250] width 245 height 245
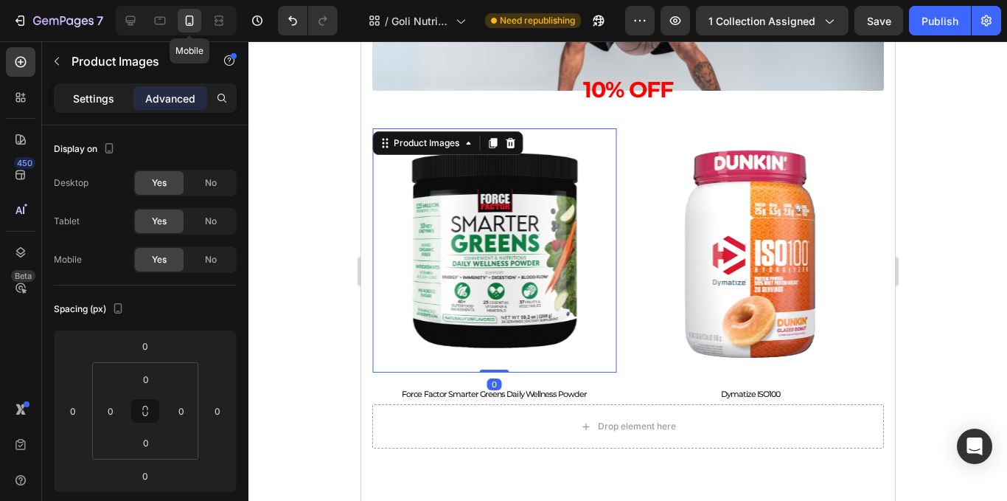
click at [97, 95] on p "Settings" at bounding box center [93, 98] width 41 height 15
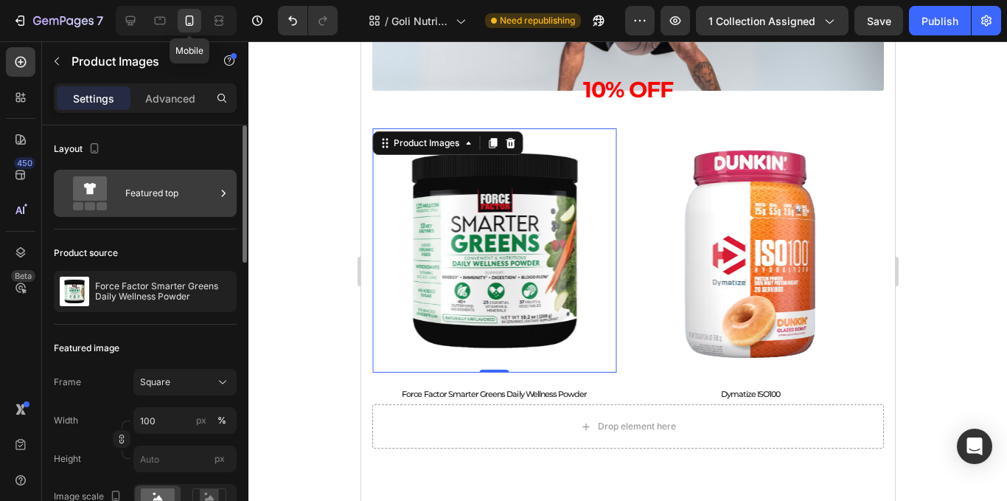
click at [188, 198] on div "Featured top" at bounding box center [170, 193] width 90 height 34
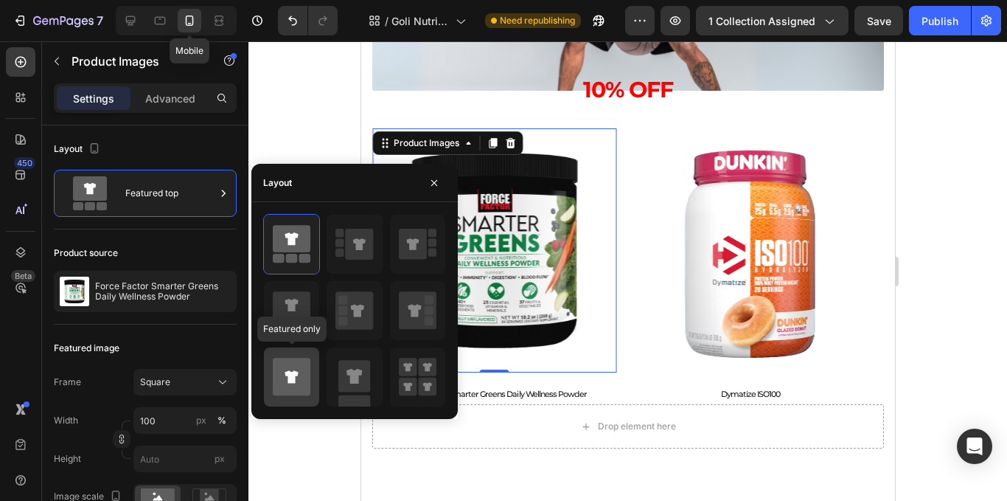
click at [282, 365] on icon at bounding box center [292, 377] width 38 height 38
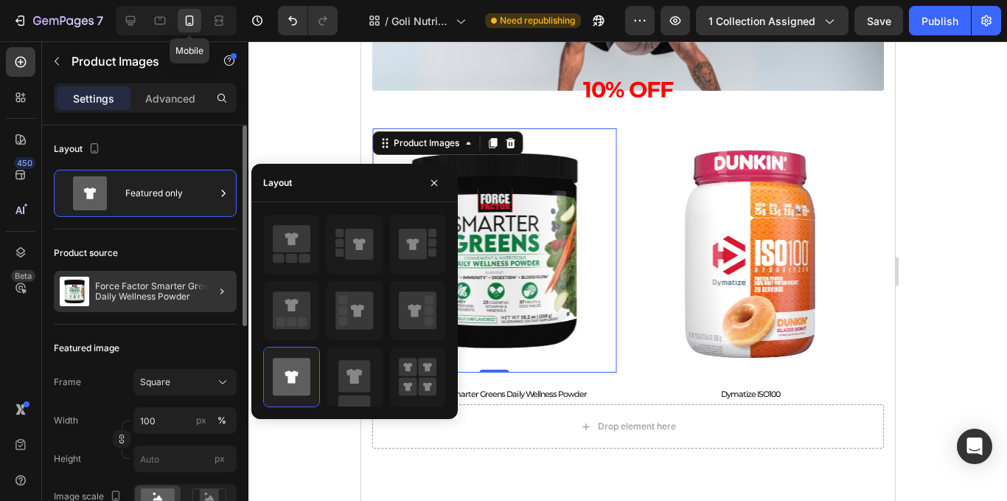
click at [223, 302] on div at bounding box center [215, 291] width 41 height 41
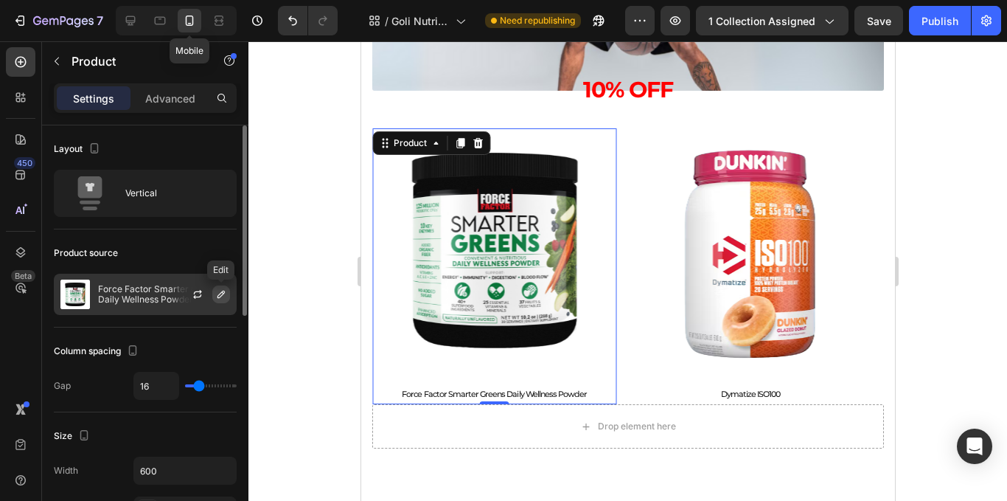
click at [225, 299] on icon "button" at bounding box center [221, 294] width 12 height 12
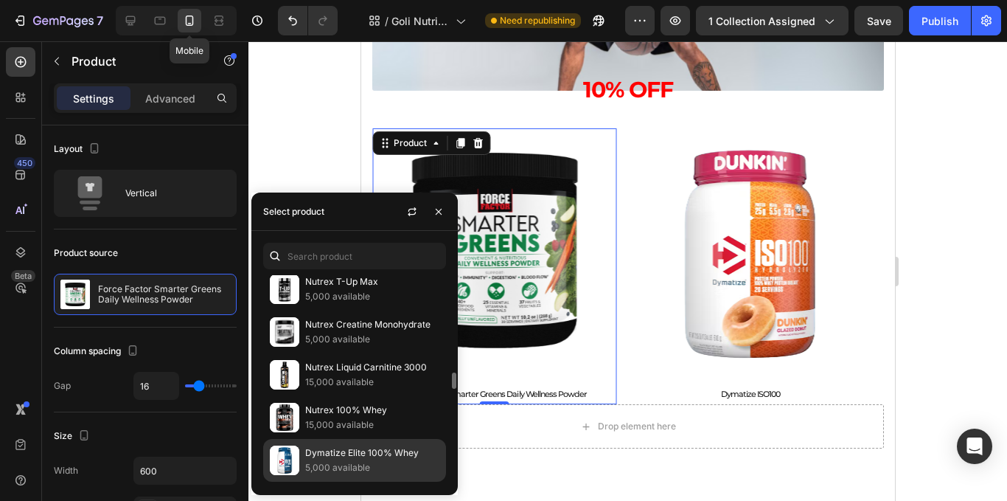
scroll to position [295, 0]
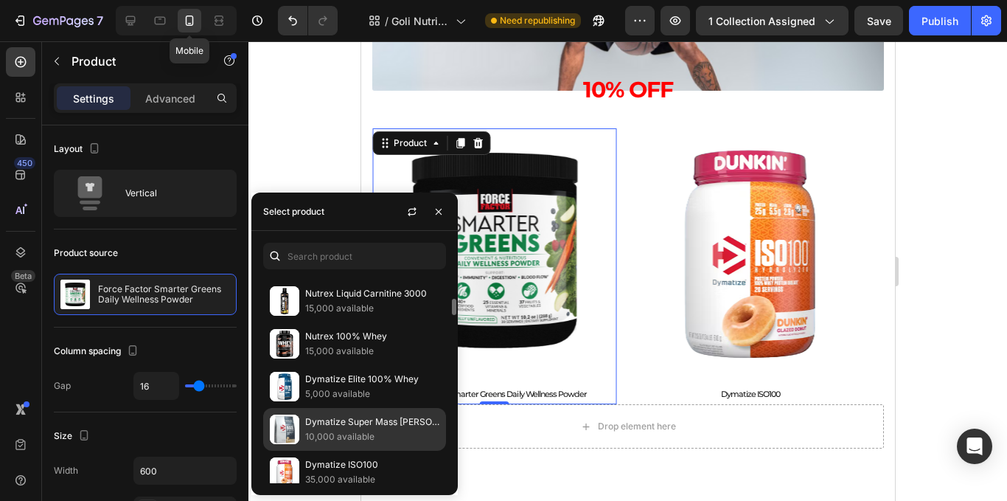
click at [369, 439] on p "10,000 available" at bounding box center [372, 436] width 134 height 15
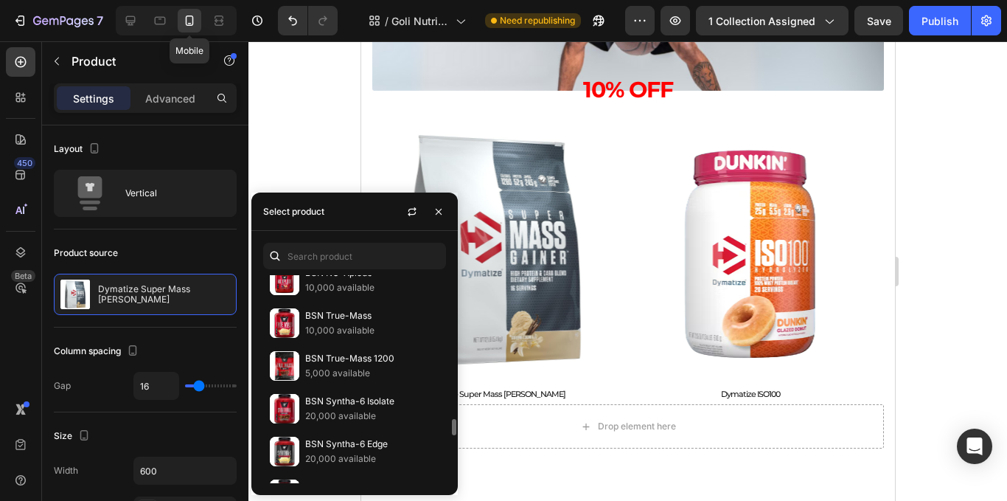
scroll to position [1696, 0]
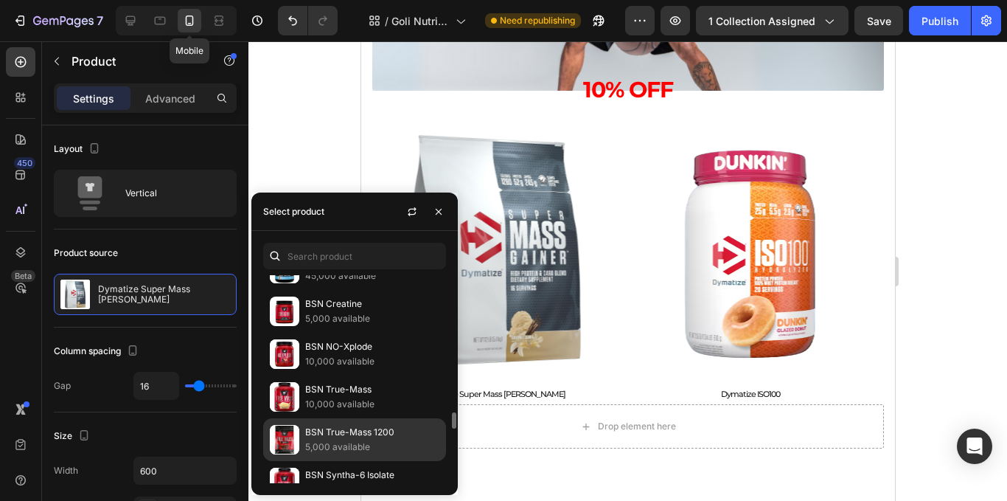
click at [346, 434] on p "BSN True-Mass 1200" at bounding box center [372, 432] width 134 height 15
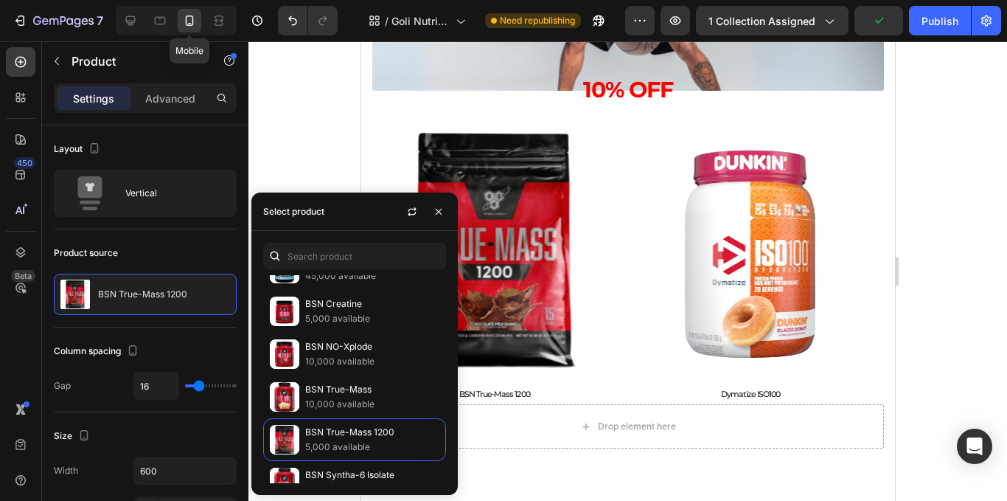
click at [311, 179] on div at bounding box center [627, 270] width 759 height 459
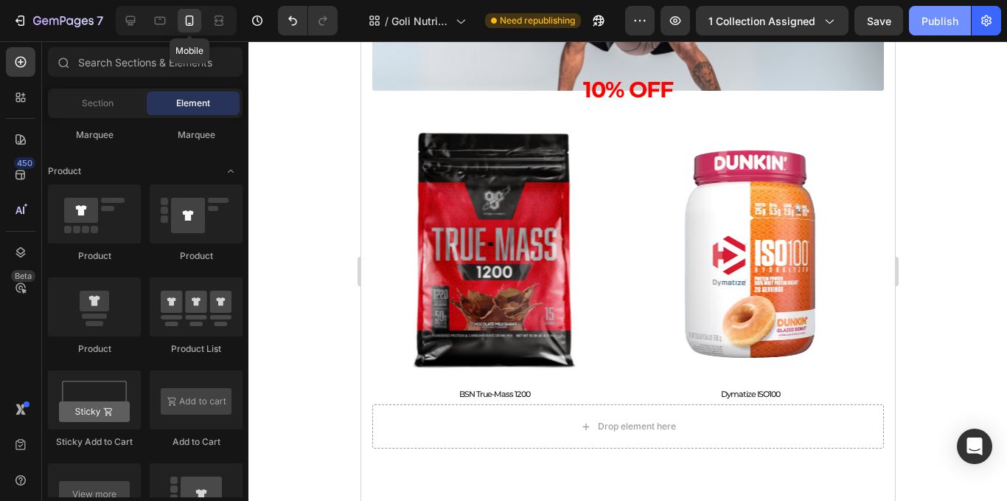
click at [938, 25] on div "Publish" at bounding box center [940, 20] width 37 height 15
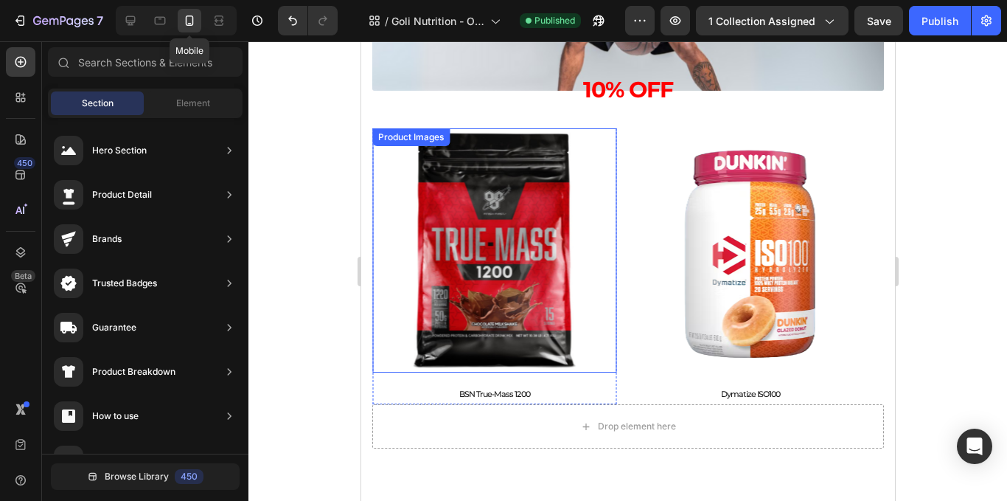
click at [613, 259] on img at bounding box center [494, 250] width 245 height 245
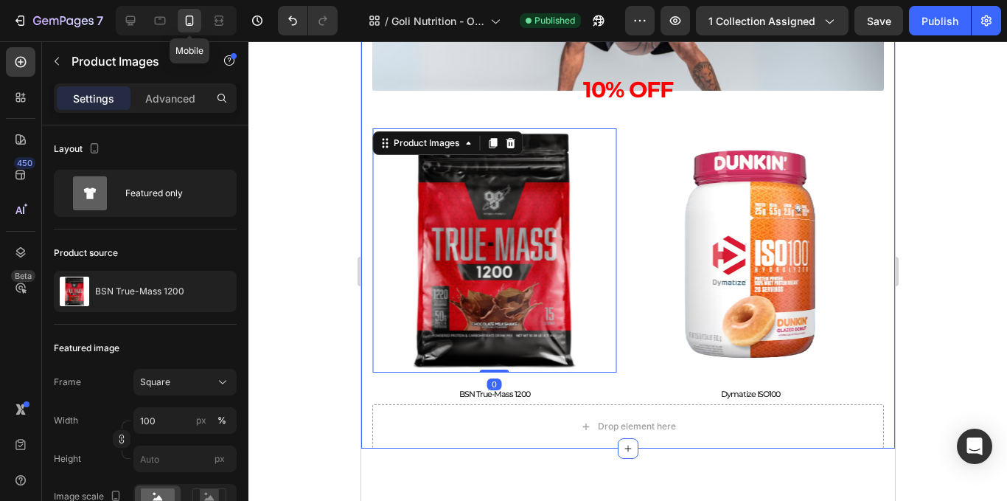
click at [369, 290] on div "Muscle & Performance Text Block Marcas top, sabores increíbles y resultados que…" at bounding box center [628, 138] width 534 height 620
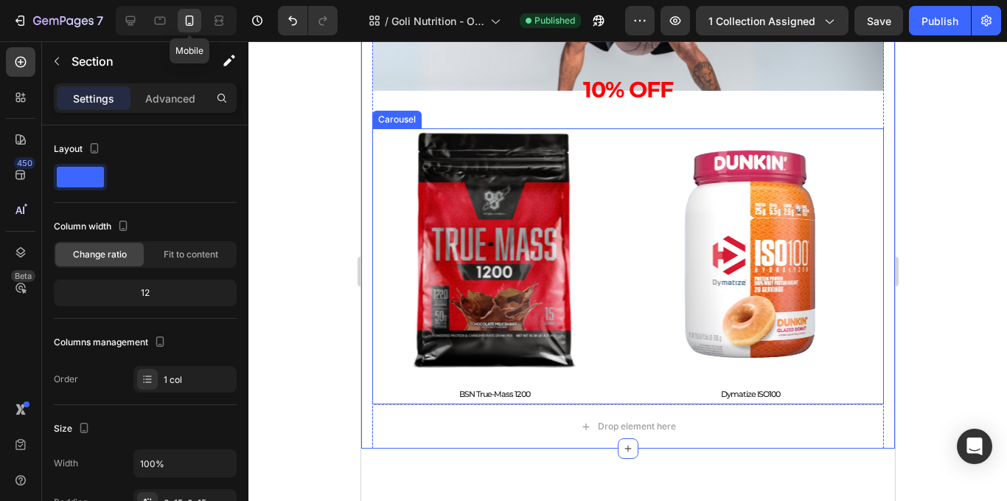
click at [623, 204] on div "Product Images Dymatize ISO100 Product Title Product Product Images BSN Syntha-…" at bounding box center [628, 266] width 512 height 277
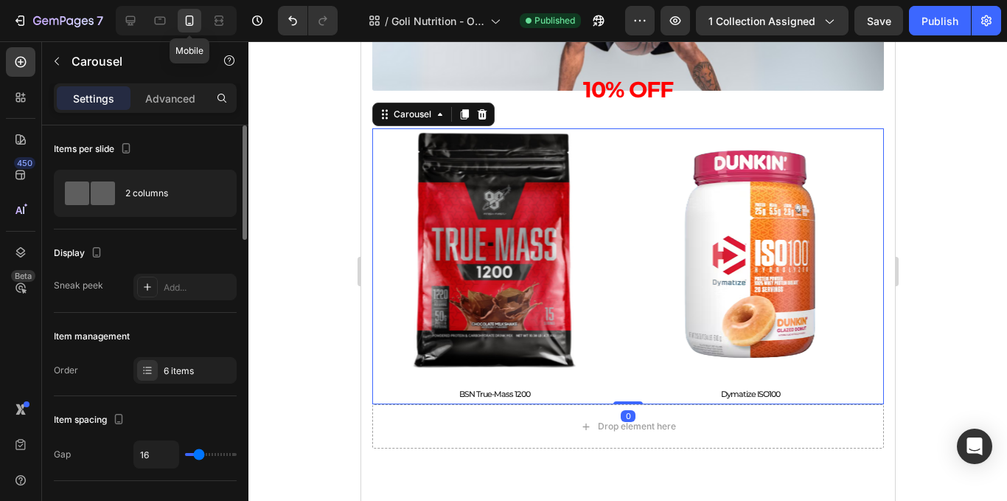
scroll to position [147, 0]
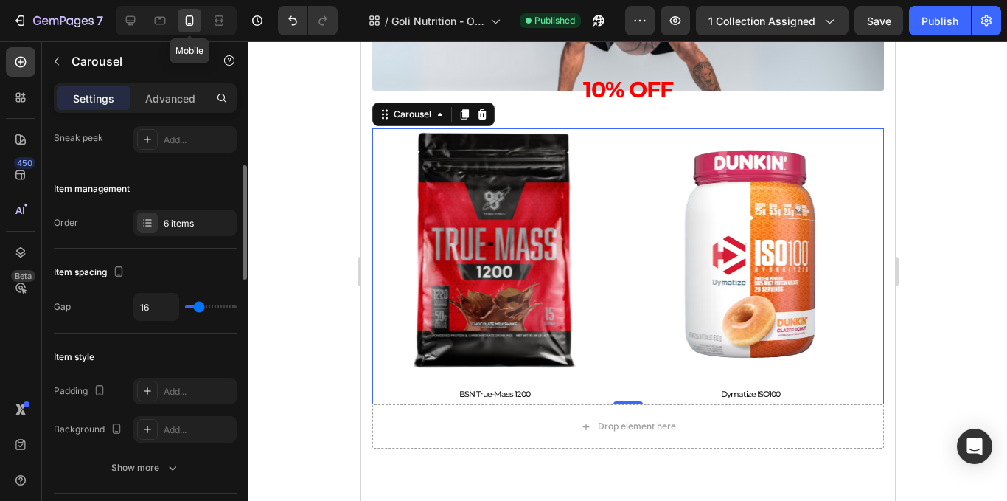
type input "0"
click at [187, 307] on input "range" at bounding box center [211, 306] width 52 height 3
click at [195, 305] on input "range" at bounding box center [211, 306] width 52 height 3
type input "0"
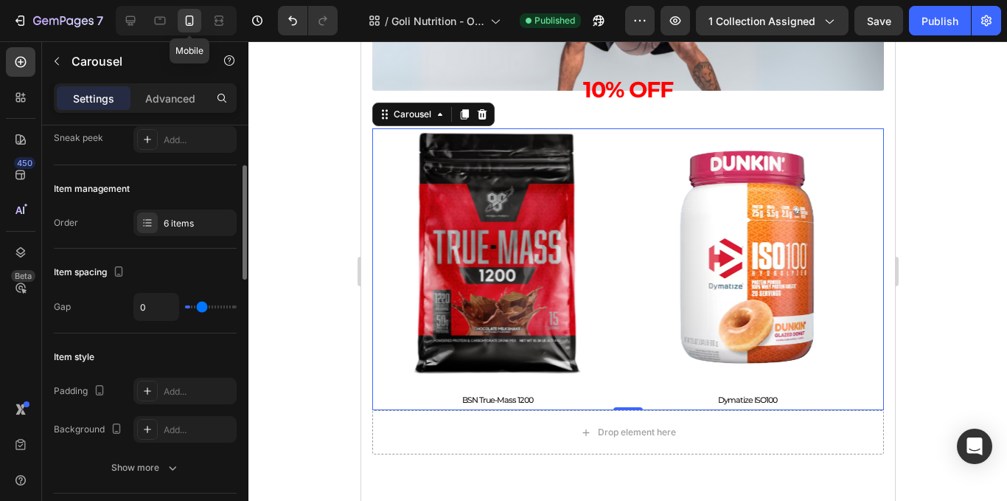
click at [202, 305] on input "range" at bounding box center [211, 306] width 52 height 3
click at [192, 307] on input "range" at bounding box center [211, 306] width 52 height 3
type input "6"
click at [194, 305] on input "range" at bounding box center [211, 306] width 52 height 3
click at [165, 298] on input "0" at bounding box center [156, 306] width 44 height 27
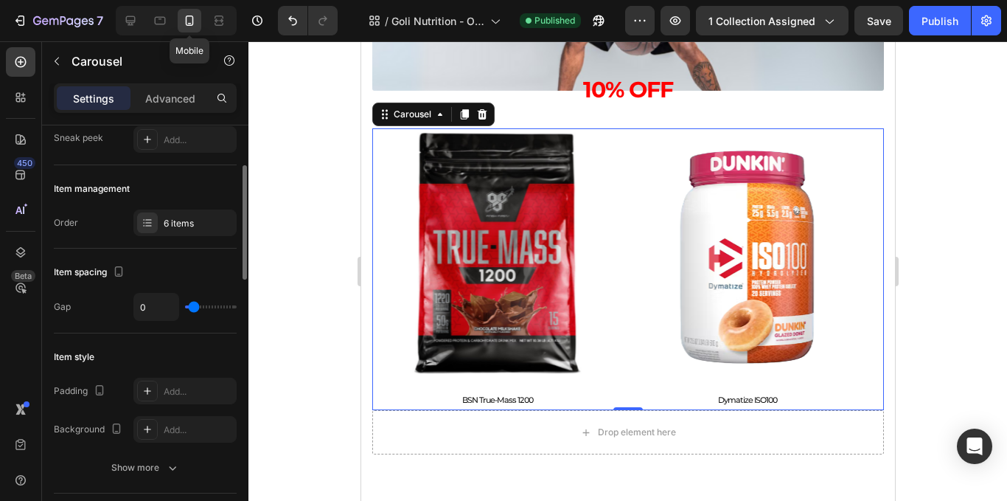
click at [190, 307] on input "range" at bounding box center [211, 306] width 52 height 3
type input "6"
click at [196, 306] on input "range" at bounding box center [211, 306] width 52 height 3
click at [190, 306] on input "range" at bounding box center [211, 306] width 52 height 3
click at [148, 310] on input "6" at bounding box center [156, 306] width 44 height 27
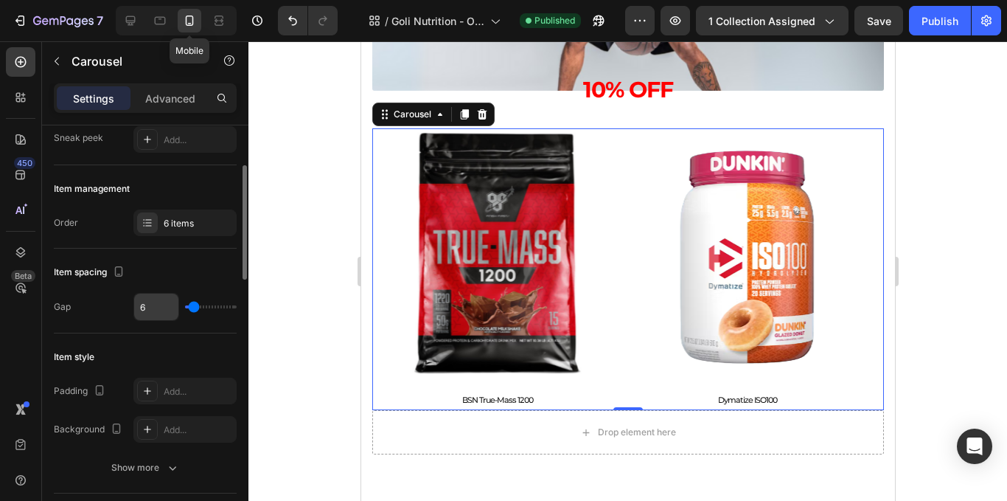
click at [148, 310] on input "6" at bounding box center [156, 306] width 44 height 27
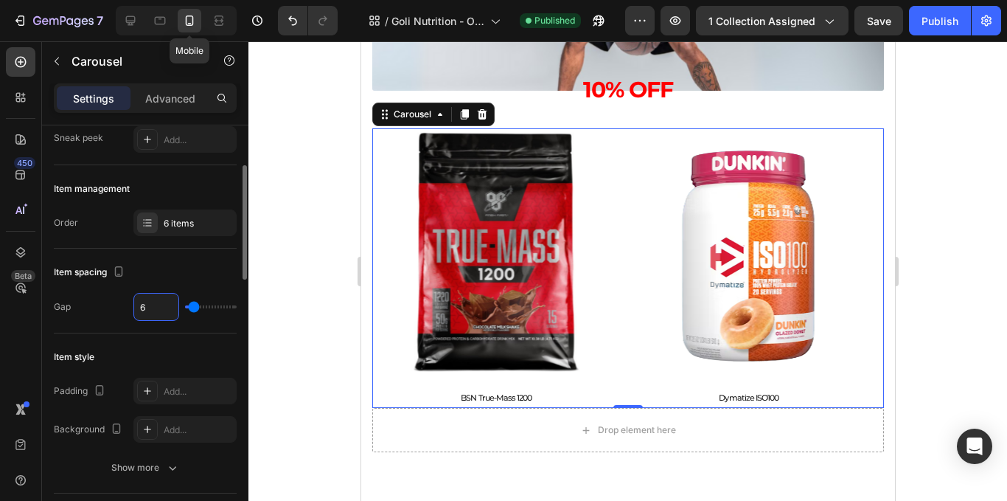
click at [148, 310] on input "6" at bounding box center [156, 306] width 44 height 27
click at [159, 92] on p "Advanced" at bounding box center [170, 98] width 50 height 15
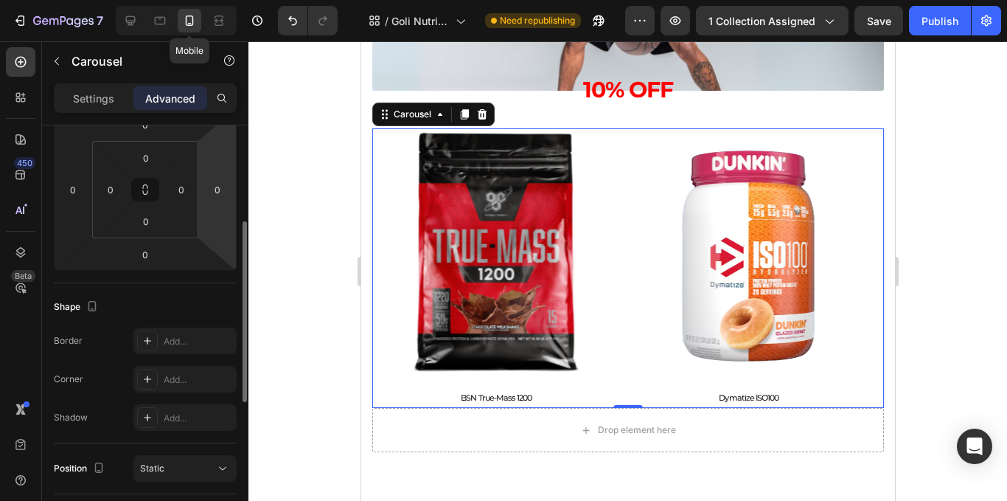
scroll to position [0, 0]
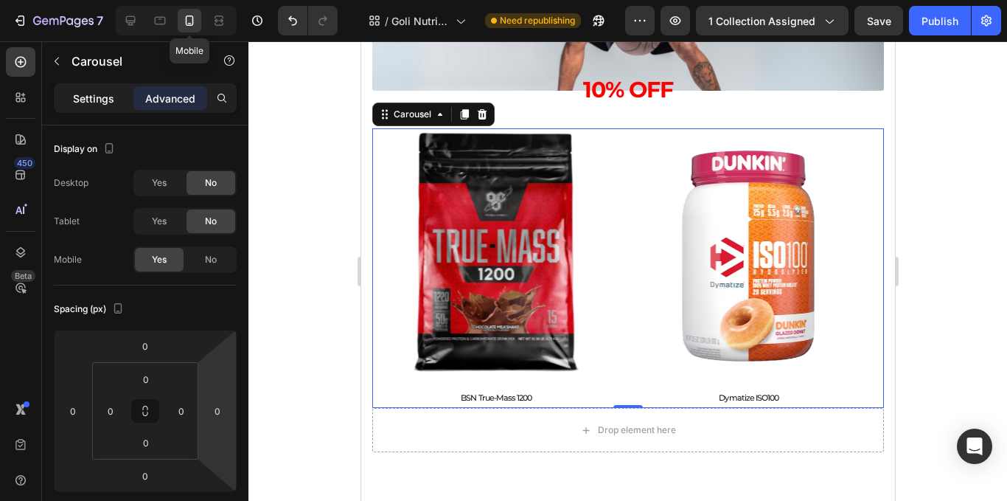
click at [105, 104] on p "Settings" at bounding box center [93, 98] width 41 height 15
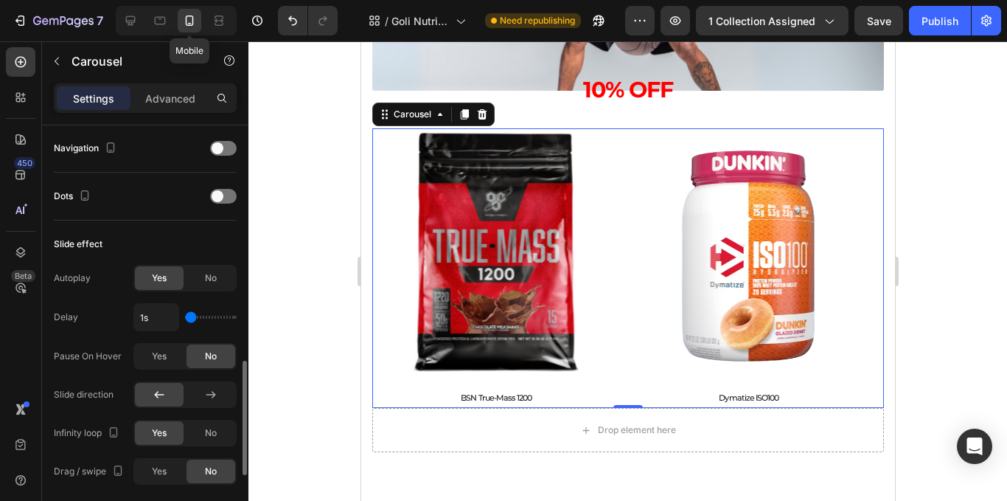
scroll to position [590, 0]
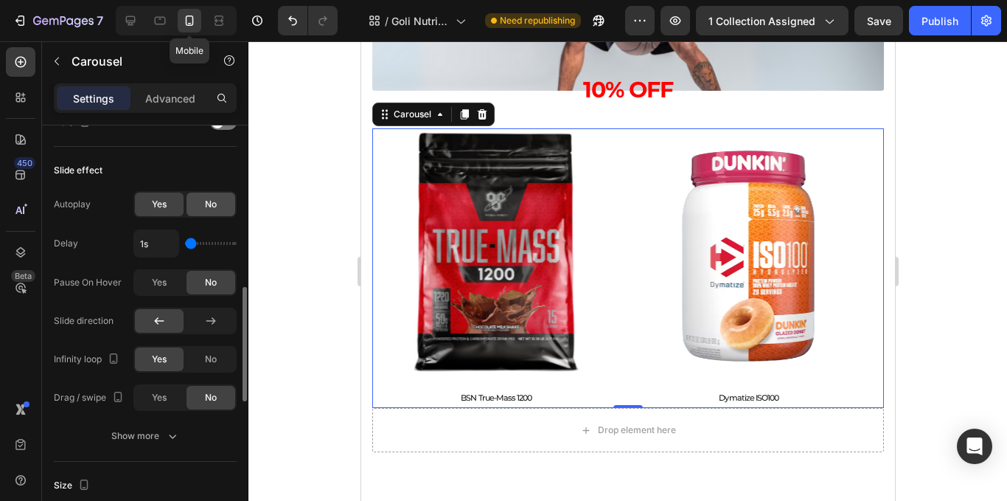
click at [200, 204] on div "No" at bounding box center [211, 204] width 49 height 24
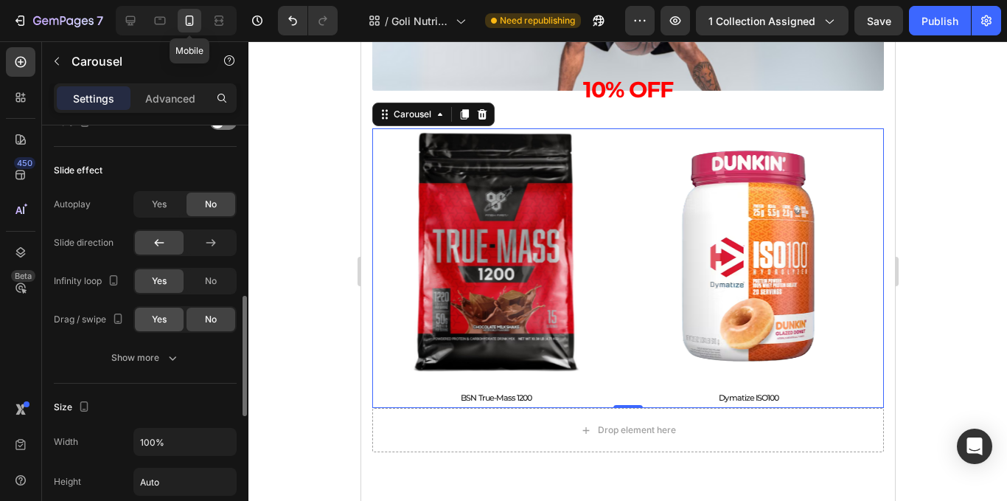
click at [167, 319] on span "Yes" at bounding box center [159, 319] width 15 height 13
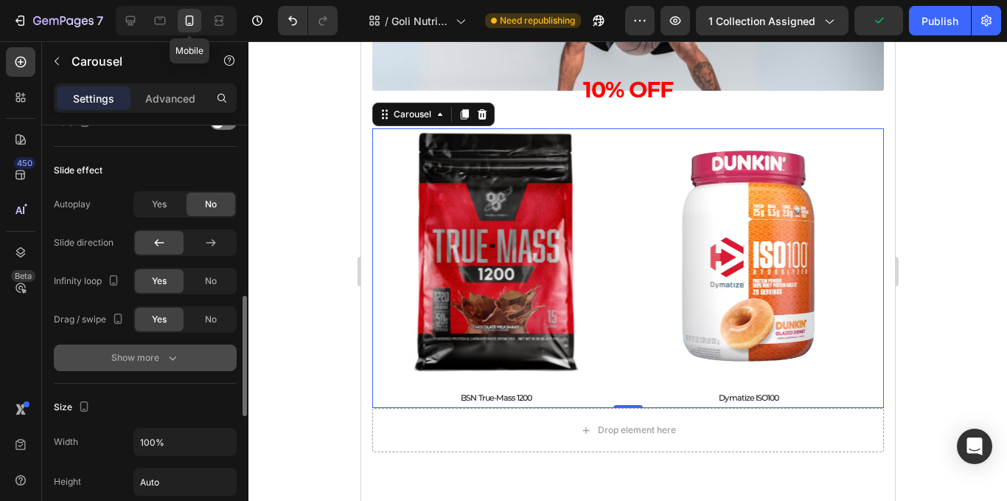
click at [168, 362] on icon "button" at bounding box center [172, 357] width 15 height 15
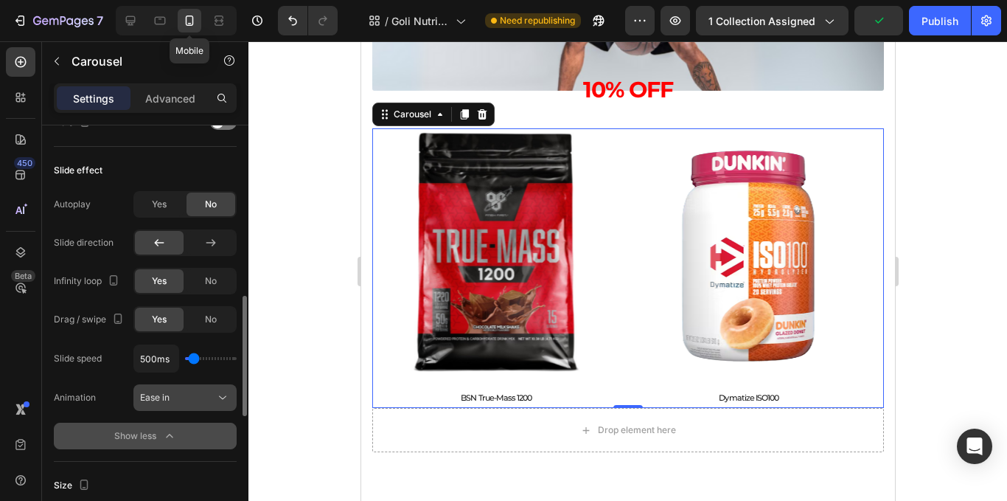
drag, startPoint x: 196, startPoint y: 362, endPoint x: 208, endPoint y: 402, distance: 41.5
type input "100"
click at [189, 360] on input "range" at bounding box center [211, 358] width 52 height 3
click at [201, 390] on div "Ease in" at bounding box center [185, 397] width 90 height 15
click at [208, 402] on div "Ease in" at bounding box center [177, 397] width 75 height 13
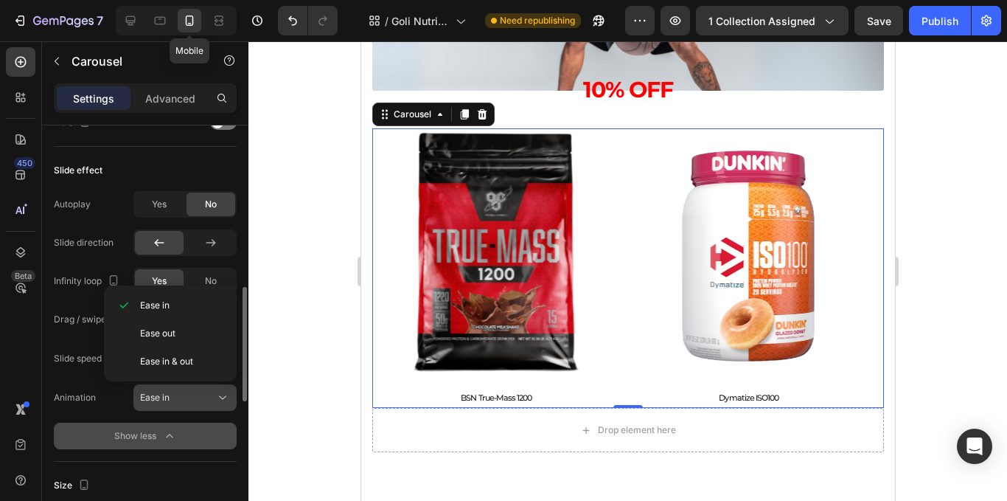
type input "100ms"
click at [226, 400] on icon at bounding box center [222, 397] width 15 height 15
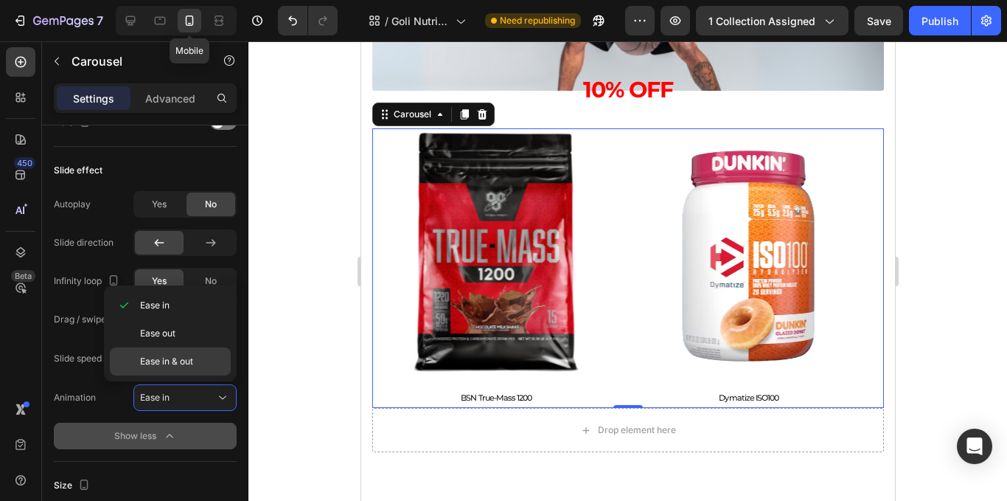
click at [149, 360] on span "Ease in & out" at bounding box center [166, 361] width 53 height 13
click at [197, 355] on p "Ease in & out" at bounding box center [182, 361] width 84 height 13
click at [307, 248] on div at bounding box center [627, 270] width 759 height 459
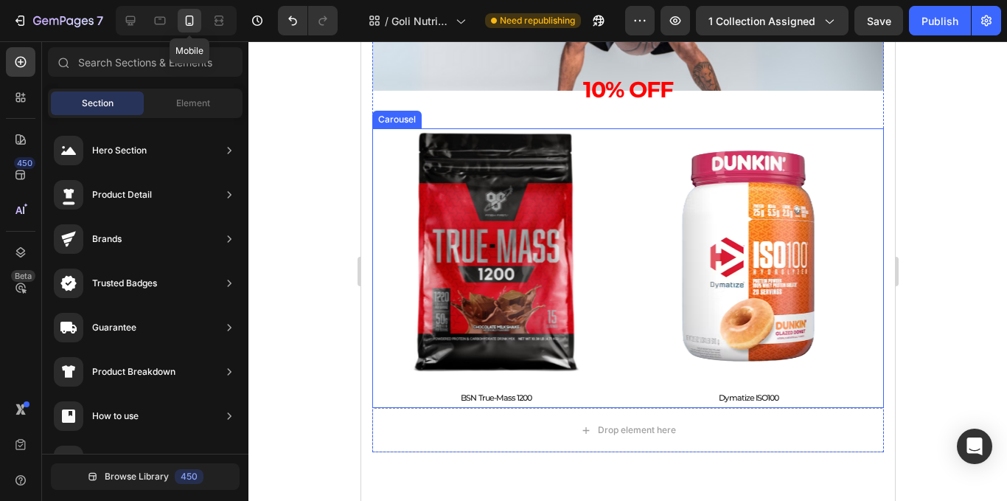
click at [623, 307] on div "Product Images Dymatize ISO100 Product Title Product Product Images BSN Syntha-…" at bounding box center [628, 268] width 512 height 280
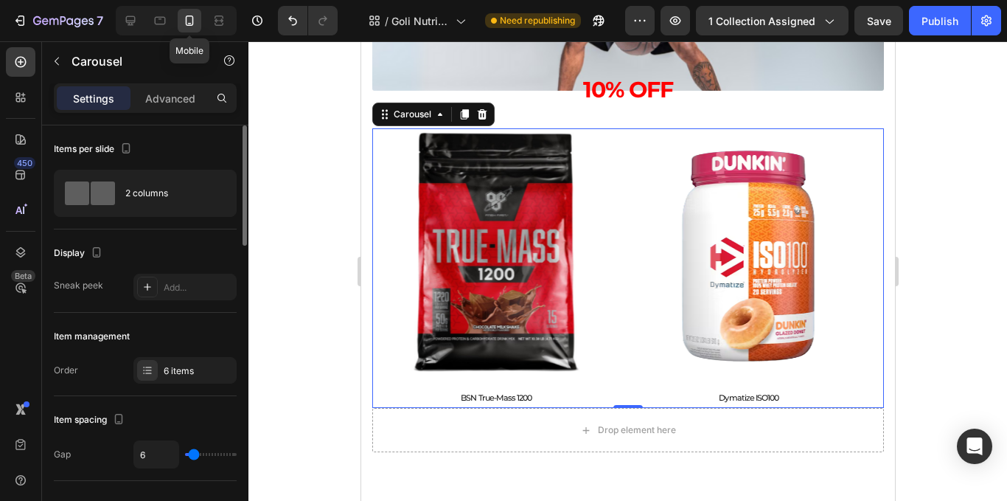
click at [179, 313] on div "Items per slide 2 columns" at bounding box center [145, 354] width 183 height 83
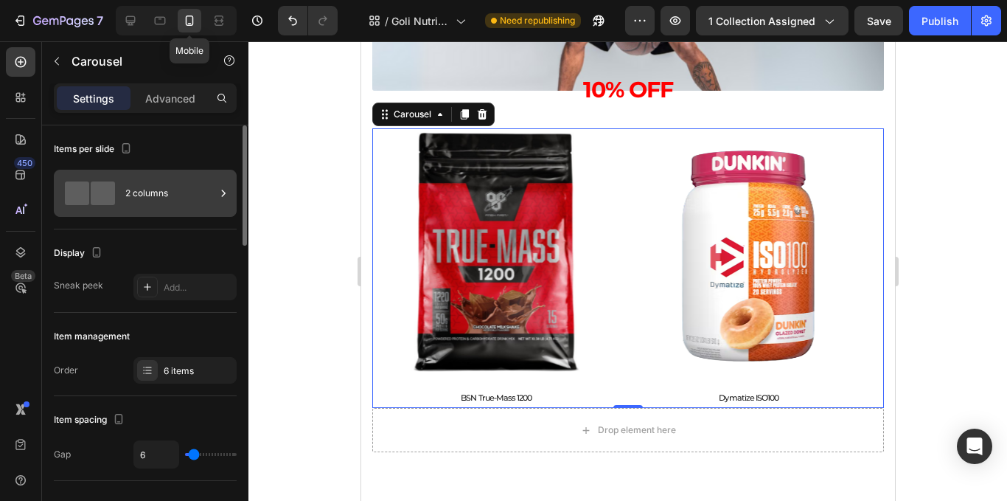
click at [181, 184] on div "2 columns" at bounding box center [170, 193] width 90 height 34
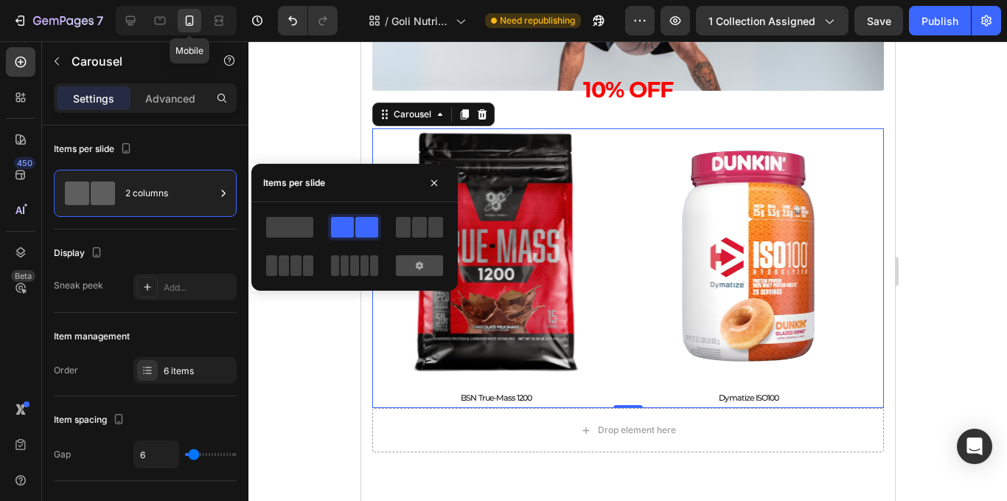
click at [425, 261] on div at bounding box center [419, 265] width 47 height 21
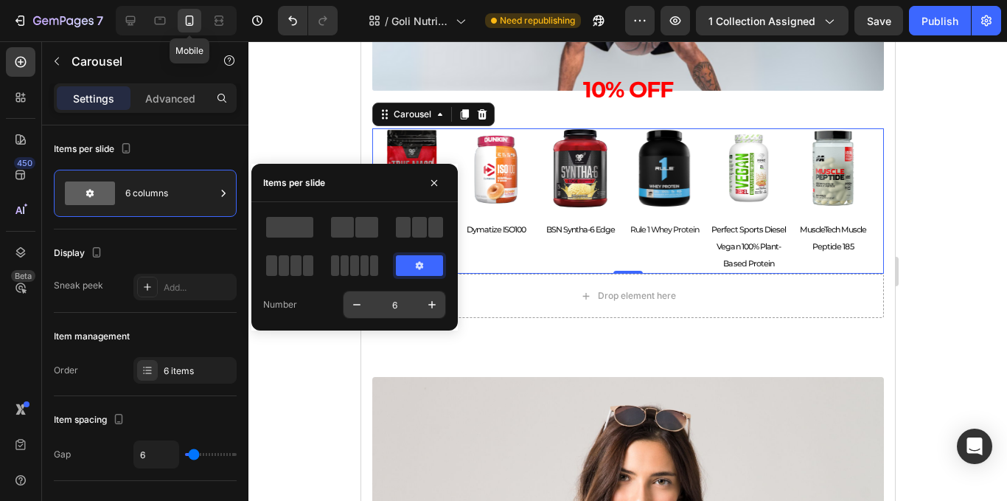
click at [391, 310] on input "6" at bounding box center [394, 304] width 49 height 27
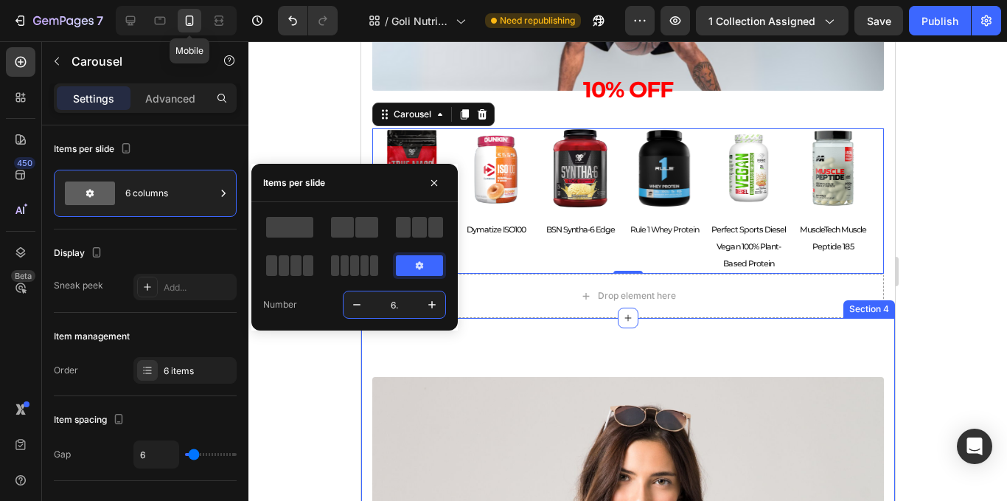
type input "6"
type input "2.5"
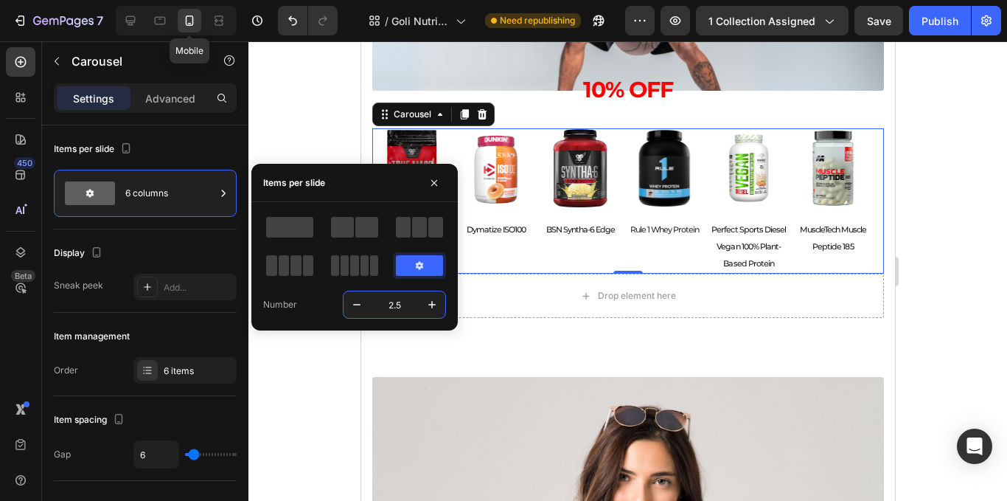
click at [327, 393] on div at bounding box center [627, 270] width 759 height 459
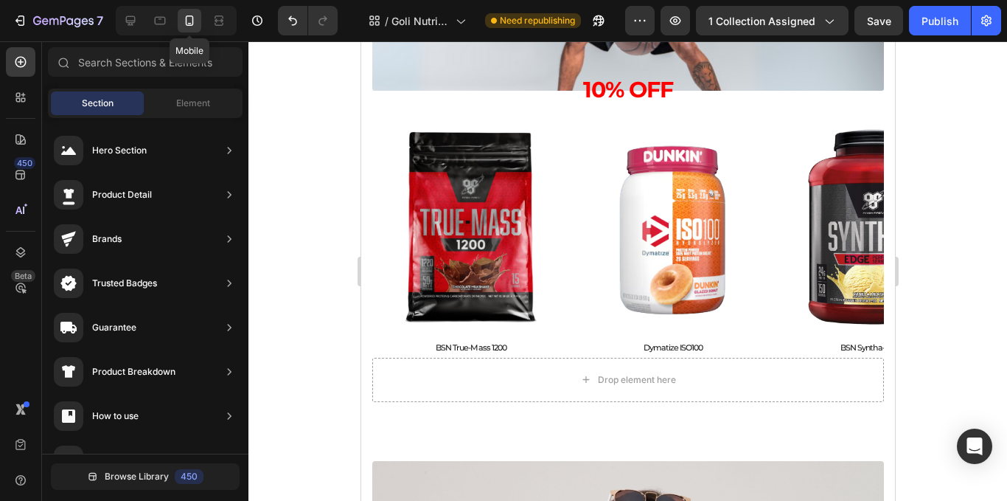
scroll to position [785, 0]
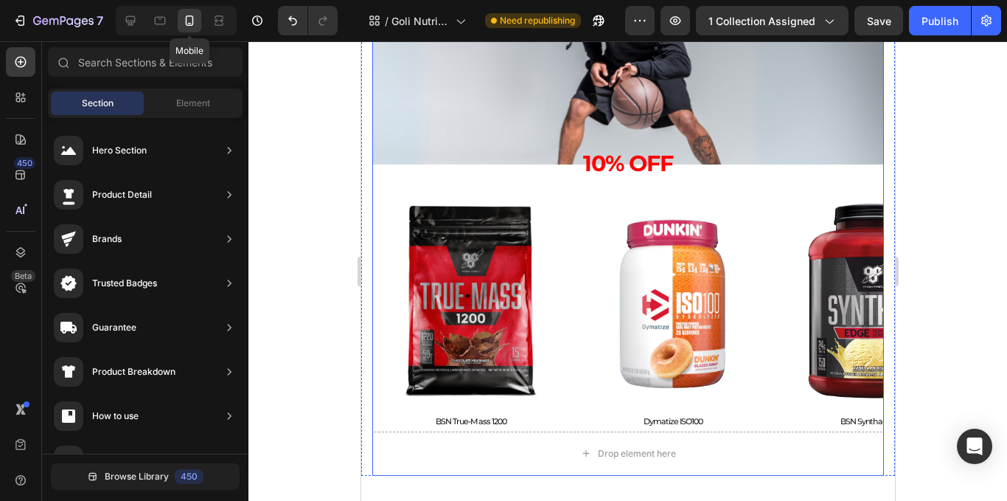
click at [851, 185] on div "Muscle & Performance Text Block Marcas top, sabores increíbles y resultados que…" at bounding box center [628, 52] width 512 height 300
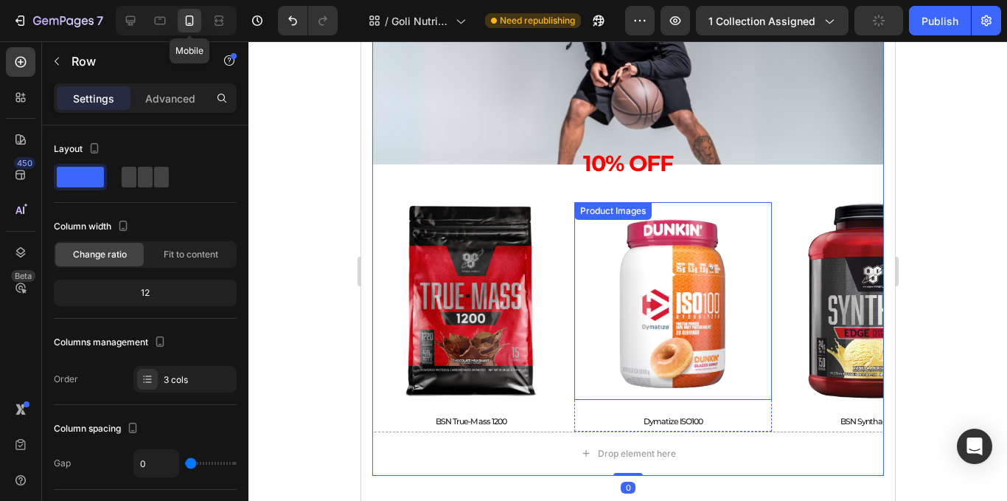
click at [763, 282] on img at bounding box center [673, 301] width 198 height 198
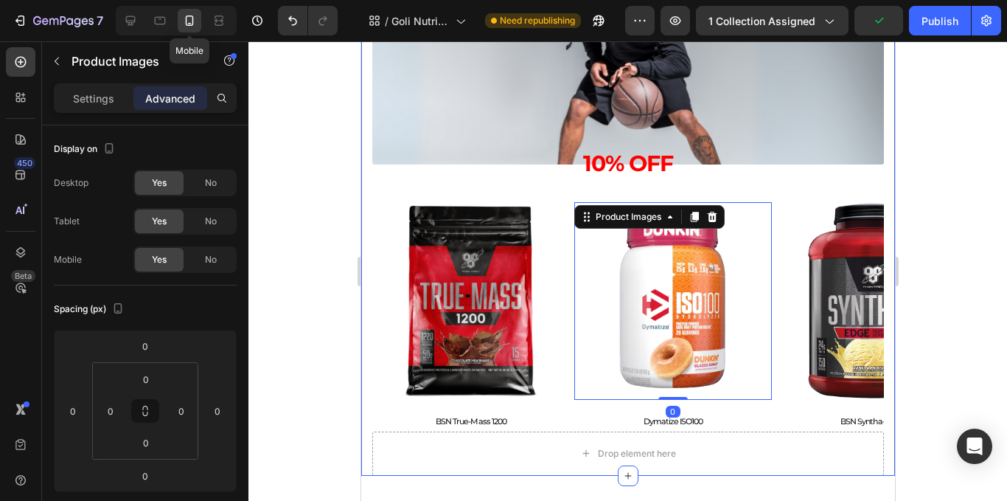
click at [872, 160] on div "Muscle & Performance Text Block Marcas top, sabores increíbles y resultados que…" at bounding box center [628, 189] width 534 height 574
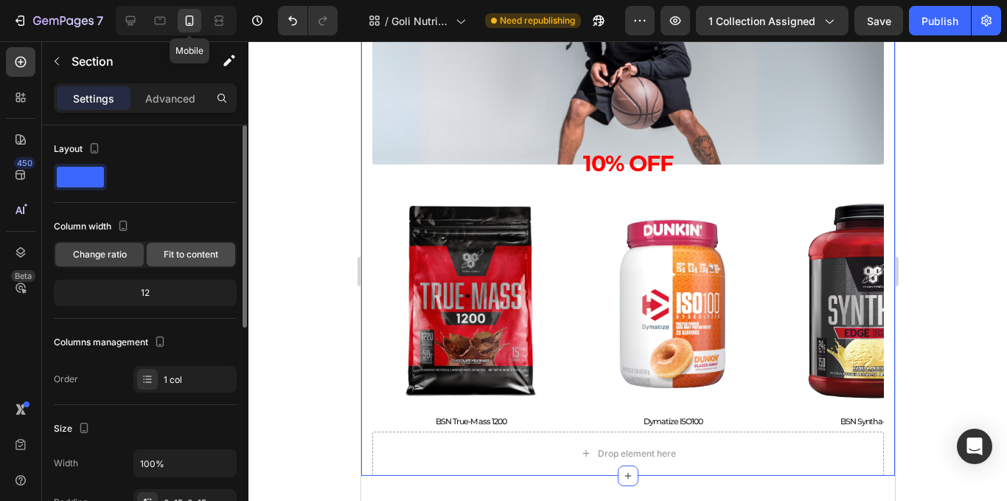
click at [180, 252] on span "Fit to content" at bounding box center [191, 254] width 55 height 13
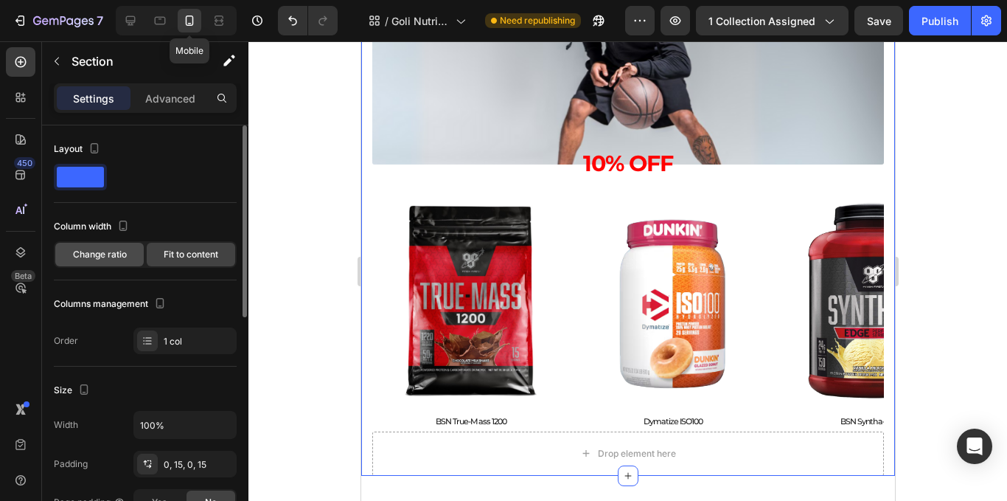
click at [131, 249] on div "Change ratio" at bounding box center [99, 255] width 88 height 24
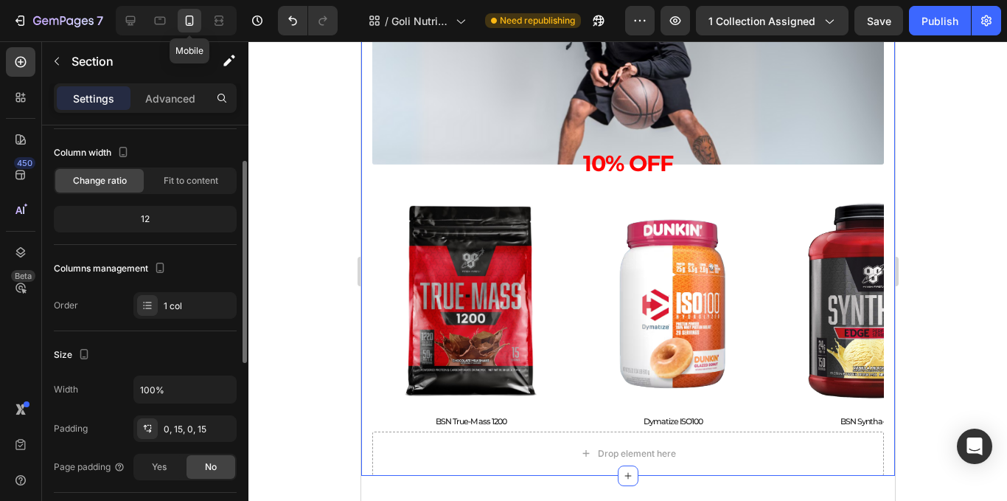
scroll to position [147, 0]
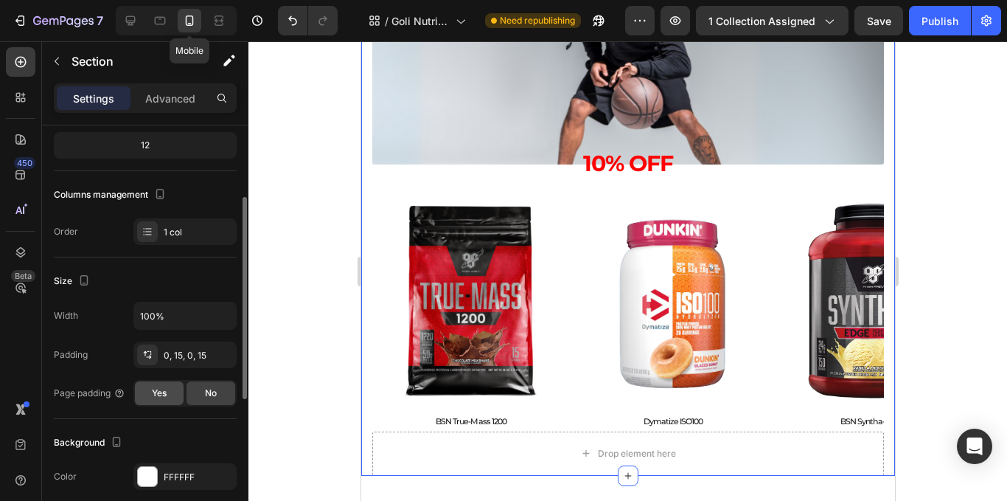
click at [168, 394] on div "Yes" at bounding box center [159, 393] width 49 height 24
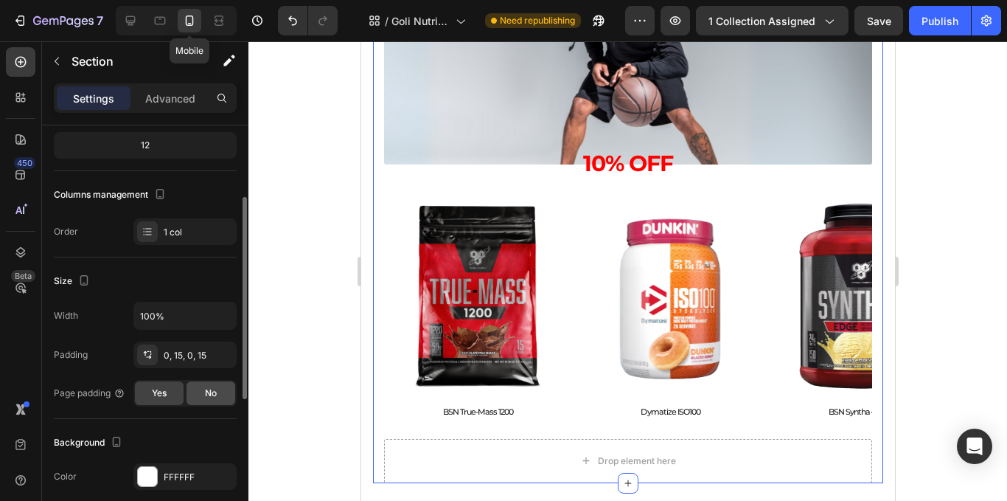
click at [197, 399] on div "No" at bounding box center [211, 393] width 49 height 24
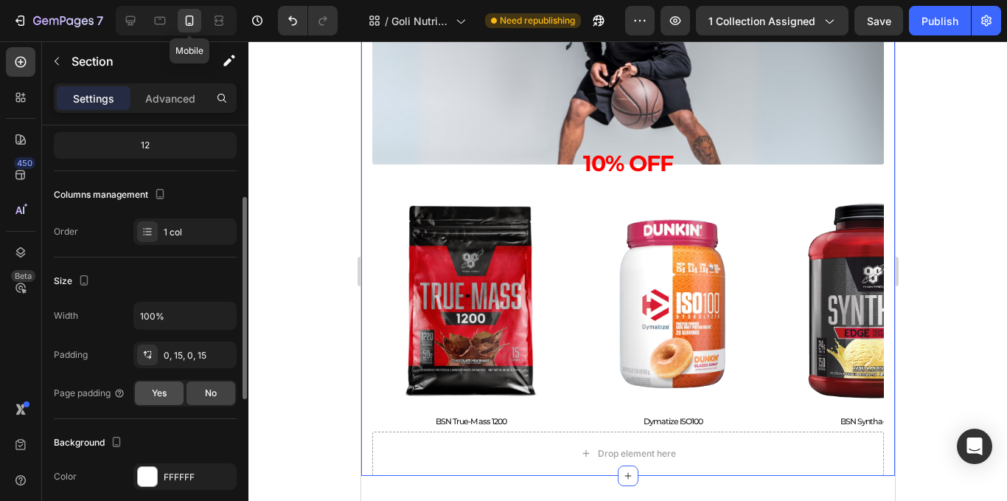
click at [180, 392] on div "Yes" at bounding box center [159, 393] width 49 height 24
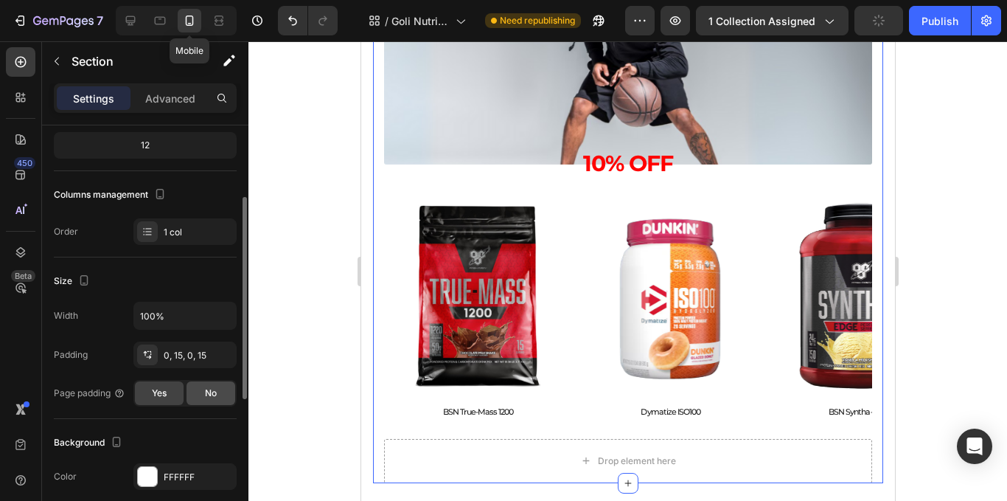
click at [205, 389] on span "No" at bounding box center [211, 392] width 12 height 13
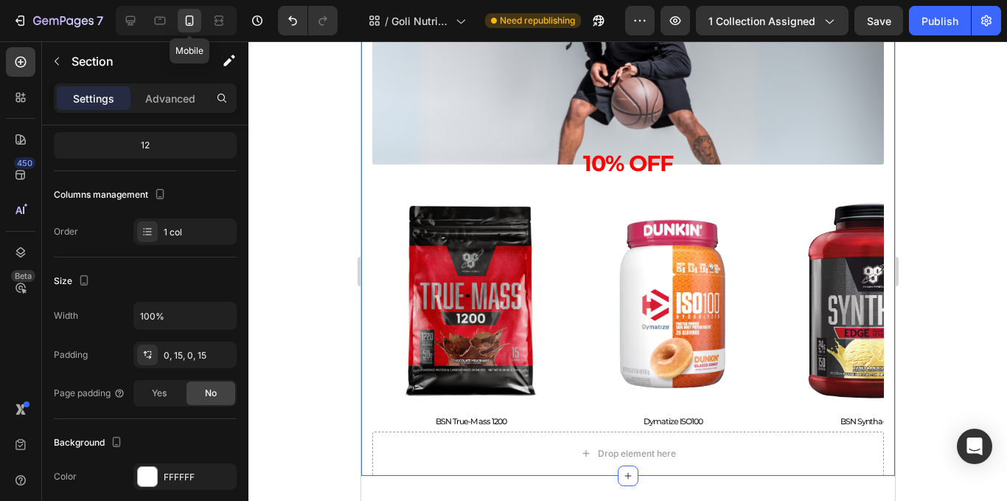
click at [878, 142] on div "Muscle & Performance Text Block Marcas top, sabores increíbles y resultados que…" at bounding box center [628, 189] width 534 height 574
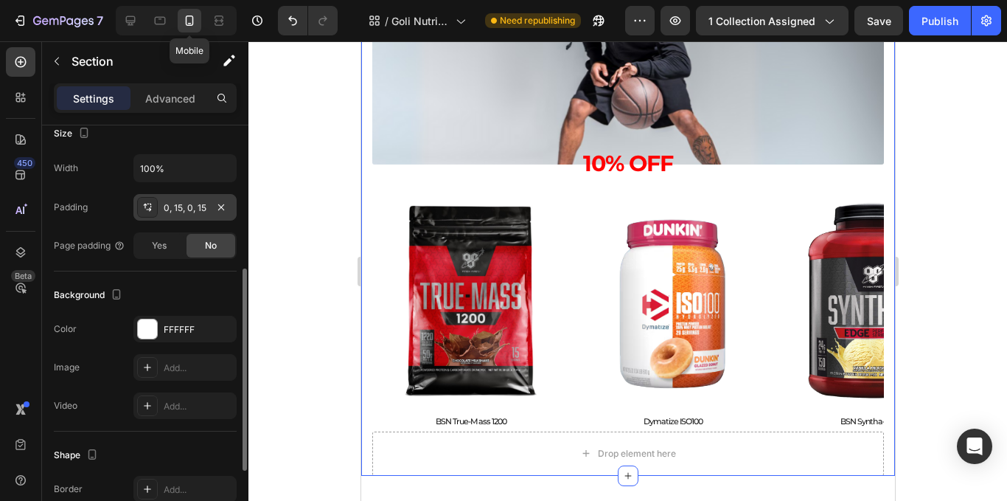
click at [192, 214] on div "0, 15, 0, 15" at bounding box center [185, 207] width 43 height 13
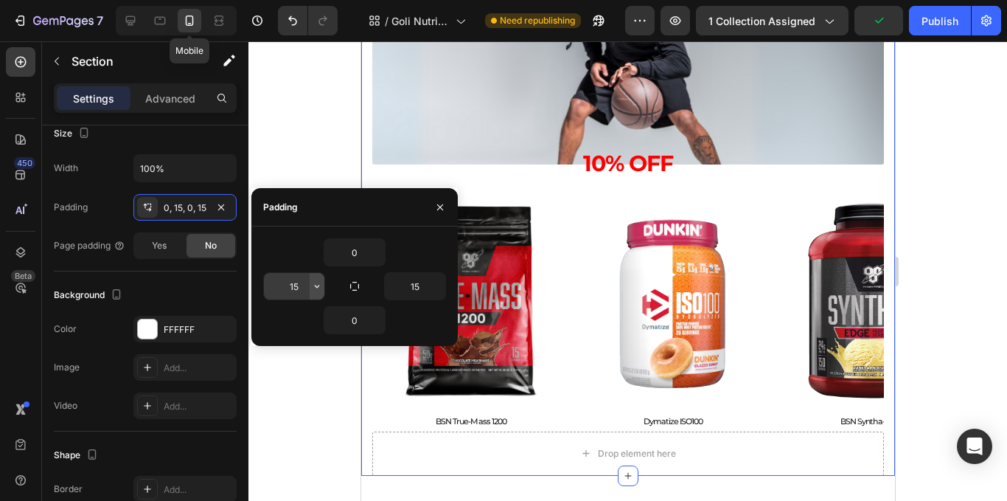
click at [315, 279] on button "button" at bounding box center [317, 286] width 15 height 27
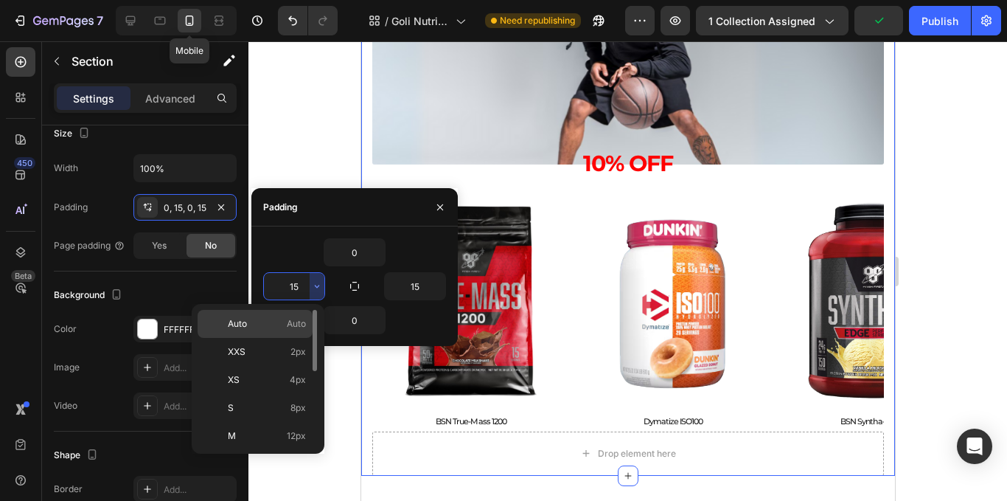
click at [266, 322] on p "Auto Auto" at bounding box center [267, 323] width 78 height 13
type input "Auto"
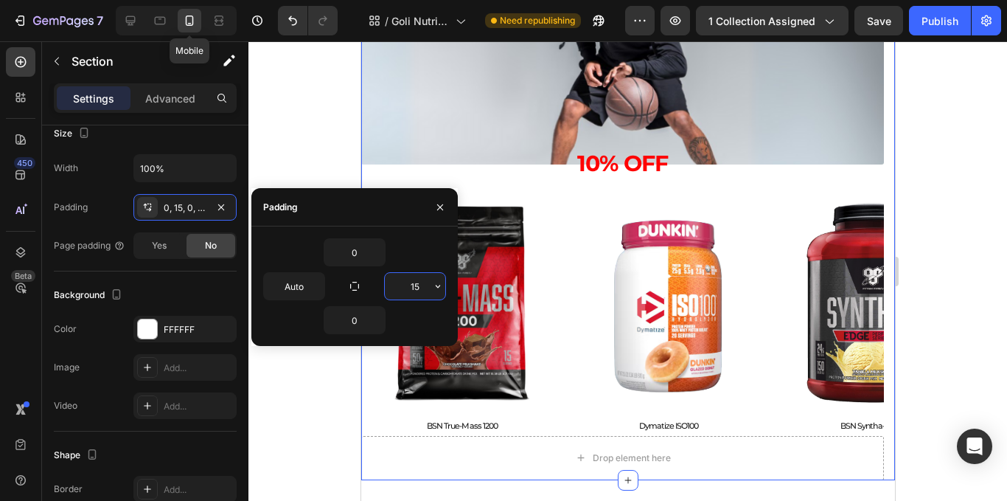
click at [429, 285] on input "15" at bounding box center [415, 286] width 60 height 27
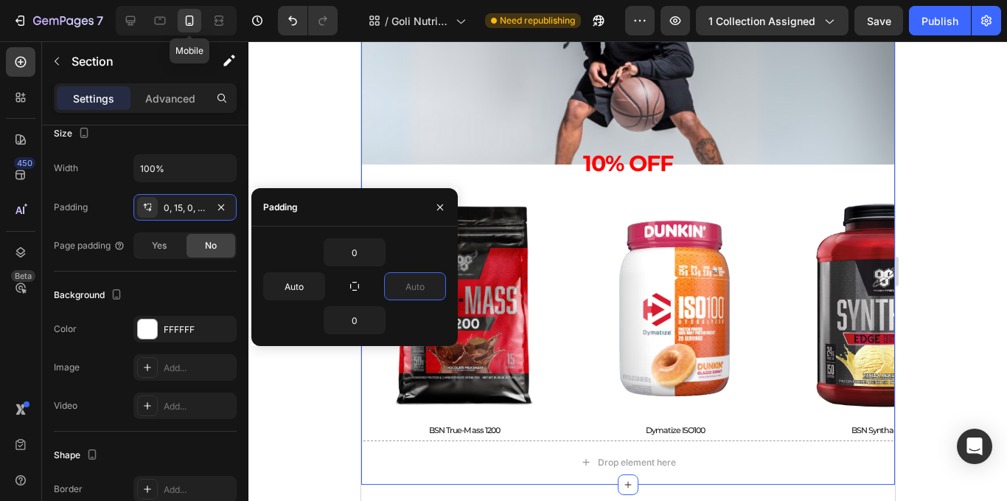
click at [959, 271] on div at bounding box center [627, 270] width 759 height 459
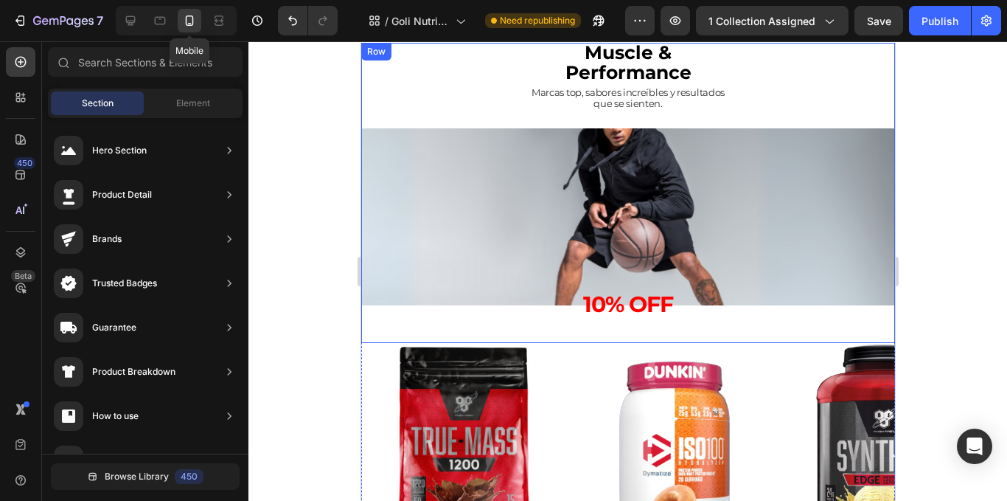
scroll to position [637, 0]
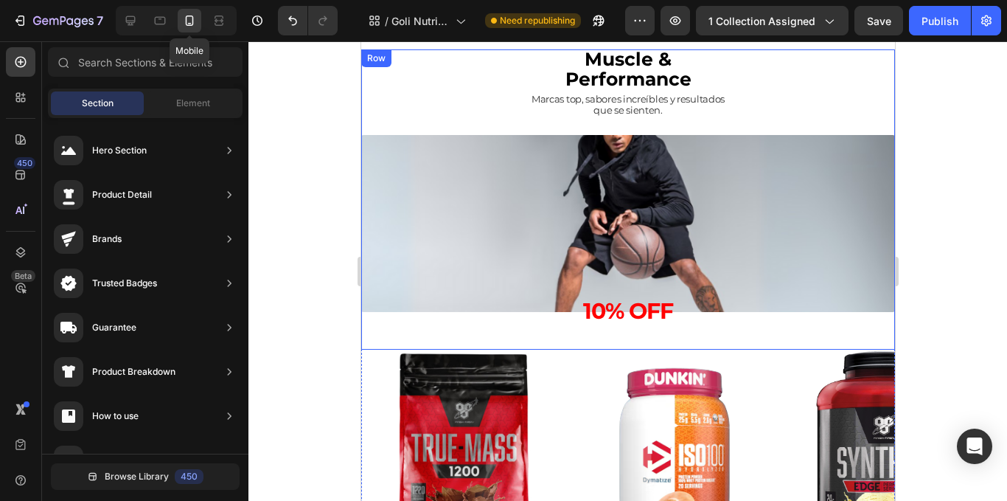
click at [821, 212] on div "10% OFF Heading Row" at bounding box center [628, 223] width 534 height 177
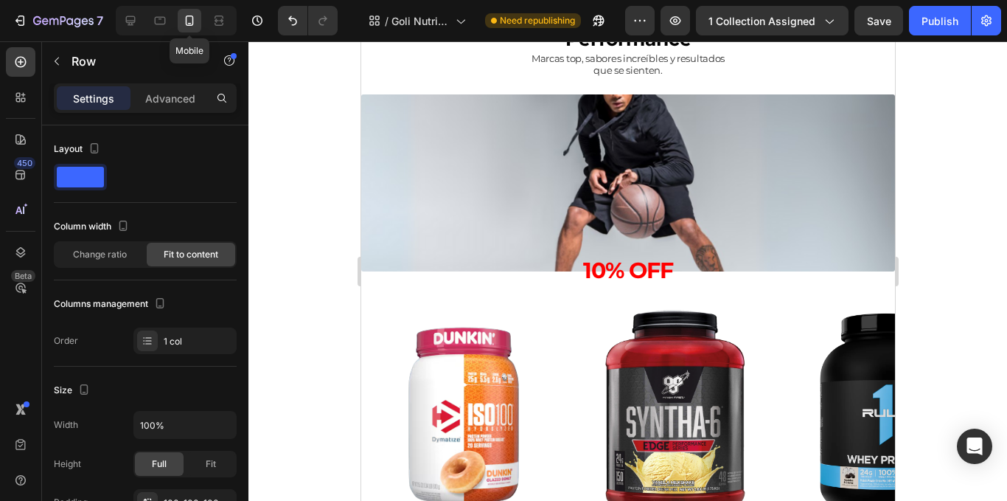
scroll to position [2185, 0]
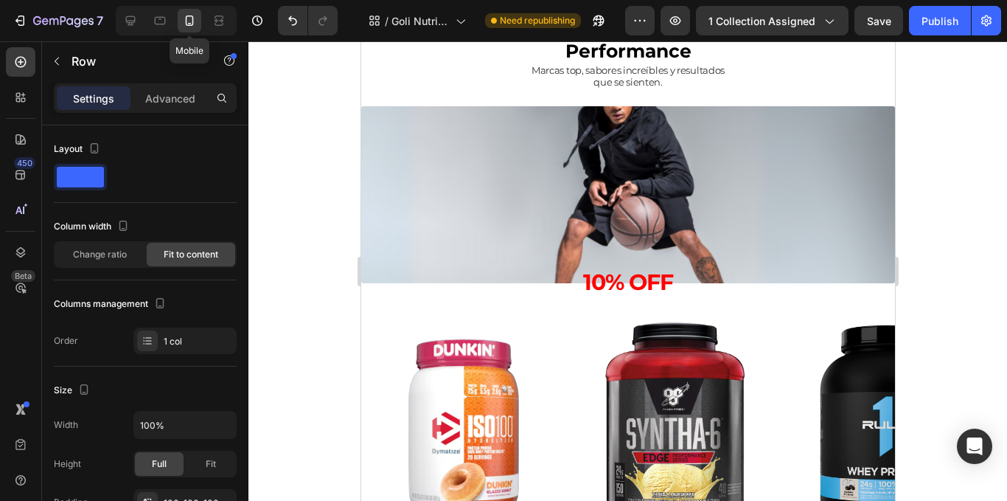
click at [529, 196] on div "10% OFF Heading Row" at bounding box center [628, 194] width 534 height 177
click at [303, 230] on div at bounding box center [627, 270] width 759 height 459
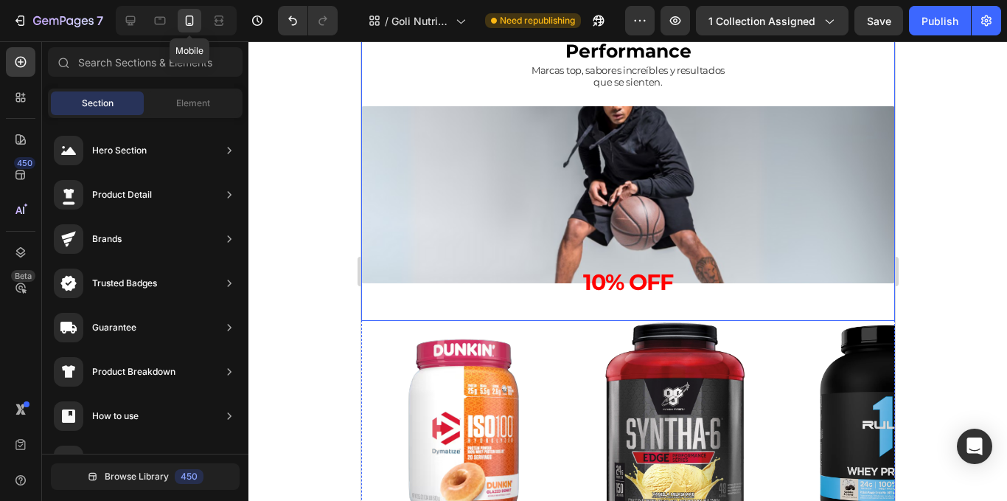
click at [505, 169] on div "10% OFF Heading Row" at bounding box center [628, 194] width 534 height 177
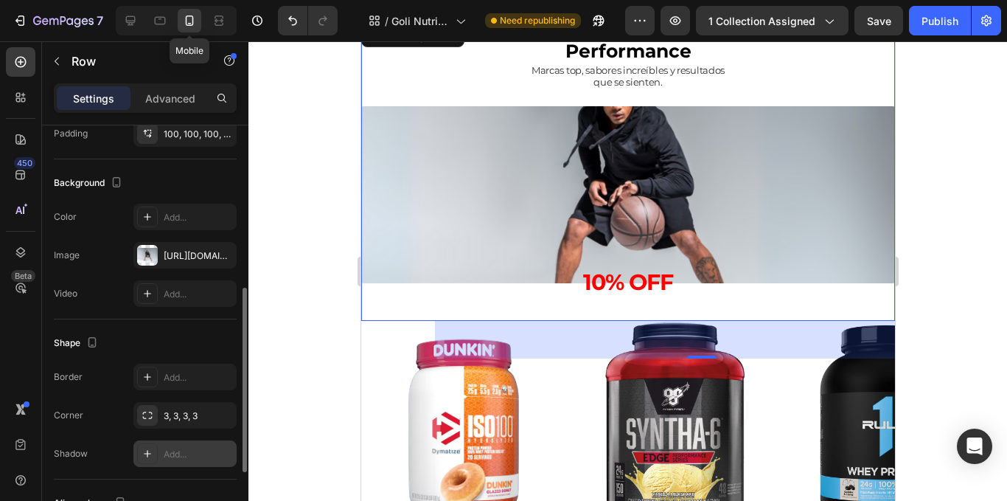
scroll to position [442, 0]
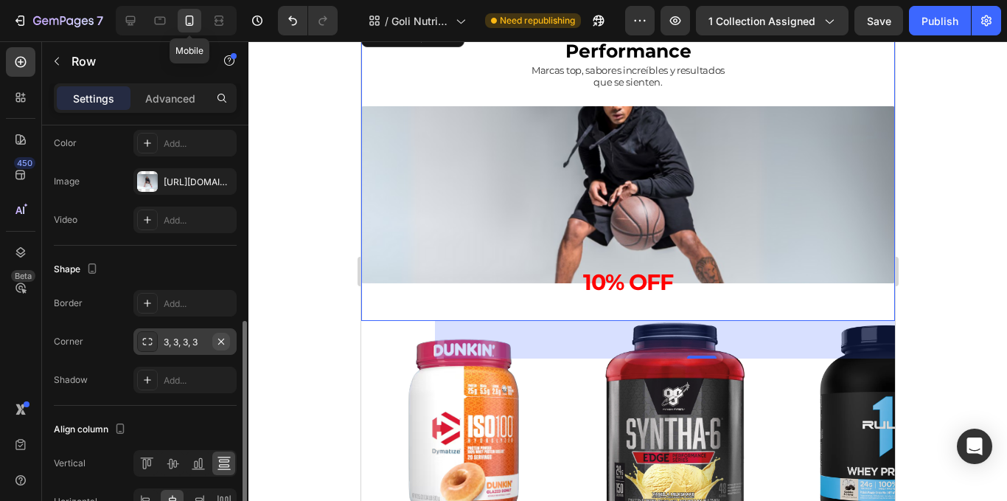
click at [219, 333] on button "button" at bounding box center [221, 342] width 18 height 18
click at [195, 337] on div "Add..." at bounding box center [198, 341] width 69 height 13
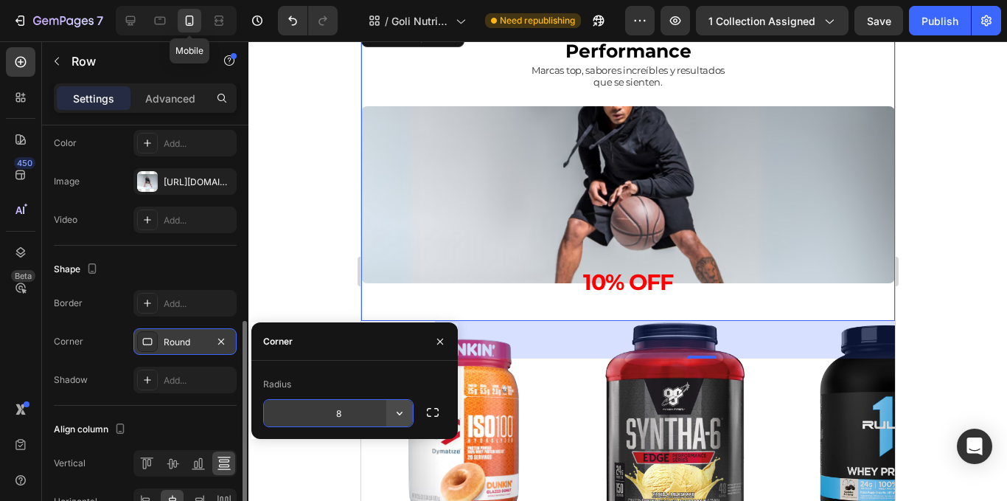
click at [411, 410] on button "button" at bounding box center [399, 413] width 27 height 27
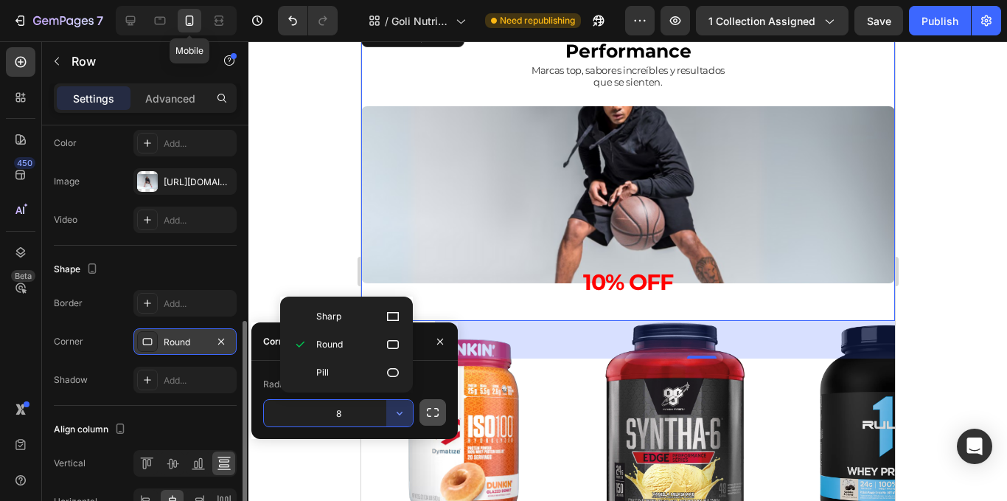
click at [429, 415] on icon "button" at bounding box center [432, 412] width 15 height 15
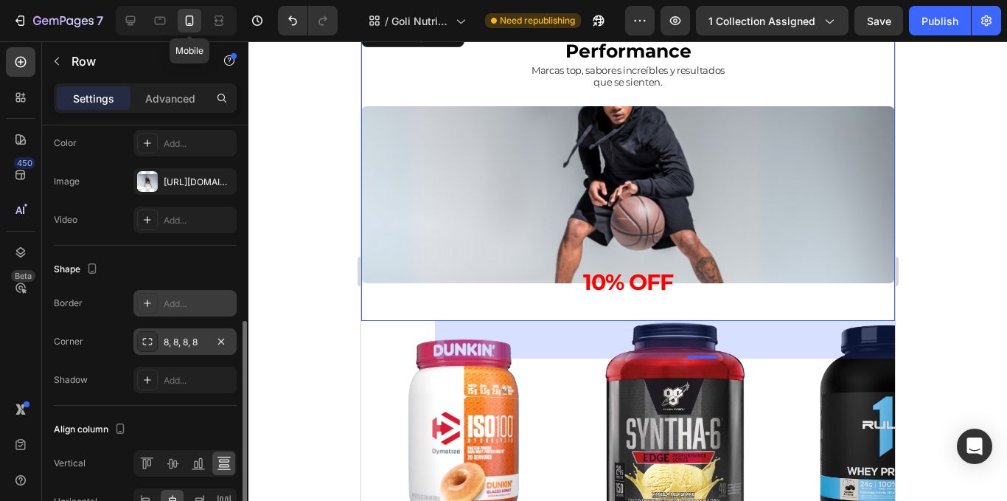
click at [172, 304] on div "Add..." at bounding box center [198, 303] width 69 height 13
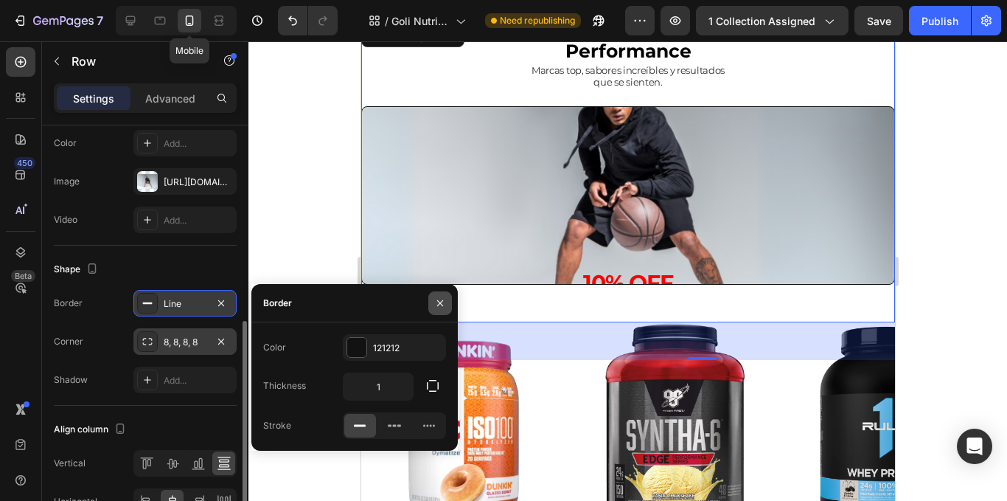
click at [443, 291] on button "button" at bounding box center [440, 303] width 24 height 24
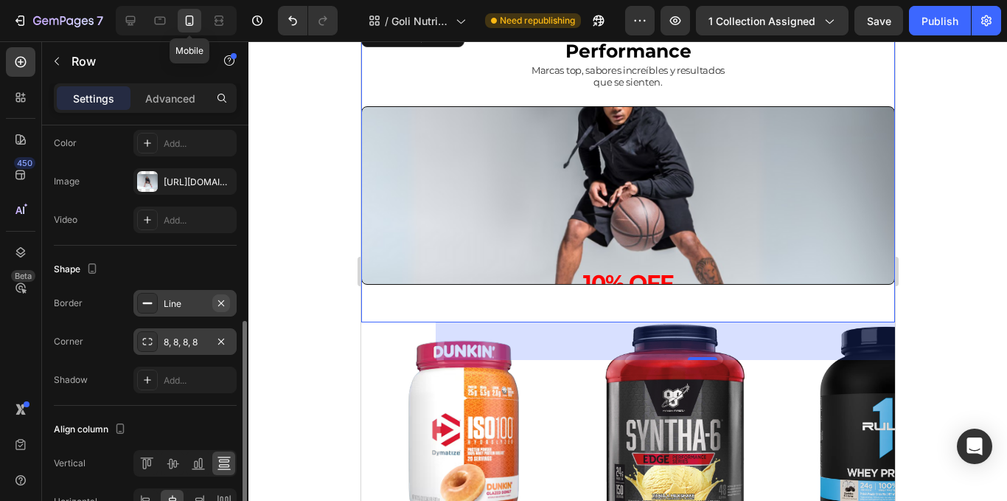
click at [223, 306] on icon "button" at bounding box center [221, 303] width 12 height 12
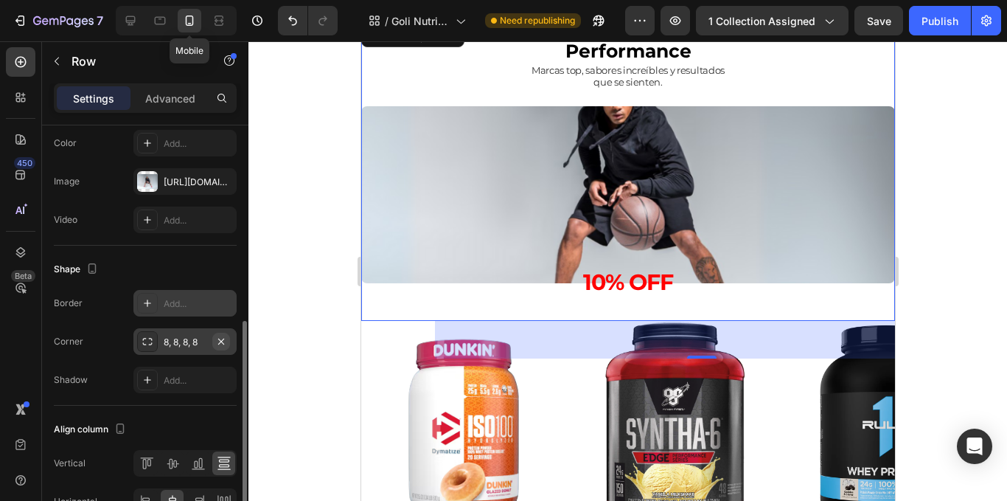
click at [223, 344] on icon "button" at bounding box center [221, 341] width 12 height 12
click at [156, 103] on p "Advanced" at bounding box center [170, 98] width 50 height 15
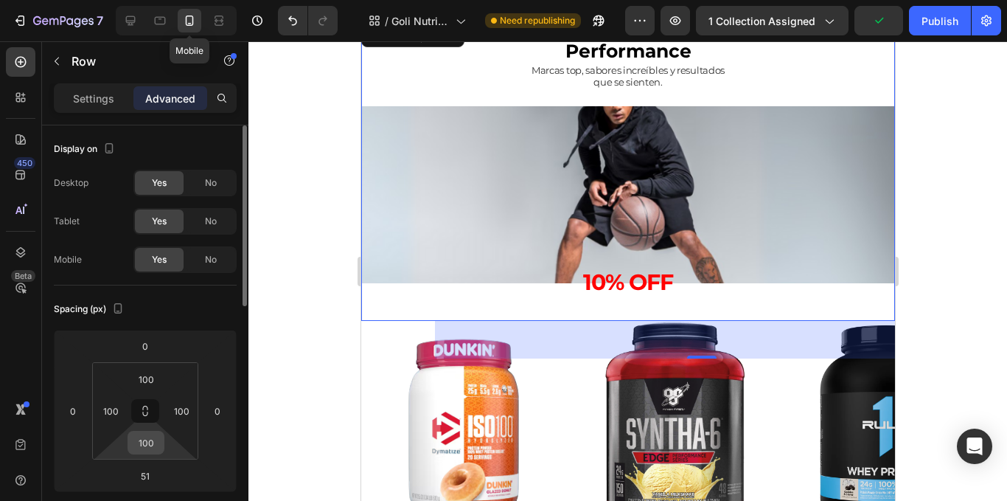
scroll to position [74, 0]
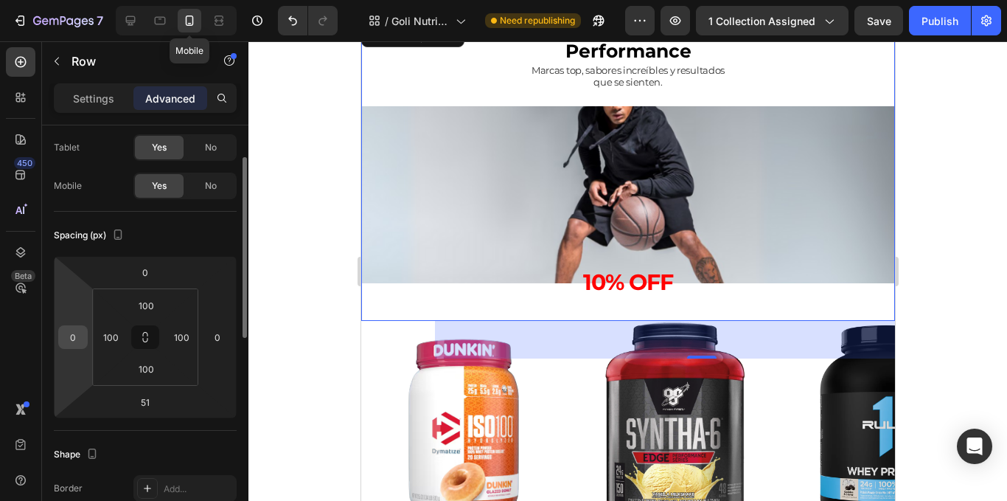
click at [75, 339] on input "0" at bounding box center [73, 337] width 22 height 22
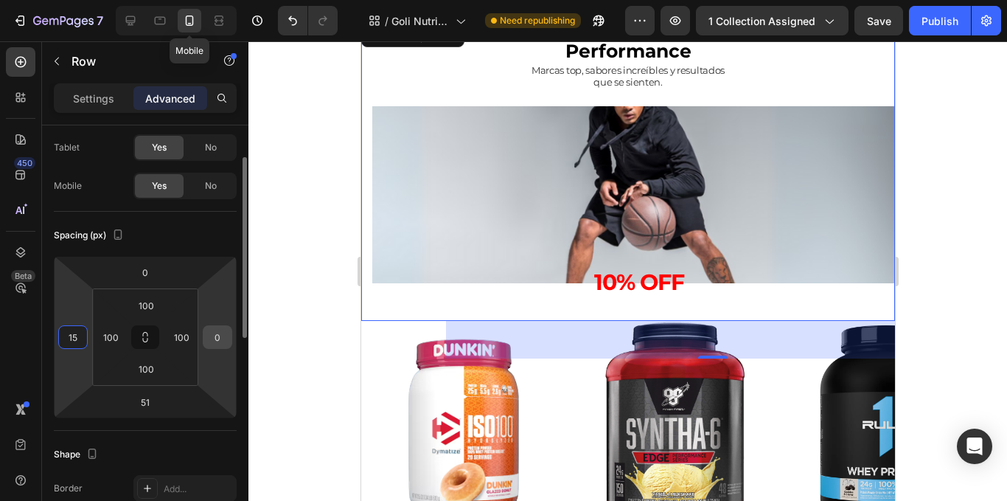
type input "15"
click at [216, 344] on input "0" at bounding box center [217, 337] width 22 height 22
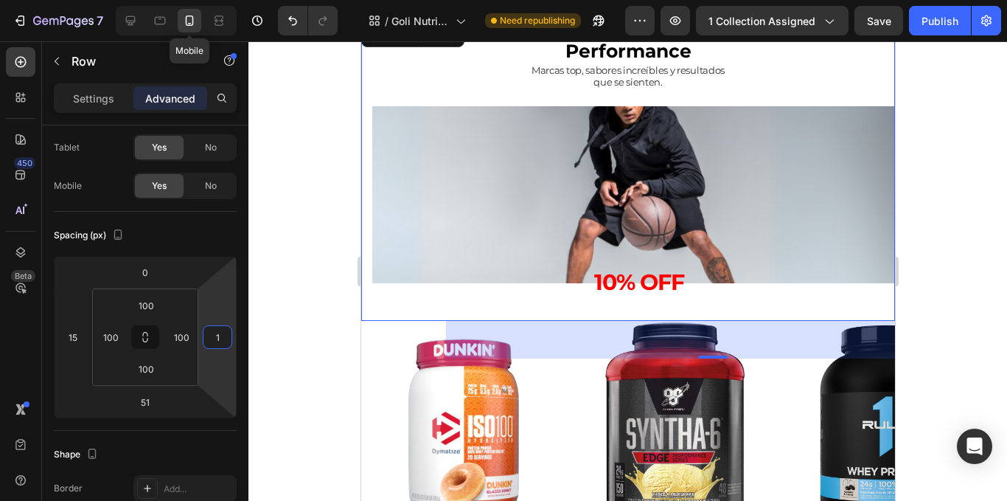
type input "15"
click at [286, 262] on div at bounding box center [627, 270] width 759 height 459
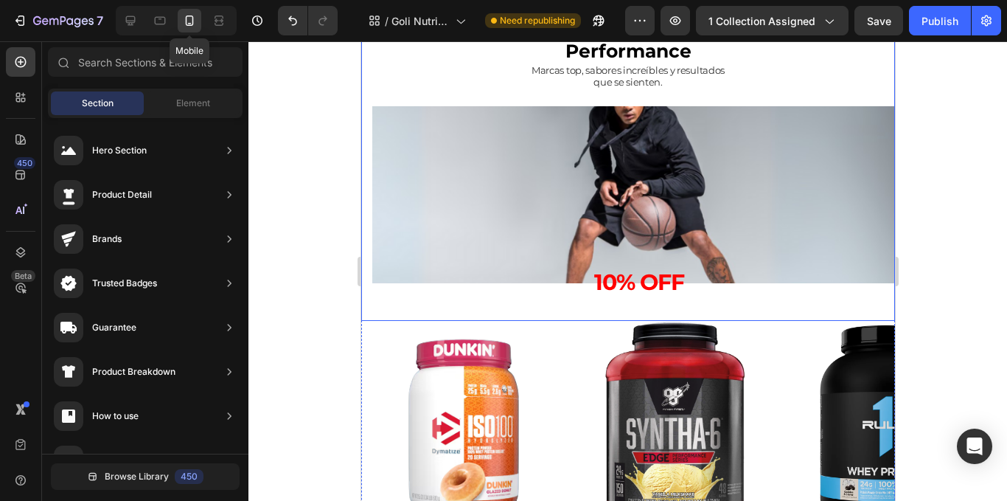
click at [793, 220] on div "10% OFF Heading Row" at bounding box center [639, 194] width 534 height 177
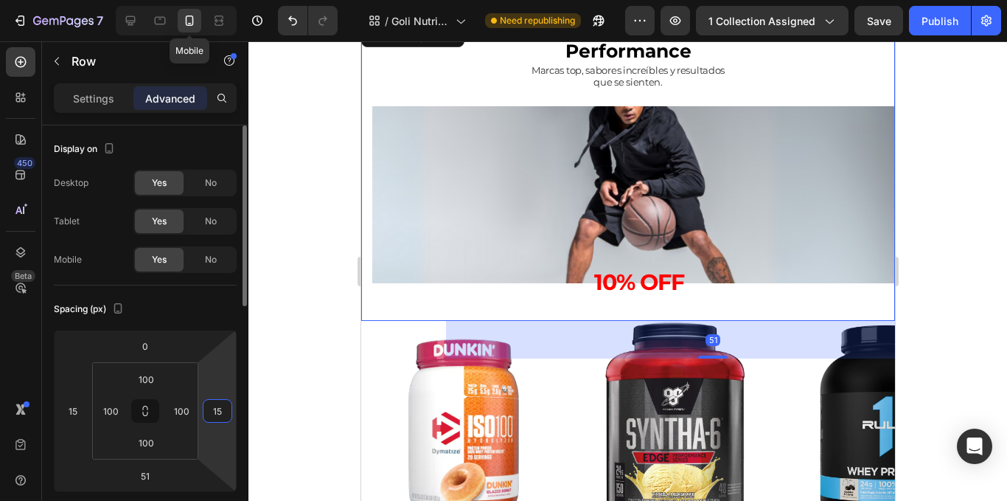
click at [210, 409] on input "15" at bounding box center [217, 411] width 22 height 22
click at [292, 372] on div at bounding box center [627, 270] width 759 height 459
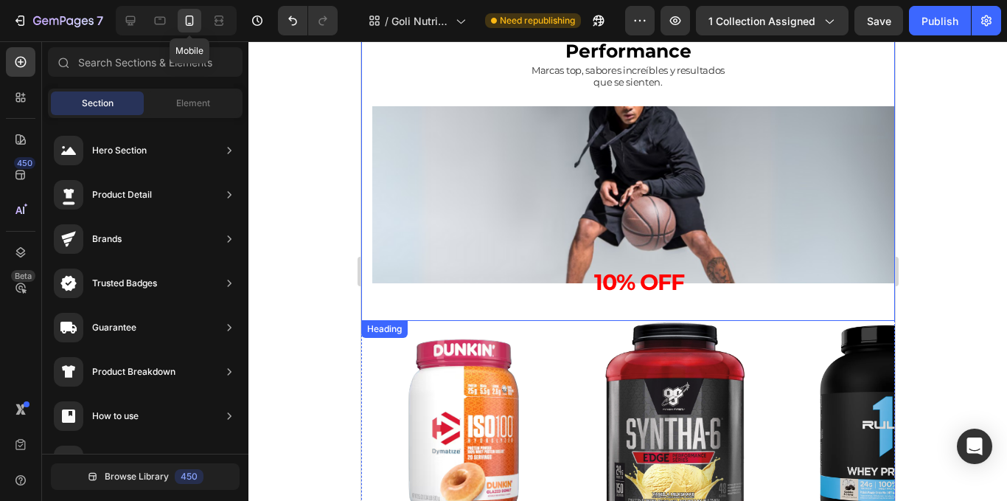
click at [870, 106] on h2 at bounding box center [628, 104] width 534 height 3
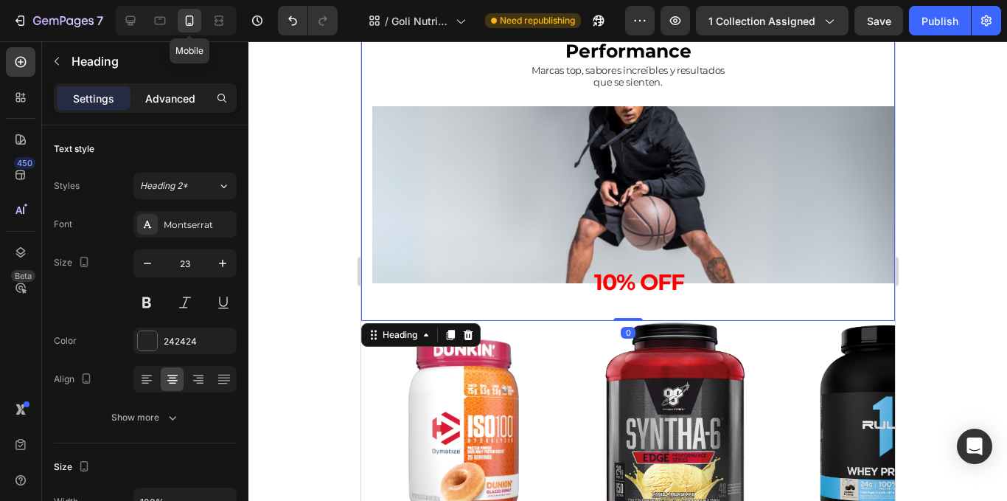
click at [183, 102] on p "Advanced" at bounding box center [170, 98] width 50 height 15
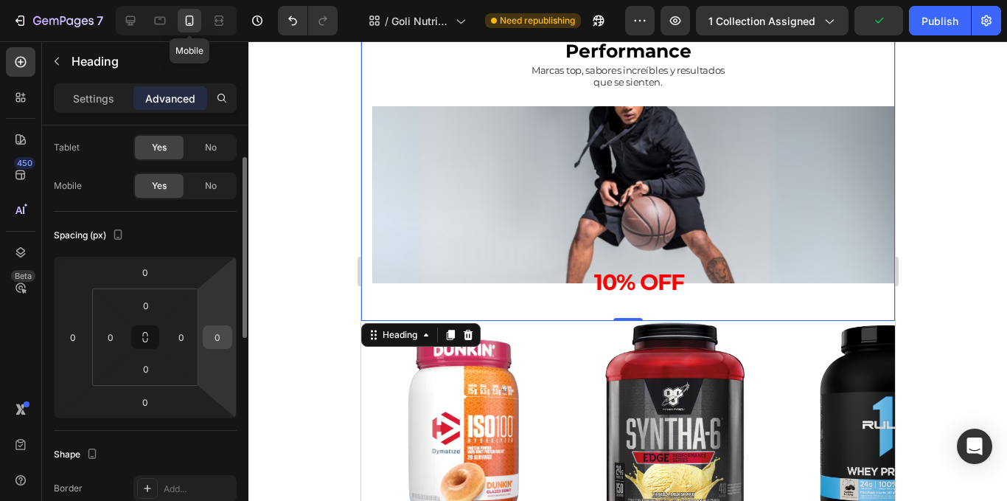
click at [214, 326] on input "0" at bounding box center [217, 337] width 22 height 22
type input "15"
click at [319, 274] on div at bounding box center [627, 270] width 759 height 459
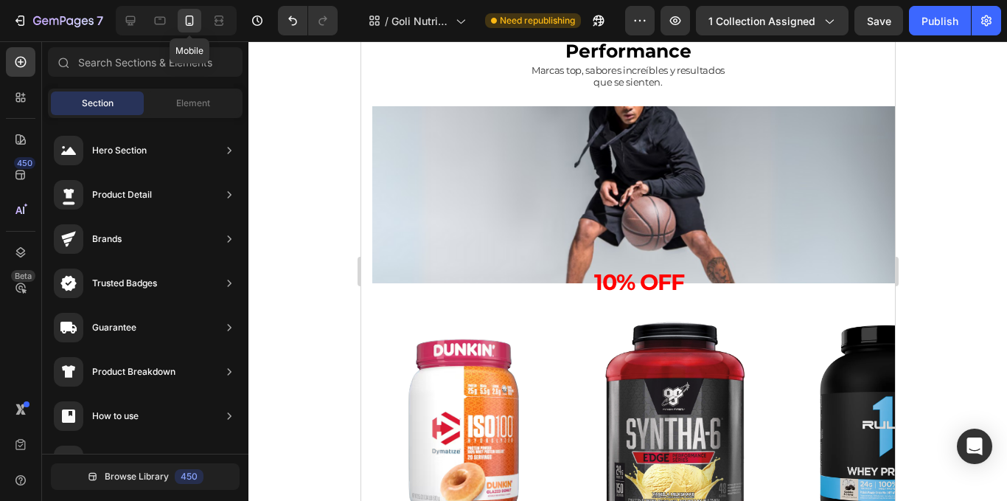
click at [1006, 234] on div at bounding box center [627, 270] width 759 height 459
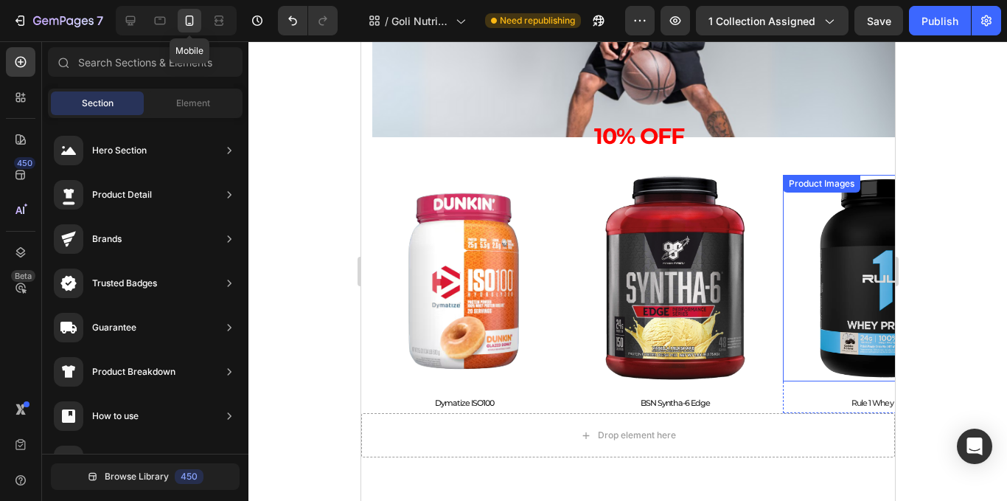
scroll to position [2333, 0]
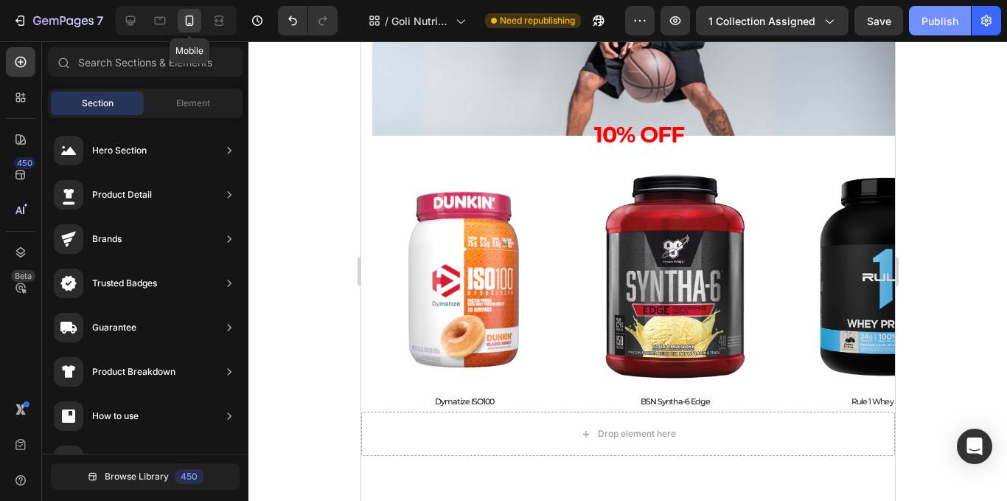
click at [951, 28] on div "Publish" at bounding box center [940, 20] width 37 height 15
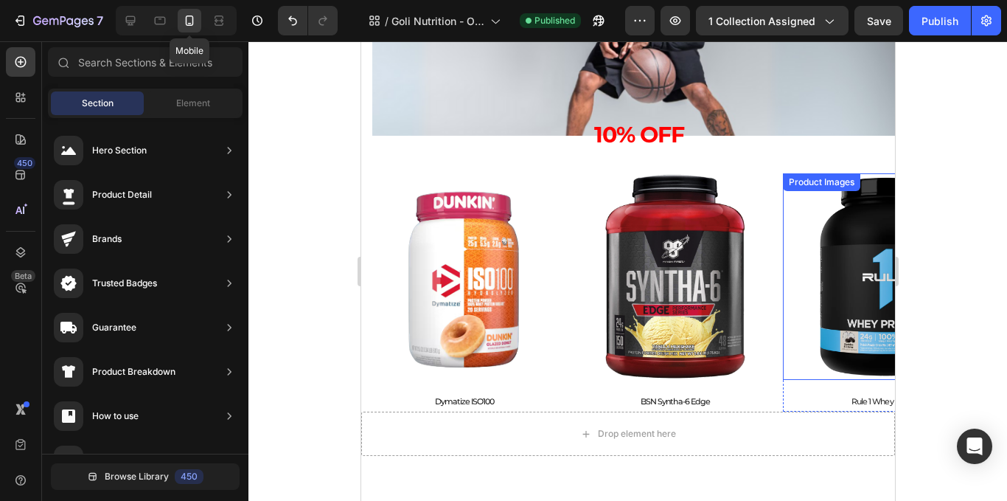
scroll to position [2242, 0]
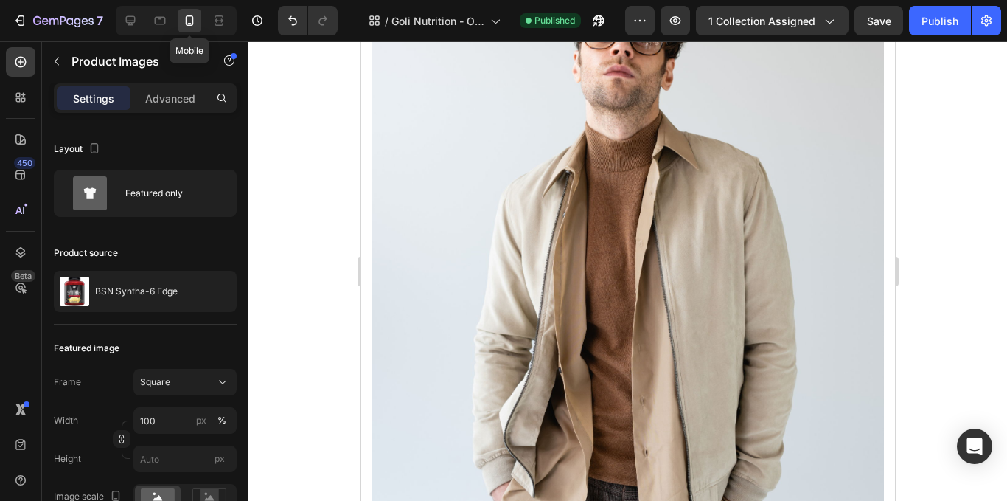
scroll to position [790, 0]
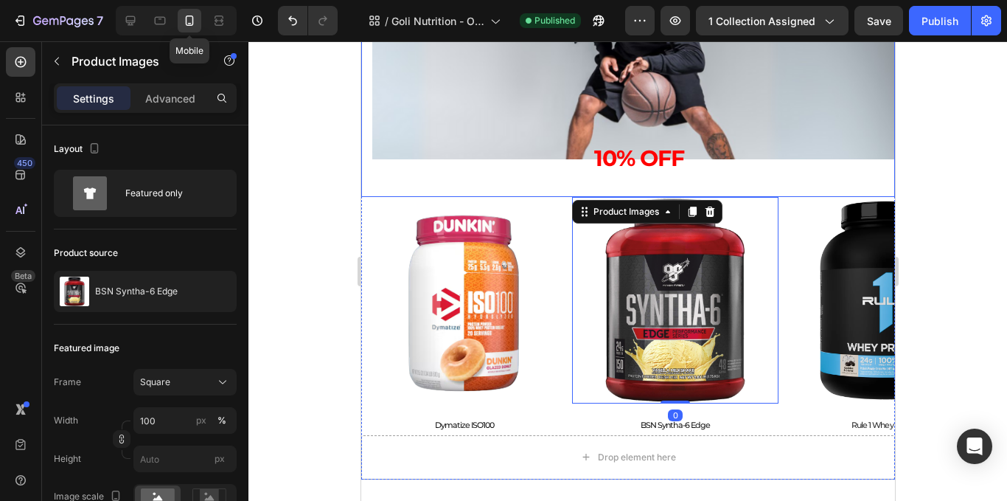
click at [780, 117] on div "10% OFF Heading Row" at bounding box center [639, 70] width 534 height 177
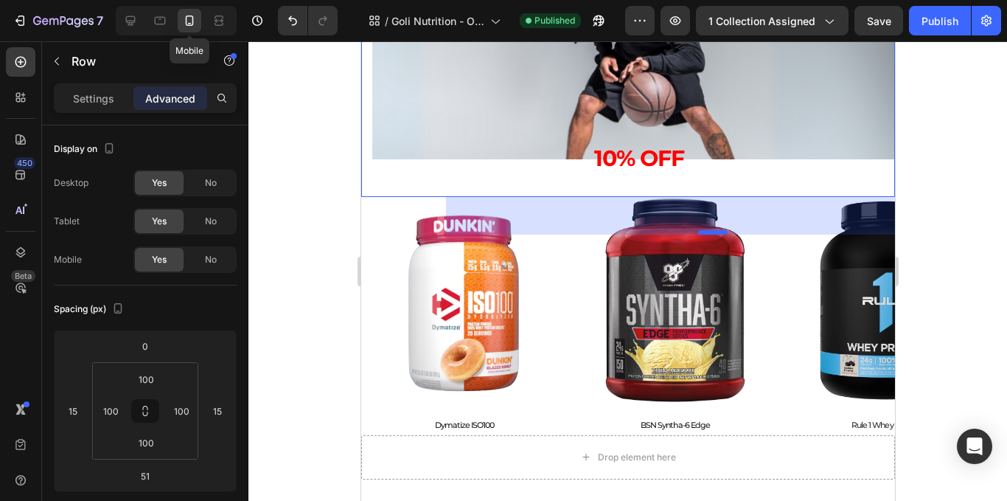
click at [708, 233] on div at bounding box center [712, 232] width 29 height 4
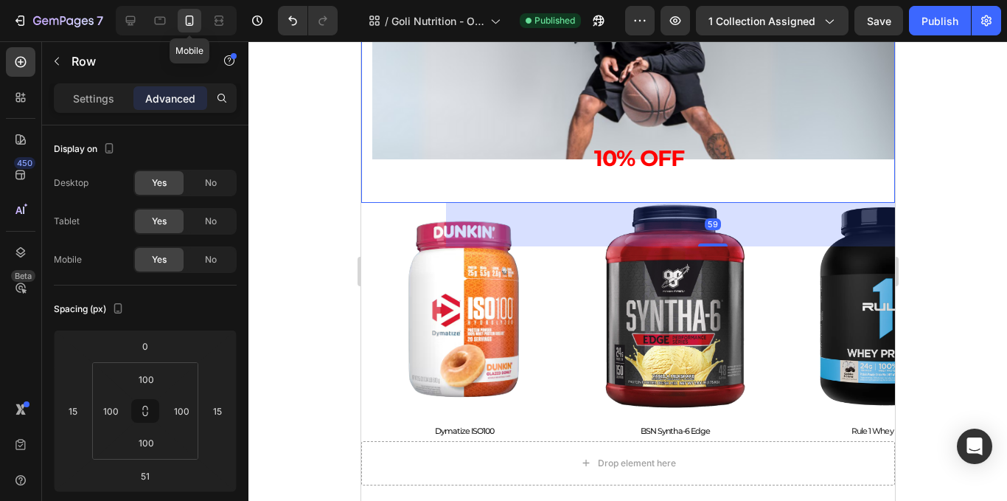
click at [746, 239] on div "59" at bounding box center [712, 225] width 534 height 44
type input "59"
click at [965, 136] on div at bounding box center [627, 270] width 759 height 459
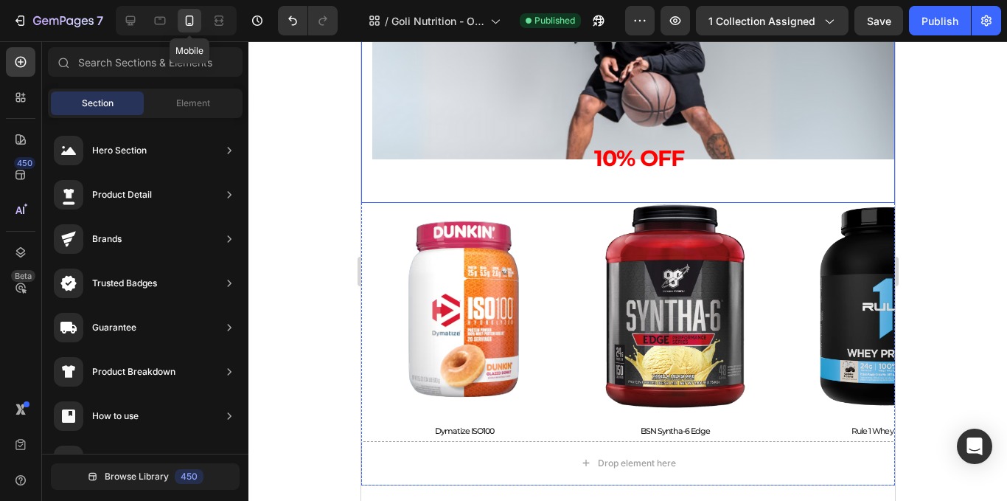
click at [801, 147] on div "10% OFF Heading Row" at bounding box center [639, 70] width 534 height 177
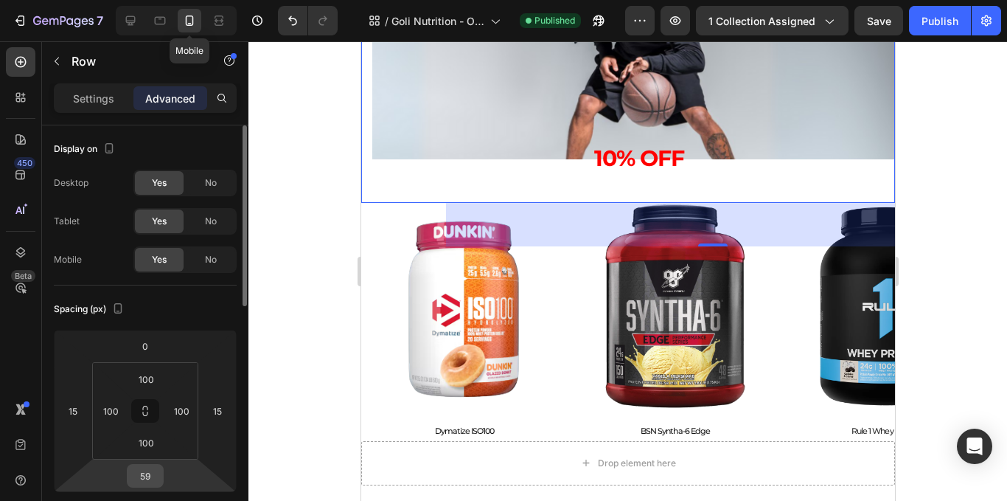
click at [150, 476] on input "59" at bounding box center [145, 476] width 29 height 22
type input "59"
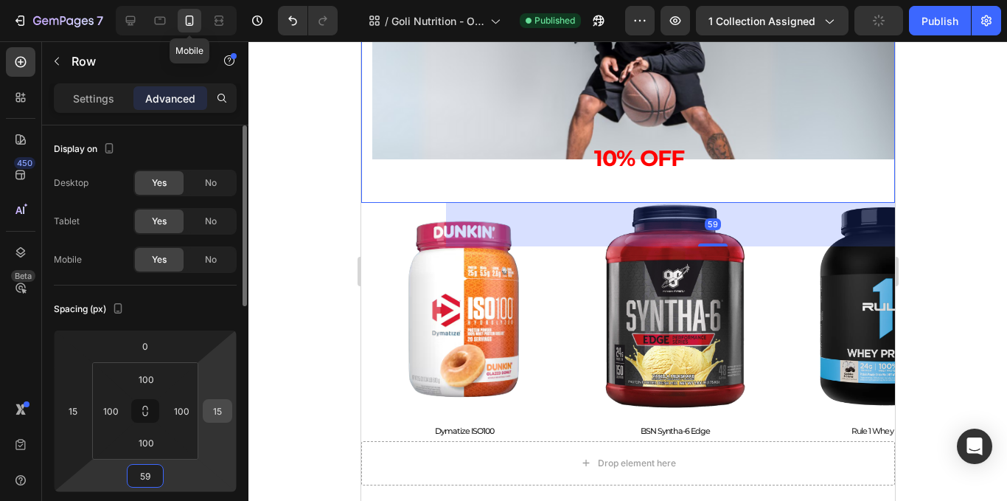
click at [218, 411] on input "15" at bounding box center [217, 411] width 22 height 22
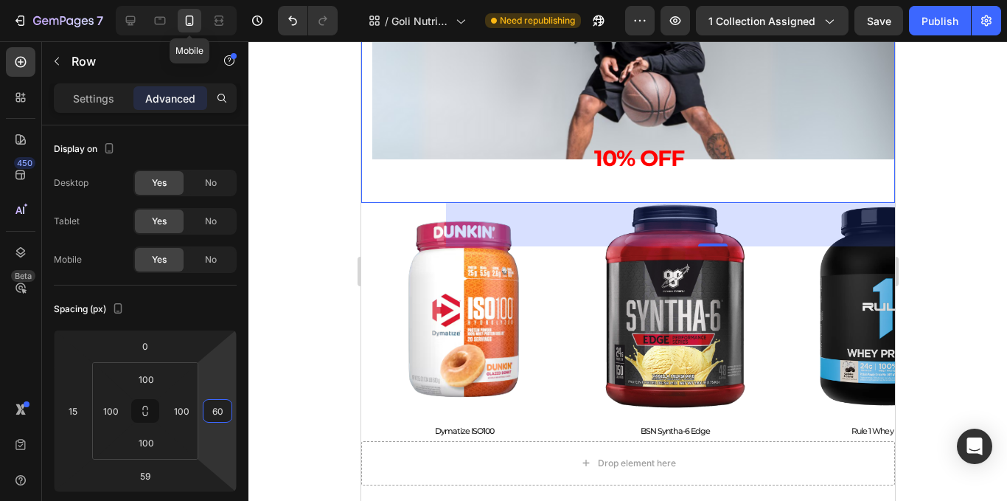
type input "6"
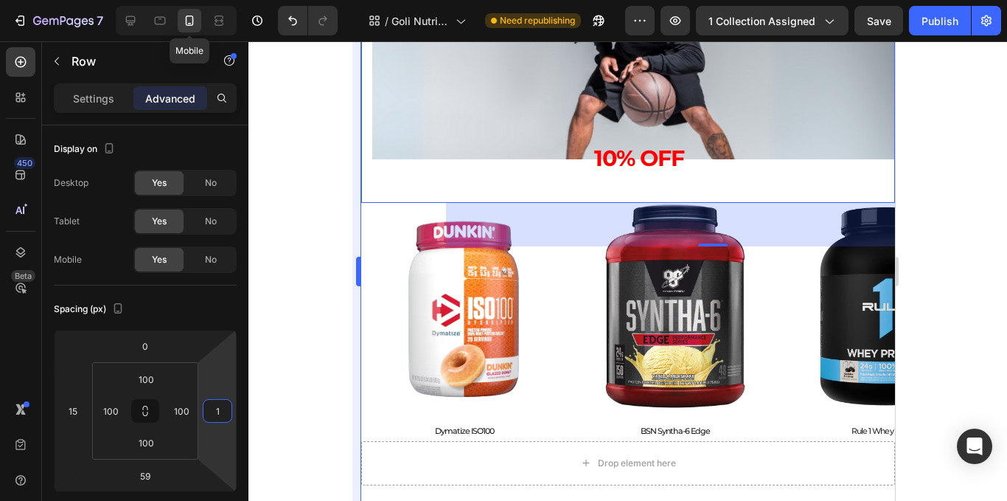
type input "15"
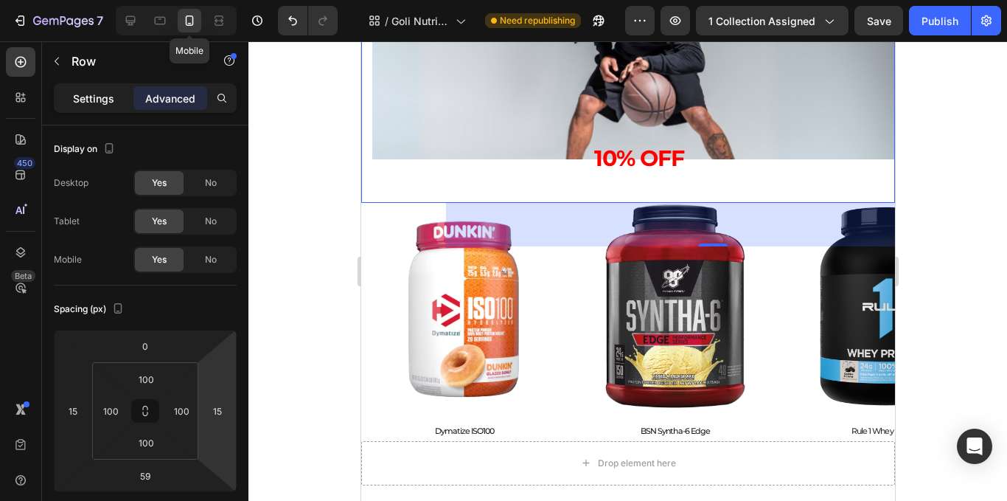
click at [122, 97] on div "Settings" at bounding box center [94, 98] width 74 height 24
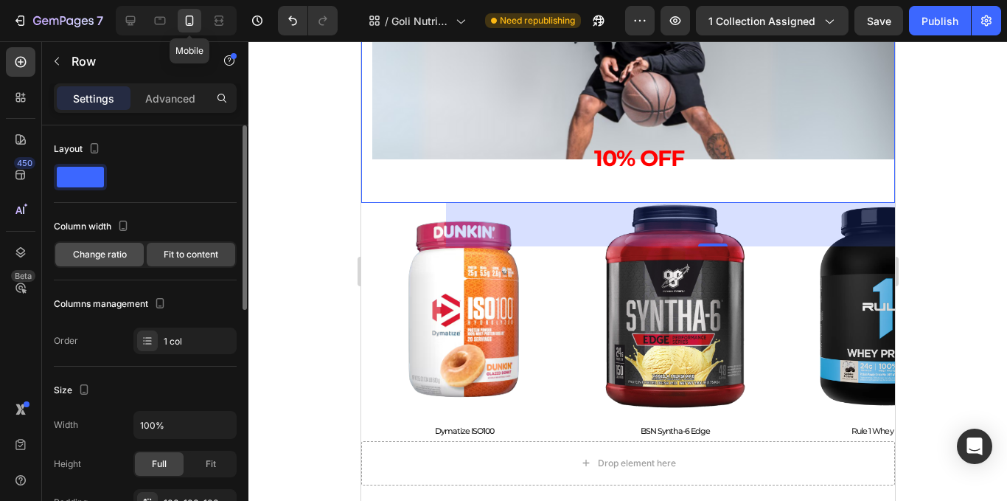
click at [72, 253] on div "Change ratio" at bounding box center [99, 255] width 88 height 24
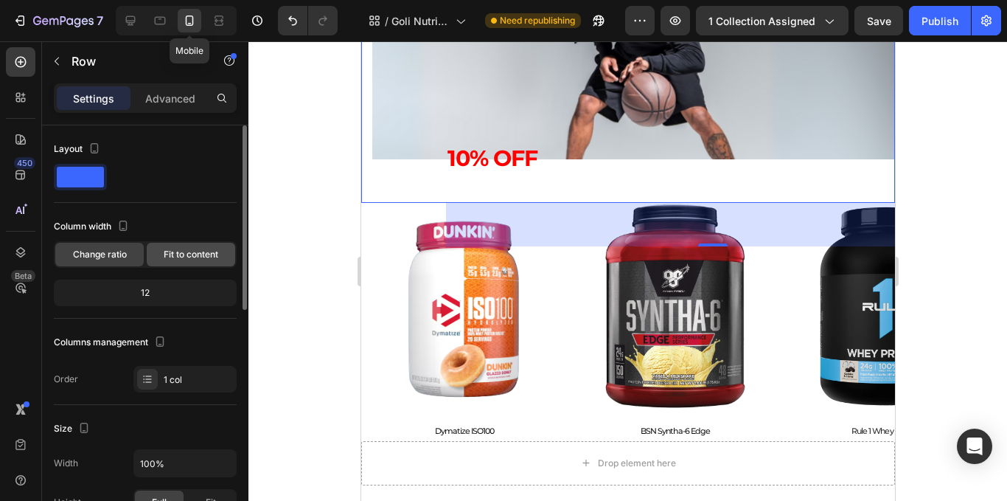
click at [187, 248] on span "Fit to content" at bounding box center [191, 254] width 55 height 13
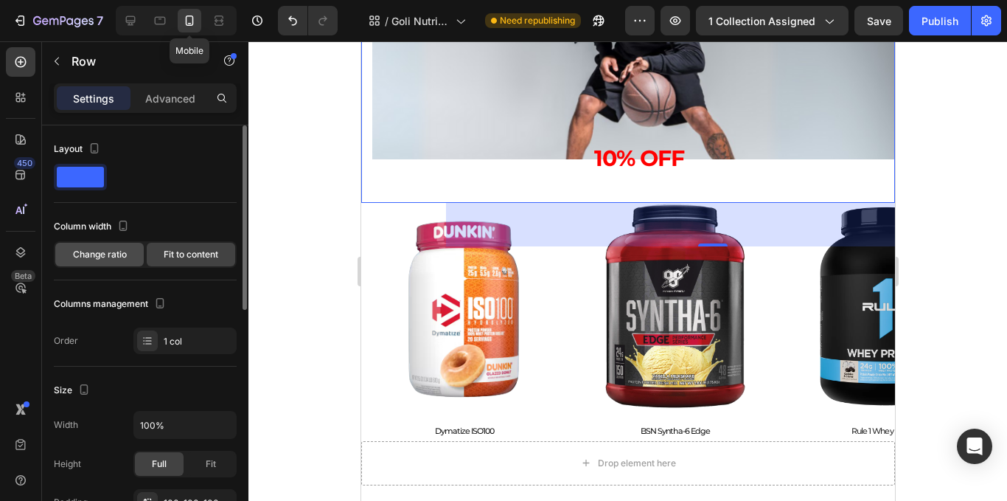
click at [111, 245] on div "Change ratio" at bounding box center [99, 255] width 88 height 24
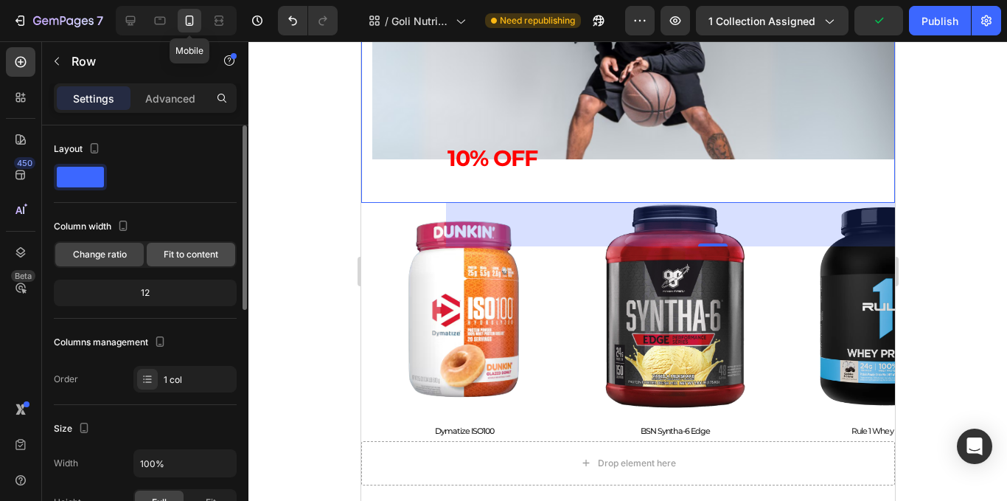
click at [187, 249] on span "Fit to content" at bounding box center [191, 254] width 55 height 13
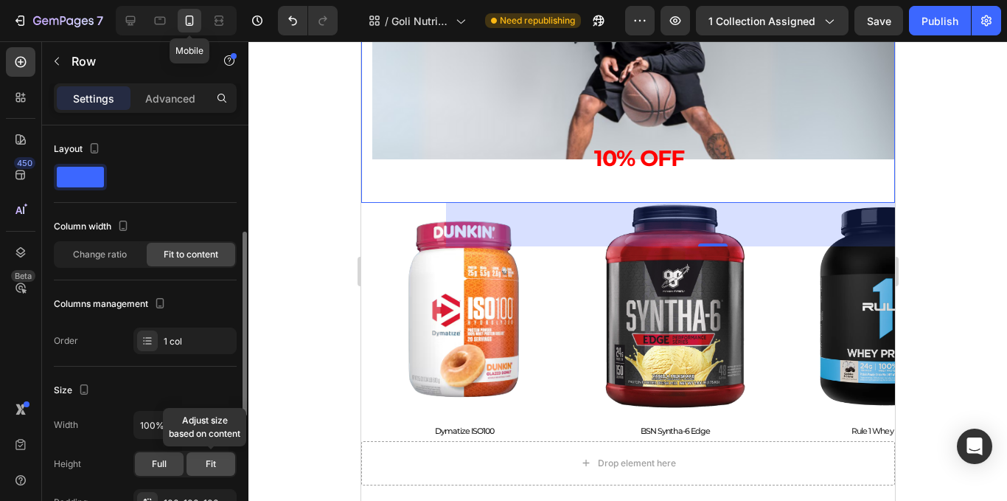
scroll to position [147, 0]
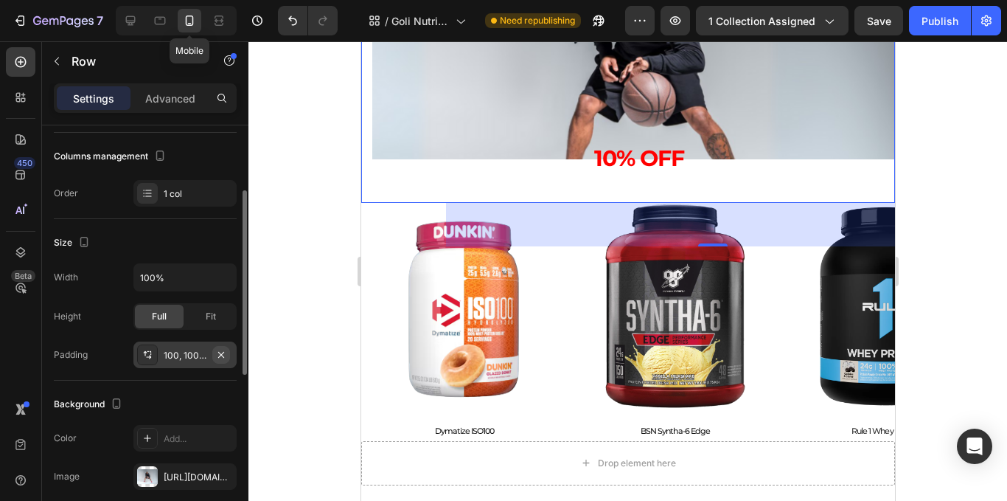
click at [218, 355] on icon "button" at bounding box center [221, 355] width 12 height 12
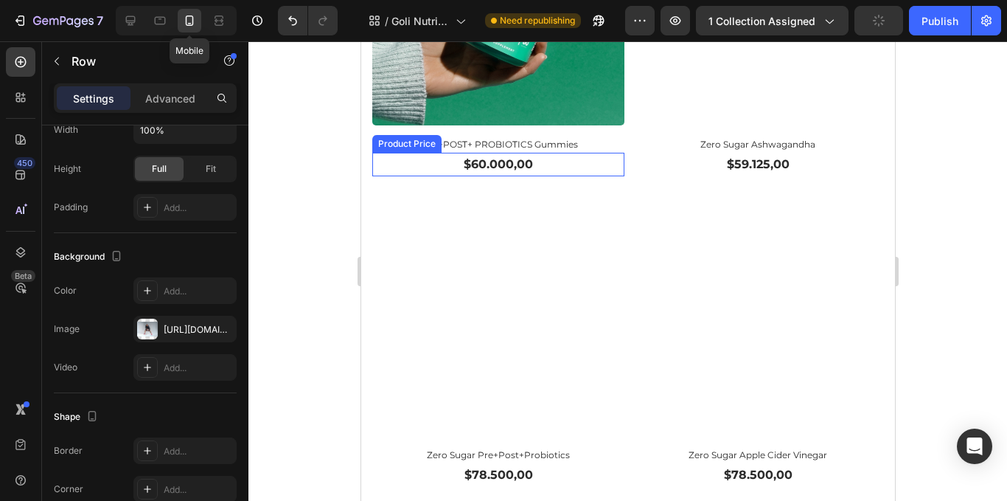
scroll to position [2117, 0]
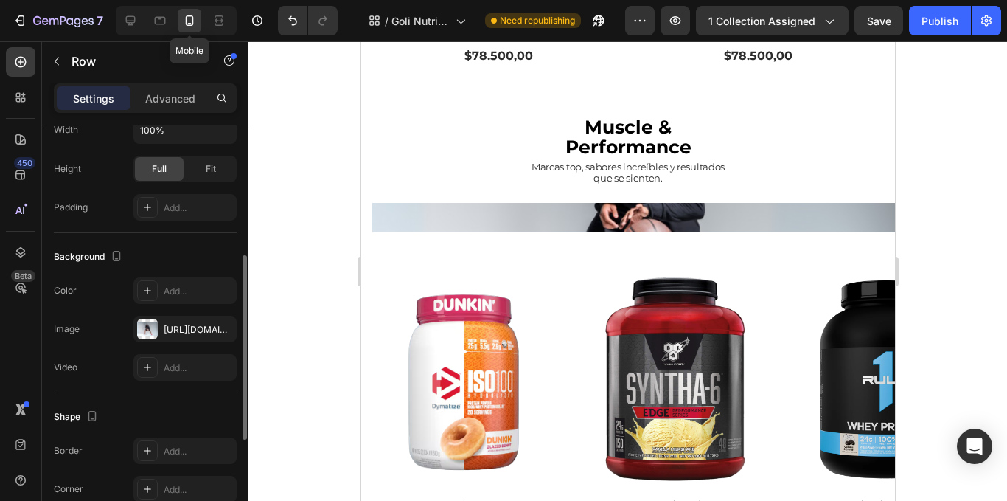
drag, startPoint x: 192, startPoint y: 206, endPoint x: 224, endPoint y: 240, distance: 47.5
click at [194, 204] on div "Add..." at bounding box center [198, 207] width 69 height 13
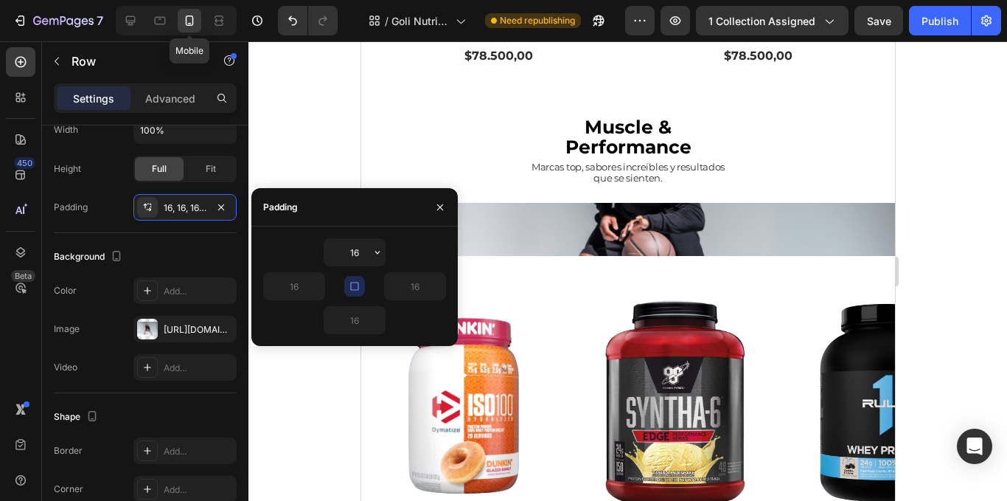
click at [347, 305] on div "16 16 16 16" at bounding box center [354, 286] width 183 height 96
click at [164, 215] on div "16, 16, 16, 16" at bounding box center [184, 207] width 103 height 27
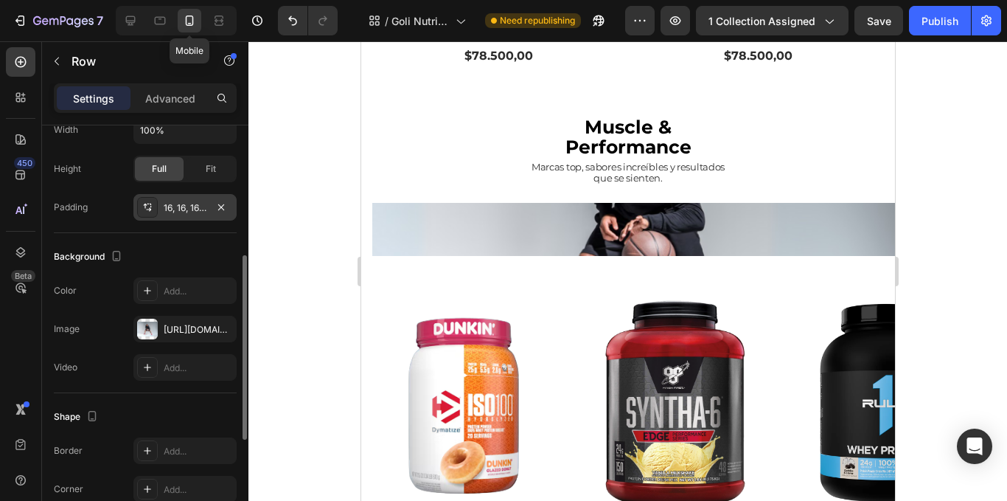
click at [168, 215] on div "16, 16, 16, 16" at bounding box center [184, 207] width 103 height 27
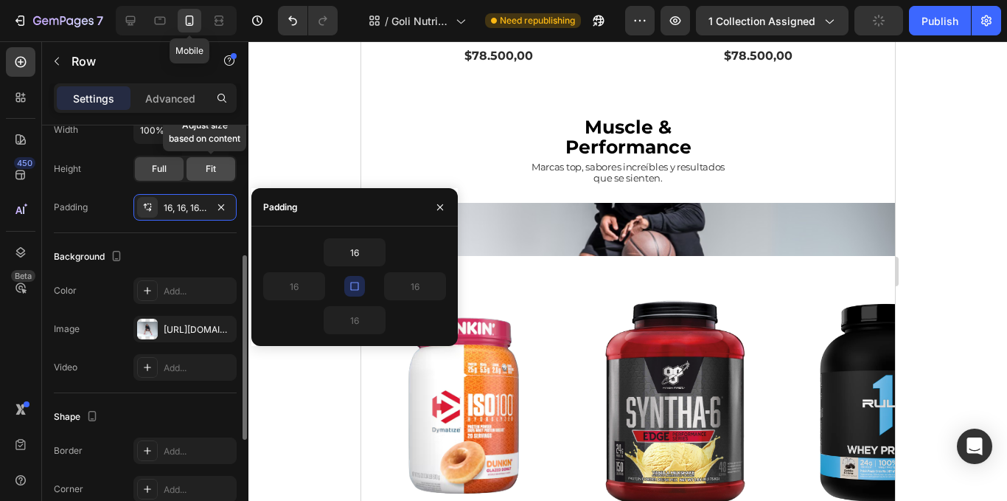
click at [215, 167] on span "Fit" at bounding box center [211, 168] width 10 height 13
click at [198, 198] on div "16, 16, 16, 16" at bounding box center [184, 207] width 103 height 27
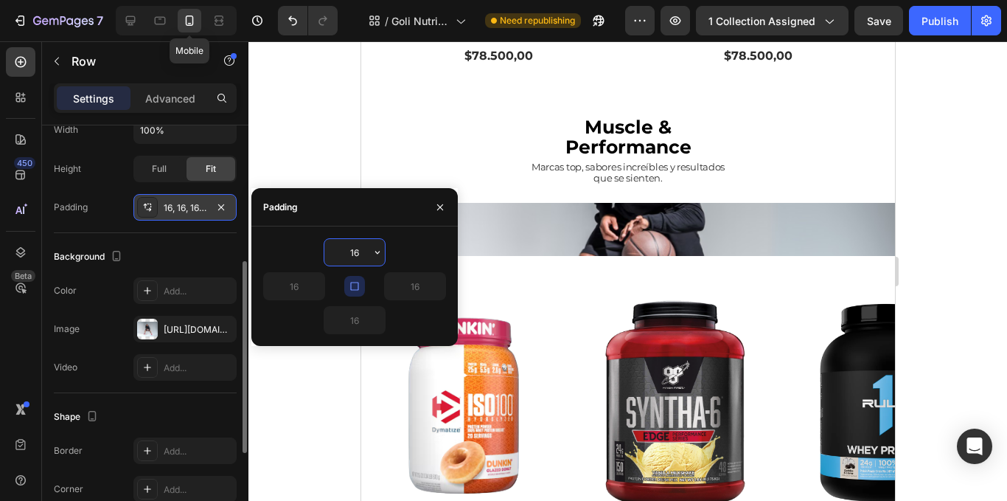
click at [212, 201] on div "16, 16, 16, 16" at bounding box center [184, 207] width 103 height 27
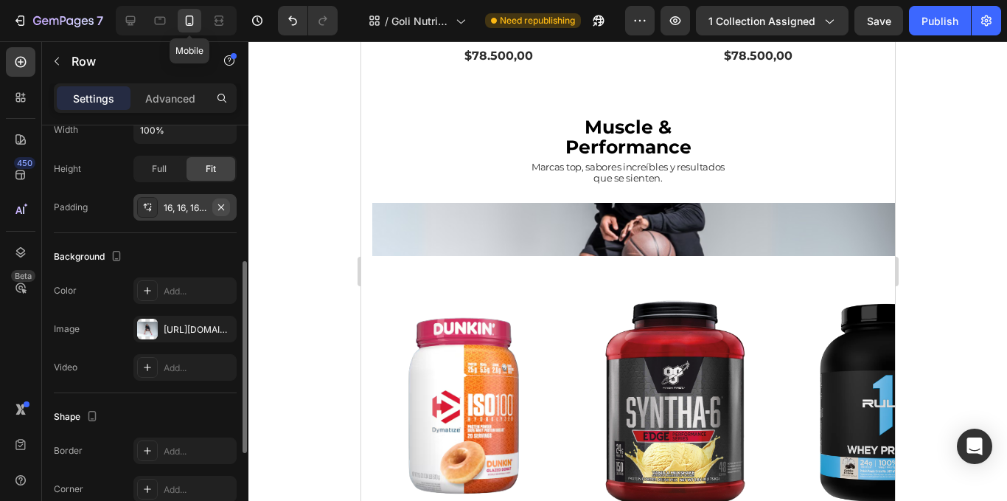
click at [217, 208] on icon "button" at bounding box center [221, 207] width 12 height 12
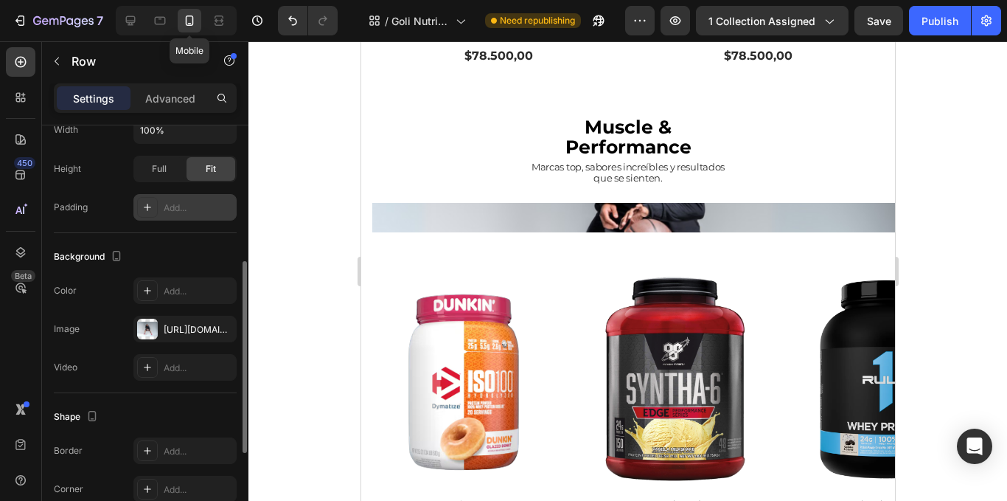
click at [195, 210] on div "Add..." at bounding box center [198, 207] width 69 height 13
type input "16"
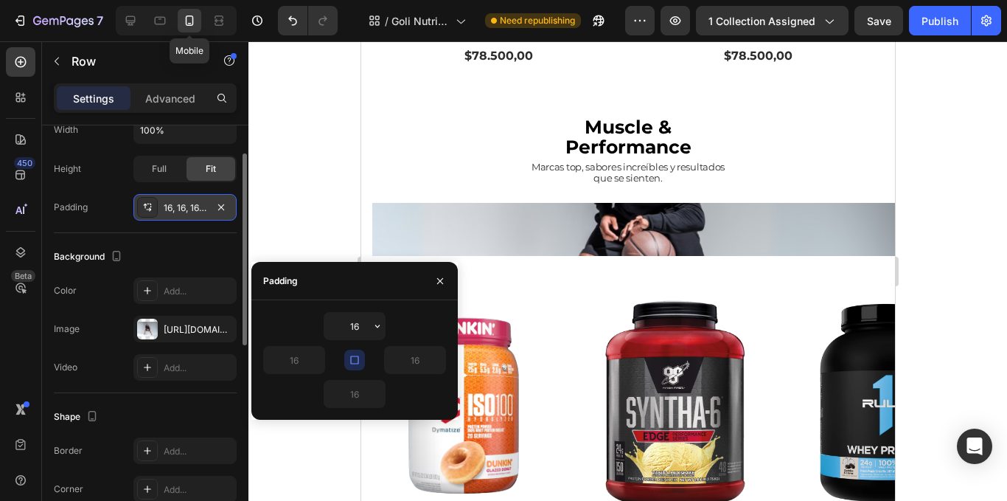
scroll to position [221, 0]
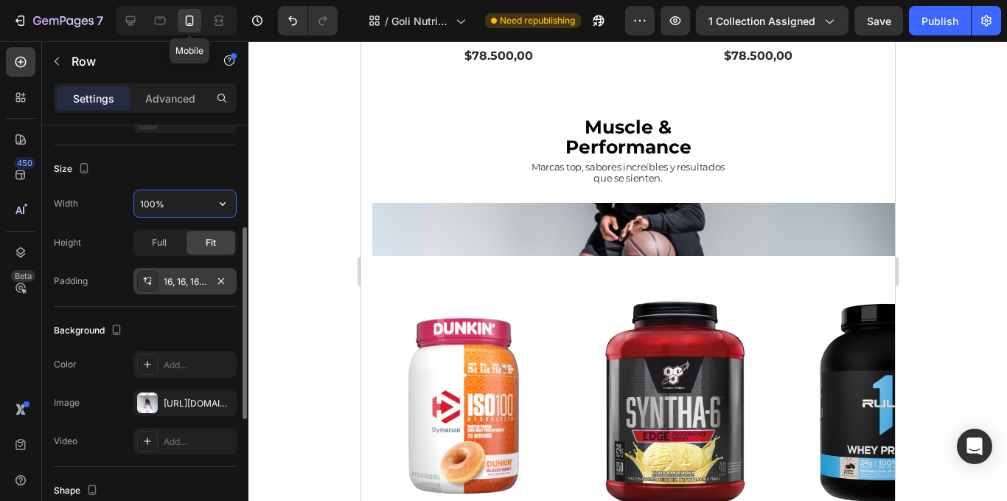
click at [206, 208] on input "100%" at bounding box center [185, 203] width 102 height 27
click at [212, 211] on button "button" at bounding box center [222, 203] width 27 height 27
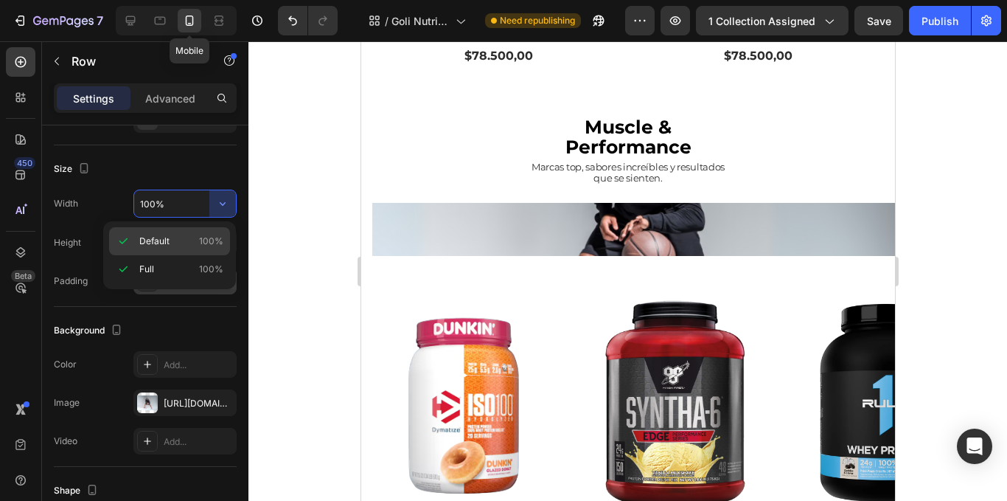
click at [199, 240] on p "Default 100%" at bounding box center [181, 240] width 84 height 13
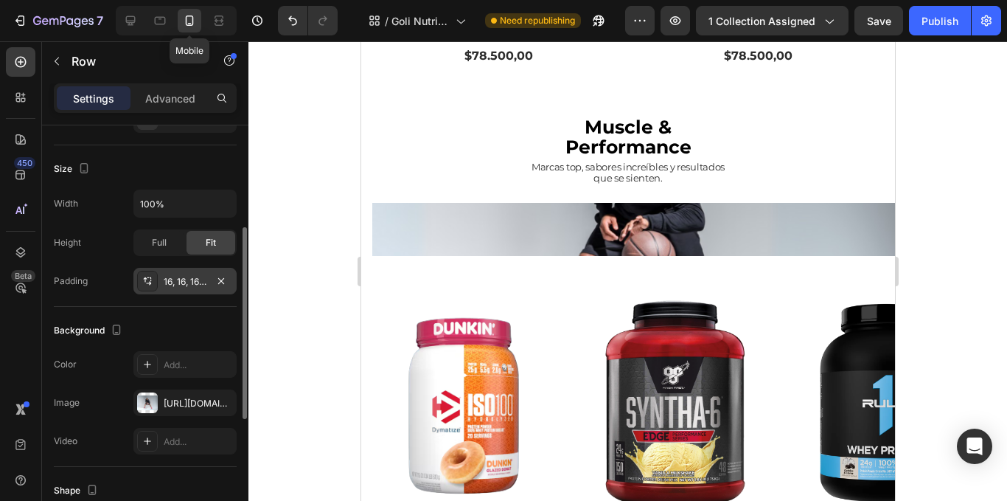
scroll to position [74, 0]
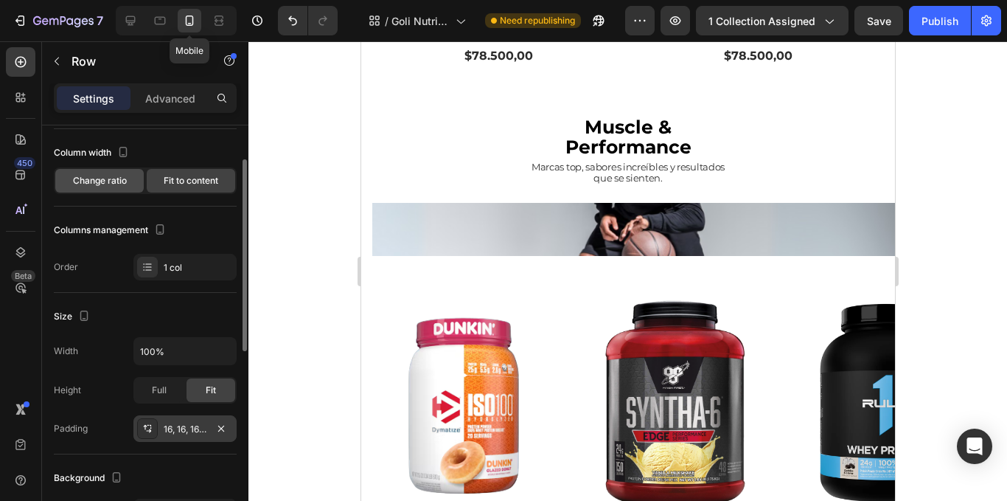
click at [124, 191] on div "Change ratio" at bounding box center [99, 181] width 88 height 24
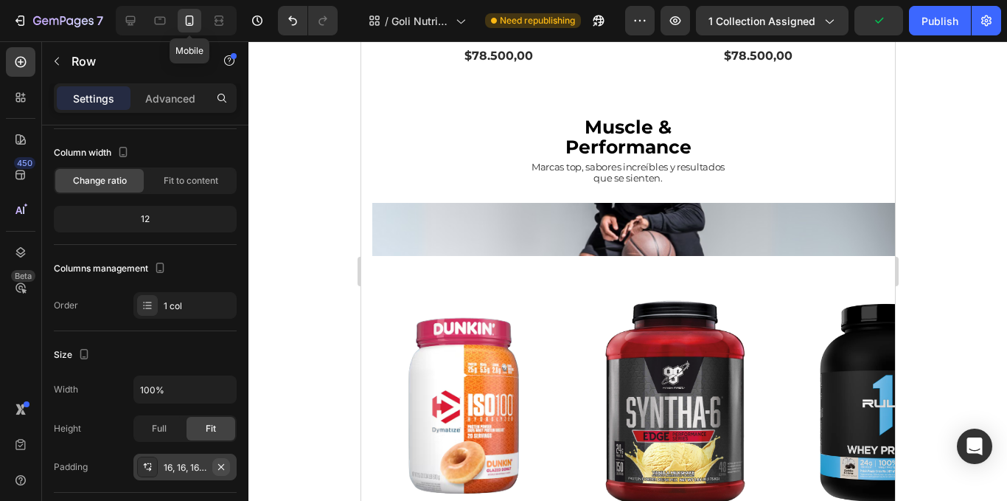
click at [214, 468] on button "button" at bounding box center [221, 467] width 18 height 18
type input "0"
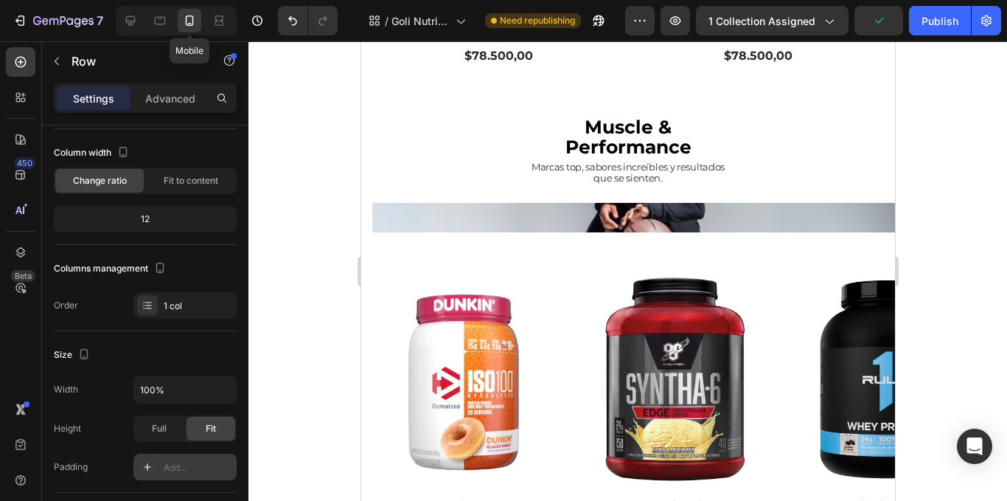
click at [195, 466] on div "Add..." at bounding box center [198, 467] width 69 height 13
type input "16"
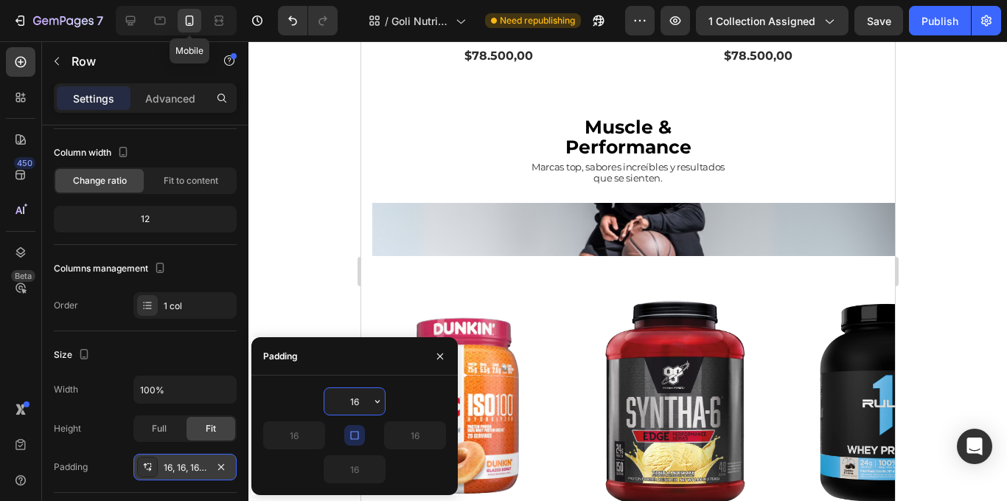
click at [288, 451] on div "16 16 16 16" at bounding box center [354, 435] width 183 height 96
click at [352, 438] on icon "button" at bounding box center [355, 435] width 12 height 12
click at [299, 436] on input "16" at bounding box center [294, 435] width 60 height 27
type input "+"
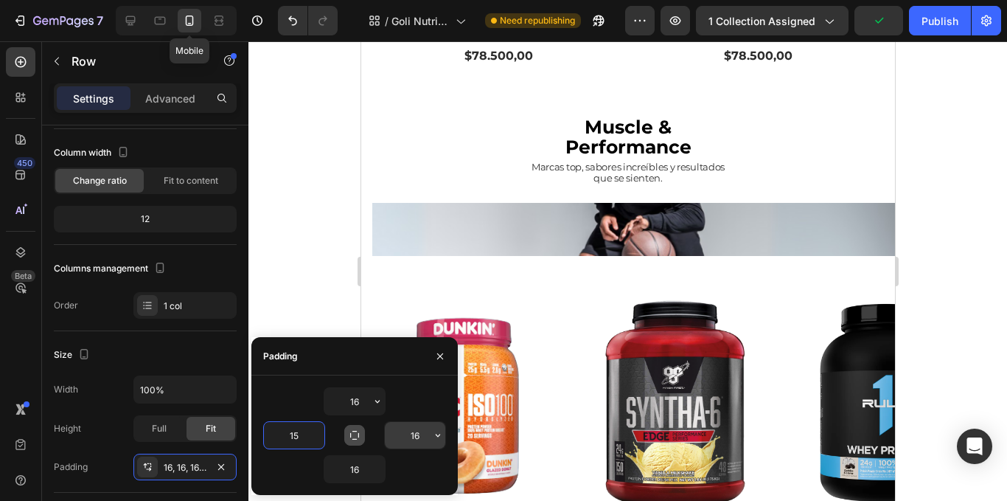
type input "15"
click at [421, 423] on input "16" at bounding box center [415, 435] width 60 height 27
type input "15"
click at [367, 406] on input "16" at bounding box center [354, 401] width 60 height 27
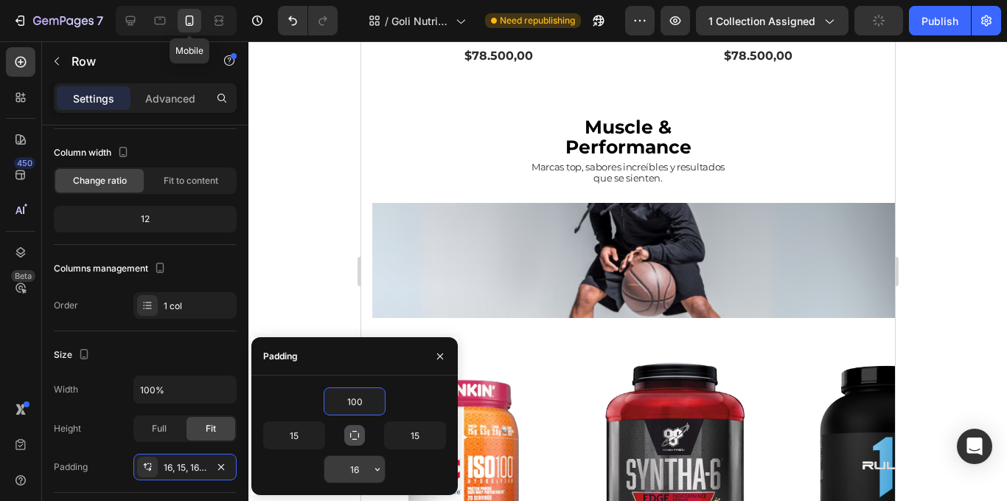
type input "100"
click at [369, 469] on input "16" at bounding box center [354, 469] width 60 height 27
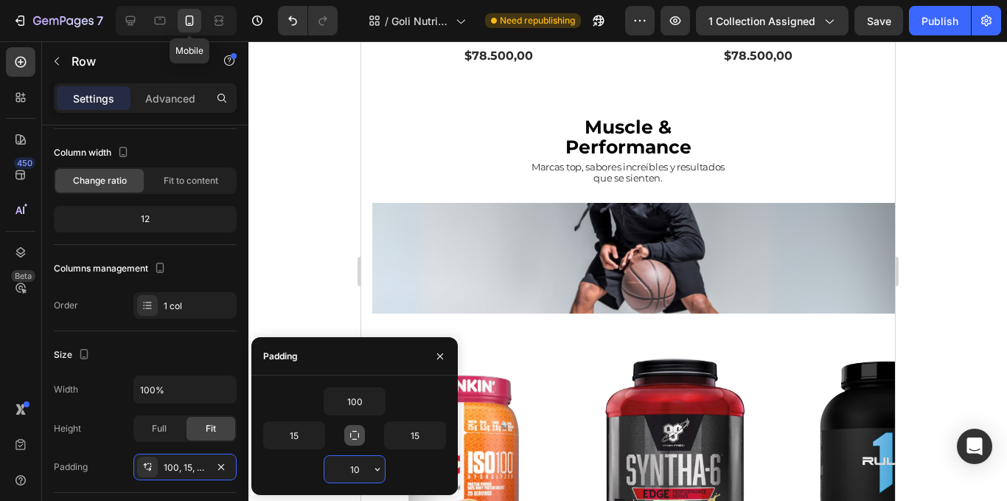
type input "100"
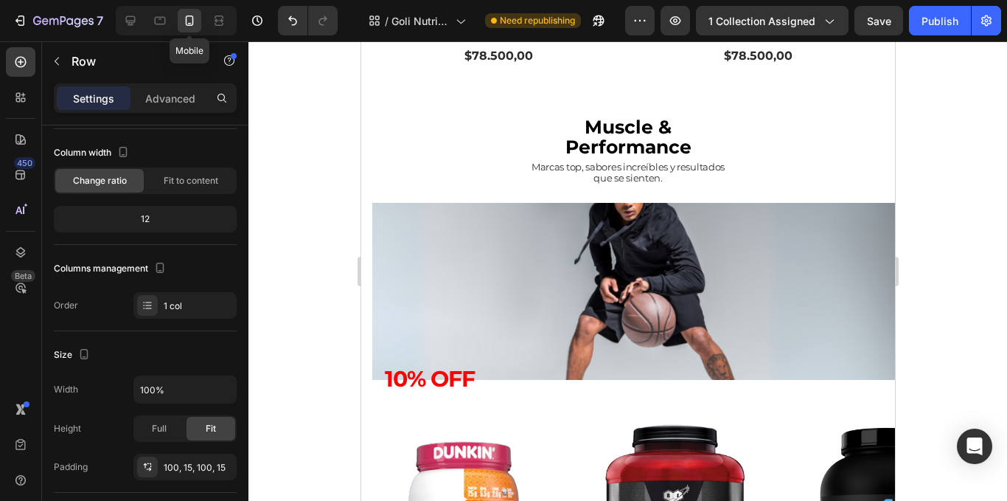
click at [437, 365] on strong "10% OFF" at bounding box center [429, 378] width 90 height 27
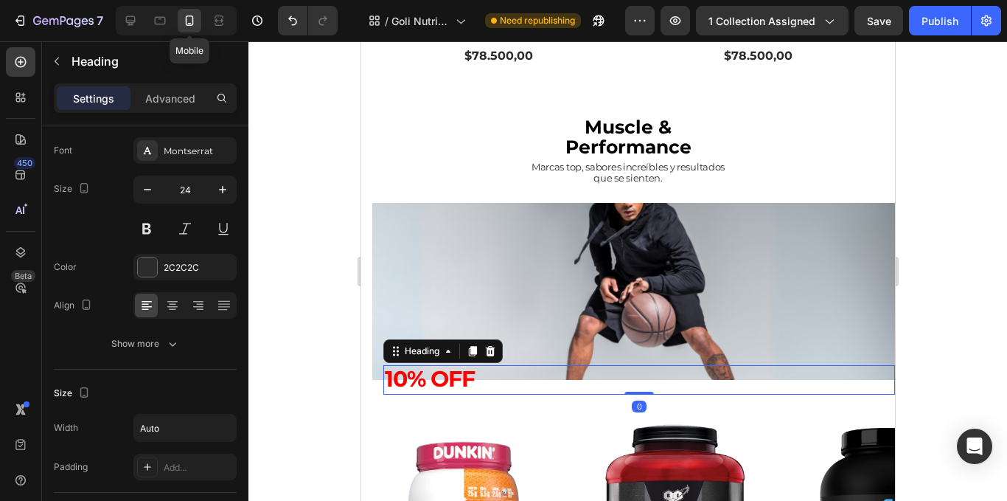
scroll to position [0, 0]
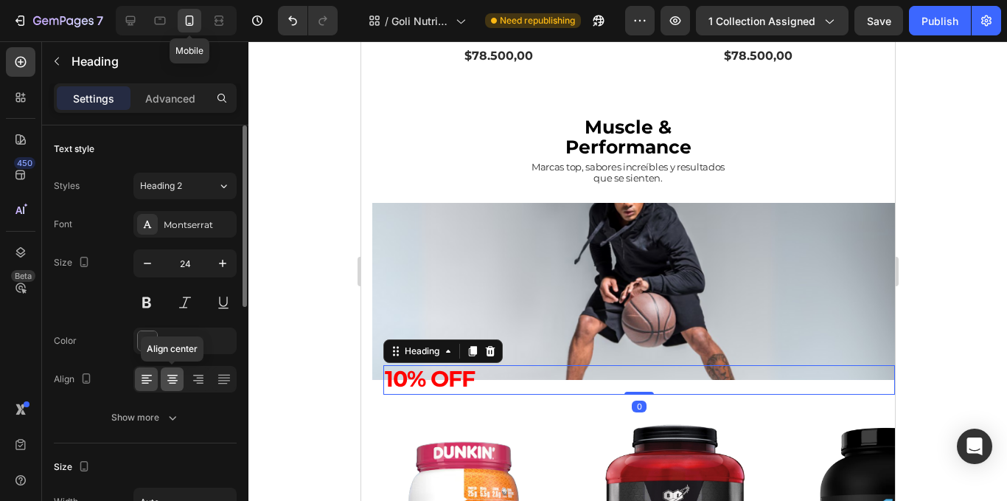
click at [174, 378] on icon at bounding box center [172, 378] width 7 height 1
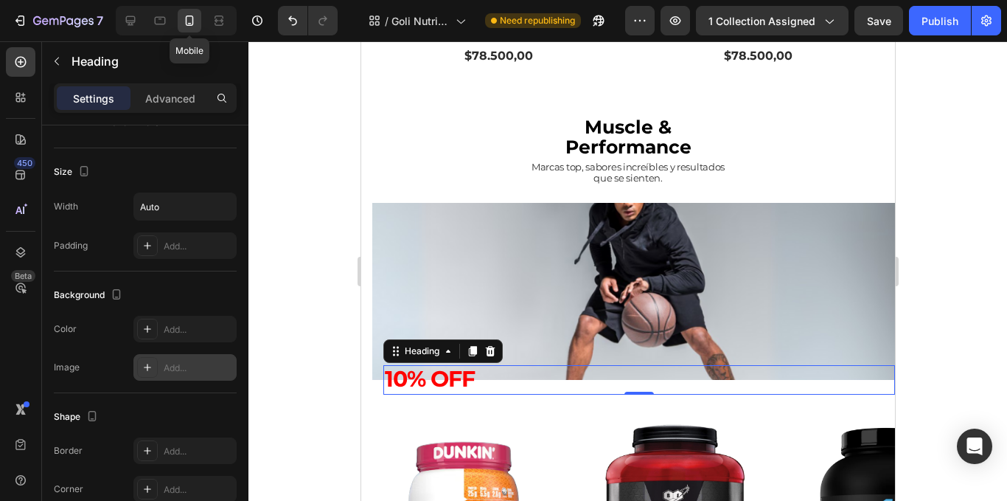
scroll to position [540, 0]
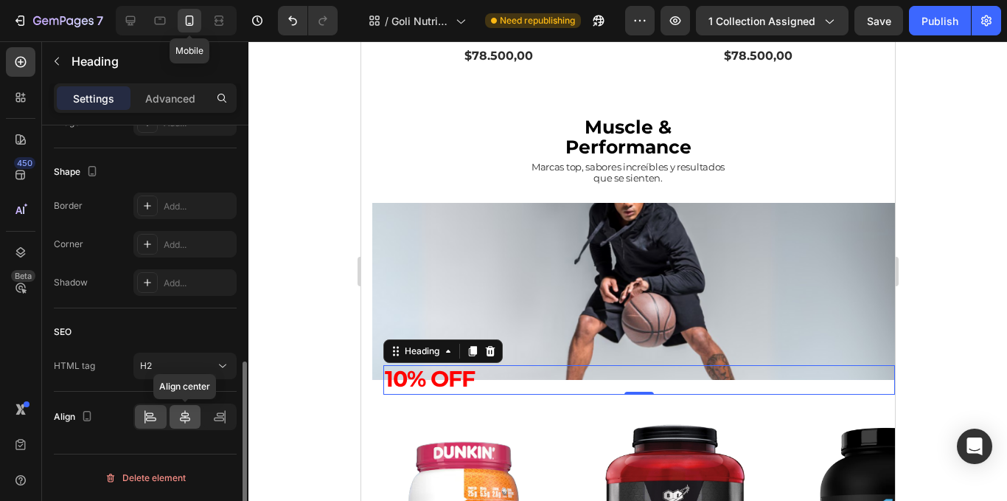
click at [182, 414] on icon at bounding box center [185, 416] width 15 height 15
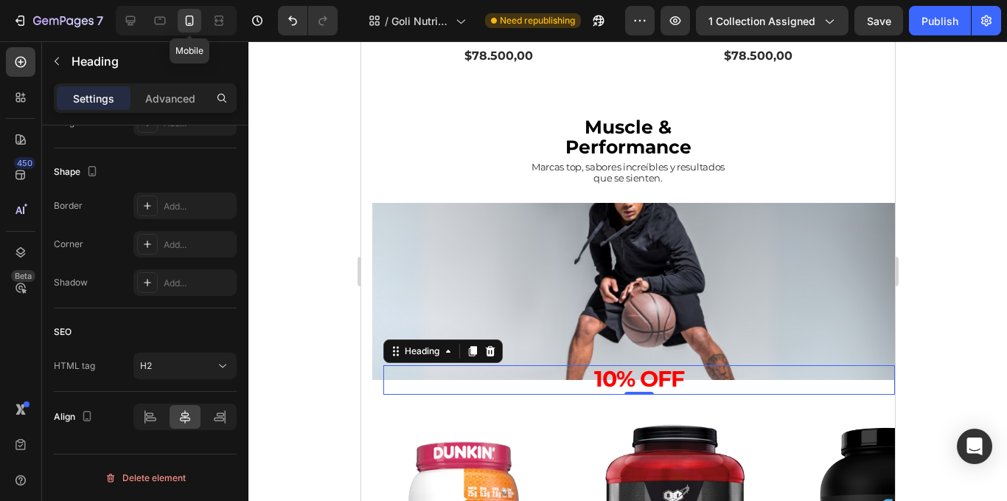
click at [298, 148] on div at bounding box center [627, 270] width 759 height 459
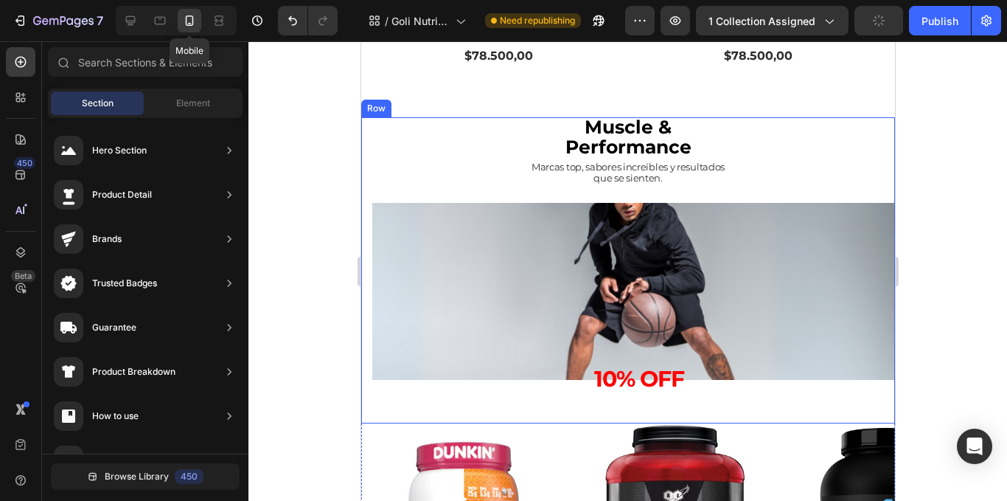
click at [773, 299] on div "10% OFF Heading Row" at bounding box center [639, 291] width 534 height 177
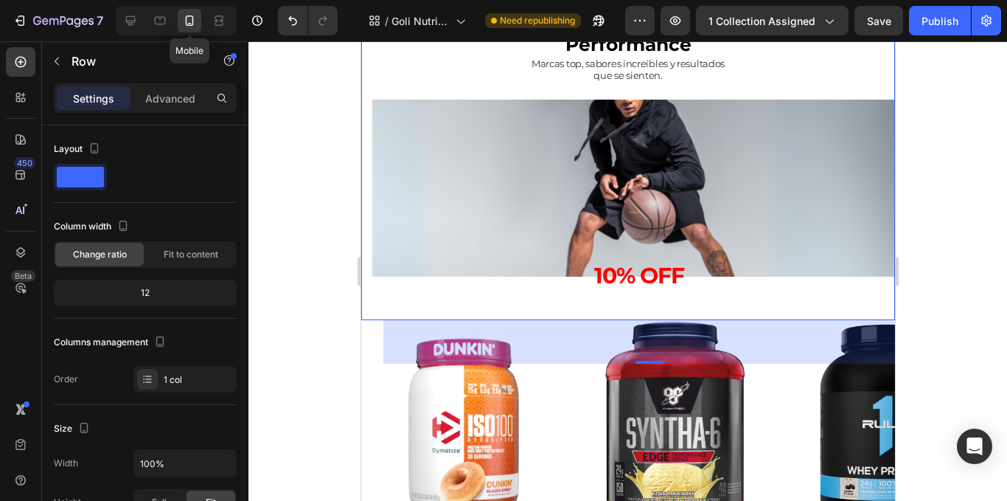
scroll to position [2191, 0]
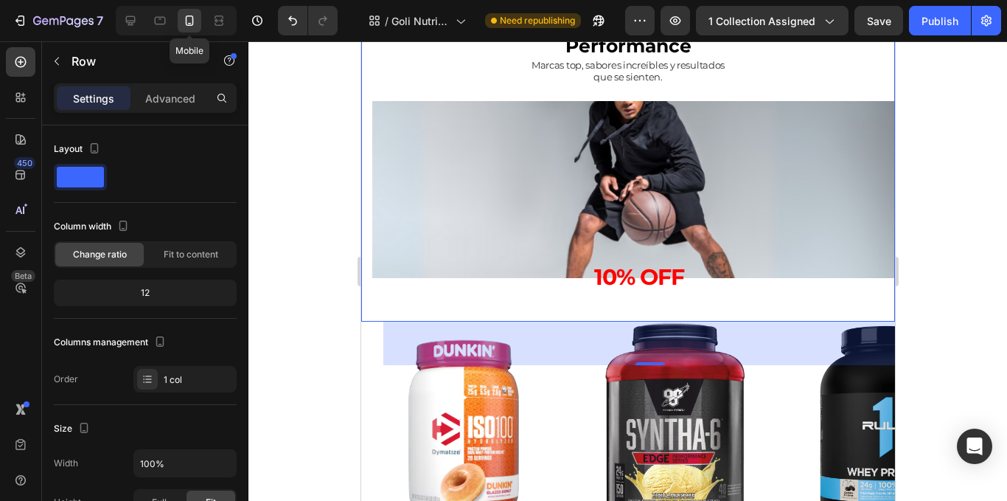
click at [287, 142] on div at bounding box center [627, 270] width 759 height 459
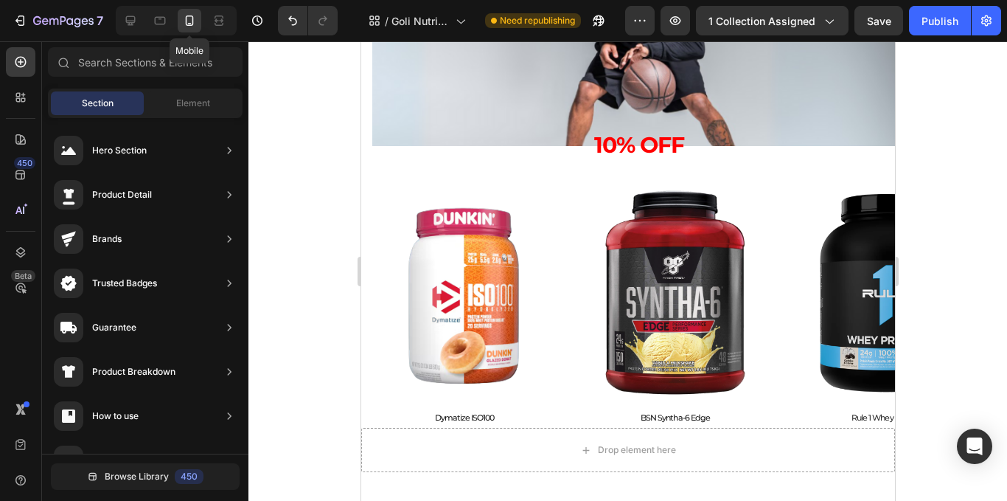
scroll to position [2422, 0]
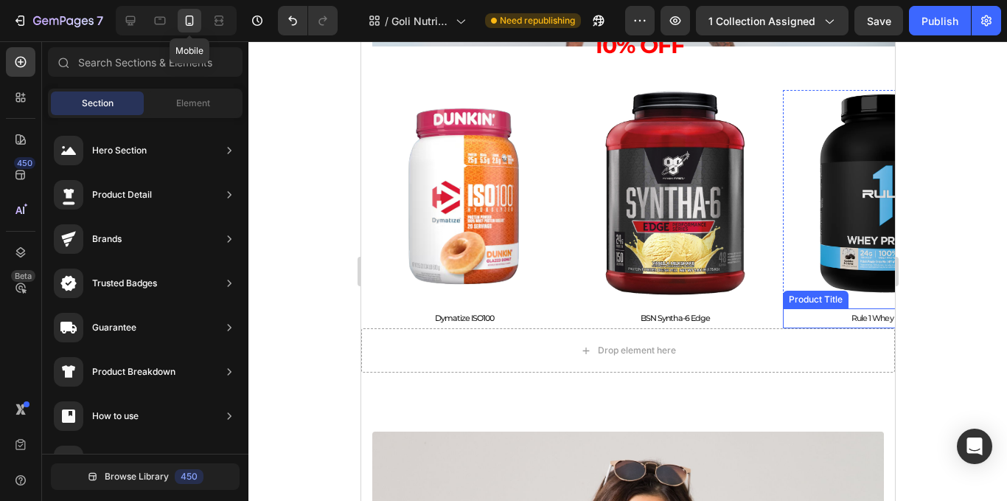
click at [787, 315] on h2 "Rule 1 Whey Protein" at bounding box center [885, 318] width 206 height 20
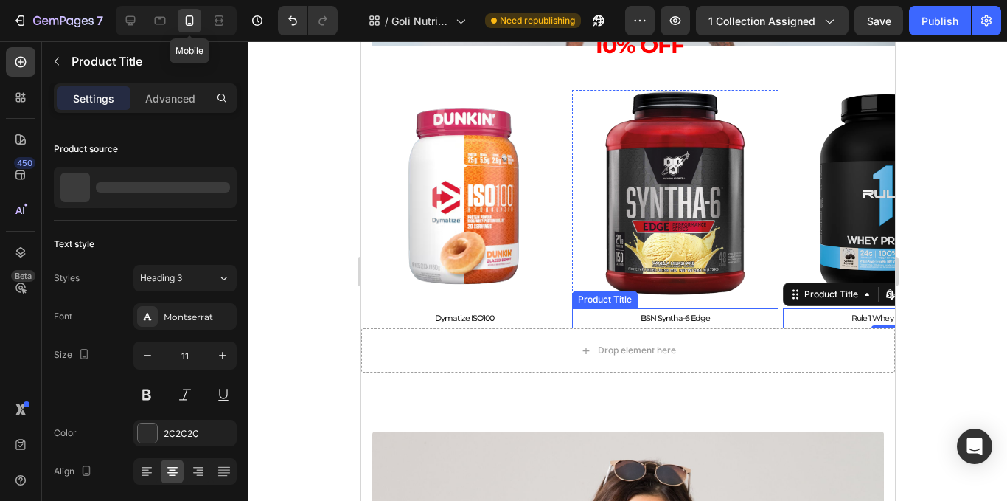
click at [773, 317] on h2 "BSN Syntha-6 Edge" at bounding box center [674, 318] width 206 height 20
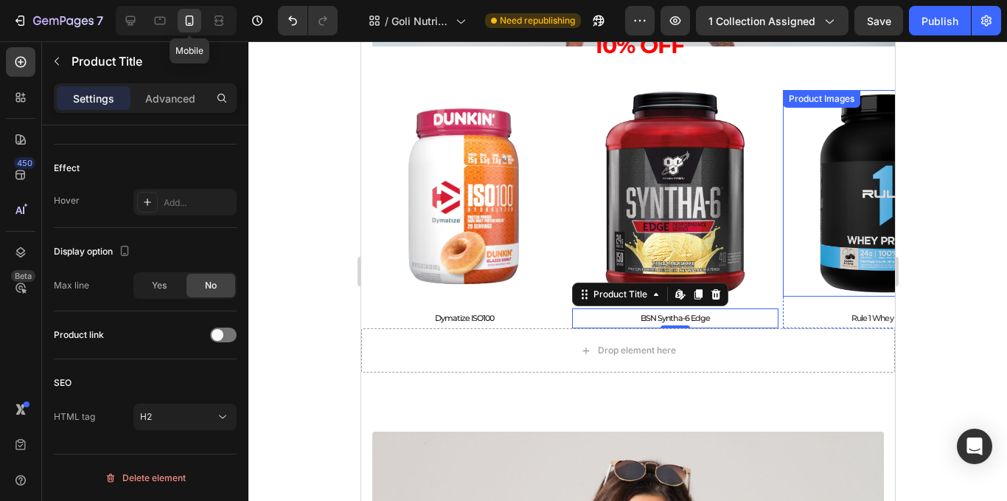
click at [792, 117] on div "Product Images" at bounding box center [885, 193] width 206 height 206
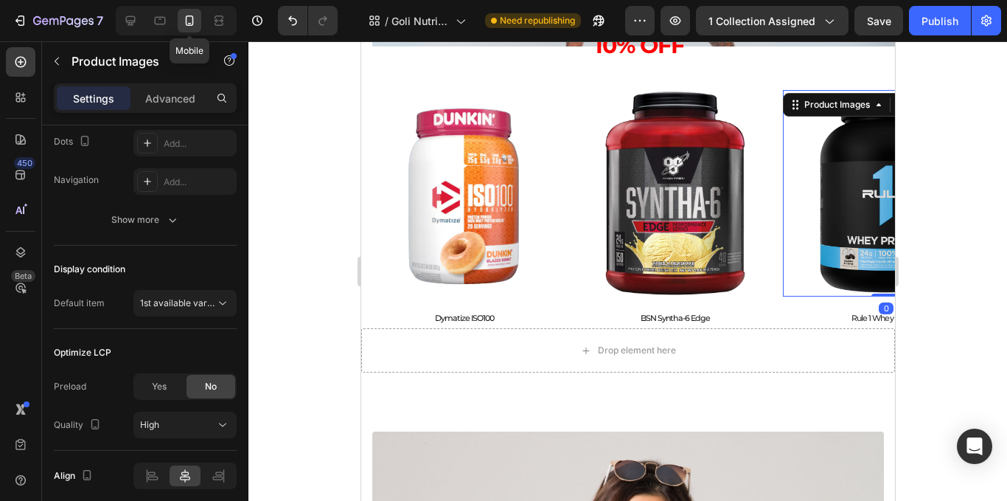
scroll to position [0, 0]
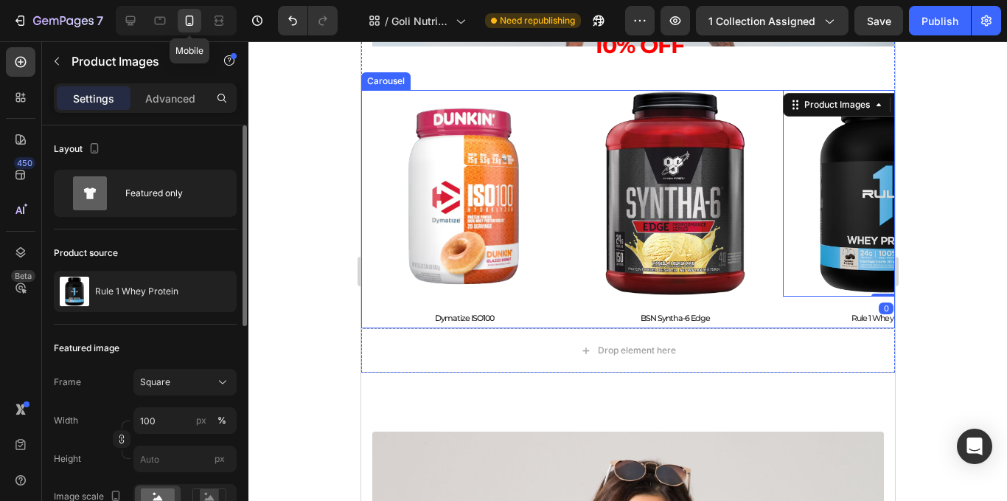
click at [779, 119] on div "Product Images Dymatize ISO100 Product Title Product Product Images BSN Syntha-…" at bounding box center [628, 209] width 534 height 238
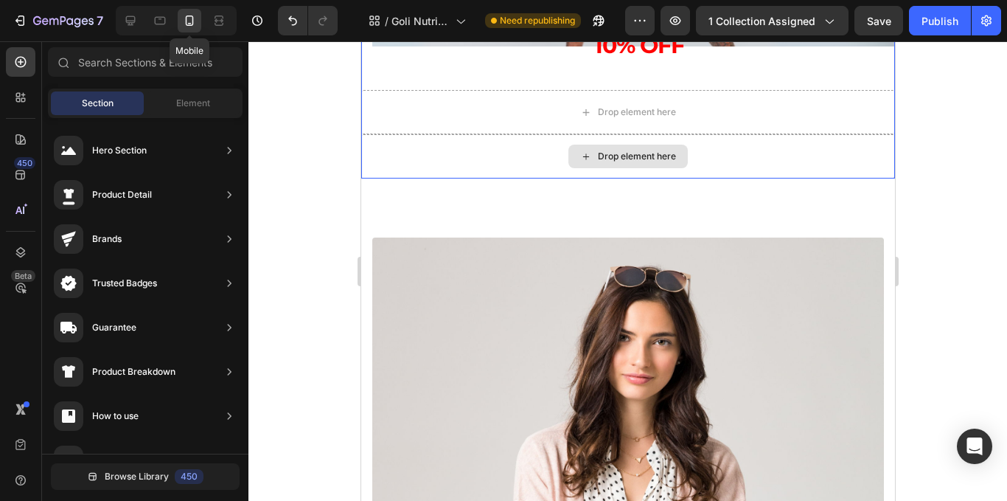
click at [763, 160] on div "Drop element here" at bounding box center [628, 156] width 534 height 44
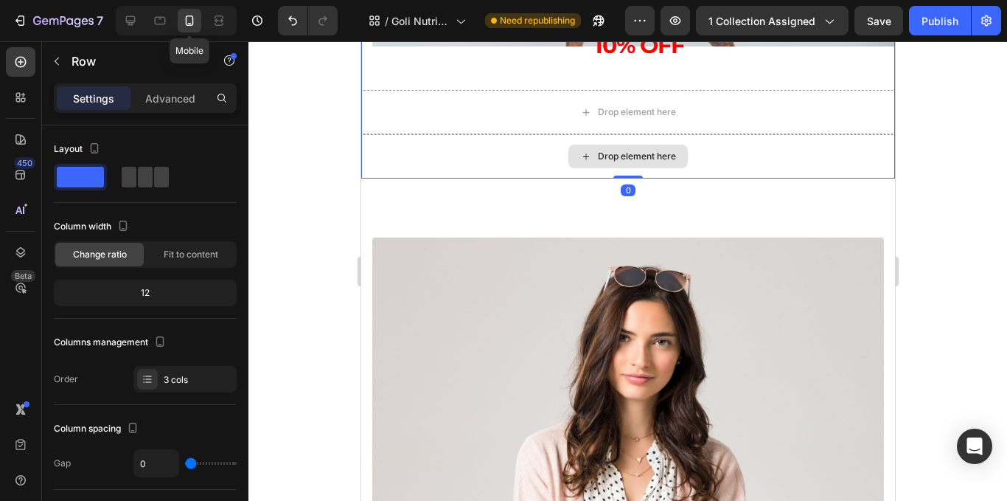
click at [696, 152] on div "Drop element here" at bounding box center [628, 156] width 534 height 44
click at [682, 152] on div "Drop element here" at bounding box center [628, 156] width 534 height 44
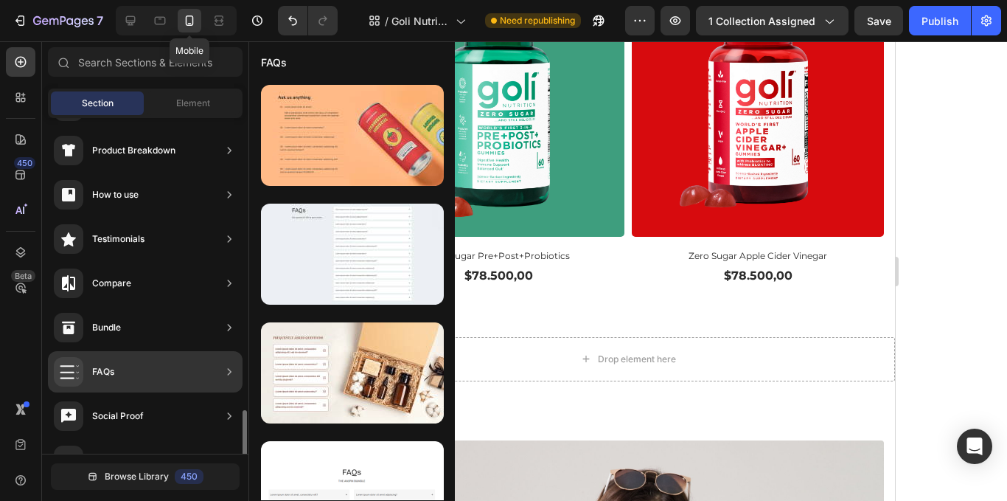
scroll to position [369, 0]
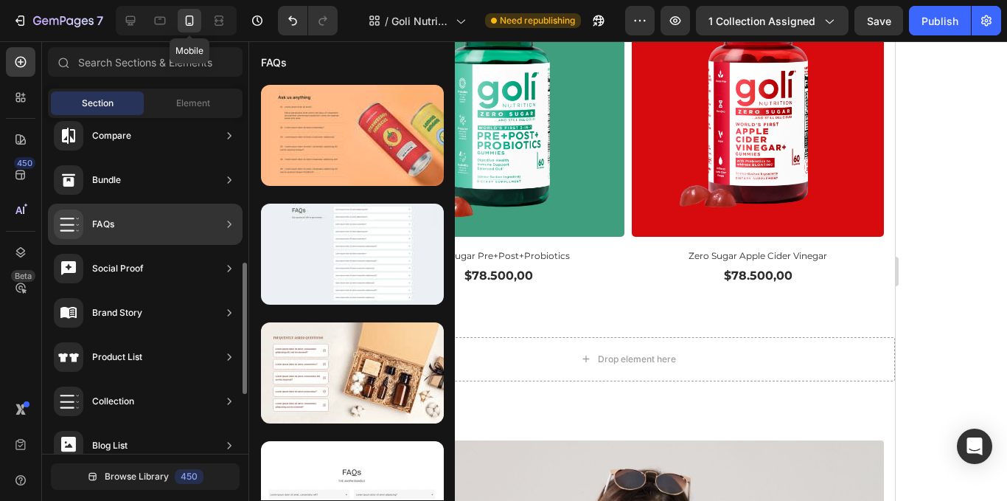
click at [199, 425] on div "Collection" at bounding box center [145, 445] width 195 height 41
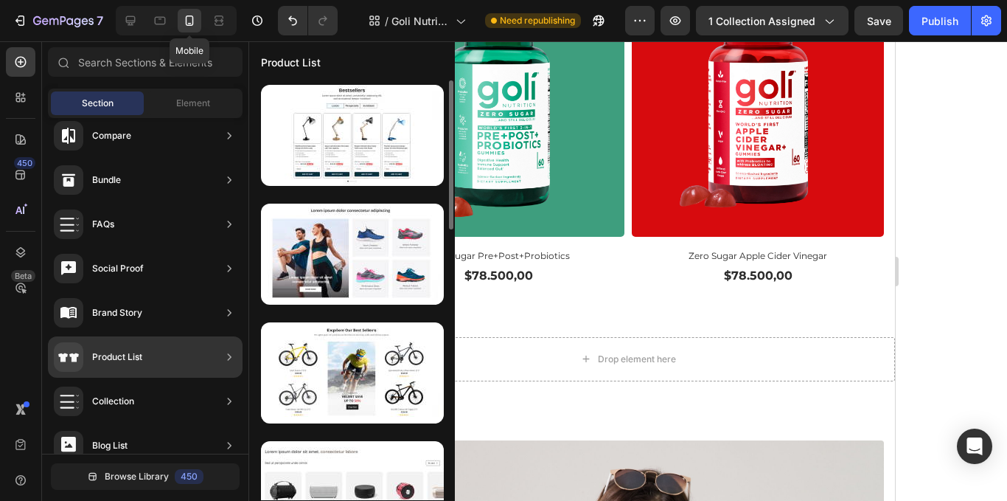
scroll to position [147, 0]
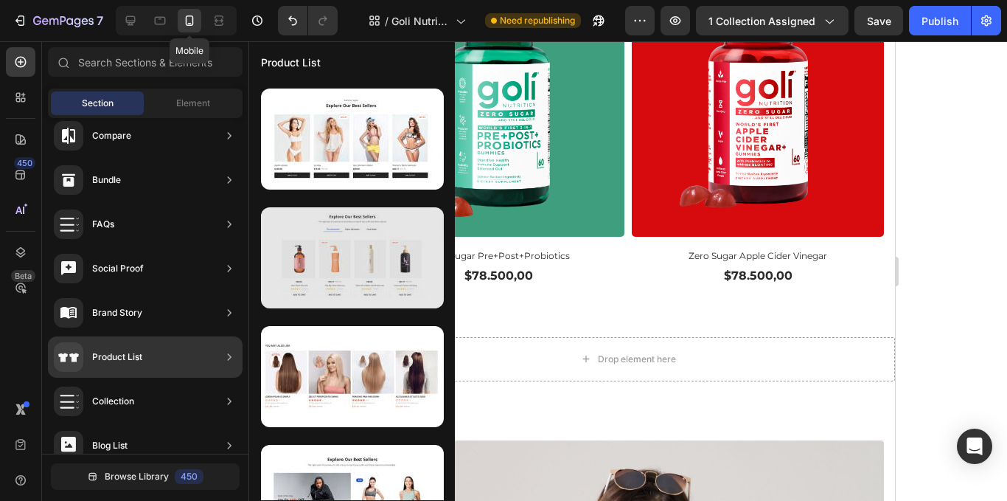
scroll to position [906, 0]
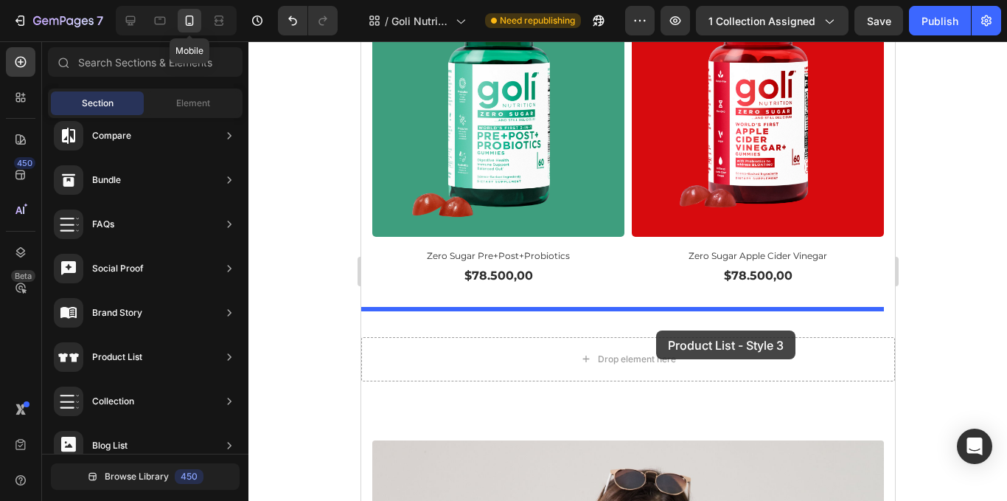
drag, startPoint x: 740, startPoint y: 227, endPoint x: 656, endPoint y: 330, distance: 133.6
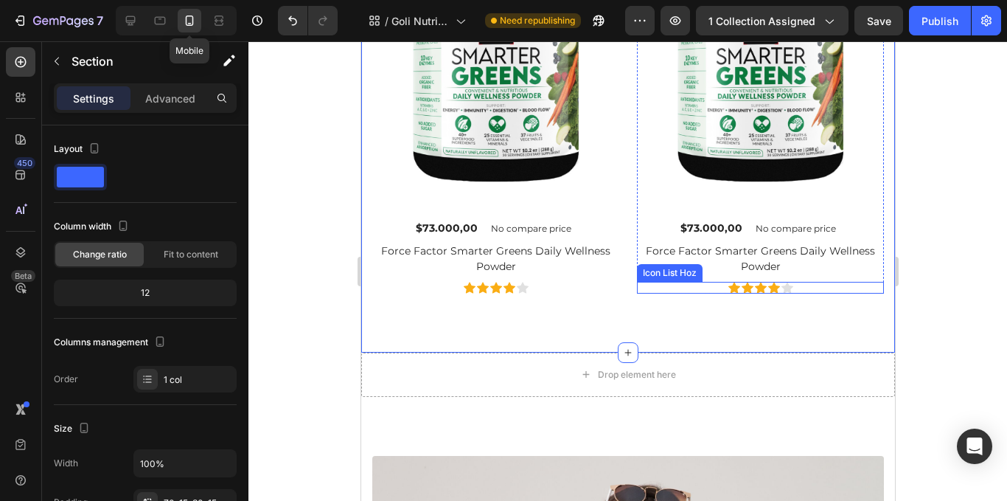
scroll to position [2810, 0]
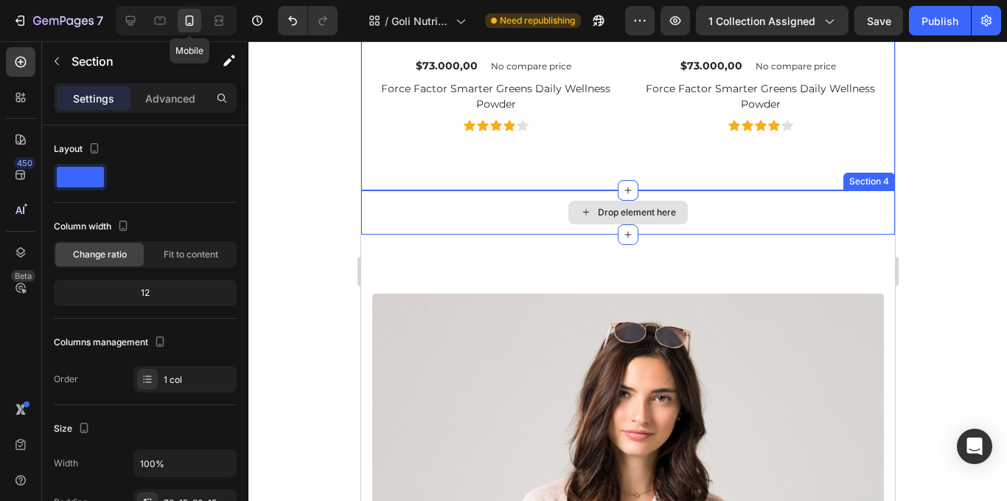
click at [698, 217] on div "Drop element here" at bounding box center [628, 212] width 534 height 44
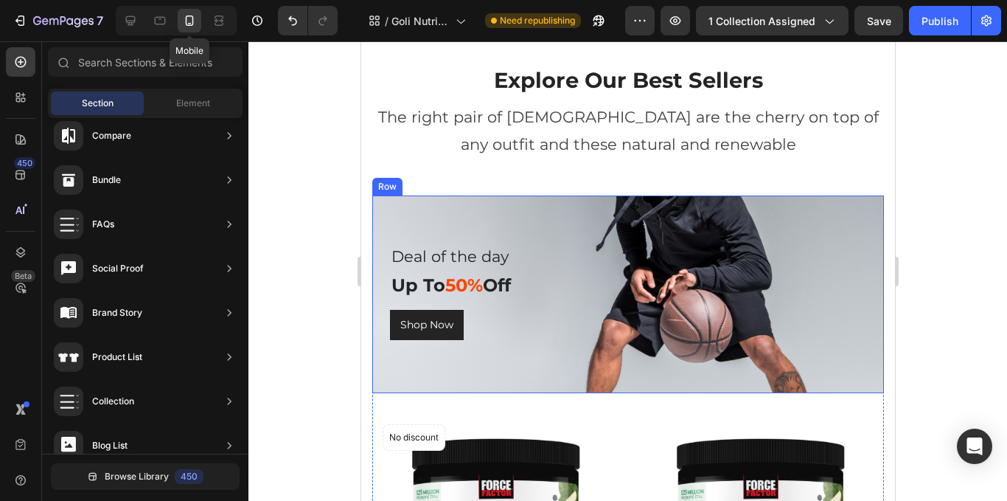
scroll to position [602, 0]
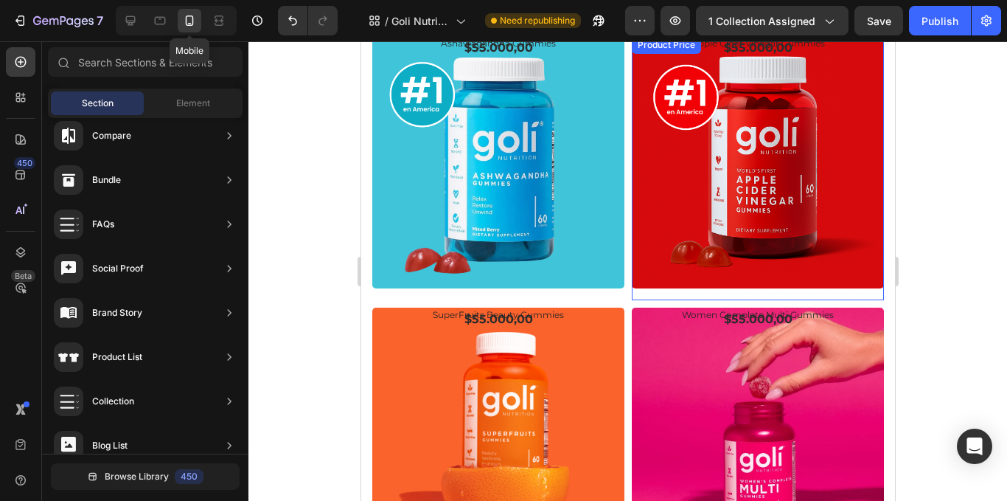
click at [624, 194] on img at bounding box center [498, 162] width 252 height 252
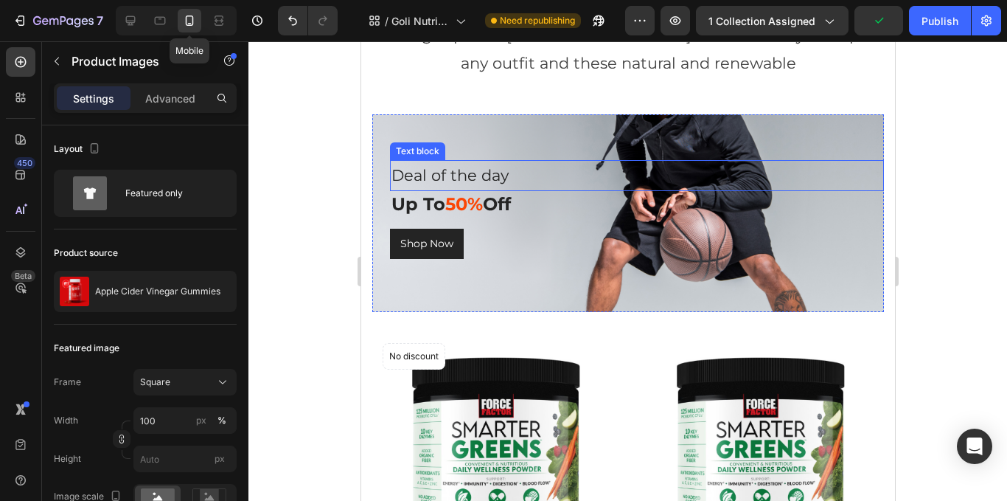
click at [638, 142] on div "Deal of the day Text block Up To 50% Off Heading Shop Now Button Row" at bounding box center [628, 213] width 512 height 198
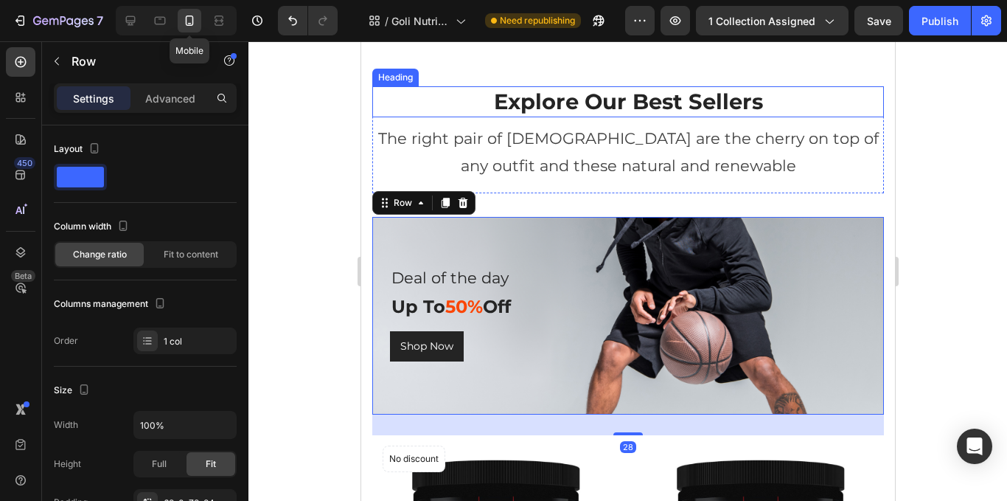
scroll to position [1930, 0]
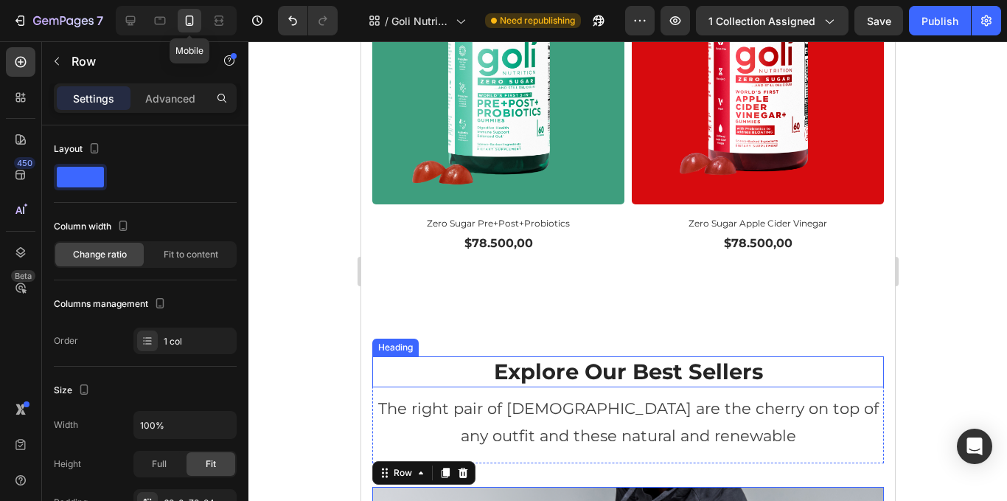
click at [646, 358] on p "Explore Our Best Sellers" at bounding box center [627, 372] width 509 height 28
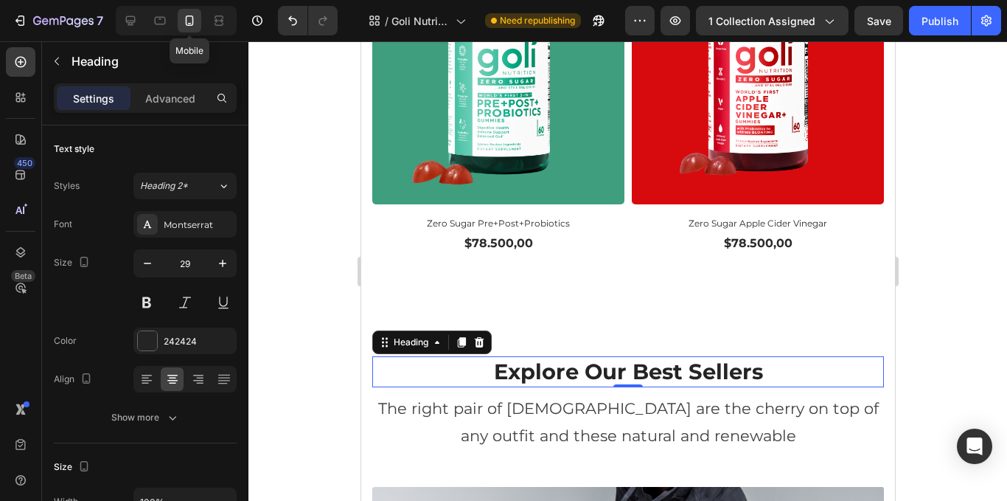
click at [753, 358] on p "Explore Our Best Sellers" at bounding box center [627, 372] width 509 height 28
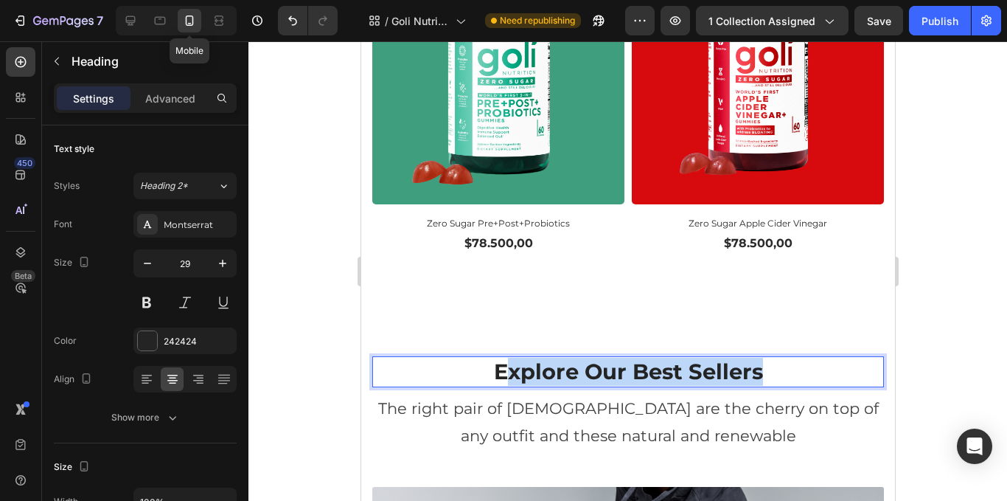
drag, startPoint x: 761, startPoint y: 338, endPoint x: 502, endPoint y: 332, distance: 258.9
click at [502, 358] on p "Explore Our Best Sellers" at bounding box center [627, 372] width 509 height 28
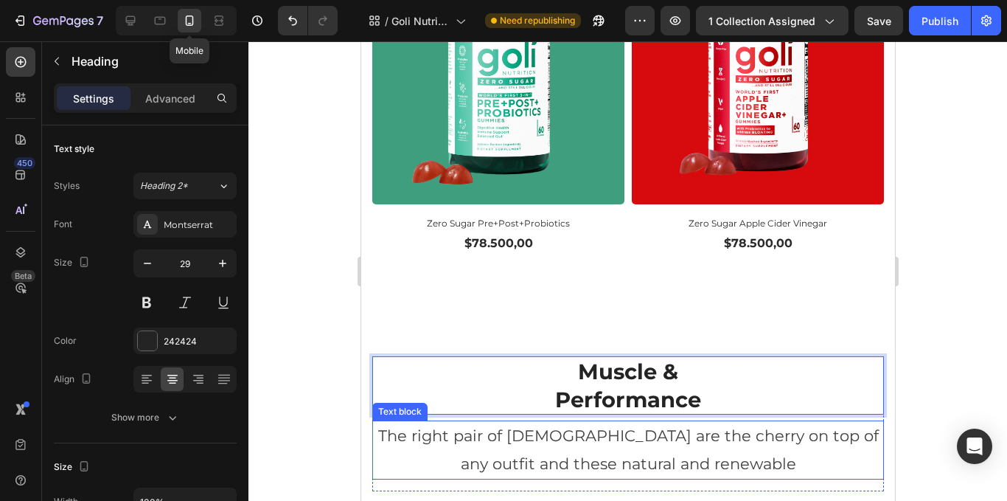
click at [700, 422] on p "The right pair of sunnies are the cherry on top of any outfit and these natural…" at bounding box center [627, 450] width 509 height 56
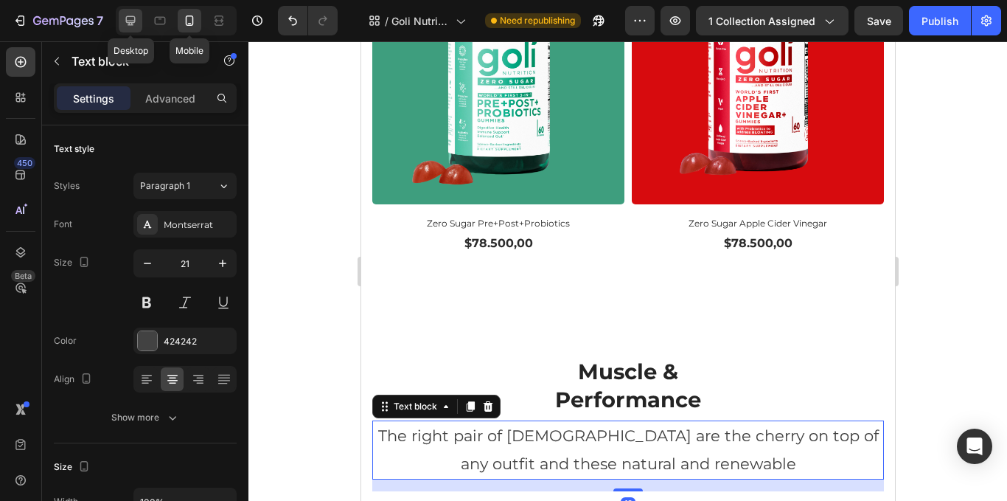
click at [135, 24] on icon at bounding box center [130, 20] width 15 height 15
type input "28"
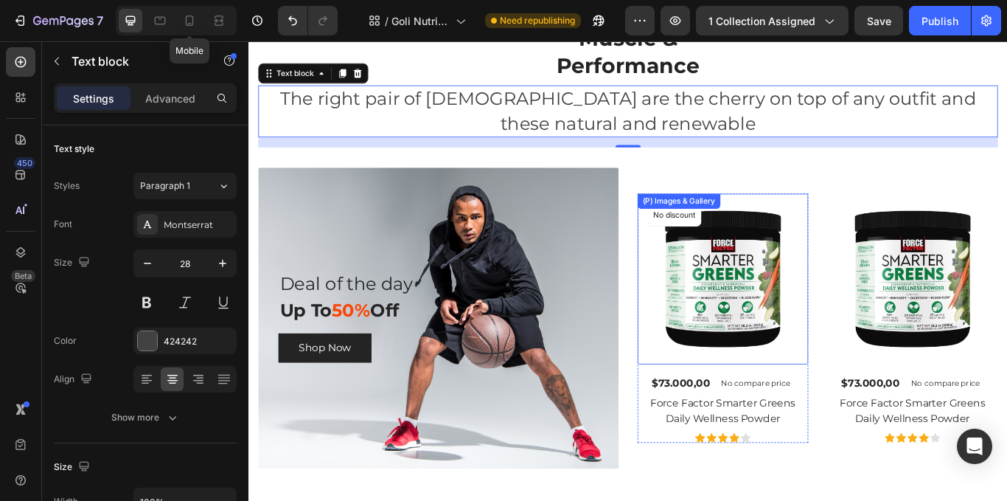
scroll to position [2072, 0]
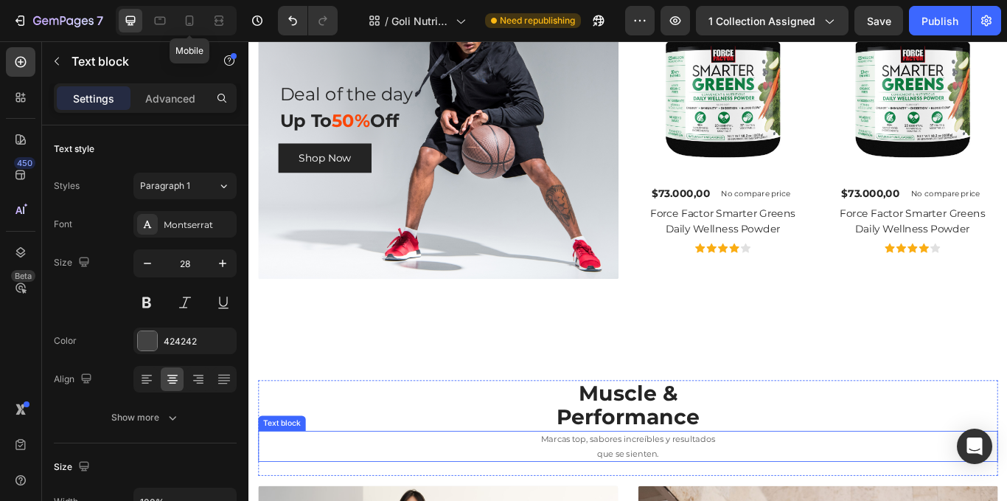
click at [726, 500] on span "Marcas top, sabores increíbles y resultados" at bounding box center [691, 505] width 203 height 12
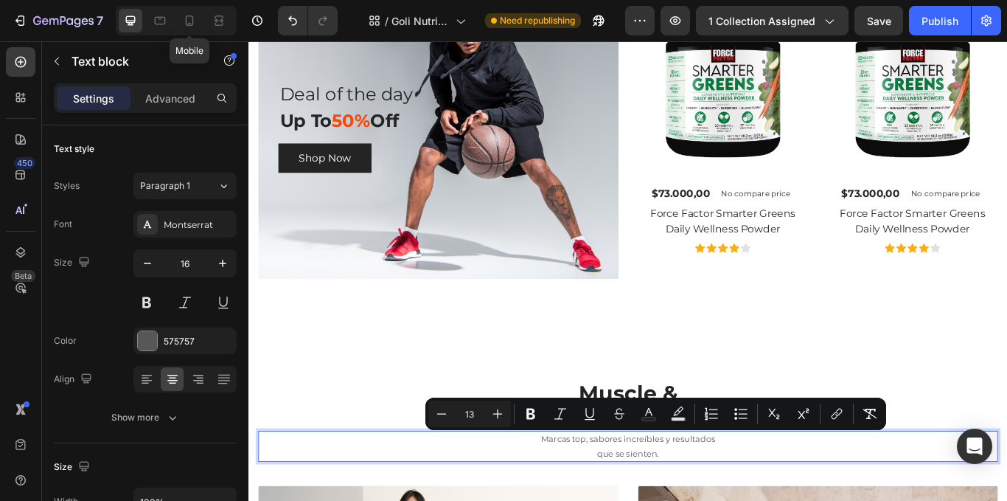
drag, startPoint x: 741, startPoint y: 523, endPoint x: 582, endPoint y: 498, distance: 161.1
copy div "Marcas top, sabores increíbles y resultados que se sienten."
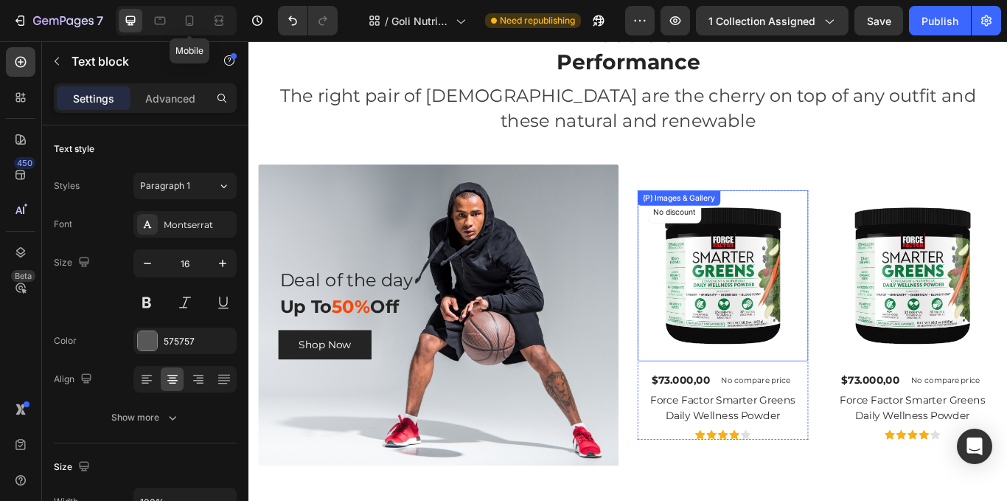
scroll to position [1851, 0]
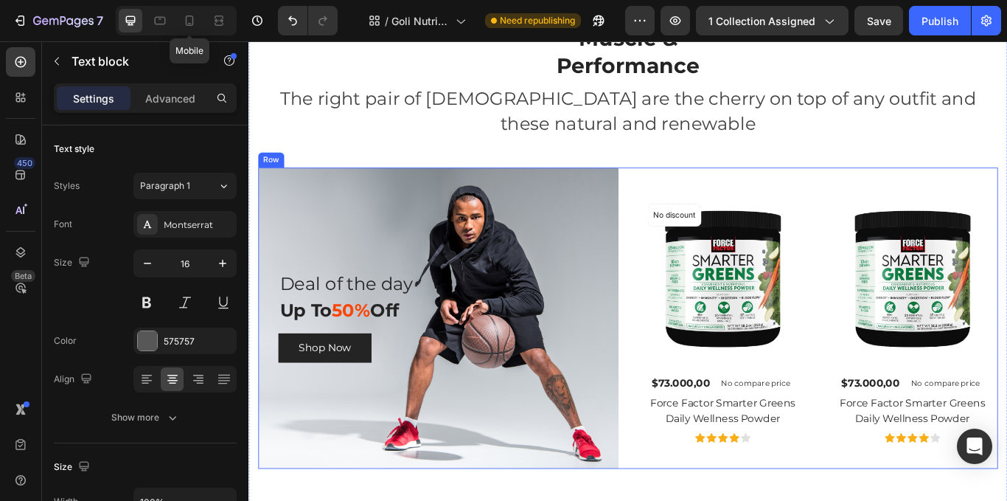
click at [685, 257] on div "Deal of the day Text block Up To 50% Off Heading Shop Now Button Row (P) Images…" at bounding box center [691, 364] width 863 height 351
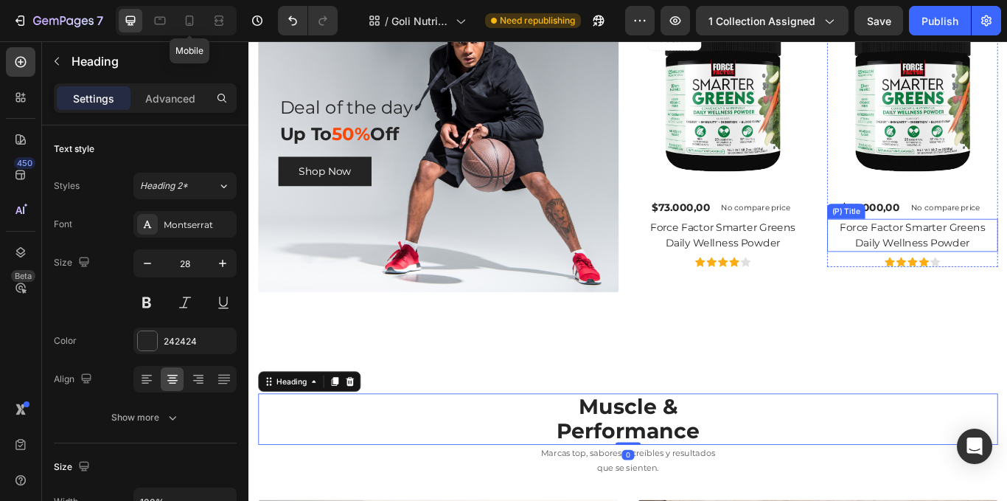
scroll to position [826, 0]
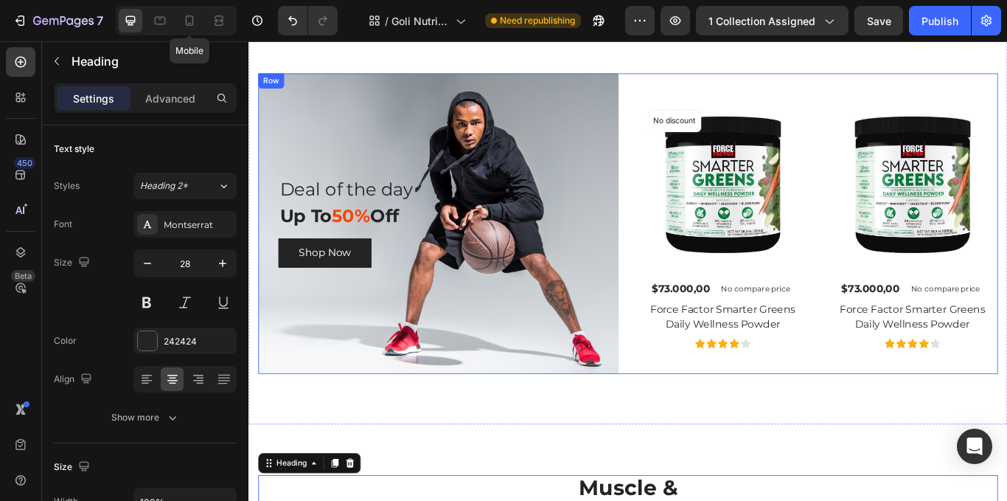
click at [692, 221] on div "Deal of the day Text block Up To 50% Off Heading Shop Now Button Row (P) Images…" at bounding box center [691, 254] width 863 height 351
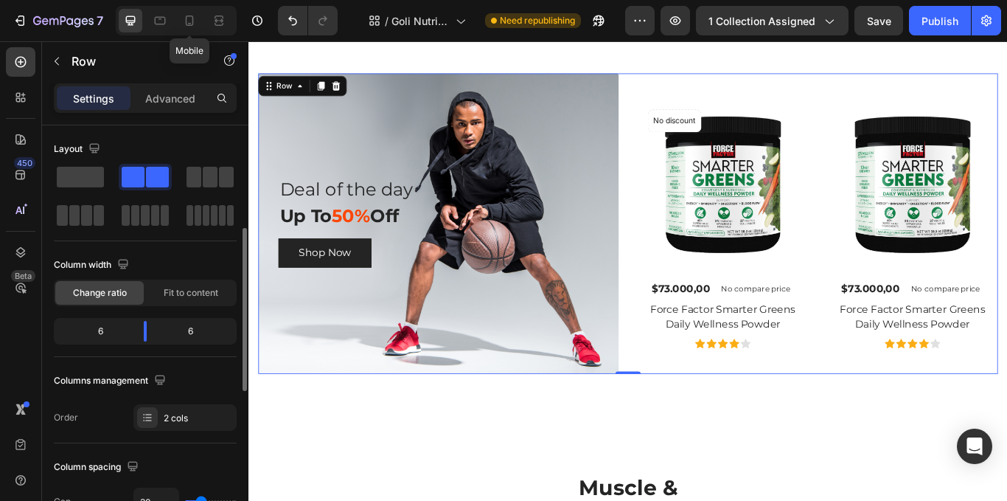
scroll to position [74, 0]
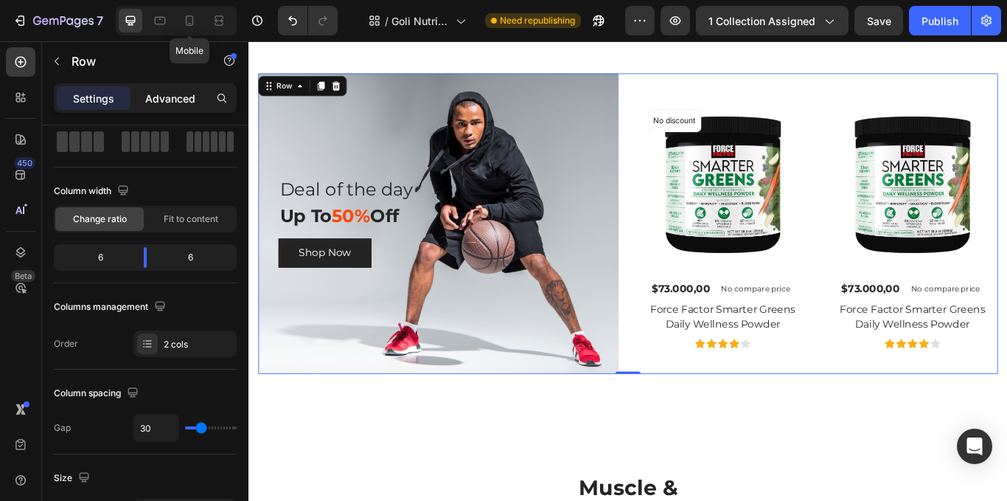
click at [156, 99] on p "Advanced" at bounding box center [170, 98] width 50 height 15
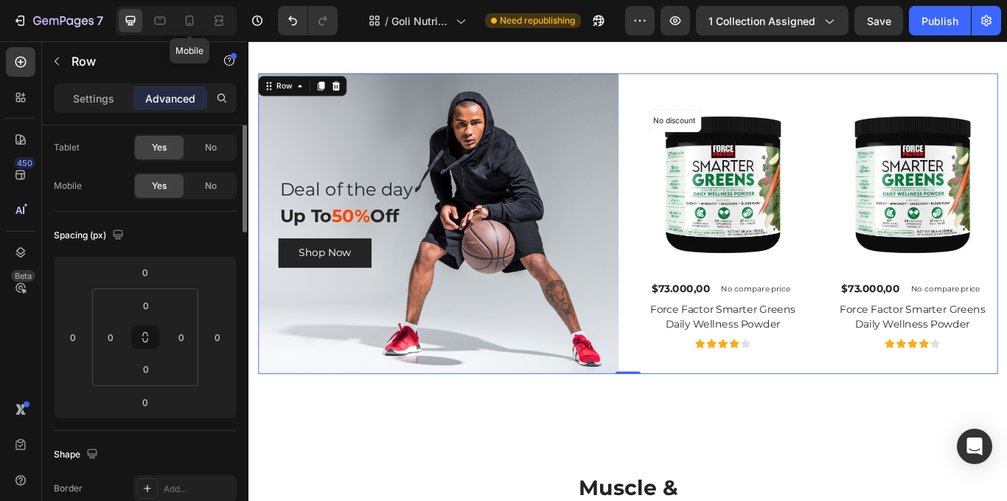
scroll to position [0, 0]
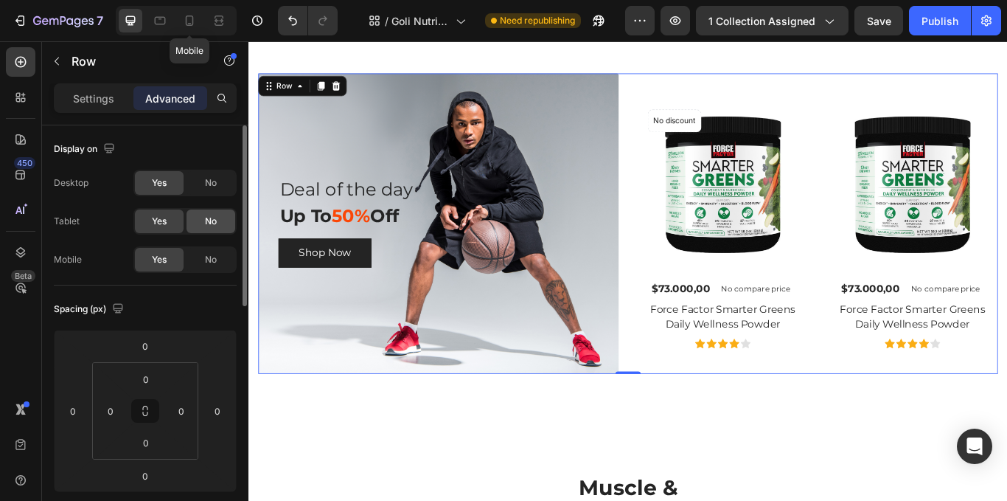
click at [216, 218] on span "No" at bounding box center [211, 221] width 12 height 13
click at [218, 182] on div "No" at bounding box center [211, 183] width 49 height 24
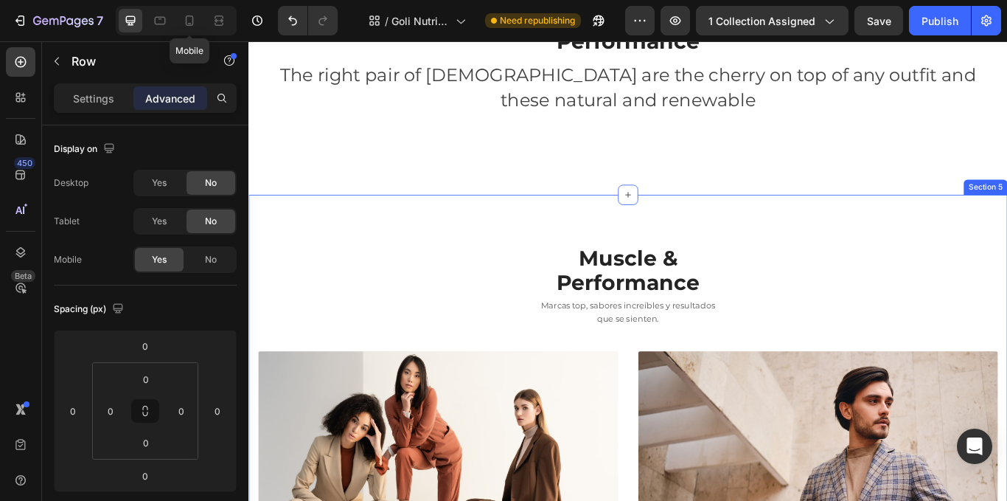
scroll to position [973, 0]
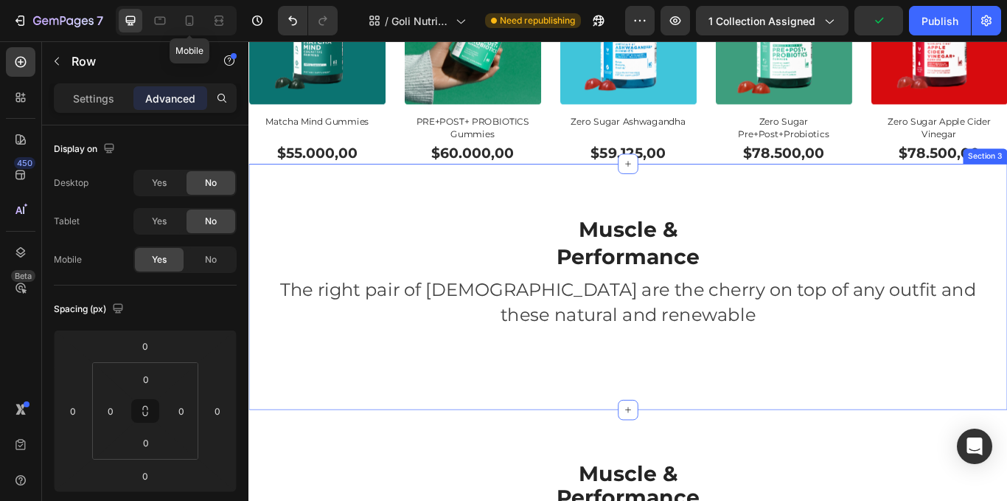
click at [894, 215] on div "Muscle & Performance Heading The right pair of sunnies are the cherry on top of…" at bounding box center [690, 327] width 885 height 286
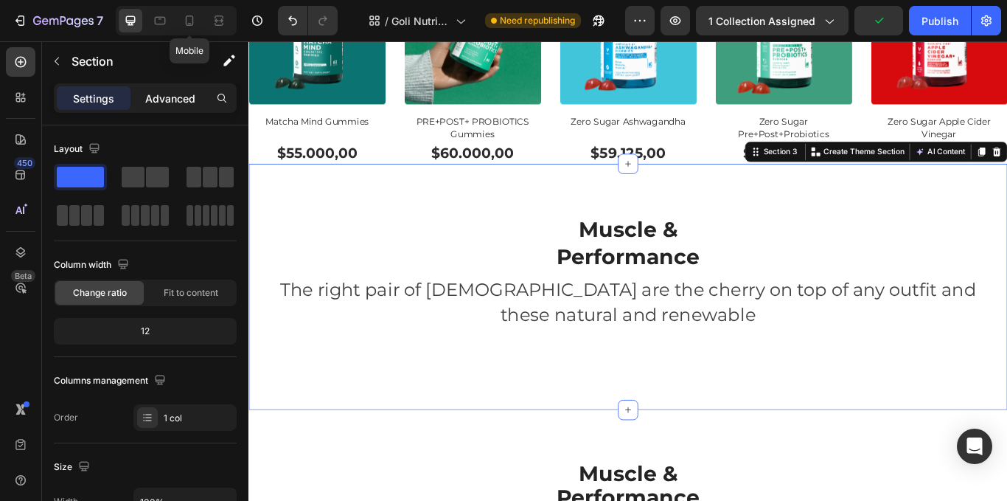
click at [196, 98] on div "Advanced" at bounding box center [170, 98] width 74 height 24
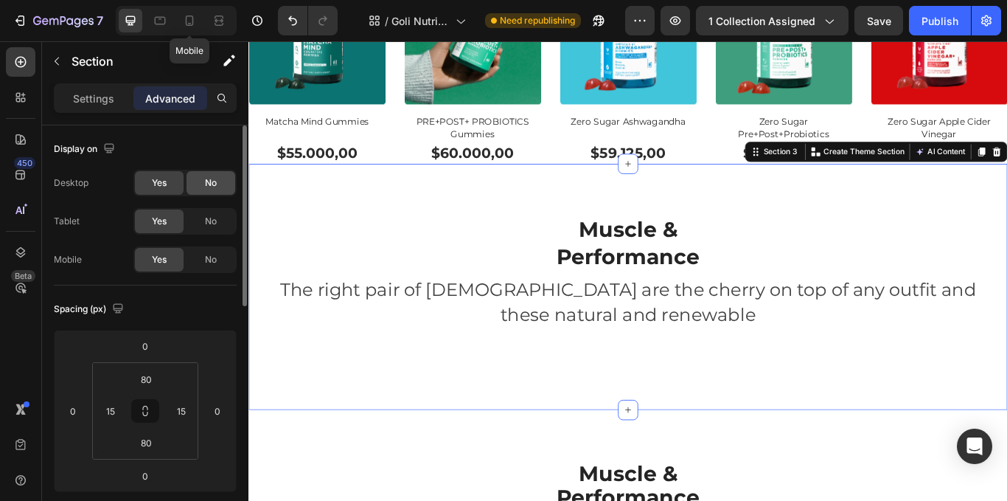
click at [226, 181] on div "No" at bounding box center [211, 183] width 49 height 24
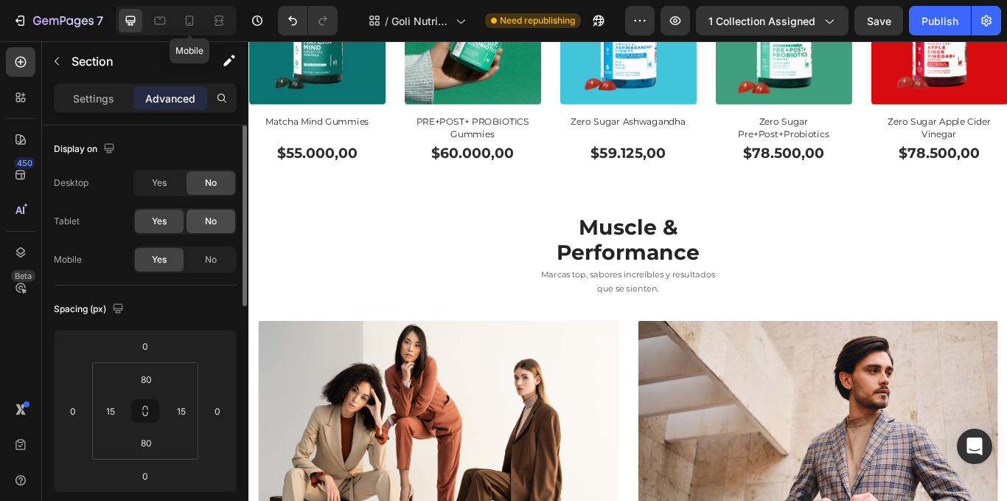
click at [224, 214] on div "No" at bounding box center [211, 221] width 49 height 24
click at [167, 17] on icon at bounding box center [160, 20] width 15 height 15
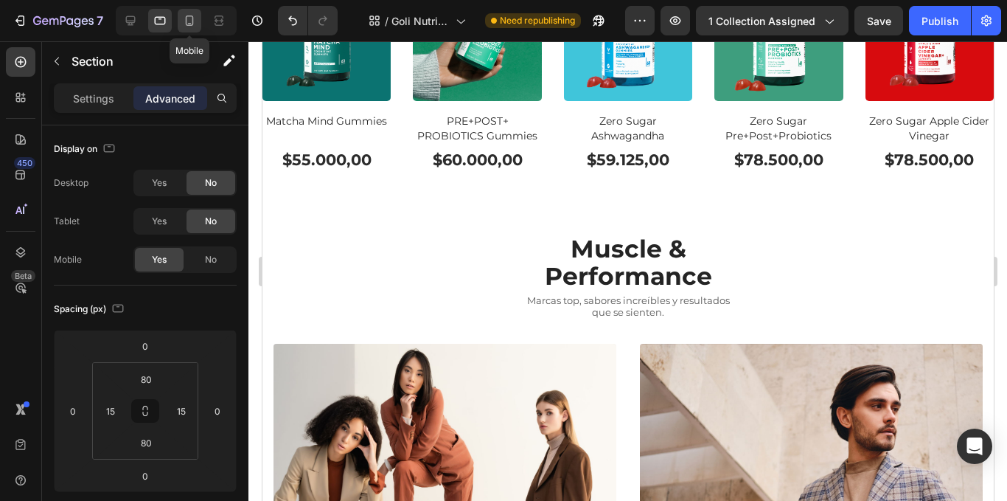
click at [193, 23] on icon at bounding box center [190, 20] width 8 height 10
type input "70"
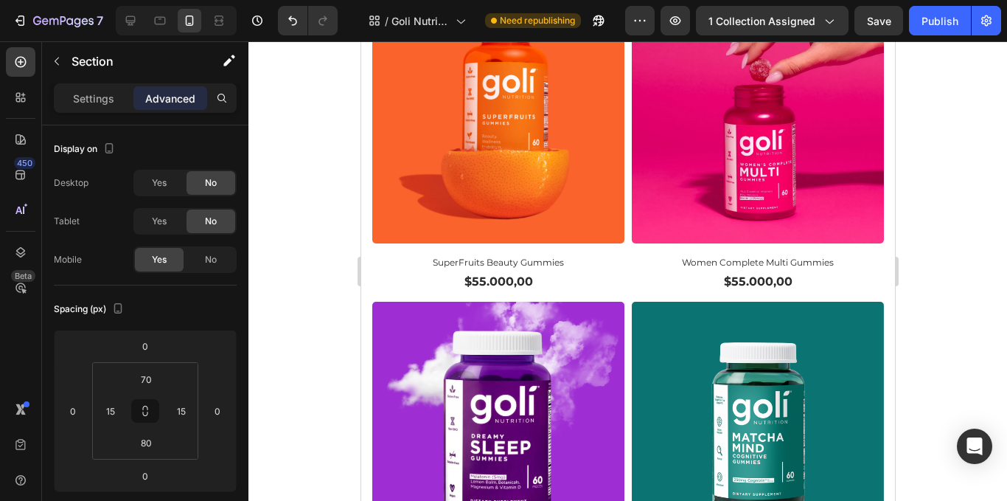
scroll to position [2023, 0]
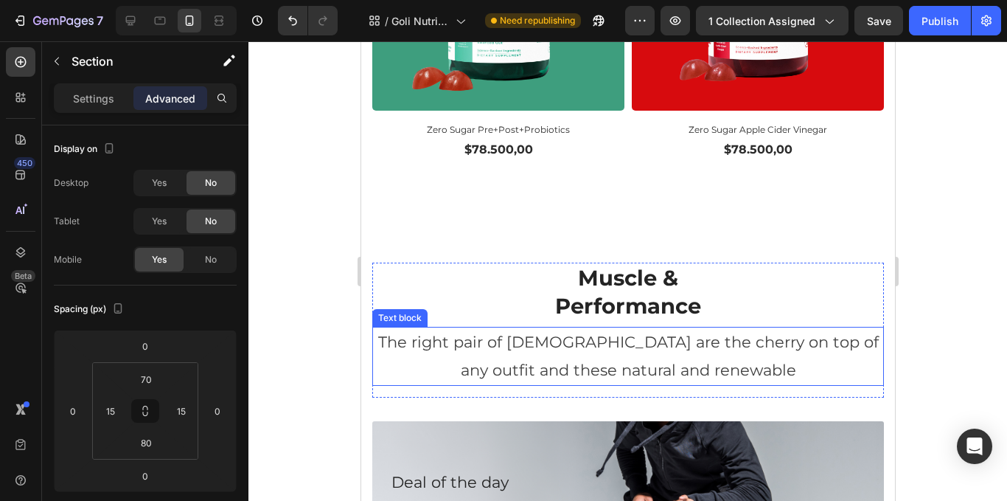
click at [759, 355] on p "The right pair of sunnies are the cherry on top of any outfit and these natural…" at bounding box center [627, 356] width 509 height 56
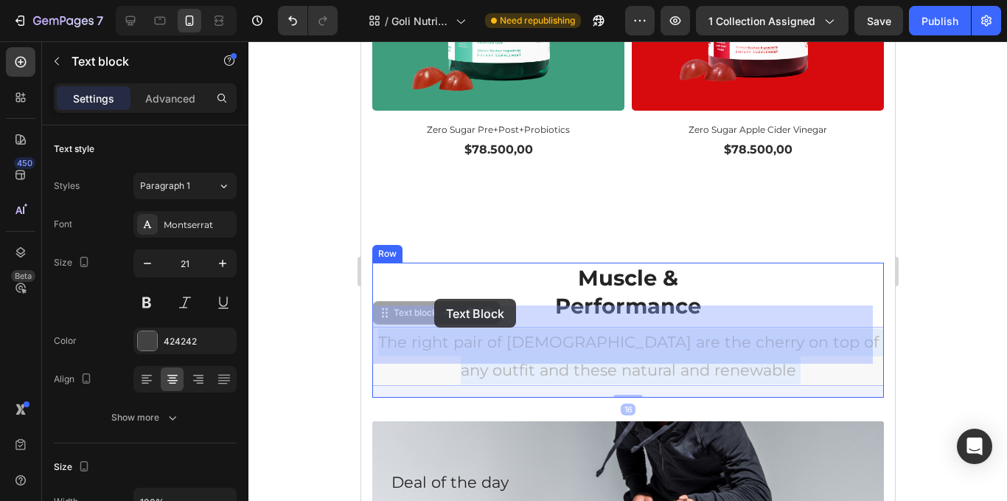
drag, startPoint x: 751, startPoint y: 347, endPoint x: 473, endPoint y: 334, distance: 277.5
click at [431, 299] on div "Mobile ( 724 px) iPhone 13 Mini iPhone 13 Pro iPhone 11 Pro Max iPhone 15 Pro M…" at bounding box center [628, 508] width 534 height 4981
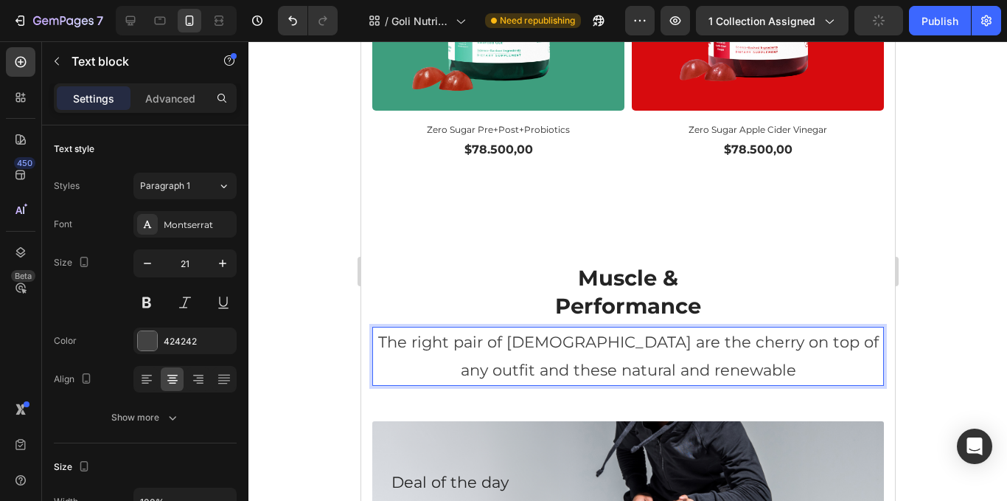
click at [385, 328] on p "The right pair of sunnies are the cherry on top of any outfit and these natural…" at bounding box center [627, 356] width 509 height 56
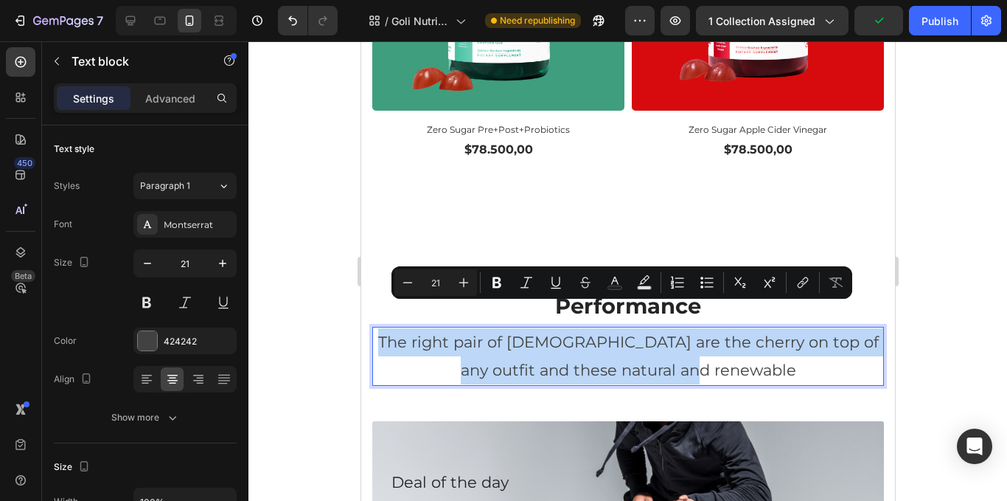
drag, startPoint x: 377, startPoint y: 311, endPoint x: 782, endPoint y: 339, distance: 406.5
click at [782, 339] on p "The right pair of sunnies are the cherry on top of any outfit and these natural…" at bounding box center [627, 356] width 509 height 56
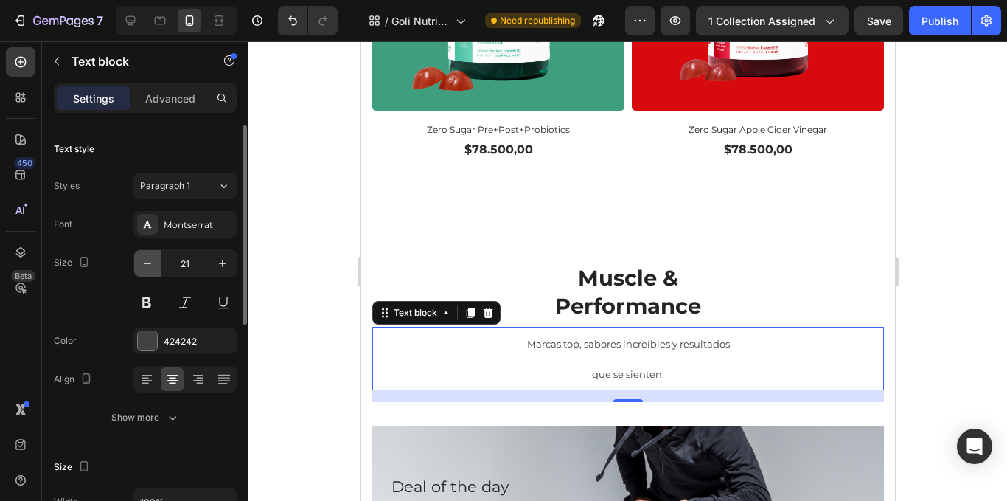
click at [150, 262] on icon "button" at bounding box center [147, 263] width 15 height 15
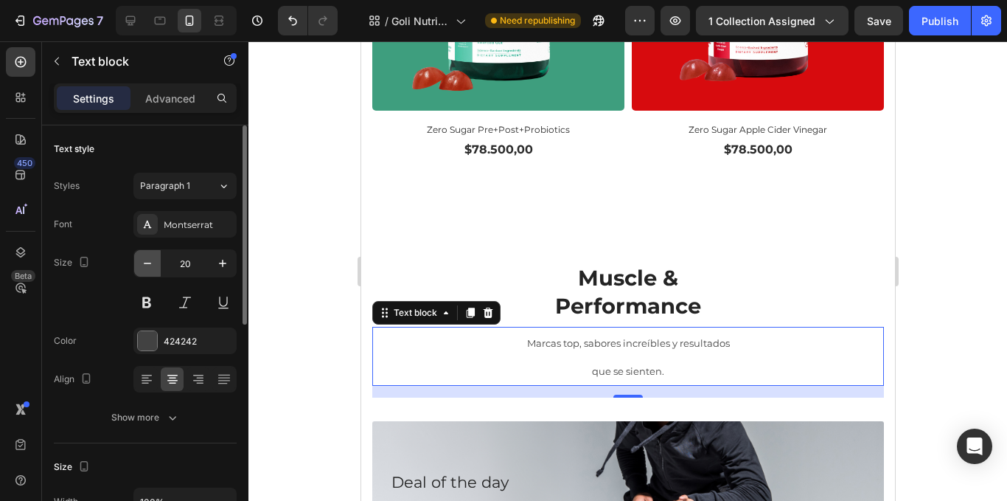
click at [150, 262] on icon "button" at bounding box center [147, 263] width 15 height 15
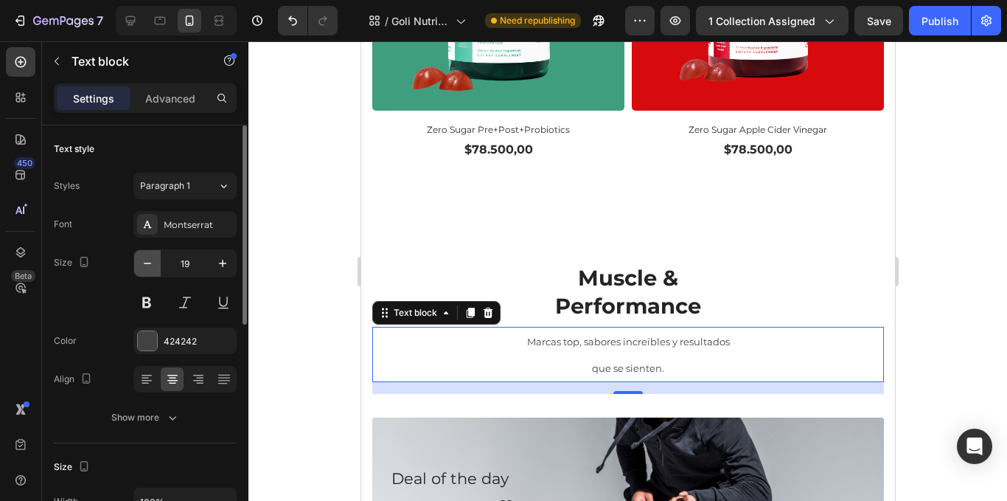
click at [150, 262] on icon "button" at bounding box center [147, 263] width 15 height 15
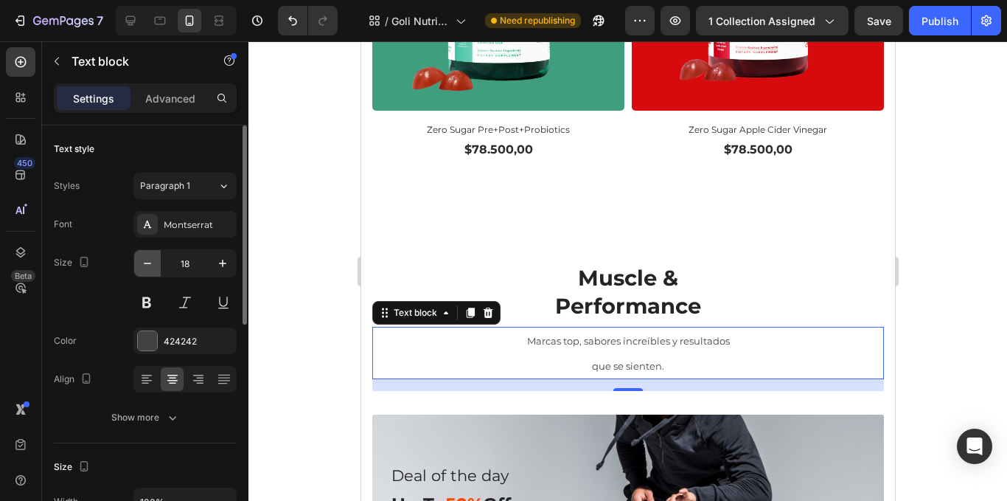
click at [150, 262] on icon "button" at bounding box center [147, 263] width 15 height 15
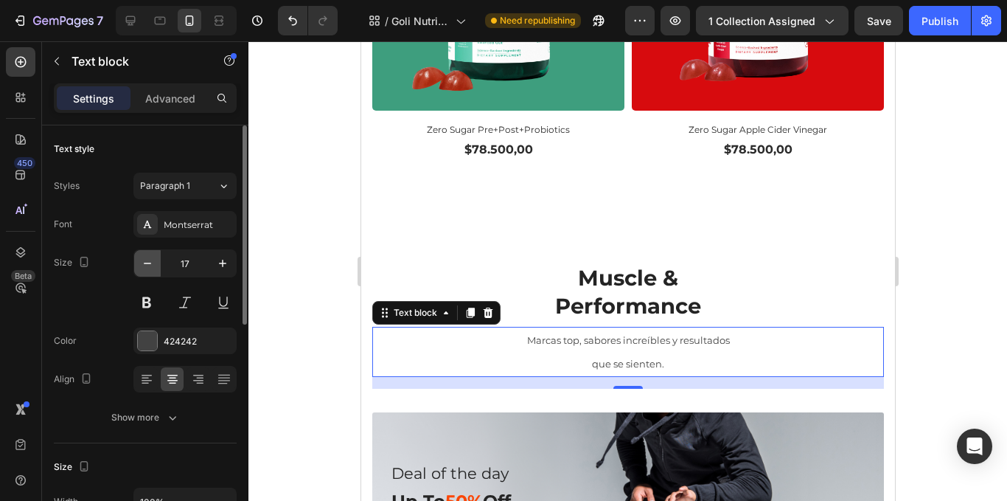
click at [150, 262] on icon "button" at bounding box center [147, 263] width 15 height 15
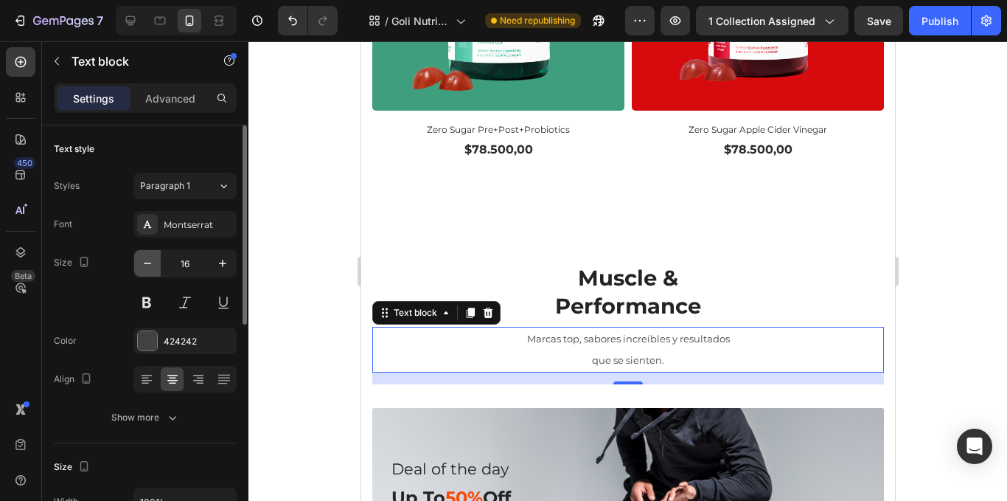
click at [150, 262] on icon "button" at bounding box center [147, 263] width 15 height 15
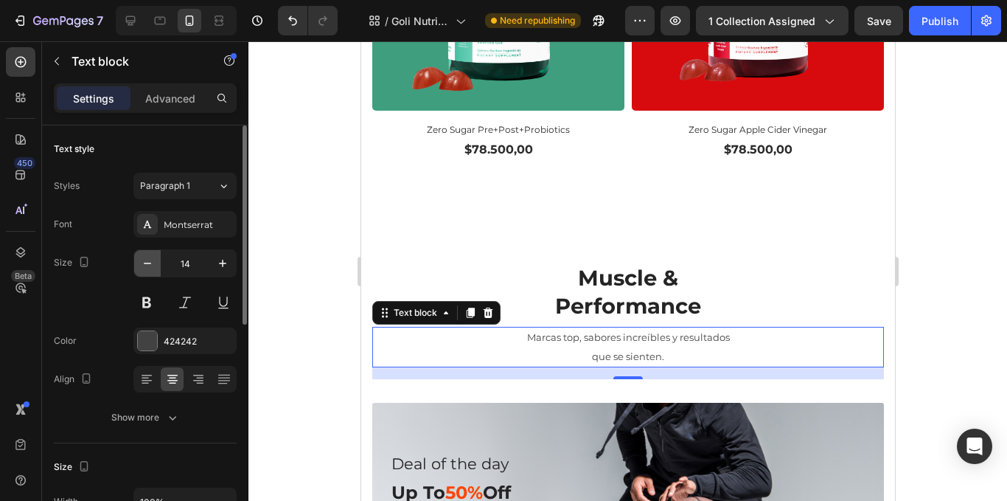
click at [150, 262] on icon "button" at bounding box center [147, 263] width 15 height 15
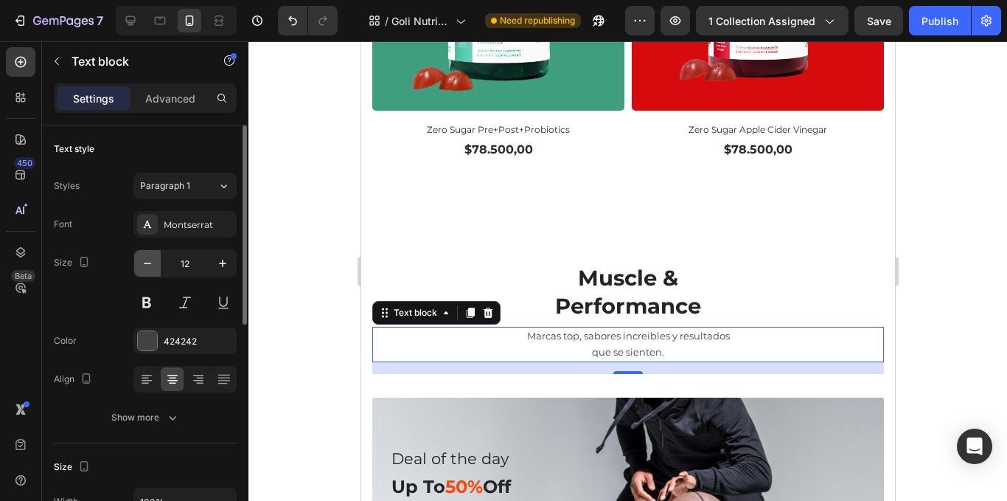
click at [150, 262] on icon "button" at bounding box center [147, 263] width 15 height 15
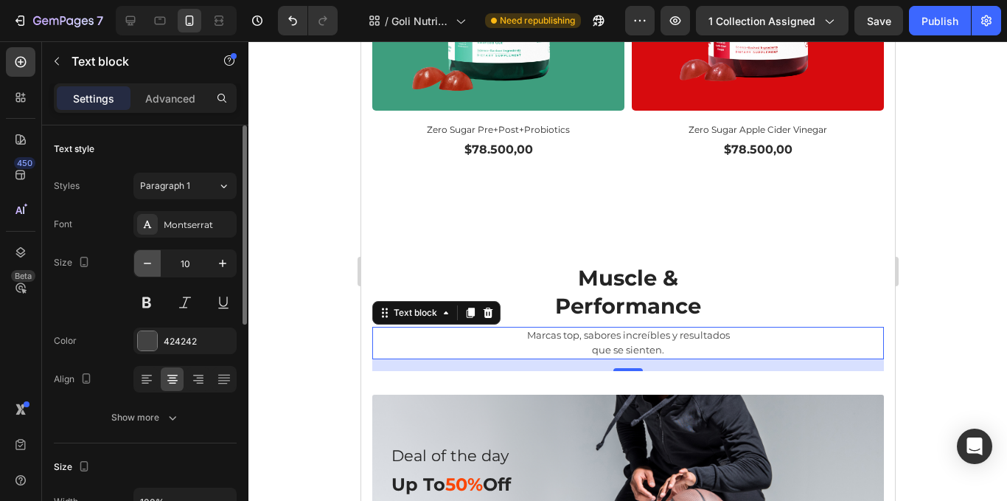
click at [150, 262] on icon "button" at bounding box center [147, 263] width 15 height 15
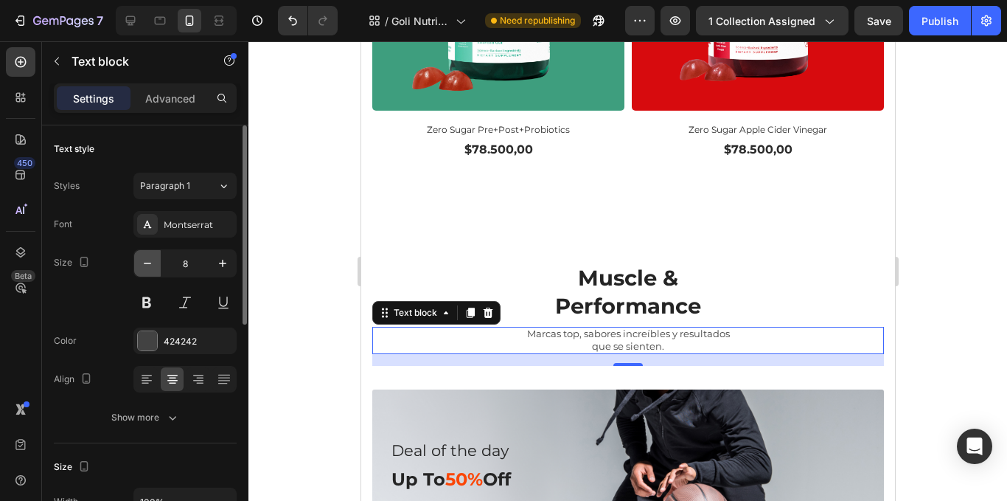
click at [150, 262] on icon "button" at bounding box center [147, 263] width 15 height 15
type input "7"
click at [307, 178] on div at bounding box center [627, 270] width 759 height 459
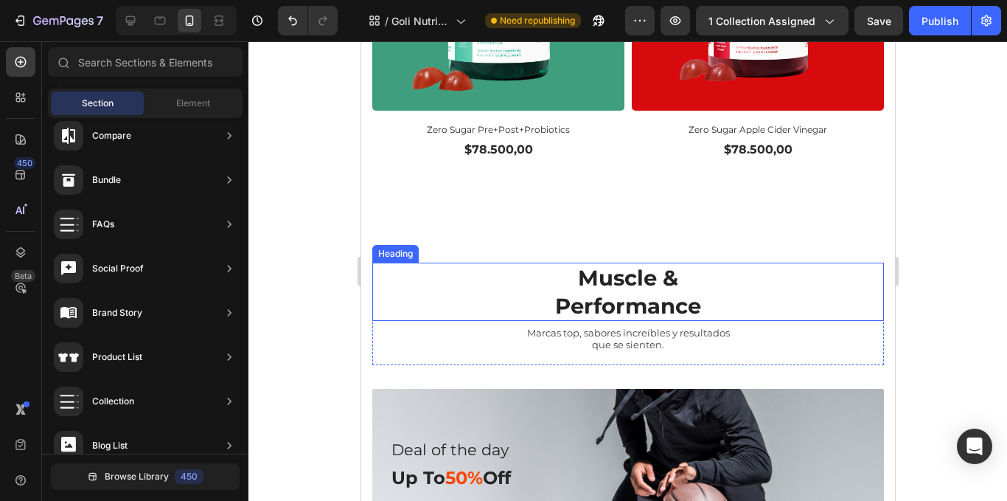
click at [684, 262] on h2 "Muscle & Performance" at bounding box center [628, 291] width 512 height 58
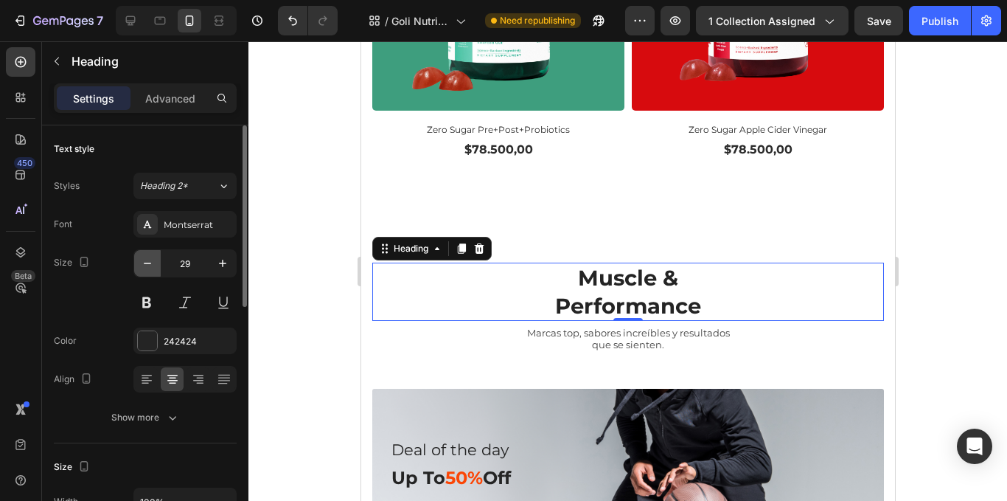
click at [134, 261] on button "button" at bounding box center [147, 263] width 27 height 27
type input "28"
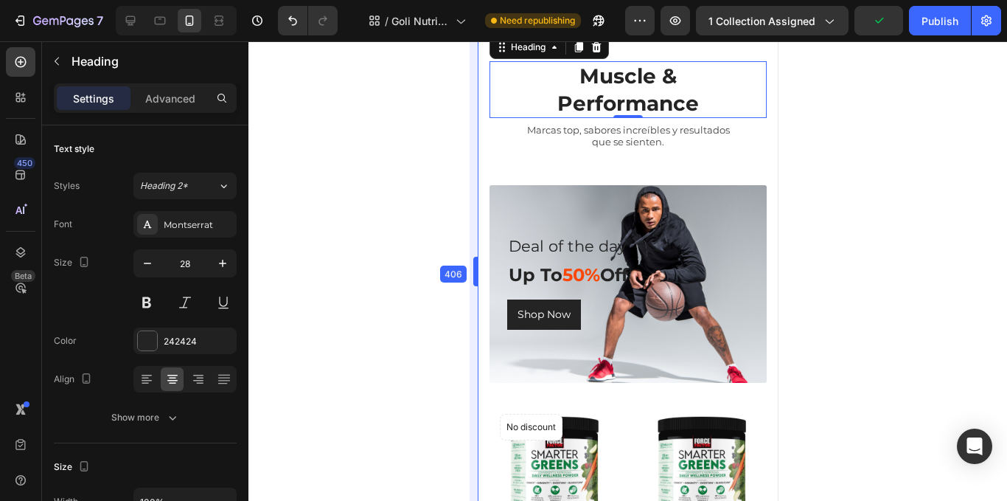
drag, startPoint x: 359, startPoint y: 285, endPoint x: 114, endPoint y: 280, distance: 244.9
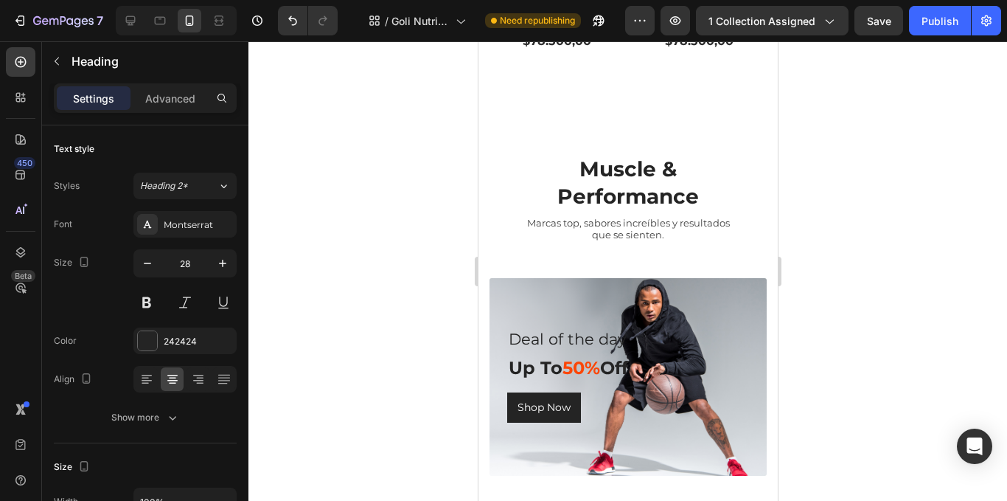
scroll to position [1622, 0]
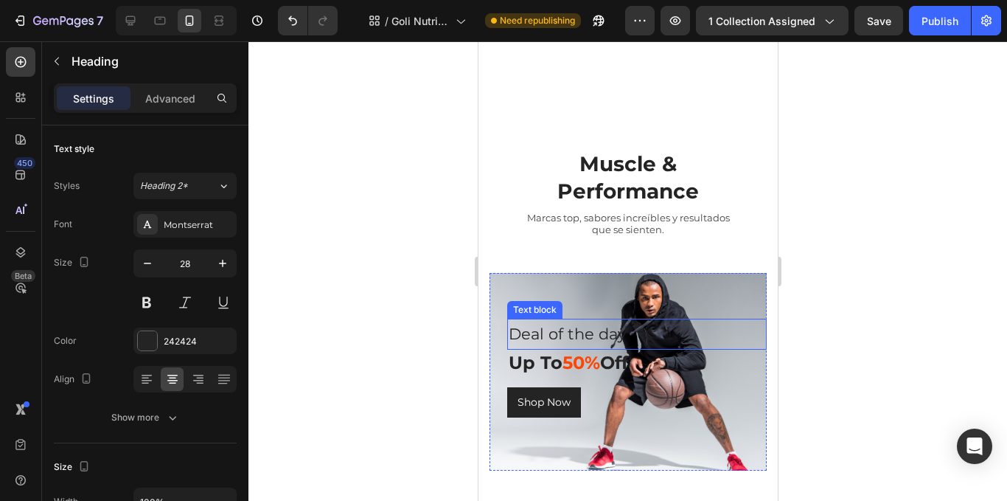
click at [586, 320] on p "Deal of the day" at bounding box center [636, 334] width 257 height 28
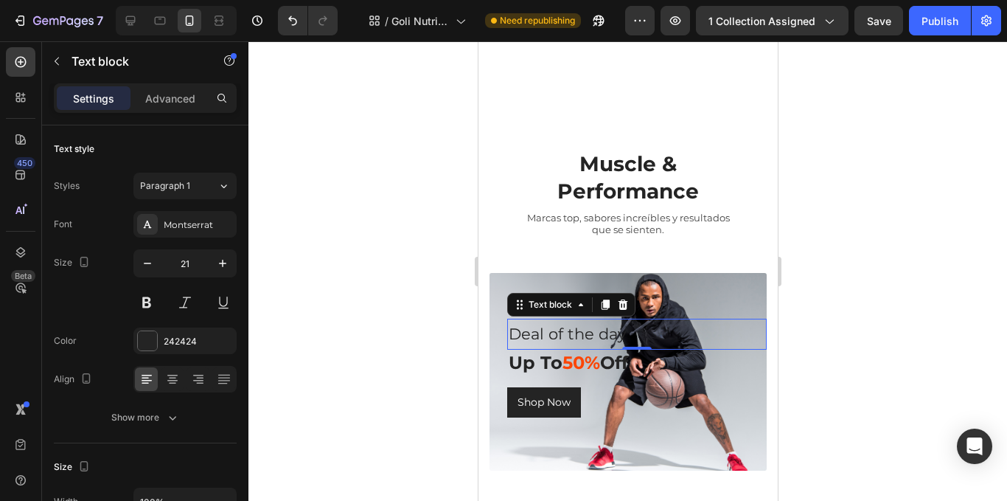
click at [870, 193] on div at bounding box center [627, 270] width 759 height 459
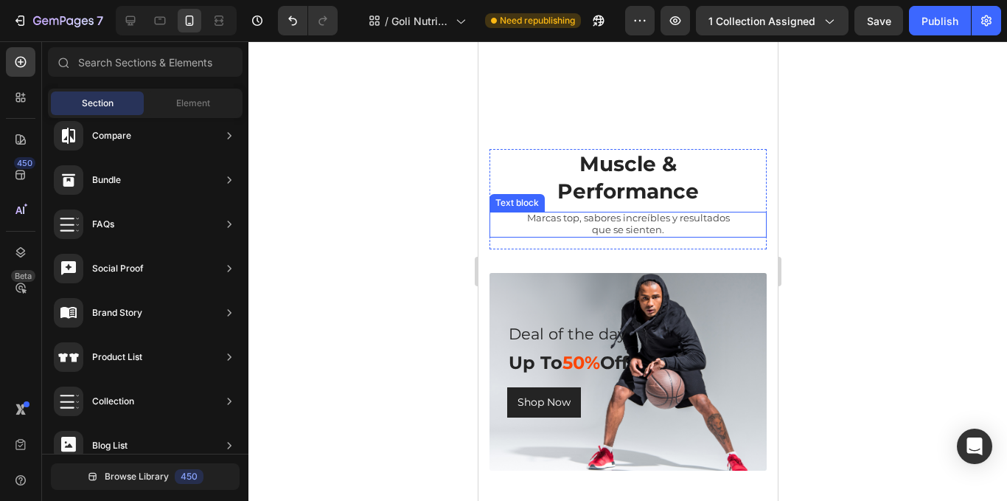
click at [667, 225] on p "que se sienten." at bounding box center [627, 231] width 274 height 12
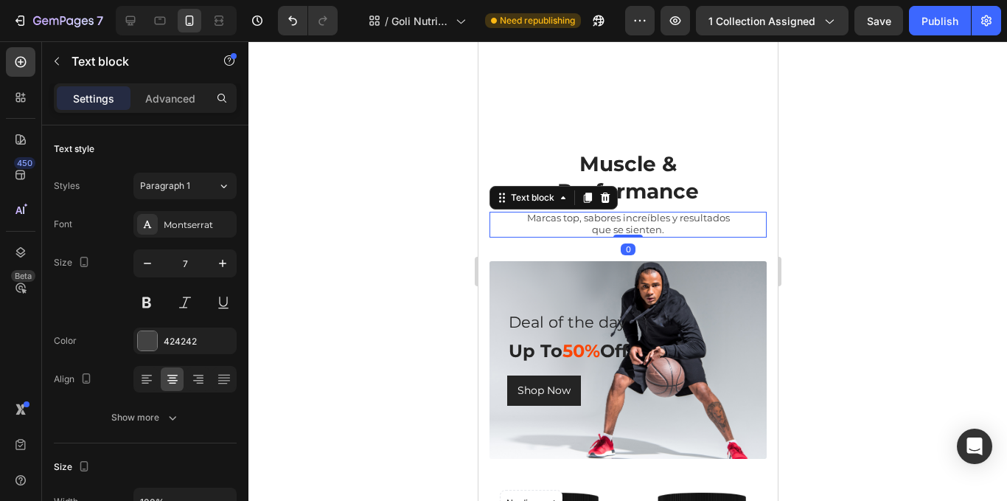
click at [643, 149] on div "Muscle & Performance Heading Marcas top, sabores increíbles y resultados que se…" at bounding box center [627, 193] width 277 height 88
click at [880, 170] on div at bounding box center [627, 270] width 759 height 459
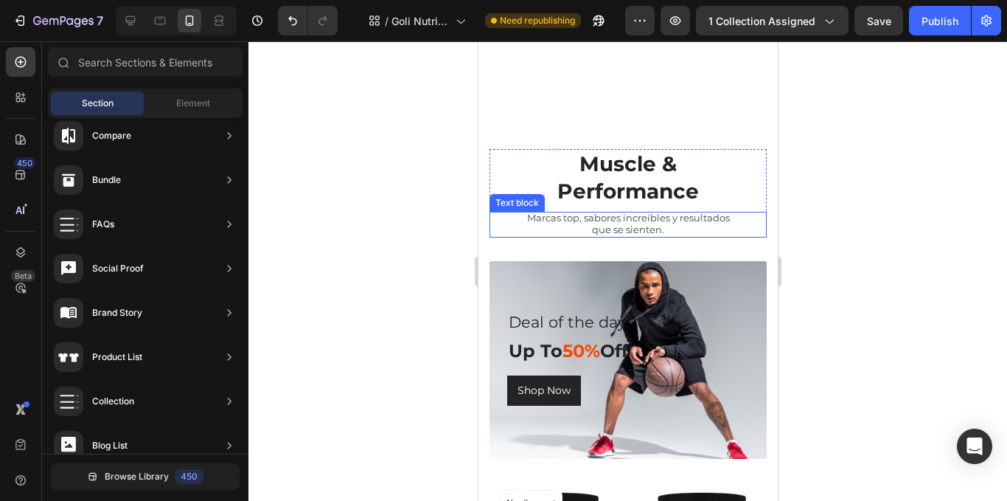
drag, startPoint x: 664, startPoint y: 192, endPoint x: 670, endPoint y: 197, distance: 8.0
click at [664, 212] on span "Marcas top, sabores increíbles y resultados" at bounding box center [627, 218] width 203 height 12
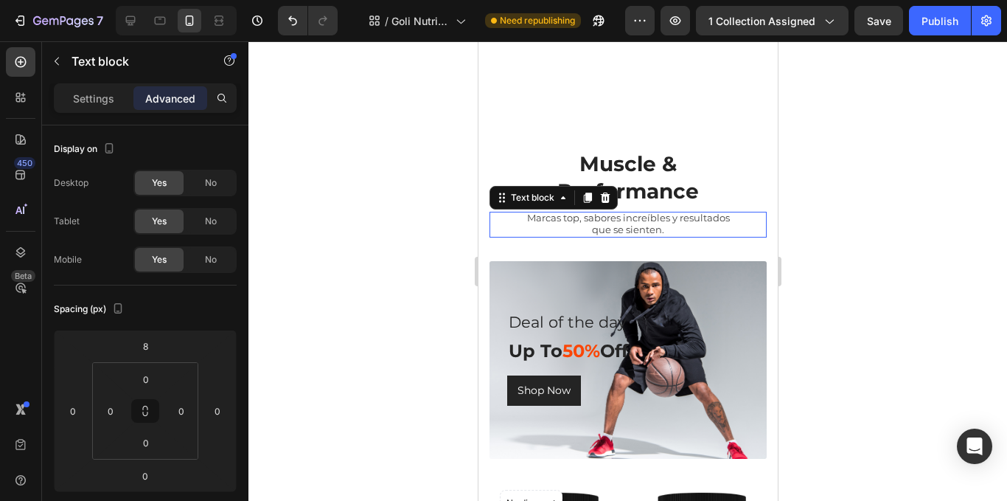
click at [672, 225] on p "que se sienten." at bounding box center [627, 231] width 274 height 12
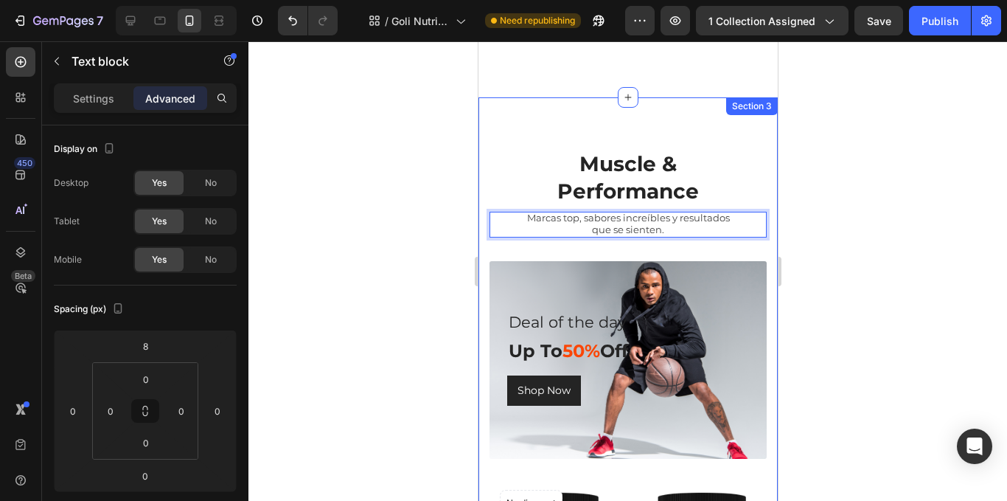
drag, startPoint x: 671, startPoint y: 204, endPoint x: 483, endPoint y: 189, distance: 188.5
click at [483, 189] on div "Muscle & Performance Heading Marcas top, sabores increíbles y resultados que se…" at bounding box center [627, 442] width 299 height 691
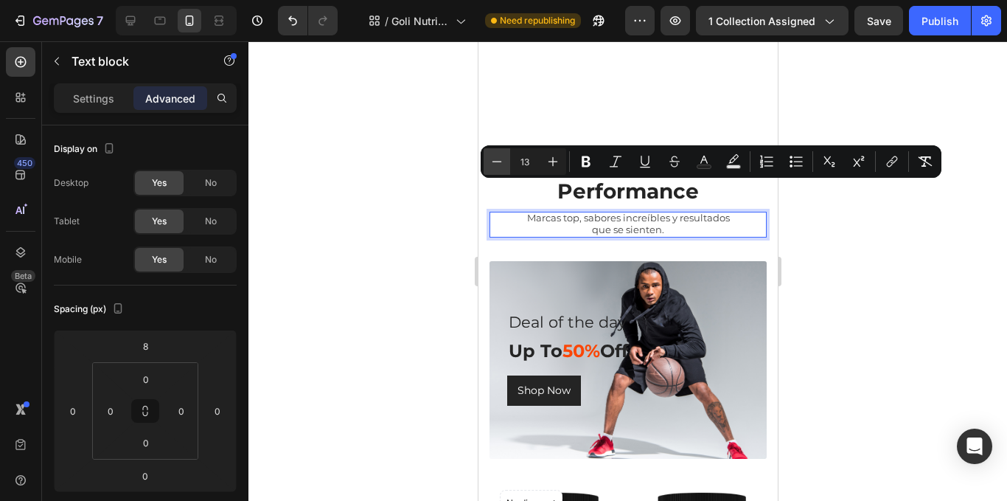
click at [492, 159] on icon "Editor contextual toolbar" at bounding box center [497, 161] width 15 height 15
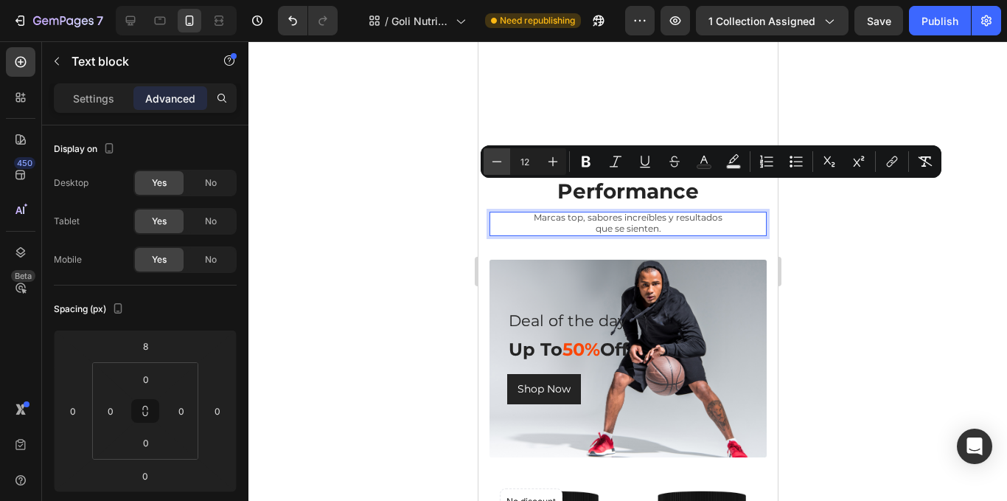
click at [492, 159] on icon "Editor contextual toolbar" at bounding box center [497, 161] width 15 height 15
type input "11"
click at [438, 163] on div at bounding box center [627, 270] width 759 height 459
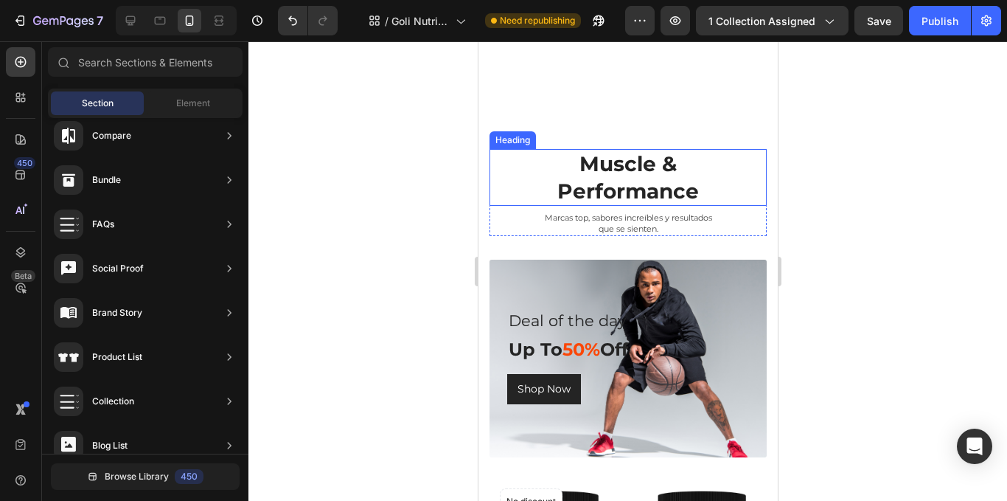
click at [642, 150] on h2 "Muscle & Performance" at bounding box center [627, 177] width 277 height 57
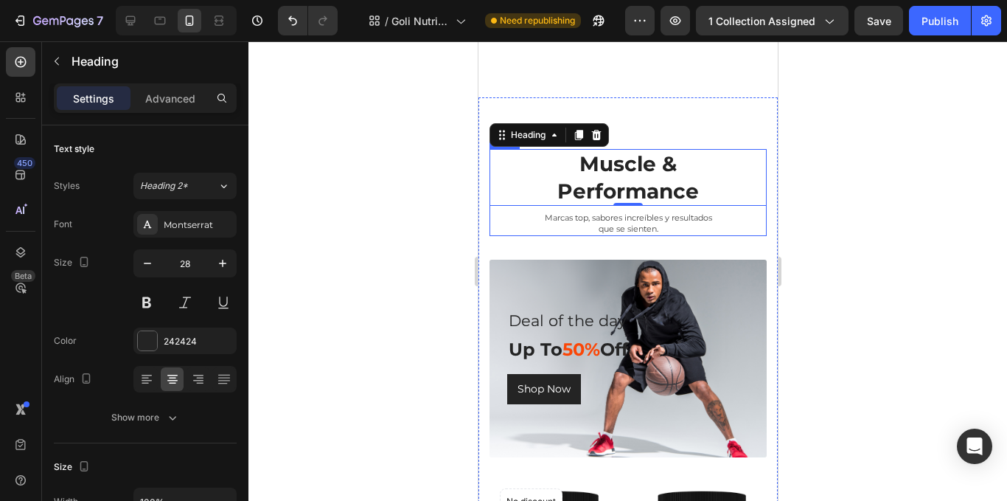
click at [579, 182] on div "Muscle & Performance Heading 0 Marcas top, sabores increíbles y resultados que …" at bounding box center [627, 192] width 277 height 87
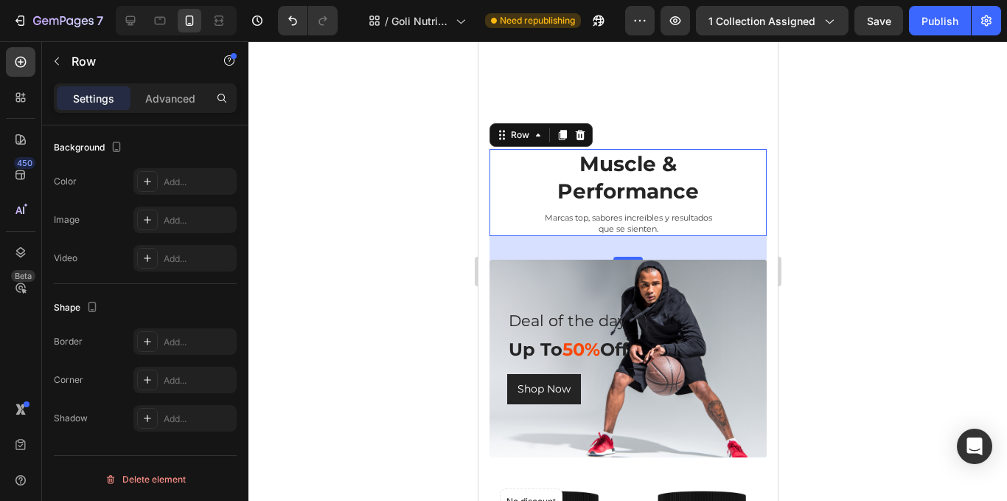
scroll to position [74, 0]
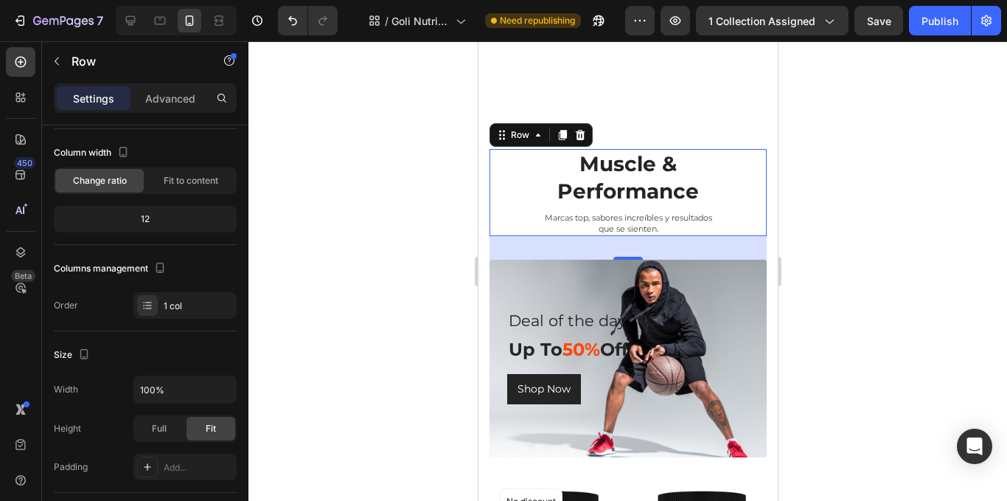
click at [163, 83] on div "Settings Advanced" at bounding box center [145, 97] width 183 height 29
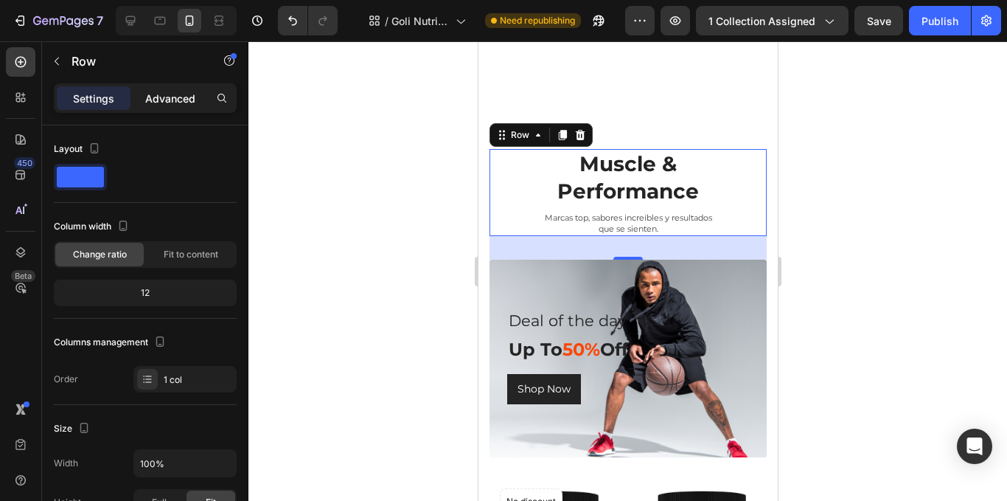
click at [161, 95] on p "Advanced" at bounding box center [170, 98] width 50 height 15
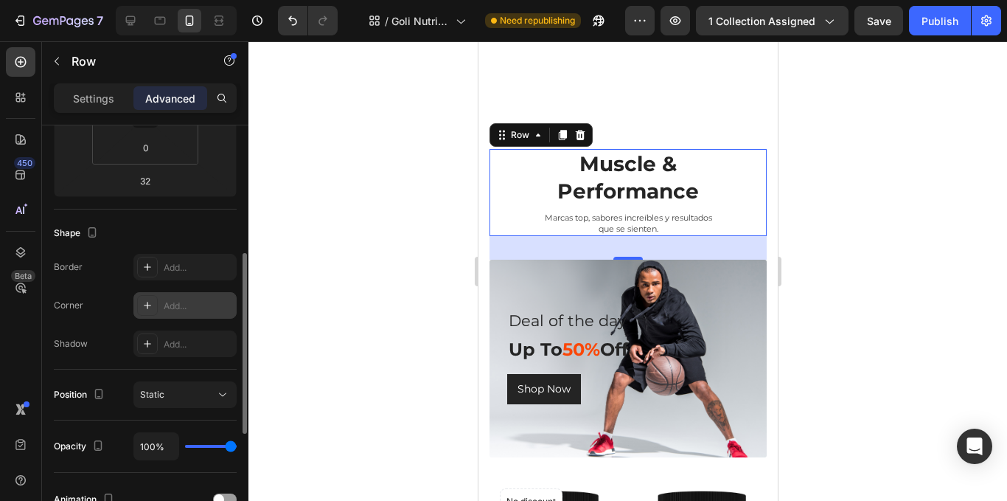
scroll to position [147, 0]
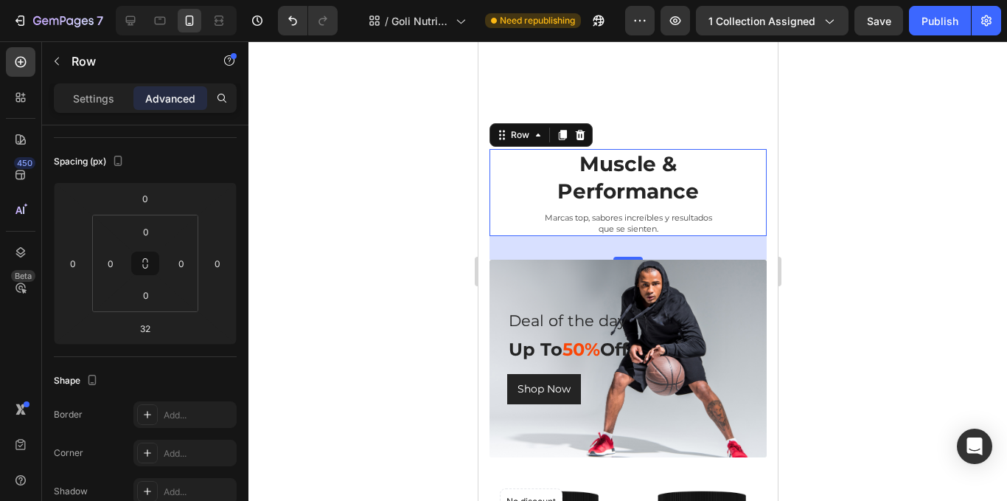
click at [931, 200] on div at bounding box center [627, 270] width 759 height 459
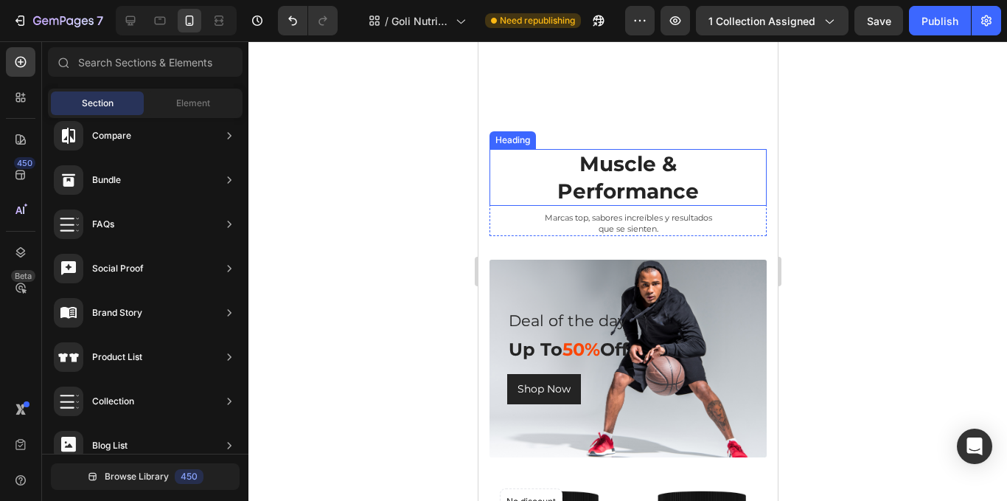
click at [682, 159] on h2 "Muscle & Performance" at bounding box center [627, 177] width 277 height 57
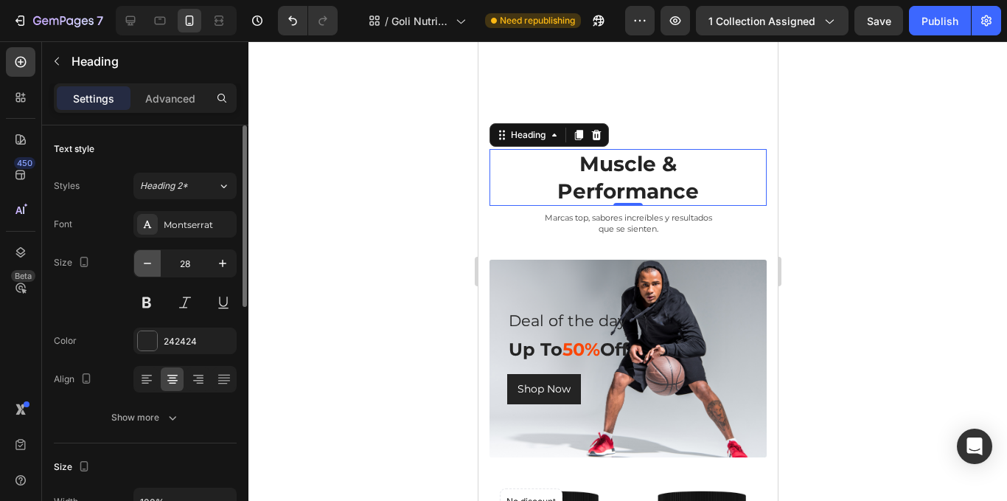
click at [148, 266] on icon "button" at bounding box center [147, 263] width 15 height 15
type input "27"
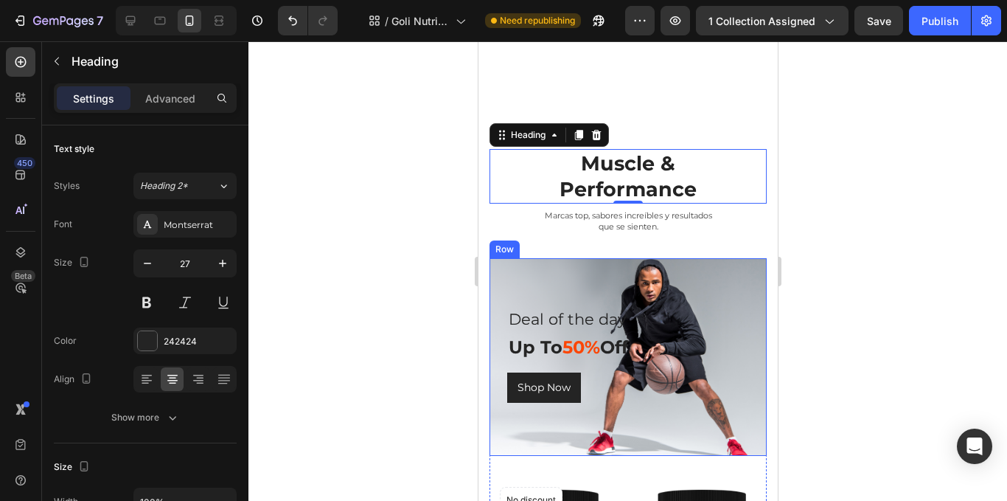
click at [907, 251] on div at bounding box center [627, 270] width 759 height 459
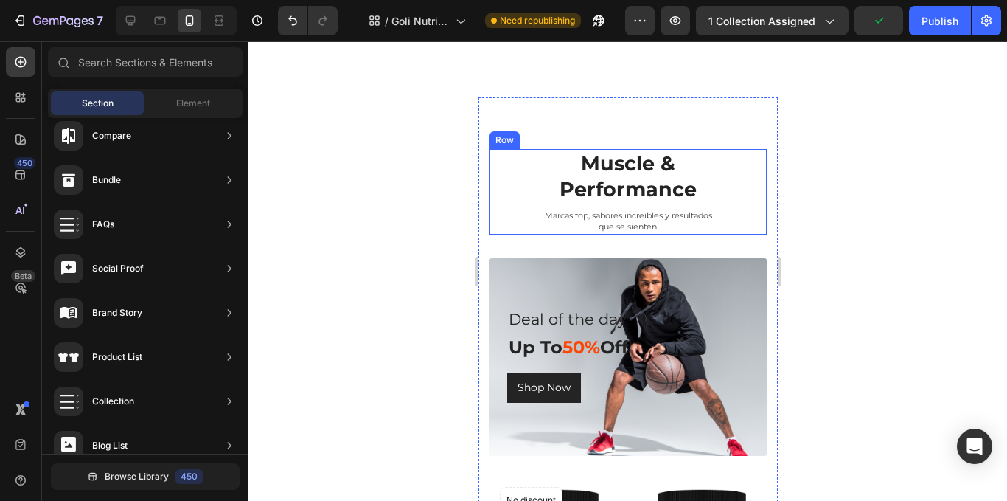
click at [748, 178] on div "Muscle & Performance Heading Marcas top, sabores increíbles y resultados que se…" at bounding box center [627, 191] width 277 height 85
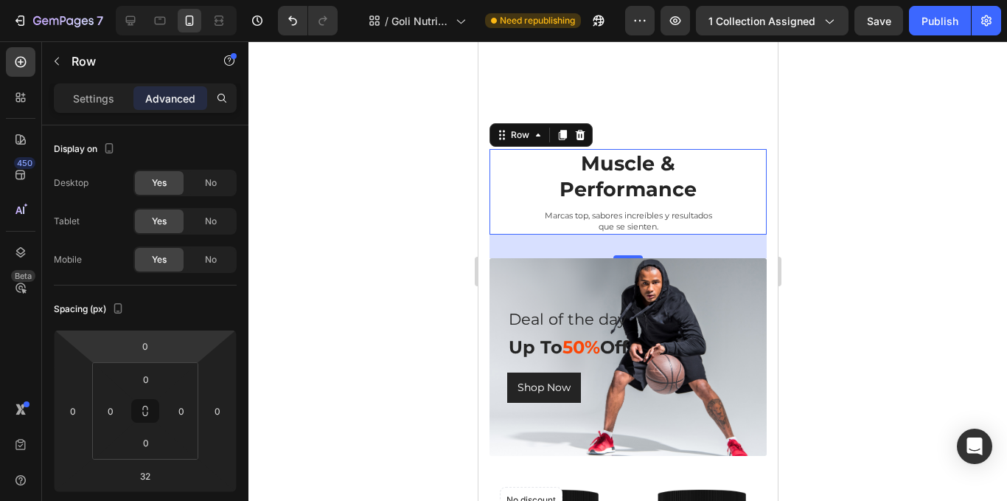
click at [101, 111] on div "Settings Advanced" at bounding box center [145, 97] width 183 height 29
click at [101, 105] on p "Settings" at bounding box center [93, 98] width 41 height 15
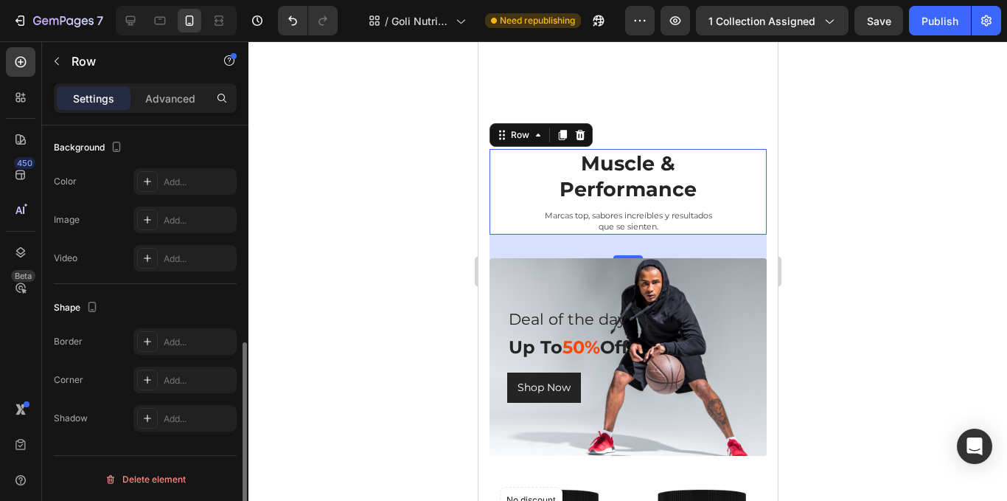
scroll to position [444, 0]
click at [617, 150] on h2 "Muscle & Performance" at bounding box center [627, 176] width 277 height 55
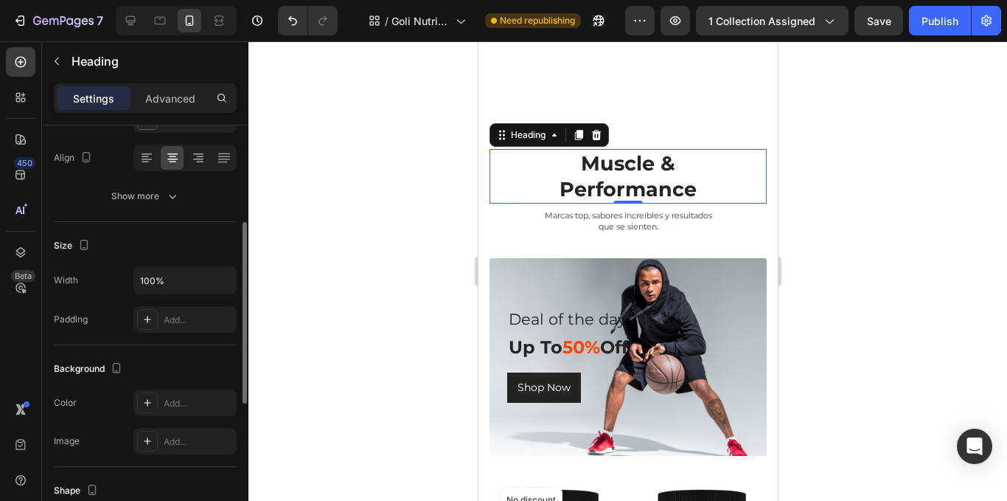
scroll to position [74, 0]
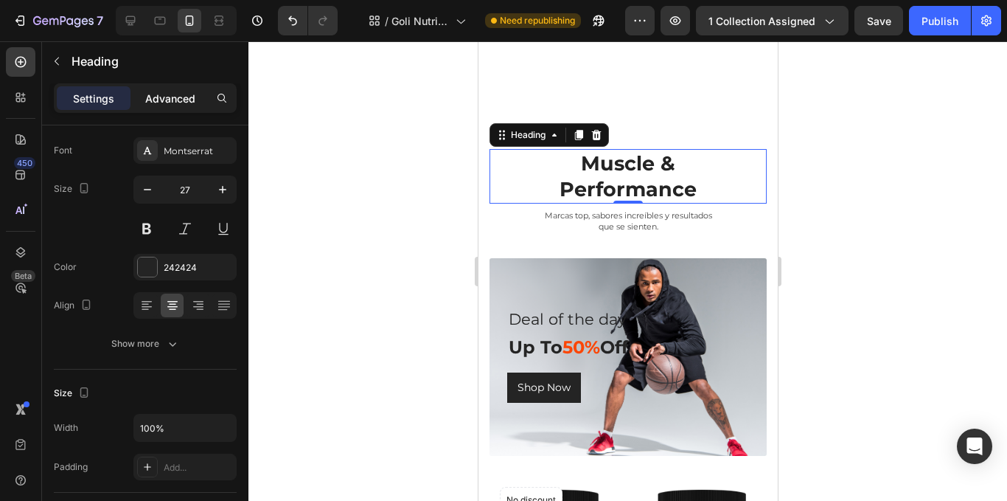
click at [177, 95] on p "Advanced" at bounding box center [170, 98] width 50 height 15
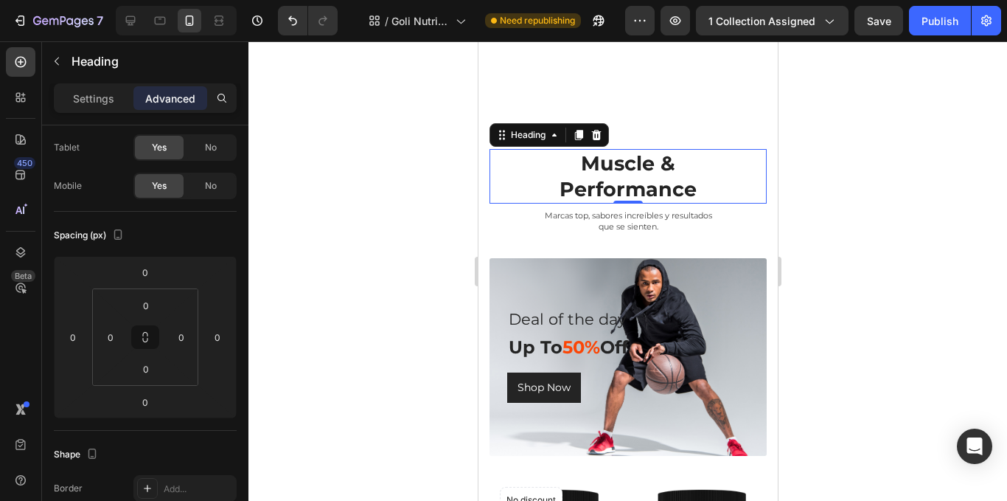
click at [898, 267] on div at bounding box center [627, 270] width 759 height 459
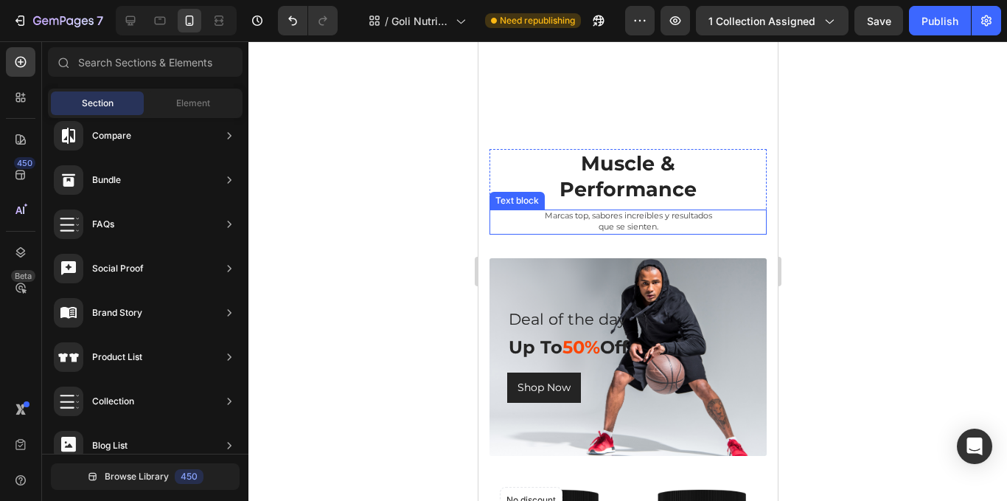
click at [676, 222] on p "que se sienten." at bounding box center [627, 227] width 274 height 11
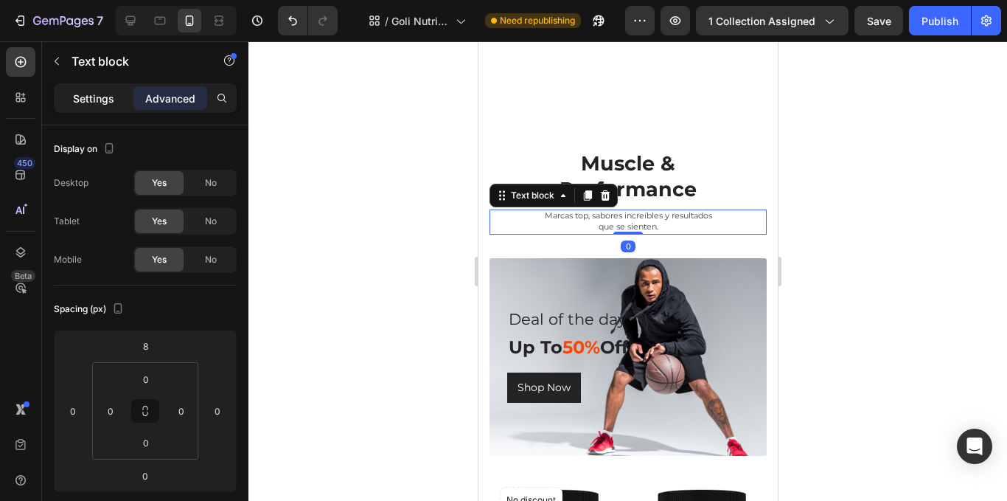
click at [92, 105] on p "Settings" at bounding box center [93, 98] width 41 height 15
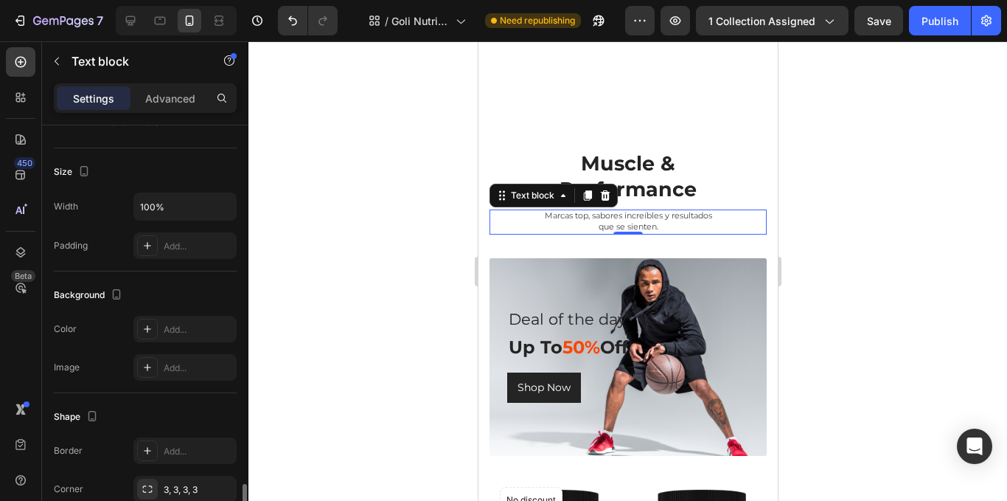
scroll to position [442, 0]
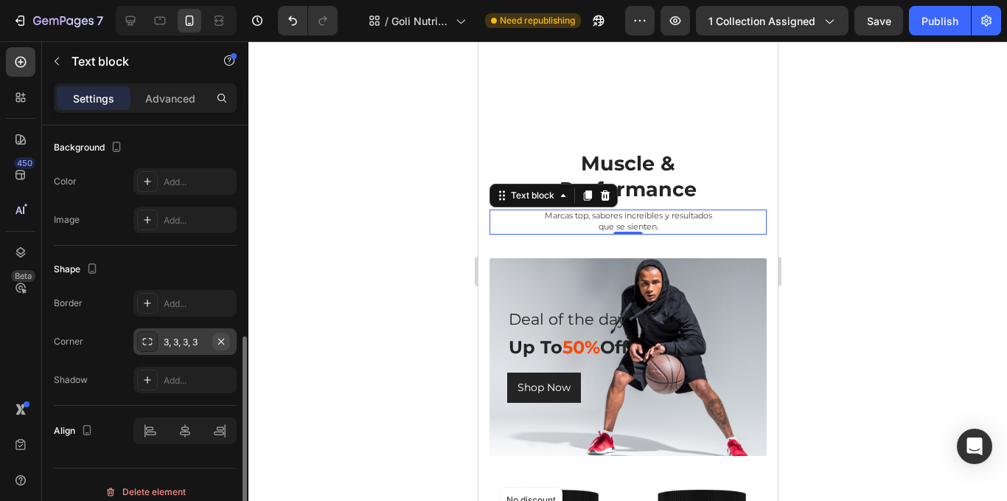
click at [227, 345] on button "button" at bounding box center [221, 342] width 18 height 18
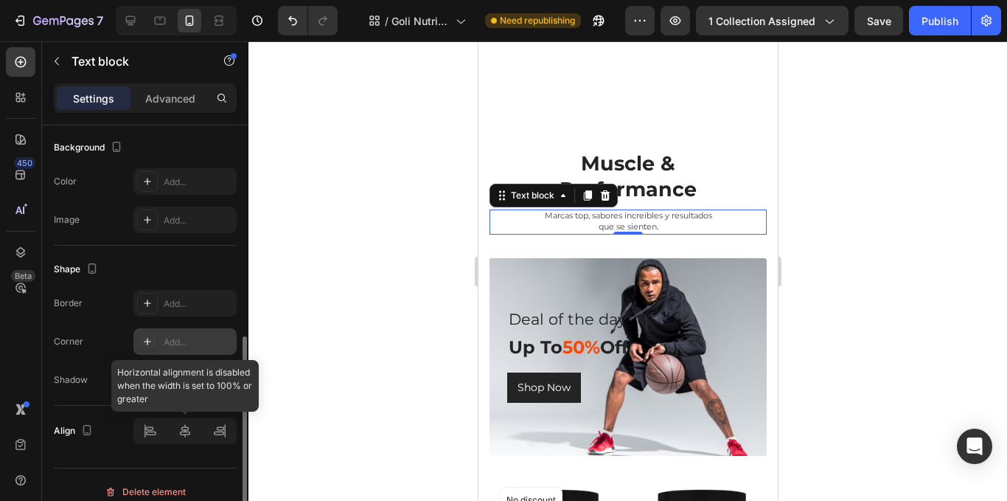
click at [188, 431] on div at bounding box center [184, 430] width 103 height 27
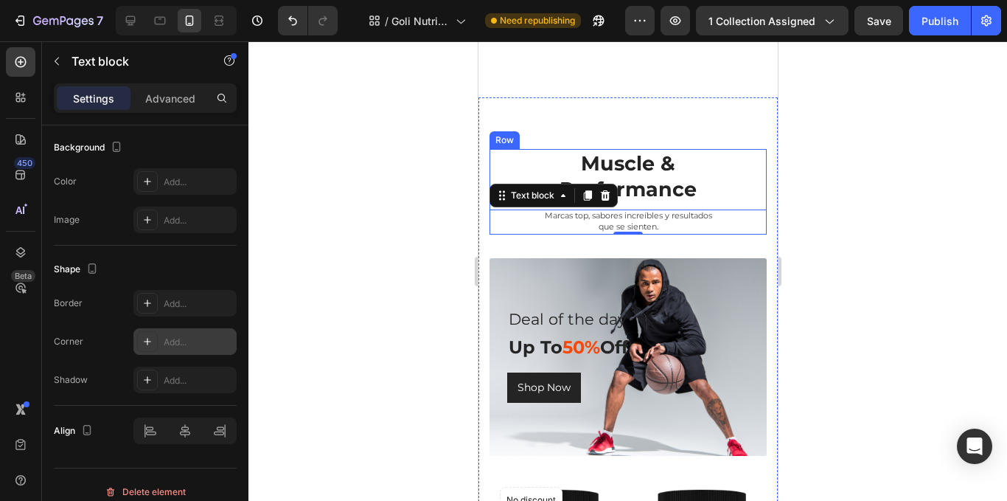
click at [745, 178] on div "Muscle & Performance Heading Marcas top, sabores increíbles y resultados que se…" at bounding box center [627, 191] width 277 height 85
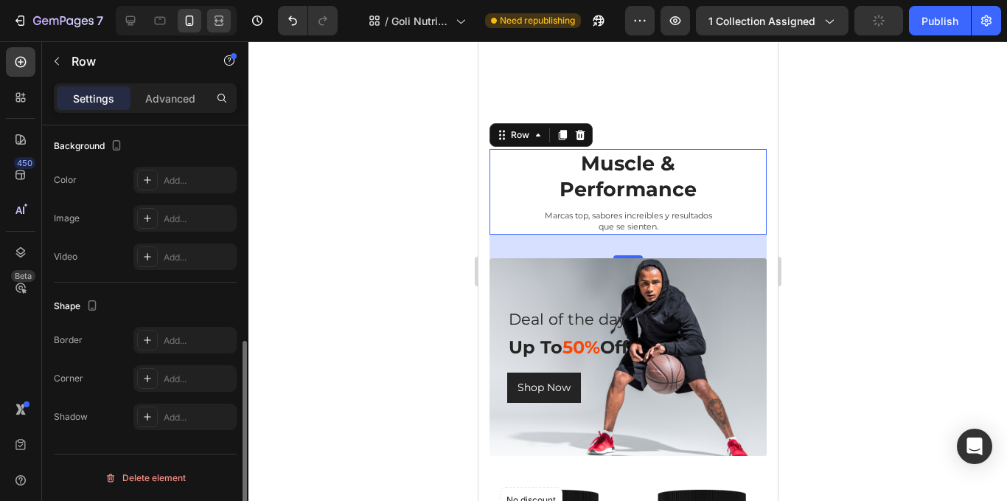
scroll to position [370, 0]
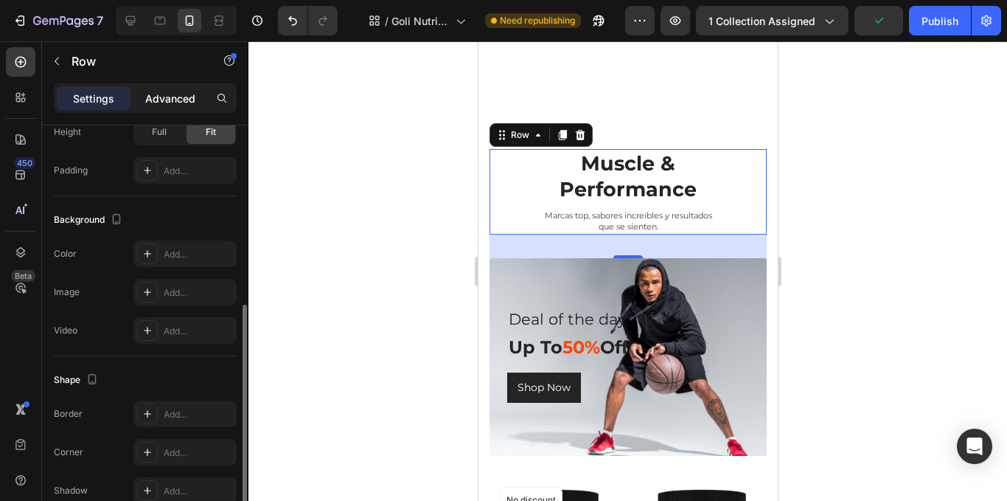
drag, startPoint x: 178, startPoint y: 92, endPoint x: 169, endPoint y: 96, distance: 9.6
click at [177, 93] on p "Advanced" at bounding box center [170, 98] width 50 height 15
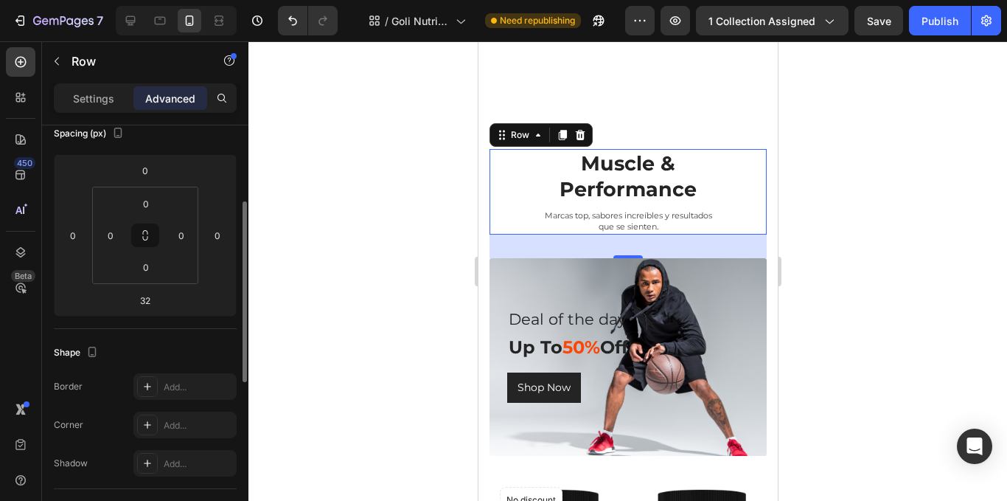
scroll to position [0, 0]
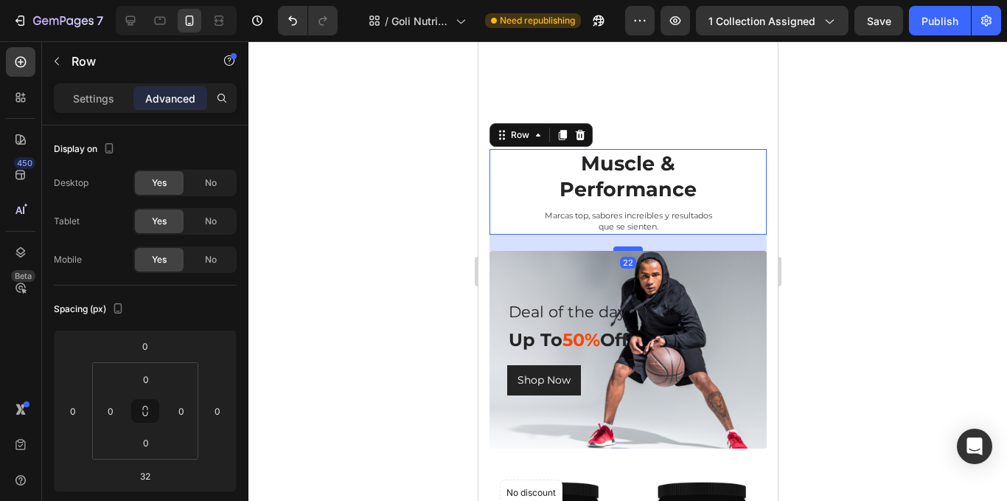
drag, startPoint x: 630, startPoint y: 229, endPoint x: 635, endPoint y: 222, distance: 8.6
click at [635, 246] on div at bounding box center [627, 248] width 29 height 4
type input "22"
click at [853, 194] on div at bounding box center [627, 270] width 759 height 459
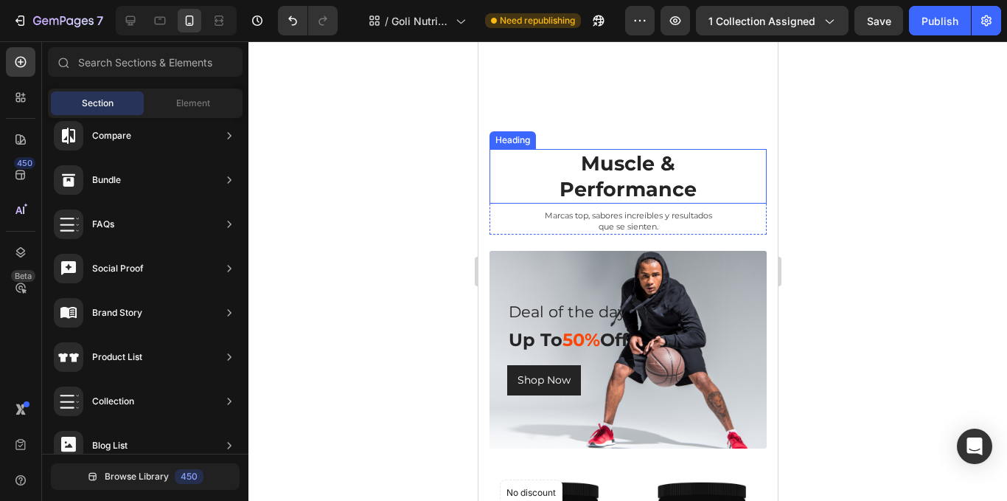
click at [672, 169] on h2 "Muscle & Performance" at bounding box center [627, 176] width 277 height 55
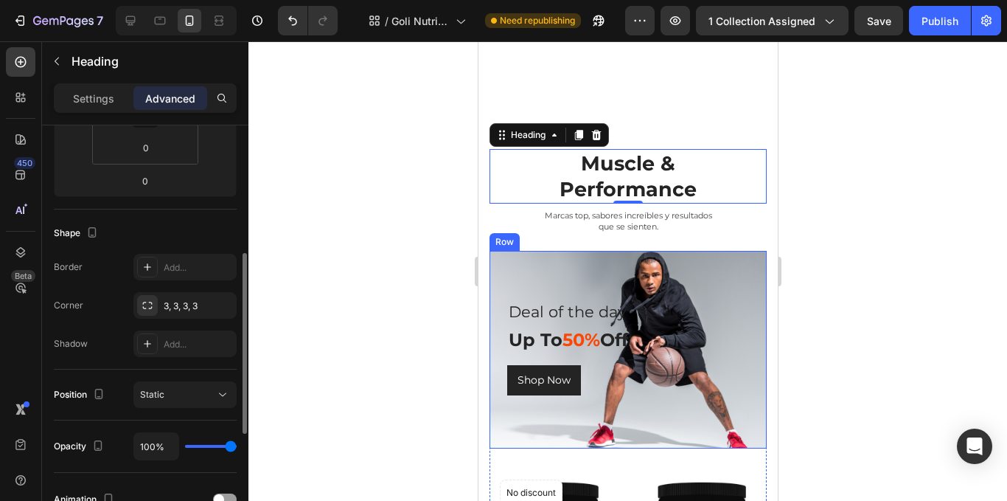
scroll to position [369, 0]
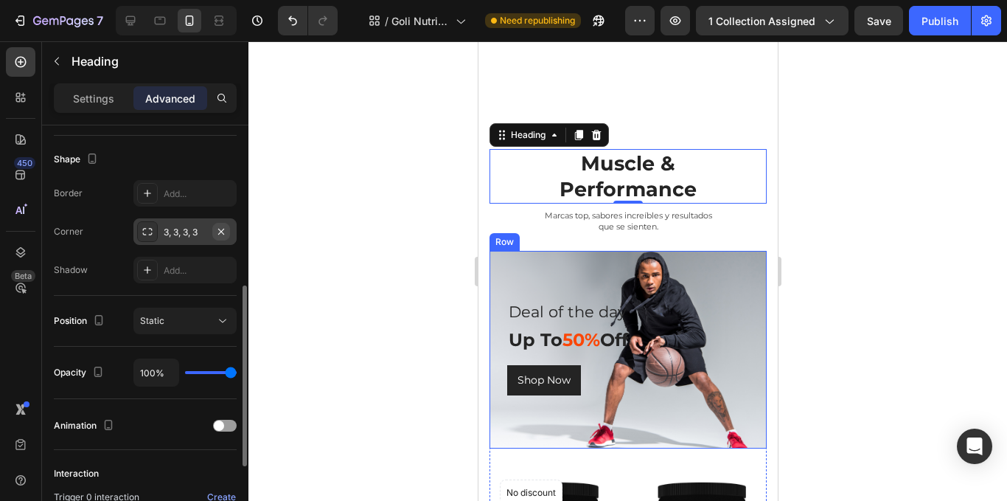
click at [225, 234] on icon "button" at bounding box center [221, 232] width 12 height 12
click at [192, 316] on div "Static" at bounding box center [177, 320] width 75 height 13
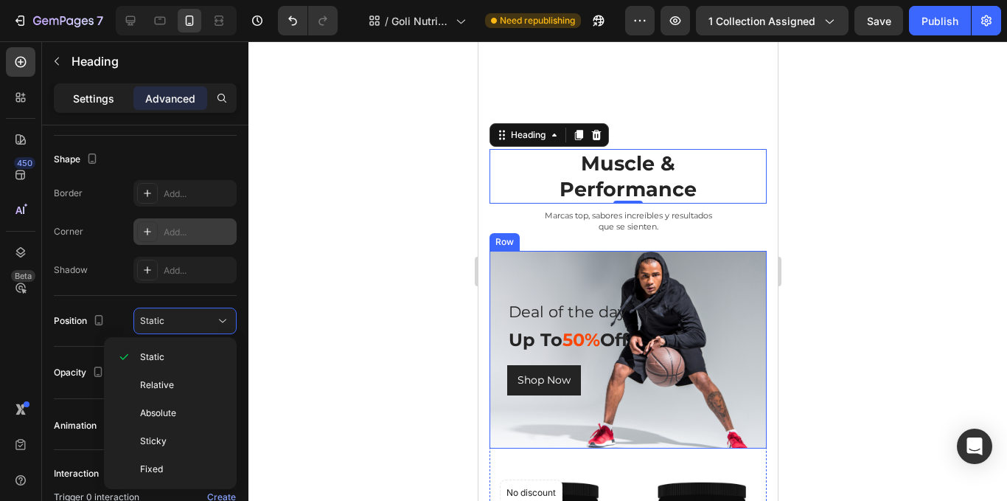
click at [100, 100] on p "Settings" at bounding box center [93, 98] width 41 height 15
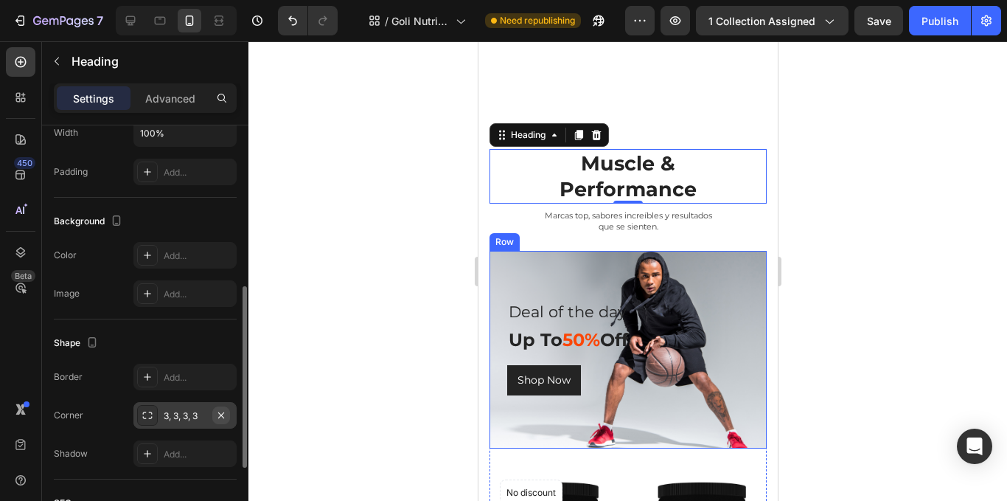
drag, startPoint x: 212, startPoint y: 397, endPoint x: 213, endPoint y: 419, distance: 22.2
click at [211, 413] on div "Border Add... Corner 3, 3, 3, 3 Shadow Add..." at bounding box center [145, 415] width 183 height 103
click at [215, 413] on button "button" at bounding box center [221, 415] width 18 height 18
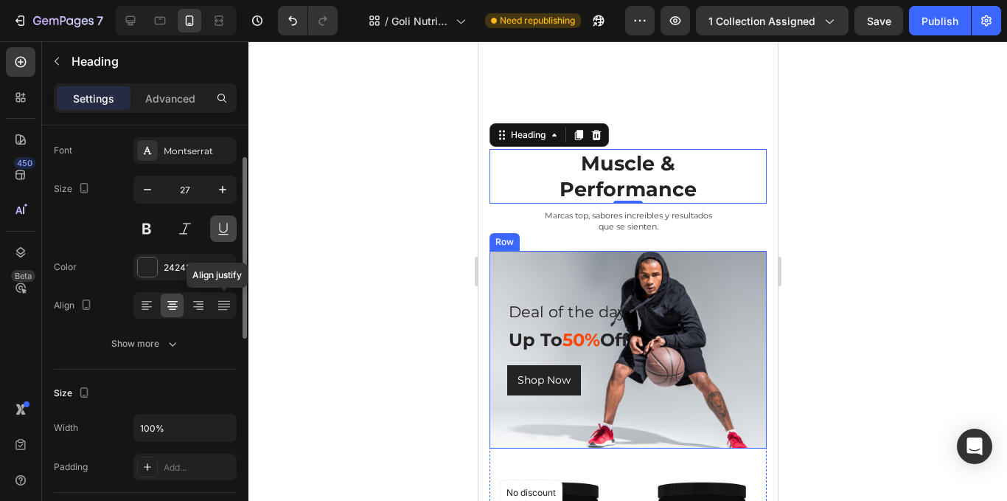
scroll to position [0, 0]
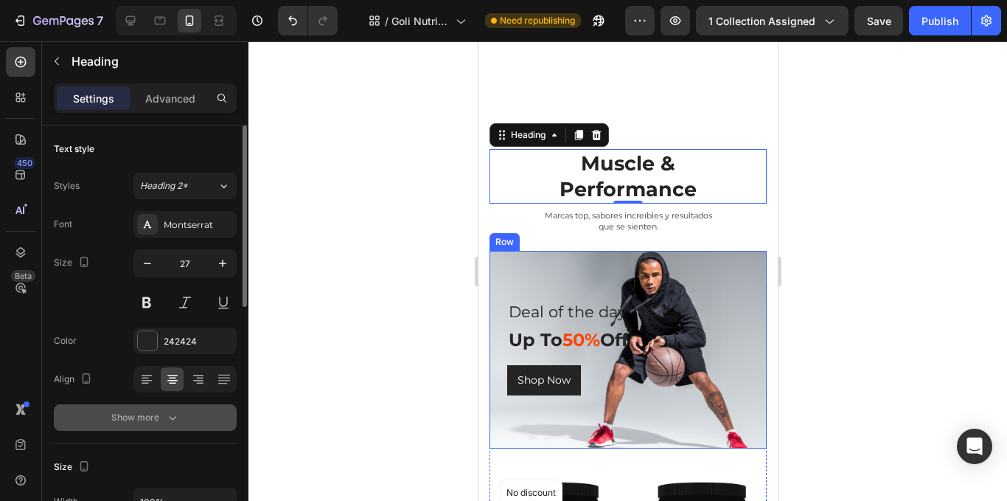
click at [151, 421] on div "Show more" at bounding box center [145, 417] width 69 height 15
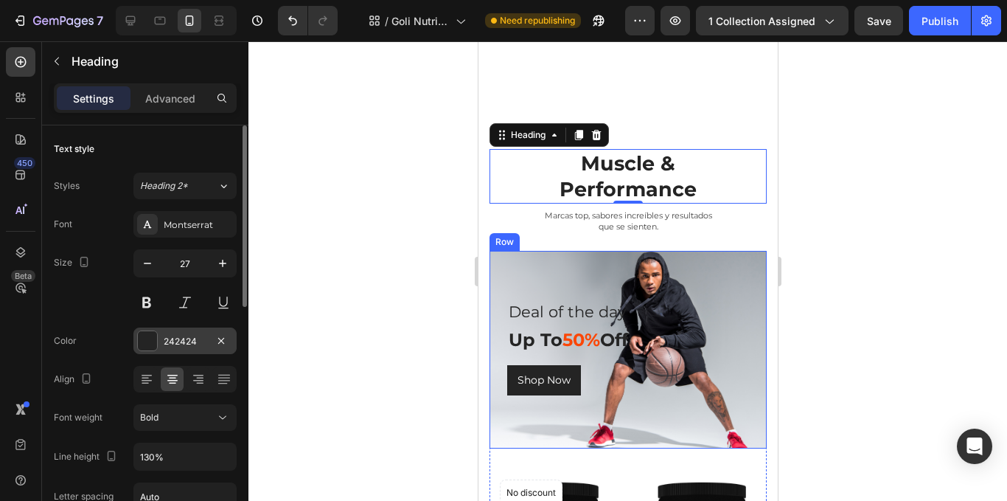
scroll to position [147, 0]
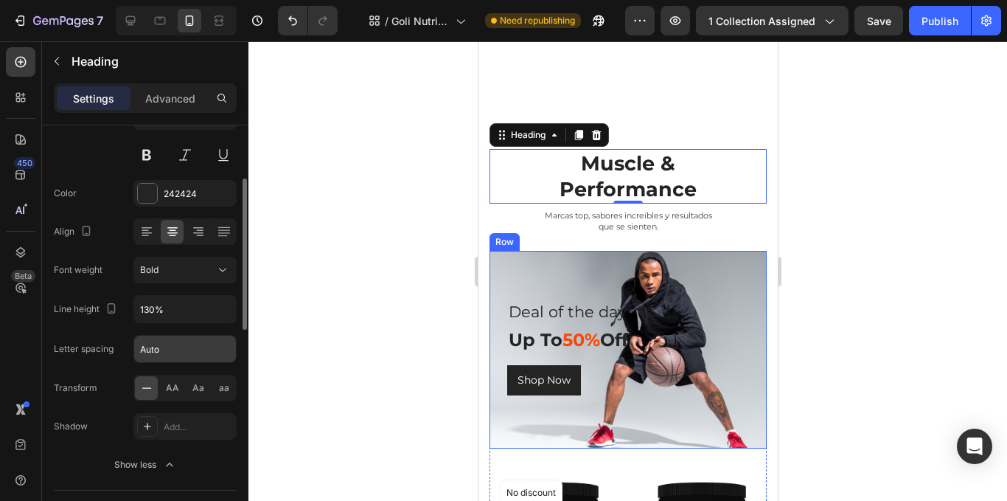
click at [171, 336] on input "Auto" at bounding box center [185, 348] width 102 height 27
type input "1.5"
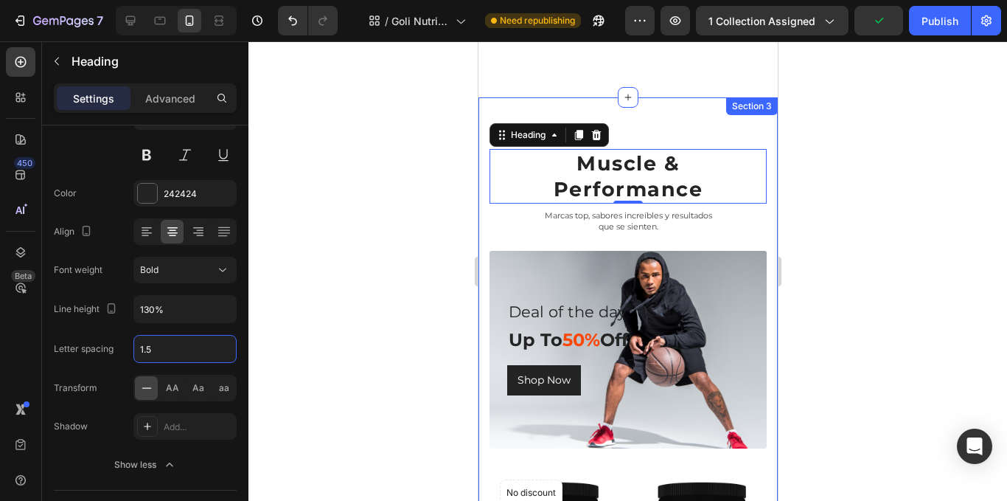
click at [417, 198] on div at bounding box center [627, 270] width 759 height 459
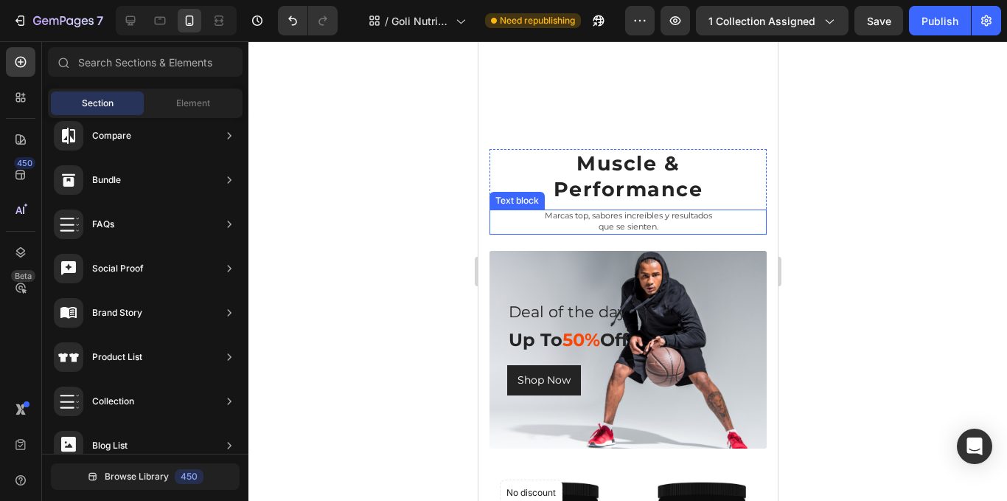
click at [661, 210] on span "Marcas top, sabores increíbles y resultados" at bounding box center [627, 215] width 167 height 10
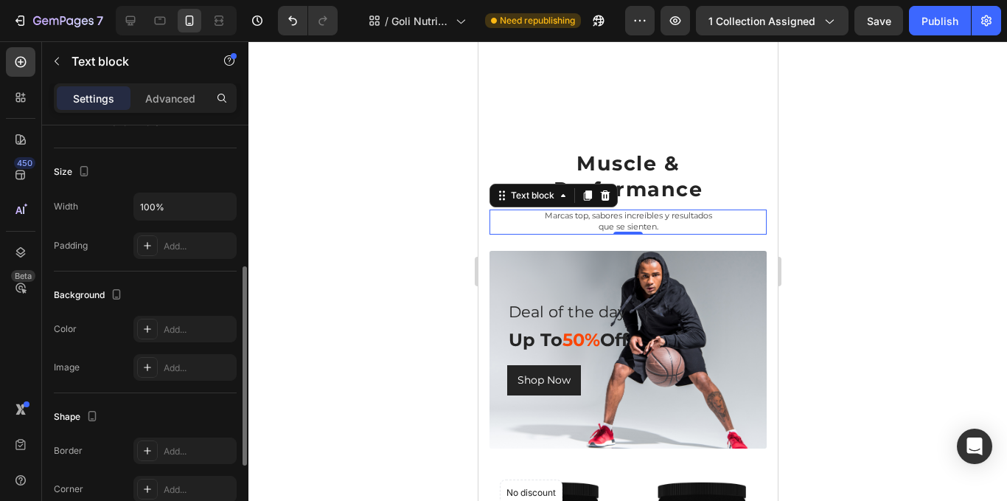
scroll to position [0, 0]
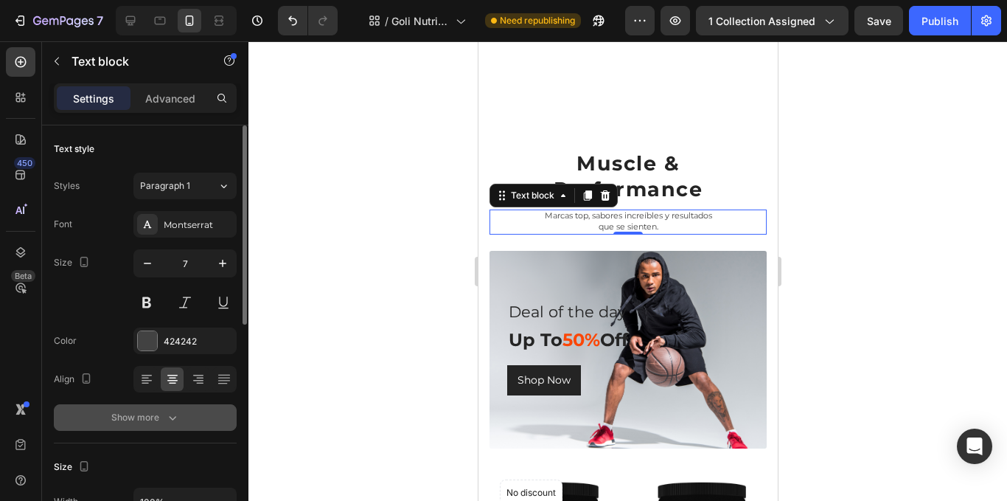
click at [134, 412] on div "Show more" at bounding box center [145, 417] width 69 height 15
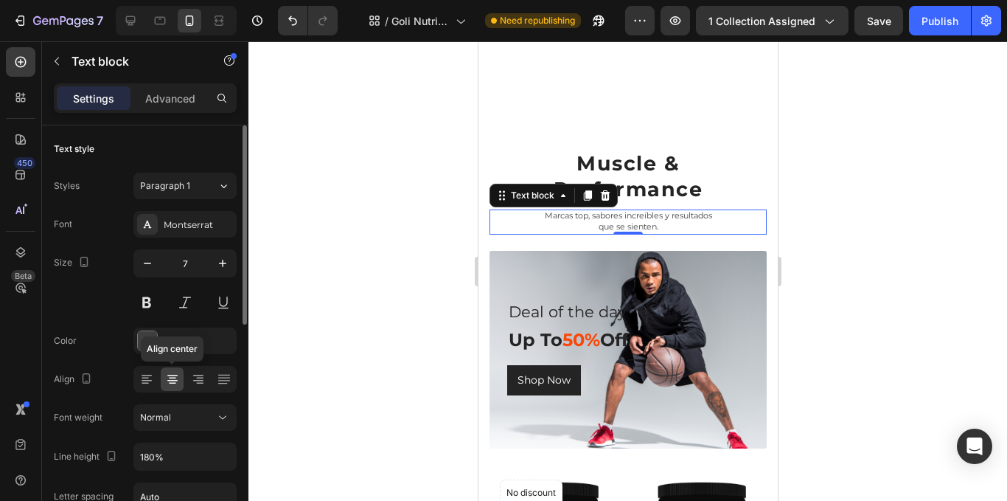
scroll to position [221, 0]
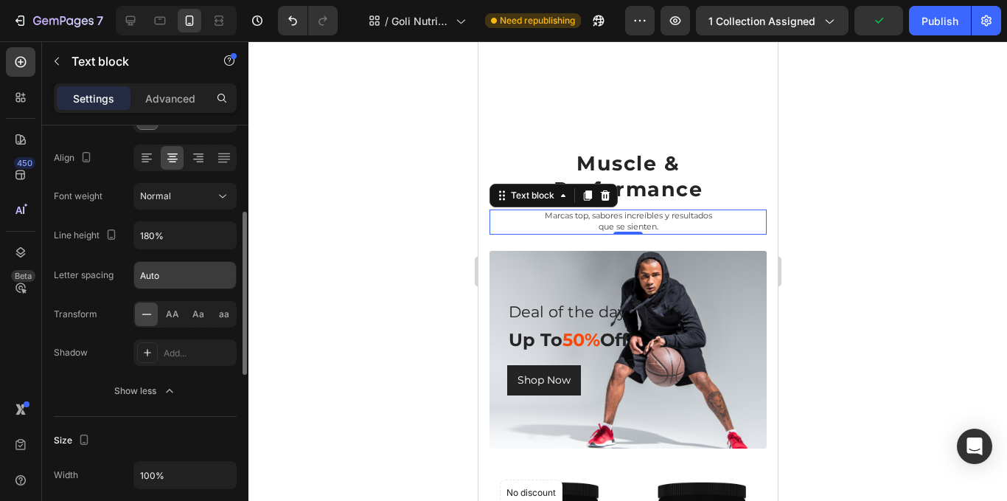
click at [189, 288] on div "Auto" at bounding box center [184, 275] width 103 height 28
click at [177, 282] on input "Auto" at bounding box center [185, 275] width 102 height 27
type input "1"
type input "-.2"
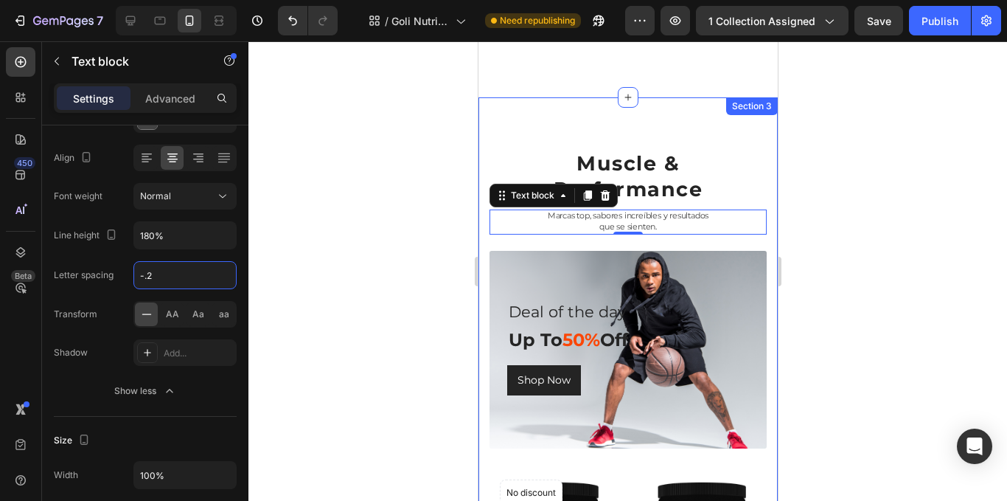
click at [908, 212] on div at bounding box center [627, 270] width 759 height 459
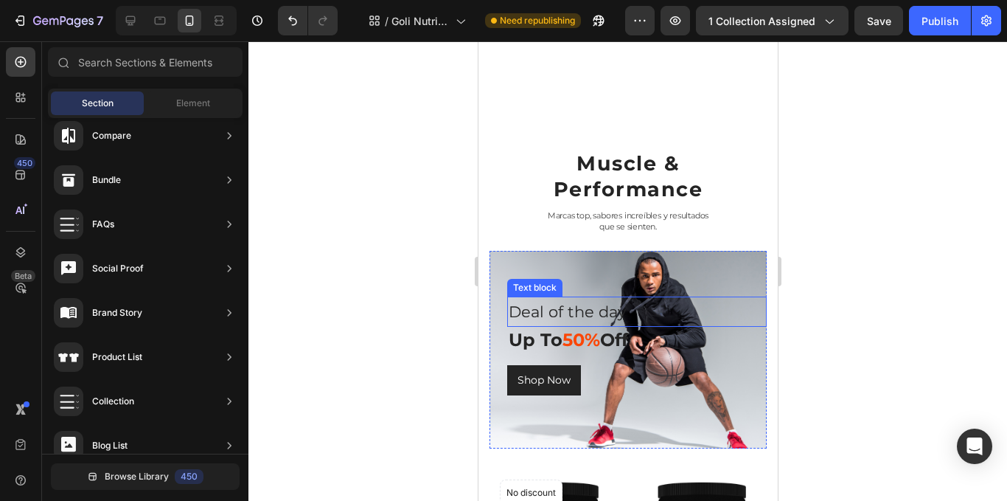
click at [624, 298] on p "Deal of the day" at bounding box center [636, 312] width 257 height 28
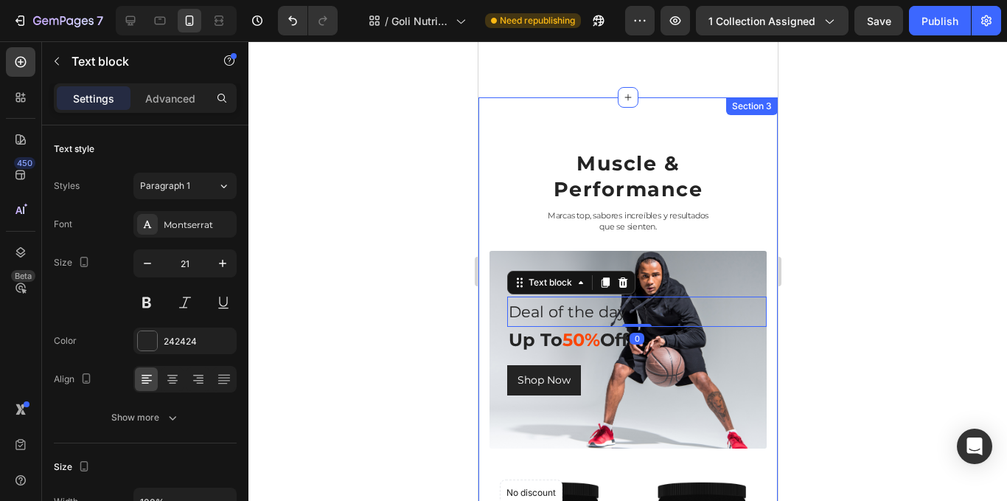
click at [921, 282] on div at bounding box center [627, 270] width 759 height 459
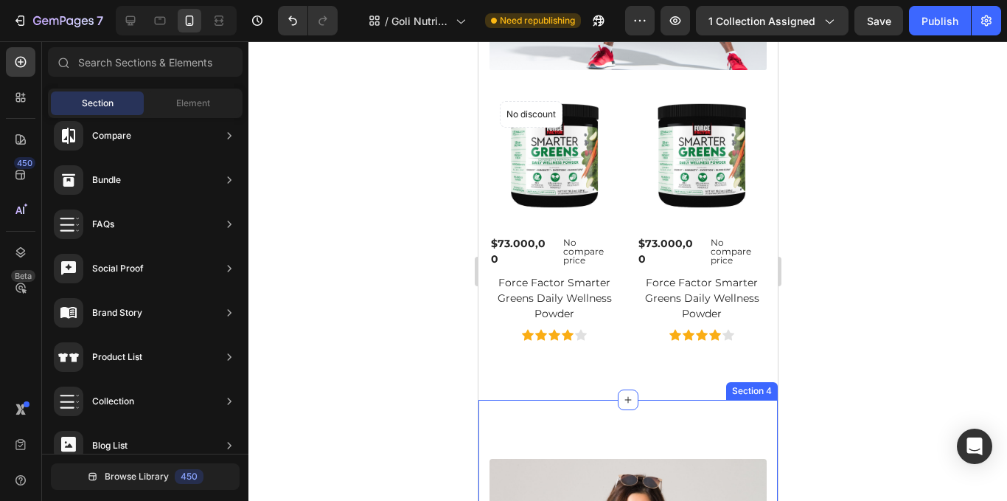
scroll to position [1991, 0]
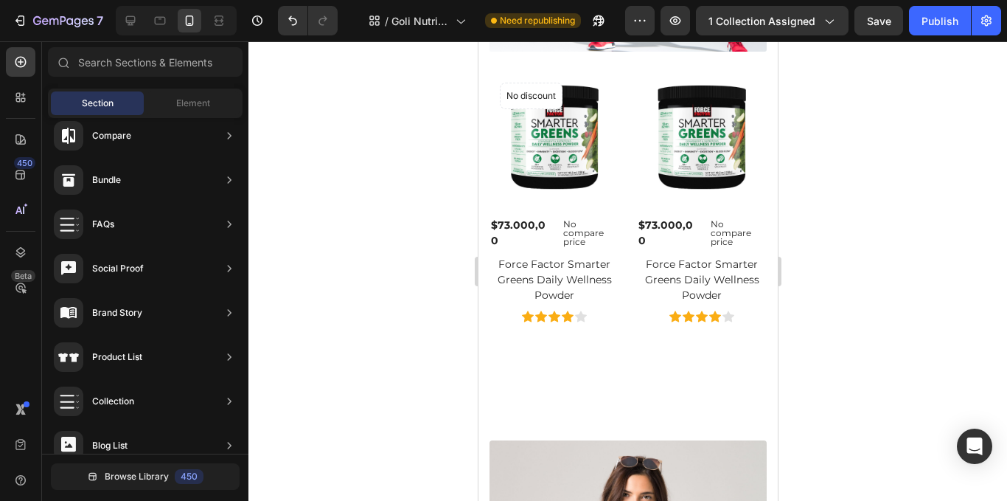
click at [824, 294] on div at bounding box center [627, 270] width 759 height 459
click at [855, 203] on div at bounding box center [627, 270] width 759 height 459
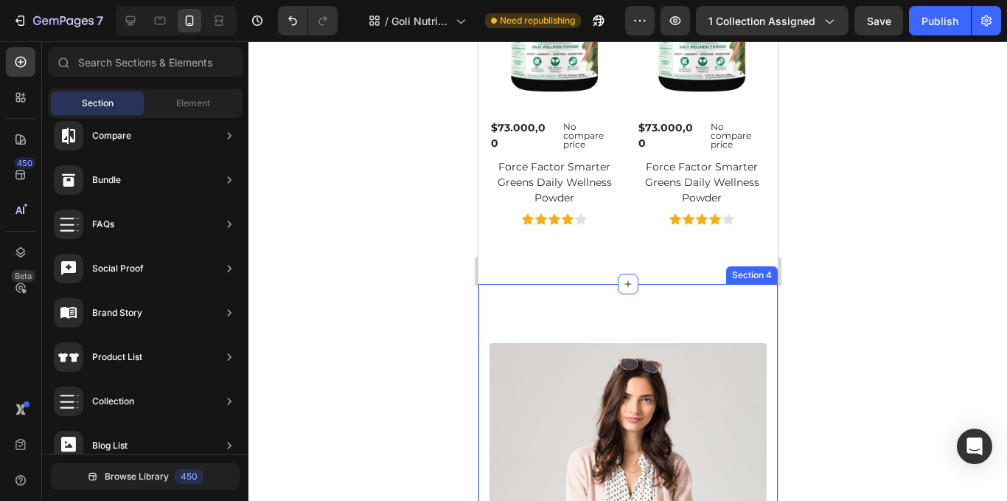
scroll to position [2212, 0]
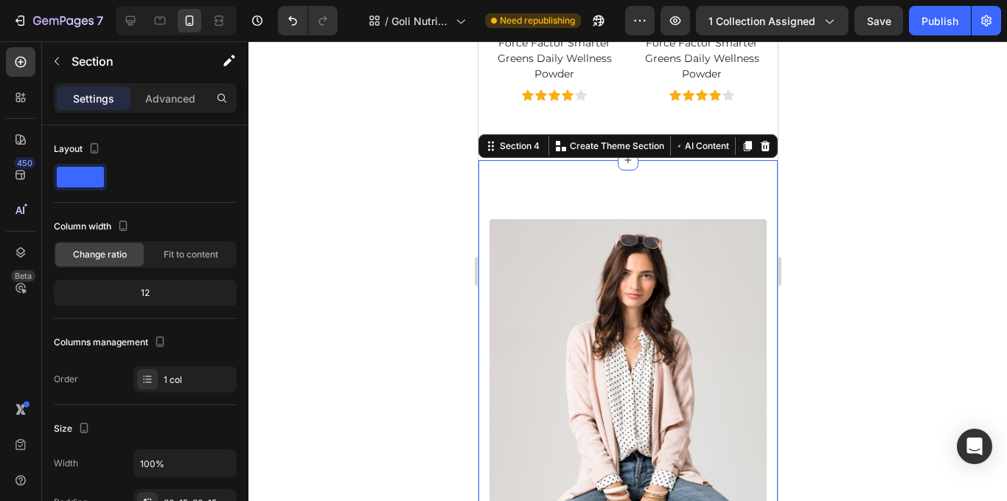
click at [876, 197] on div at bounding box center [627, 270] width 759 height 459
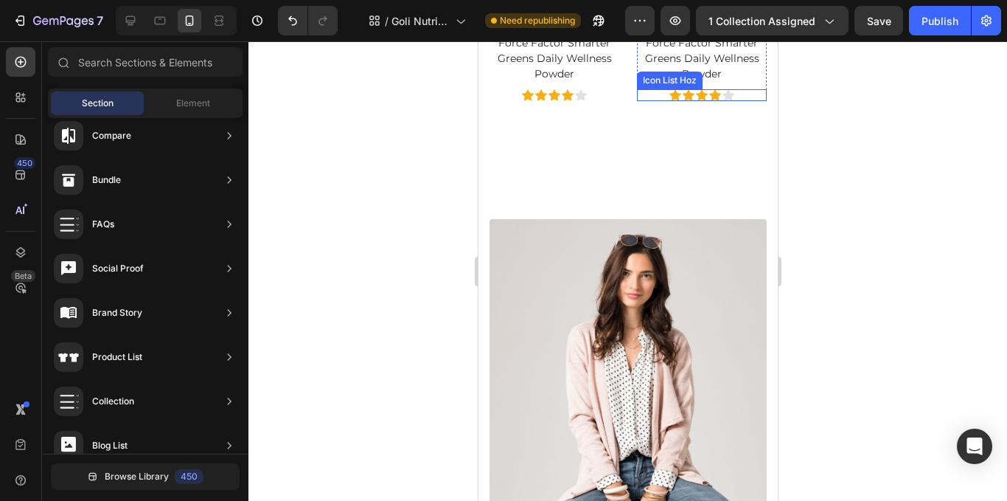
click at [740, 89] on div "Icon Icon Icon Icon Icon" at bounding box center [701, 95] width 130 height 12
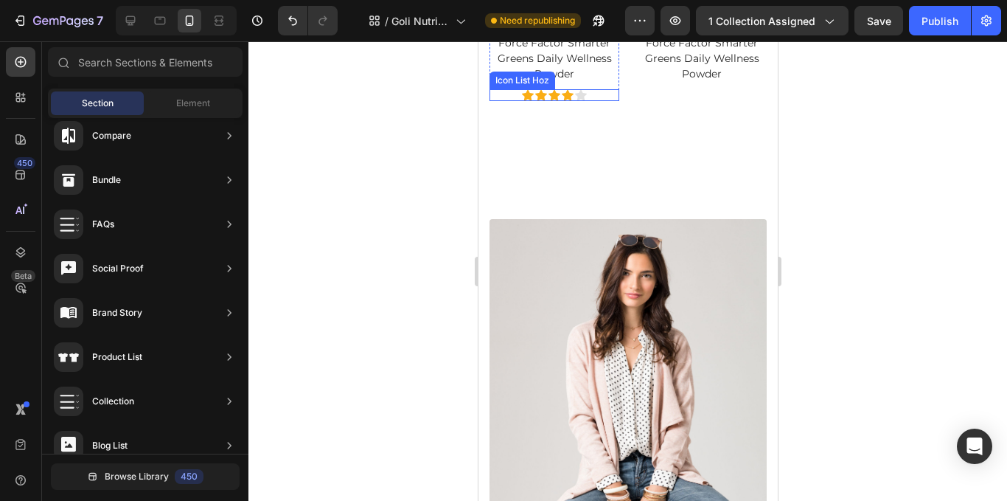
click at [603, 89] on div "Icon Icon Icon Icon Icon" at bounding box center [554, 95] width 130 height 12
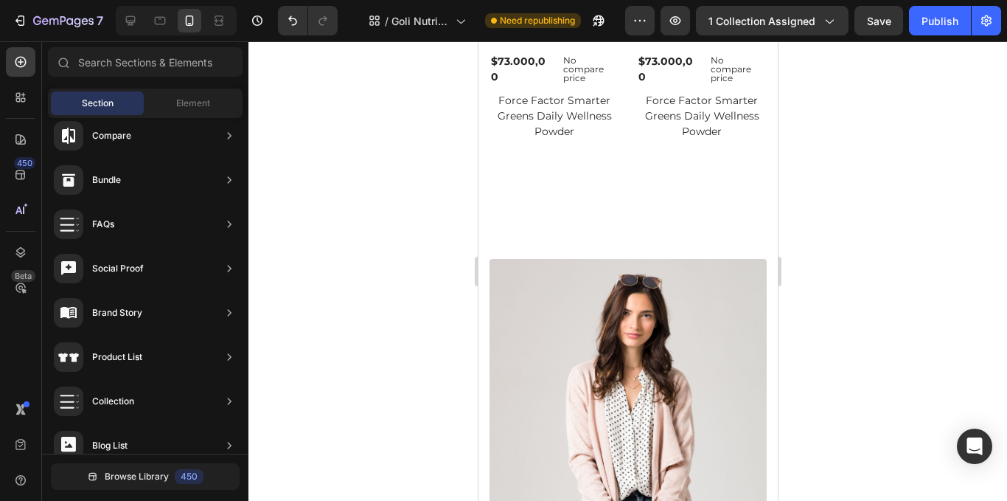
scroll to position [2065, 0]
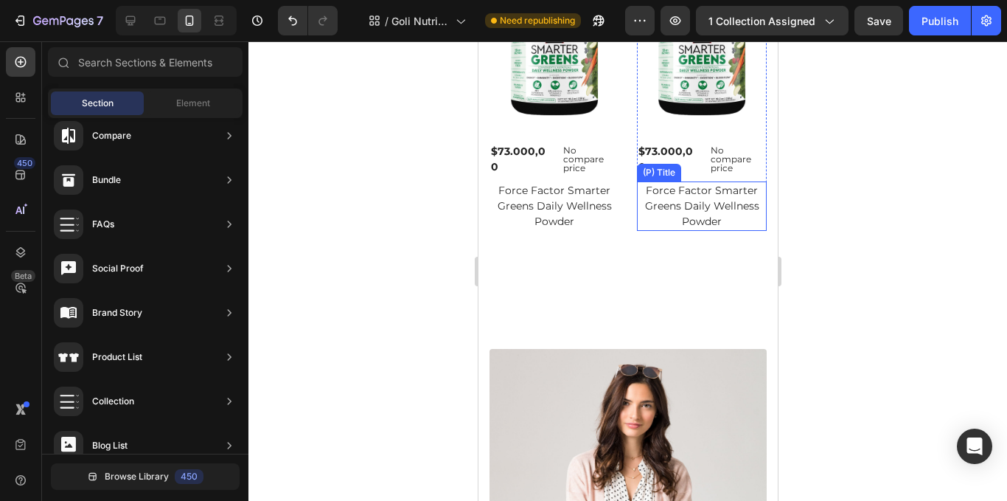
click at [681, 207] on h1 "Force Factor Smarter Greens Daily Wellness Powder" at bounding box center [701, 205] width 130 height 49
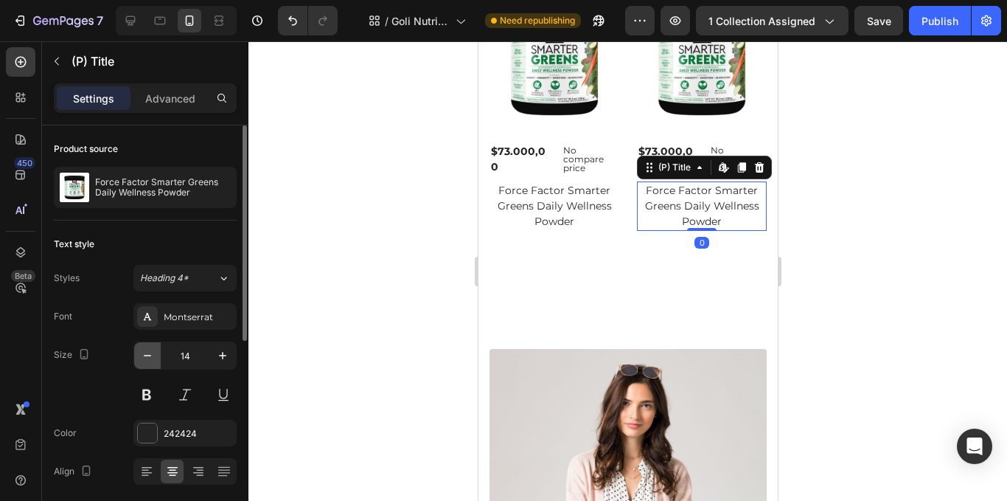
click at [145, 366] on button "button" at bounding box center [147, 355] width 27 height 27
click at [157, 354] on button "button" at bounding box center [147, 355] width 27 height 27
type input "11"
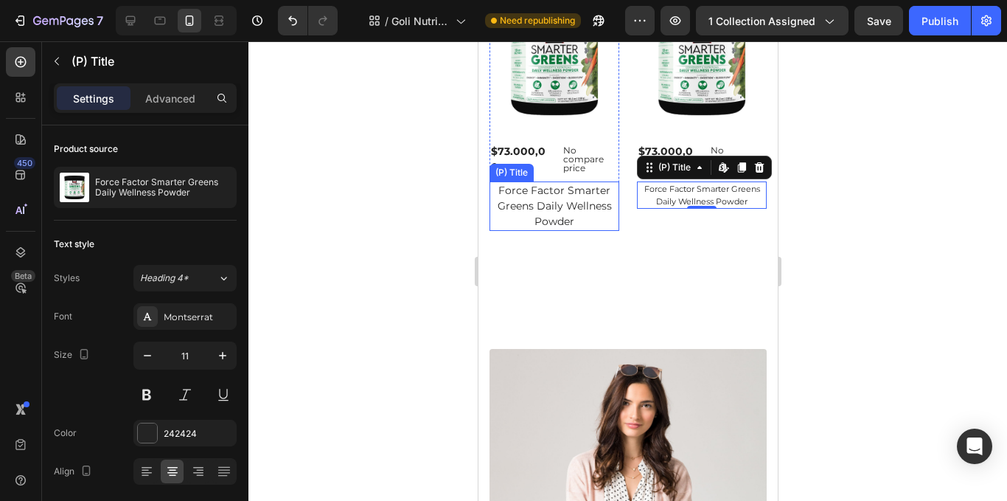
click at [538, 212] on h1 "Force Factor Smarter Greens Daily Wellness Powder" at bounding box center [554, 205] width 130 height 49
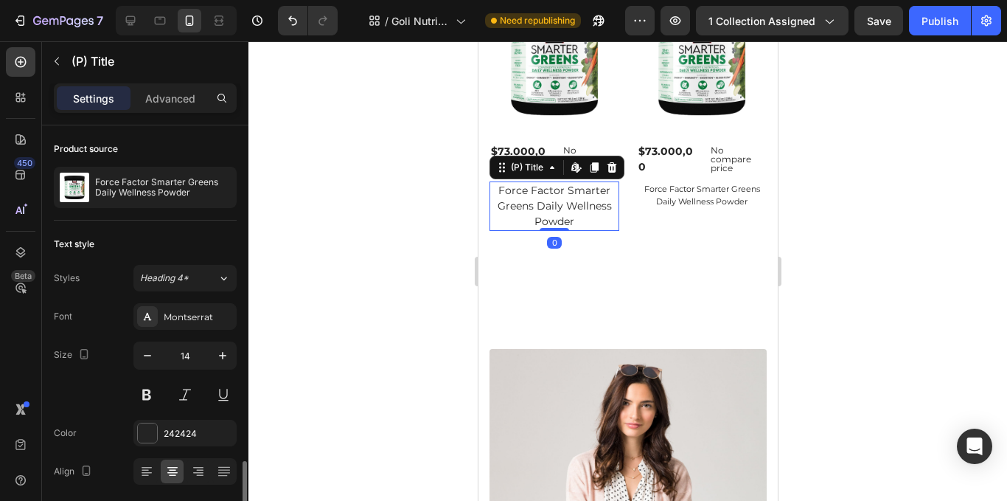
scroll to position [221, 0]
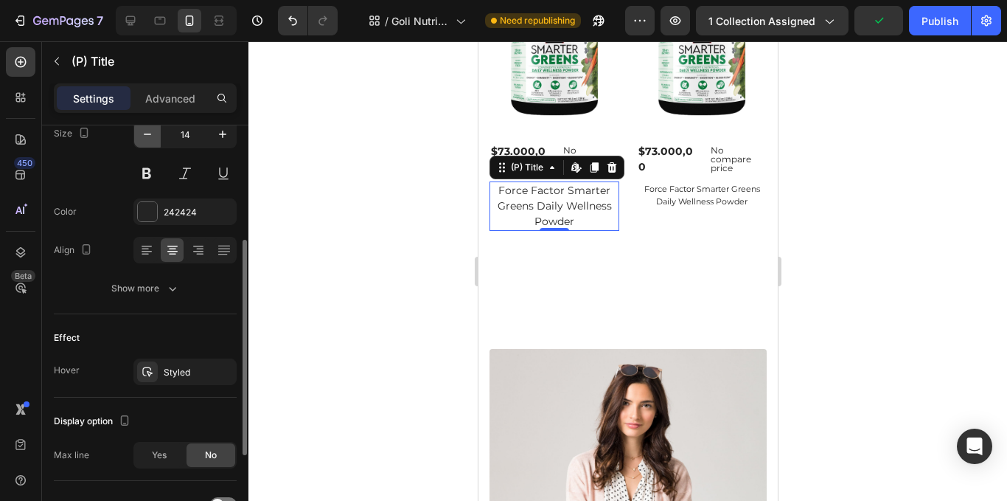
click at [146, 137] on icon "button" at bounding box center [147, 134] width 15 height 15
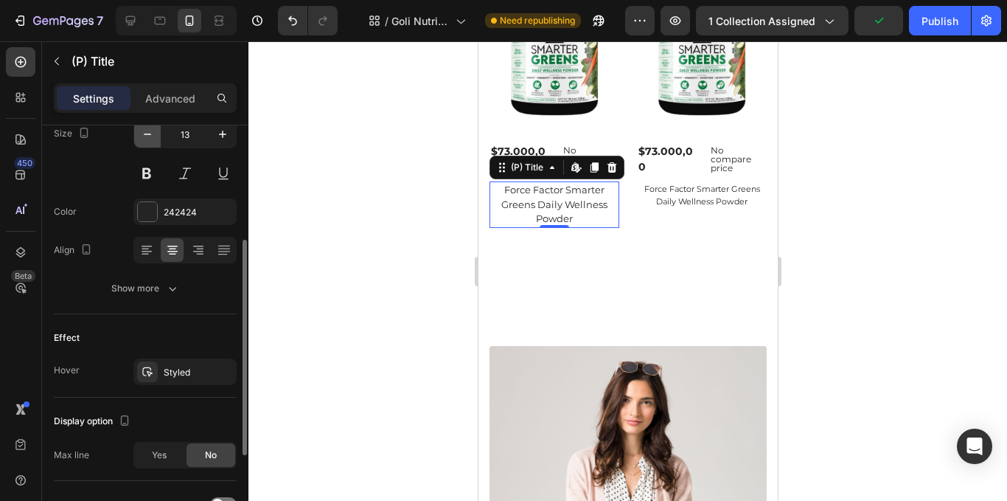
click at [146, 137] on icon "button" at bounding box center [147, 134] width 15 height 15
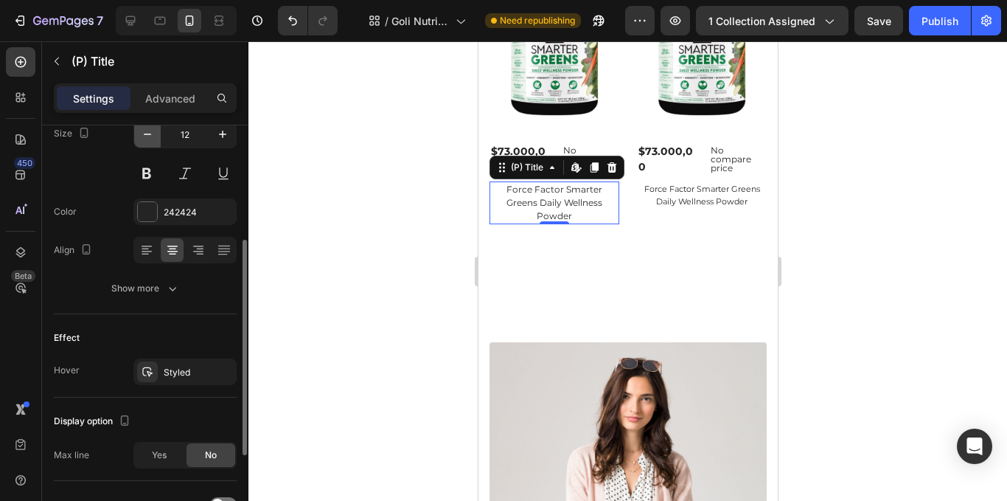
click at [146, 137] on icon "button" at bounding box center [147, 134] width 15 height 15
type input "11"
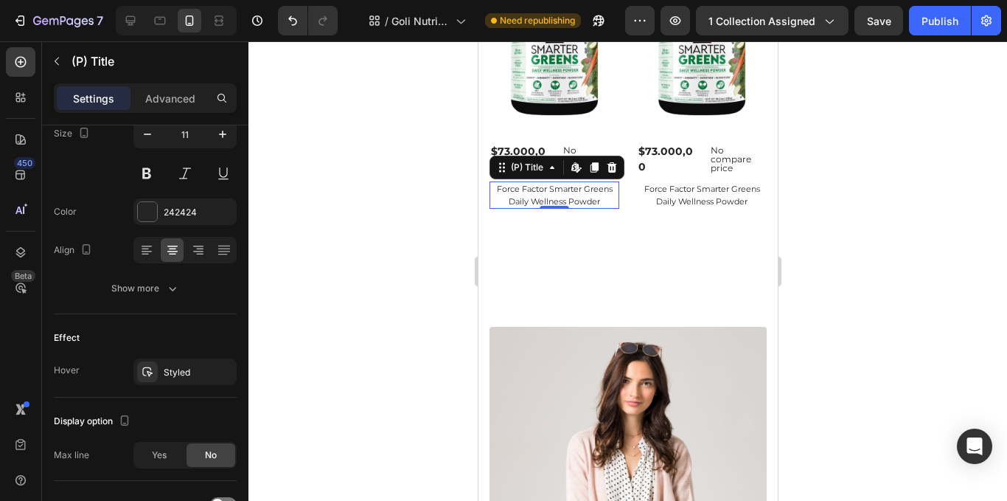
click at [842, 234] on div at bounding box center [627, 270] width 759 height 459
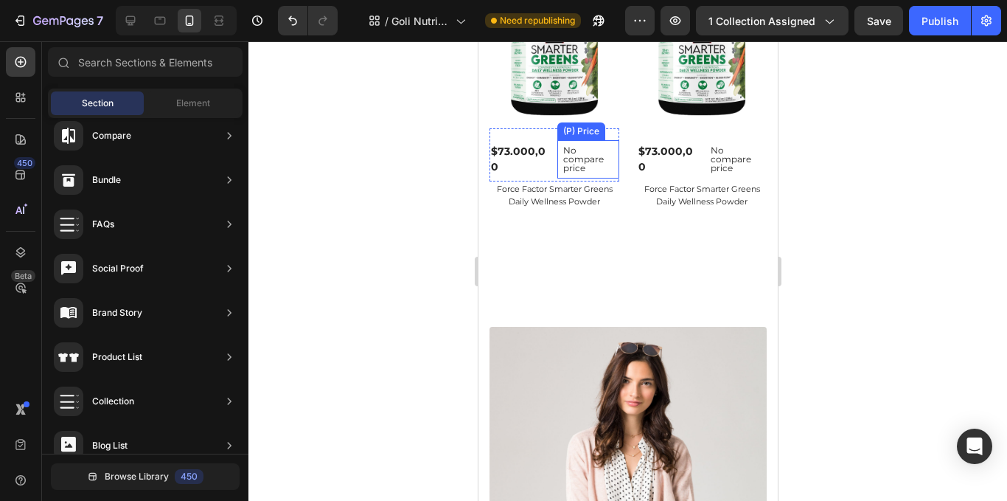
click at [574, 164] on p "No compare price" at bounding box center [588, 159] width 50 height 27
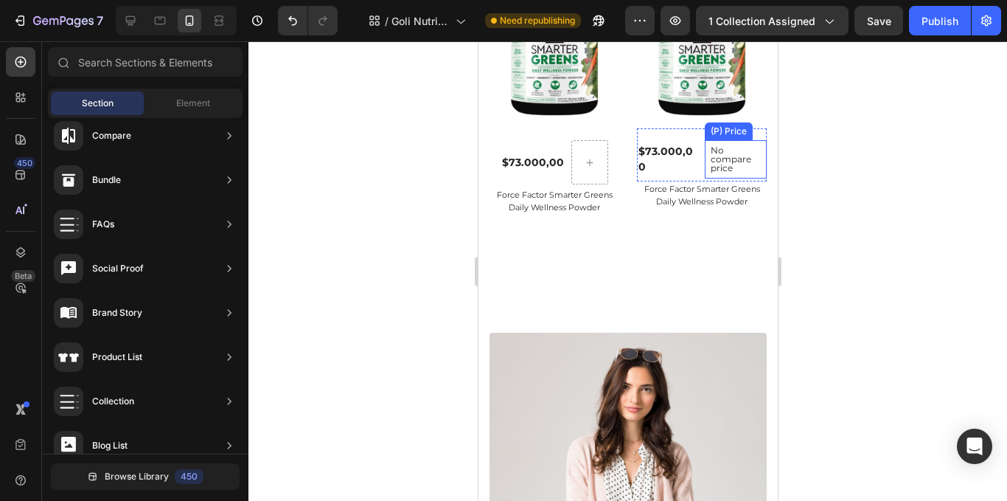
click at [714, 153] on p "No compare price" at bounding box center [735, 159] width 50 height 27
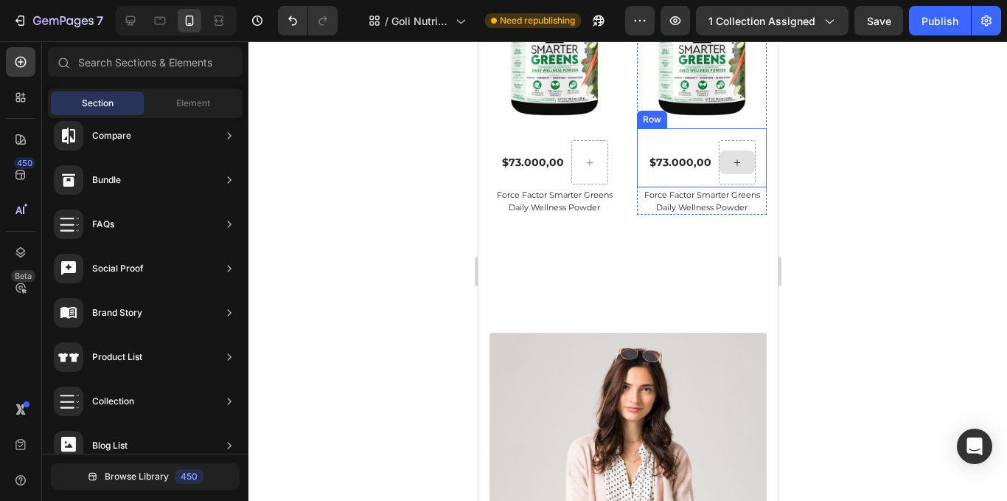
click at [728, 178] on div at bounding box center [736, 162] width 37 height 44
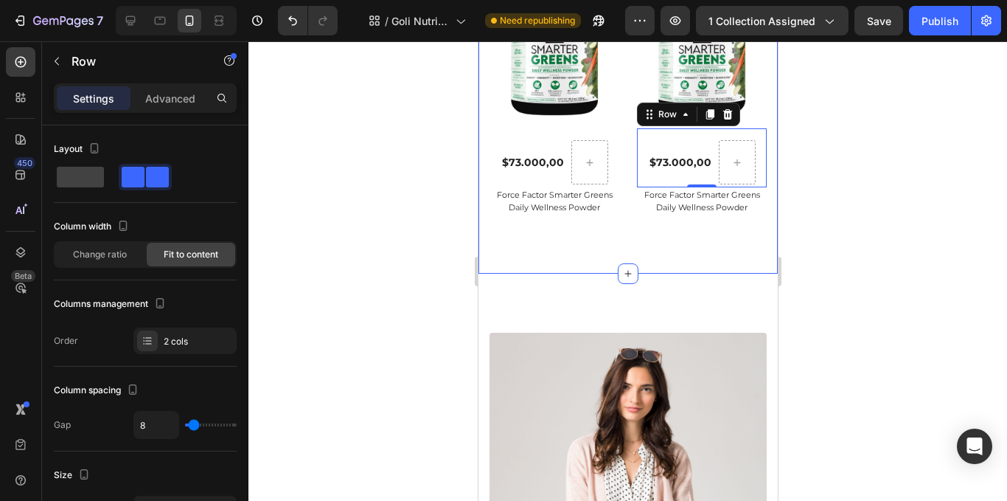
click at [877, 172] on div at bounding box center [627, 270] width 759 height 459
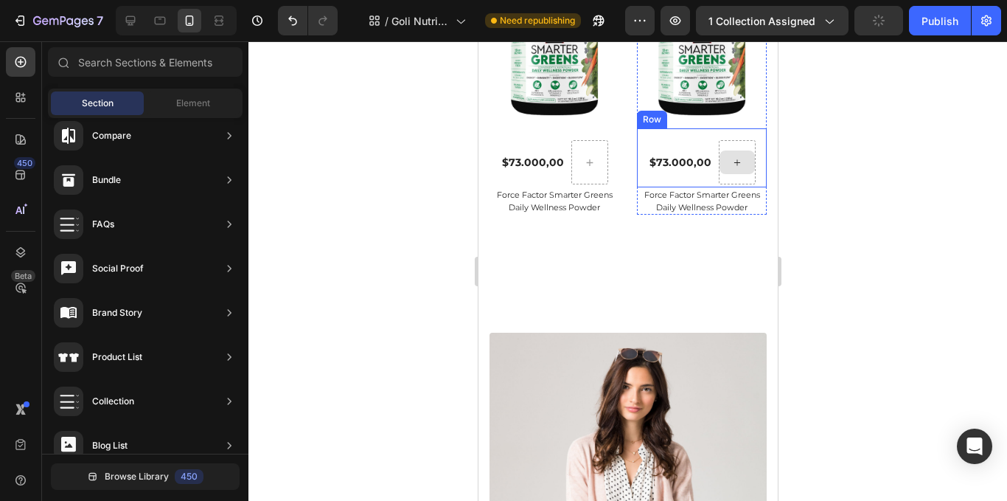
click at [737, 173] on div at bounding box center [736, 162] width 37 height 44
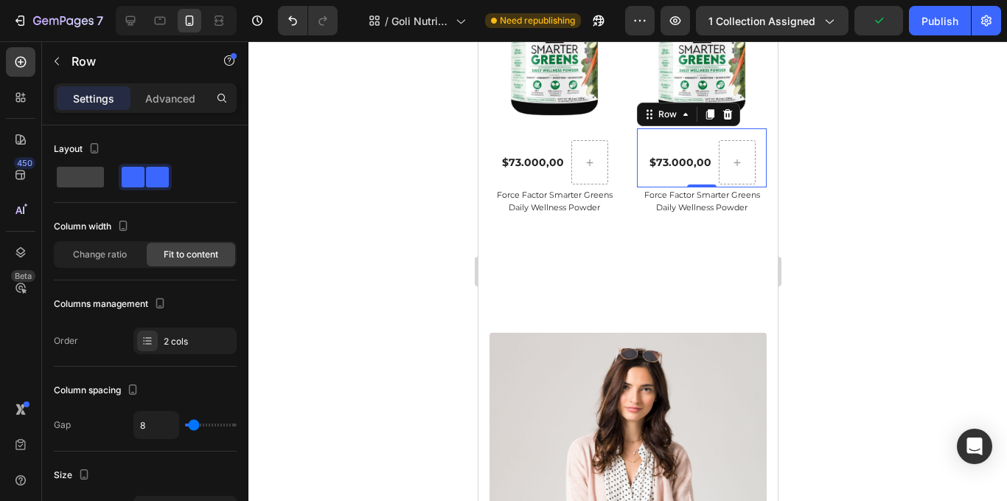
click at [902, 119] on div at bounding box center [627, 270] width 759 height 459
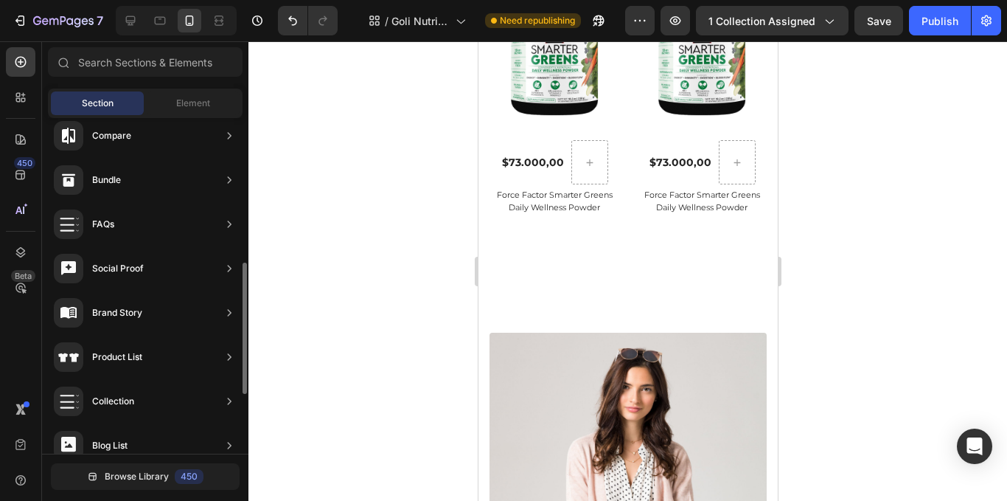
scroll to position [759, 0]
drag, startPoint x: 557, startPoint y: 139, endPoint x: 512, endPoint y: 142, distance: 45.1
click at [553, 140] on div "$73.000,00 (P) Price (P) Price" at bounding box center [532, 162] width 65 height 44
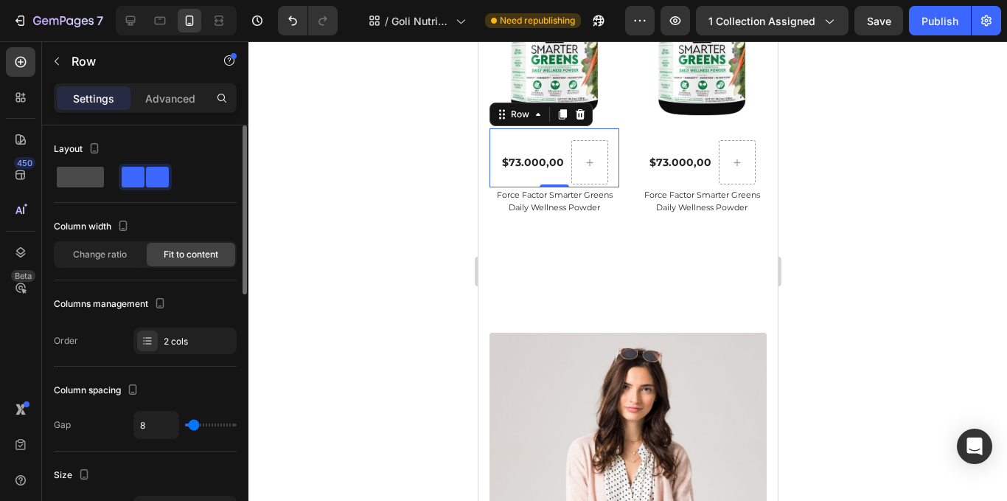
click at [90, 175] on span at bounding box center [80, 177] width 47 height 21
type input "0"
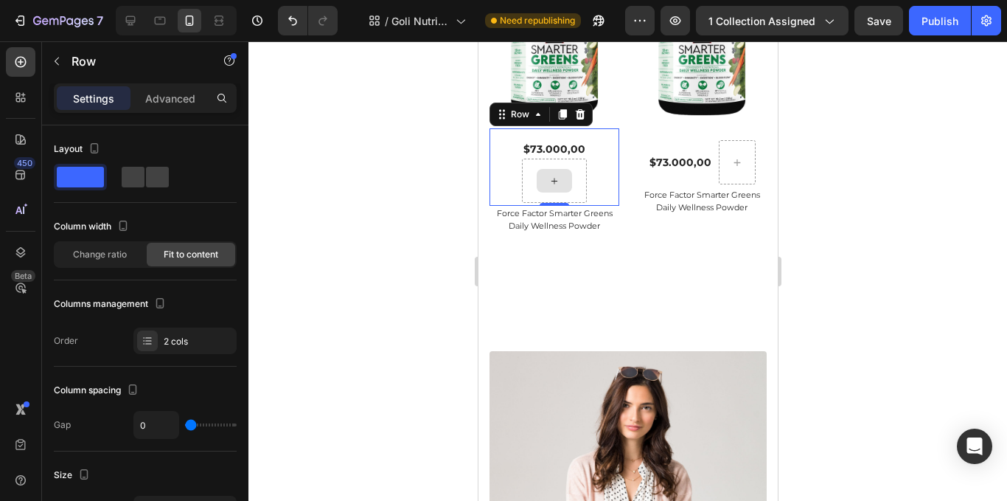
click at [575, 183] on div at bounding box center [553, 181] width 65 height 44
click at [167, 345] on div "2 cols" at bounding box center [198, 341] width 69 height 13
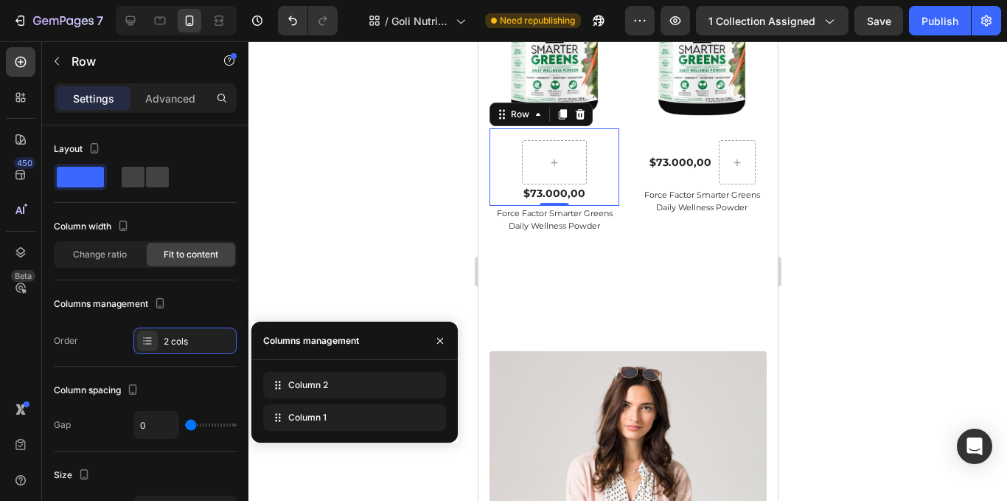
click at [963, 152] on div at bounding box center [627, 270] width 759 height 459
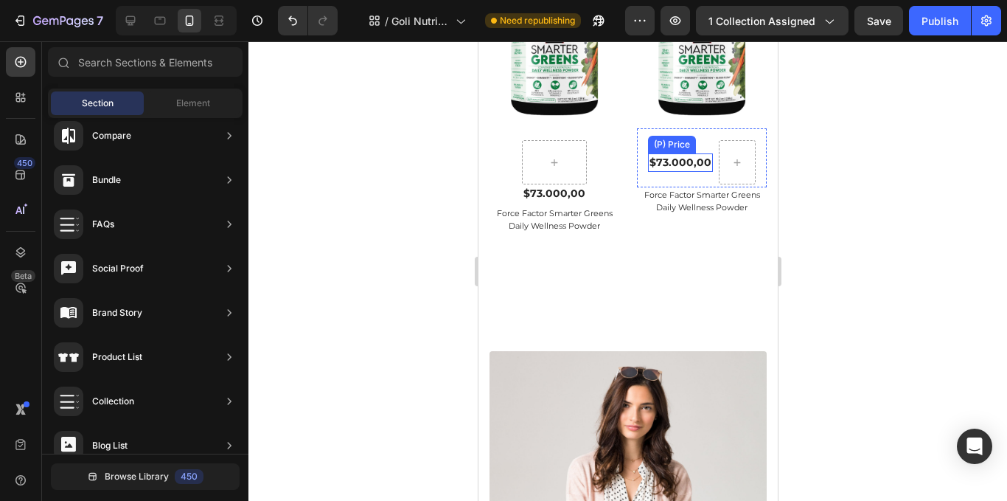
click at [689, 159] on div "$73.000,00" at bounding box center [679, 162] width 65 height 18
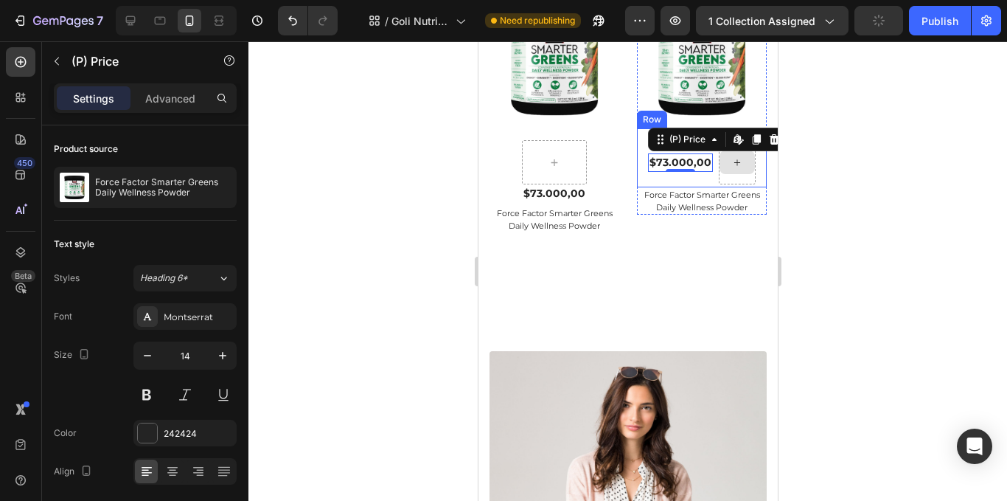
click at [731, 177] on div at bounding box center [736, 162] width 37 height 44
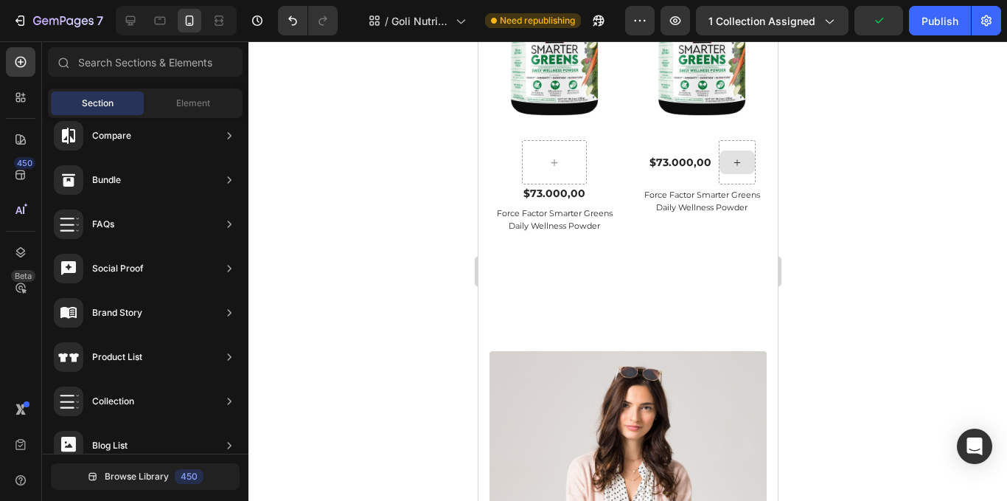
click at [732, 164] on div at bounding box center [736, 162] width 35 height 24
click at [670, 158] on div "$73.000,00" at bounding box center [679, 162] width 65 height 18
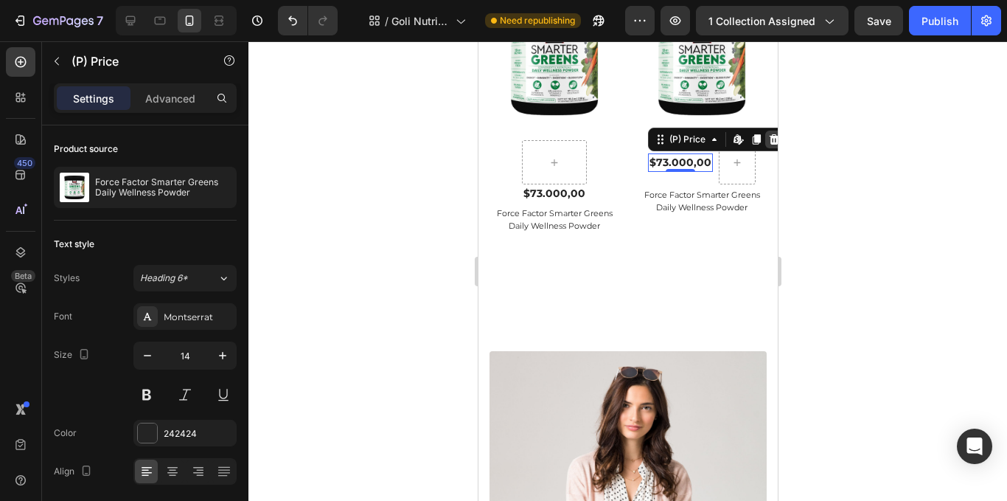
click at [765, 140] on div at bounding box center [774, 140] width 18 height 18
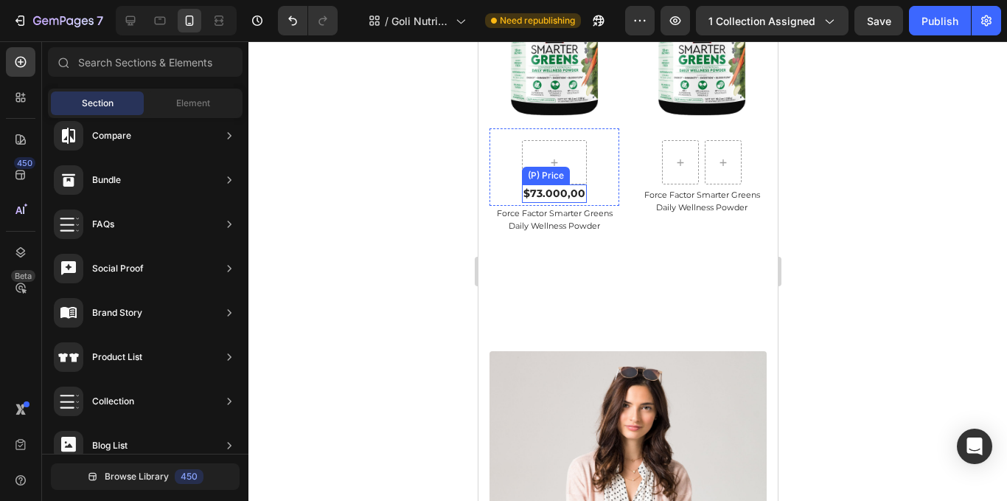
click at [568, 190] on div "$73.000,00" at bounding box center [553, 193] width 65 height 18
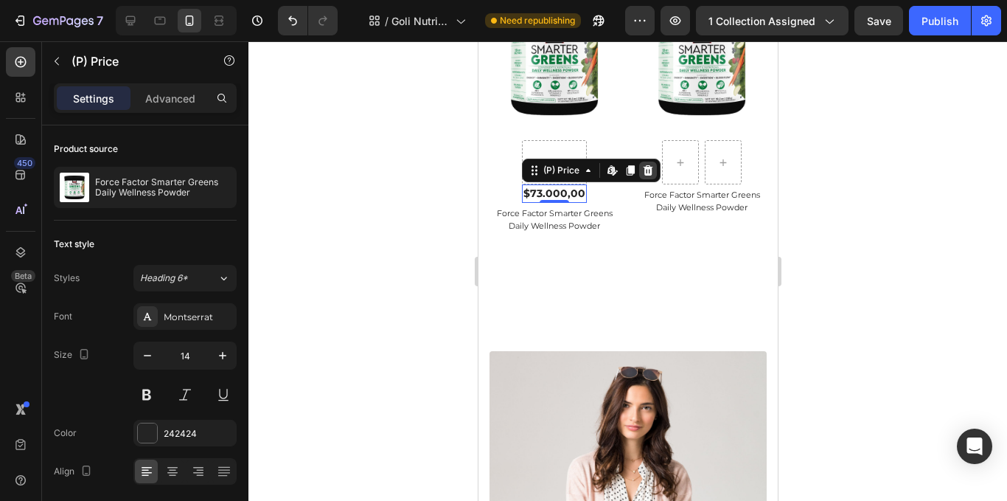
click at [645, 170] on icon at bounding box center [647, 170] width 12 height 12
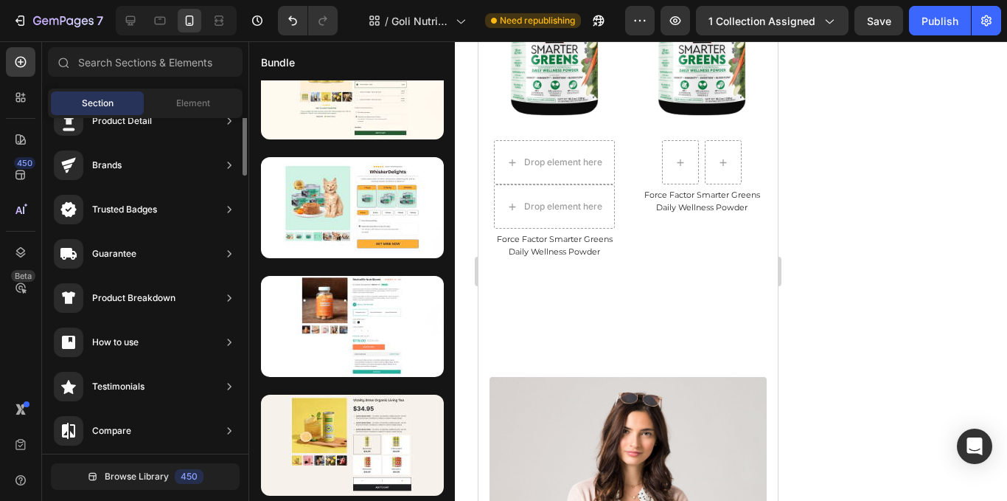
scroll to position [0, 0]
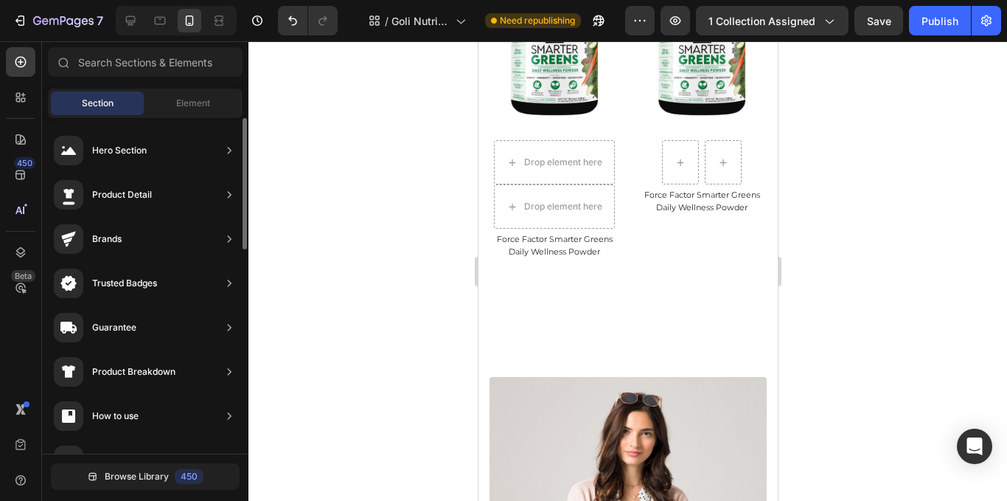
click at [183, 89] on div "Section Element" at bounding box center [145, 102] width 195 height 29
click at [182, 96] on div "Element" at bounding box center [193, 103] width 93 height 24
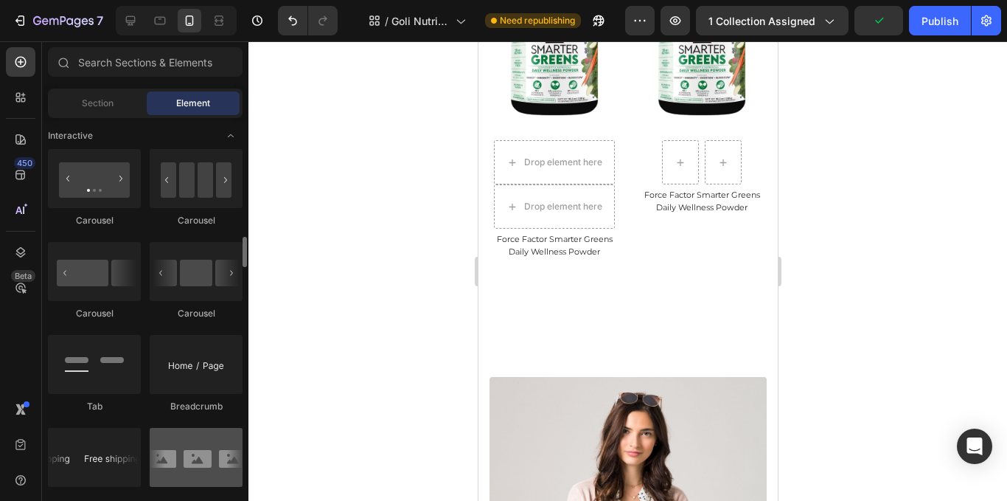
scroll to position [1253, 0]
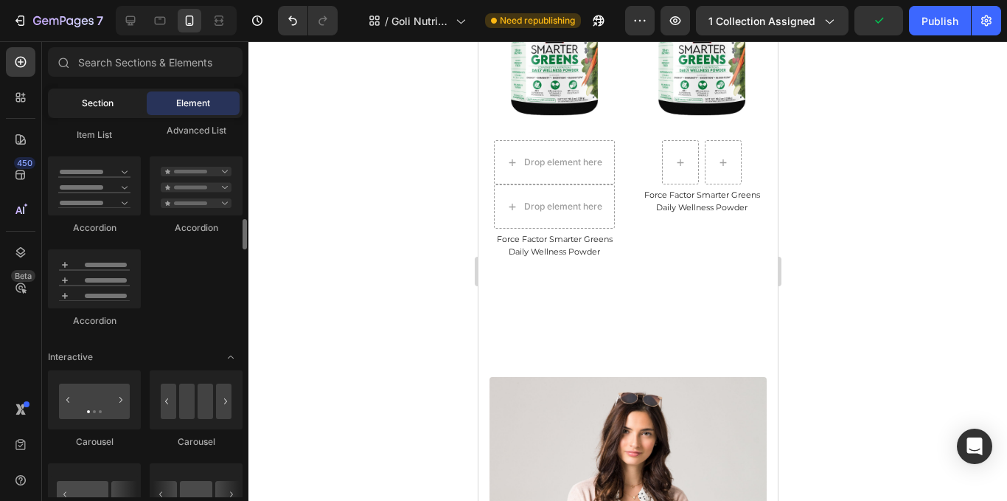
click at [129, 105] on div "Section" at bounding box center [97, 103] width 93 height 24
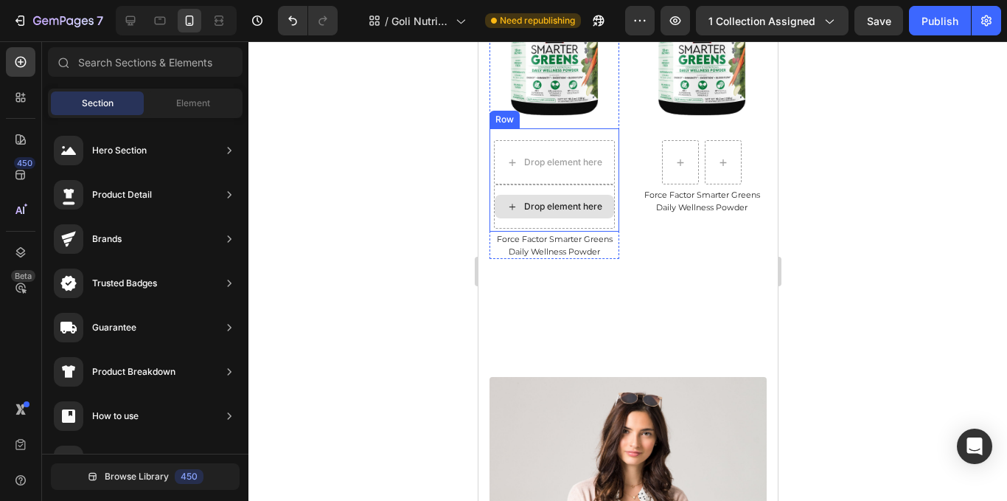
click at [533, 203] on div "Drop element here" at bounding box center [563, 207] width 78 height 12
click at [553, 131] on div "Drop element here Drop element here Row" at bounding box center [554, 179] width 130 height 103
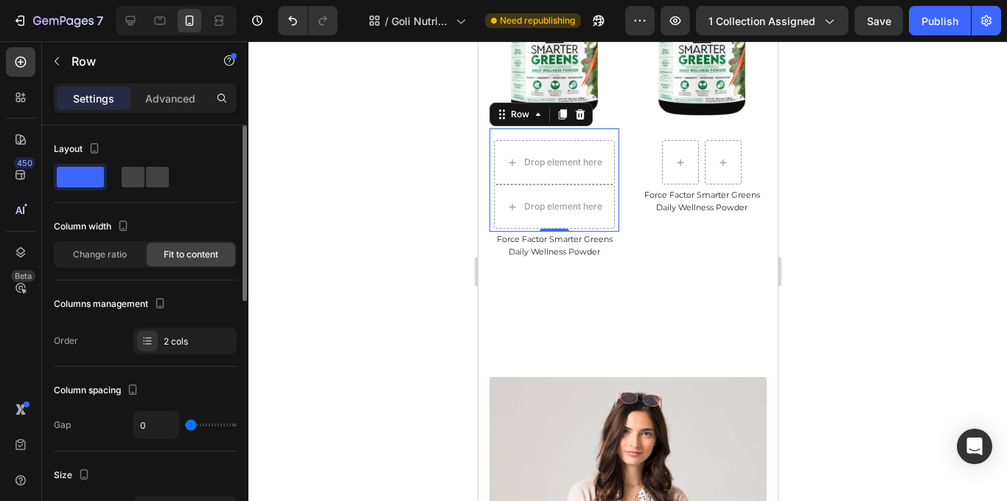
click at [73, 170] on span at bounding box center [80, 177] width 47 height 21
click at [150, 184] on span at bounding box center [157, 177] width 23 height 21
type input "8"
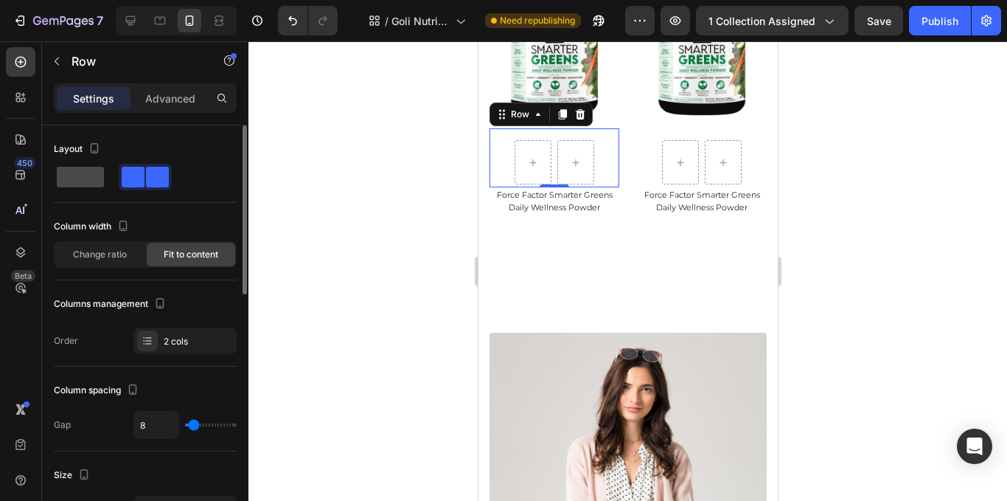
click at [79, 173] on span at bounding box center [80, 177] width 47 height 21
type input "0"
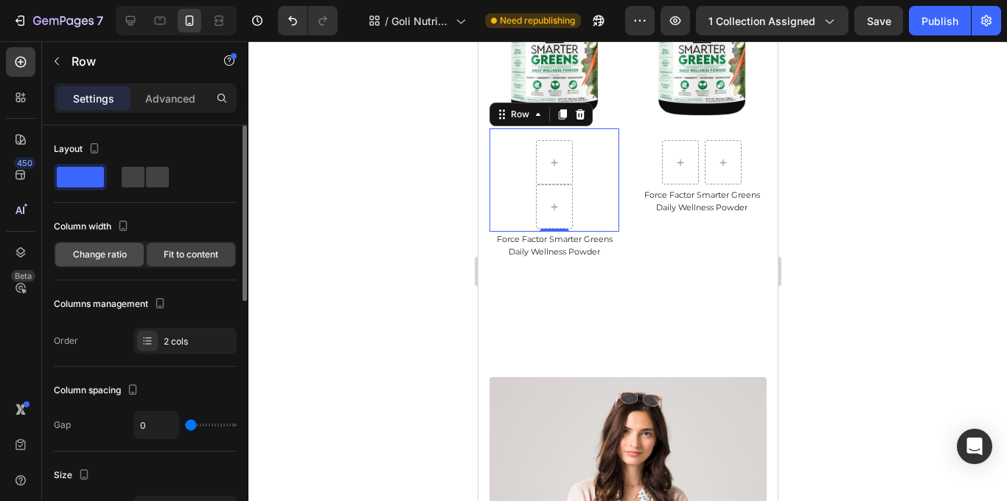
click at [119, 251] on span "Change ratio" at bounding box center [100, 254] width 54 height 13
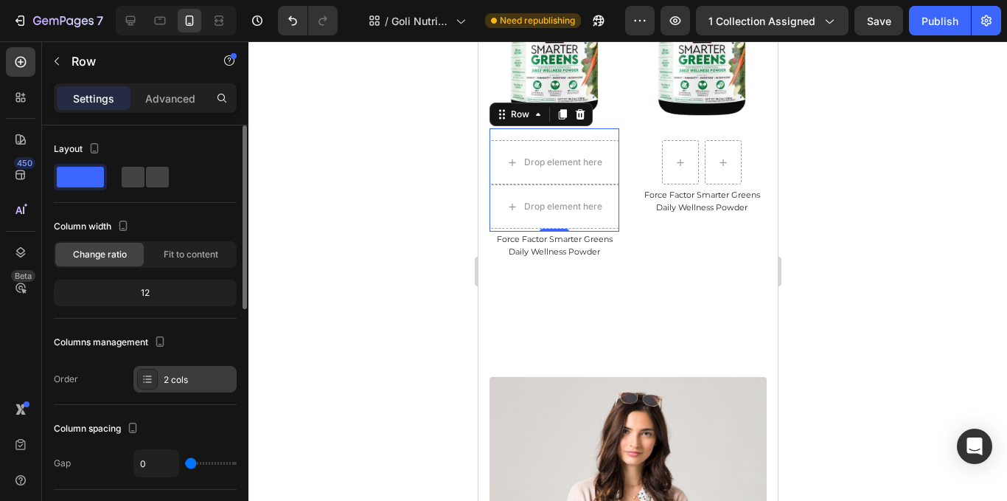
drag, startPoint x: 207, startPoint y: 389, endPoint x: 231, endPoint y: 378, distance: 26.1
click at [205, 389] on div "2 cols" at bounding box center [184, 379] width 103 height 27
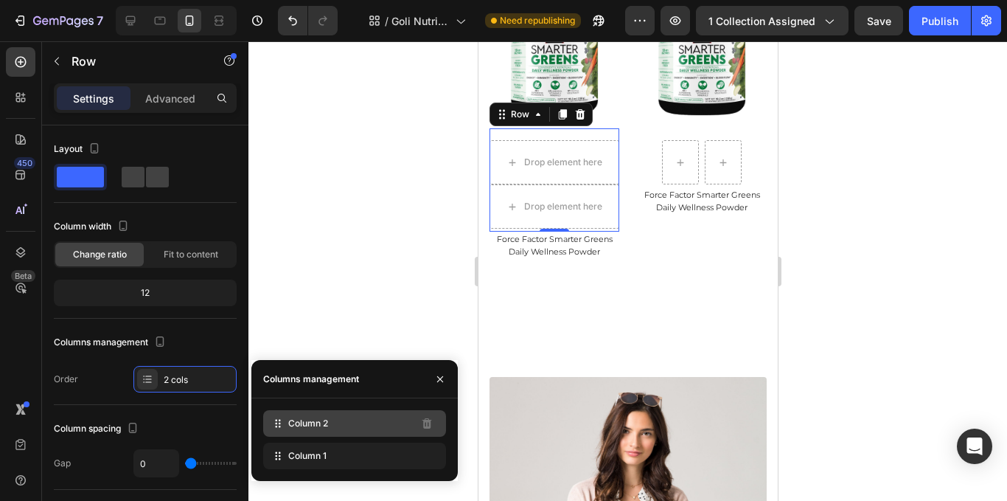
click at [330, 428] on div "Column 2" at bounding box center [354, 423] width 183 height 27
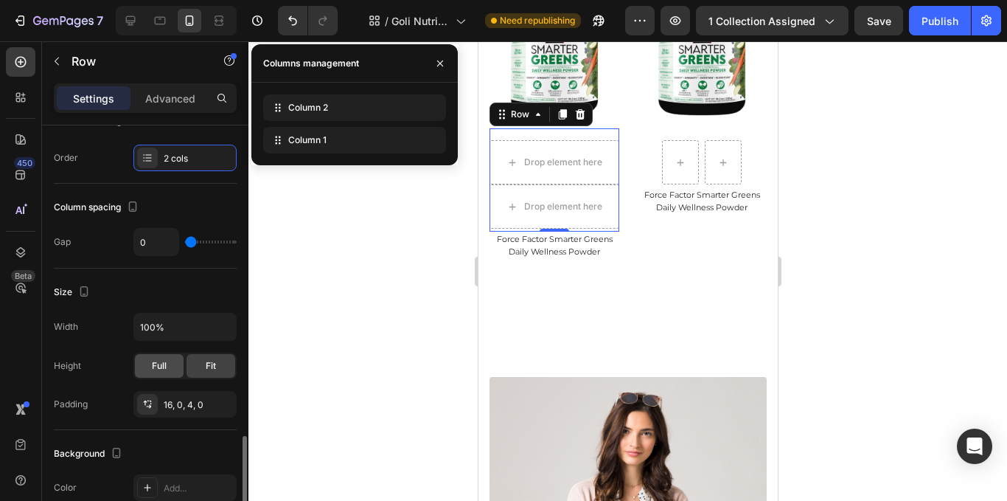
scroll to position [369, 0]
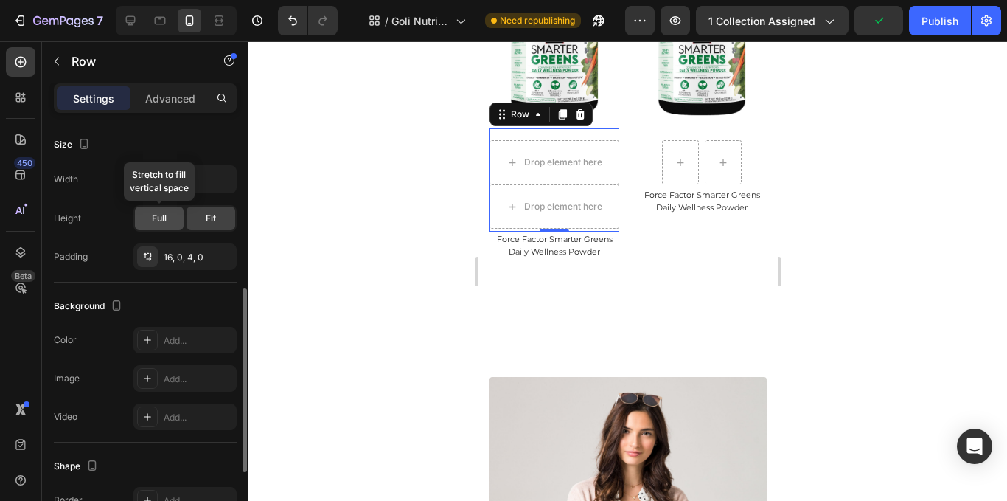
click at [159, 225] on div "Full" at bounding box center [159, 218] width 49 height 24
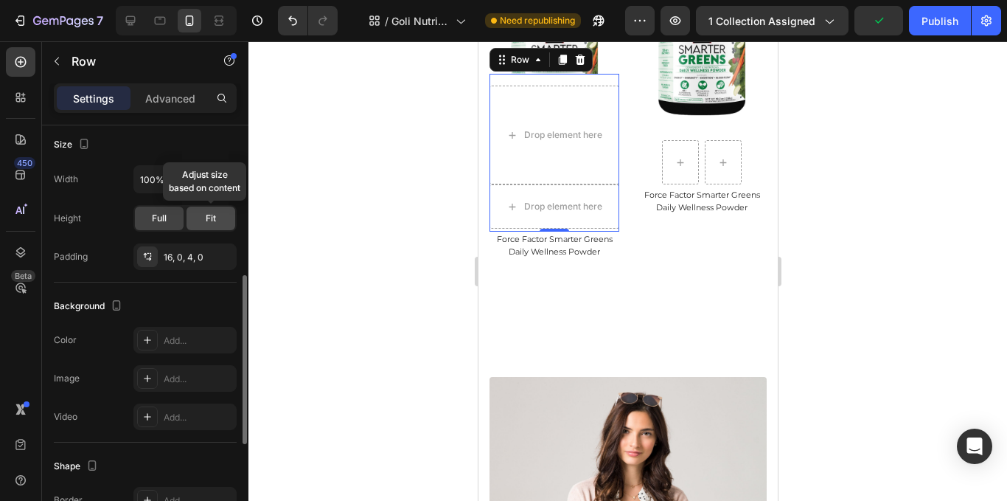
click at [195, 223] on div "Fit" at bounding box center [211, 218] width 49 height 24
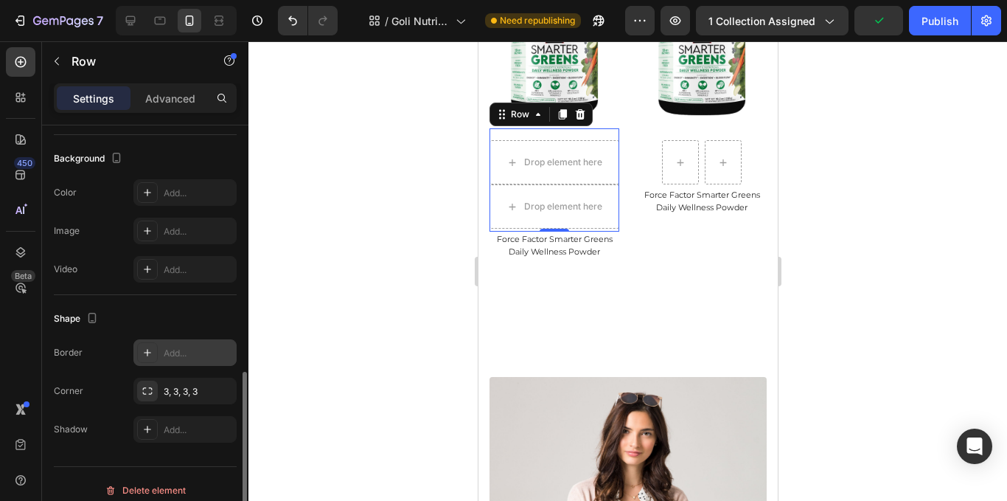
scroll to position [529, 0]
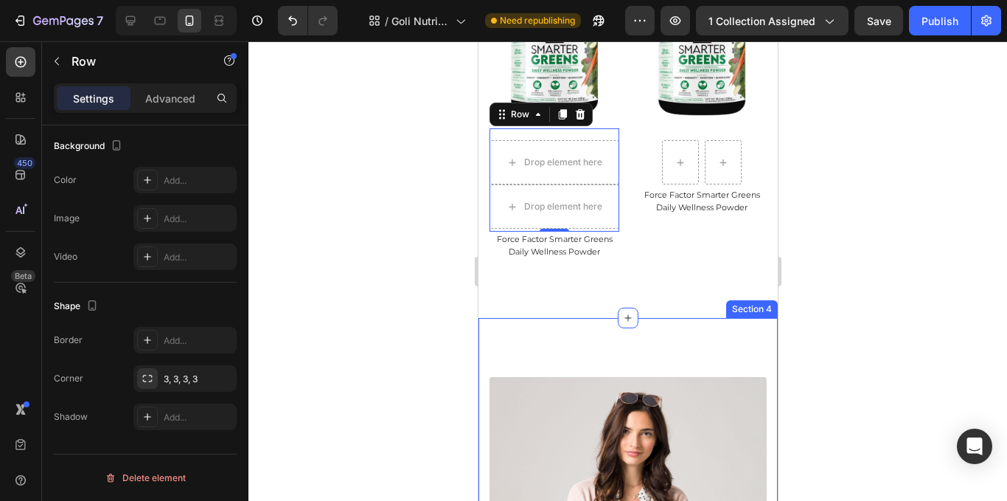
click at [869, 279] on div at bounding box center [627, 270] width 759 height 459
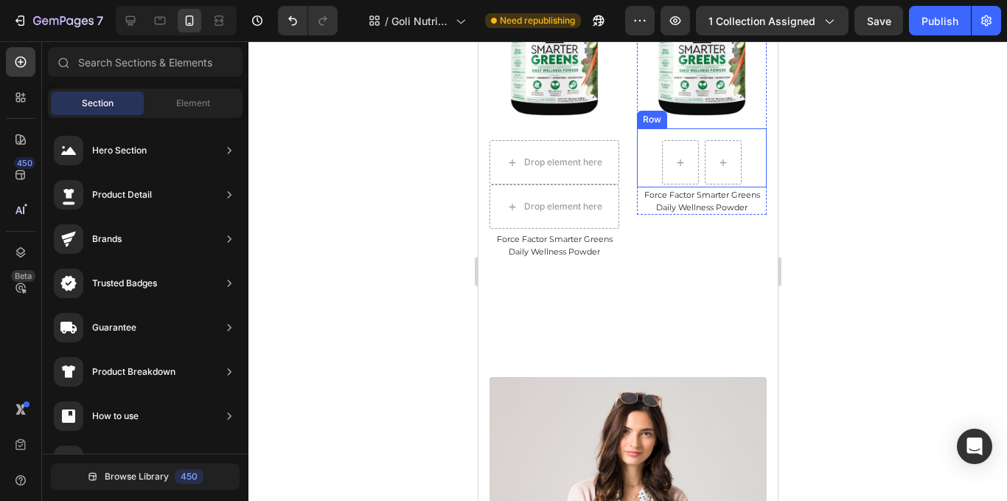
click at [694, 176] on div "Row" at bounding box center [701, 157] width 130 height 59
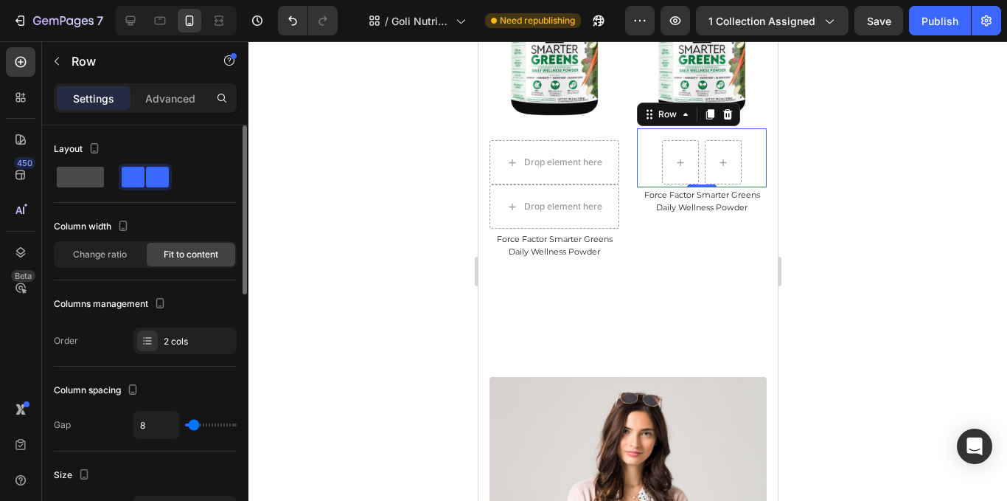
click at [99, 175] on span at bounding box center [80, 177] width 47 height 21
type input "0"
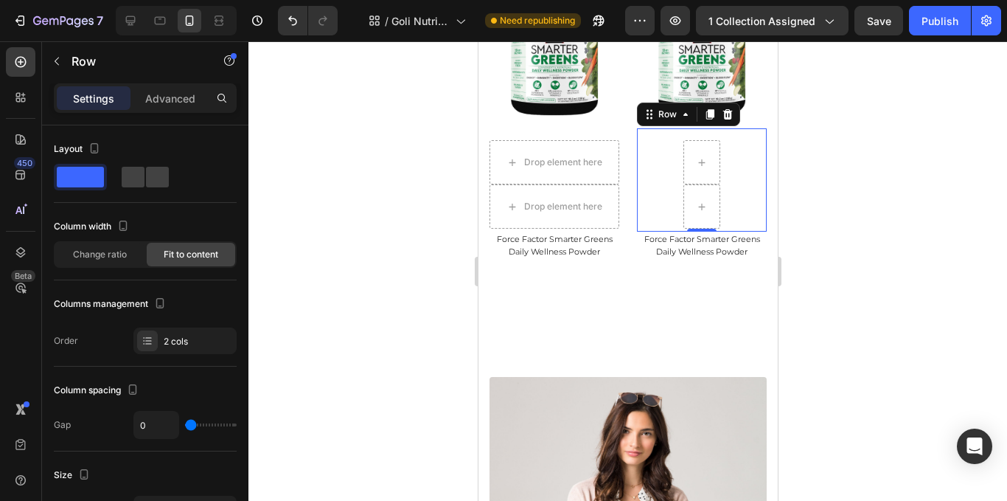
click at [330, 234] on div at bounding box center [627, 270] width 759 height 459
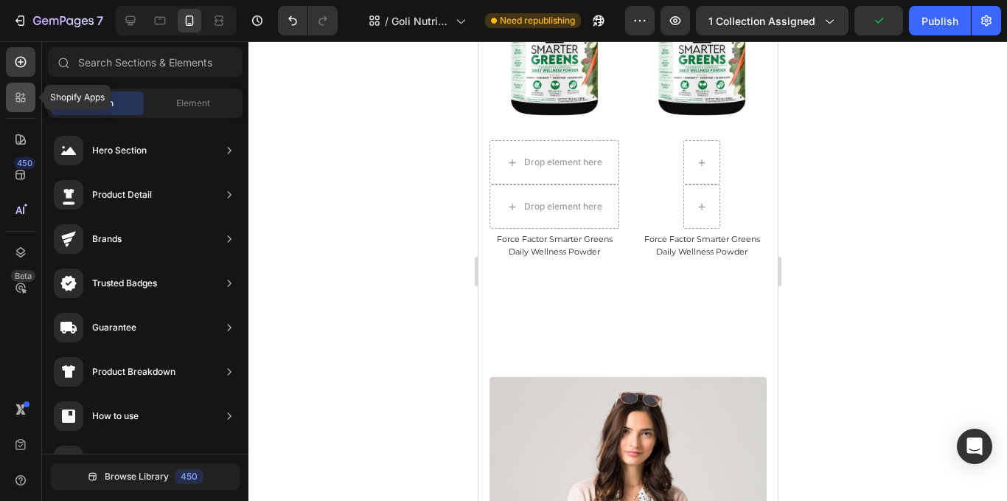
click at [28, 100] on div at bounding box center [20, 97] width 29 height 29
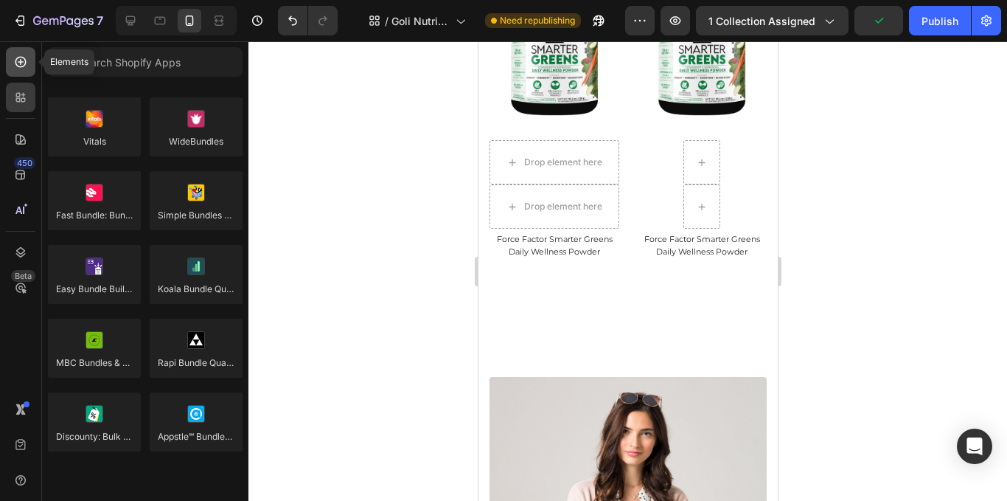
click at [13, 68] on icon at bounding box center [20, 62] width 15 height 15
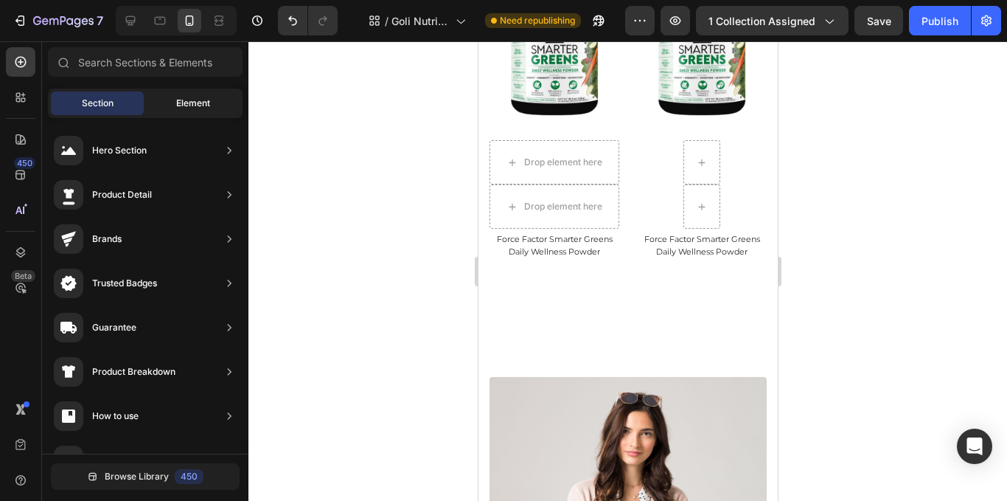
click at [173, 108] on div "Element" at bounding box center [193, 103] width 93 height 24
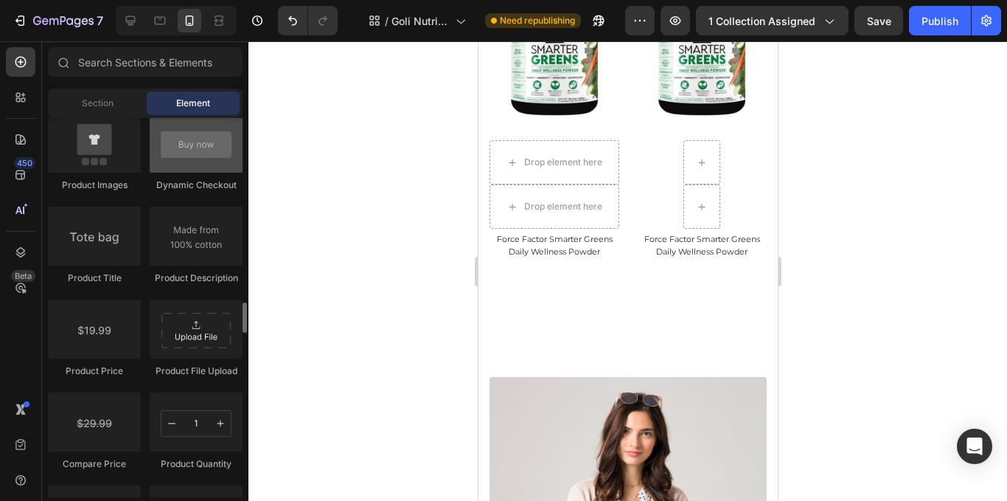
scroll to position [2433, 0]
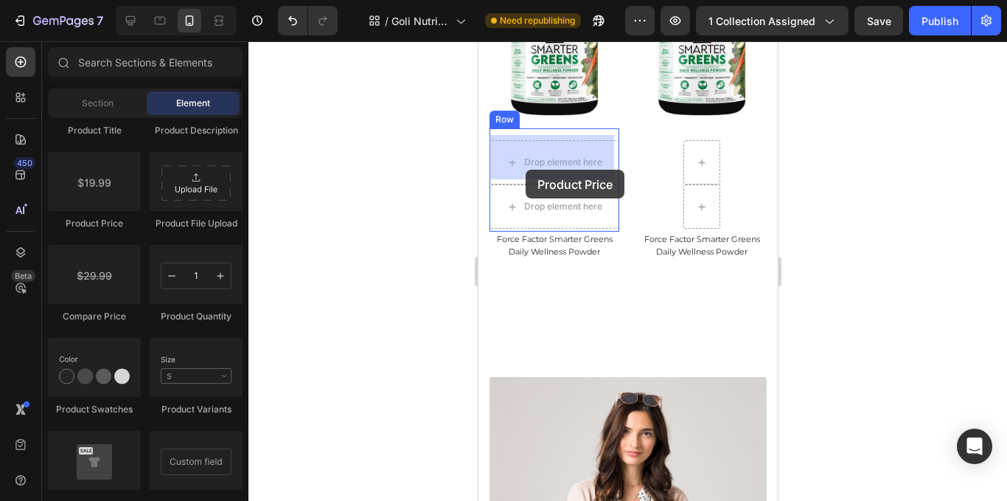
drag, startPoint x: 706, startPoint y: 319, endPoint x: 810, endPoint y: 326, distance: 103.4
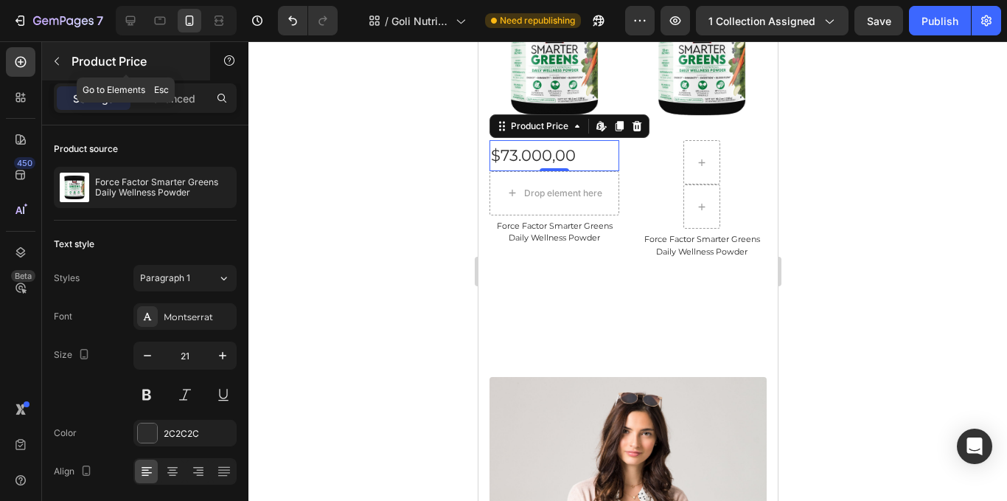
click at [61, 63] on icon "button" at bounding box center [57, 61] width 12 height 12
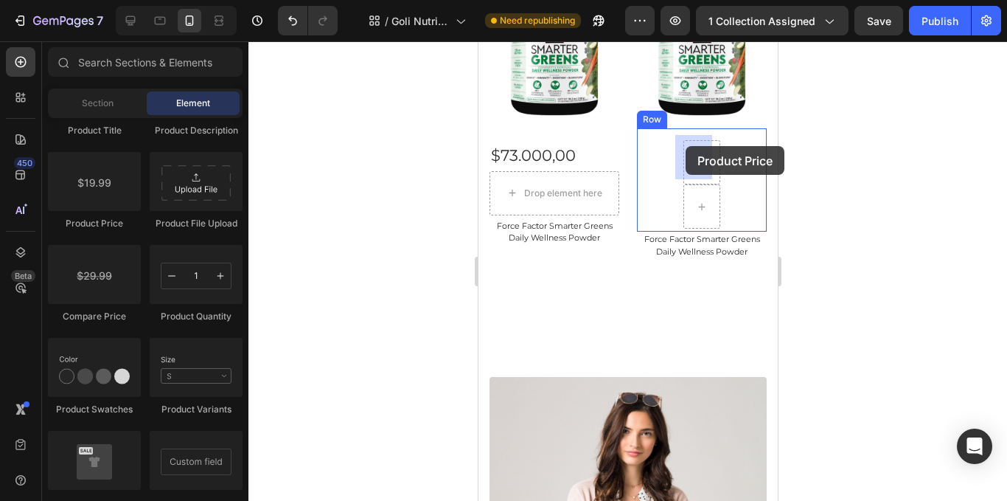
drag, startPoint x: 580, startPoint y: 234, endPoint x: 538, endPoint y: 243, distance: 42.8
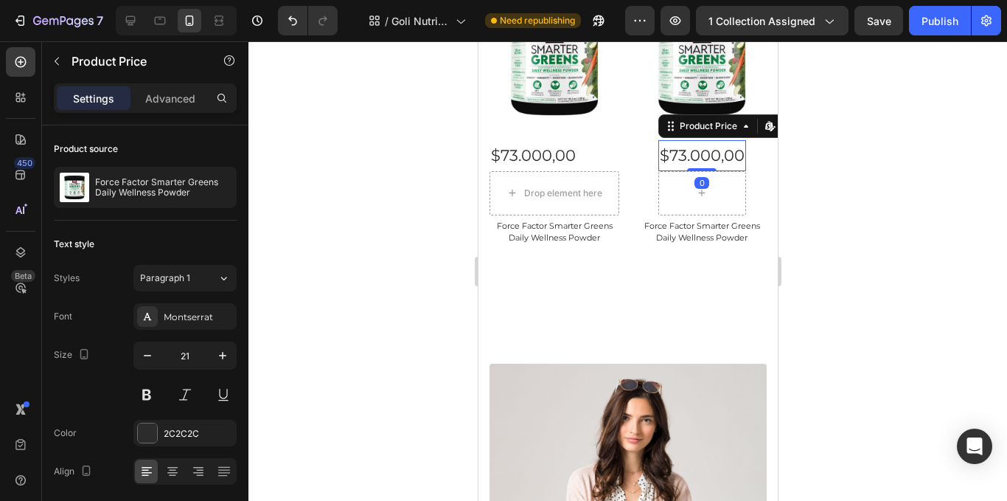
click at [822, 184] on div at bounding box center [627, 270] width 759 height 459
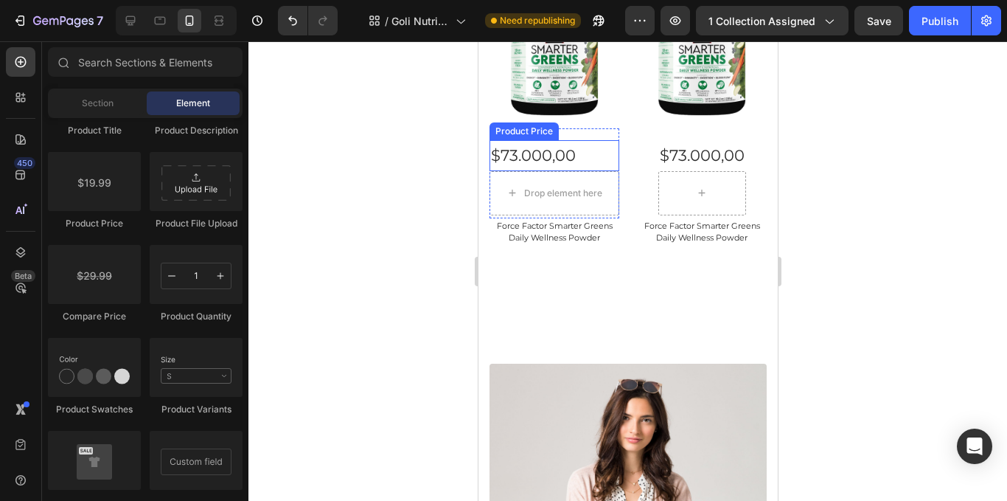
click at [588, 145] on div "$73.000,00" at bounding box center [554, 155] width 130 height 31
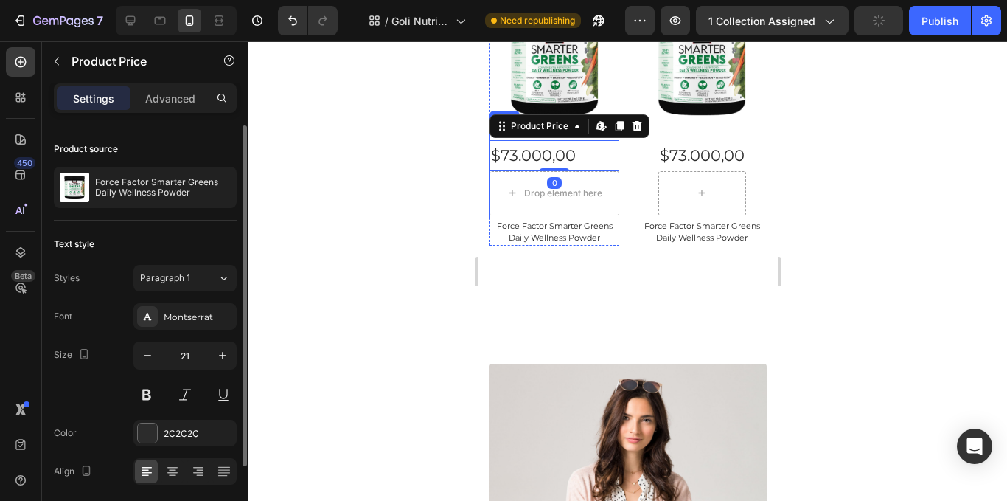
scroll to position [93, 0]
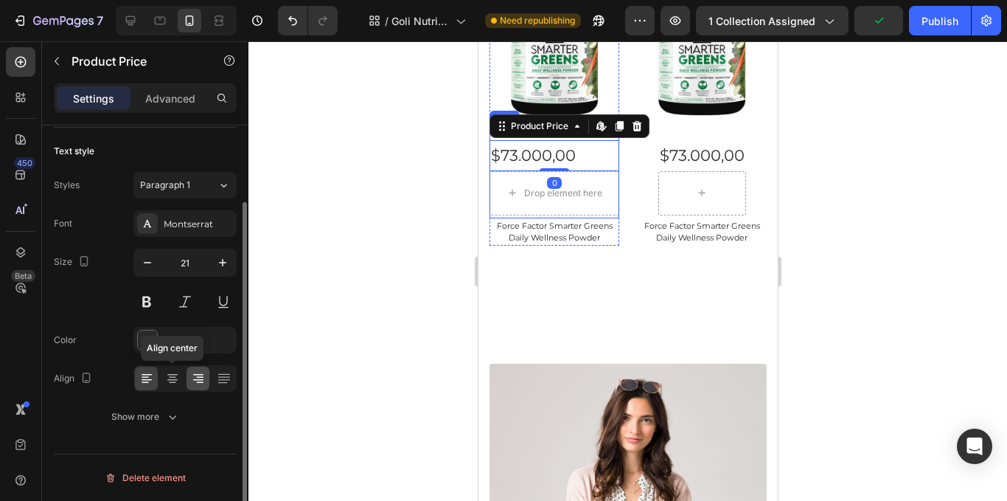
drag, startPoint x: 167, startPoint y: 381, endPoint x: 196, endPoint y: 369, distance: 31.8
click at [166, 380] on icon at bounding box center [172, 378] width 15 height 15
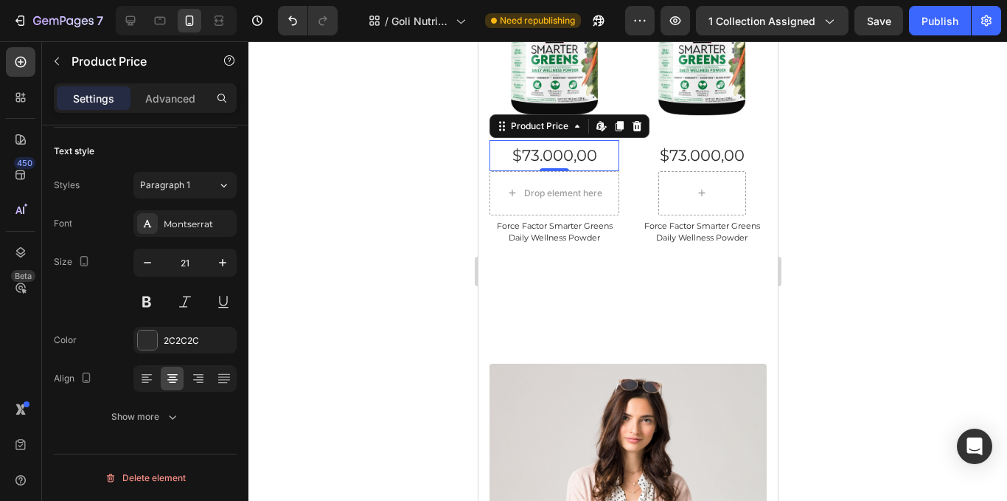
click at [872, 186] on div at bounding box center [627, 270] width 759 height 459
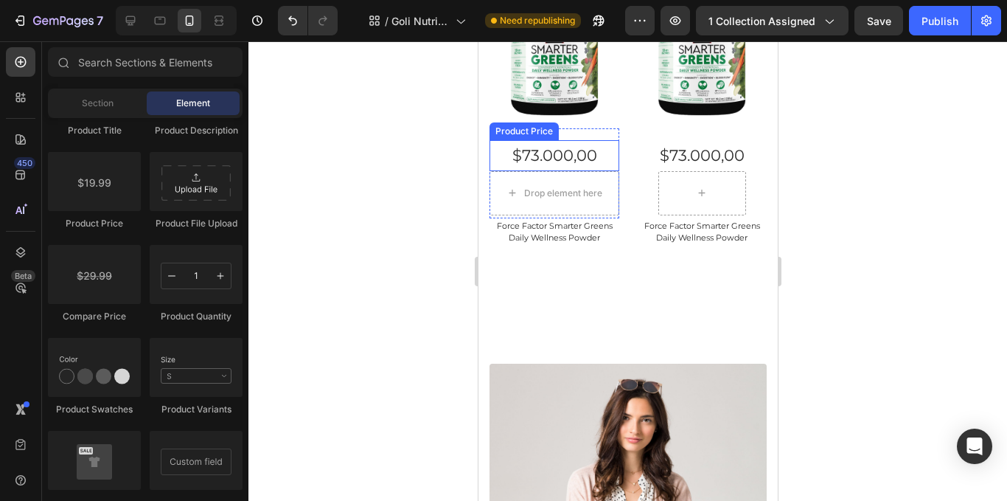
click at [542, 145] on div "$73.000,00" at bounding box center [554, 155] width 130 height 31
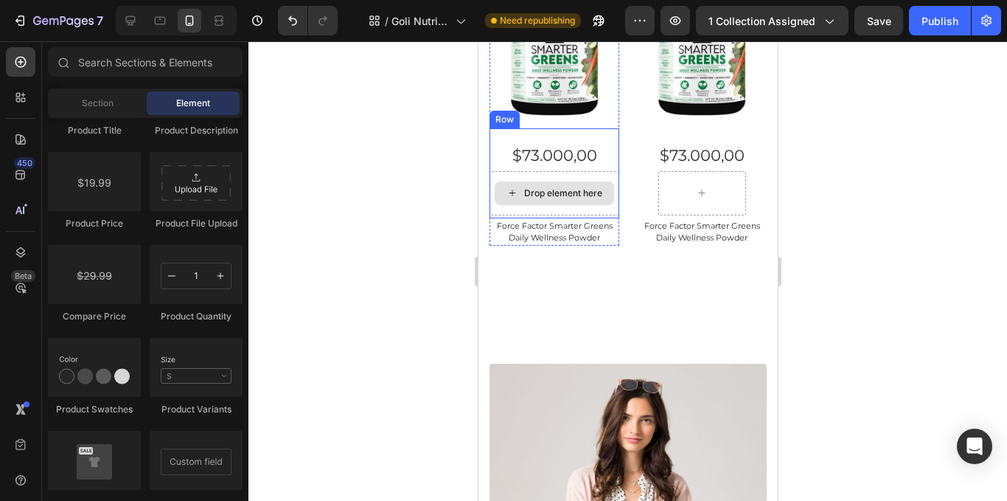
click at [562, 187] on div "Drop element here" at bounding box center [563, 193] width 78 height 12
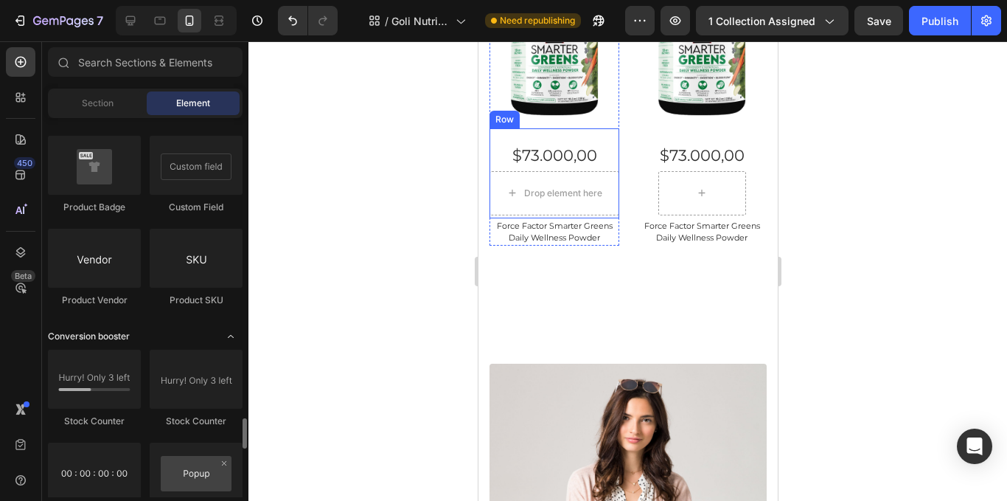
scroll to position [2802, 0]
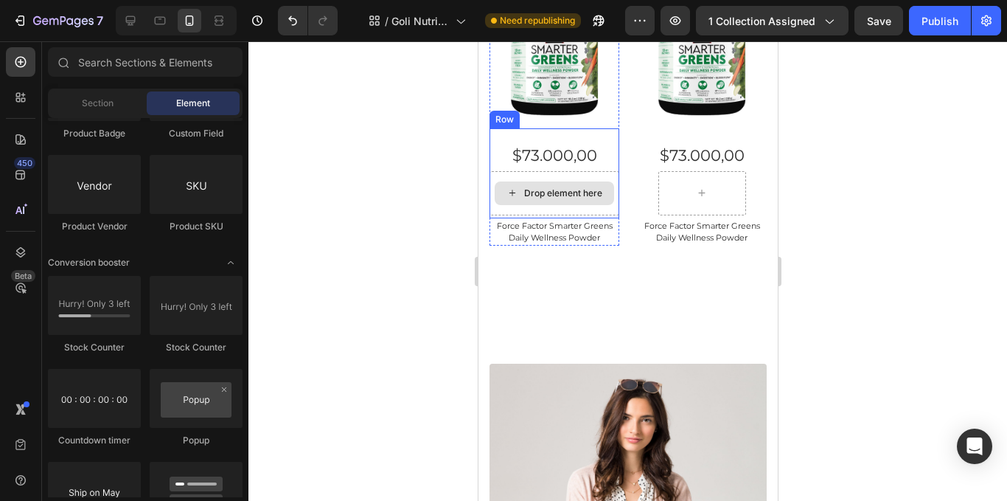
click at [549, 181] on div "Drop element here" at bounding box center [553, 193] width 119 height 24
click at [597, 181] on div "Drop element here" at bounding box center [553, 193] width 119 height 24
click at [550, 171] on div "Drop element here" at bounding box center [554, 193] width 130 height 44
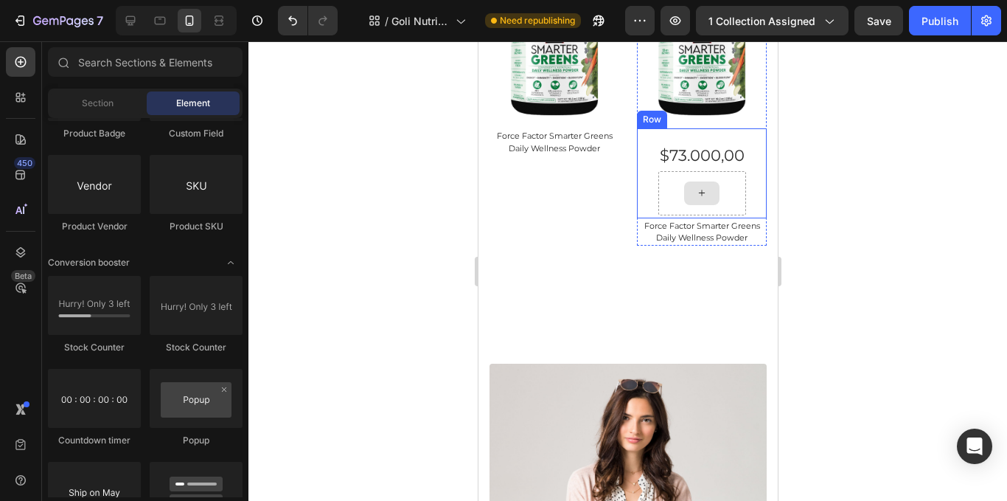
click at [696, 175] on div at bounding box center [702, 193] width 88 height 44
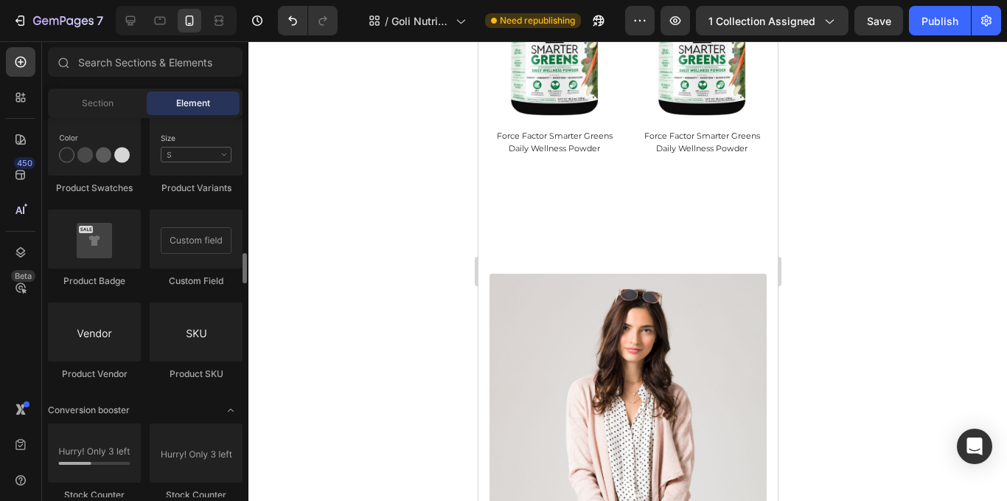
scroll to position [2507, 0]
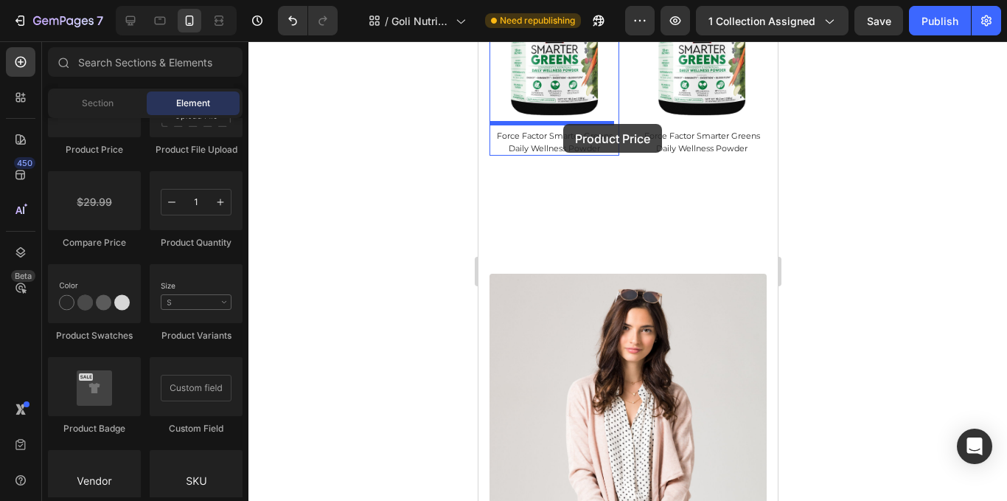
drag, startPoint x: 575, startPoint y: 179, endPoint x: 563, endPoint y: 124, distance: 56.7
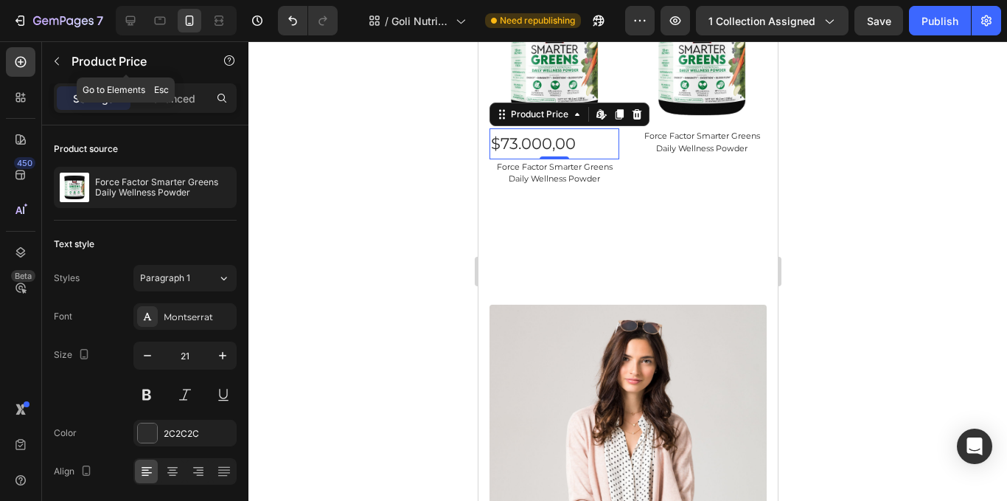
click at [49, 70] on button "button" at bounding box center [57, 61] width 24 height 24
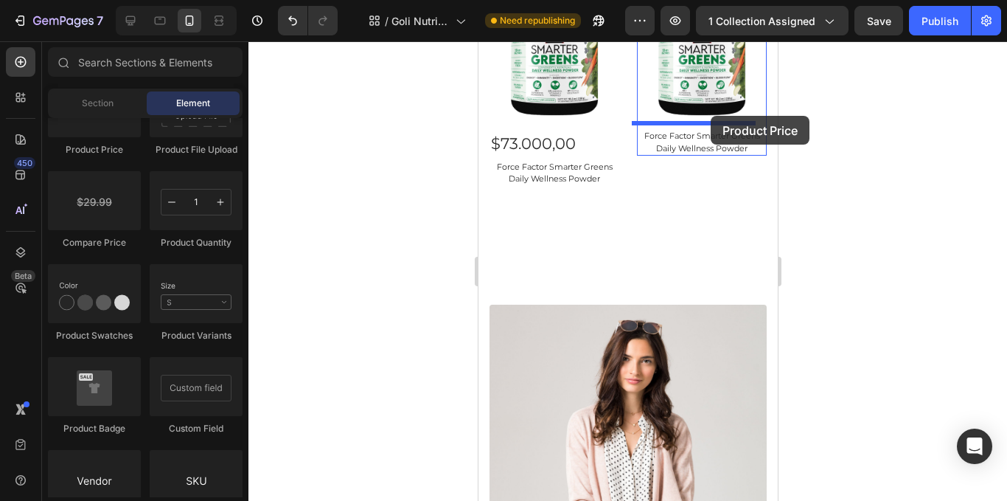
drag, startPoint x: 585, startPoint y: 178, endPoint x: 708, endPoint y: 117, distance: 137.2
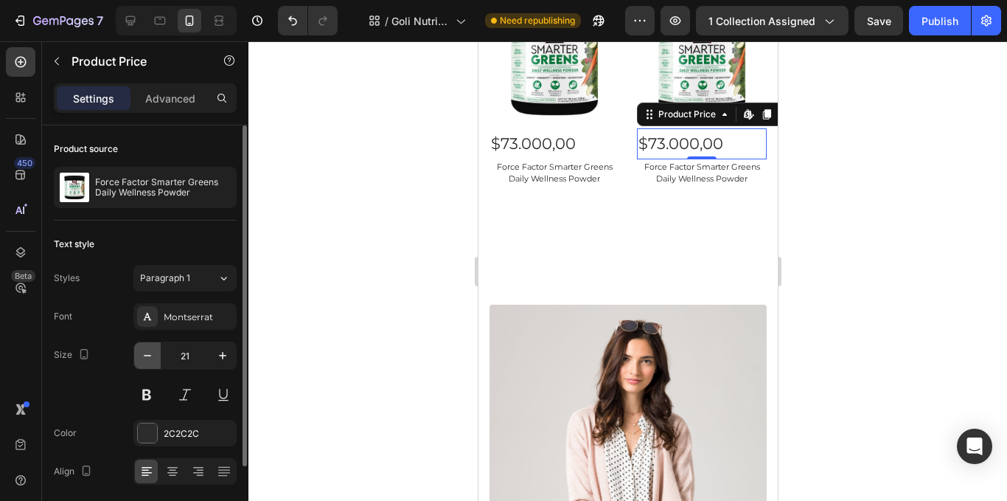
click at [156, 355] on button "button" at bounding box center [147, 355] width 27 height 27
click at [147, 352] on icon "button" at bounding box center [147, 355] width 15 height 15
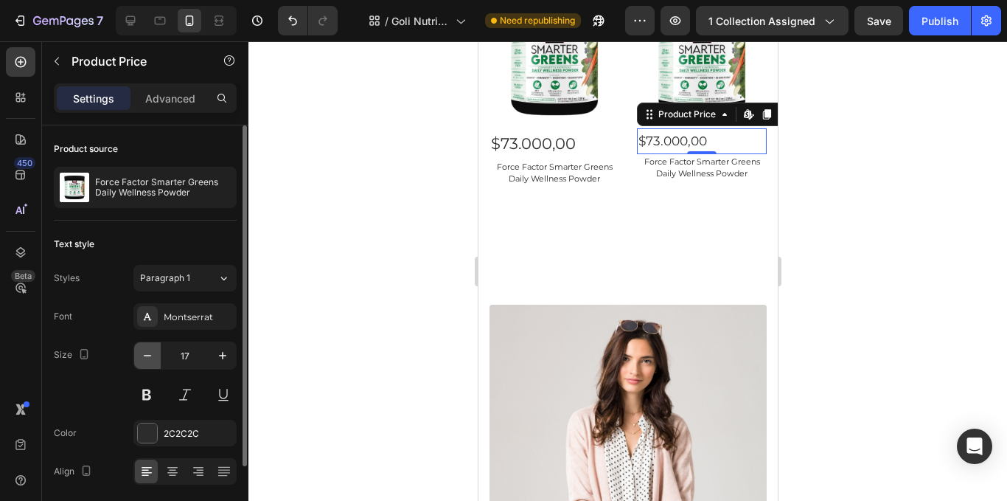
type input "16"
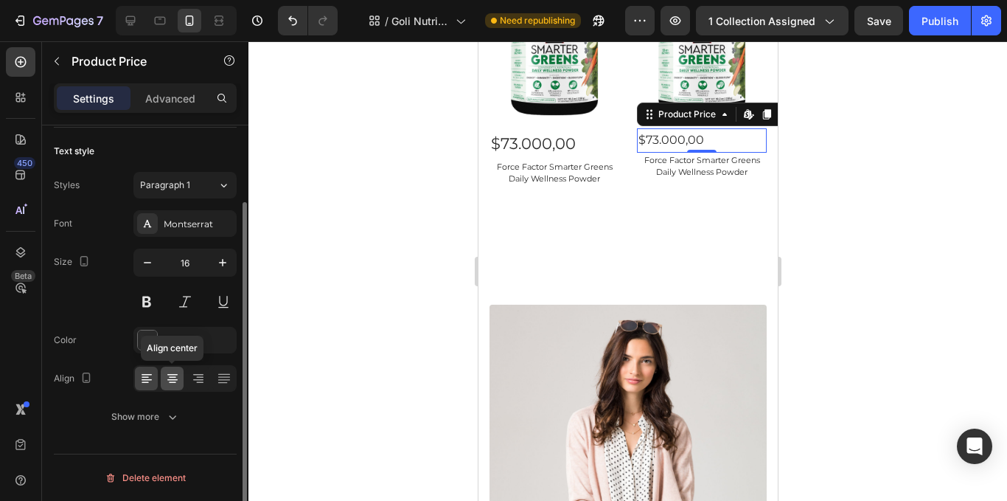
click at [173, 370] on div at bounding box center [172, 378] width 23 height 24
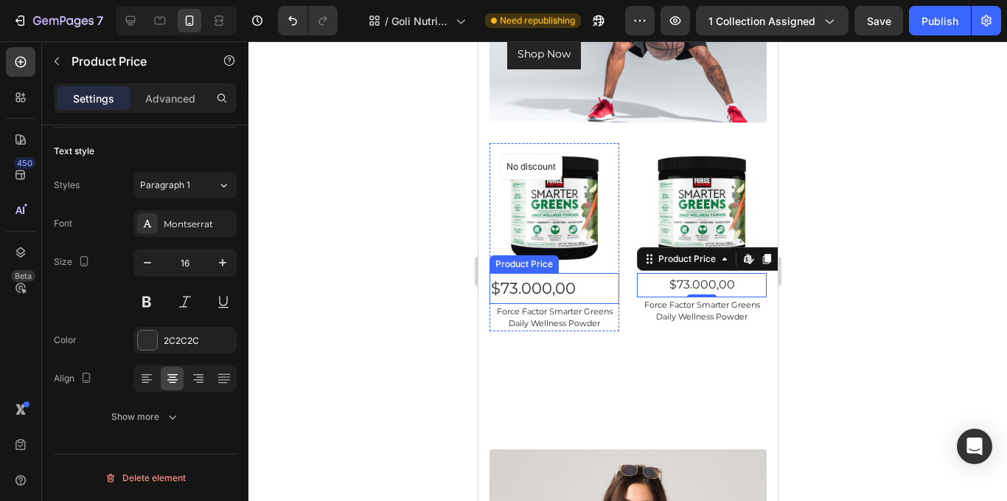
scroll to position [1917, 0]
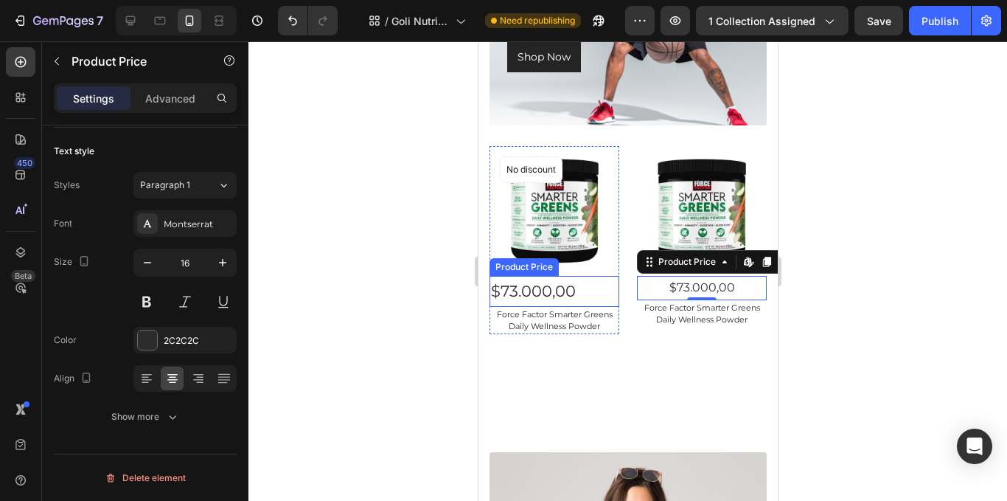
click at [526, 287] on div "$73.000,00" at bounding box center [554, 291] width 130 height 31
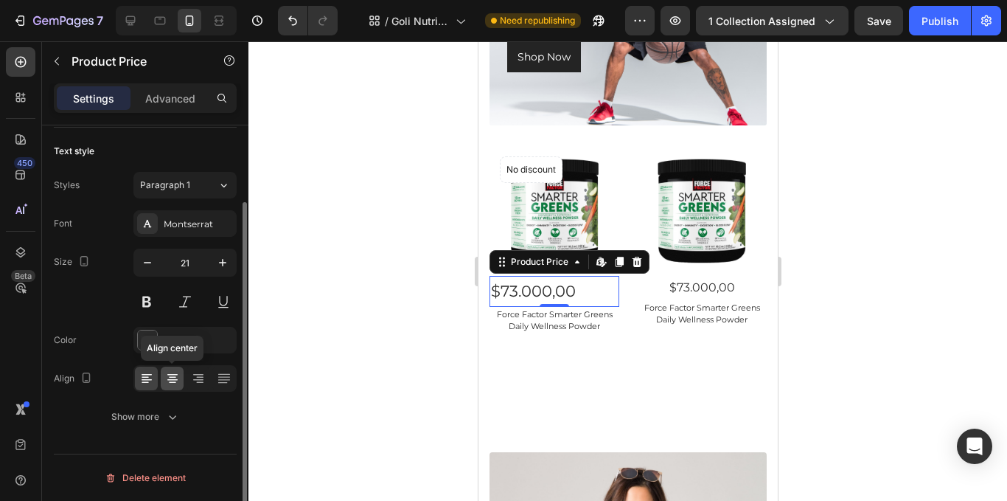
click at [177, 379] on icon at bounding box center [172, 378] width 15 height 15
click at [917, 144] on div at bounding box center [627, 270] width 759 height 459
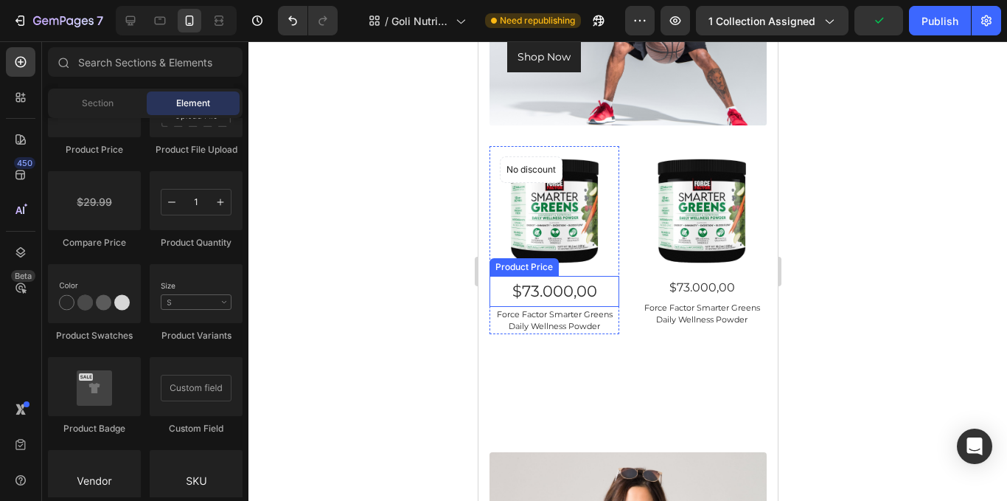
click at [582, 288] on div "$73.000,00" at bounding box center [554, 291] width 130 height 31
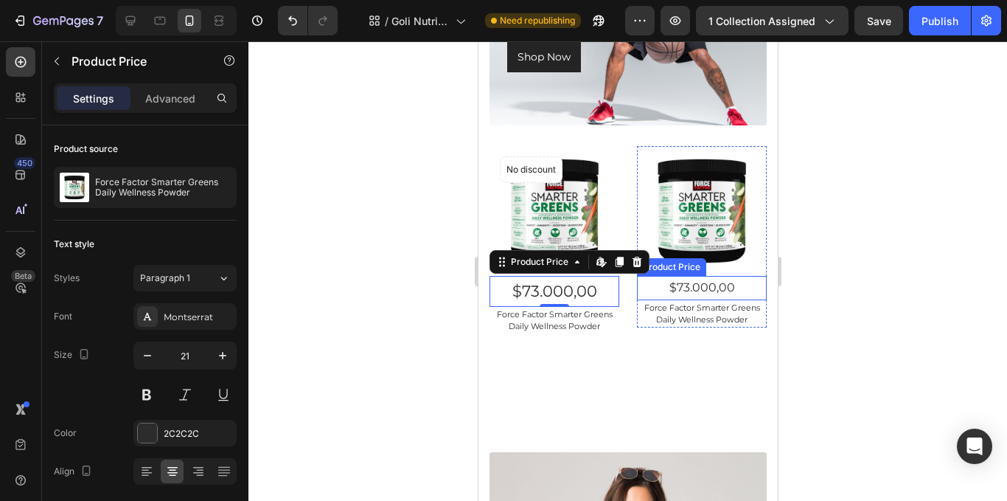
click at [675, 276] on div "$73.000,00" at bounding box center [701, 288] width 130 height 24
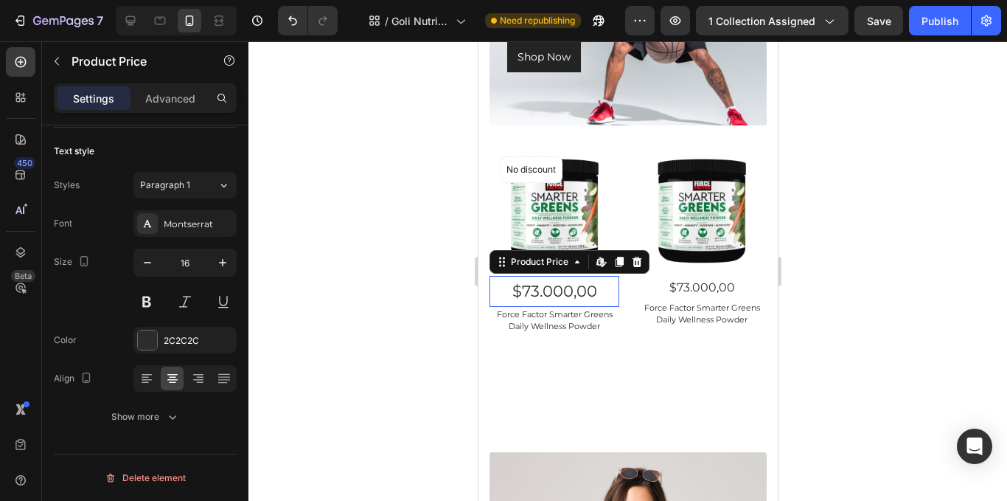
click at [548, 285] on div "$73.000,00" at bounding box center [554, 291] width 130 height 31
click at [140, 259] on icon "button" at bounding box center [147, 262] width 15 height 15
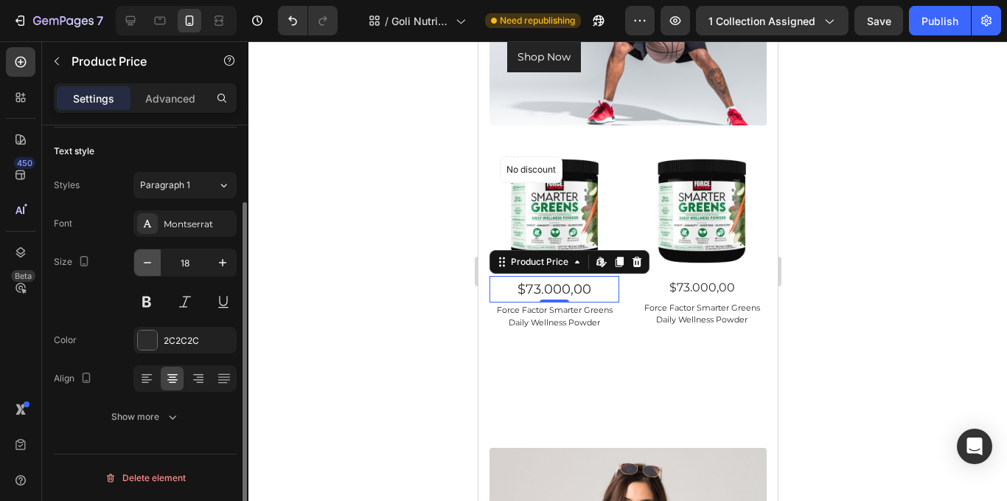
click at [143, 261] on icon "button" at bounding box center [147, 262] width 15 height 15
click at [142, 261] on icon "button" at bounding box center [147, 262] width 15 height 15
type input "16"
click at [170, 339] on div "2C2C2C" at bounding box center [185, 340] width 43 height 13
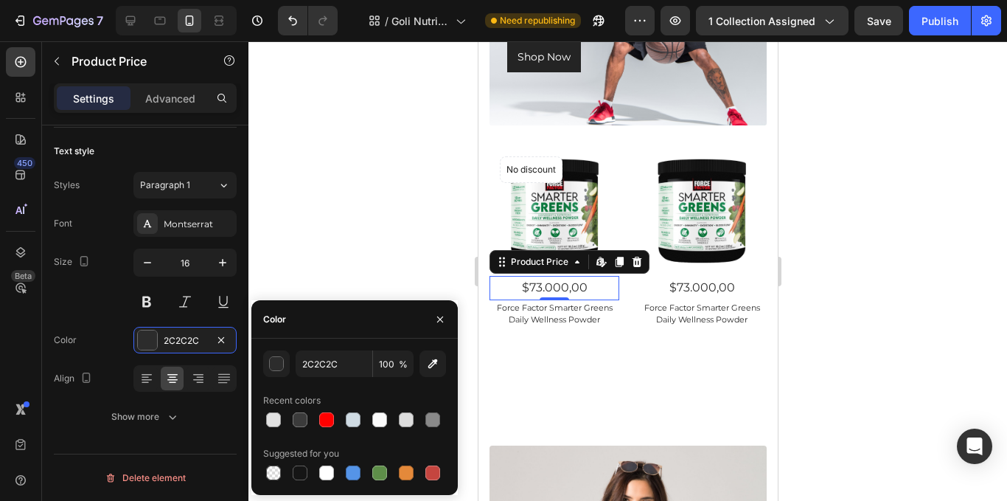
click at [291, 359] on div "2C2C2C 100 %" at bounding box center [354, 363] width 183 height 27
click at [274, 359] on div "button" at bounding box center [277, 364] width 15 height 15
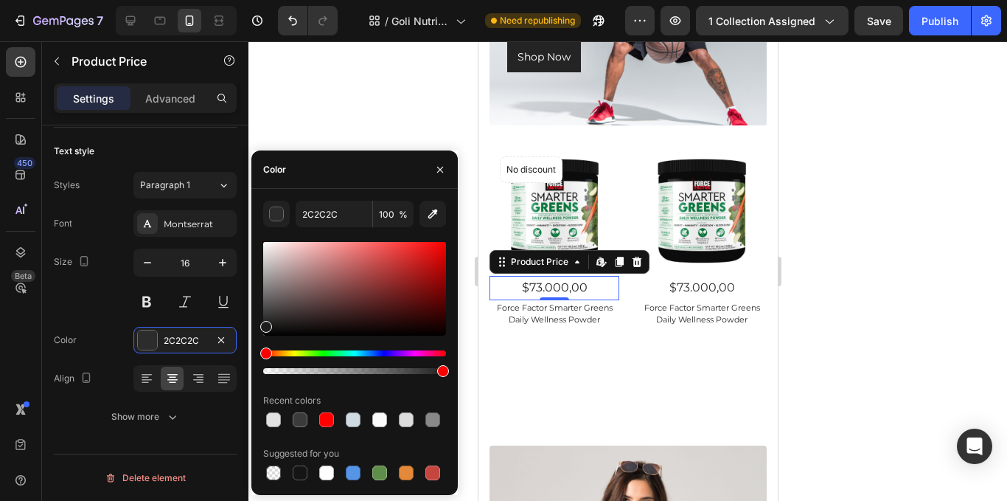
type input "1E1E1E"
drag, startPoint x: 268, startPoint y: 331, endPoint x: 260, endPoint y: 323, distance: 11.5
click at [258, 324] on div "1E1E1E 100 % Recent colors Suggested for you" at bounding box center [354, 342] width 206 height 282
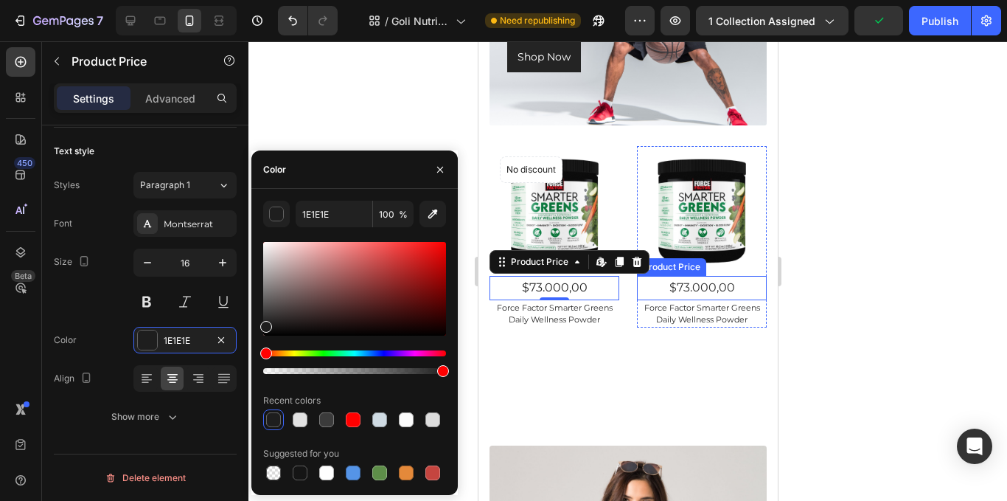
click at [686, 284] on div "$73.000,00" at bounding box center [701, 288] width 130 height 24
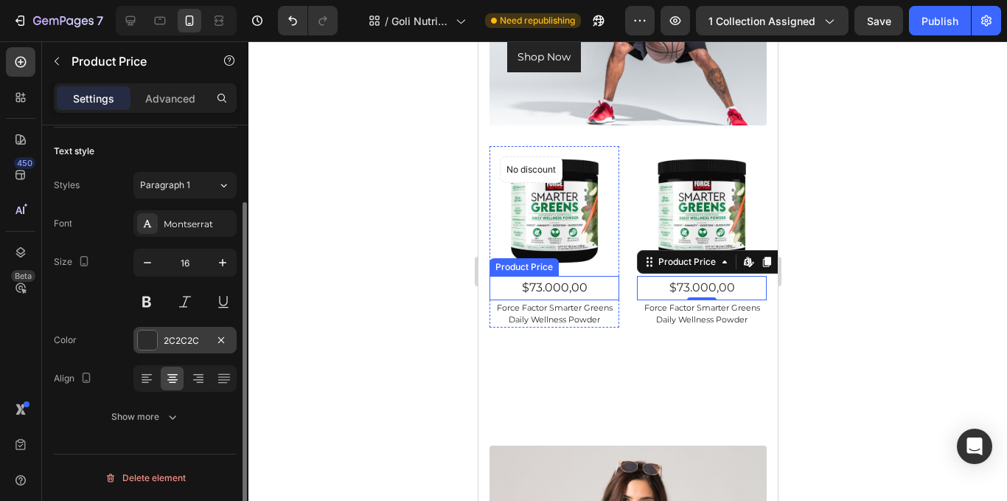
click at [192, 352] on div "2C2C2C" at bounding box center [184, 340] width 103 height 27
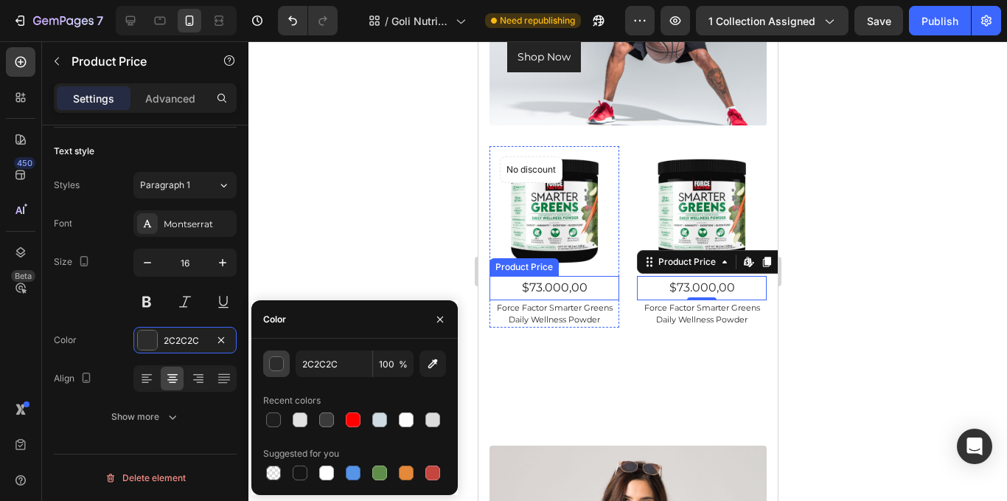
click at [279, 371] on button "button" at bounding box center [276, 363] width 27 height 27
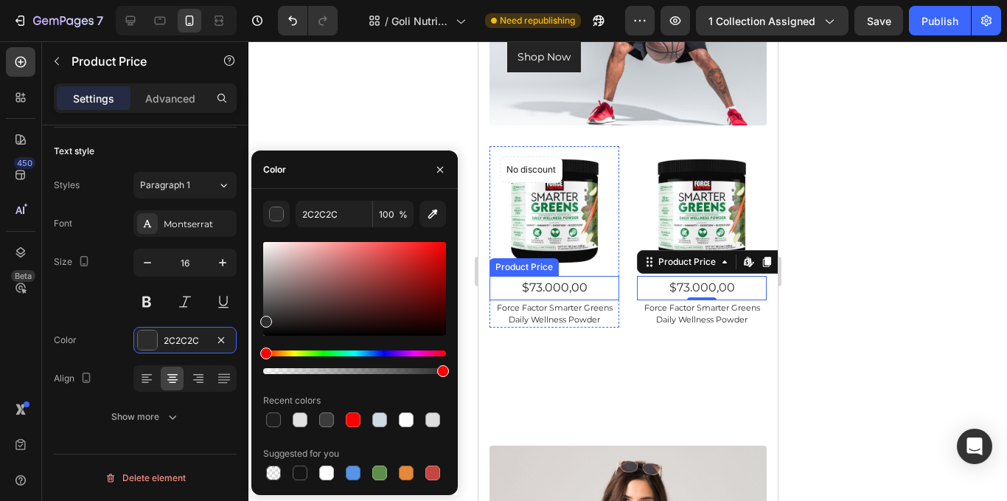
drag, startPoint x: 262, startPoint y: 327, endPoint x: 255, endPoint y: 318, distance: 12.1
click at [255, 318] on div "2C2C2C 100 % Recent colors Suggested for you" at bounding box center [354, 342] width 206 height 282
drag, startPoint x: 266, startPoint y: 325, endPoint x: 261, endPoint y: 319, distance: 7.8
click at [261, 319] on div at bounding box center [266, 322] width 12 height 12
click at [260, 318] on div "2B2B2B 100 % Recent colors Suggested for you" at bounding box center [354, 342] width 206 height 282
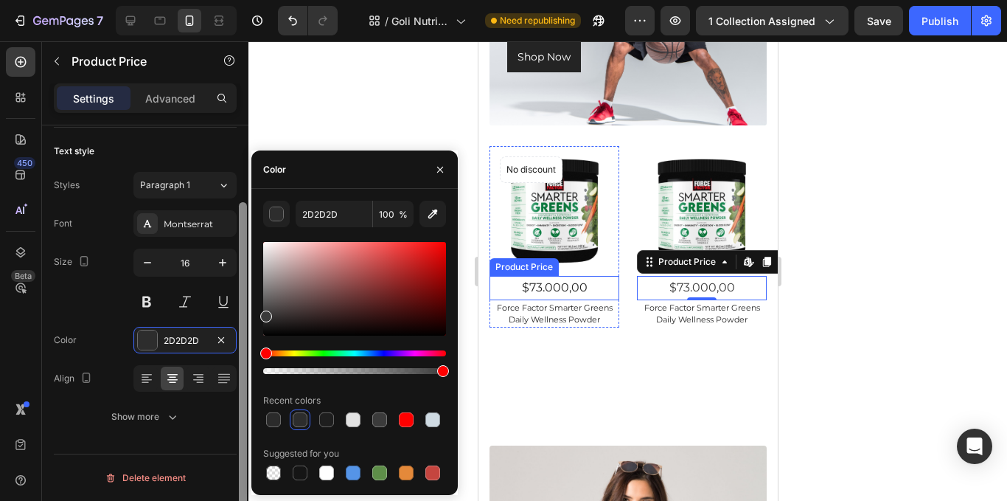
drag, startPoint x: 267, startPoint y: 319, endPoint x: 248, endPoint y: 313, distance: 20.1
click at [248, 313] on div "450 Beta Sections(18) Elements(88) Section Element Hero Section Product Detail …" at bounding box center [124, 270] width 248 height 459
type input "3A3A3A"
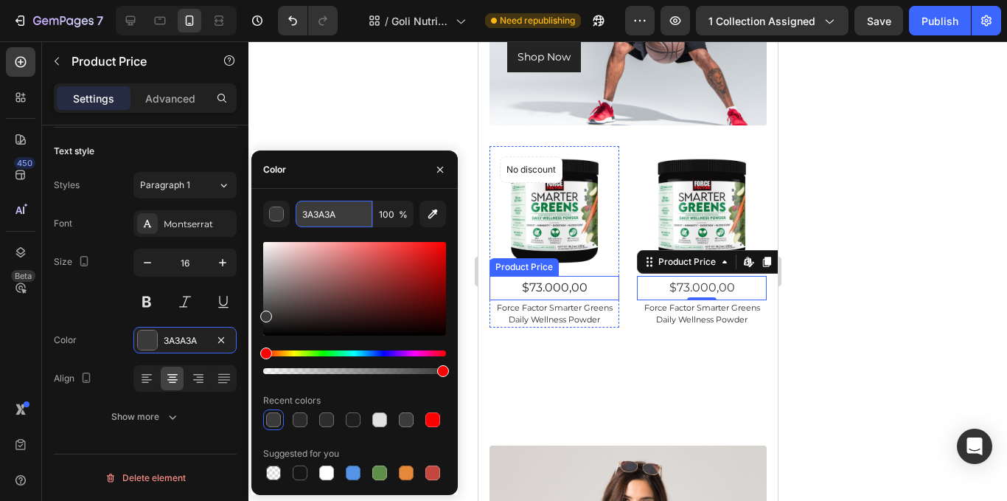
click at [327, 224] on input "3A3A3A" at bounding box center [334, 214] width 77 height 27
type input "1e1e1e"
click at [366, 102] on div at bounding box center [627, 270] width 759 height 459
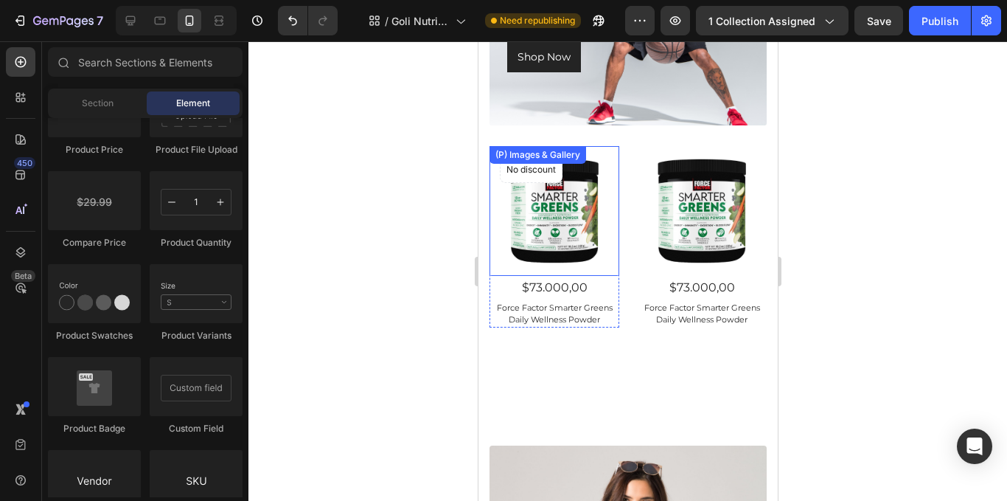
click at [581, 183] on img at bounding box center [554, 211] width 130 height 130
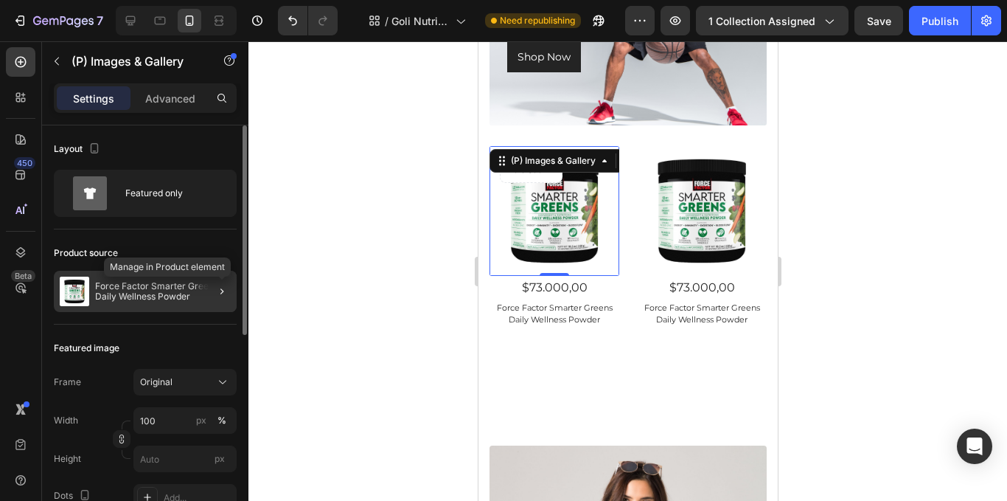
click at [232, 296] on div at bounding box center [215, 291] width 41 height 41
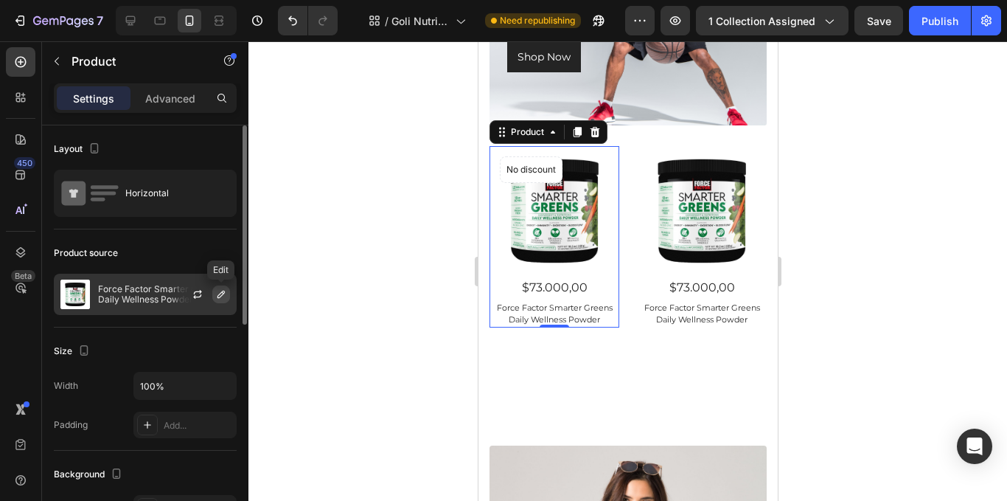
click at [212, 295] on button "button" at bounding box center [221, 294] width 18 height 18
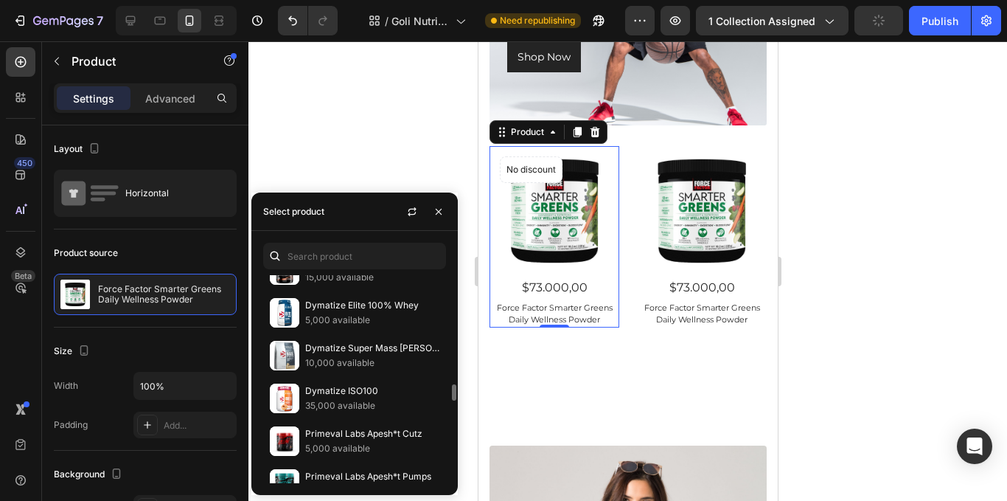
scroll to position [442, 0]
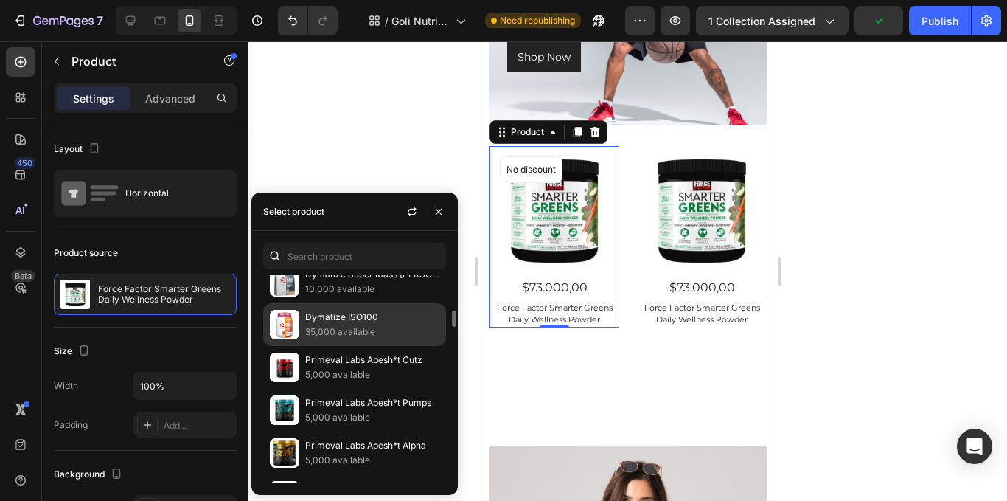
click at [315, 319] on p "Dymatize ISO100" at bounding box center [372, 317] width 134 height 15
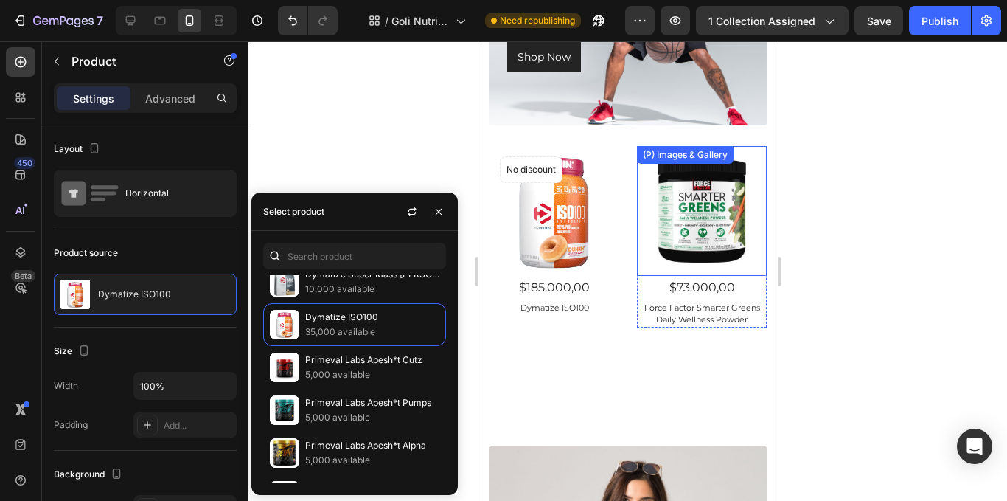
click at [678, 230] on img at bounding box center [701, 211] width 130 height 130
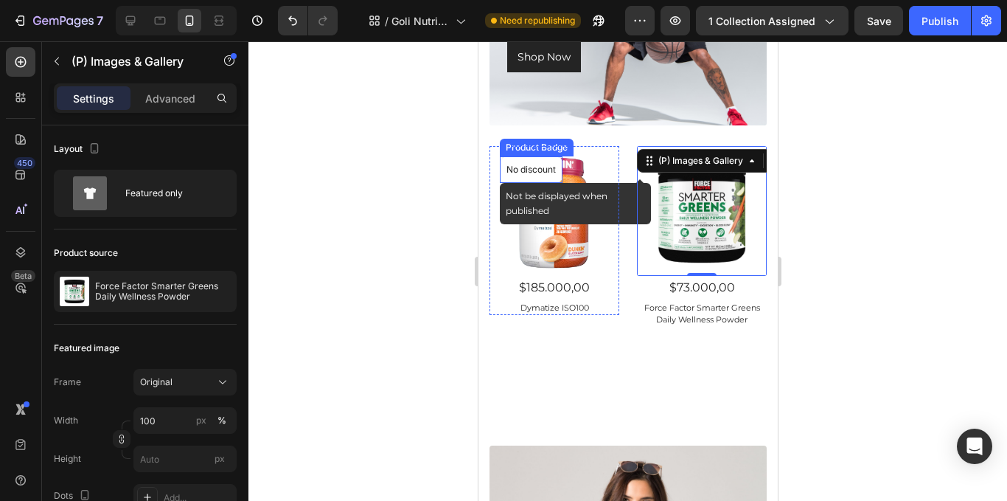
click at [539, 175] on p "No discount" at bounding box center [530, 169] width 49 height 13
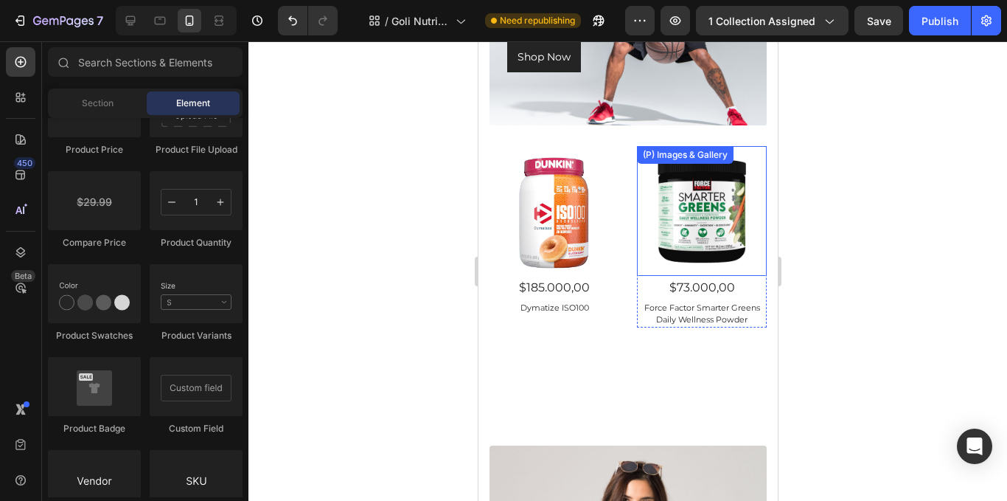
click at [741, 201] on img at bounding box center [701, 211] width 130 height 130
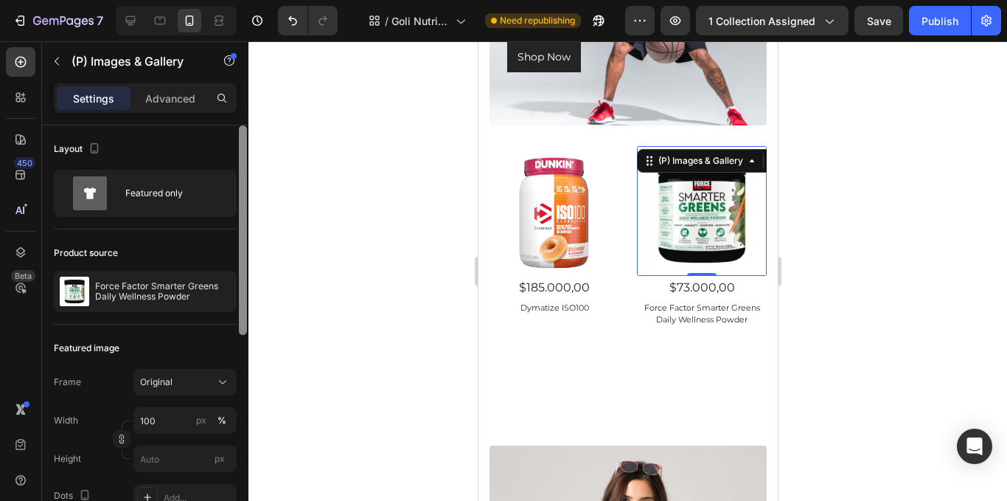
click at [241, 296] on div at bounding box center [243, 229] width 8 height 209
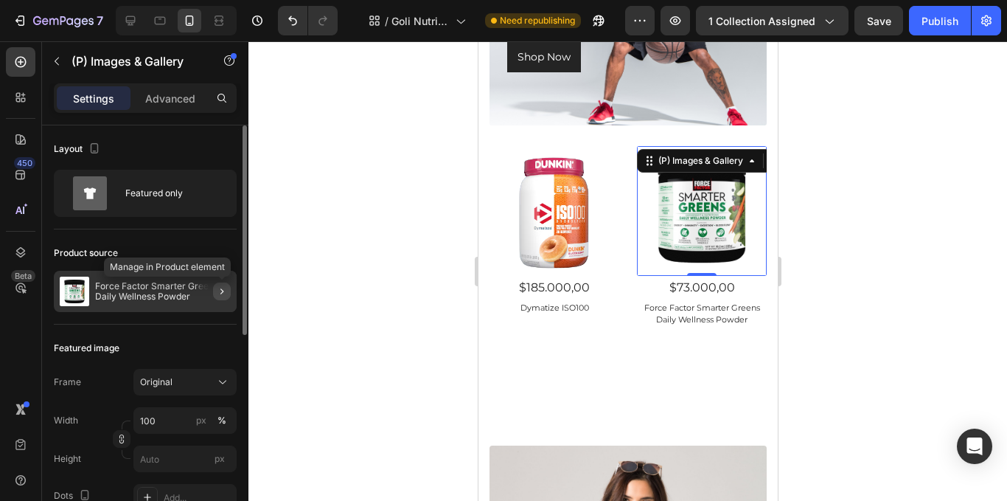
click at [220, 295] on icon "button" at bounding box center [222, 291] width 12 height 12
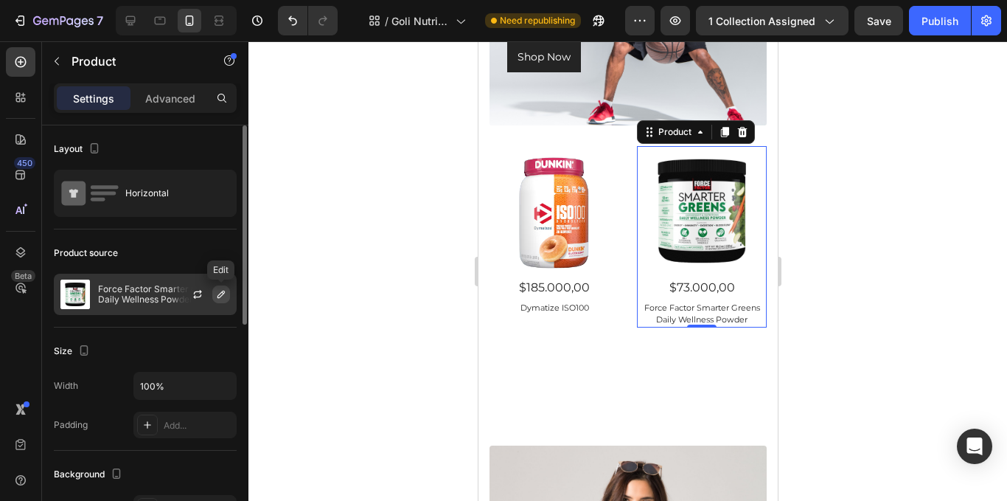
click at [215, 293] on icon "button" at bounding box center [221, 294] width 12 height 12
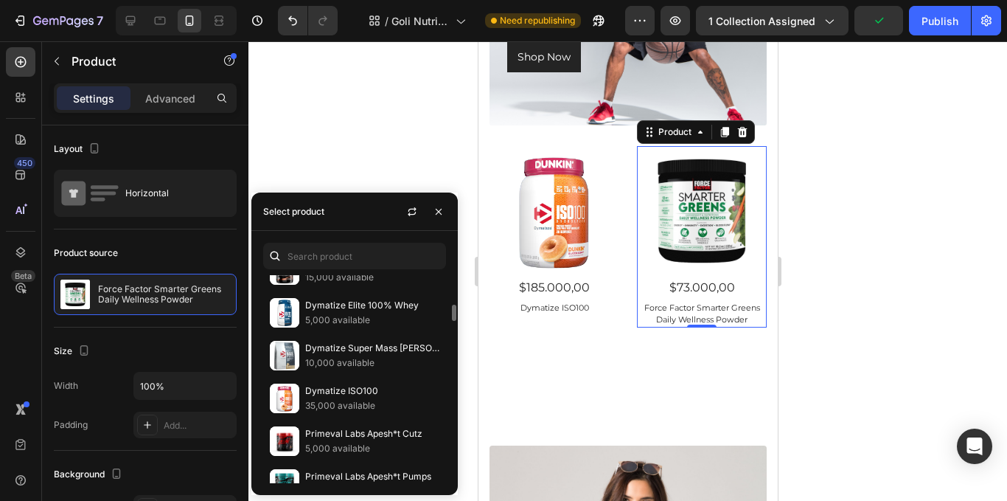
scroll to position [516, 0]
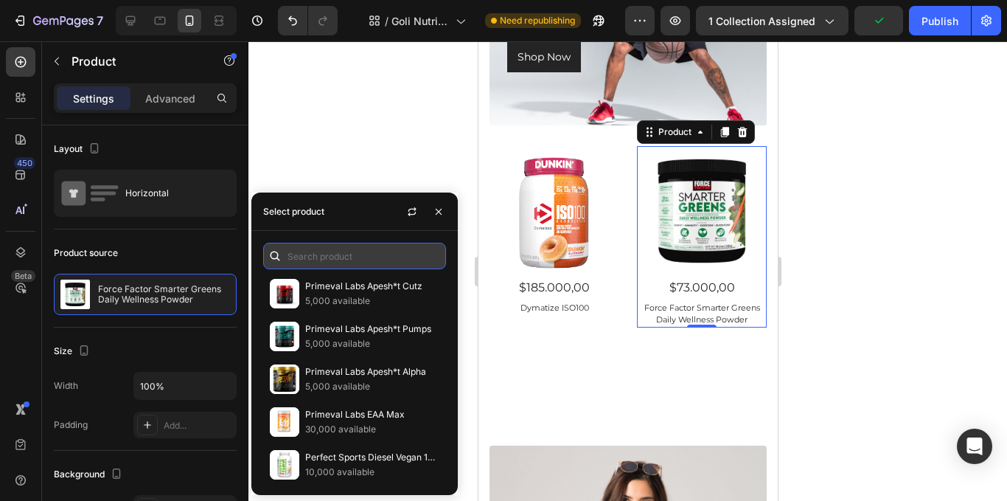
click at [338, 250] on input "text" at bounding box center [354, 256] width 183 height 27
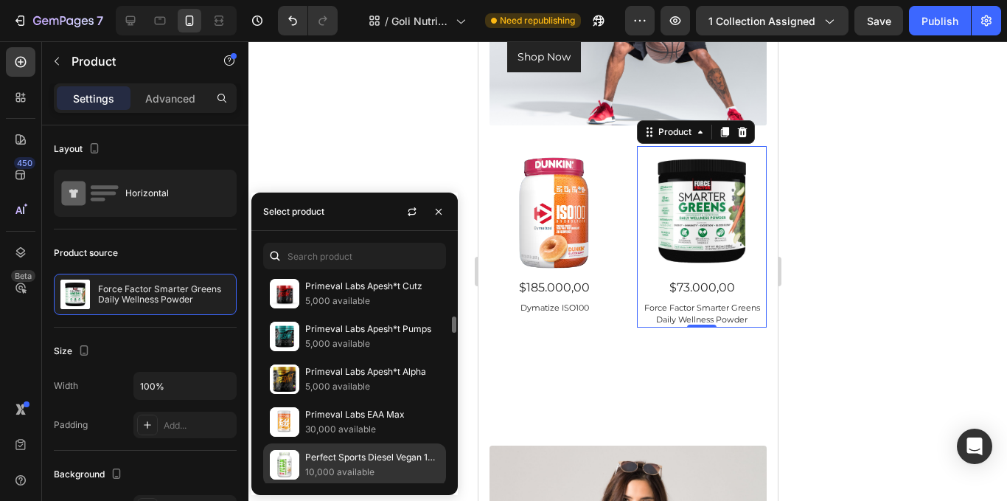
click at [366, 458] on p "Perfect Sports Diesel Vegan 100% Plant-Based Protein" at bounding box center [372, 457] width 134 height 15
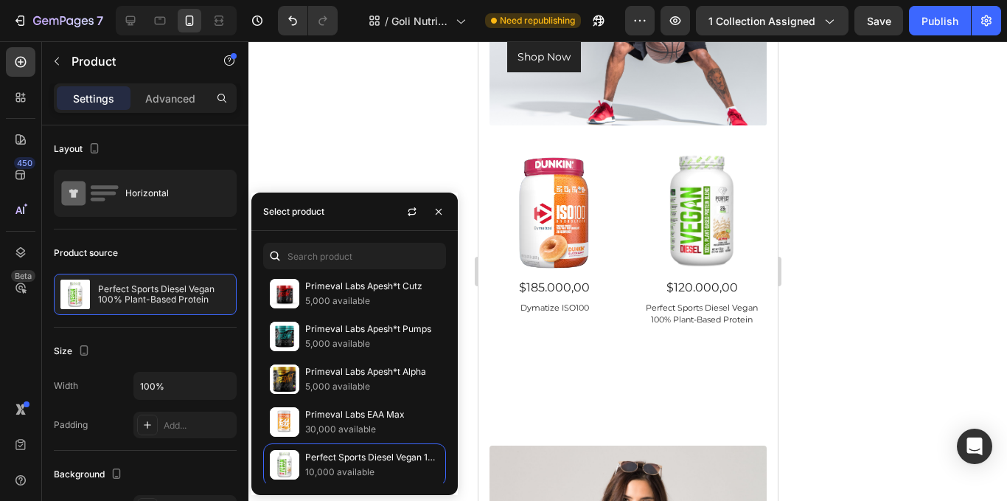
click at [980, 306] on div at bounding box center [627, 270] width 759 height 459
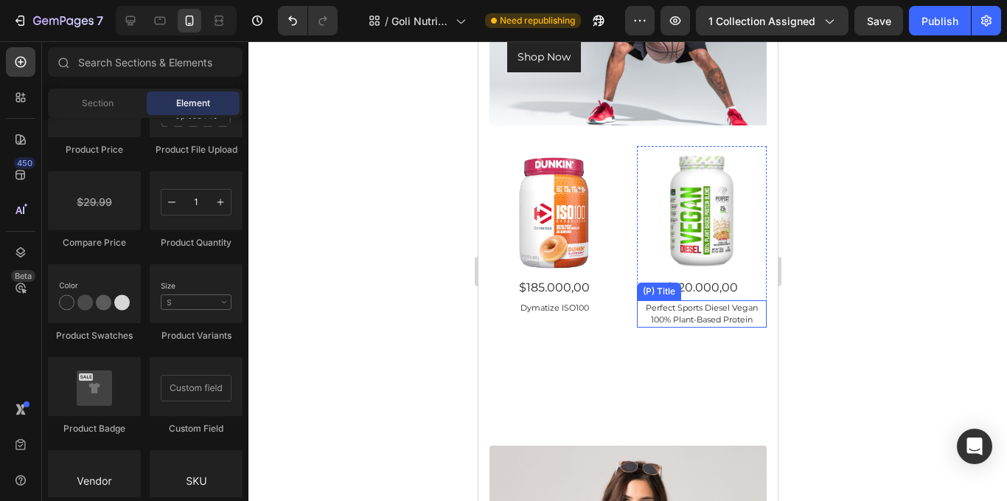
click at [849, 319] on div at bounding box center [627, 270] width 759 height 459
drag, startPoint x: 867, startPoint y: 250, endPoint x: 863, endPoint y: 262, distance: 12.6
click at [866, 254] on div at bounding box center [627, 270] width 759 height 459
click at [689, 214] on img at bounding box center [701, 211] width 130 height 130
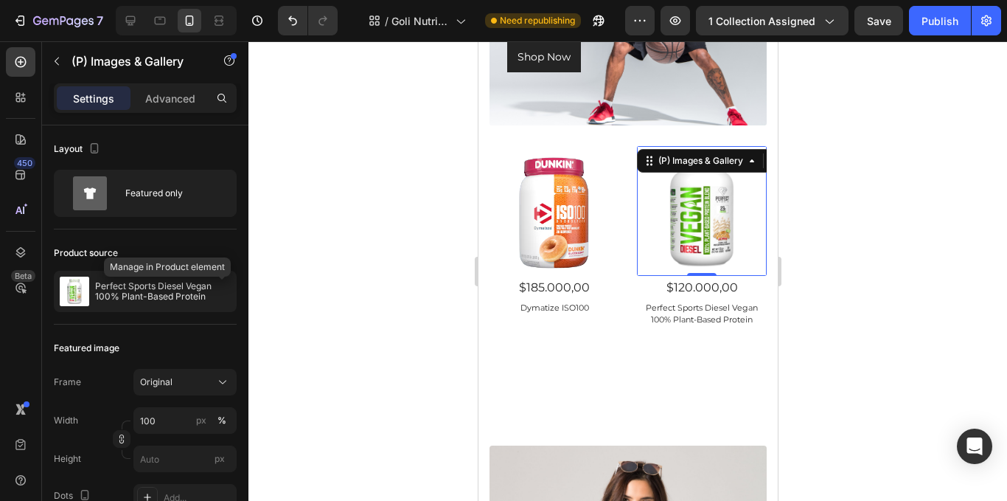
drag, startPoint x: 220, startPoint y: 297, endPoint x: 251, endPoint y: 321, distance: 39.4
click at [0, 0] on button "button" at bounding box center [0, 0] width 0 height 0
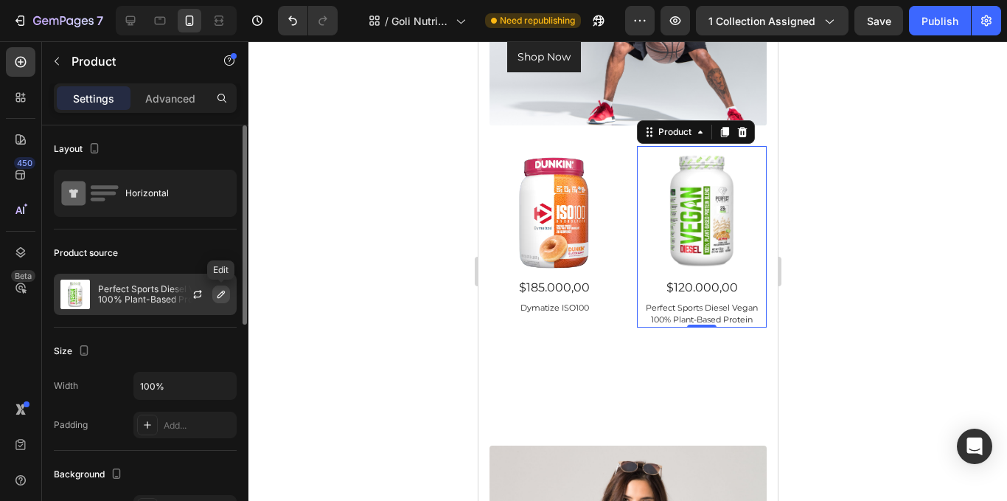
click at [221, 302] on div at bounding box center [203, 294] width 65 height 40
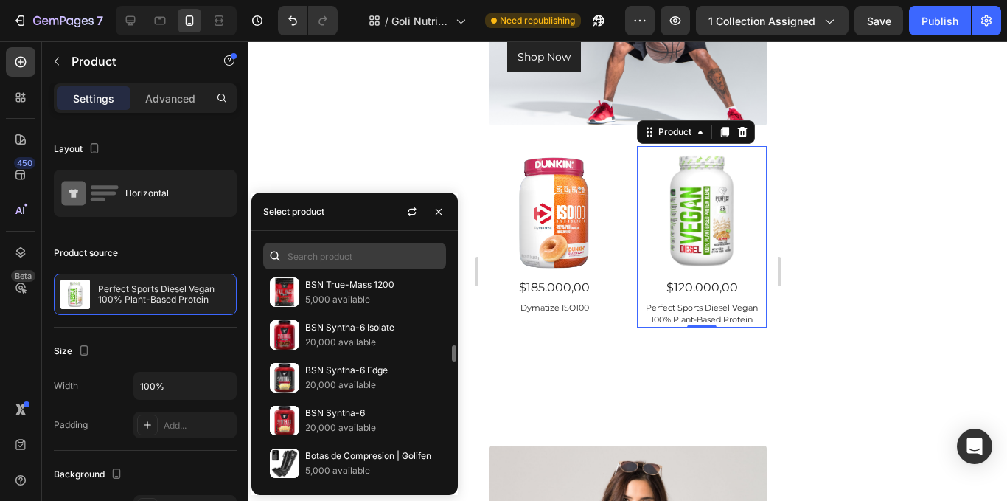
scroll to position [1770, 0]
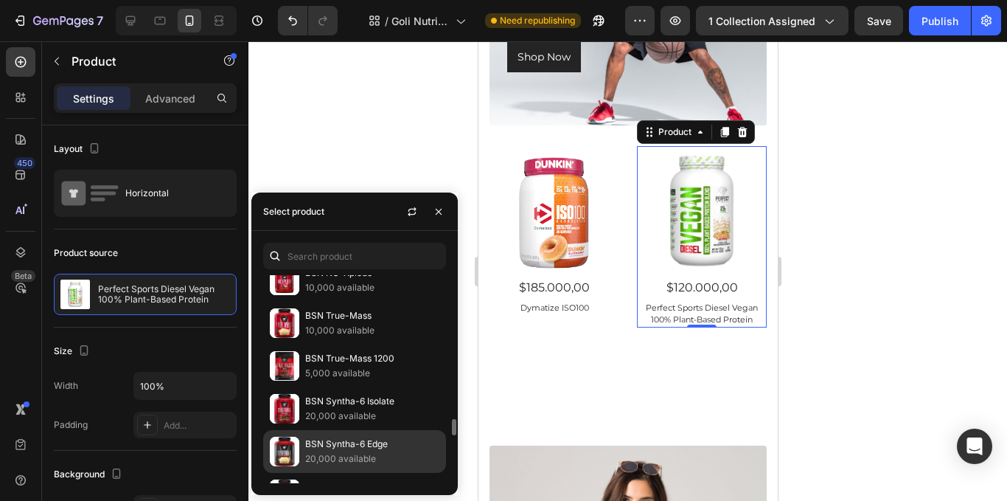
click at [371, 444] on p "BSN Syntha-6 Edge" at bounding box center [372, 444] width 134 height 15
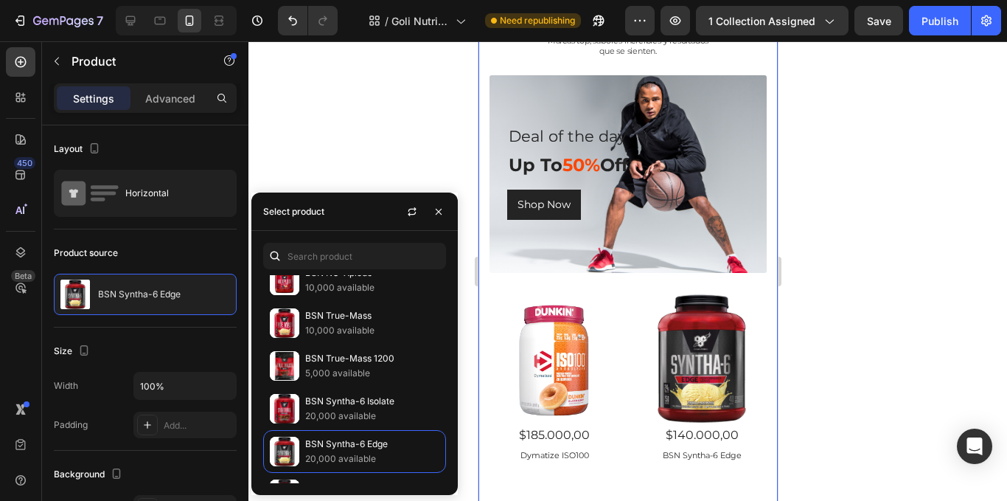
click at [830, 369] on div at bounding box center [627, 270] width 759 height 459
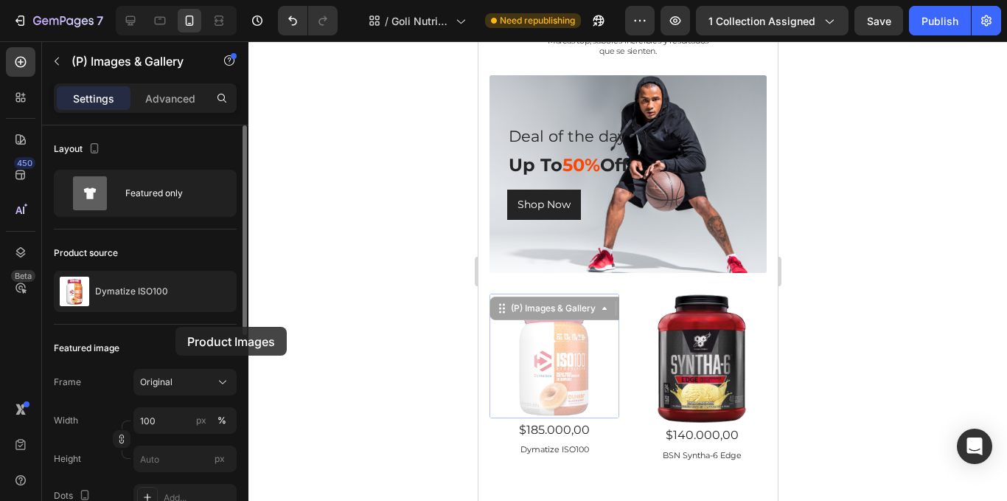
scroll to position [221, 0]
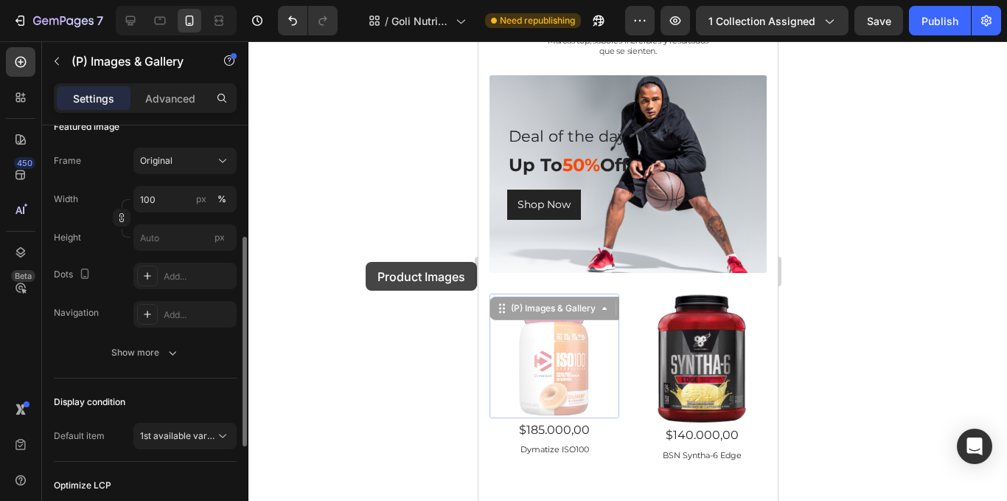
click at [369, 262] on div at bounding box center [627, 270] width 759 height 459
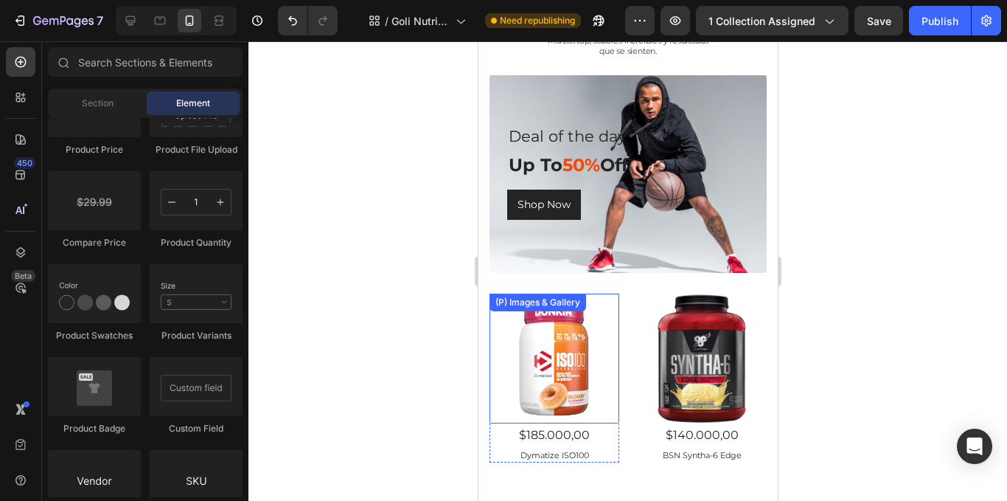
click at [532, 352] on img at bounding box center [554, 358] width 130 height 130
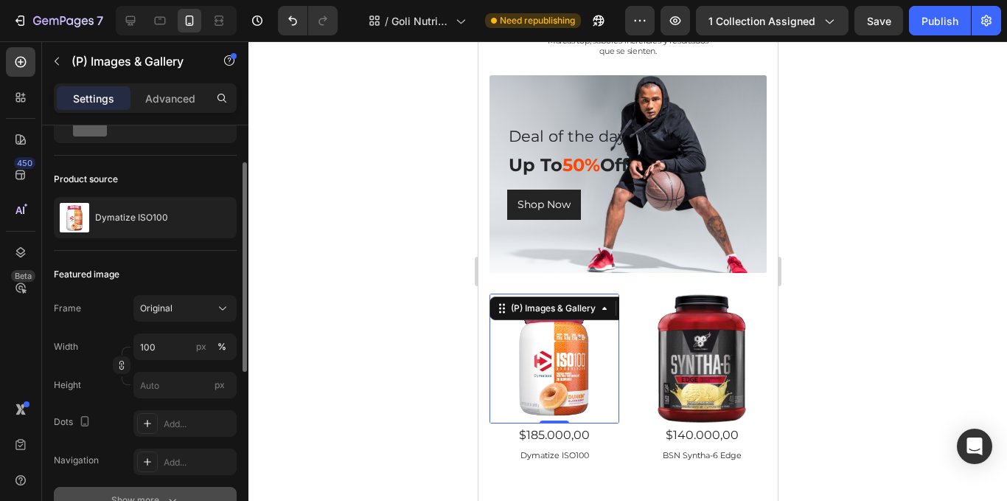
scroll to position [147, 0]
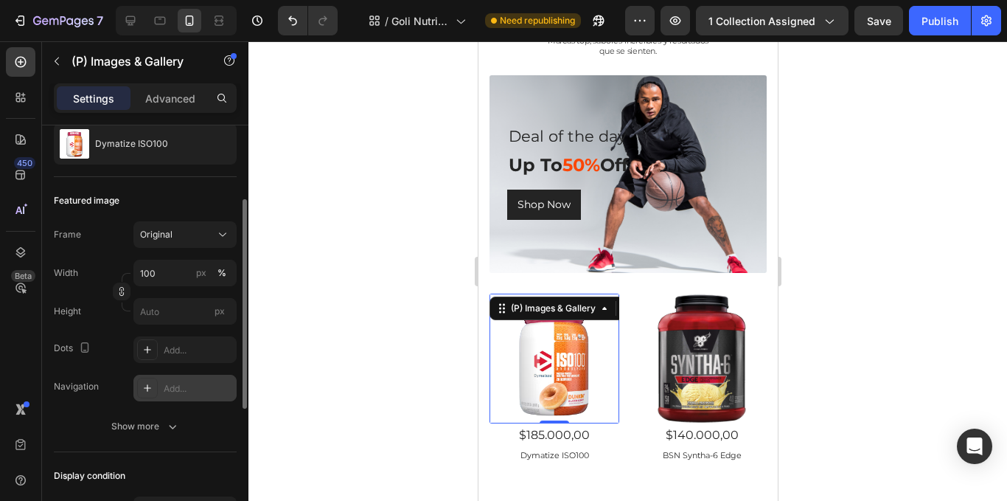
click at [170, 394] on div "Add..." at bounding box center [198, 388] width 69 height 13
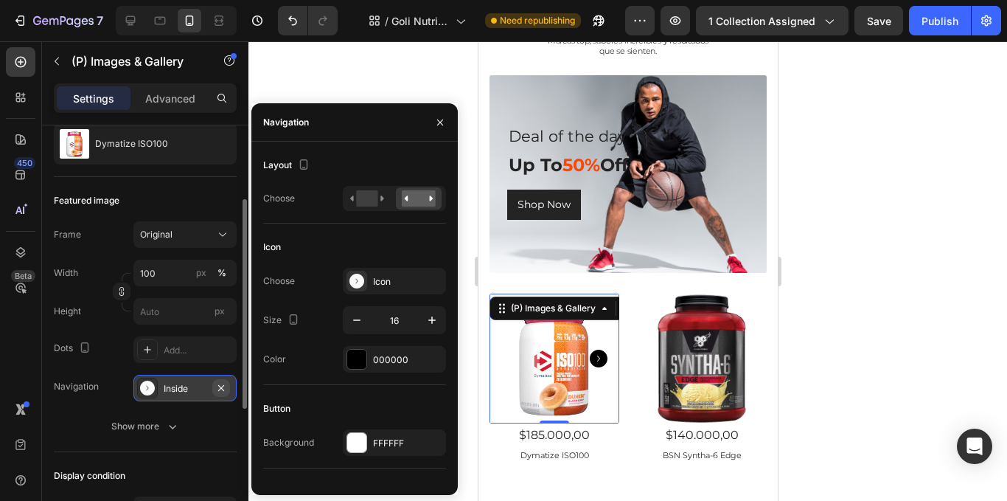
click at [224, 389] on icon "button" at bounding box center [221, 388] width 12 height 12
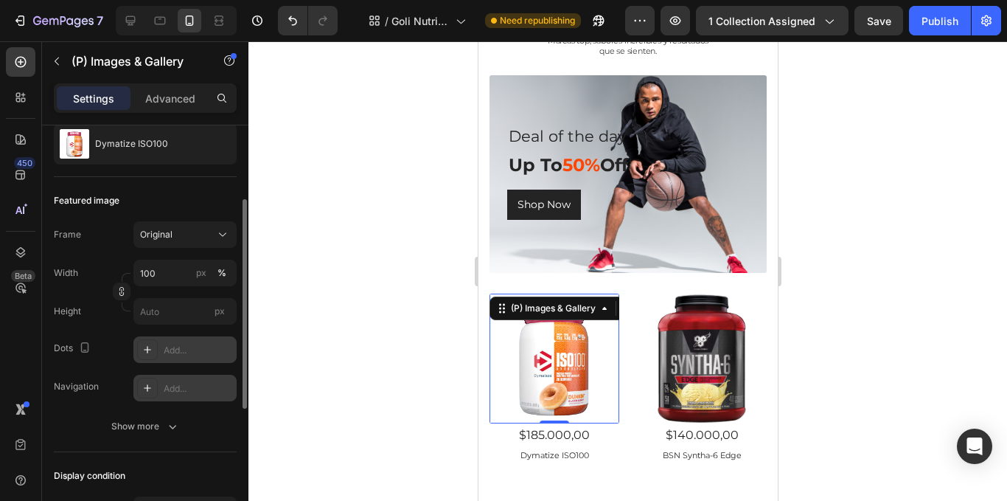
click at [204, 359] on div "Add..." at bounding box center [184, 349] width 103 height 27
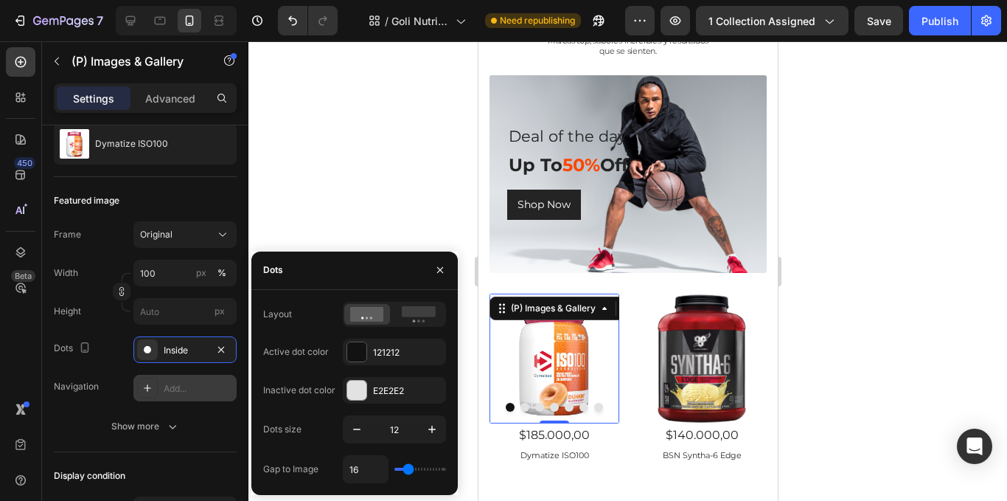
click at [452, 271] on div at bounding box center [439, 270] width 35 height 38
click at [225, 352] on icon "button" at bounding box center [221, 350] width 12 height 12
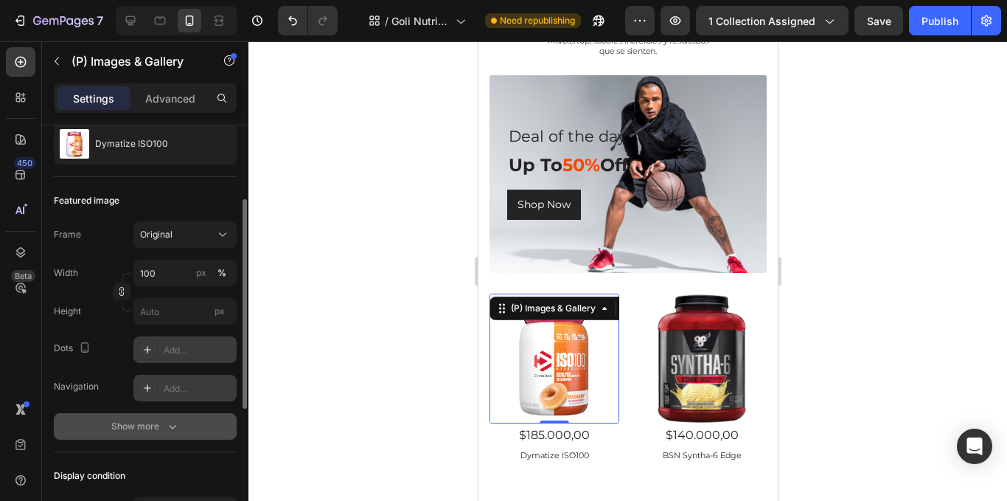
click at [163, 428] on div "Show more" at bounding box center [145, 426] width 69 height 15
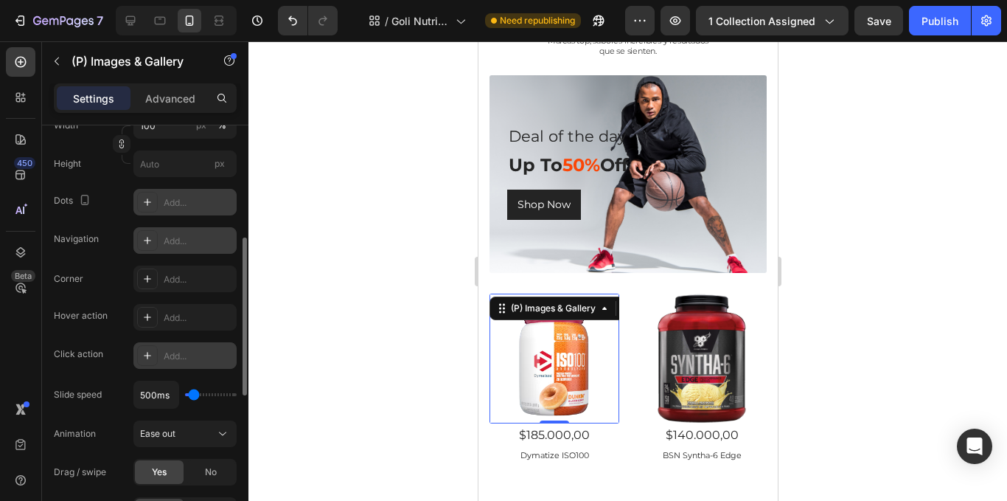
scroll to position [369, 0]
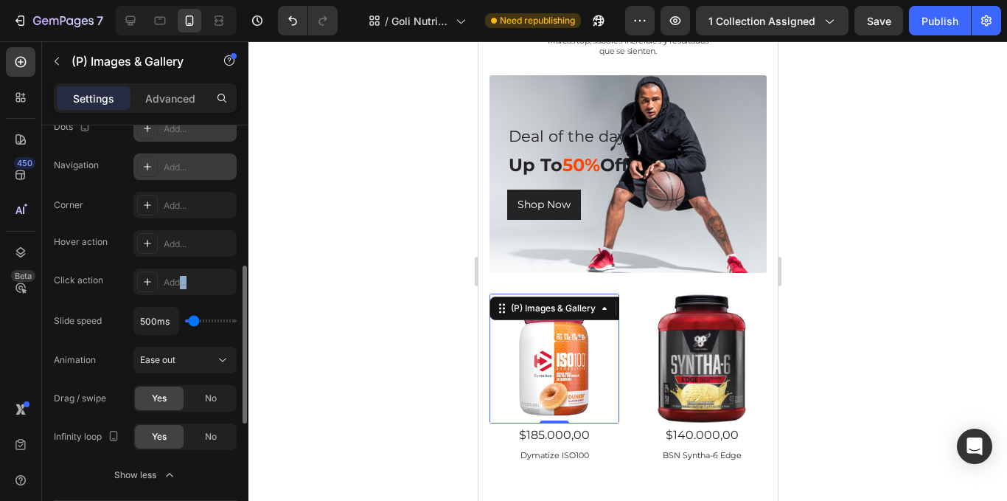
drag, startPoint x: 187, startPoint y: 289, endPoint x: 183, endPoint y: 301, distance: 12.6
click at [176, 291] on div "Add..." at bounding box center [184, 281] width 103 height 27
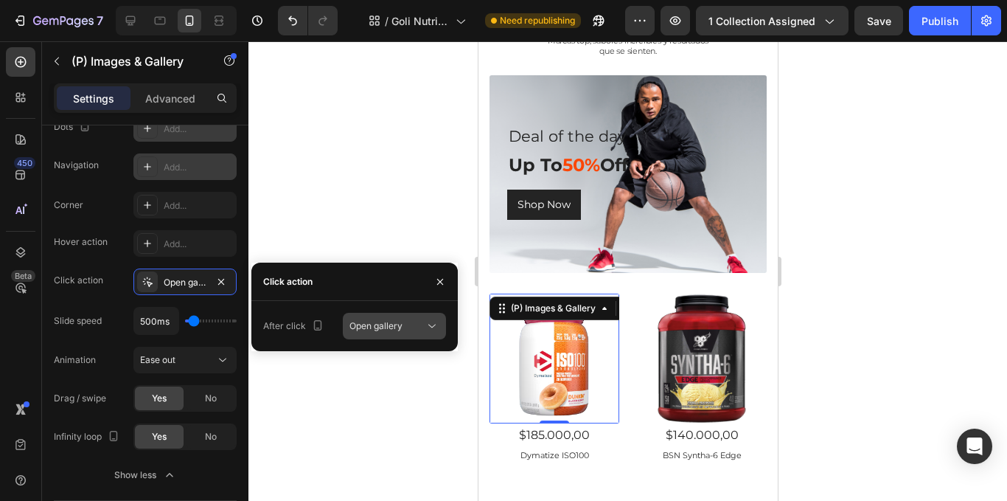
click at [397, 330] on span "Open gallery" at bounding box center [376, 325] width 53 height 11
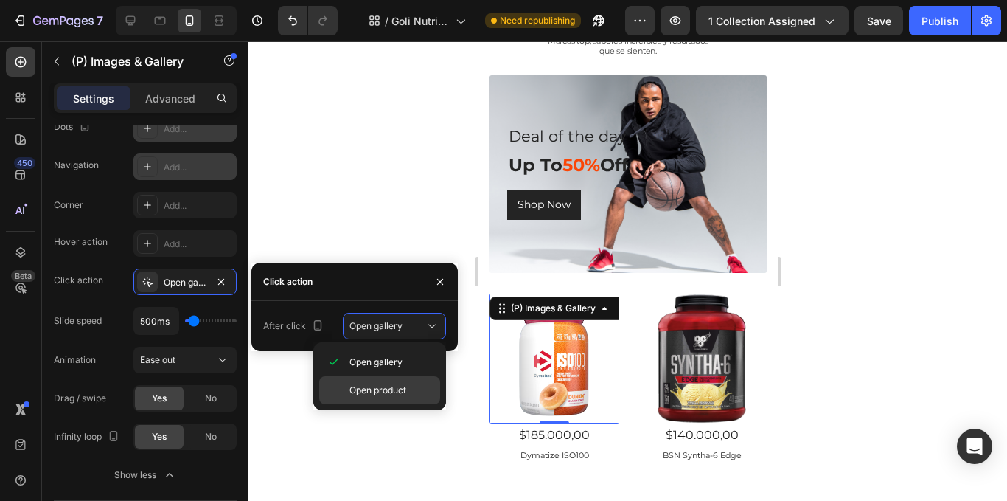
click at [395, 389] on span "Open product" at bounding box center [378, 389] width 57 height 13
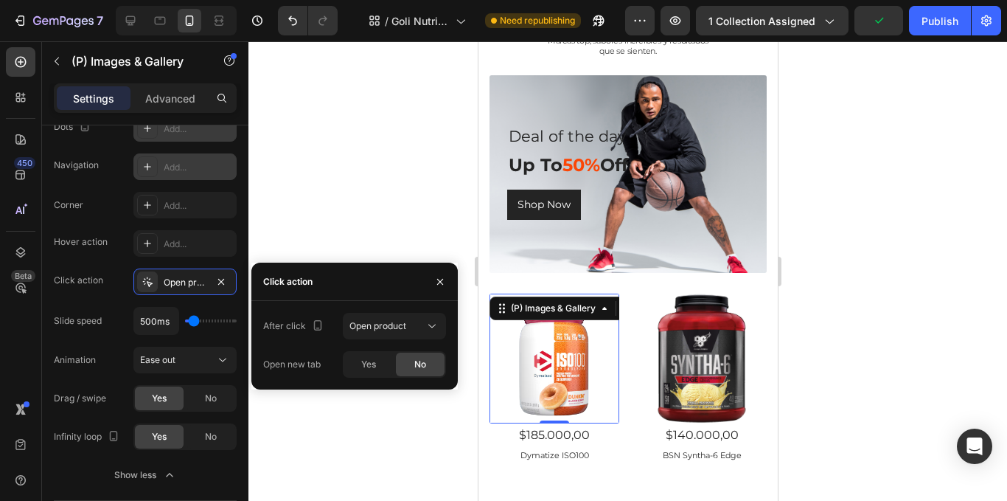
click at [298, 229] on div at bounding box center [627, 270] width 759 height 459
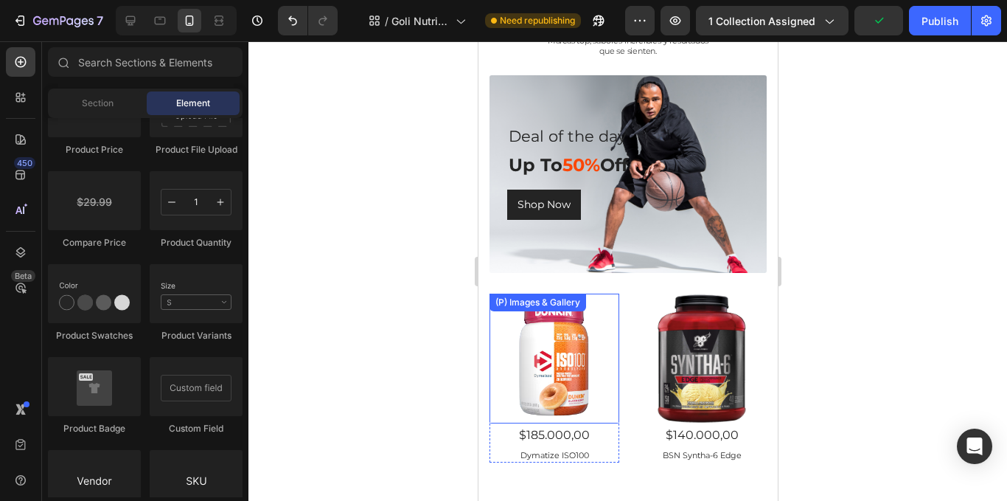
click at [579, 369] on img at bounding box center [554, 358] width 130 height 130
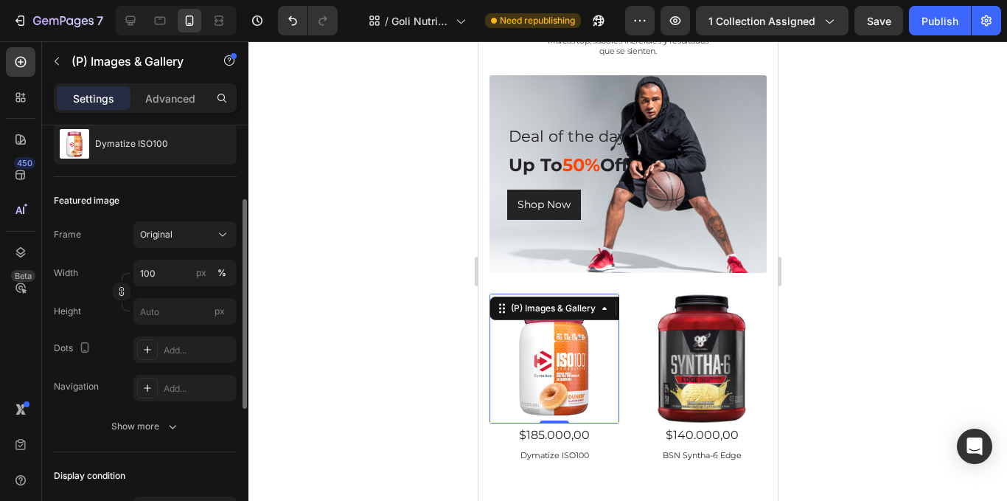
scroll to position [295, 0]
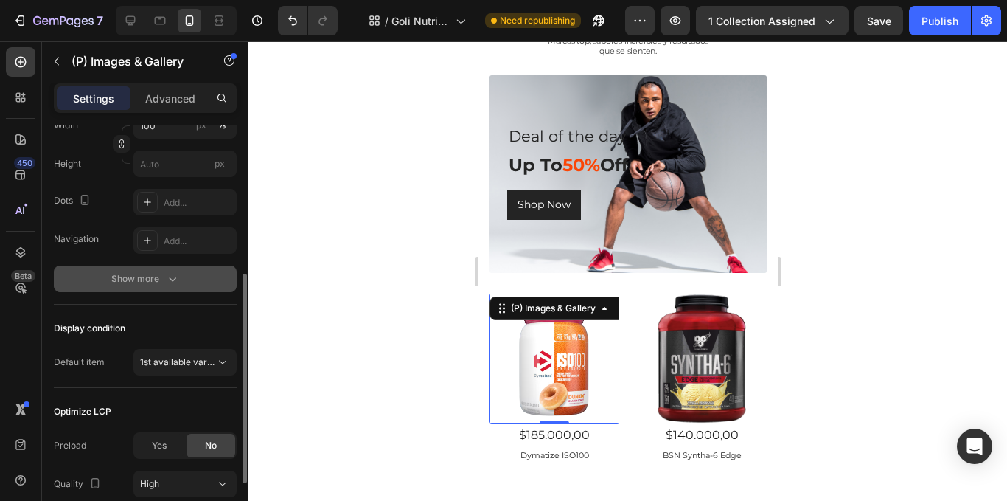
click at [161, 268] on button "Show more" at bounding box center [145, 278] width 183 height 27
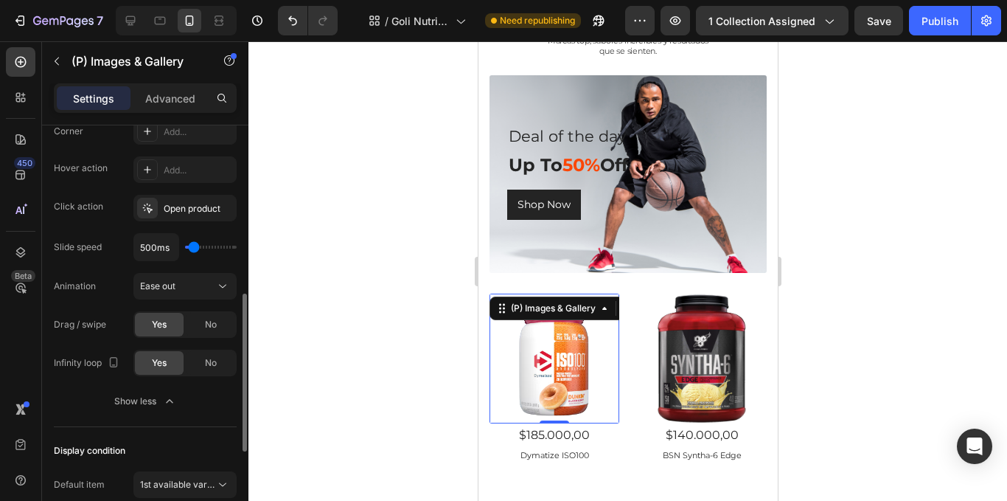
scroll to position [516, 0]
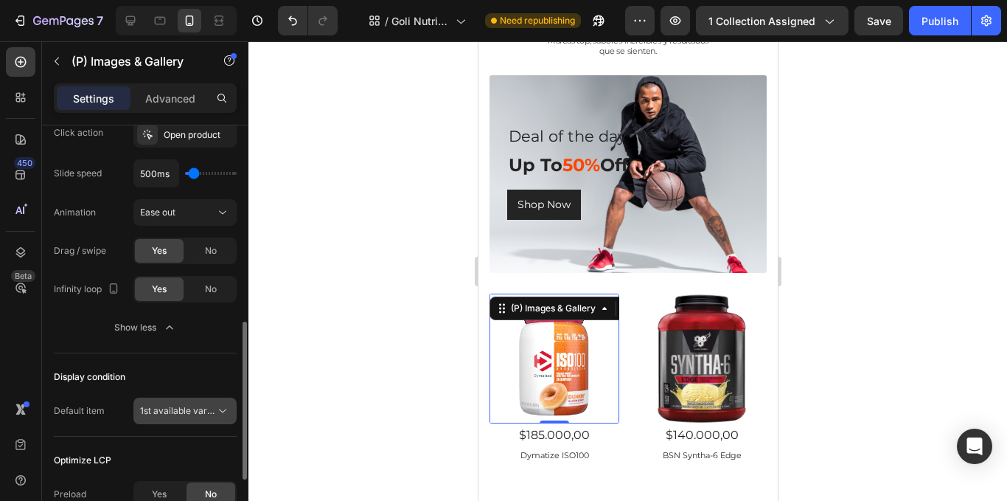
click at [207, 413] on span "1st available variant" at bounding box center [181, 410] width 83 height 11
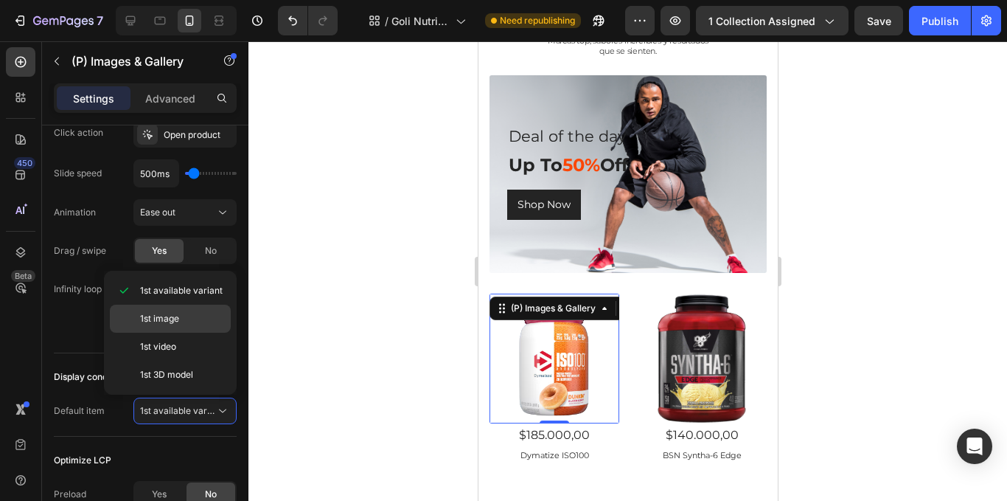
click at [174, 333] on div "1st image" at bounding box center [170, 347] width 121 height 28
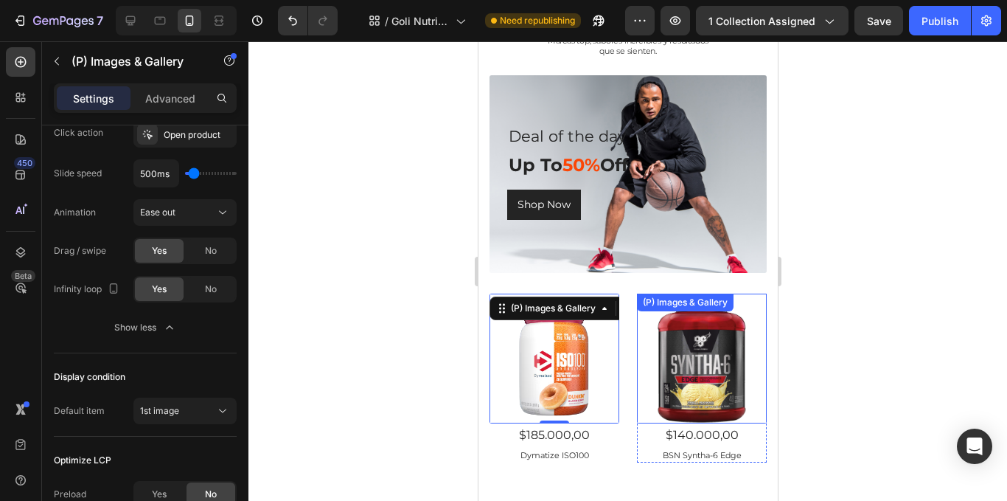
click at [700, 361] on img at bounding box center [701, 358] width 130 height 130
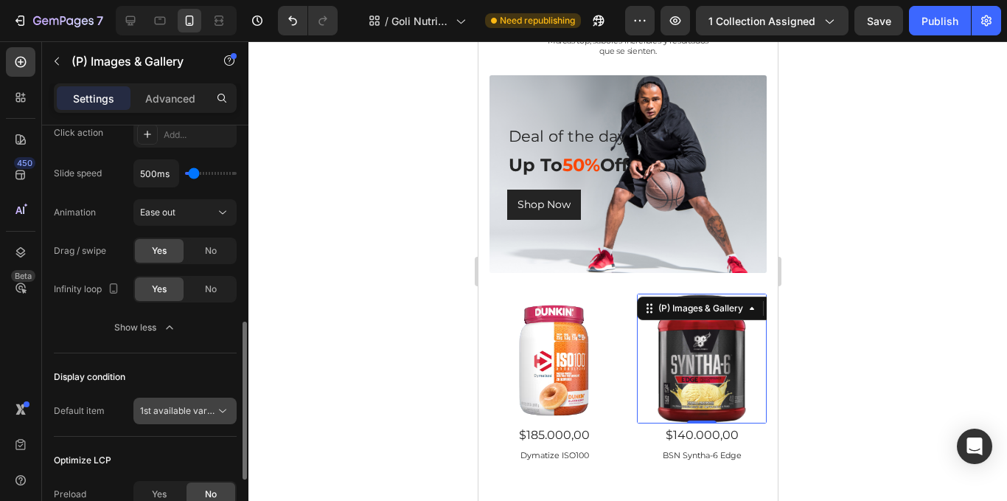
scroll to position [590, 0]
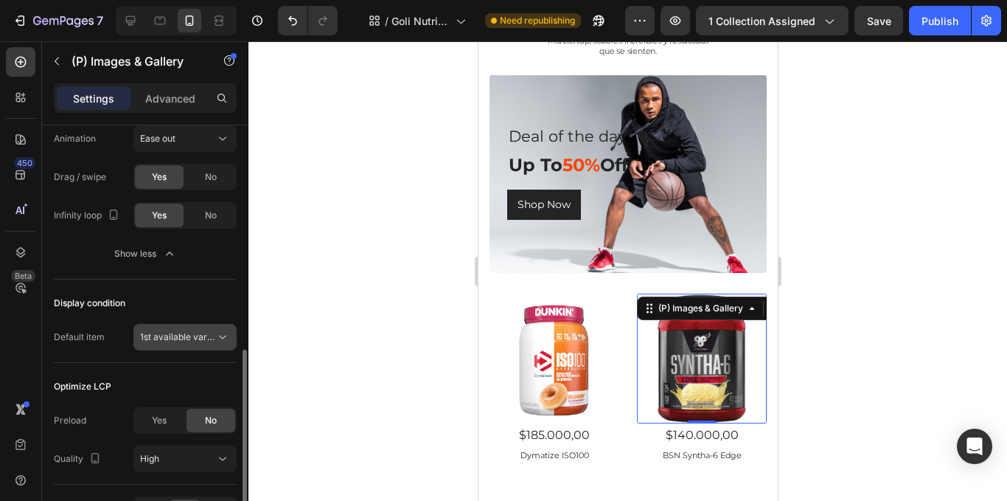
drag, startPoint x: 211, startPoint y: 321, endPoint x: 206, endPoint y: 339, distance: 19.0
click at [204, 335] on div "Display condition Default item 1st available variant" at bounding box center [145, 320] width 183 height 83
click at [212, 340] on span "1st available variant" at bounding box center [181, 336] width 83 height 11
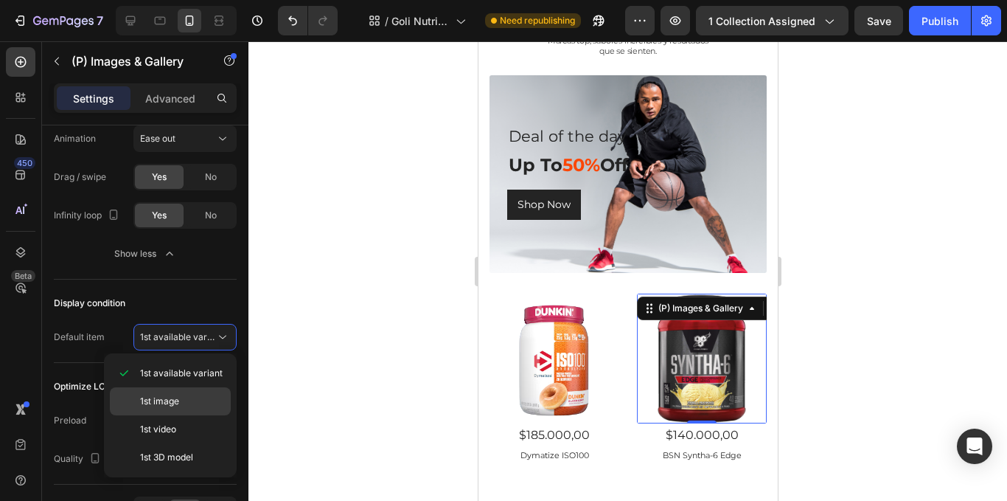
click at [191, 405] on p "1st image" at bounding box center [182, 400] width 84 height 13
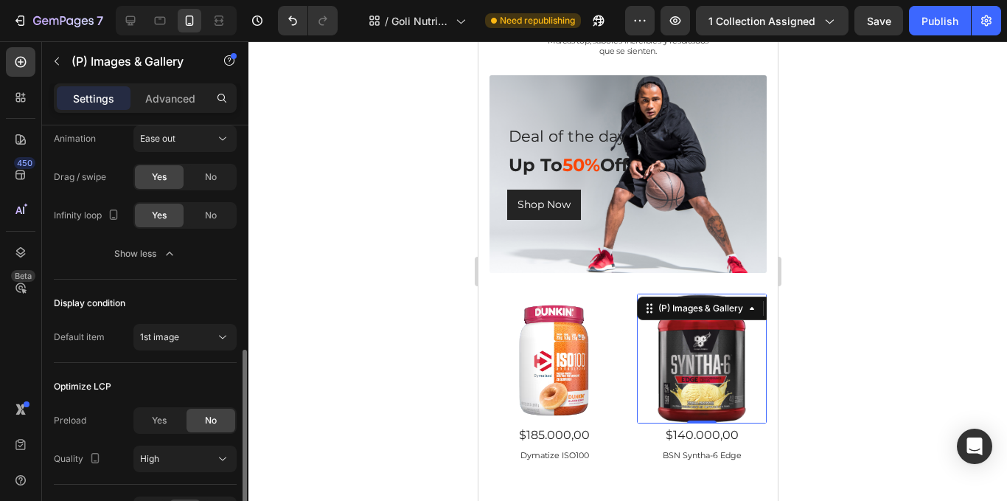
scroll to position [683, 0]
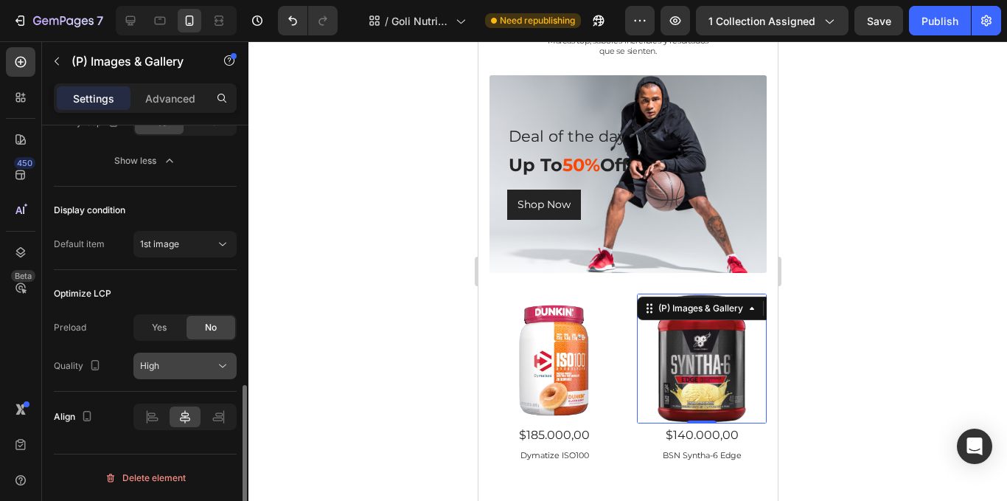
click at [175, 377] on button "High" at bounding box center [184, 365] width 103 height 27
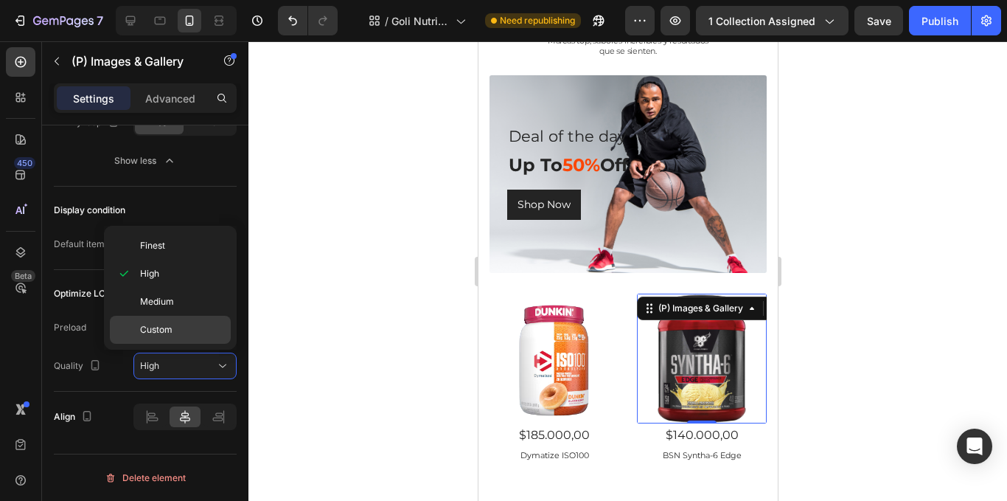
click at [189, 339] on div "Custom" at bounding box center [170, 330] width 121 height 28
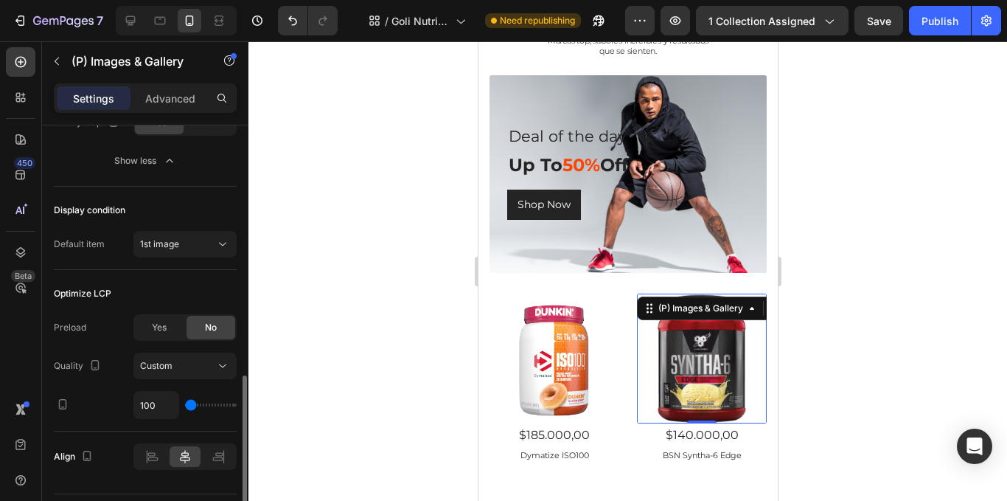
click at [189, 398] on div "100" at bounding box center [184, 405] width 103 height 28
type input "150"
type input "200"
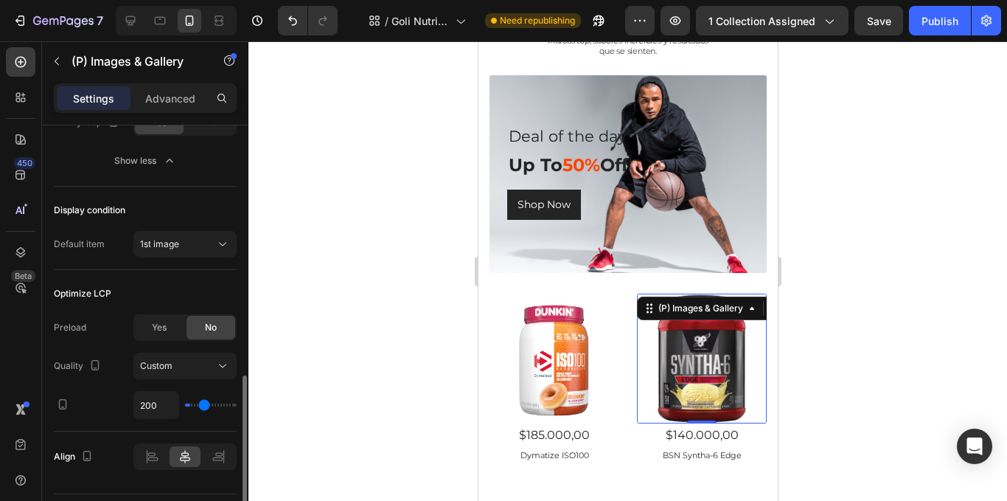
type input "400"
drag, startPoint x: 190, startPoint y: 408, endPoint x: 298, endPoint y: 392, distance: 108.8
type input "400"
click at [237, 403] on input "range" at bounding box center [211, 404] width 52 height 3
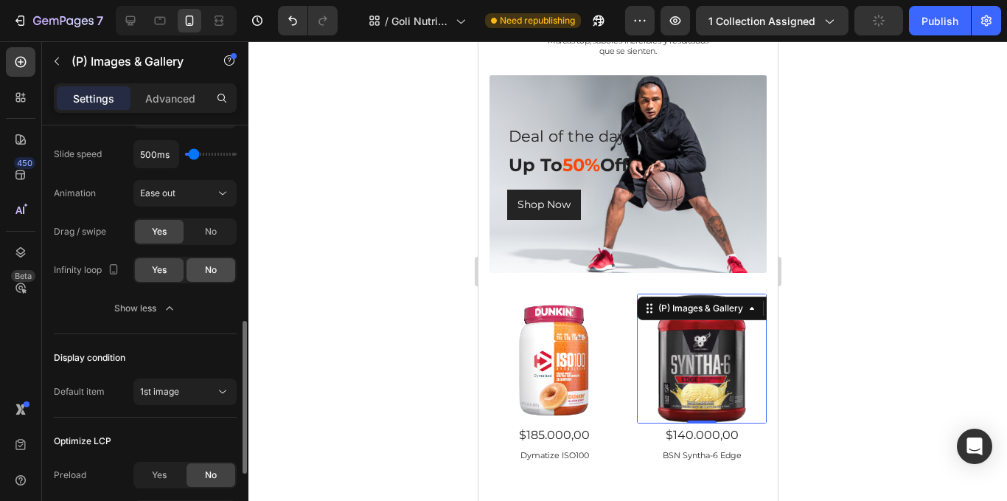
scroll to position [462, 0]
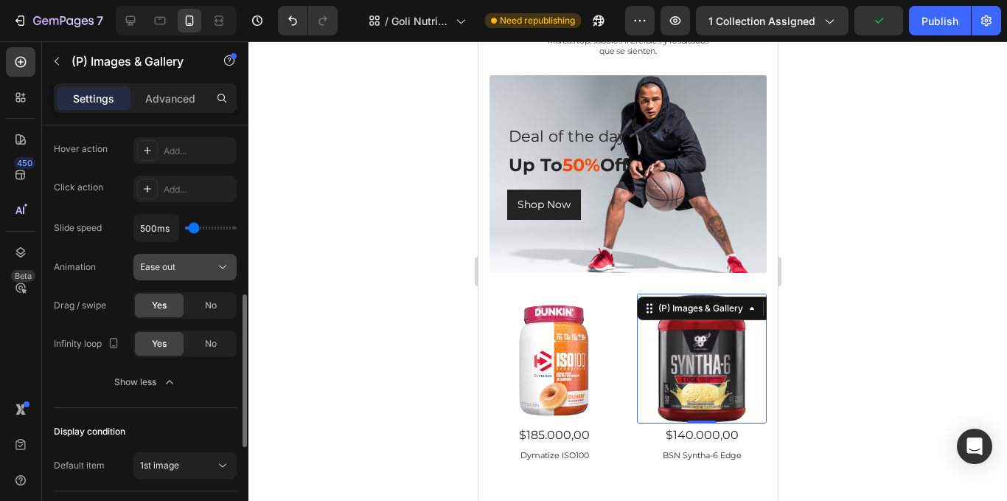
click at [208, 271] on div "Ease out" at bounding box center [177, 266] width 75 height 13
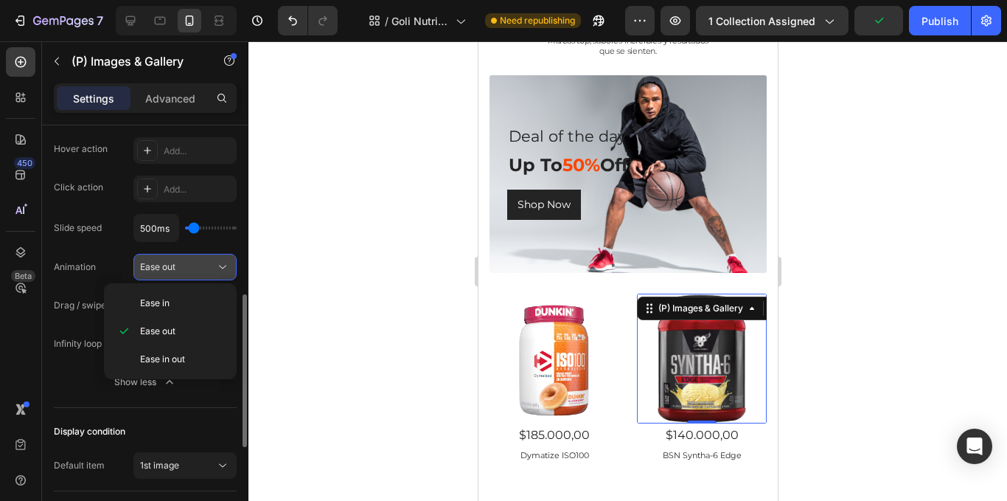
click at [208, 271] on div "Ease out" at bounding box center [177, 266] width 75 height 13
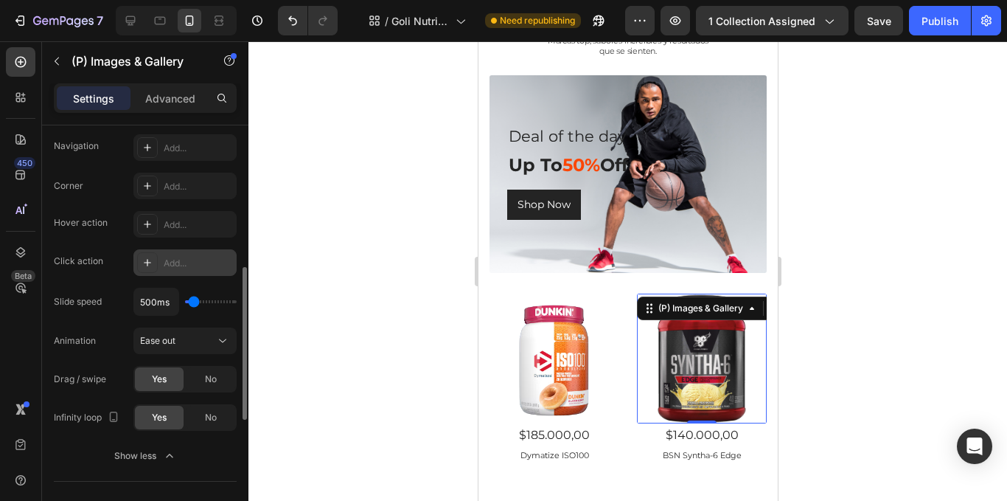
scroll to position [314, 0]
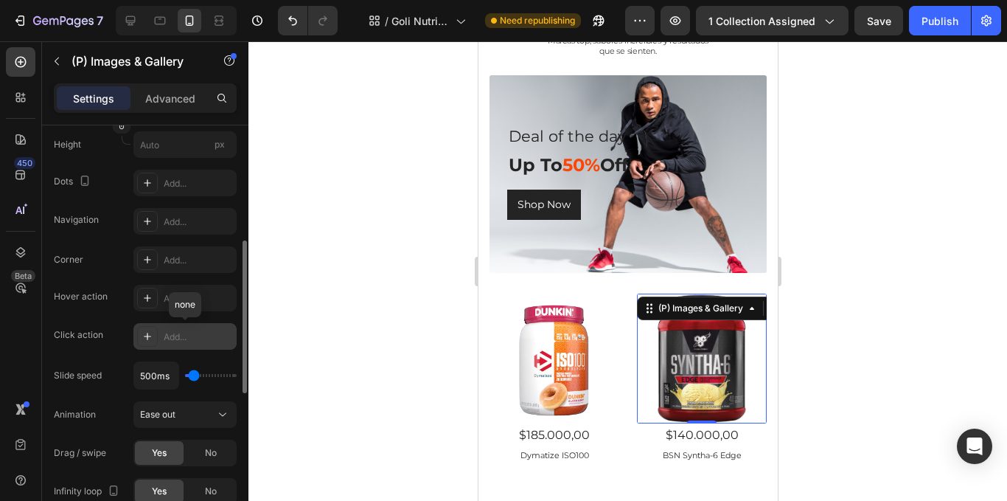
click at [183, 348] on div "Add..." at bounding box center [184, 336] width 103 height 27
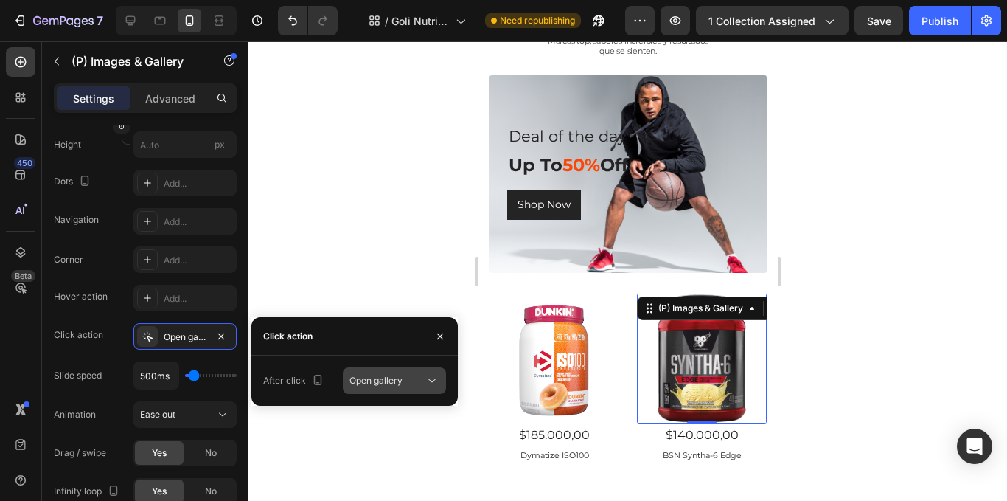
click at [371, 373] on div "Open gallery" at bounding box center [395, 380] width 90 height 15
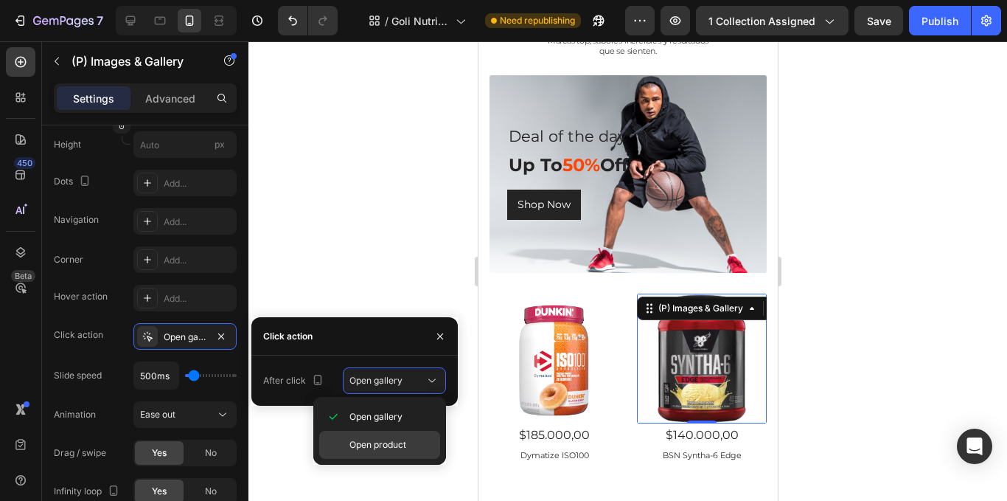
click at [391, 445] on span "Open product" at bounding box center [378, 444] width 57 height 13
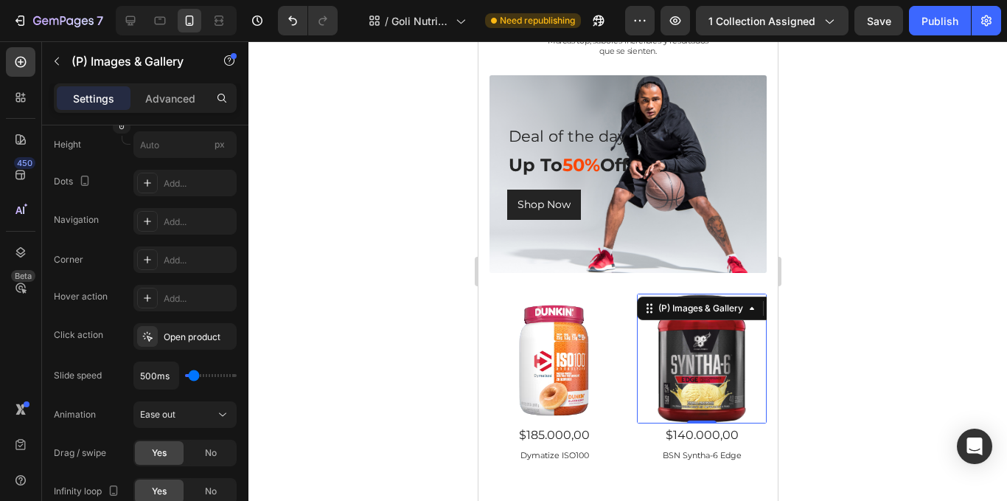
drag, startPoint x: 392, startPoint y: 268, endPoint x: 422, endPoint y: 311, distance: 53.4
click at [385, 277] on div at bounding box center [627, 270] width 759 height 459
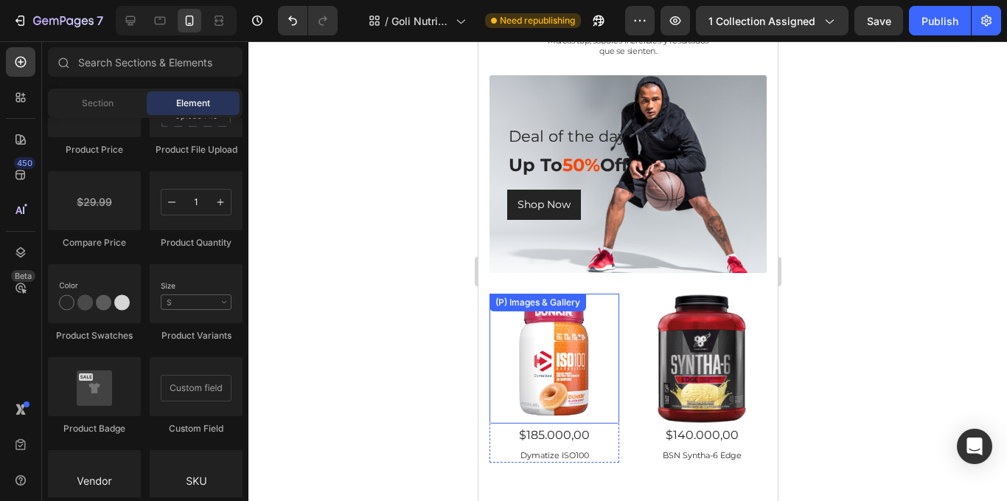
click at [532, 370] on img at bounding box center [554, 358] width 130 height 130
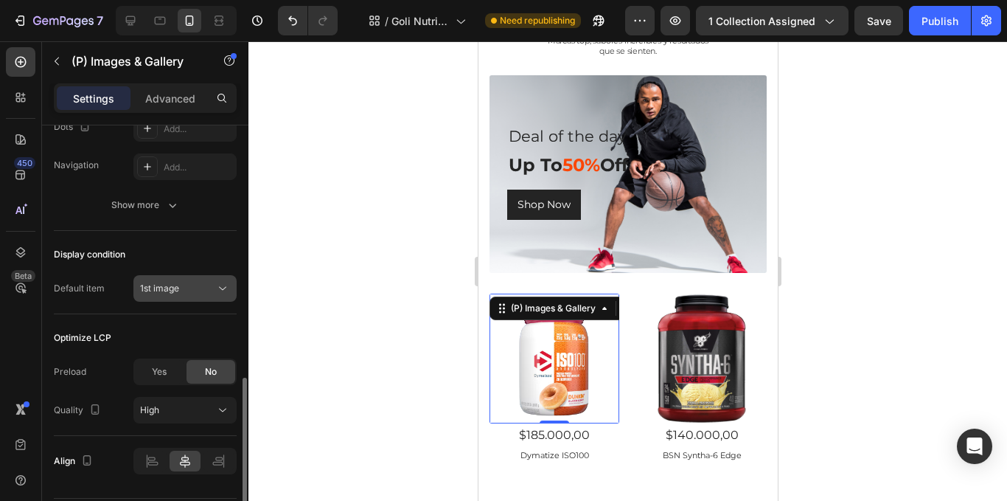
scroll to position [413, 0]
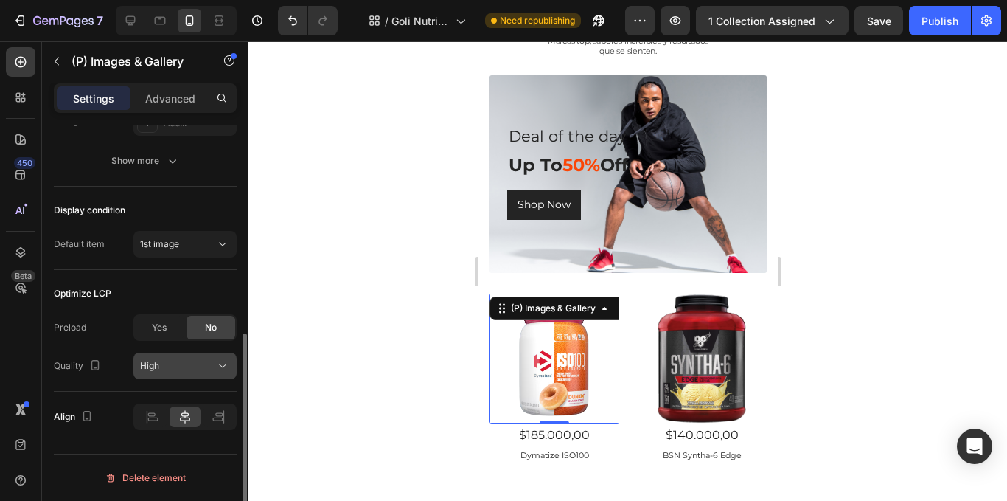
click at [225, 370] on icon at bounding box center [222, 365] width 15 height 15
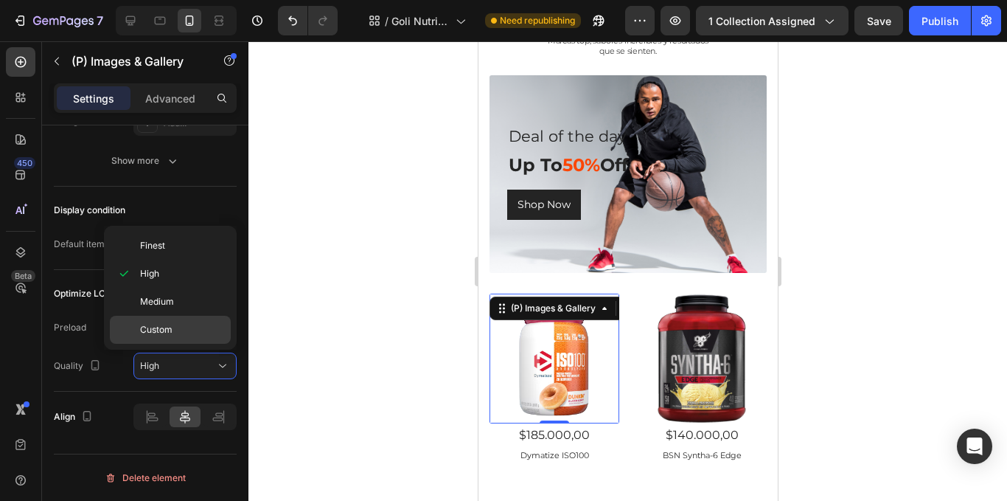
click at [210, 330] on p "Custom" at bounding box center [182, 329] width 84 height 13
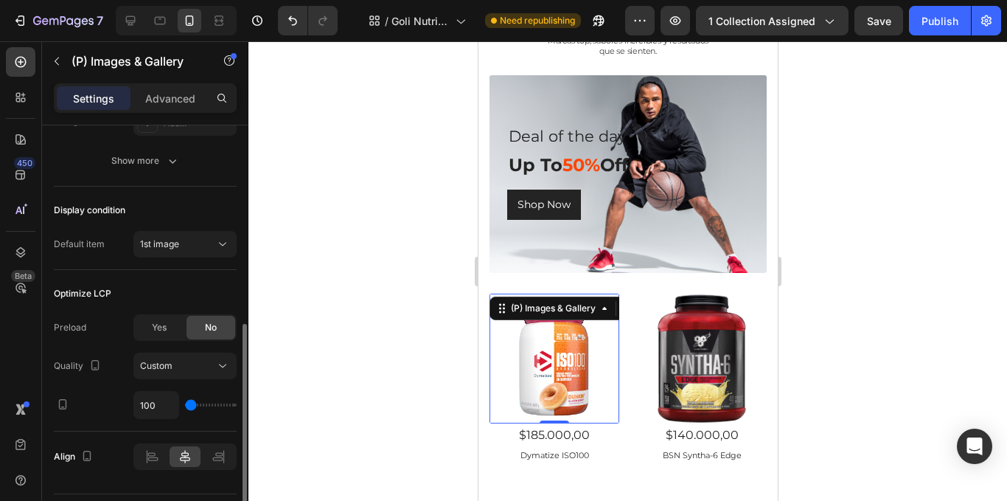
type input "150"
type input "400"
click at [237, 406] on input "range" at bounding box center [211, 404] width 52 height 3
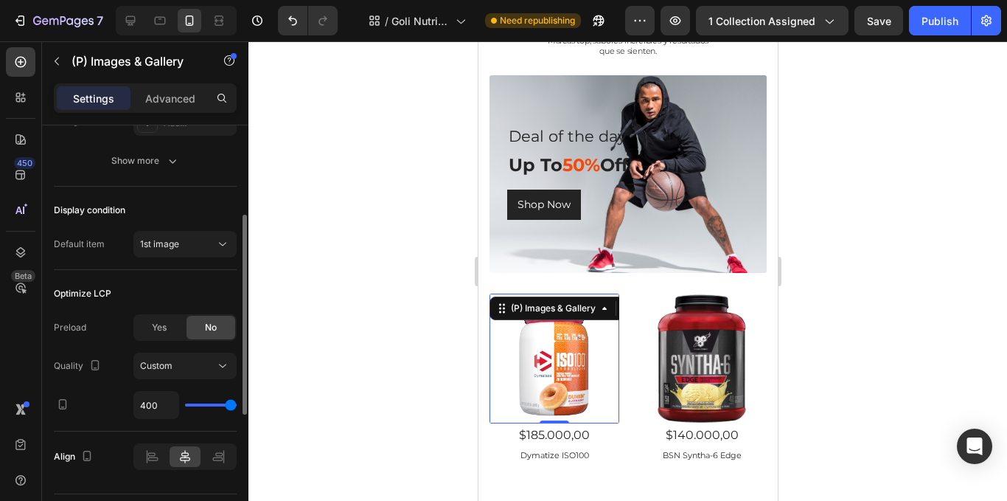
scroll to position [265, 0]
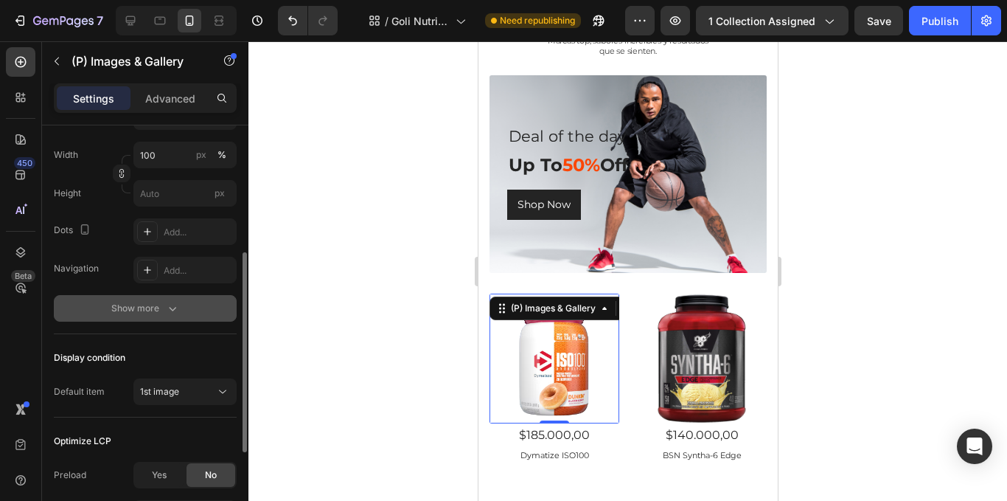
click at [153, 307] on div "Show more" at bounding box center [145, 308] width 69 height 15
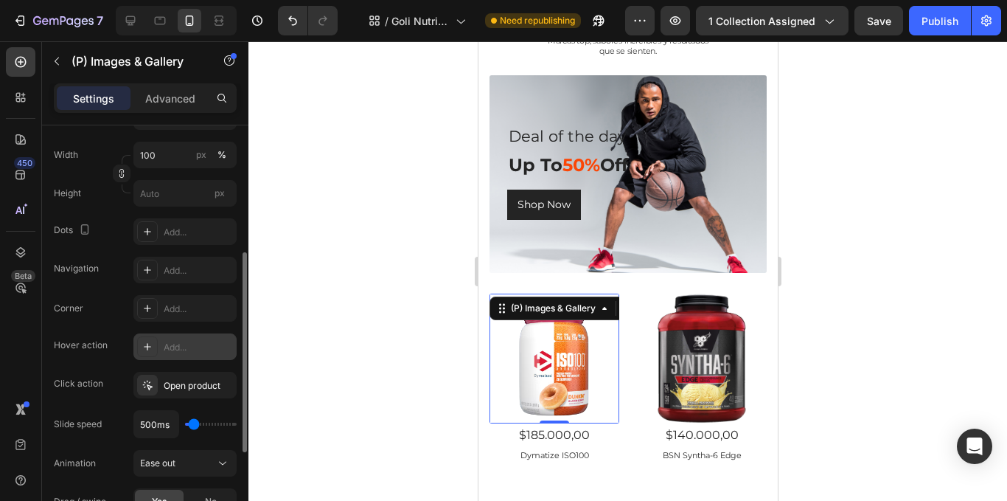
scroll to position [339, 0]
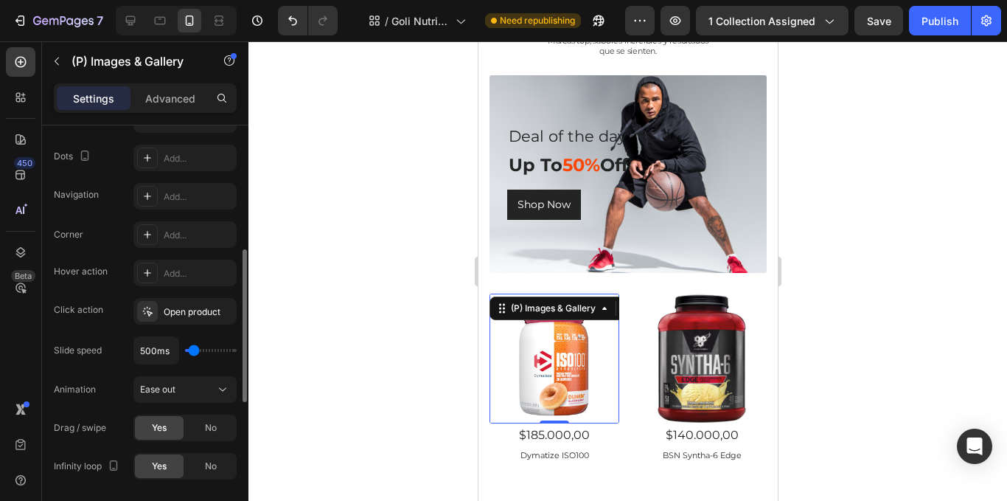
click at [307, 338] on div at bounding box center [627, 270] width 759 height 459
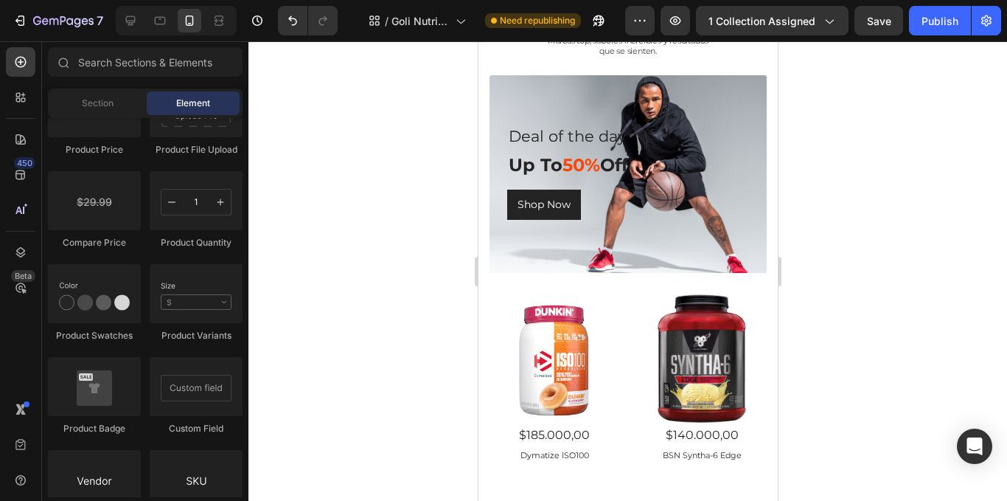
click at [879, 100] on div at bounding box center [627, 270] width 759 height 459
click at [599, 145] on p "Deal of the day" at bounding box center [636, 136] width 257 height 28
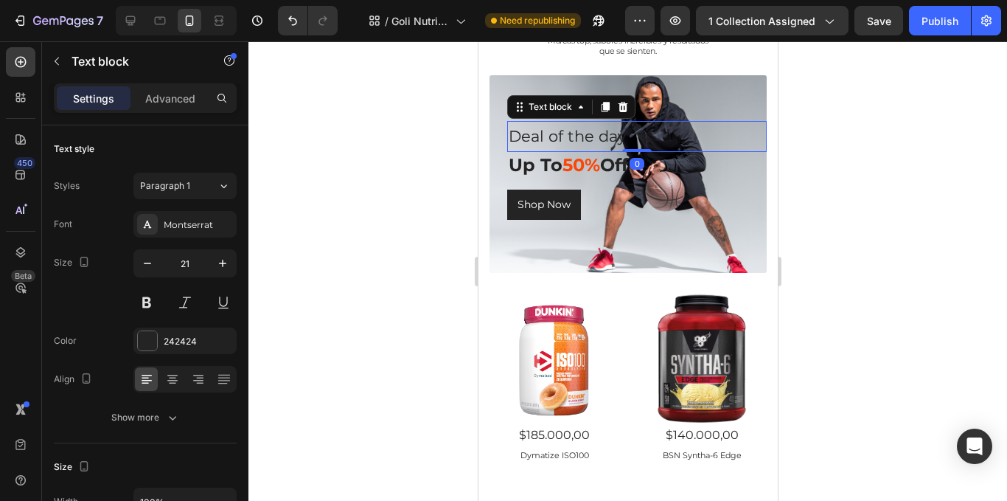
click at [633, 131] on p "Deal of the day" at bounding box center [636, 136] width 257 height 28
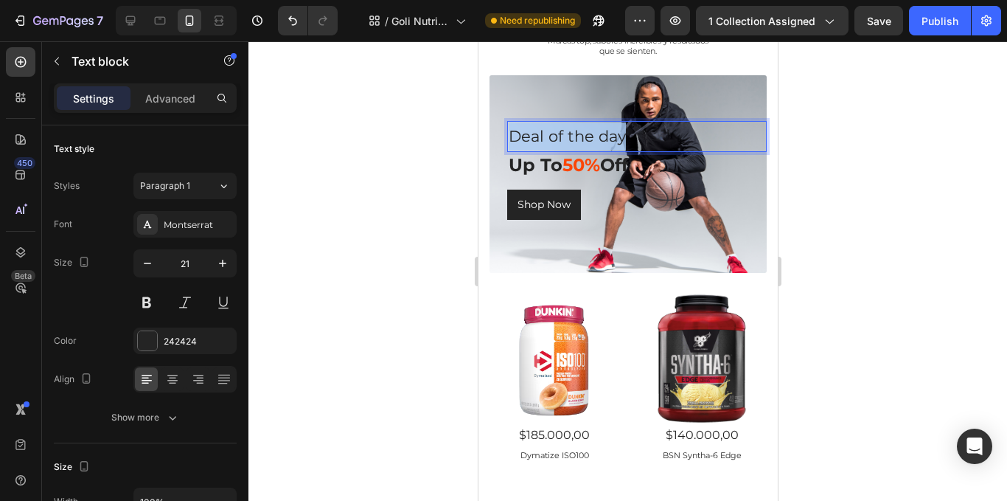
drag, startPoint x: 633, startPoint y: 131, endPoint x: 514, endPoint y: 142, distance: 120.0
click at [514, 142] on p "Deal of the day" at bounding box center [636, 136] width 257 height 28
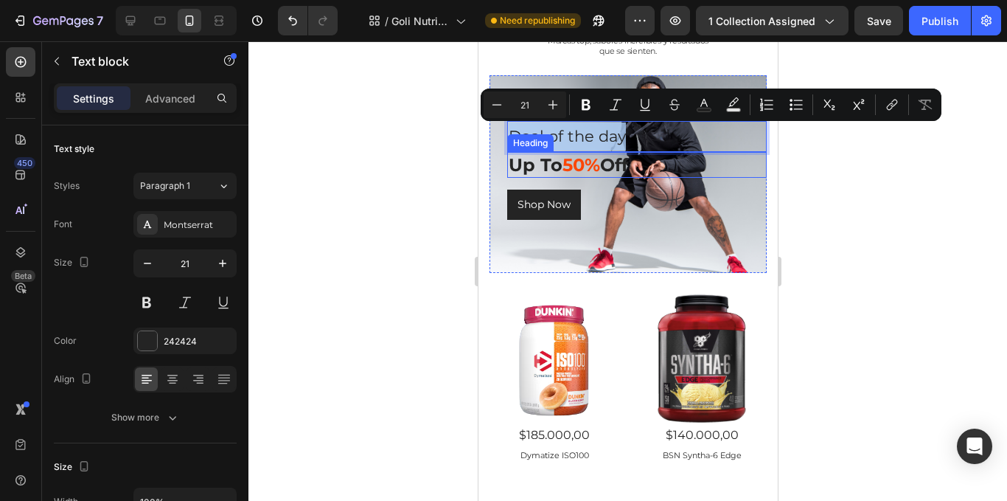
drag, startPoint x: 608, startPoint y: 162, endPoint x: 617, endPoint y: 163, distance: 8.9
click at [606, 161] on p "Up To 50% Off" at bounding box center [636, 164] width 257 height 23
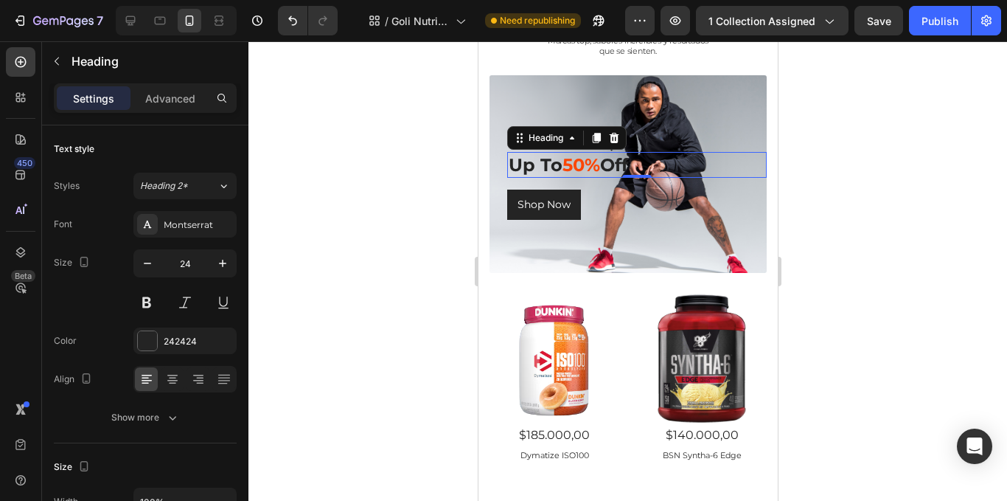
click at [630, 164] on p "Up To 50% Off" at bounding box center [636, 164] width 257 height 23
click at [563, 167] on p "Up To 50% Off" at bounding box center [636, 164] width 257 height 23
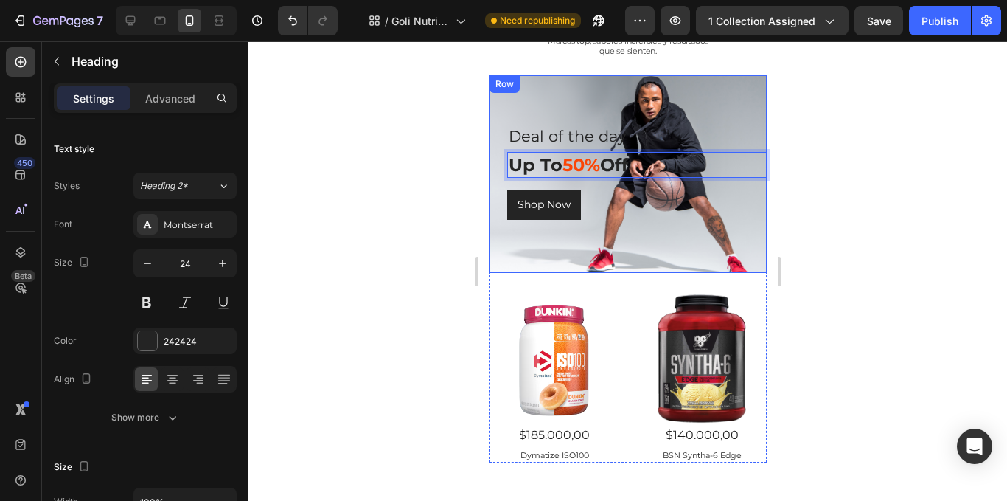
drag, startPoint x: 552, startPoint y: 170, endPoint x: 529, endPoint y: 173, distance: 22.4
click at [500, 183] on div "Deal of the day Text block Up To 50% Off Heading 0 Shop Now Button Row" at bounding box center [627, 174] width 277 height 198
click at [595, 169] on p "50% Off" at bounding box center [636, 164] width 257 height 23
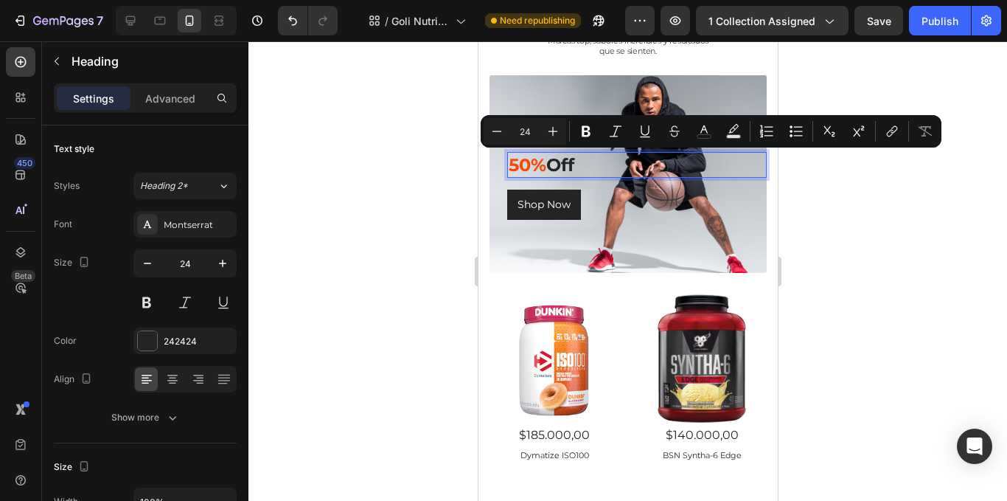
drag, startPoint x: 595, startPoint y: 169, endPoint x: 543, endPoint y: 170, distance: 52.4
click at [543, 170] on p "50% Off" at bounding box center [636, 164] width 257 height 23
click at [612, 164] on p "50% Off" at bounding box center [636, 164] width 257 height 23
drag, startPoint x: 609, startPoint y: 164, endPoint x: 507, endPoint y: 169, distance: 102.6
click at [507, 169] on h3 "50% Off" at bounding box center [637, 165] width 260 height 26
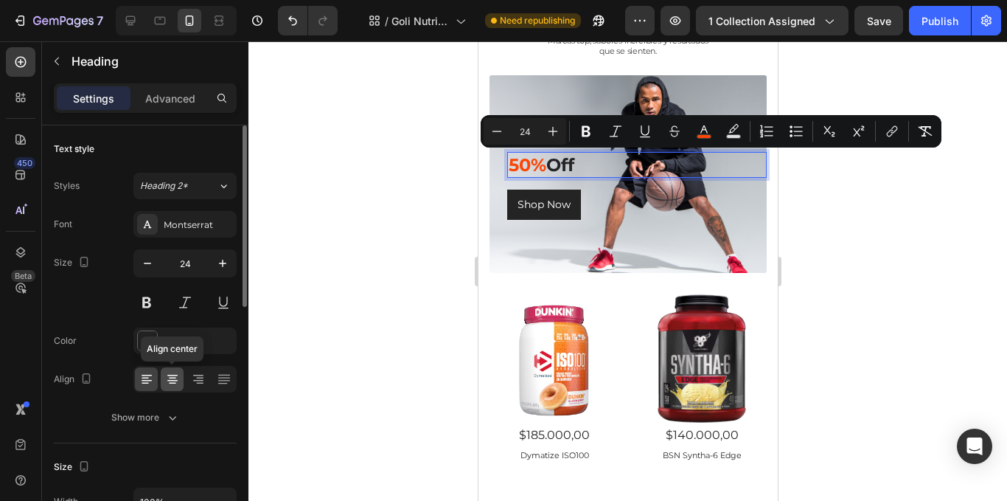
click at [173, 386] on icon at bounding box center [172, 379] width 15 height 15
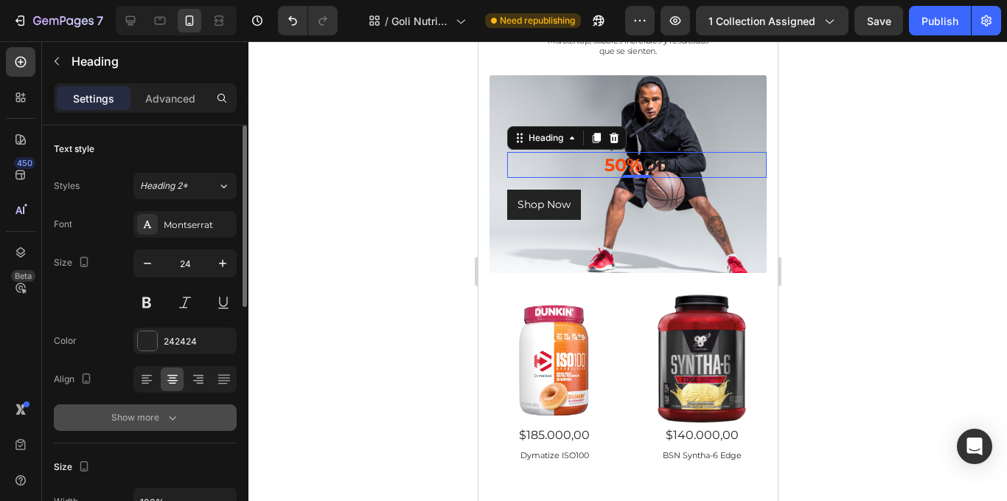
click at [155, 420] on div "Show more" at bounding box center [145, 417] width 69 height 15
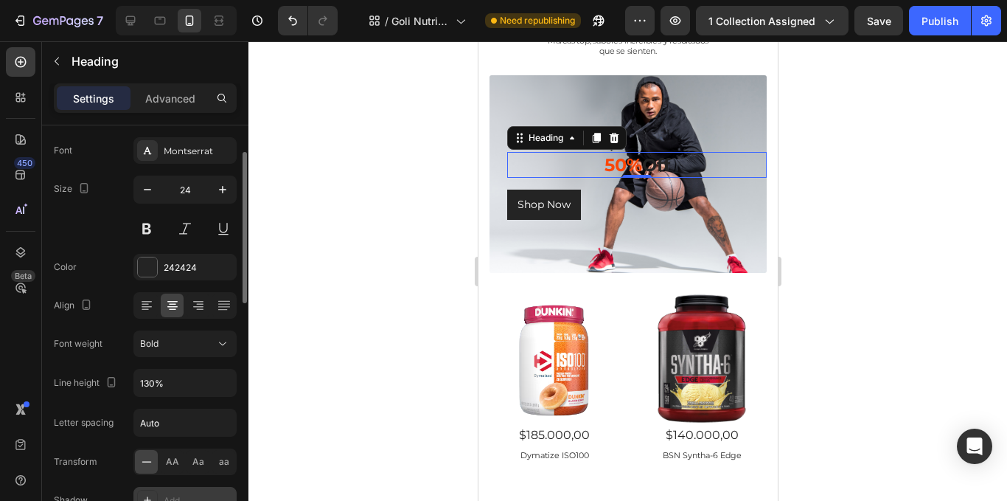
scroll to position [147, 0]
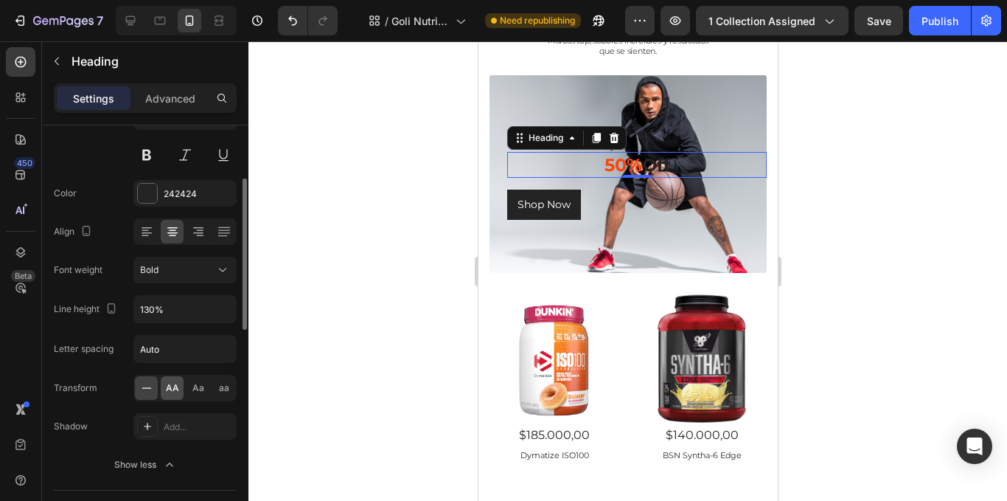
click at [174, 387] on span "AA" at bounding box center [172, 387] width 13 height 13
click at [664, 152] on h3 "⁠⁠⁠⁠⁠⁠⁠ 50% Off" at bounding box center [637, 165] width 260 height 26
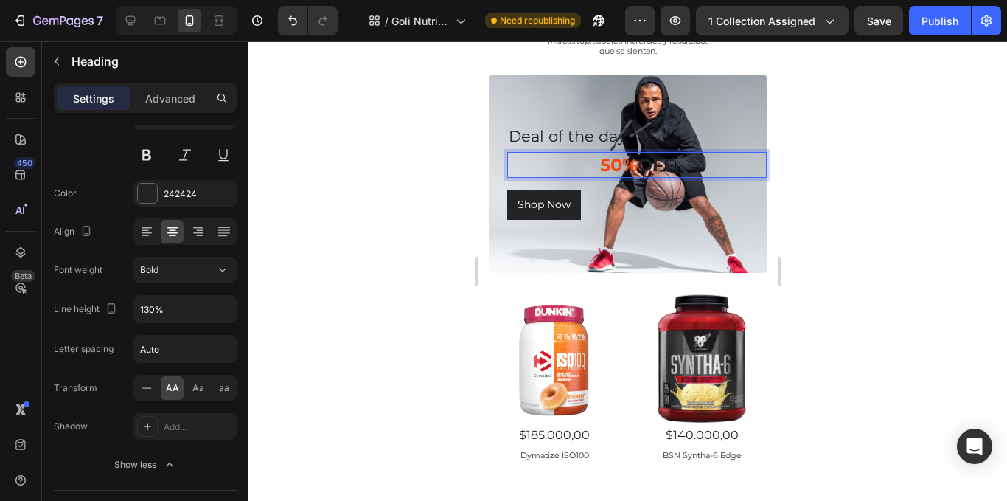
click at [674, 159] on p "50% Off" at bounding box center [636, 164] width 257 height 23
drag, startPoint x: 675, startPoint y: 160, endPoint x: 635, endPoint y: 166, distance: 40.3
click at [635, 166] on p "50% Off" at bounding box center [636, 164] width 257 height 23
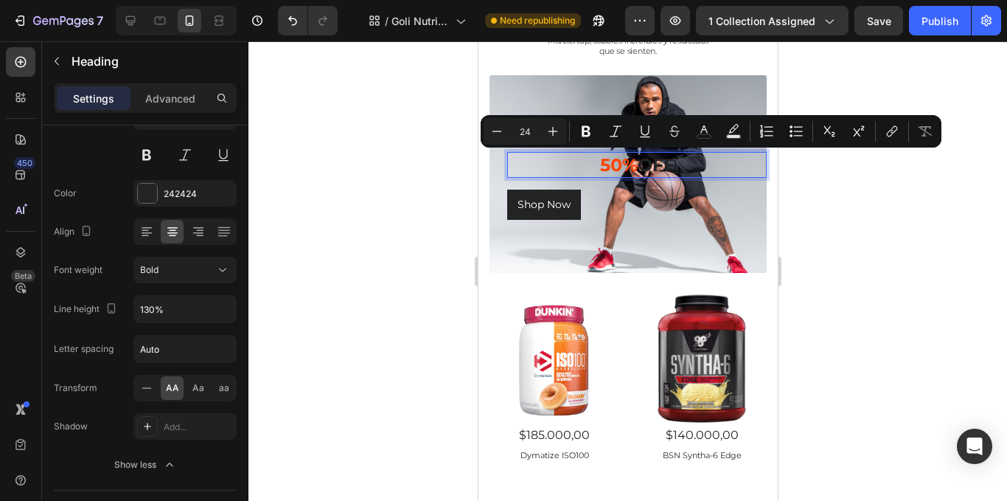
click at [665, 162] on p "50% Off" at bounding box center [636, 164] width 257 height 23
drag, startPoint x: 677, startPoint y: 164, endPoint x: 573, endPoint y: 167, distance: 104.0
click at [573, 167] on p "50% Off" at bounding box center [636, 164] width 257 height 23
click at [694, 130] on button "color" at bounding box center [704, 131] width 27 height 27
type input "FB4606"
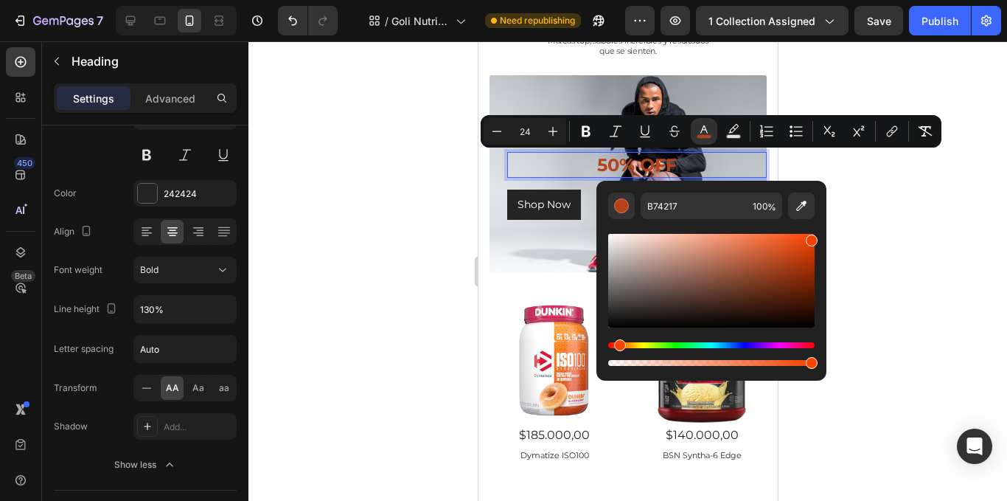
drag, startPoint x: 778, startPoint y: 260, endPoint x: 824, endPoint y: 237, distance: 51.4
click at [824, 237] on div "B74217 100 %" at bounding box center [712, 275] width 230 height 188
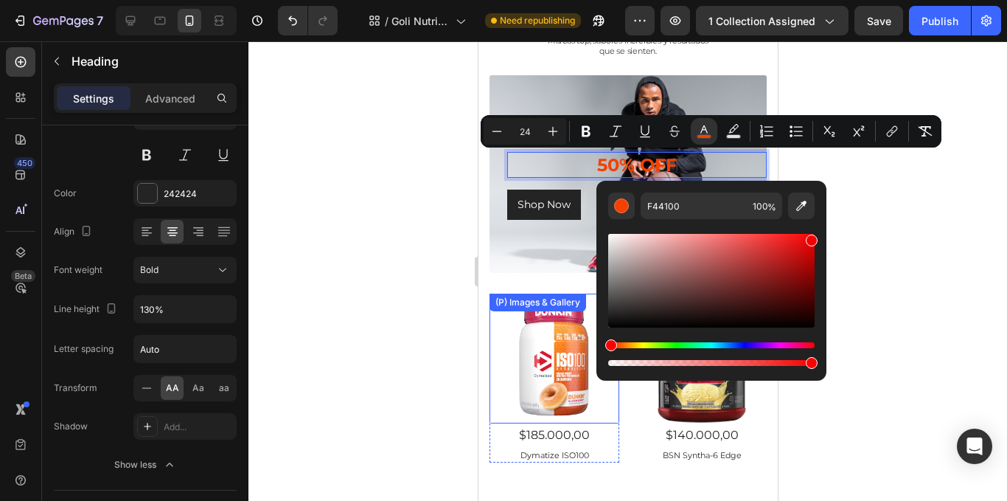
drag, startPoint x: 1097, startPoint y: 382, endPoint x: 585, endPoint y: 341, distance: 514.1
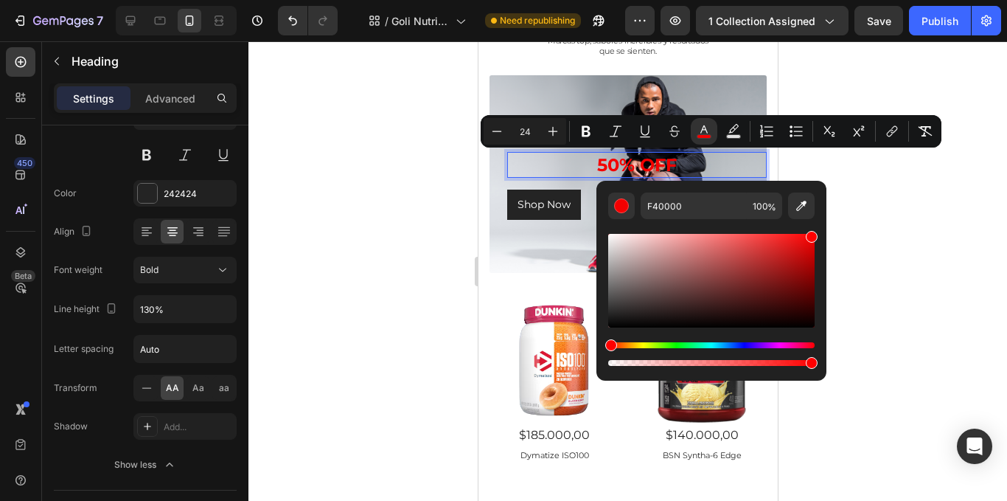
drag, startPoint x: 782, startPoint y: 274, endPoint x: 841, endPoint y: 218, distance: 81.9
click at [841, 0] on body "7 Version history / Goli Nutrition - Otros productos Need republishing Preview …" at bounding box center [503, 0] width 1007 height 0
type input "FF0000"
drag, startPoint x: 874, startPoint y: 213, endPoint x: 855, endPoint y: 206, distance: 20.3
click at [876, 211] on div at bounding box center [627, 270] width 759 height 459
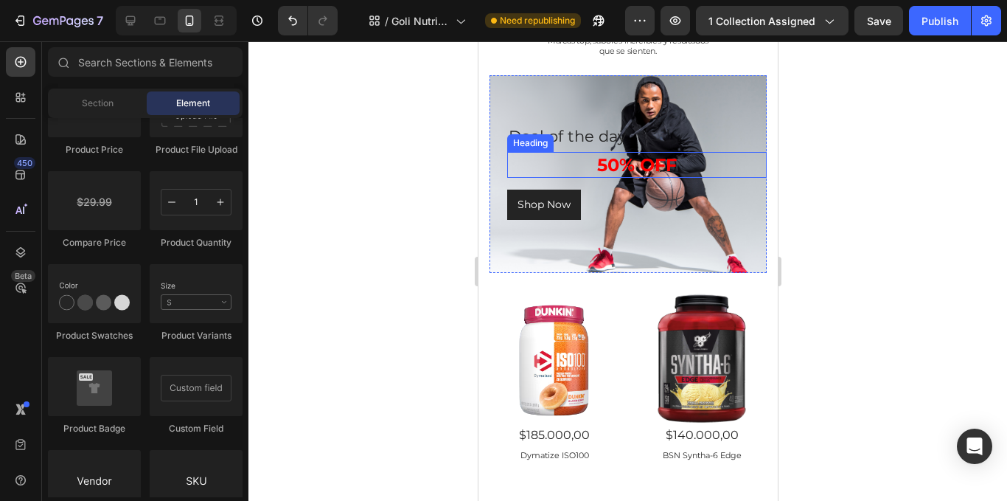
click at [641, 148] on p "Deal of the day" at bounding box center [636, 136] width 257 height 28
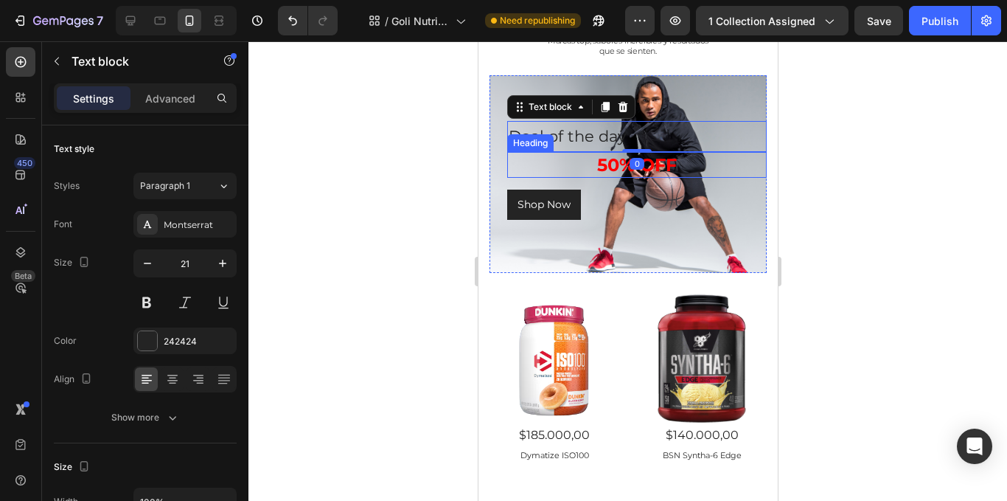
click at [661, 161] on span "50% Off" at bounding box center [637, 164] width 80 height 21
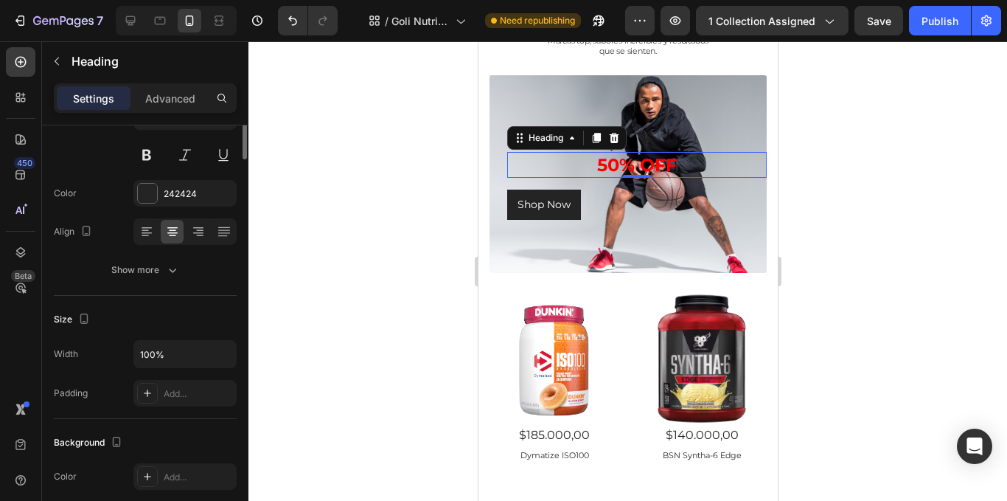
scroll to position [0, 0]
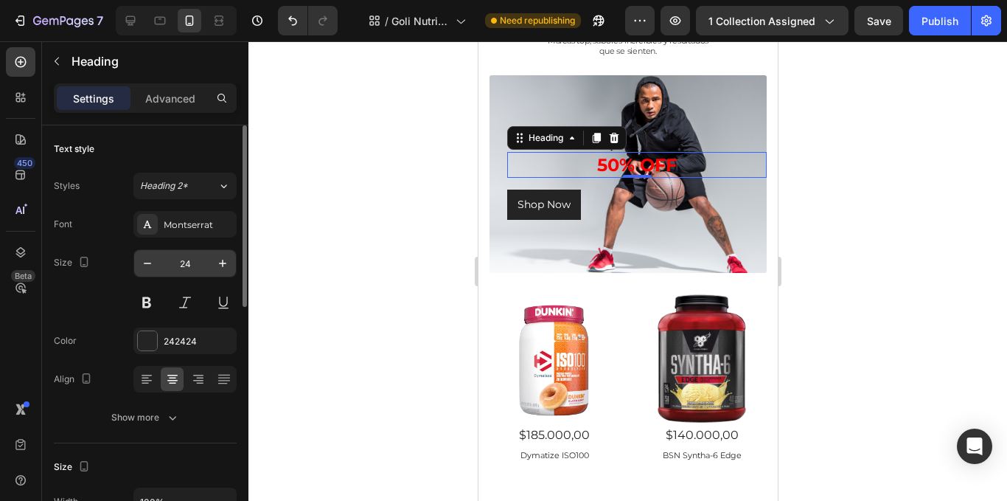
click at [218, 277] on div "24" at bounding box center [184, 263] width 103 height 28
click at [219, 271] on button "button" at bounding box center [222, 263] width 27 height 27
click at [218, 271] on button "button" at bounding box center [222, 263] width 27 height 27
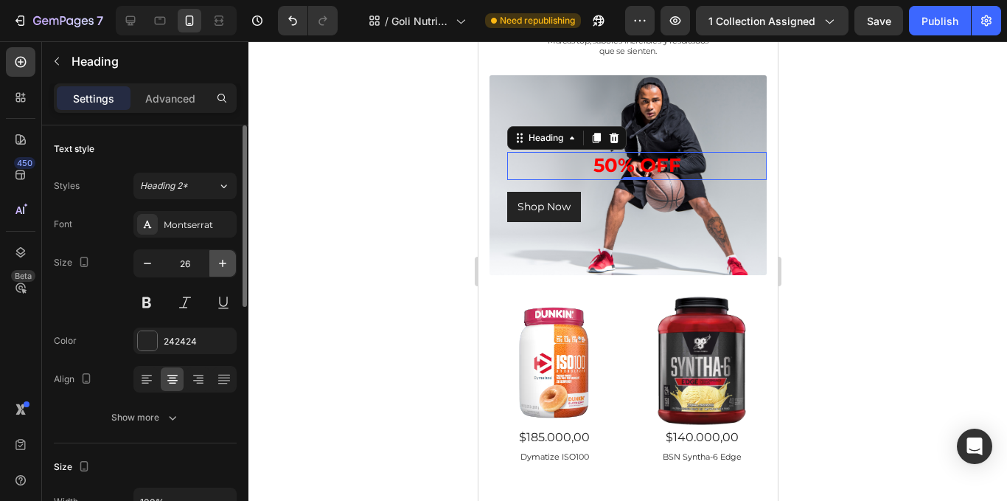
click at [218, 271] on button "button" at bounding box center [222, 263] width 27 height 27
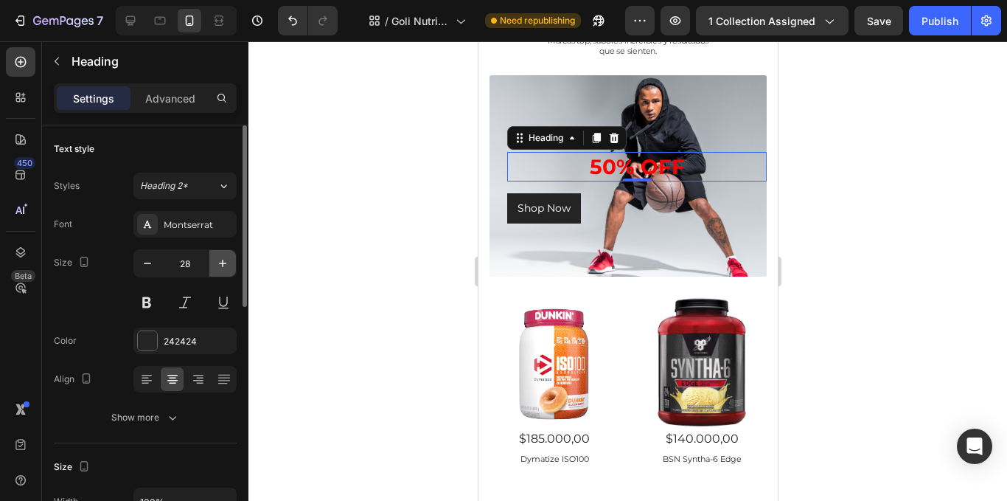
click at [218, 271] on button "button" at bounding box center [222, 263] width 27 height 27
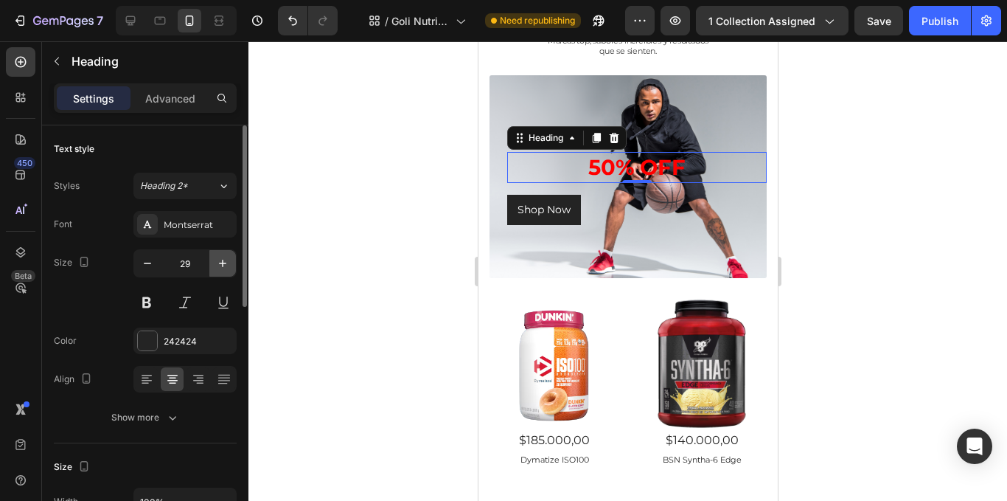
click at [218, 271] on button "button" at bounding box center [222, 263] width 27 height 27
click at [217, 271] on button "button" at bounding box center [222, 263] width 27 height 27
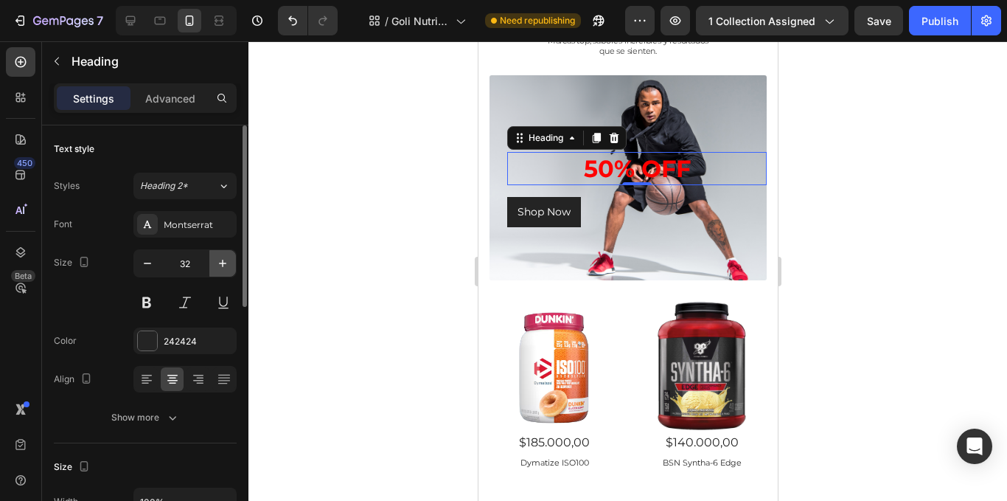
click at [216, 271] on button "button" at bounding box center [222, 263] width 27 height 27
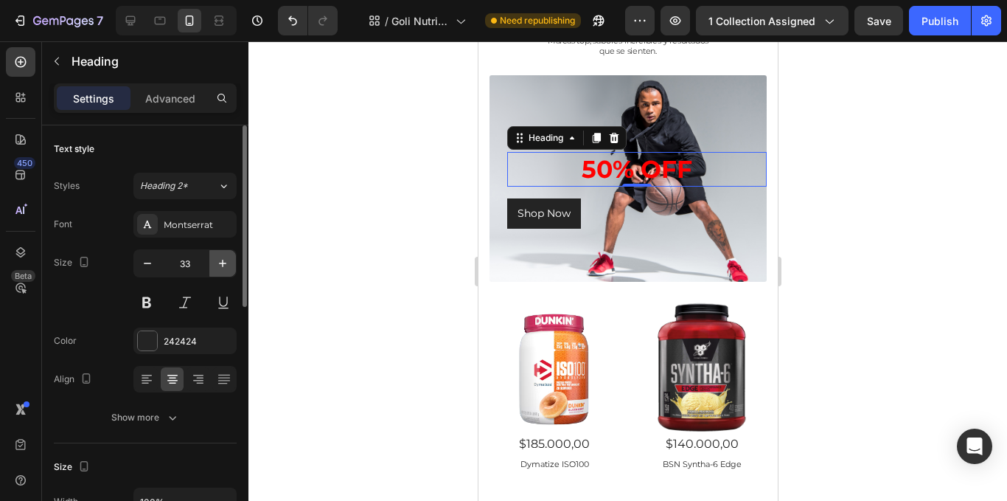
click at [216, 271] on button "button" at bounding box center [222, 263] width 27 height 27
click at [215, 271] on button "button" at bounding box center [222, 263] width 27 height 27
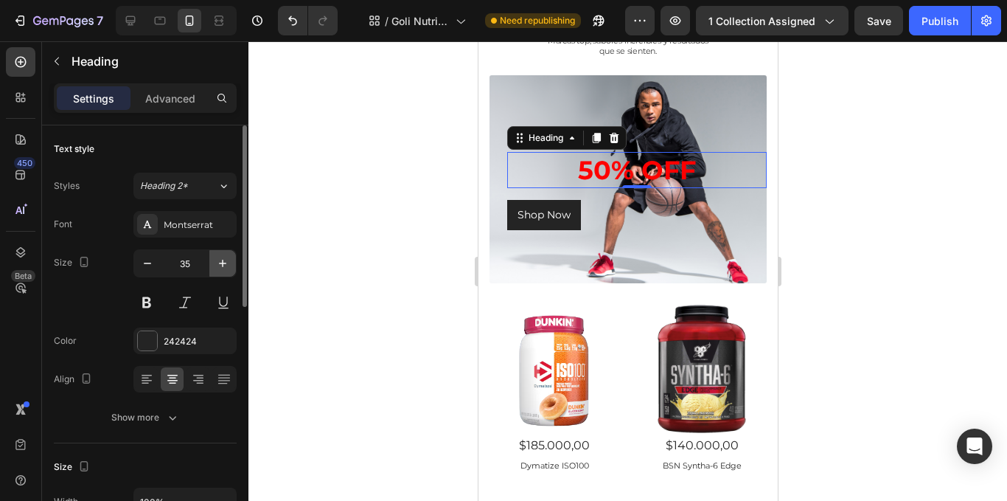
click at [215, 271] on button "button" at bounding box center [222, 263] width 27 height 27
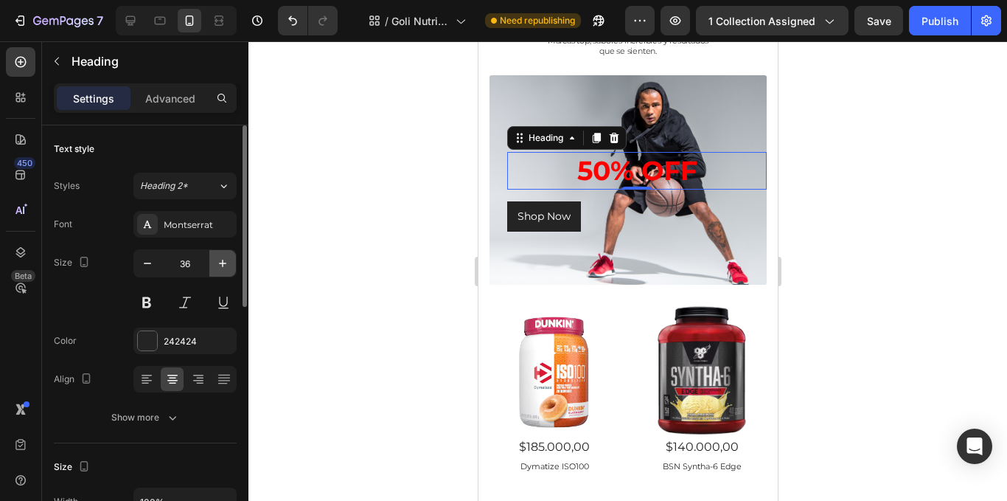
click at [215, 271] on button "button" at bounding box center [222, 263] width 27 height 27
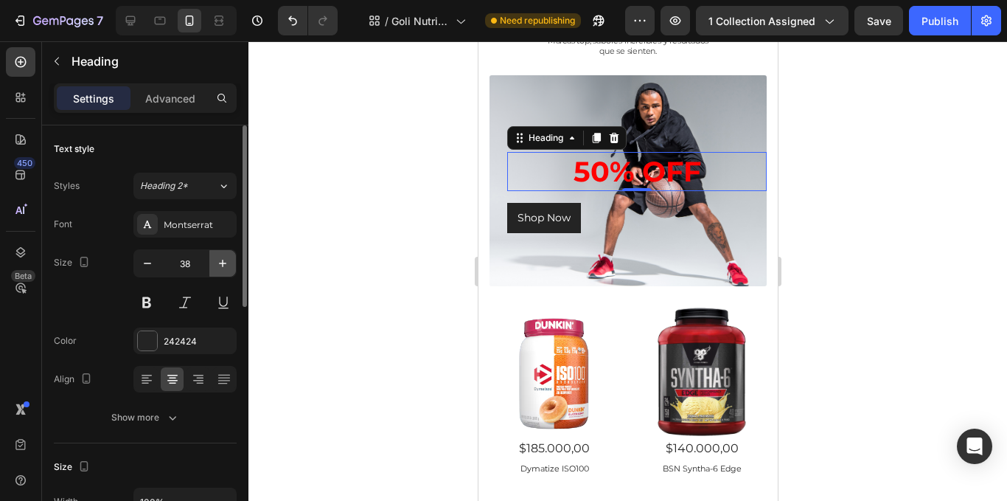
click at [215, 271] on button "button" at bounding box center [222, 263] width 27 height 27
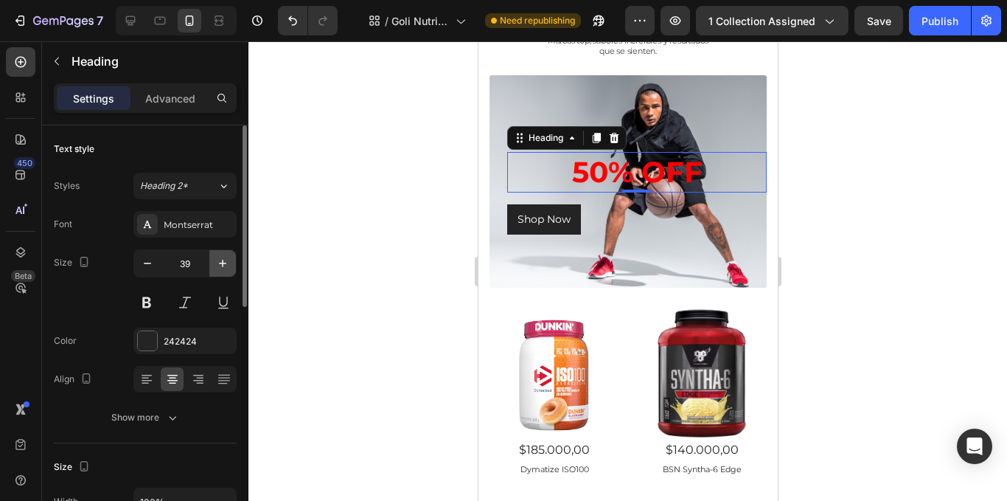
click at [215, 271] on button "button" at bounding box center [222, 263] width 27 height 27
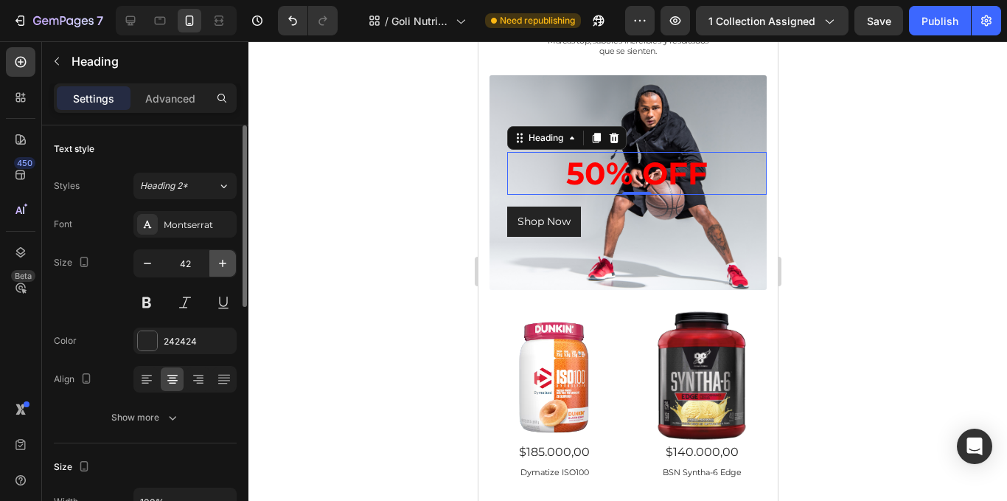
click at [215, 271] on button "button" at bounding box center [222, 263] width 27 height 27
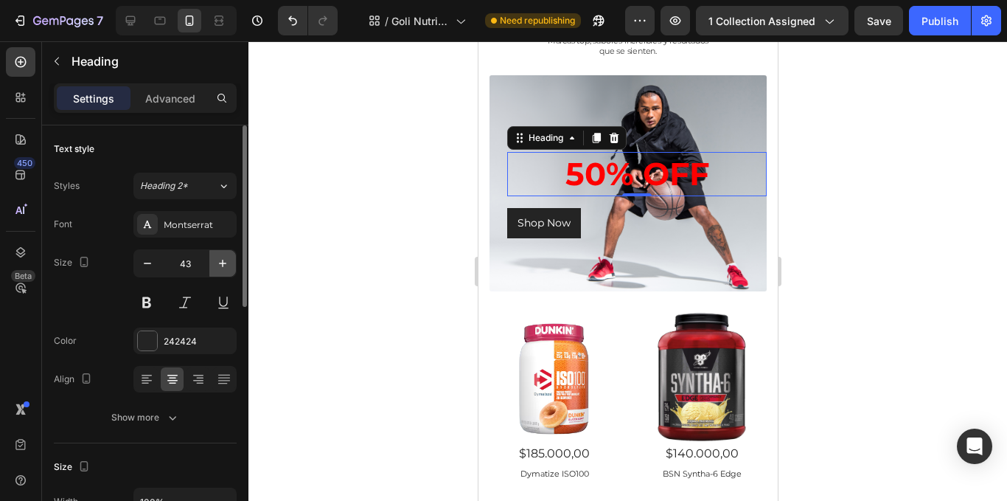
click at [215, 271] on button "button" at bounding box center [222, 263] width 27 height 27
click at [223, 271] on button "button" at bounding box center [222, 263] width 27 height 27
type input "45"
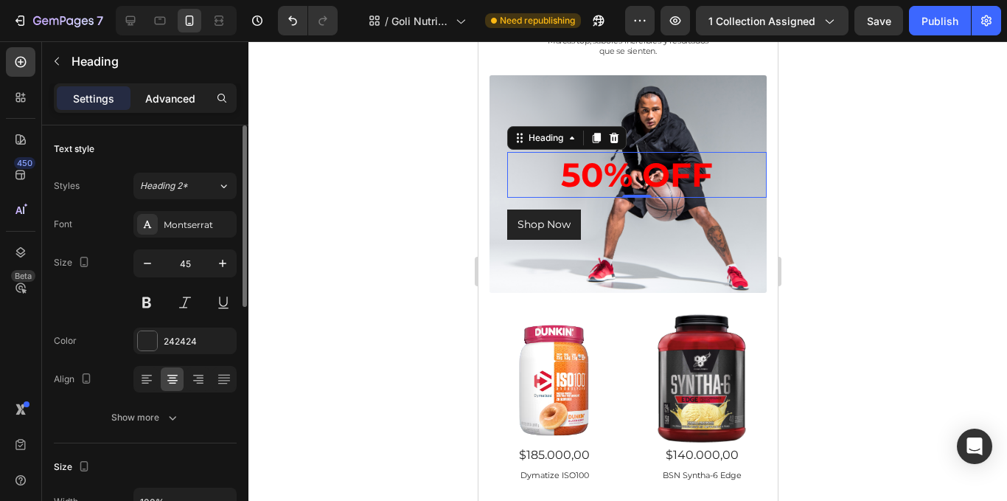
click at [172, 89] on div "Advanced" at bounding box center [170, 98] width 74 height 24
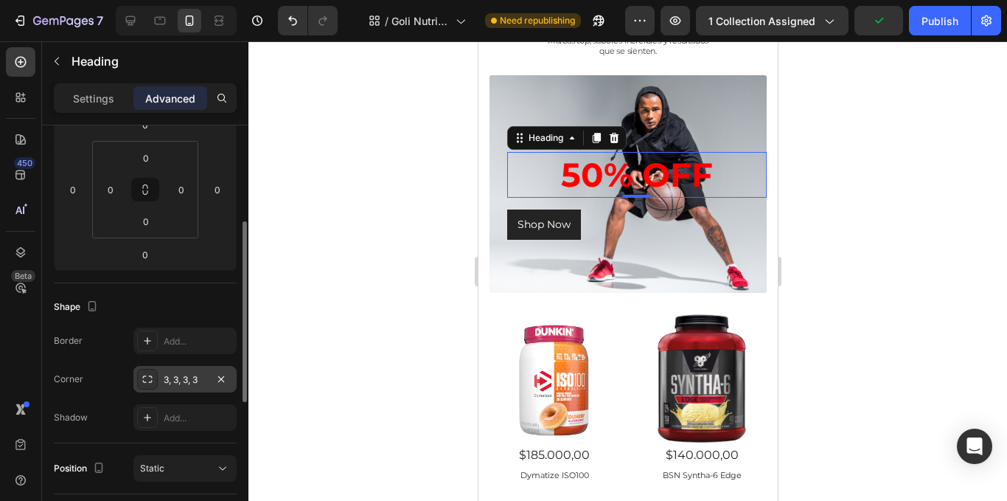
scroll to position [295, 0]
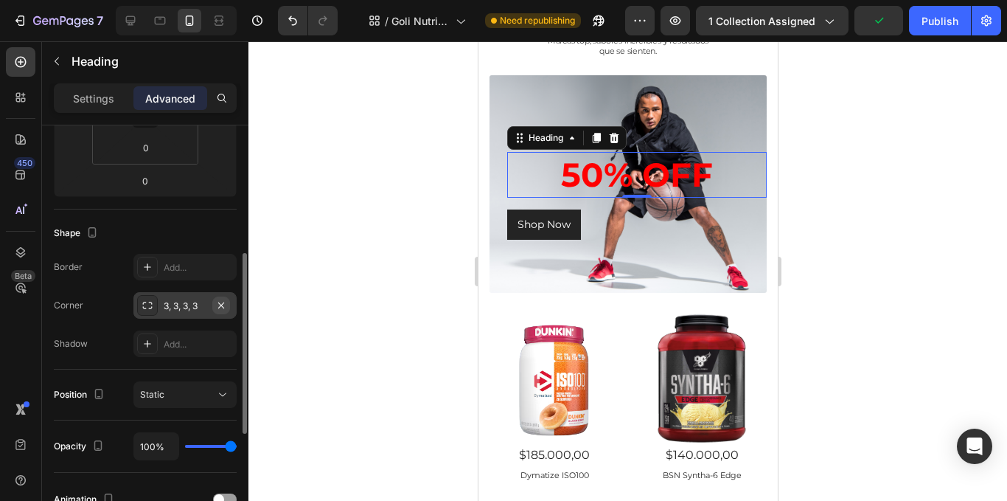
click at [216, 306] on icon "button" at bounding box center [221, 305] width 12 height 12
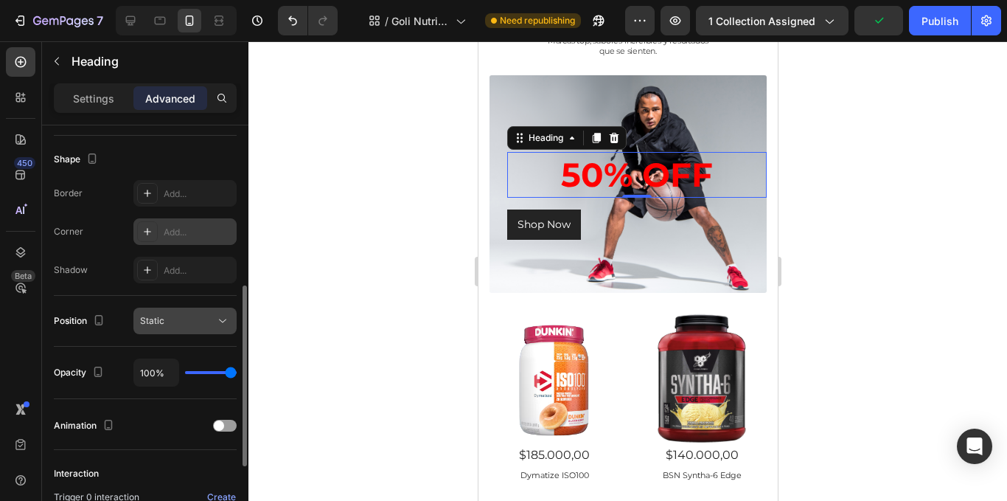
click at [191, 324] on div "Static" at bounding box center [177, 320] width 75 height 13
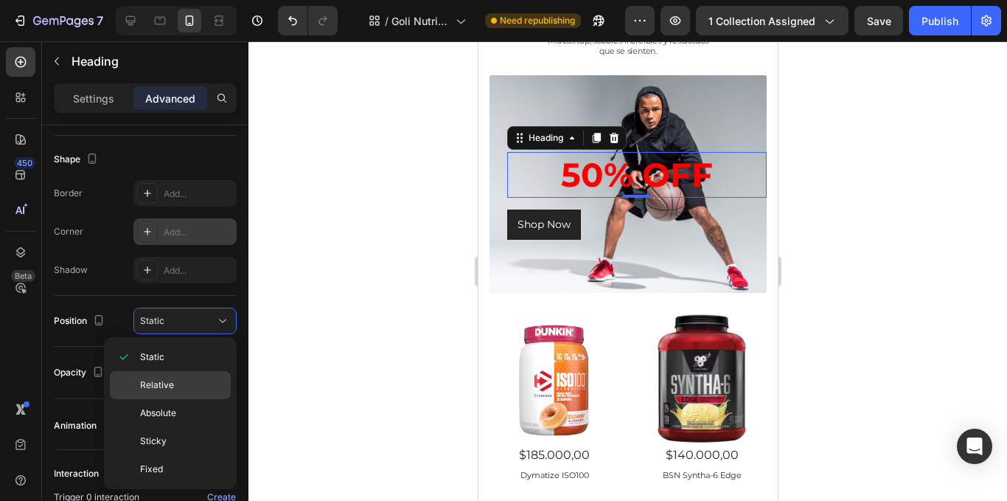
click at [189, 399] on div "Relative" at bounding box center [170, 413] width 121 height 28
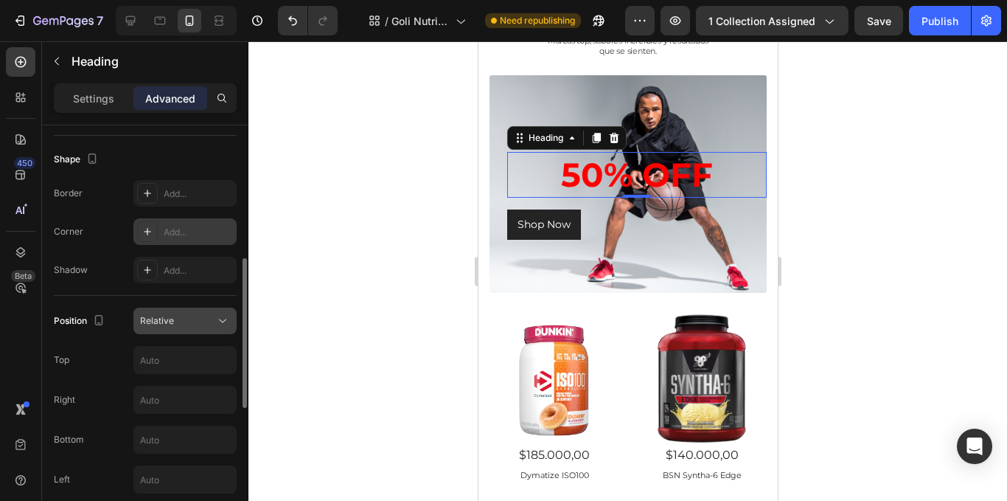
click at [220, 325] on icon at bounding box center [222, 320] width 15 height 15
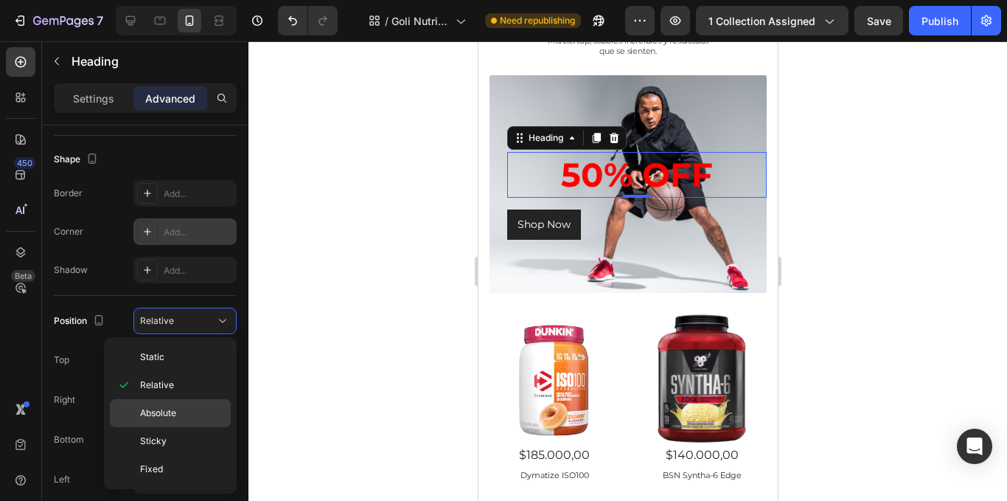
click at [204, 411] on p "Absolute" at bounding box center [182, 412] width 84 height 13
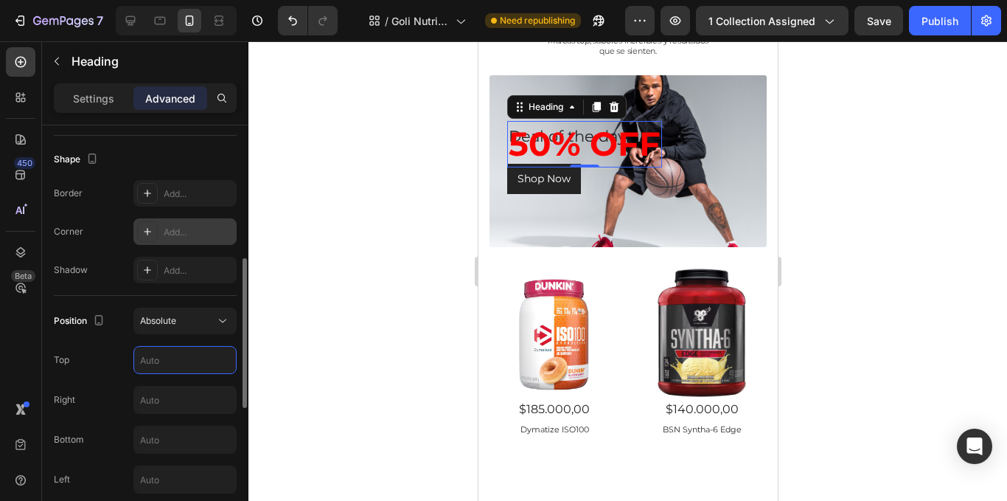
click at [164, 364] on input "text" at bounding box center [185, 360] width 102 height 27
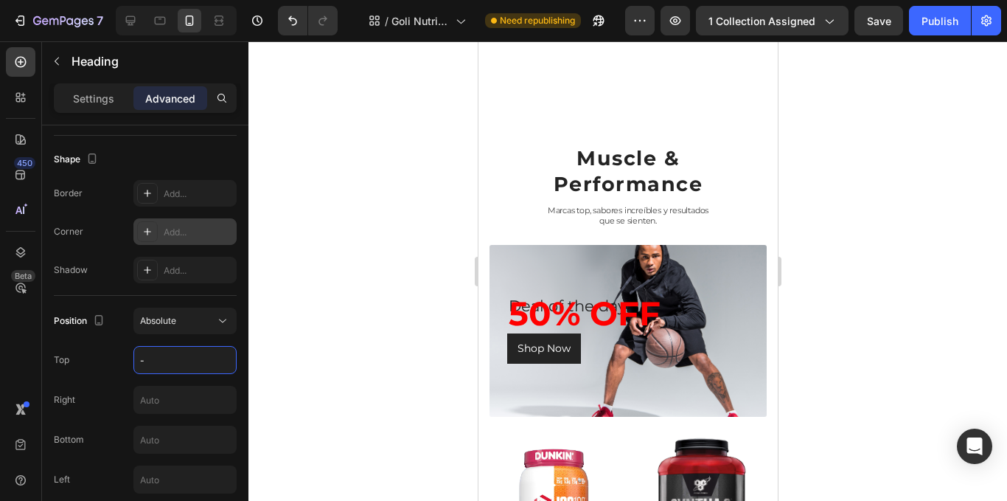
scroll to position [1477, 0]
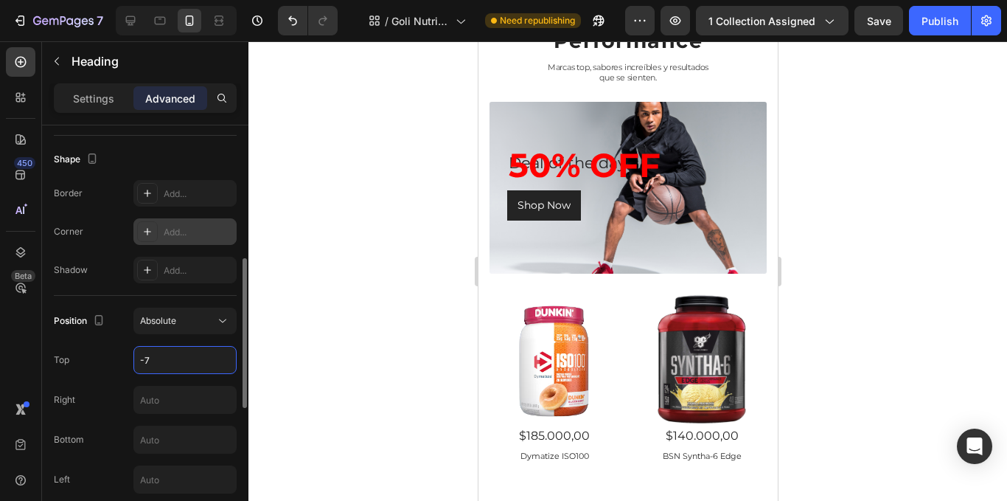
type input "-"
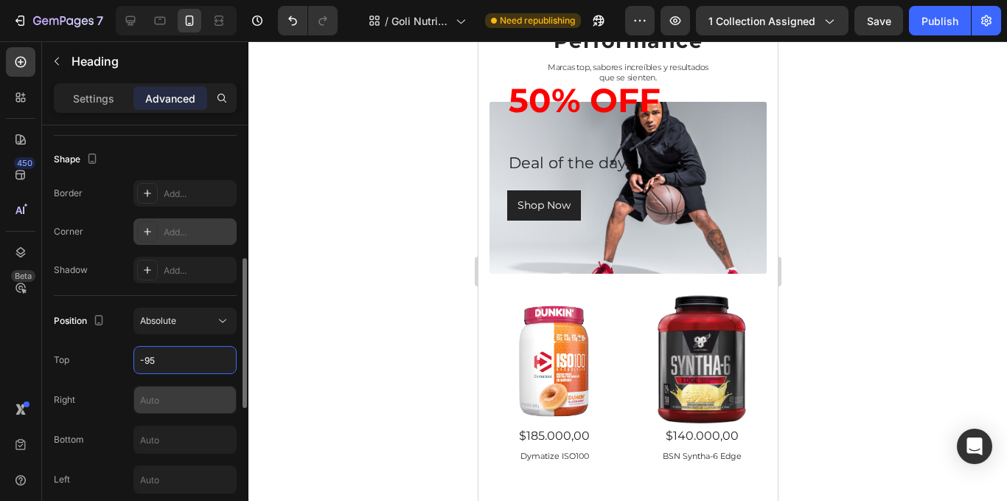
type input "-95"
click at [197, 399] on input "text" at bounding box center [185, 399] width 102 height 27
type input "1"
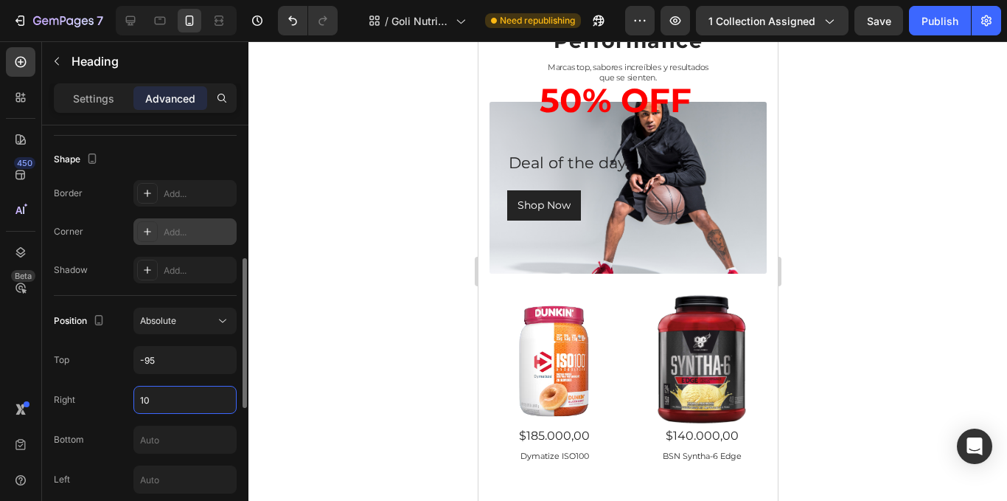
type input "1"
type input "5"
type input "1"
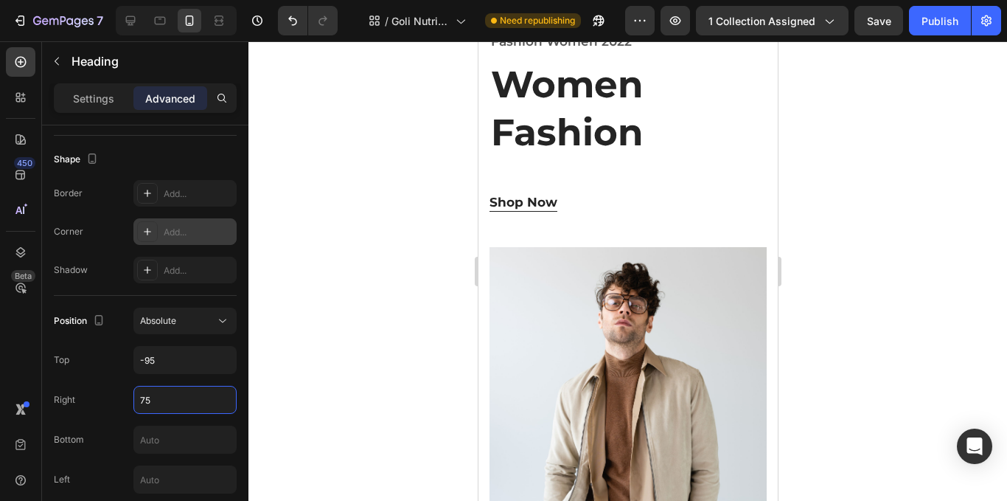
scroll to position [593, 0]
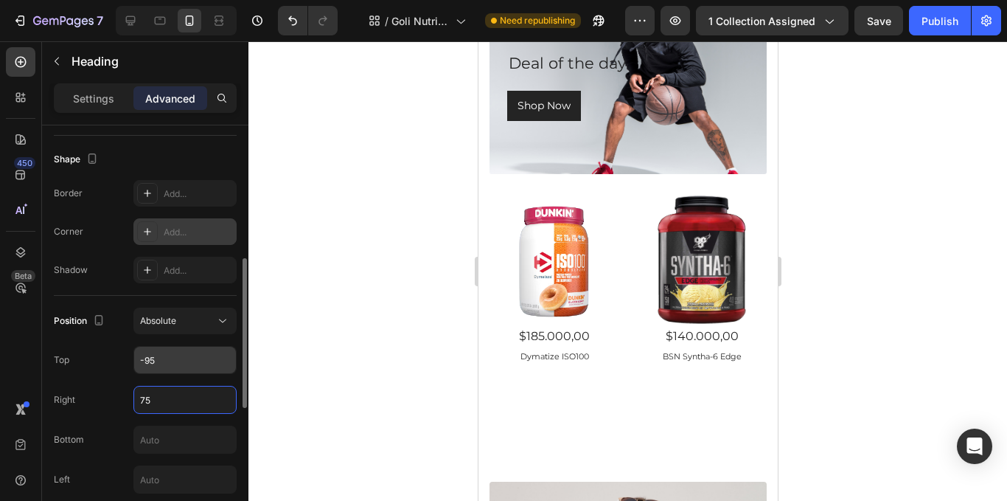
type input "75"
click at [179, 361] on input "-95" at bounding box center [185, 360] width 102 height 27
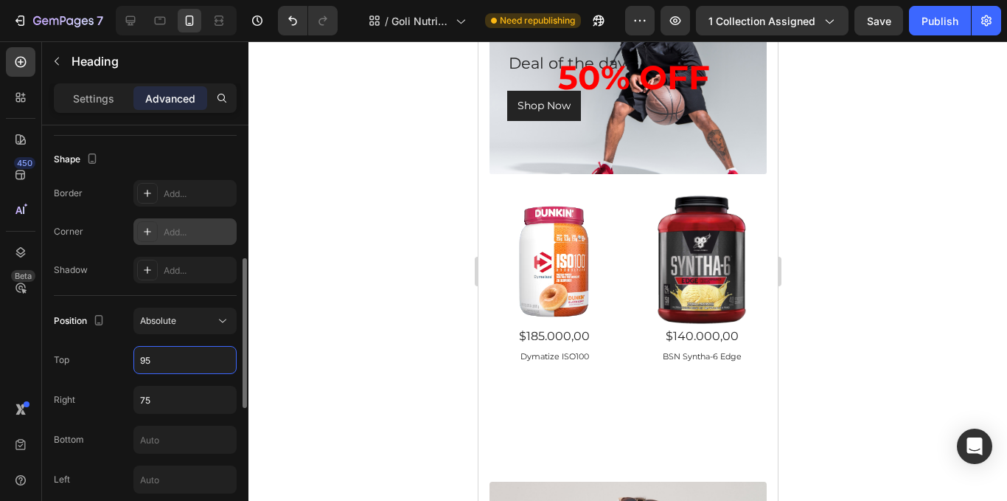
type input "9"
type input "1"
type input "140"
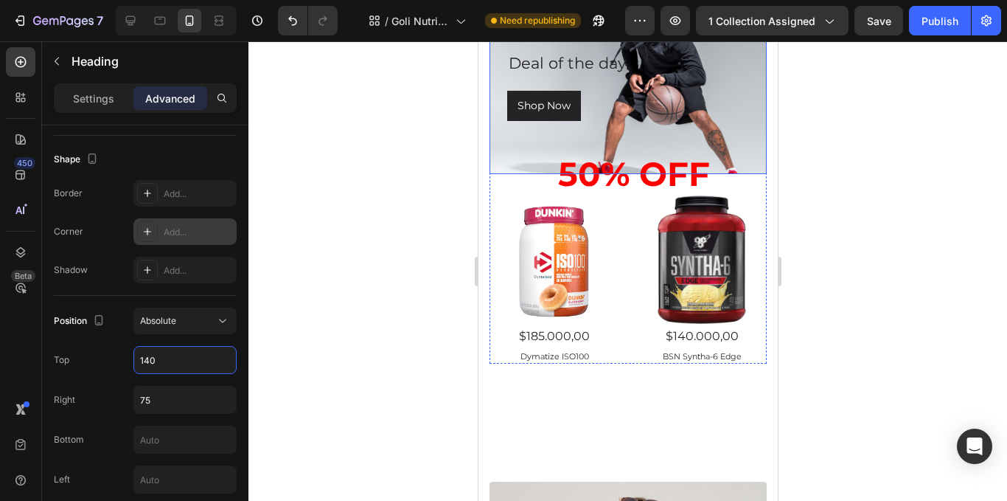
click at [735, 158] on div "Deal of the day Text block 50% Off Heading Shop Now Button Row" at bounding box center [627, 88] width 277 height 172
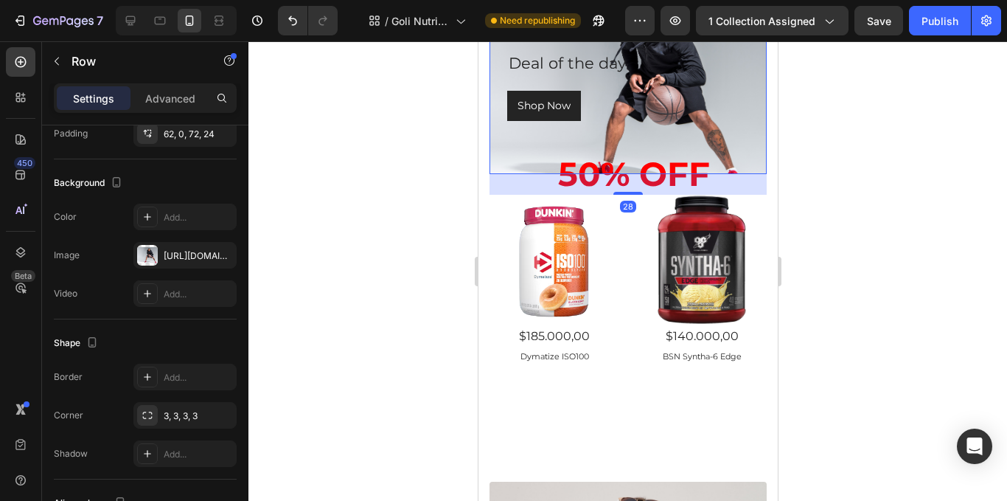
scroll to position [0, 0]
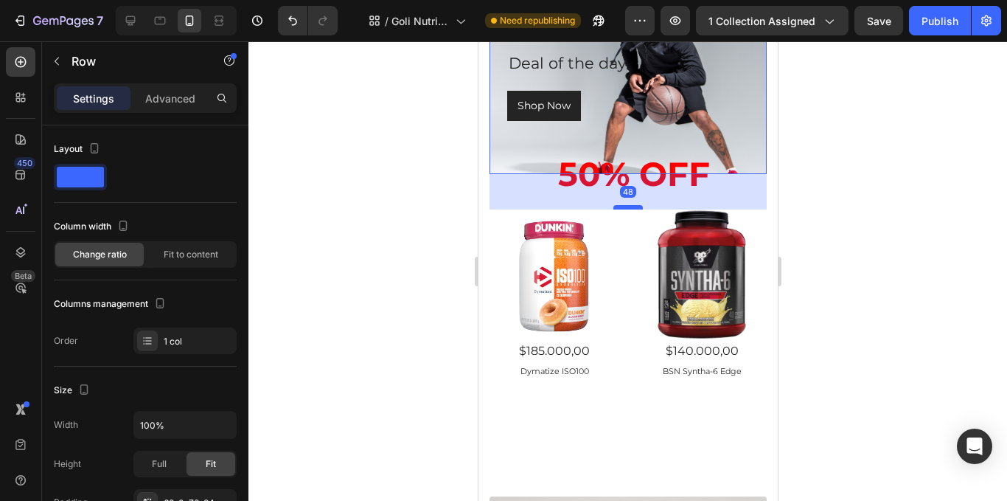
drag, startPoint x: 629, startPoint y: 192, endPoint x: 625, endPoint y: 207, distance: 15.4
click at [625, 207] on div at bounding box center [627, 207] width 29 height 4
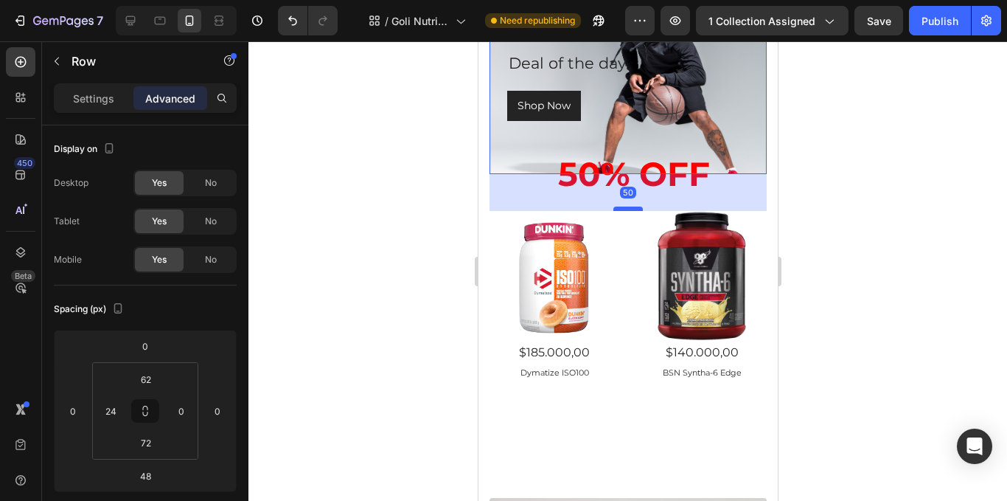
drag, startPoint x: 628, startPoint y: 207, endPoint x: 636, endPoint y: 209, distance: 7.5
click at [636, 209] on div at bounding box center [627, 208] width 29 height 4
type input "50"
drag, startPoint x: 799, startPoint y: 202, endPoint x: 844, endPoint y: 201, distance: 45.0
click at [824, 202] on div at bounding box center [627, 270] width 759 height 459
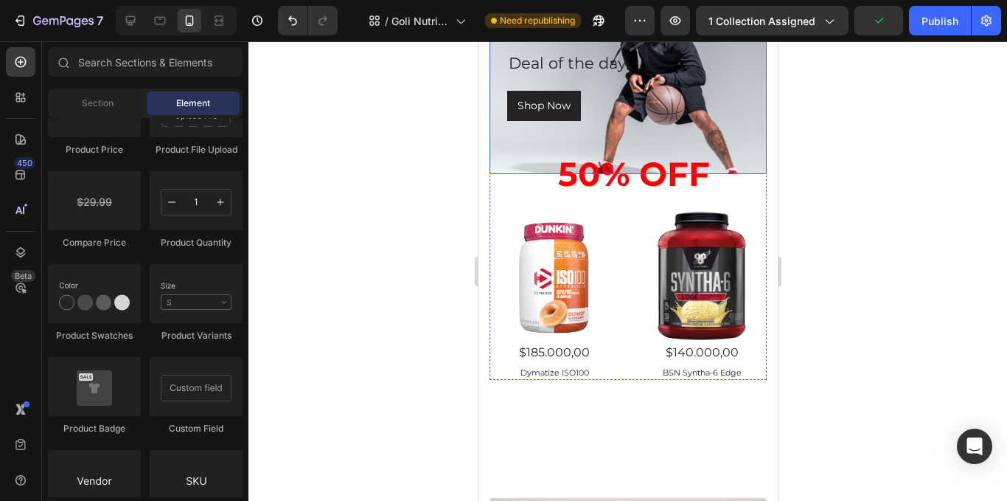
scroll to position [445, 0]
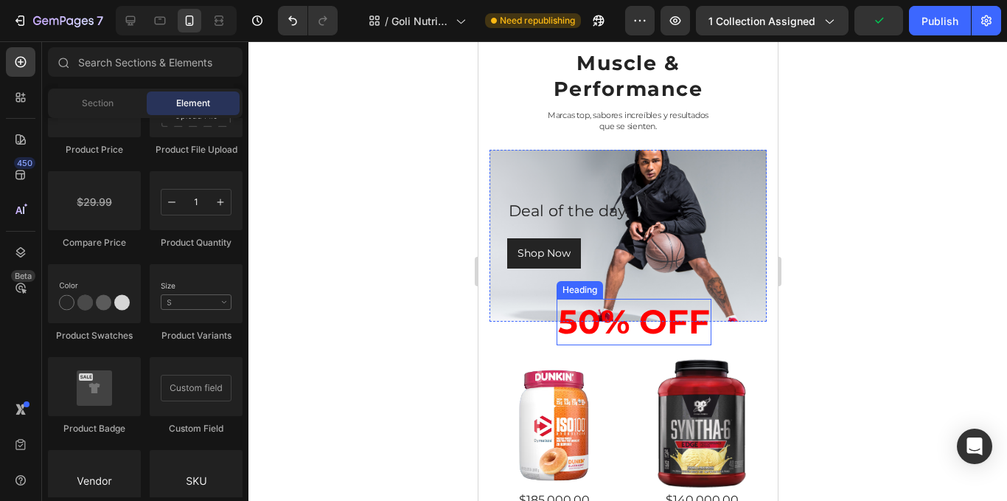
click at [589, 317] on span "50% Off" at bounding box center [633, 321] width 152 height 41
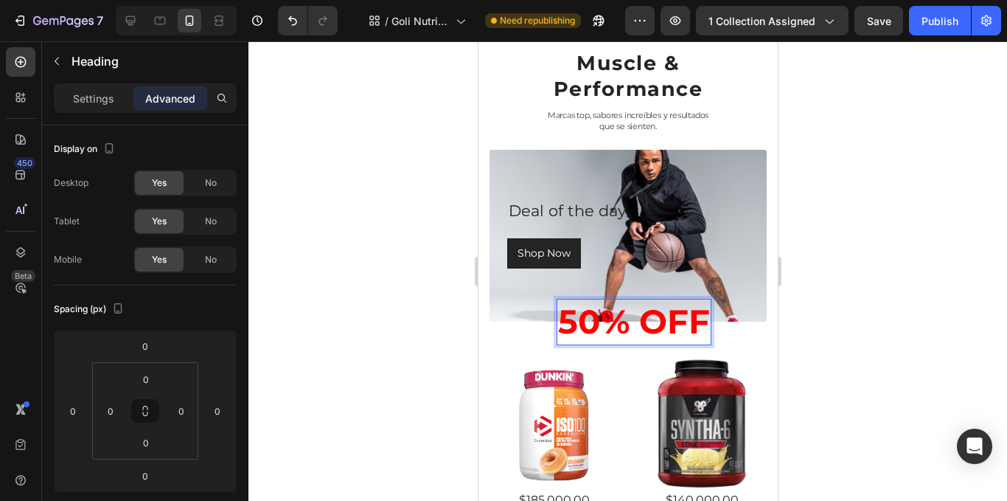
click at [590, 317] on span "50% Off" at bounding box center [633, 321] width 152 height 41
click at [447, 254] on div at bounding box center [627, 270] width 759 height 459
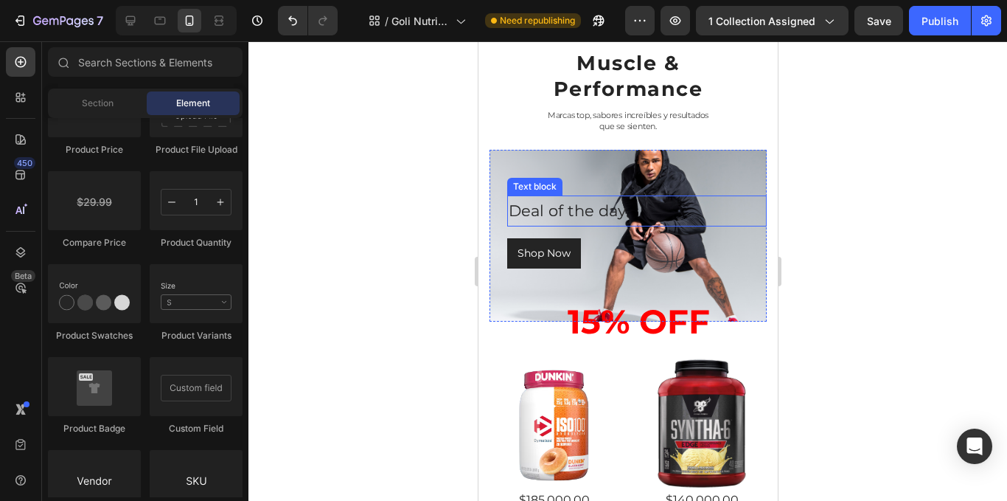
click at [555, 211] on p "Deal of the day" at bounding box center [636, 211] width 257 height 28
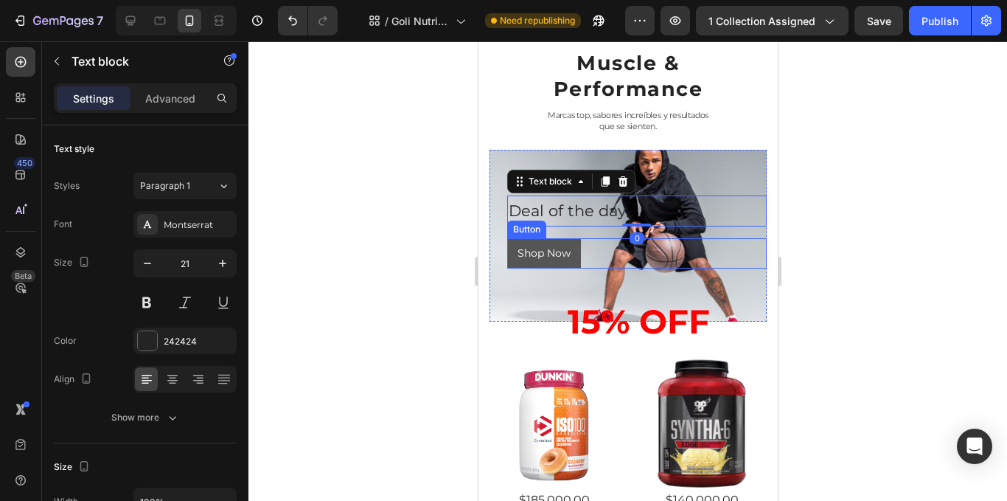
click at [571, 261] on button "Shop Now" at bounding box center [544, 253] width 74 height 30
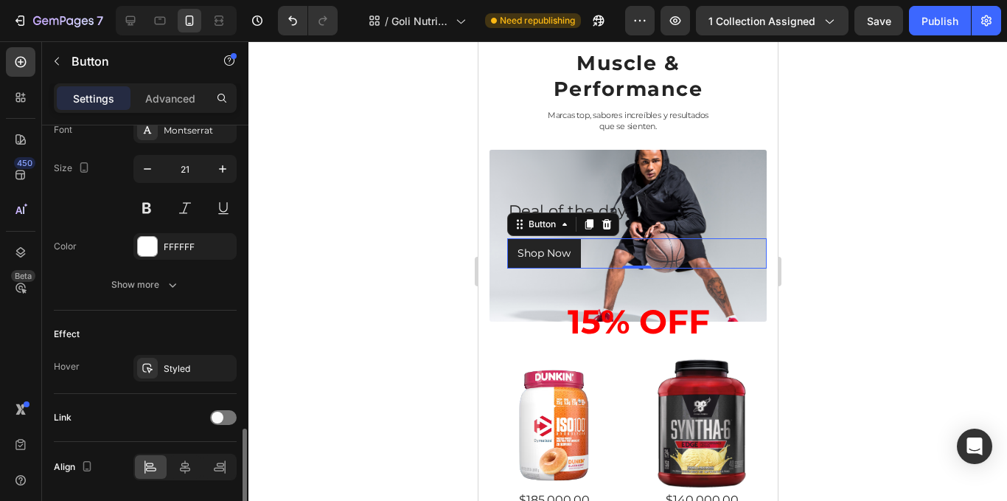
scroll to position [640, 0]
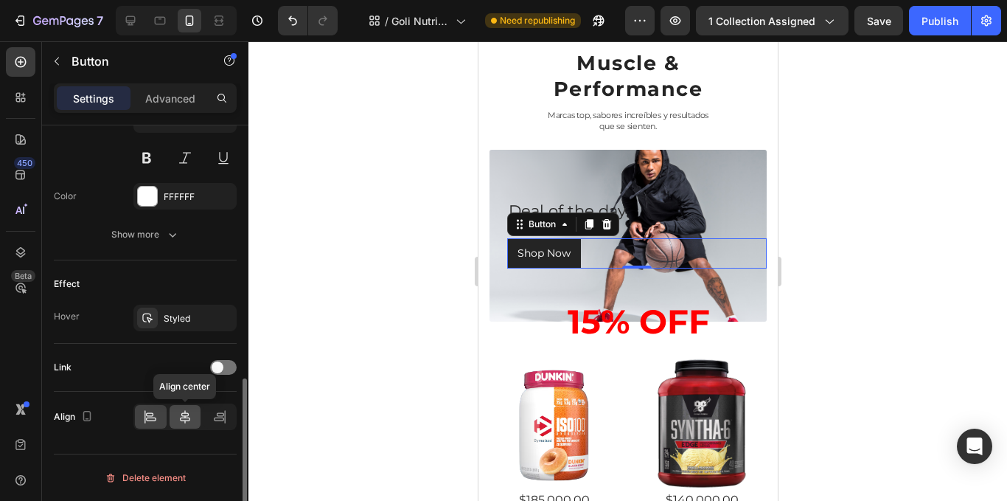
click at [185, 411] on icon at bounding box center [185, 416] width 15 height 15
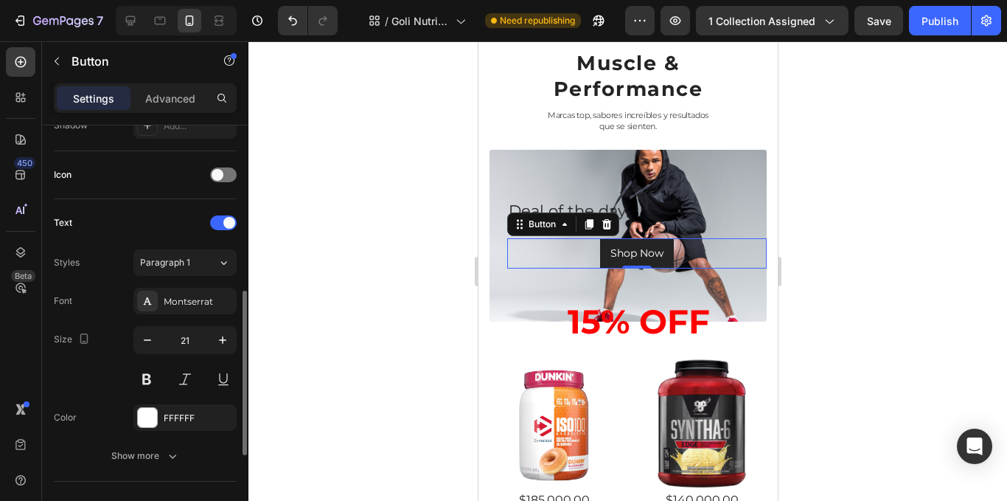
scroll to position [271, 0]
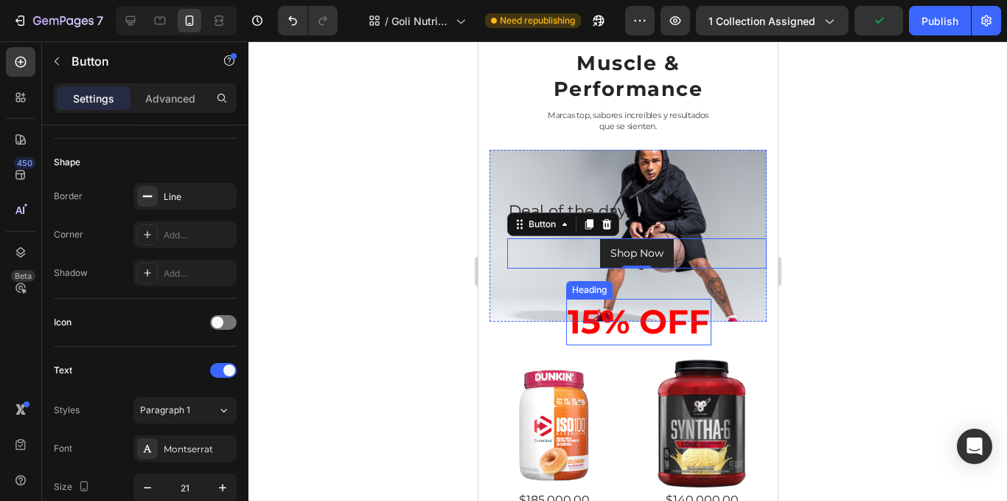
click at [639, 316] on span "15% Off" at bounding box center [638, 321] width 142 height 41
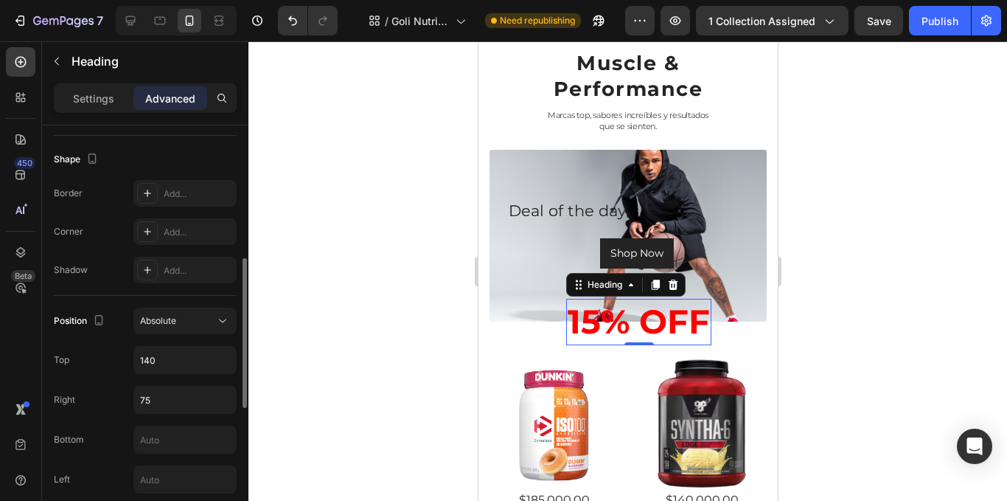
scroll to position [742, 0]
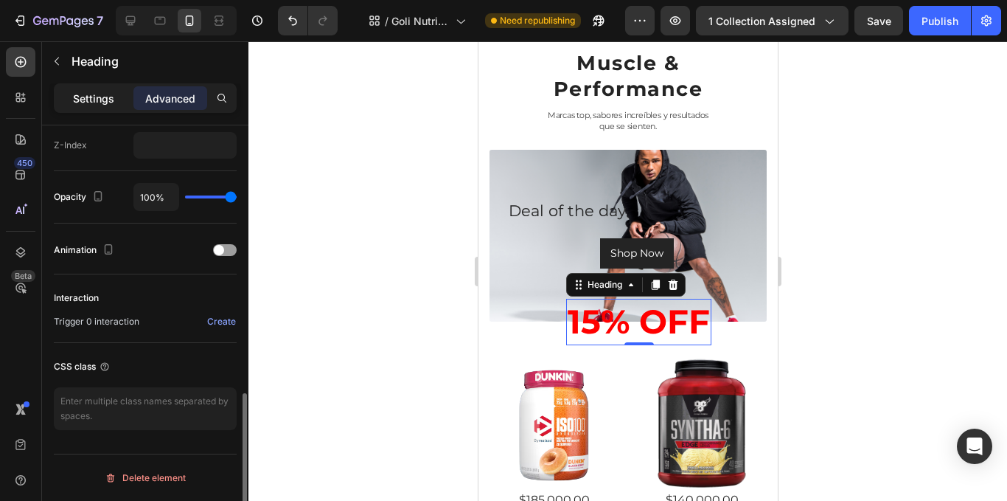
click at [88, 92] on p "Settings" at bounding box center [93, 98] width 41 height 15
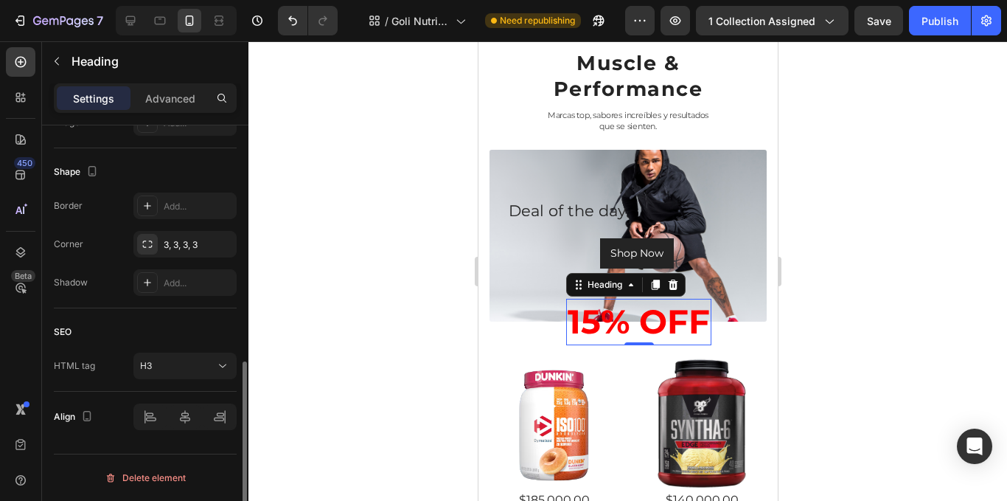
scroll to position [540, 0]
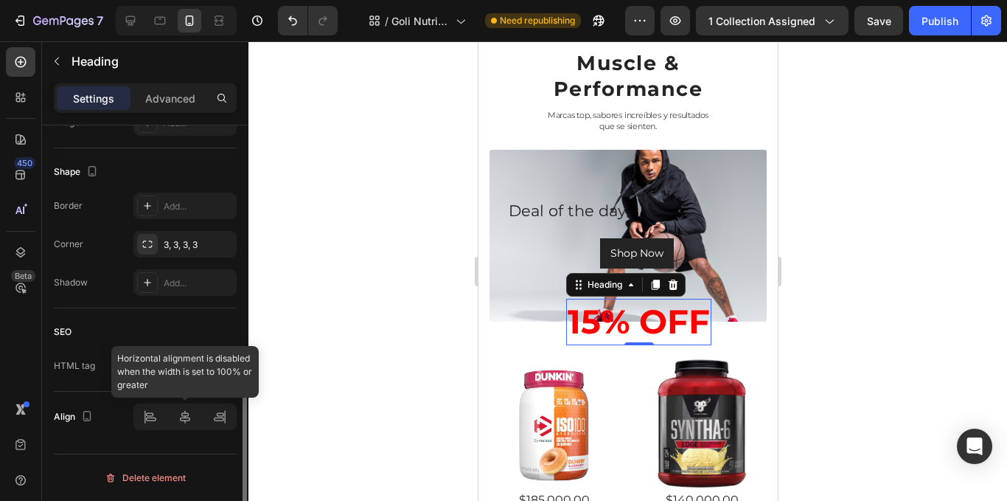
click at [187, 420] on div at bounding box center [184, 416] width 103 height 27
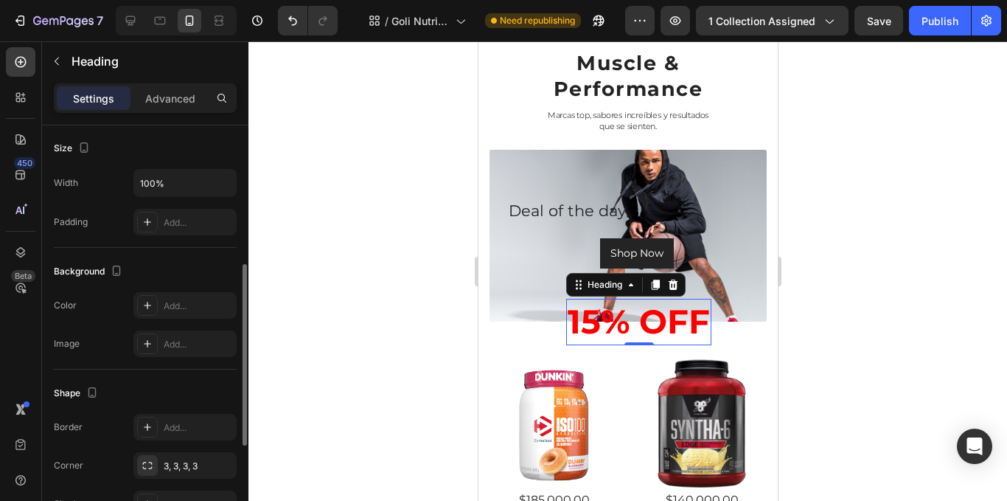
scroll to position [245, 0]
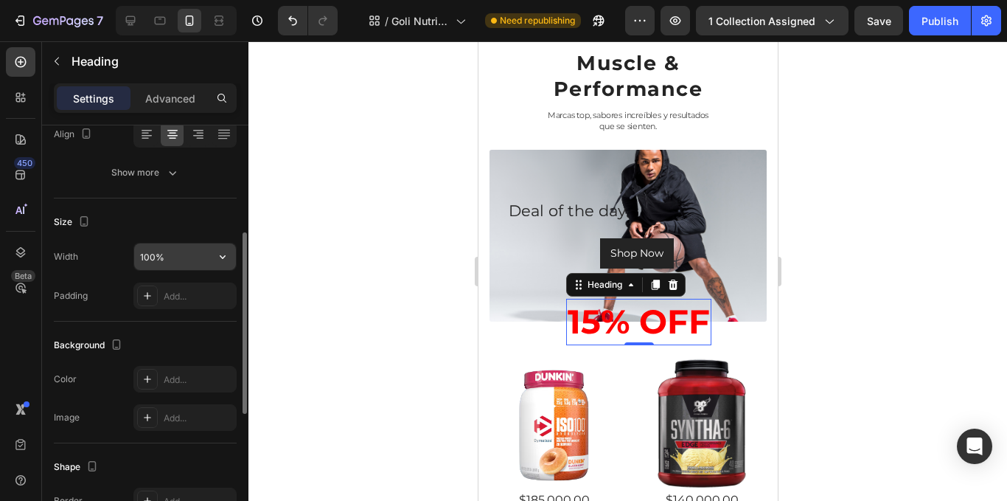
click at [192, 257] on input "100%" at bounding box center [185, 256] width 102 height 27
click at [220, 263] on icon "button" at bounding box center [222, 256] width 15 height 15
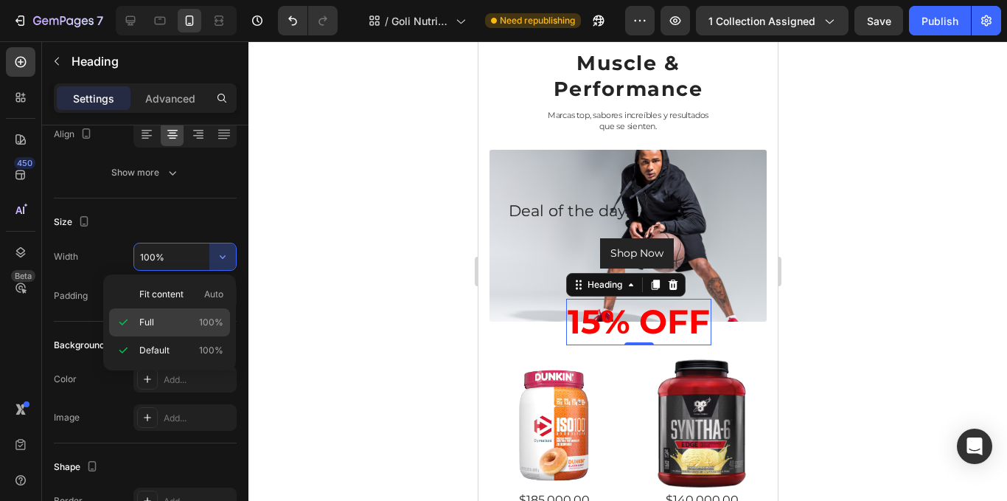
click at [196, 322] on p "Full 100%" at bounding box center [181, 322] width 84 height 13
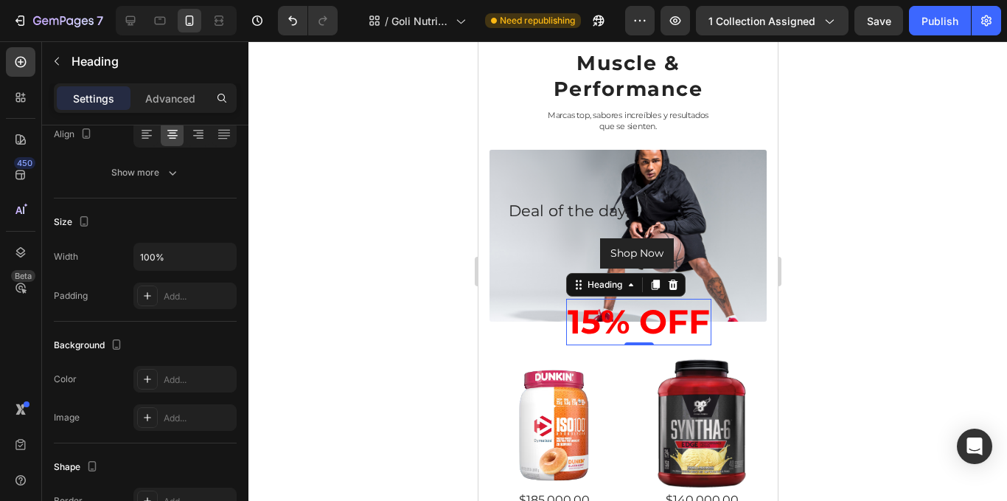
scroll to position [540, 0]
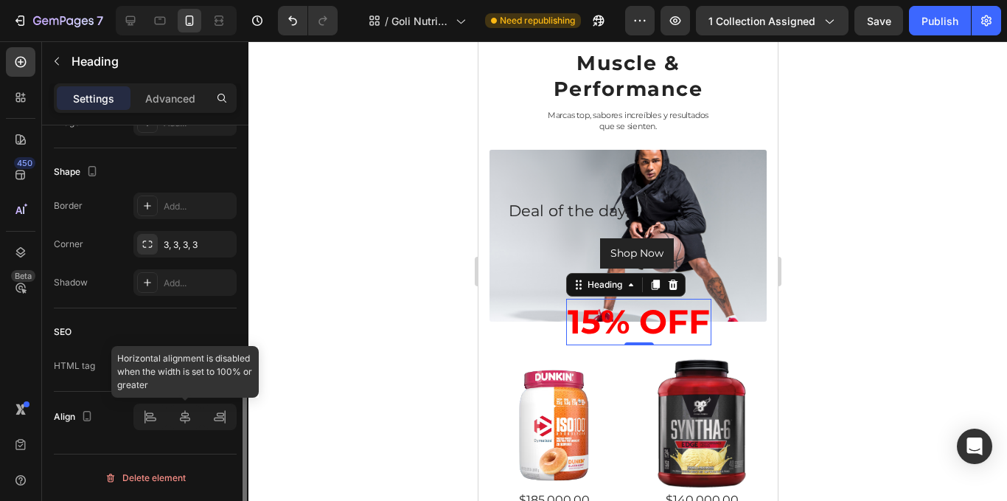
click at [183, 409] on div at bounding box center [184, 416] width 103 height 27
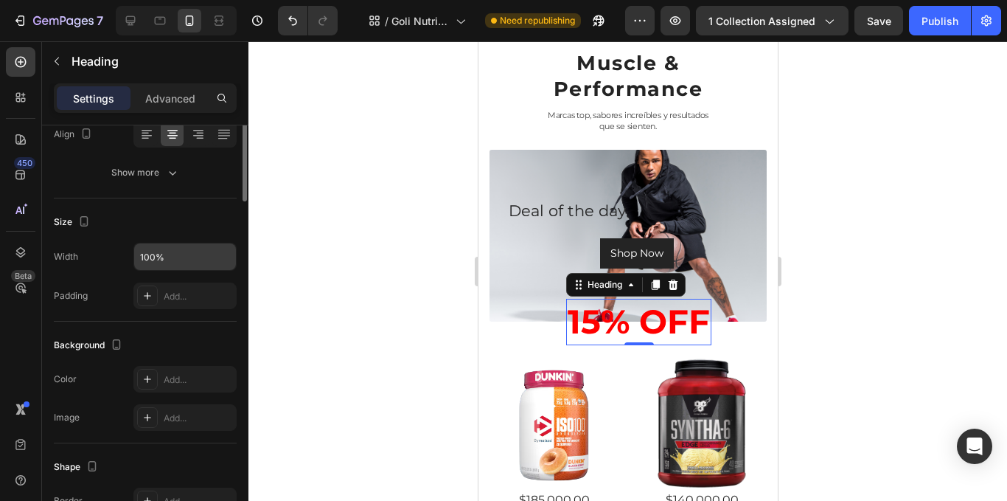
scroll to position [97, 0]
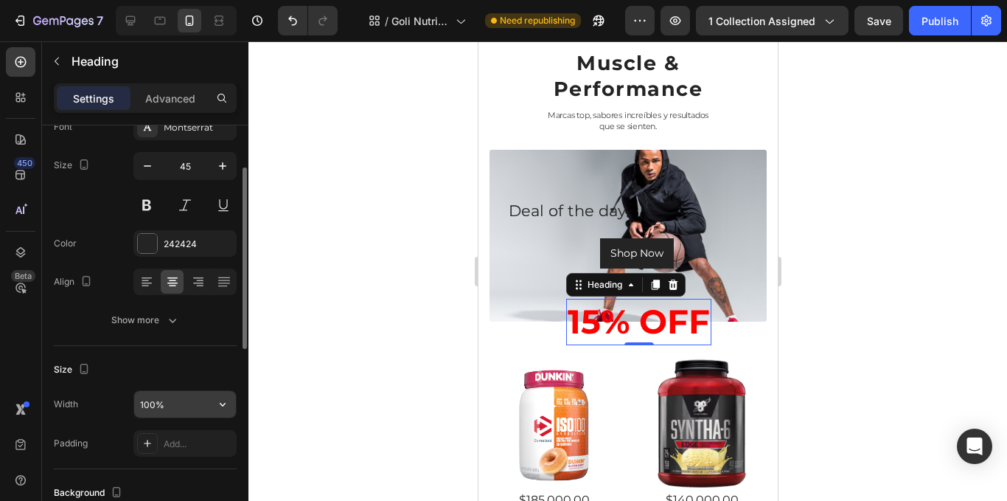
click at [196, 409] on input "100%" at bounding box center [185, 404] width 102 height 27
click at [232, 408] on button "button" at bounding box center [222, 404] width 27 height 27
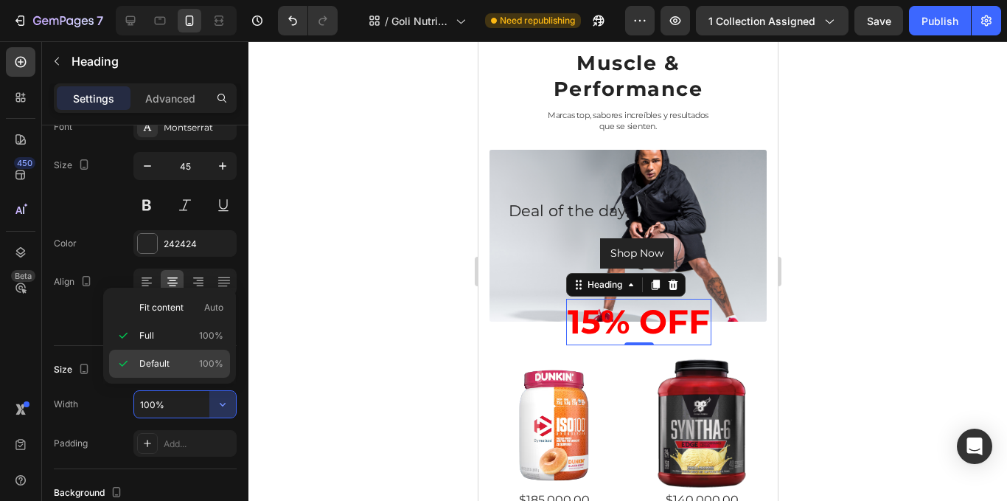
click at [202, 366] on span "100%" at bounding box center [211, 363] width 24 height 13
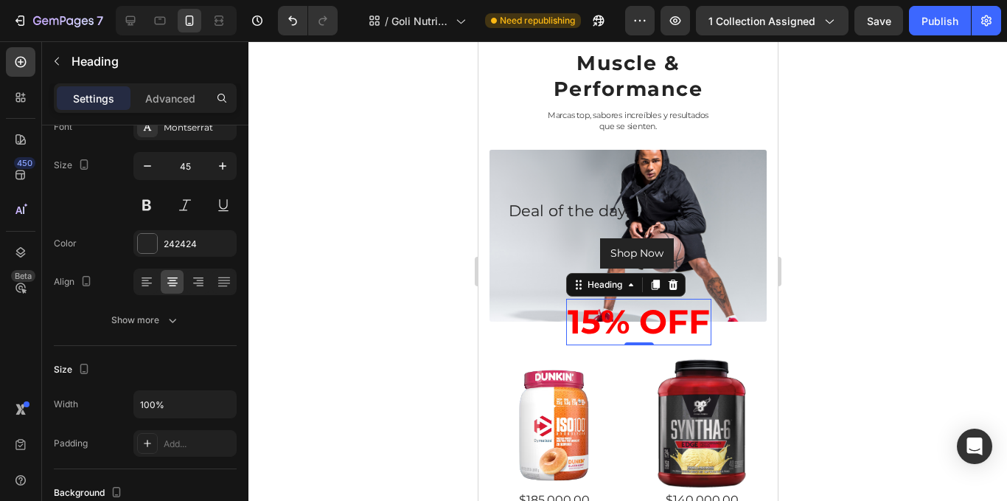
scroll to position [319, 0]
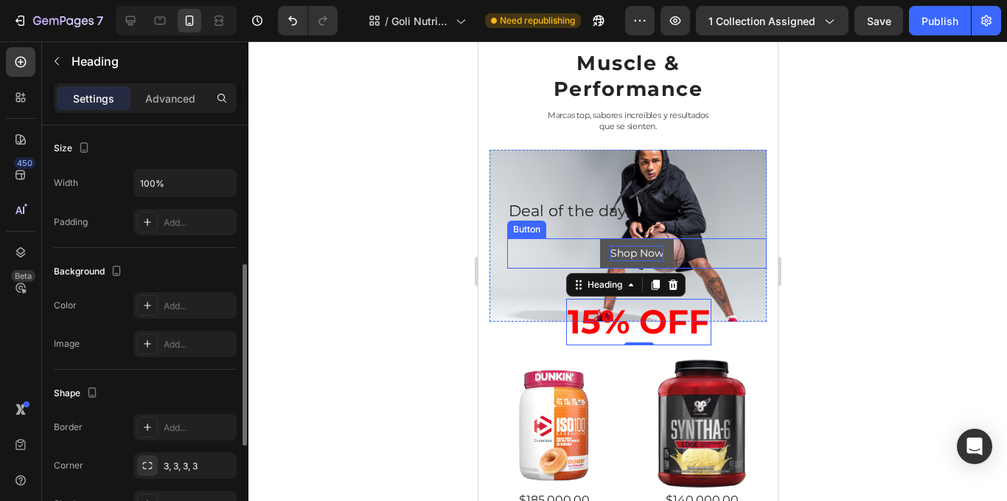
click at [638, 252] on div "Shop Now" at bounding box center [636, 253] width 53 height 15
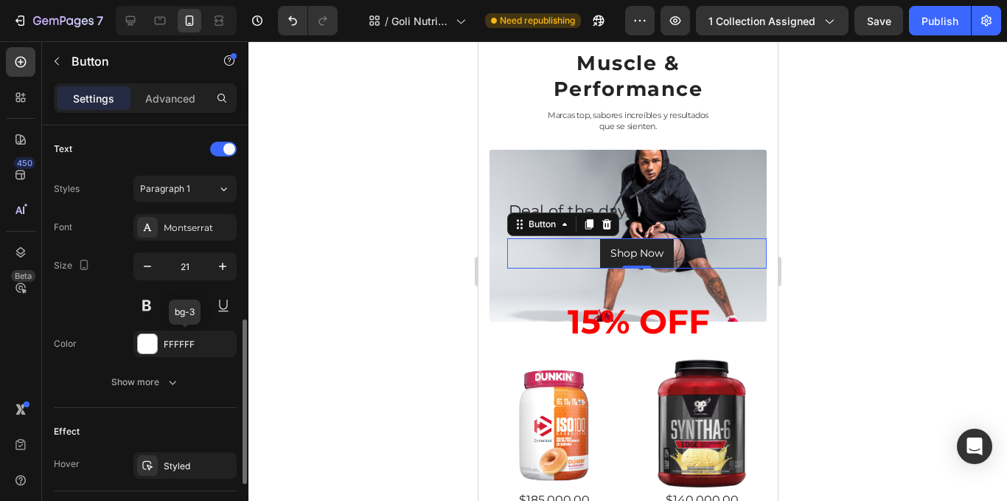
scroll to position [419, 0]
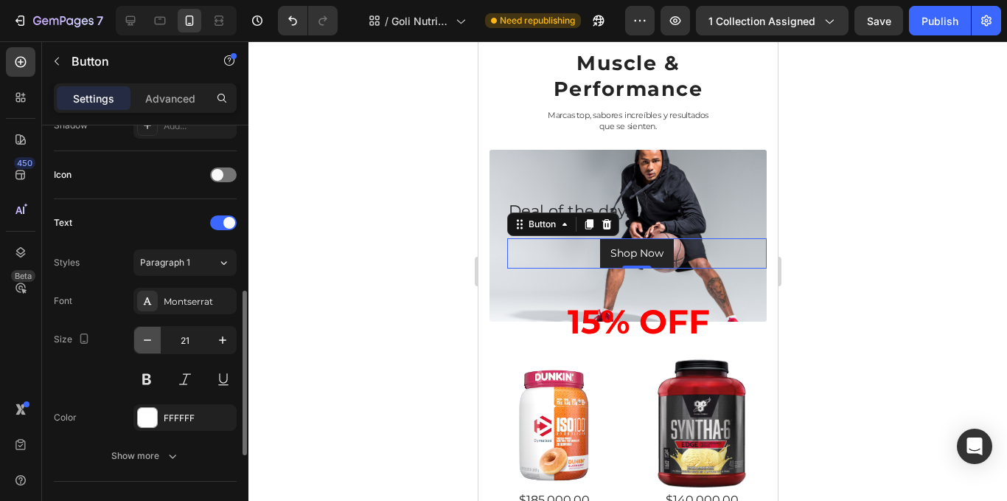
click at [143, 336] on icon "button" at bounding box center [147, 340] width 15 height 15
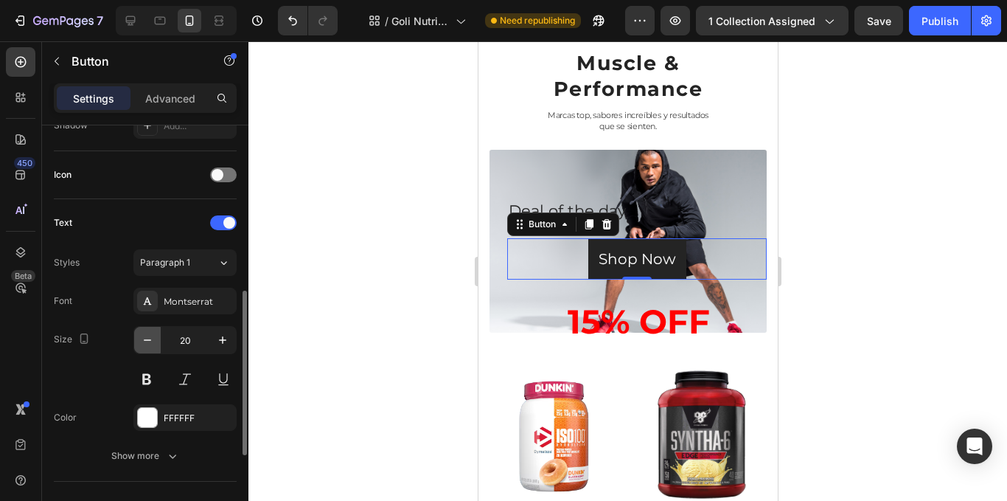
click at [144, 337] on icon "button" at bounding box center [147, 340] width 15 height 15
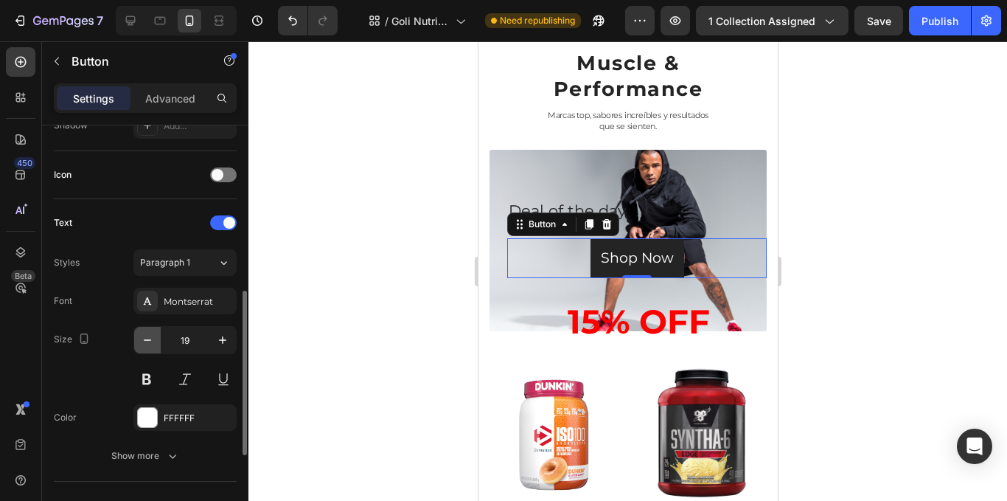
click at [154, 341] on icon "button" at bounding box center [147, 340] width 15 height 15
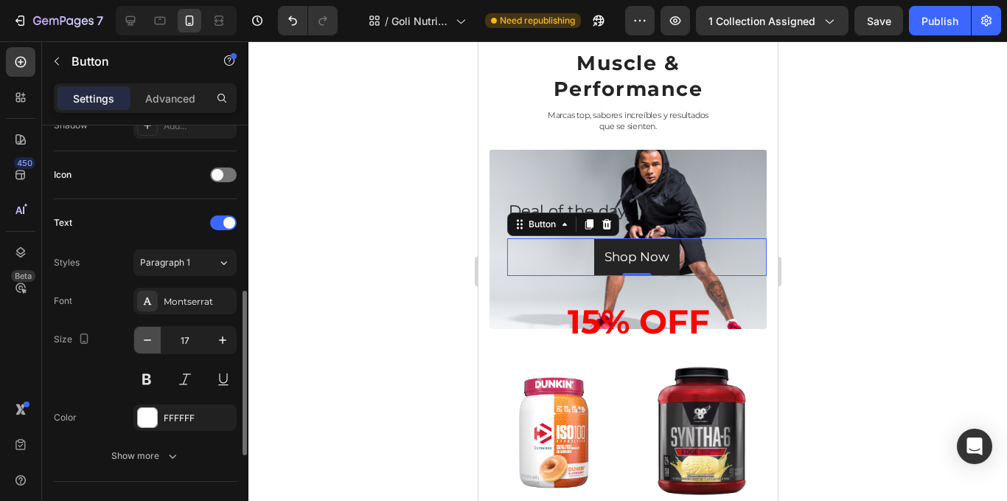
click at [154, 341] on icon "button" at bounding box center [147, 340] width 15 height 15
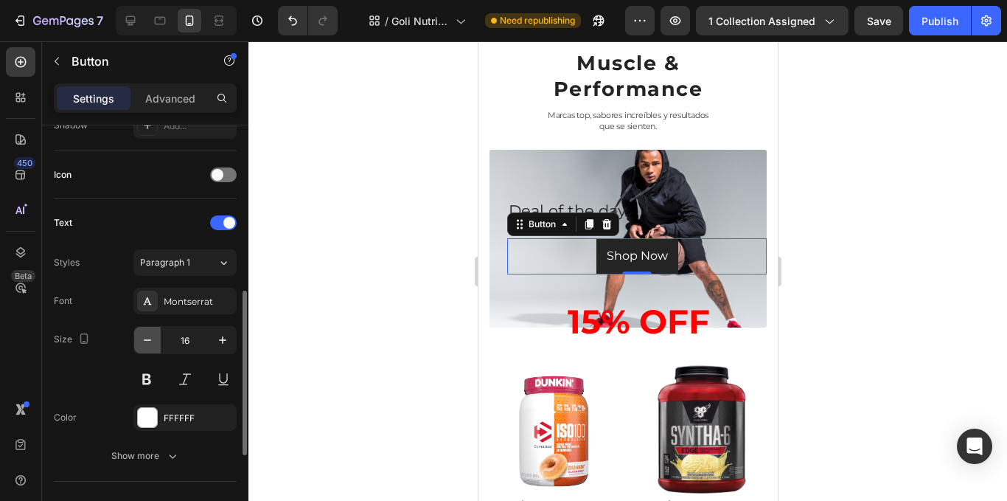
click at [154, 341] on icon "button" at bounding box center [147, 340] width 15 height 15
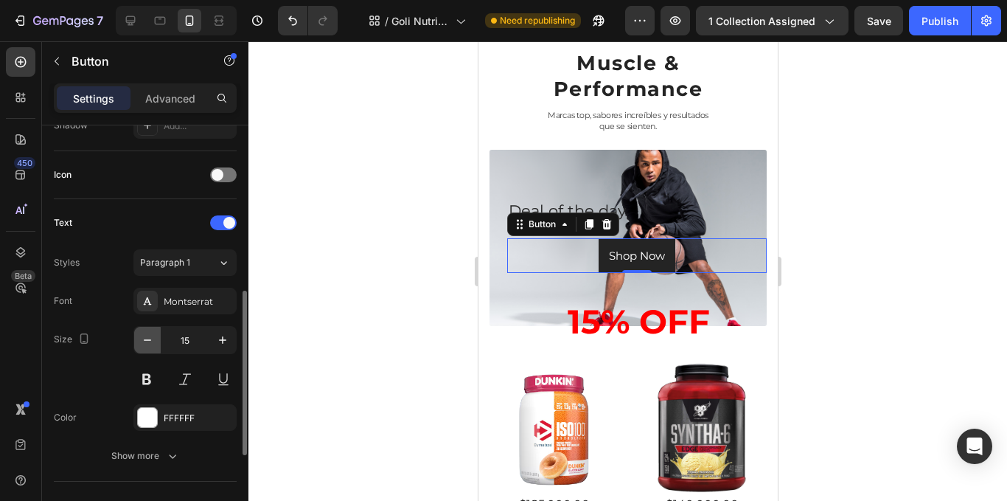
click at [154, 341] on icon "button" at bounding box center [147, 340] width 15 height 15
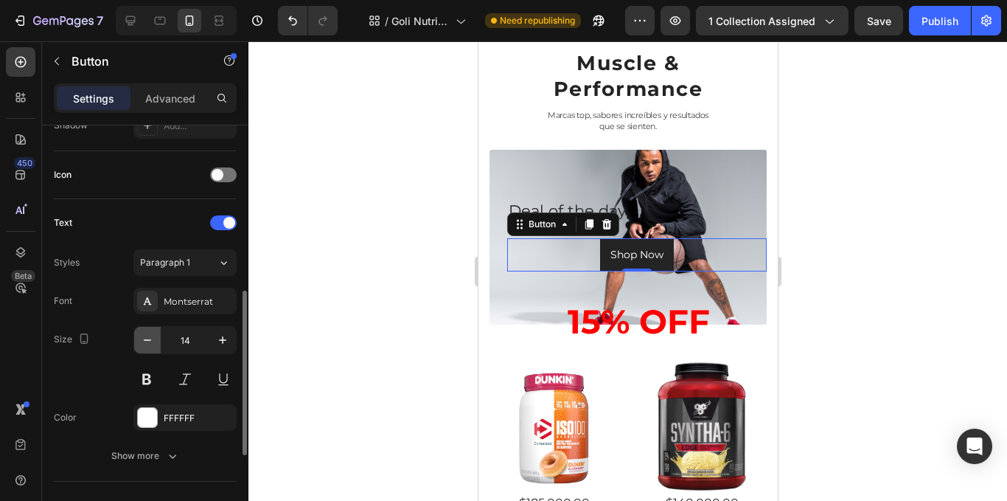
click at [154, 341] on icon "button" at bounding box center [147, 340] width 15 height 15
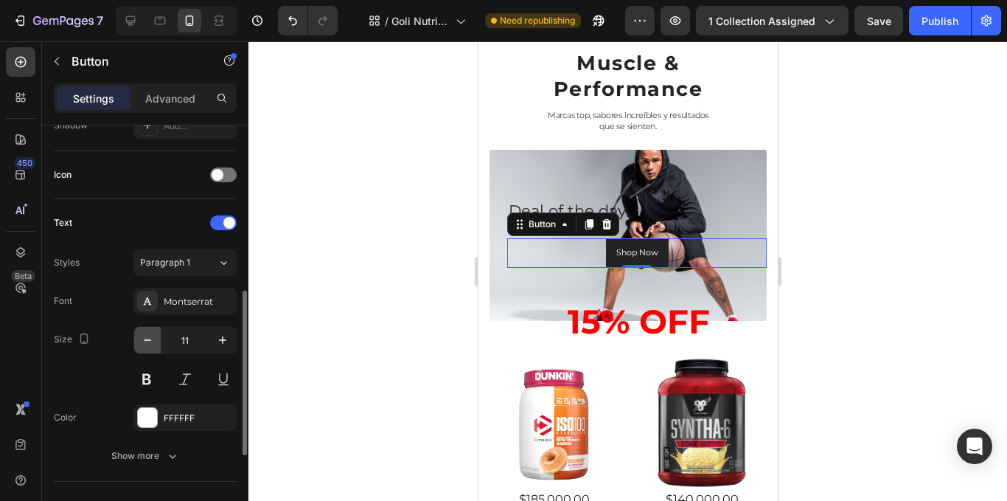
click at [154, 341] on icon "button" at bounding box center [147, 340] width 15 height 15
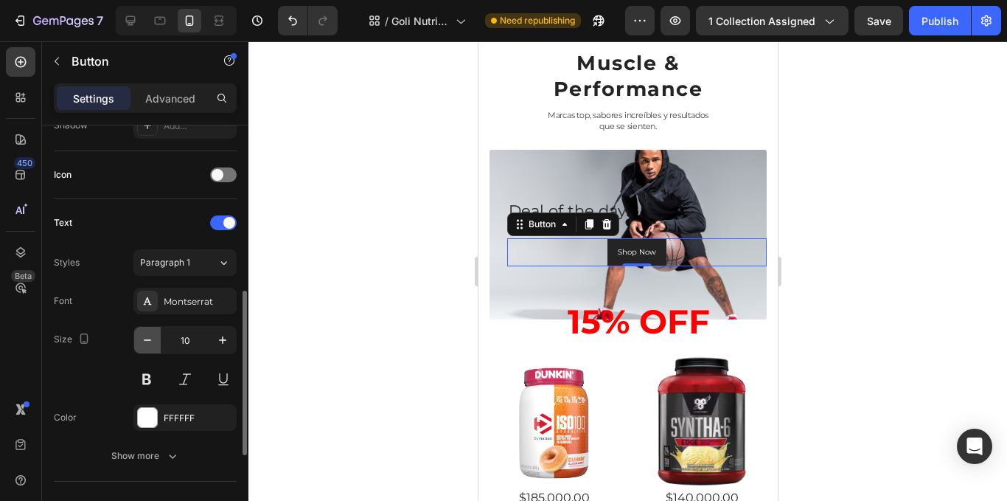
click at [154, 341] on icon "button" at bounding box center [147, 340] width 15 height 15
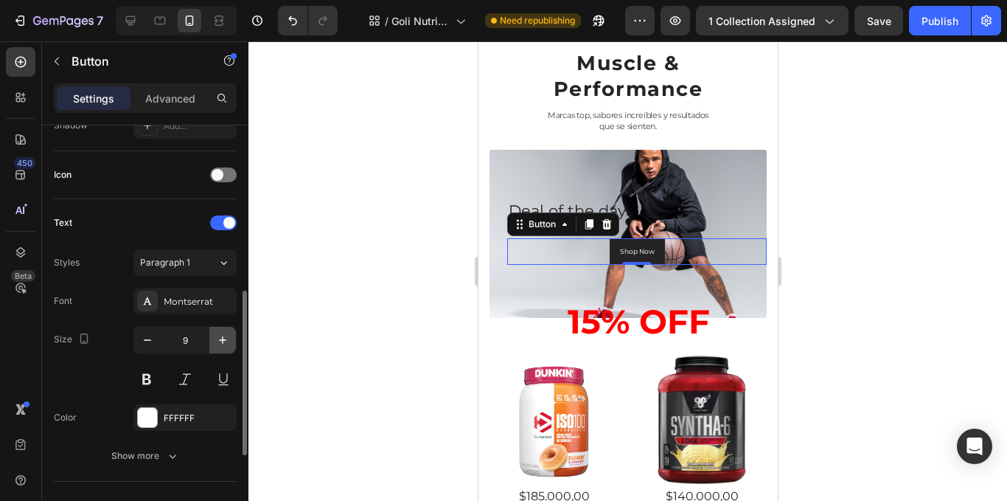
click at [217, 341] on icon "button" at bounding box center [222, 340] width 15 height 15
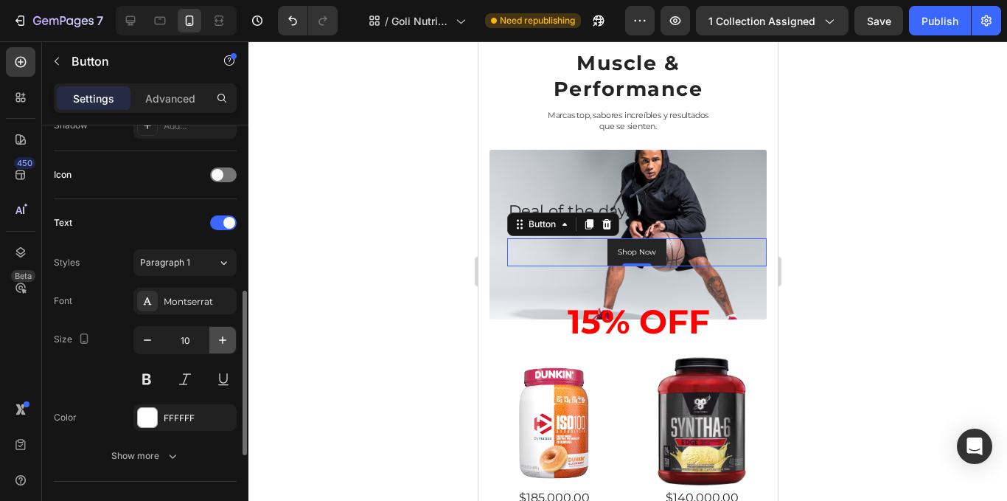
click at [217, 341] on icon "button" at bounding box center [222, 340] width 15 height 15
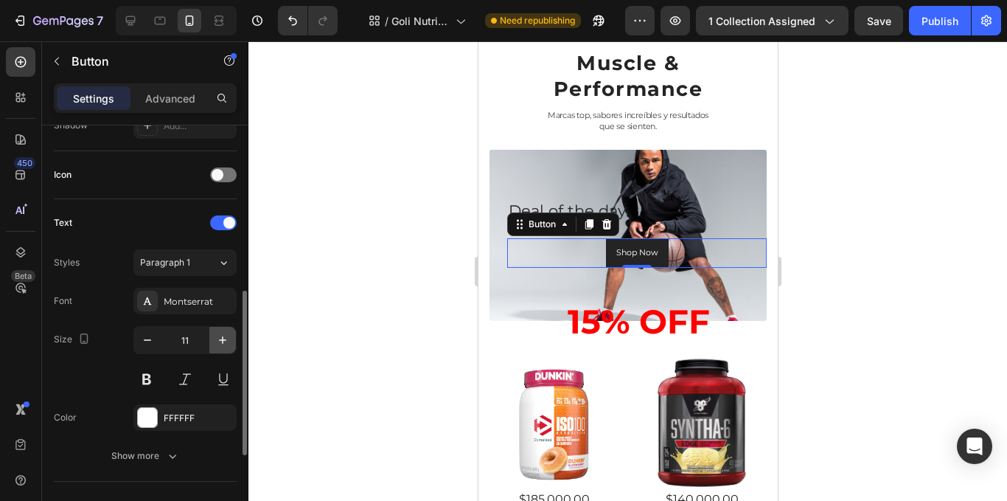
click at [218, 341] on icon "button" at bounding box center [222, 340] width 15 height 15
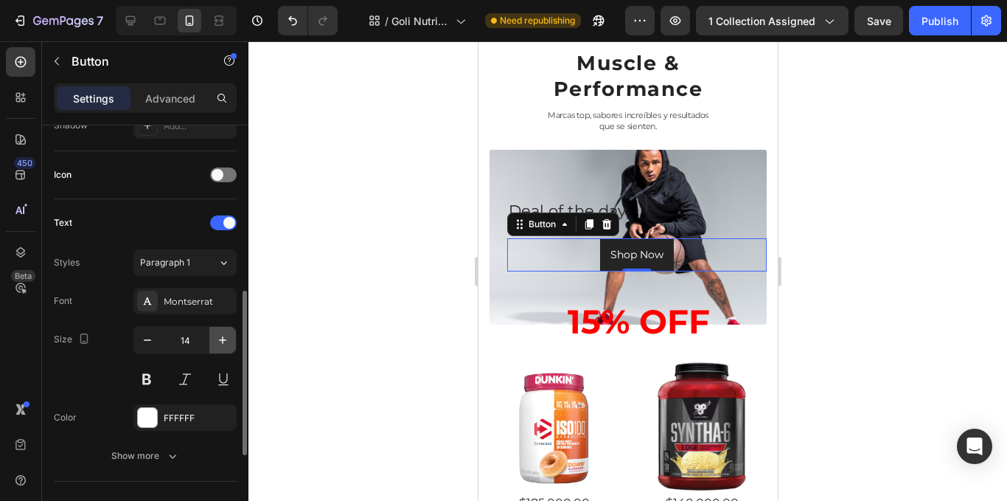
click at [218, 341] on icon "button" at bounding box center [222, 340] width 15 height 15
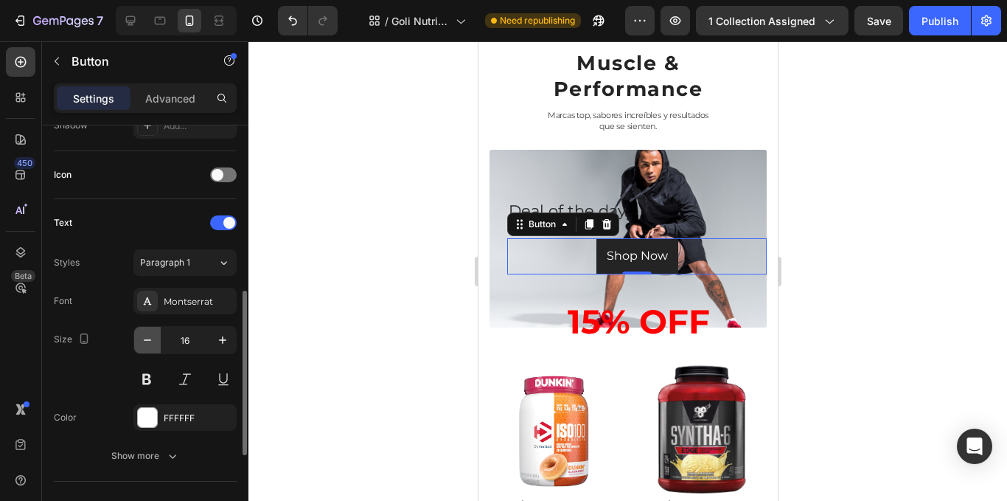
click at [149, 344] on icon "button" at bounding box center [147, 340] width 15 height 15
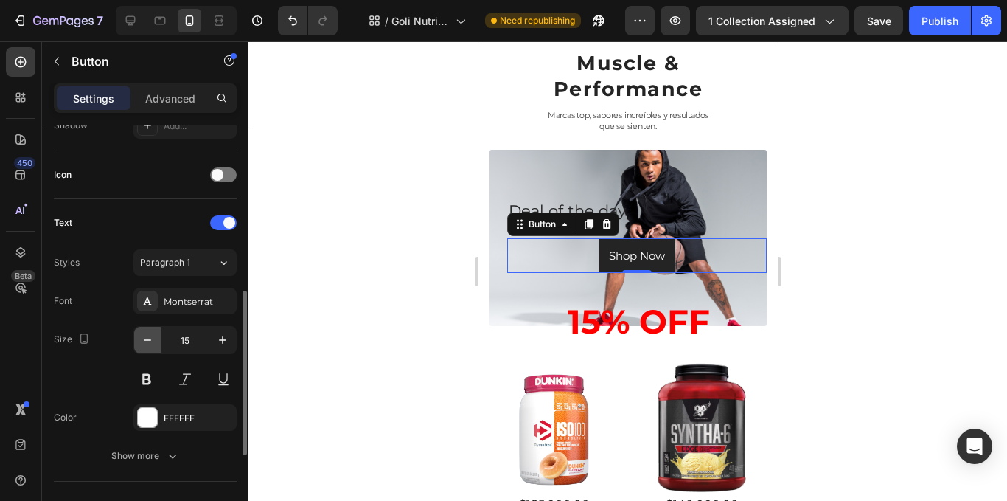
type input "14"
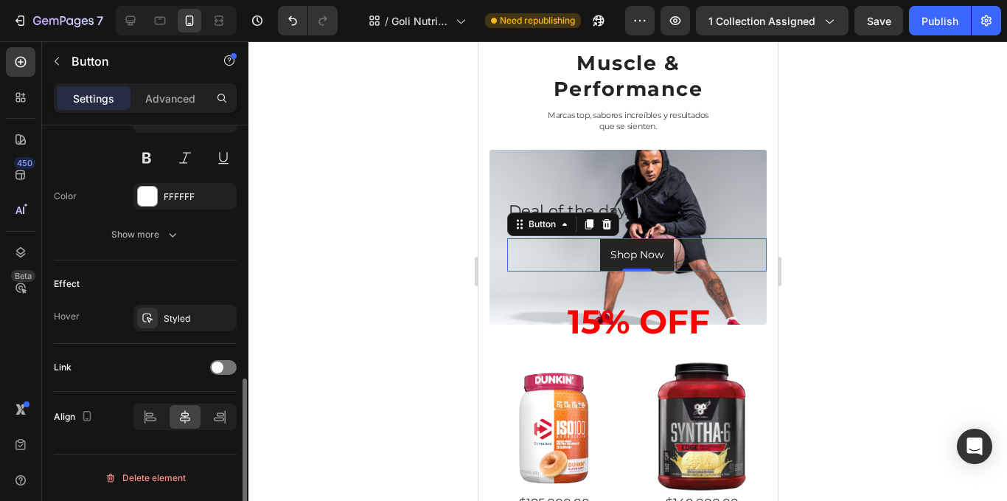
scroll to position [493, 0]
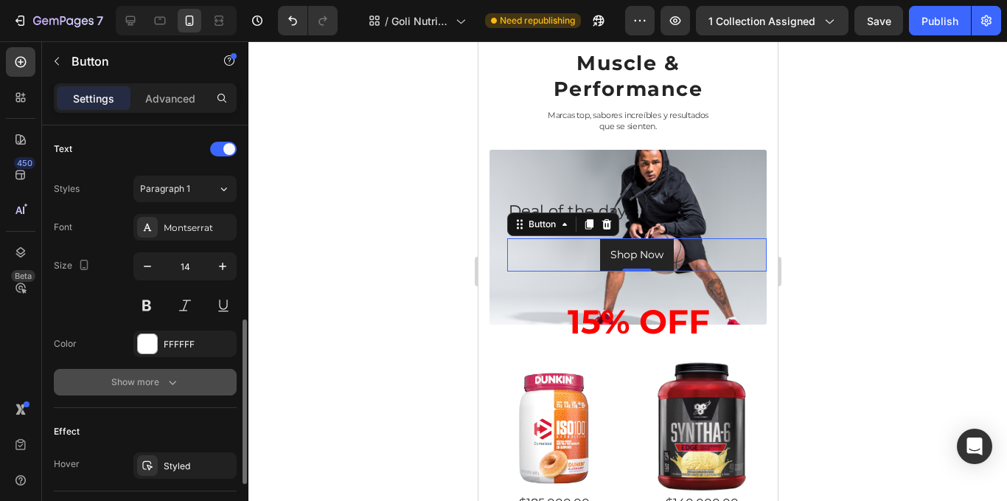
click at [153, 378] on div "Show more" at bounding box center [145, 382] width 69 height 15
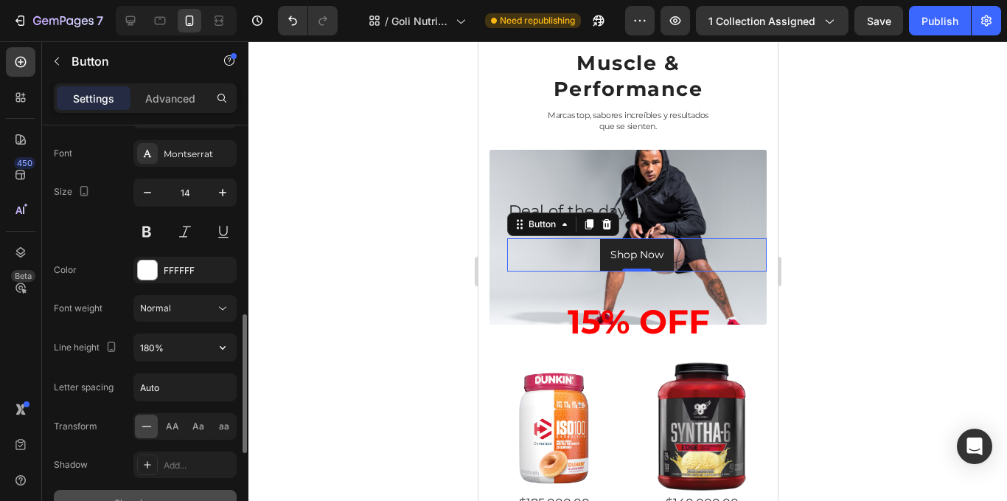
scroll to position [714, 0]
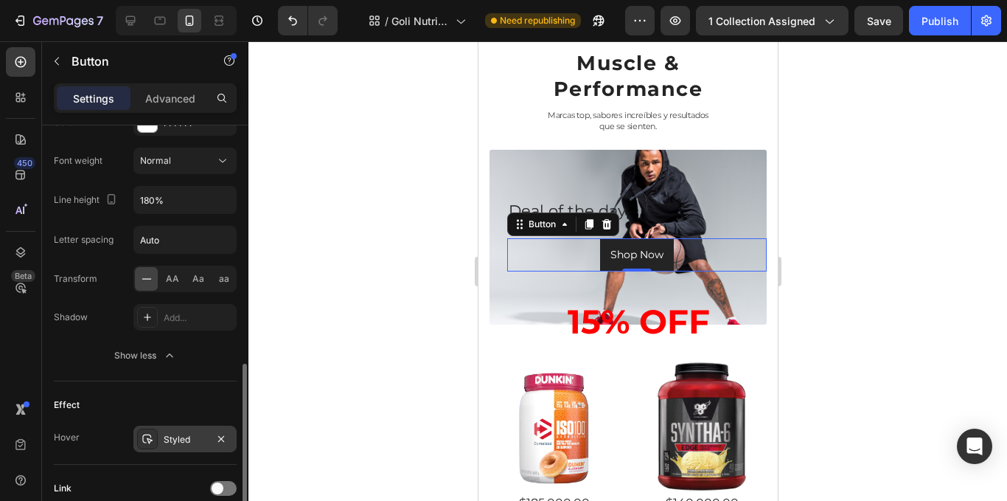
click at [193, 439] on div "Styled" at bounding box center [185, 439] width 43 height 13
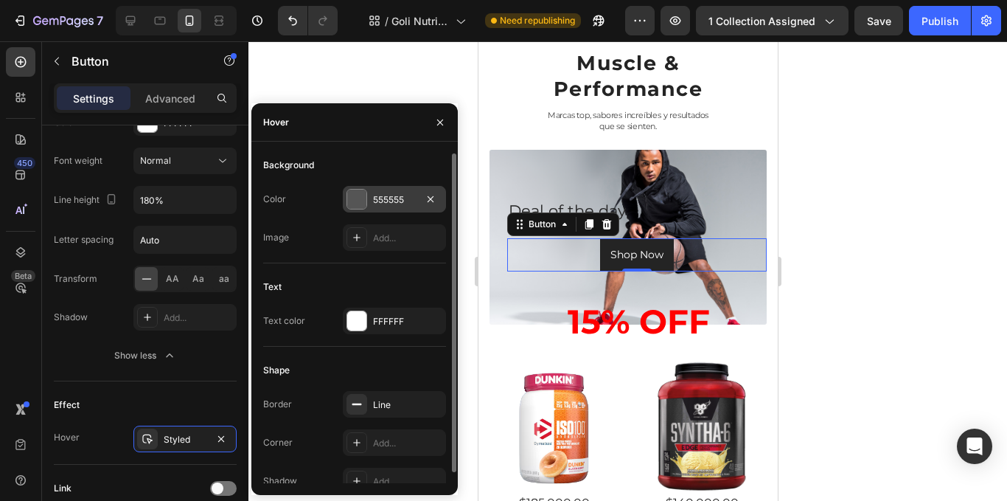
click at [384, 198] on div "555555" at bounding box center [394, 199] width 43 height 13
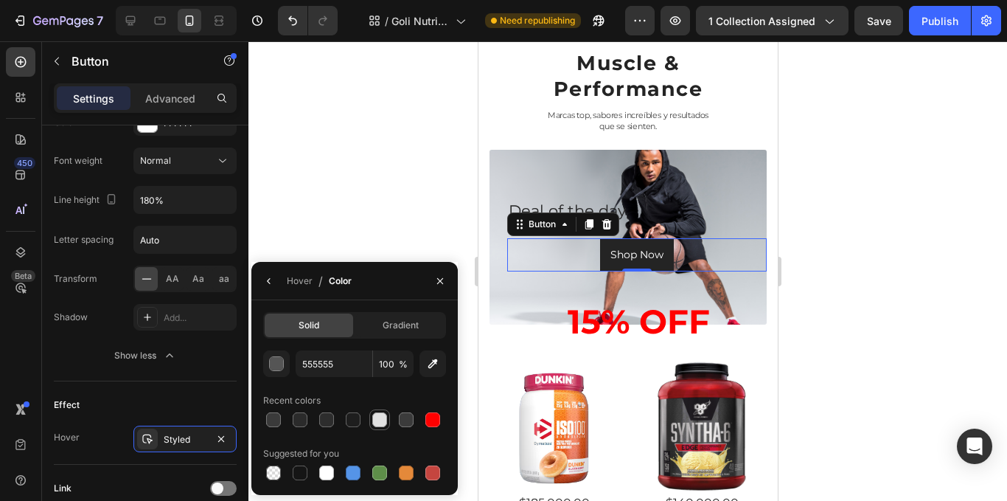
click at [375, 420] on div at bounding box center [379, 419] width 15 height 15
type input "E2E2E2"
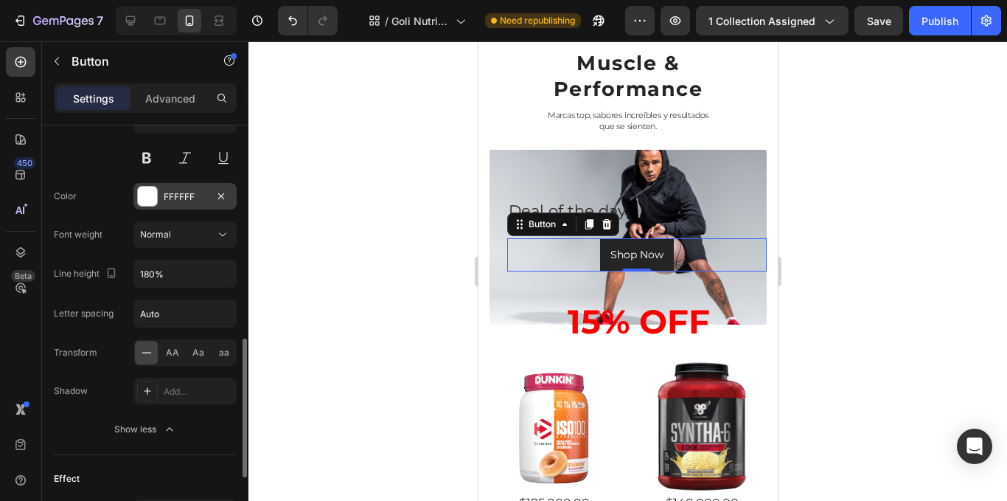
click at [164, 194] on div "FFFFFF" at bounding box center [185, 196] width 43 height 13
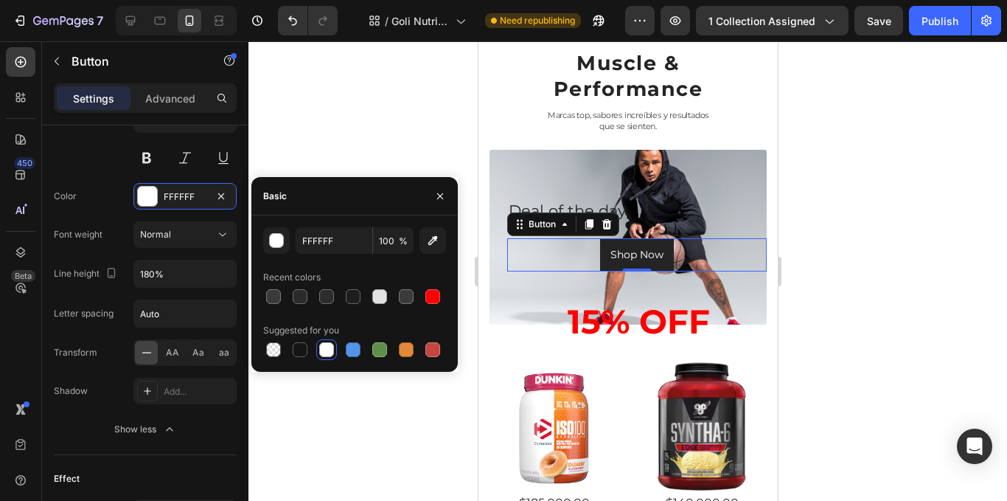
click at [420, 126] on div at bounding box center [627, 270] width 759 height 459
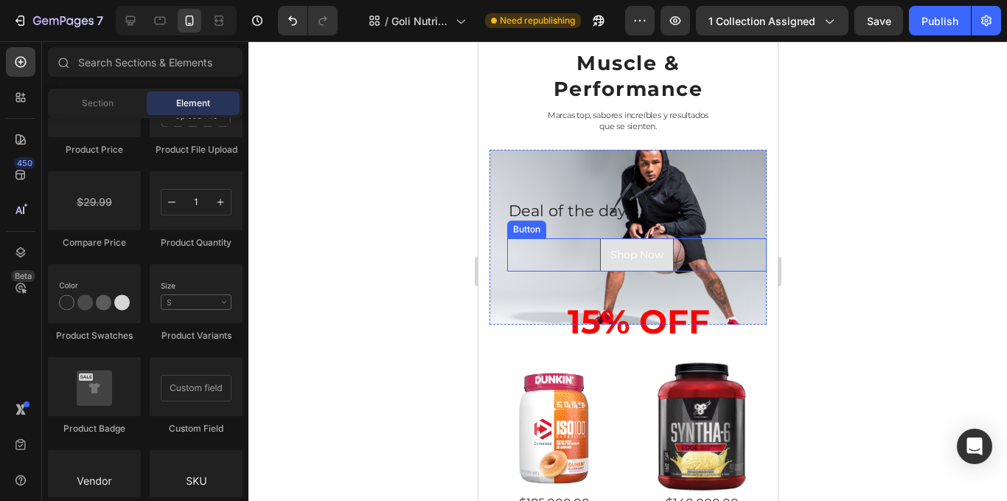
click at [657, 266] on button "Shop Now" at bounding box center [636, 254] width 74 height 33
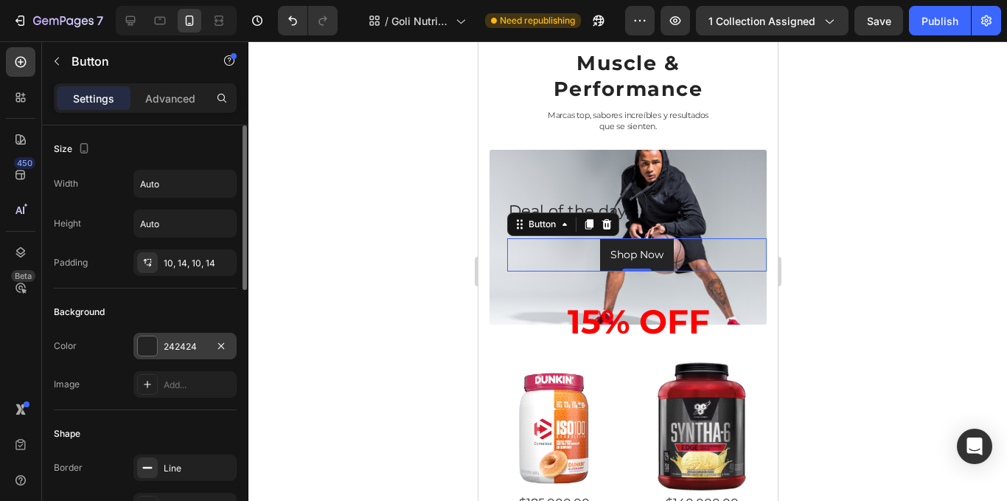
click at [150, 344] on div at bounding box center [147, 345] width 19 height 19
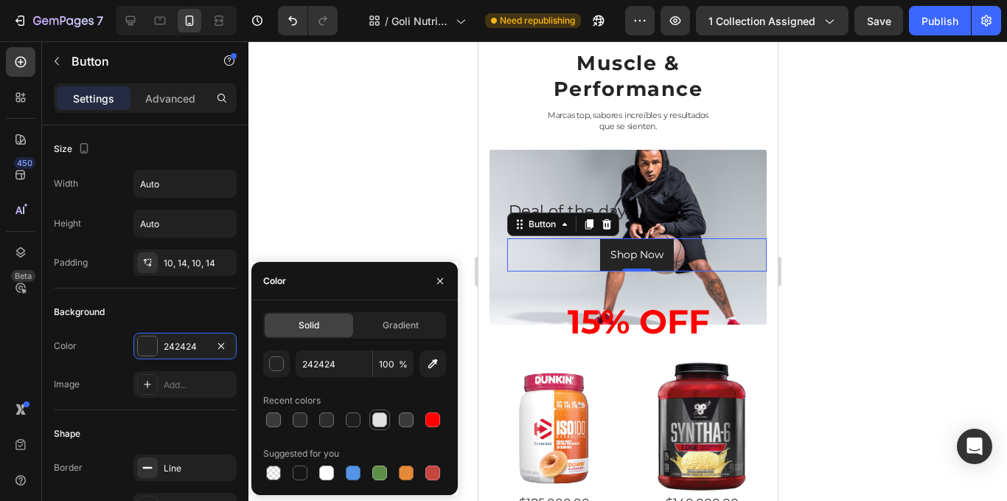
click at [386, 422] on div at bounding box center [379, 419] width 15 height 15
click at [329, 471] on div at bounding box center [326, 472] width 15 height 15
type input "FFFFFF"
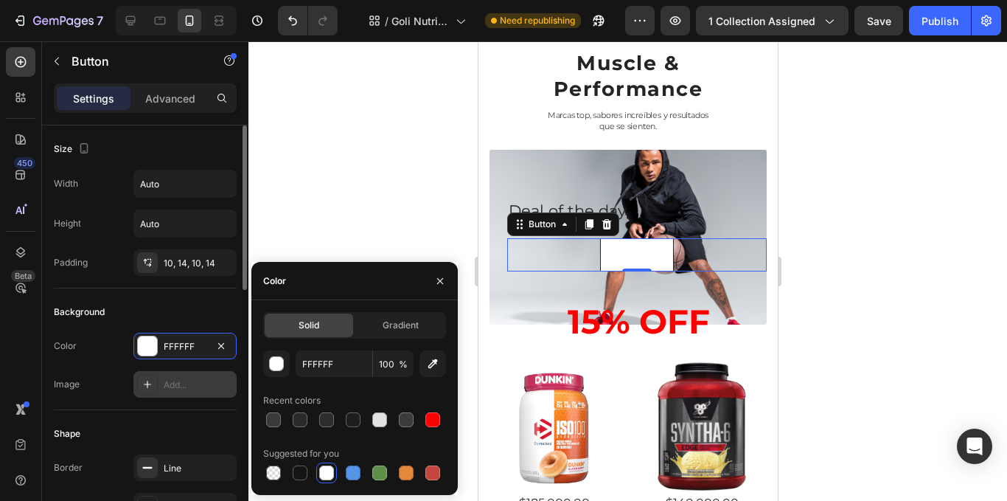
scroll to position [147, 0]
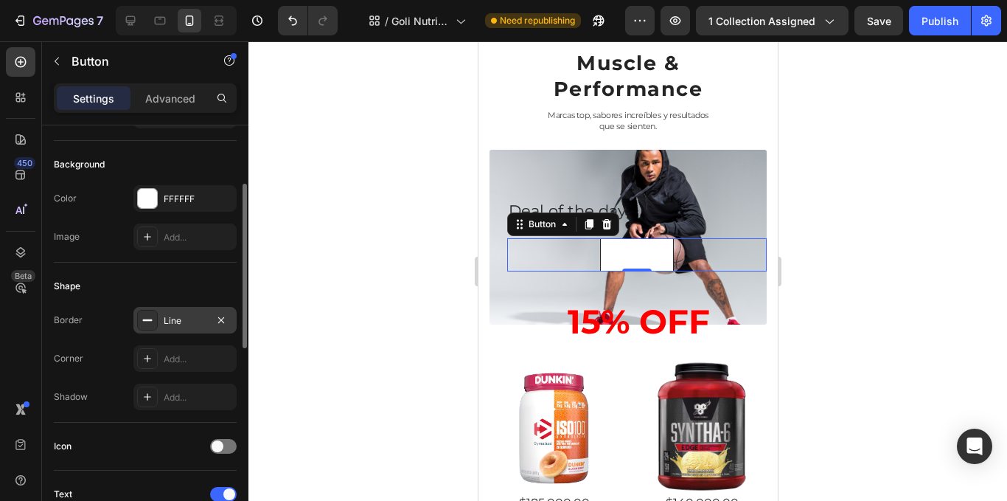
click at [175, 330] on div "Line" at bounding box center [184, 320] width 103 height 27
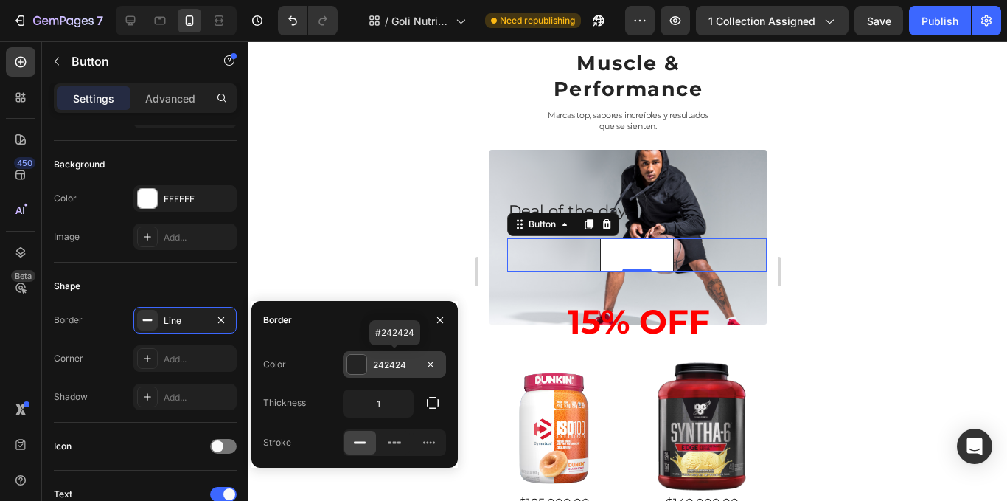
click at [397, 374] on div "242424" at bounding box center [394, 364] width 103 height 27
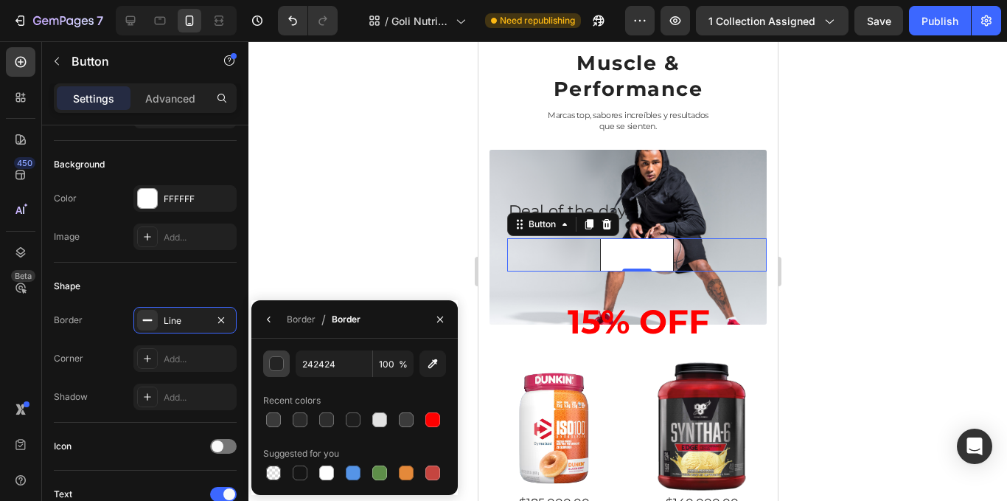
click at [278, 373] on button "button" at bounding box center [276, 363] width 27 height 27
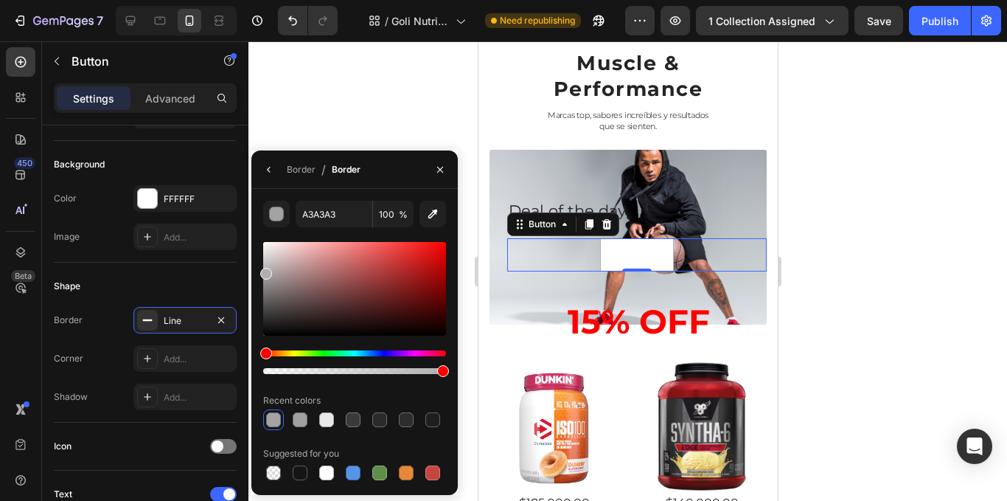
type input "AFAFAF"
drag, startPoint x: 269, startPoint y: 277, endPoint x: 260, endPoint y: 271, distance: 11.3
click at [260, 271] on div "AFAFAF 100 % Recent colors Suggested for you" at bounding box center [354, 342] width 206 height 282
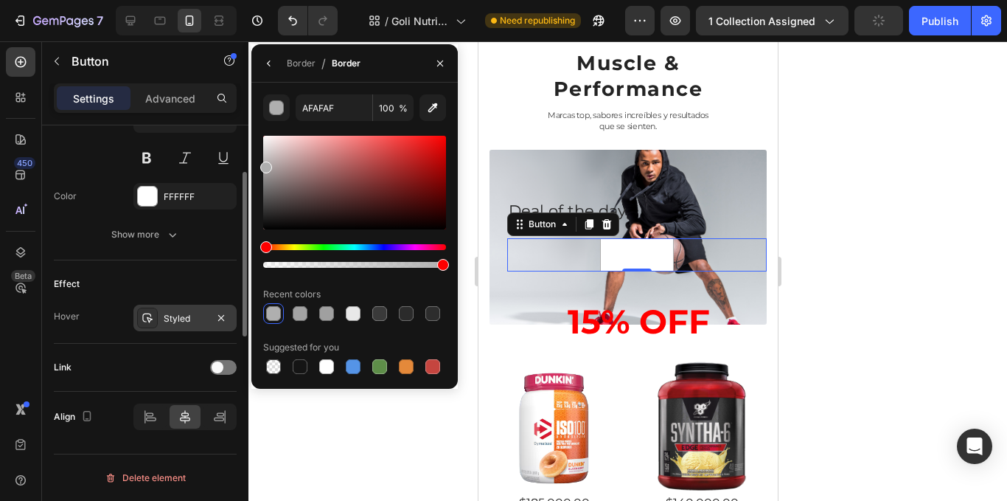
scroll to position [493, 0]
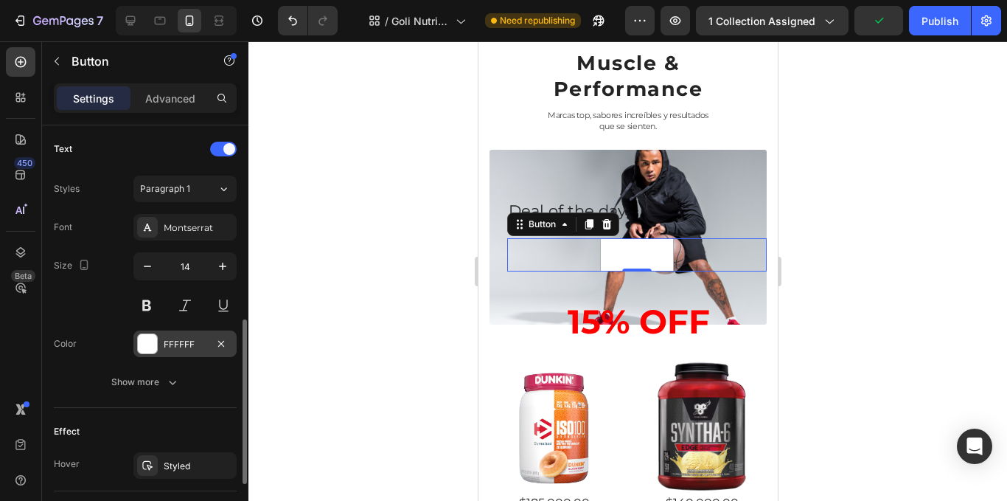
click at [187, 347] on div "FFFFFF" at bounding box center [185, 344] width 43 height 13
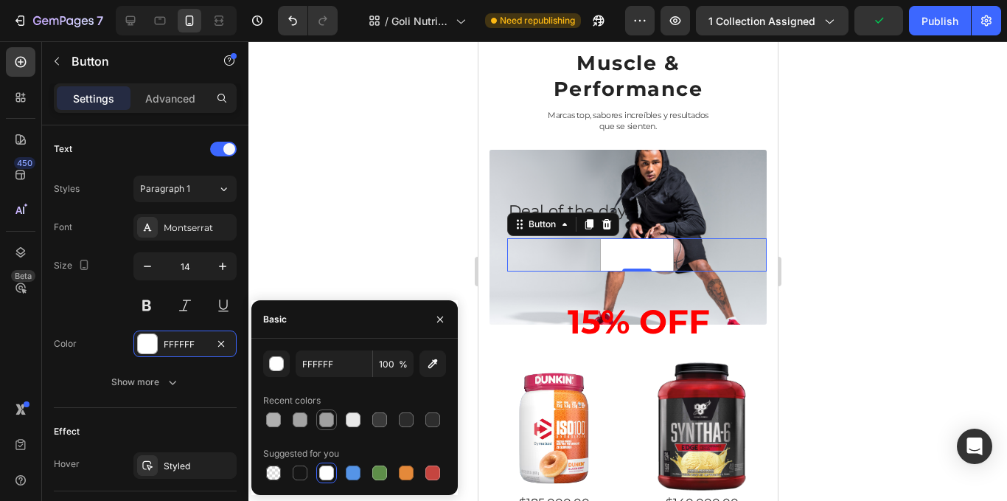
click at [319, 415] on div at bounding box center [326, 419] width 15 height 15
click at [271, 364] on div "button" at bounding box center [277, 364] width 15 height 15
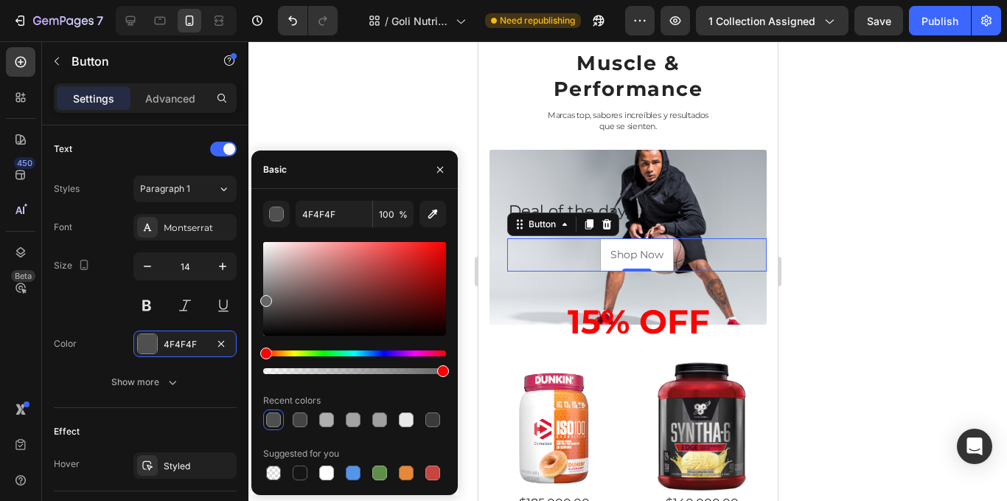
type input "666666"
drag, startPoint x: 268, startPoint y: 280, endPoint x: 258, endPoint y: 297, distance: 19.9
click at [258, 297] on div "666666 100 % Recent colors Suggested for you" at bounding box center [354, 342] width 206 height 282
click at [625, 252] on div "Shop Now" at bounding box center [636, 255] width 53 height 18
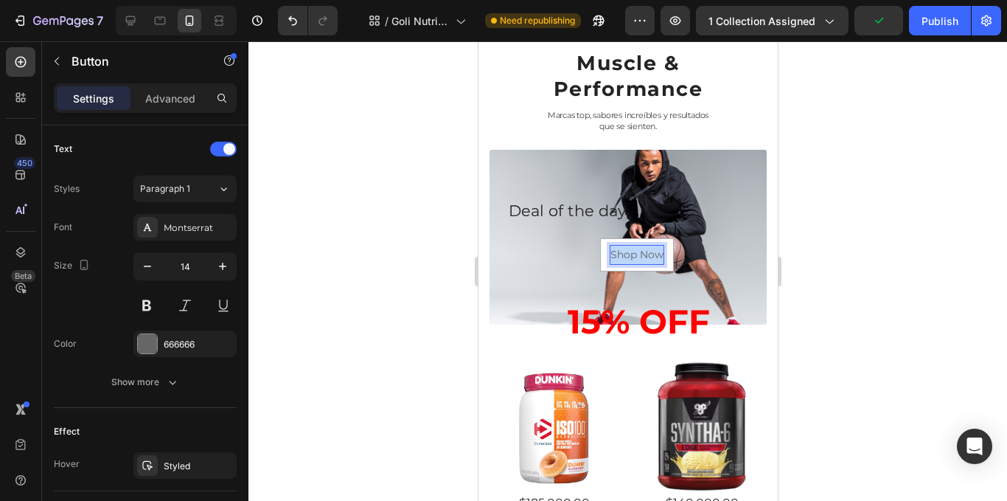
drag, startPoint x: 654, startPoint y: 255, endPoint x: 589, endPoint y: 259, distance: 65.0
click at [589, 259] on div "Shop Now Button 0" at bounding box center [637, 254] width 260 height 33
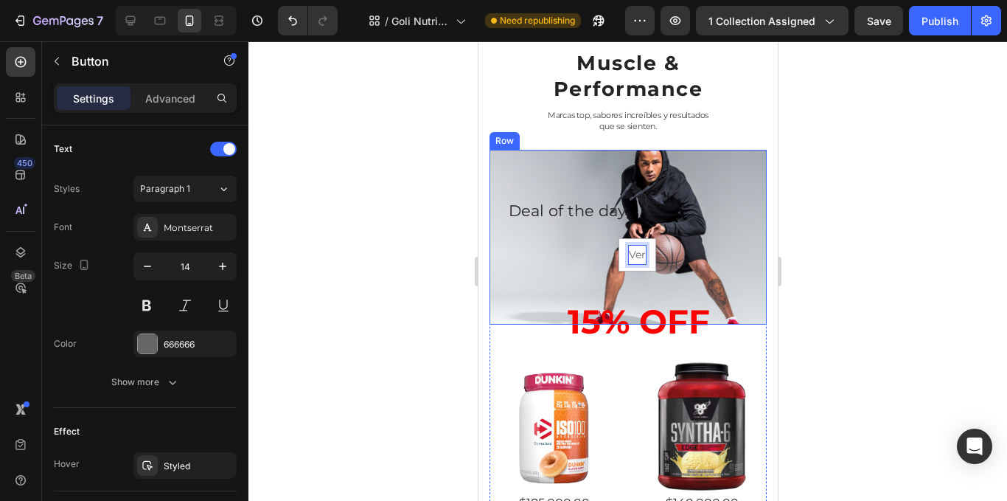
click at [618, 238] on button "Ver" at bounding box center [637, 254] width 38 height 33
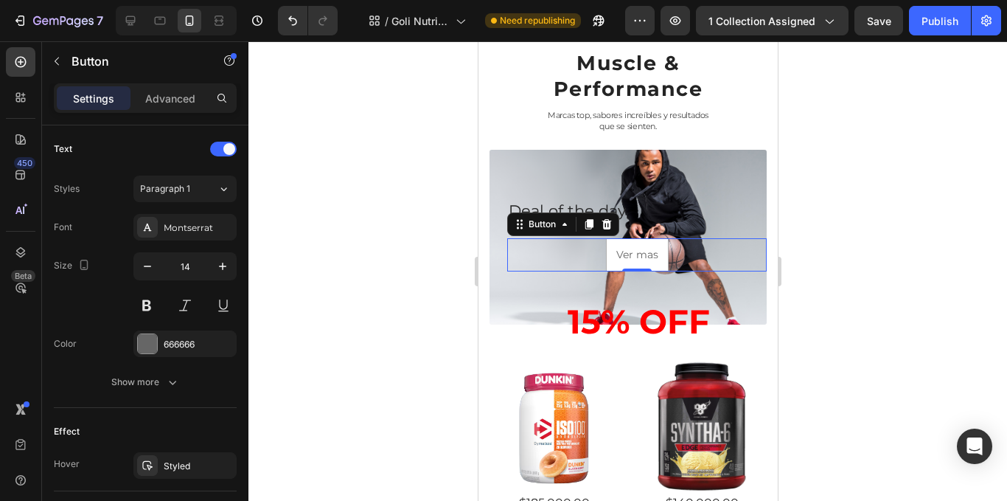
click at [901, 146] on div at bounding box center [627, 270] width 759 height 459
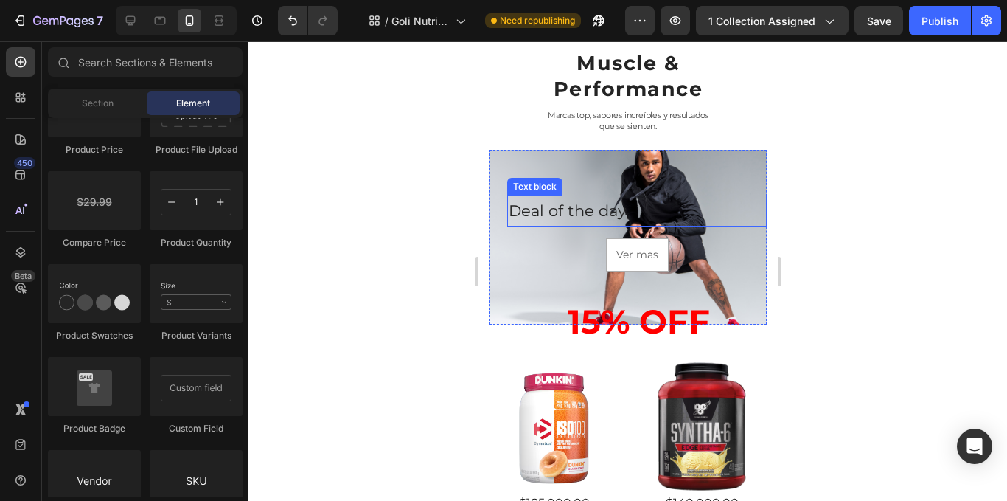
click at [581, 208] on p "Deal of the day" at bounding box center [636, 211] width 257 height 28
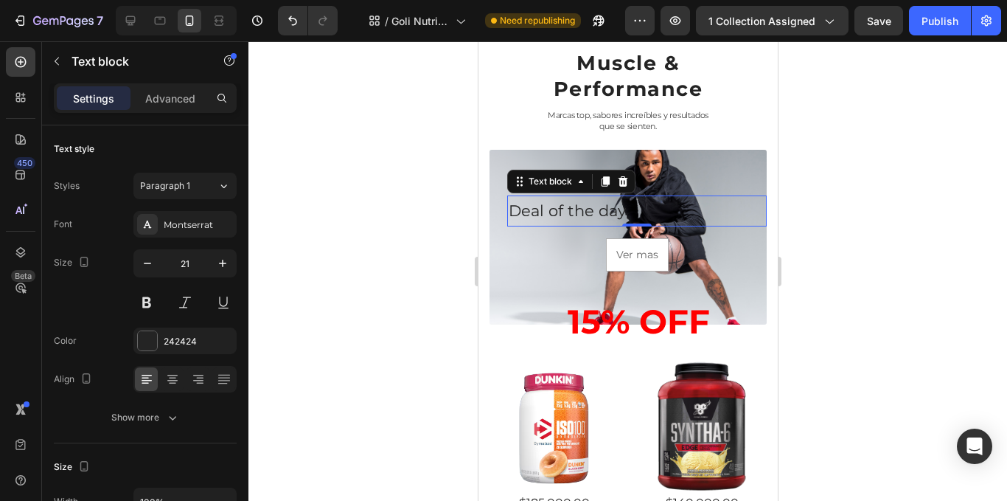
click at [657, 210] on p "Deal of the day" at bounding box center [636, 211] width 257 height 28
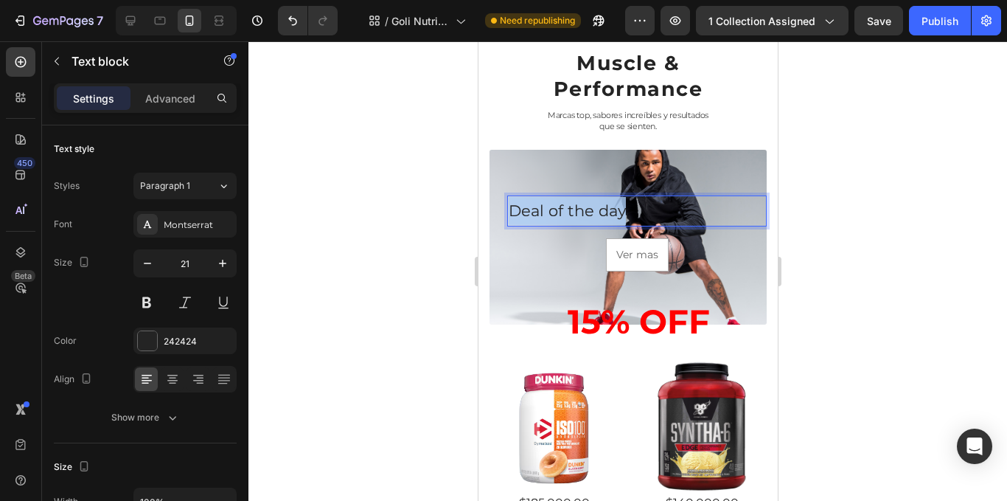
drag, startPoint x: 689, startPoint y: 212, endPoint x: 521, endPoint y: 212, distance: 168.1
click at [515, 210] on p "Deal of the day" at bounding box center [636, 211] width 257 height 28
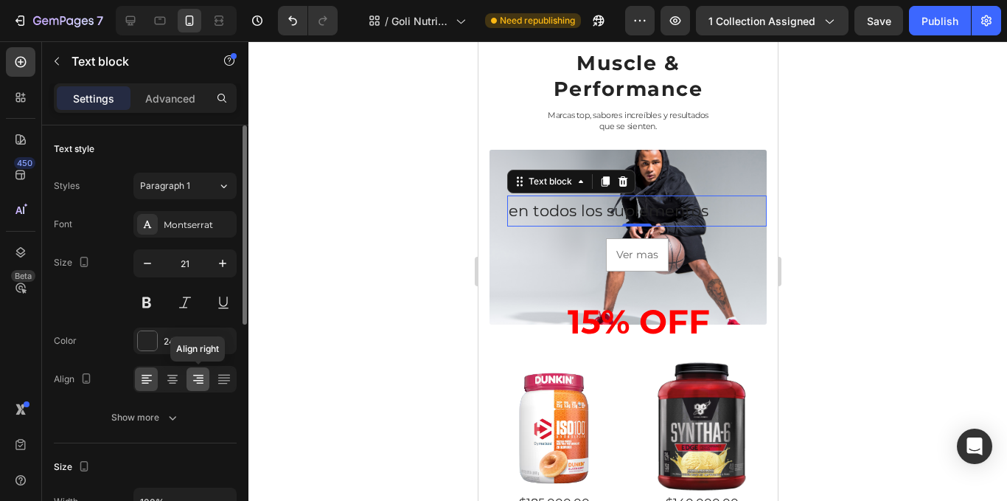
click at [192, 378] on icon at bounding box center [198, 379] width 15 height 15
click at [181, 379] on div at bounding box center [172, 379] width 23 height 24
click at [139, 252] on button "button" at bounding box center [147, 263] width 27 height 27
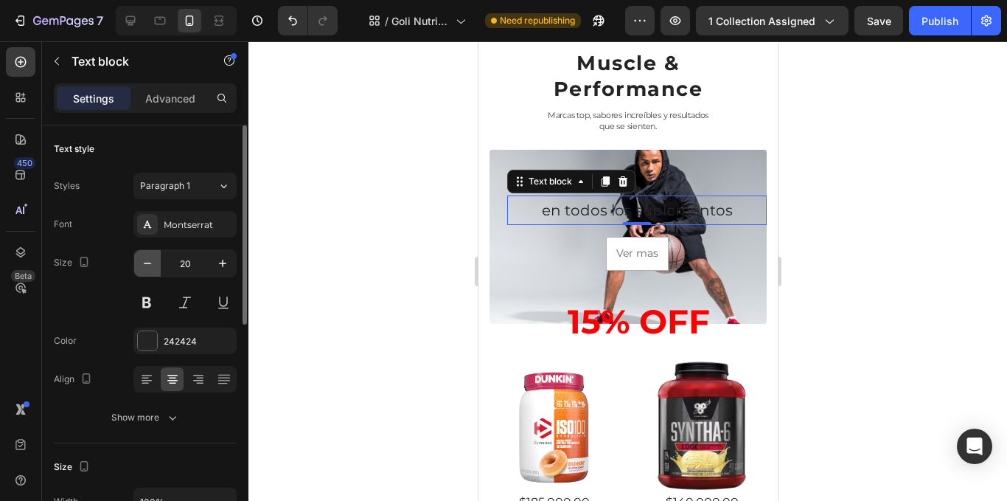
click at [139, 252] on button "button" at bounding box center [147, 263] width 27 height 27
click at [140, 252] on button "button" at bounding box center [147, 263] width 27 height 27
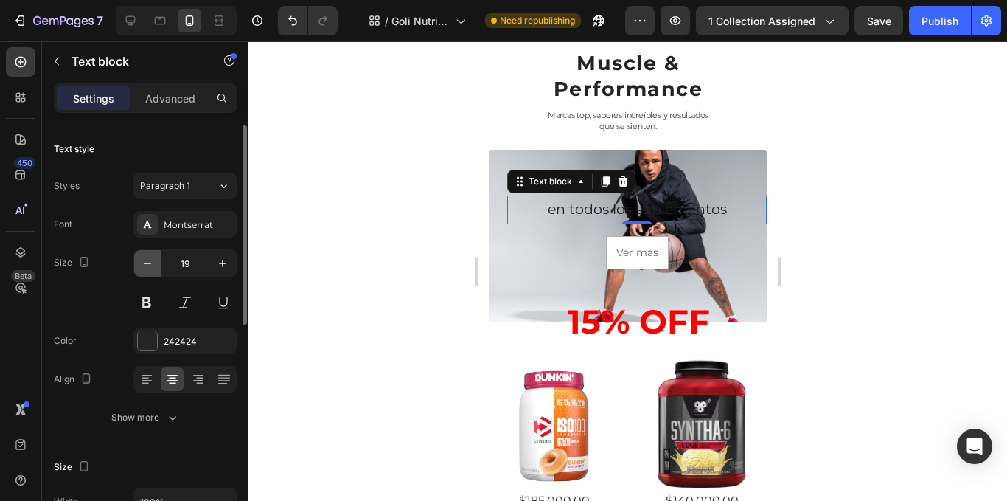
click at [140, 252] on button "button" at bounding box center [147, 263] width 27 height 27
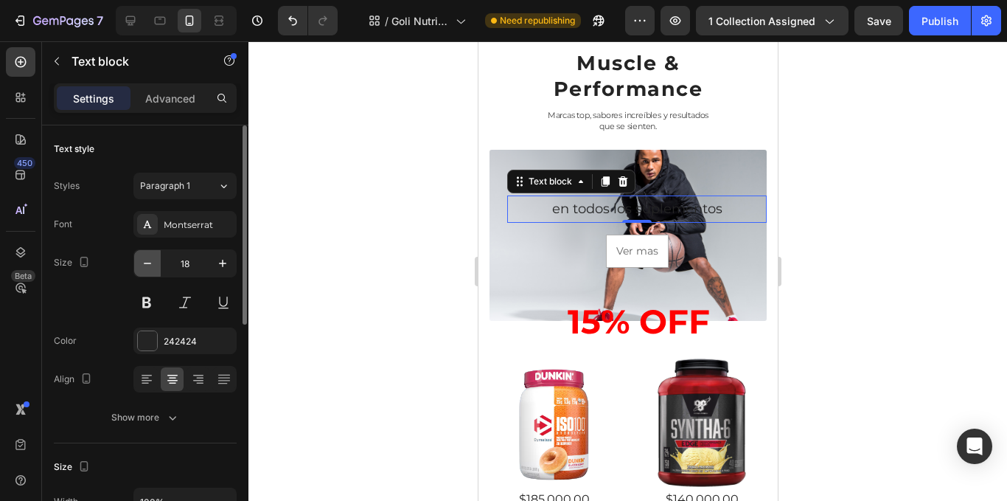
click at [140, 252] on button "button" at bounding box center [147, 263] width 27 height 27
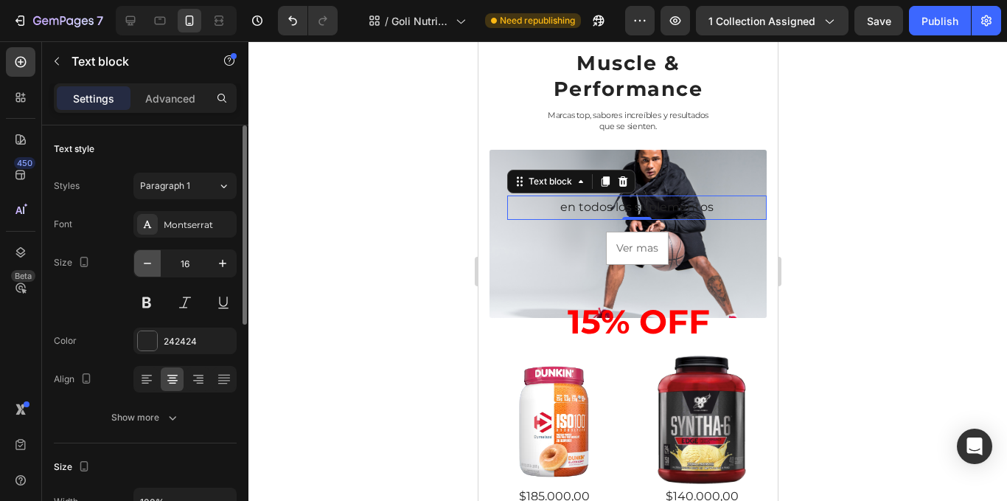
click at [145, 254] on button "button" at bounding box center [147, 263] width 27 height 27
click at [150, 255] on button "button" at bounding box center [147, 263] width 27 height 27
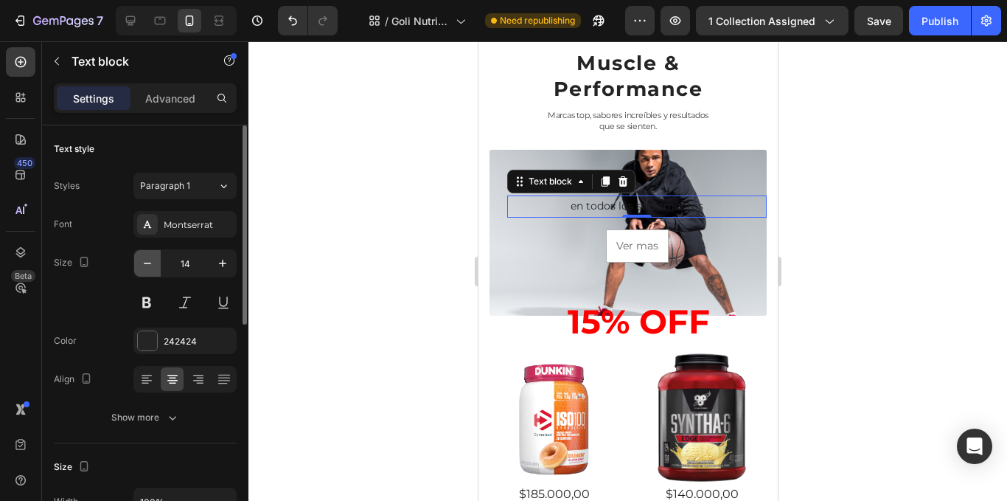
click at [150, 255] on button "button" at bounding box center [147, 263] width 27 height 27
type input "13"
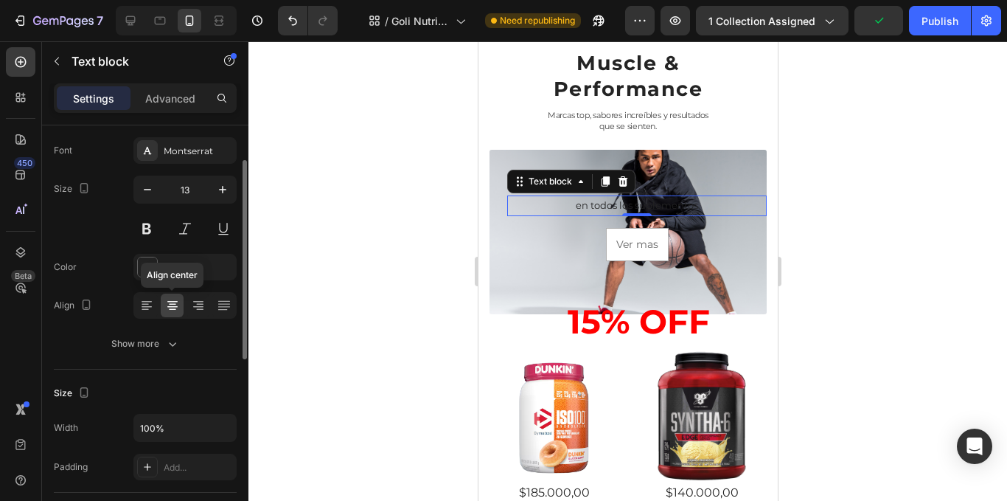
scroll to position [0, 0]
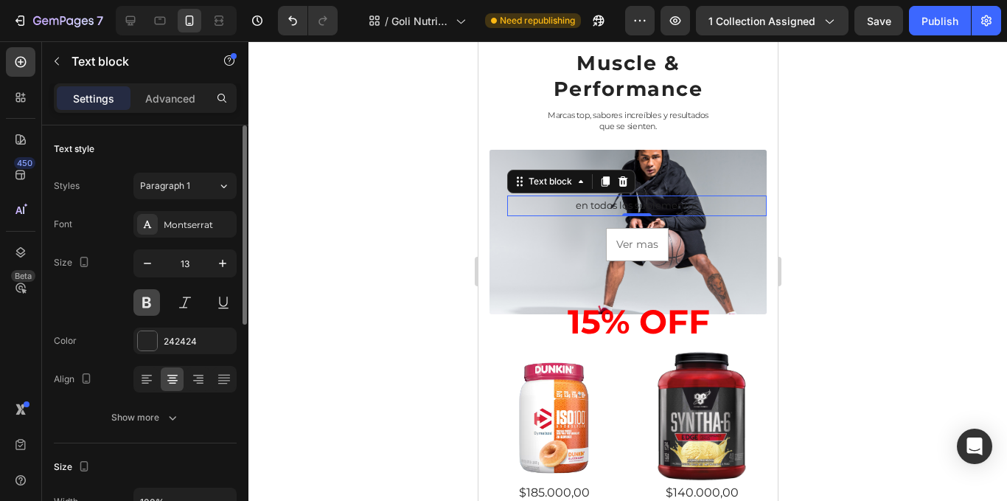
click at [147, 296] on button at bounding box center [146, 302] width 27 height 27
click at [150, 292] on button at bounding box center [146, 302] width 27 height 27
click at [143, 289] on button at bounding box center [146, 302] width 27 height 27
click at [177, 100] on p "Advanced" at bounding box center [170, 98] width 50 height 15
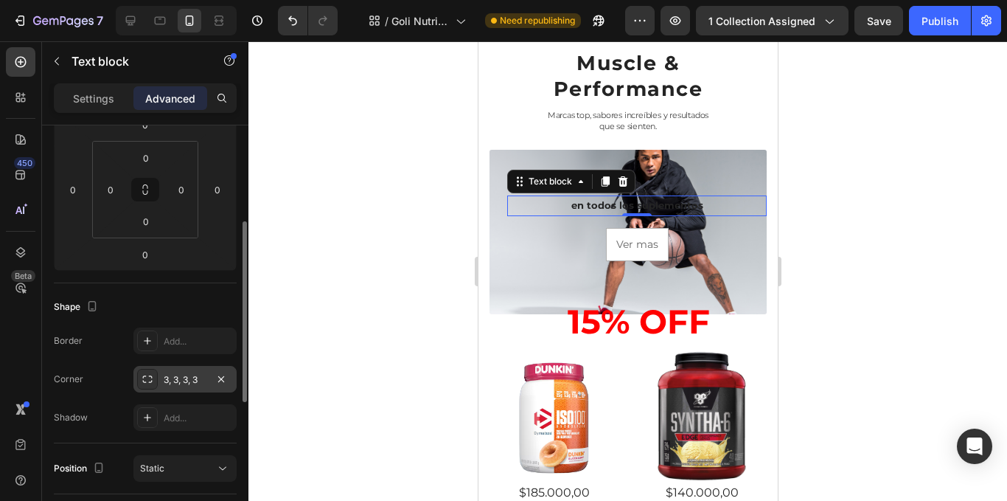
scroll to position [369, 0]
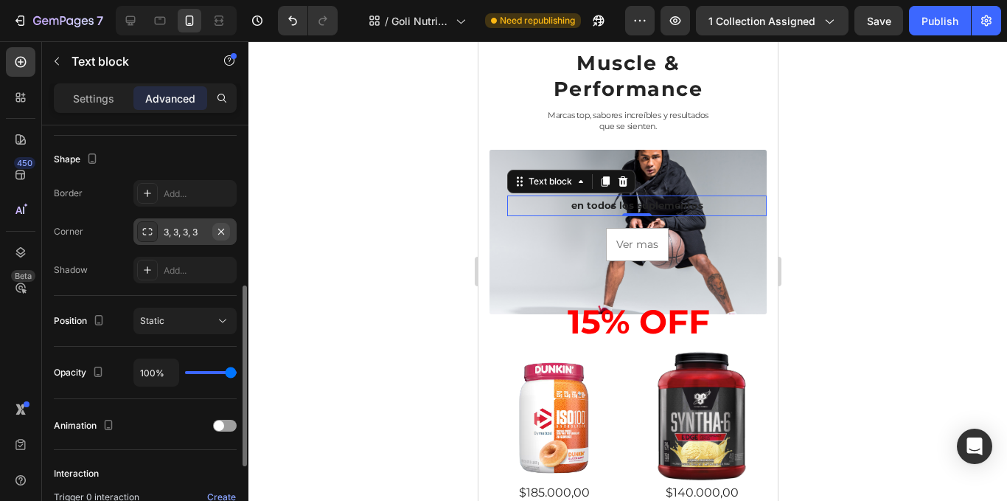
click at [226, 232] on icon "button" at bounding box center [221, 232] width 12 height 12
click at [198, 320] on div "Static" at bounding box center [177, 320] width 75 height 13
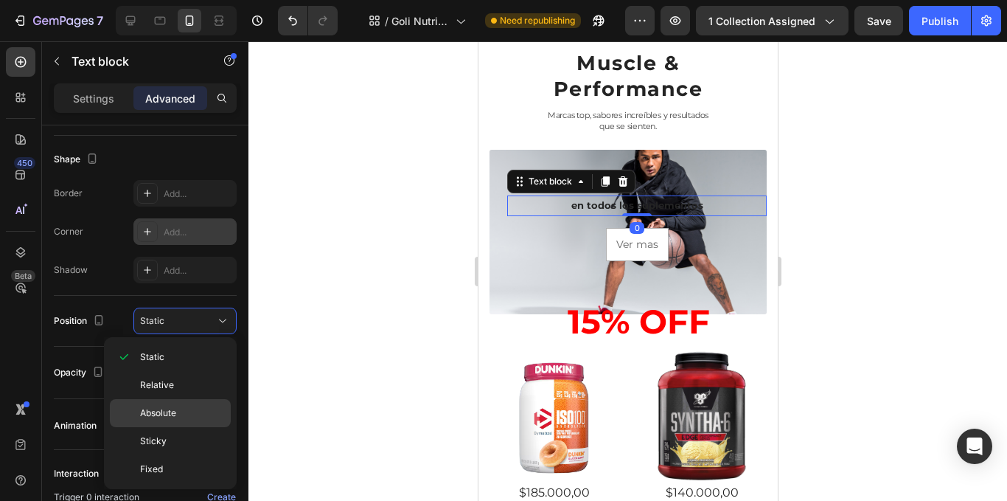
click at [203, 408] on p "Absolute" at bounding box center [182, 412] width 84 height 13
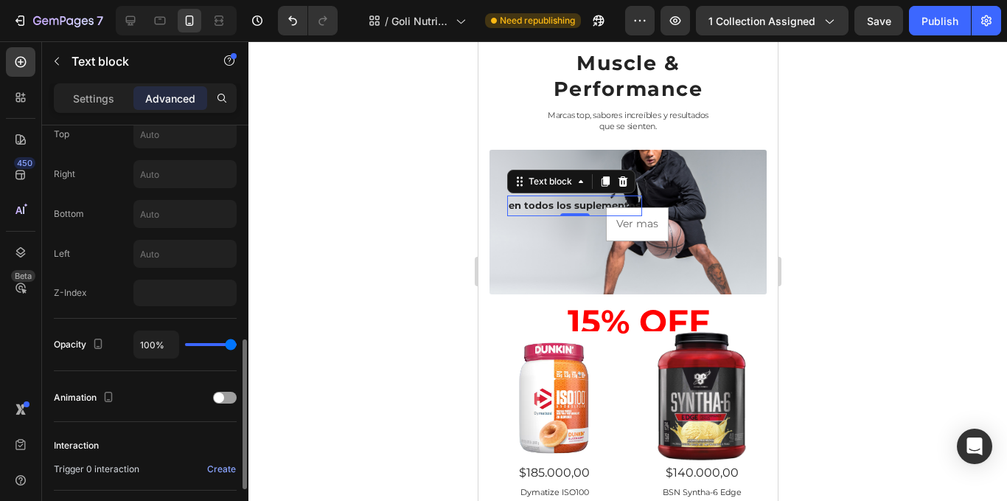
scroll to position [447, 0]
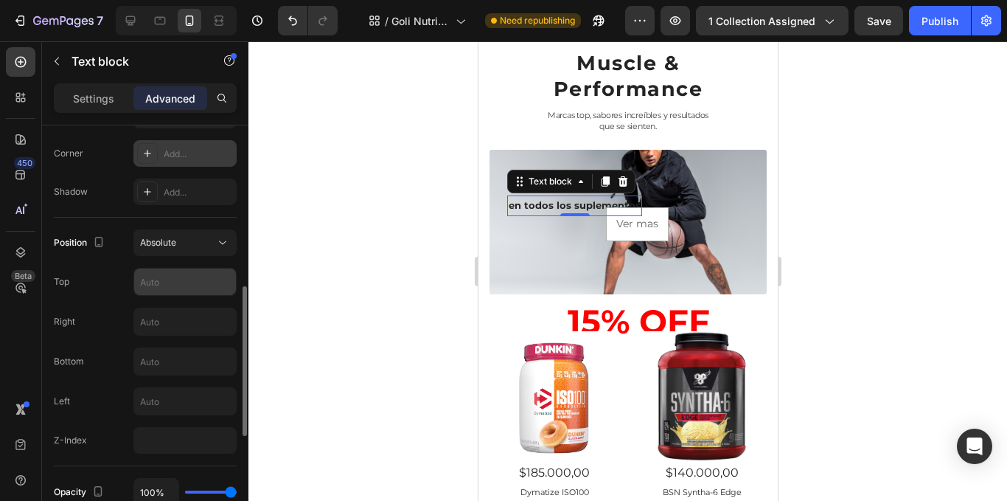
click at [158, 293] on input "text" at bounding box center [185, 281] width 102 height 27
type input "-"
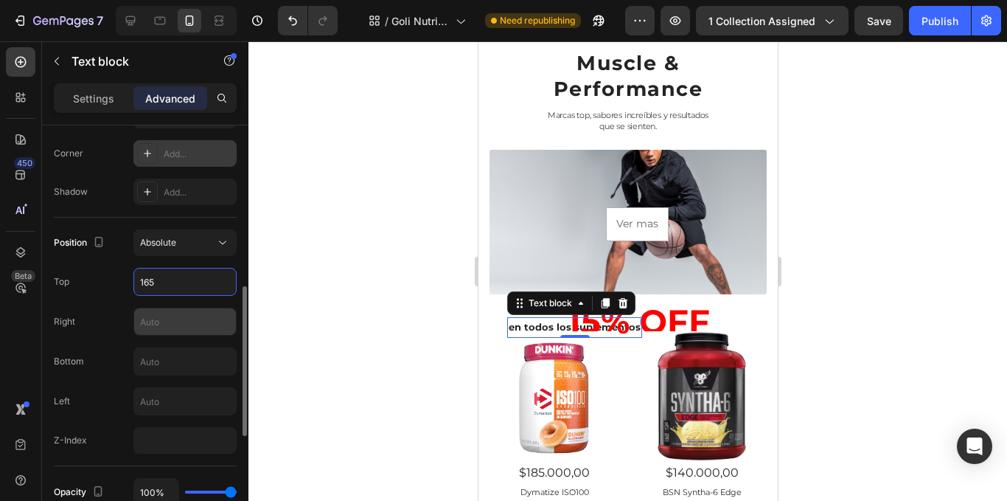
type input "165"
click at [167, 323] on input "text" at bounding box center [185, 321] width 102 height 27
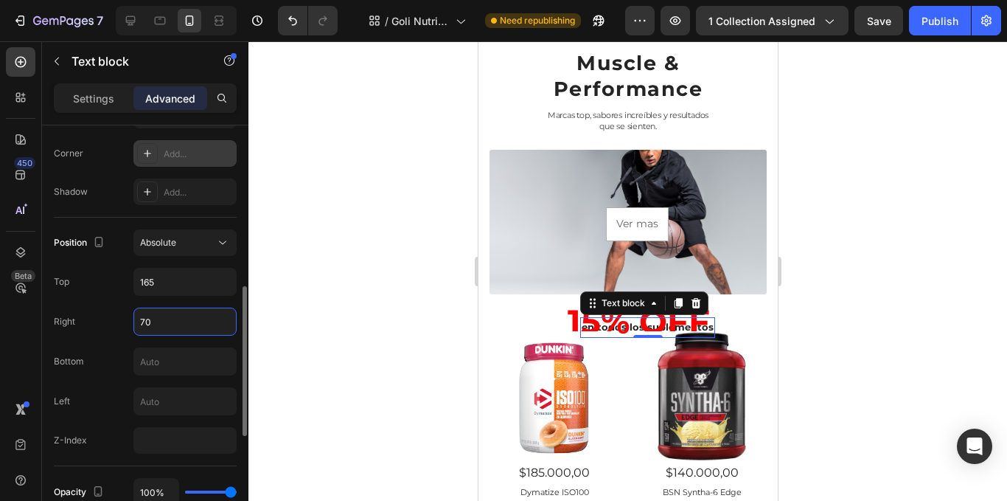
type input "7"
type input "3"
type input "6"
type input "4"
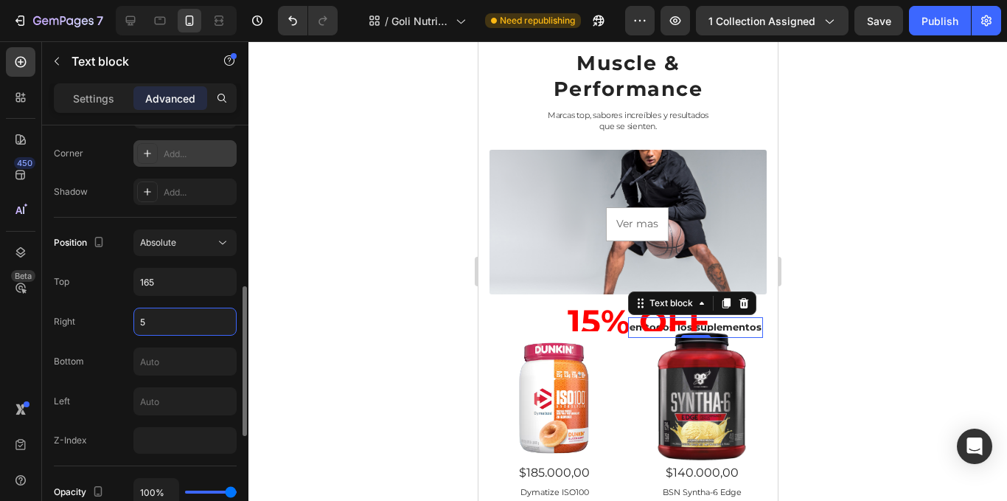
type input "55"
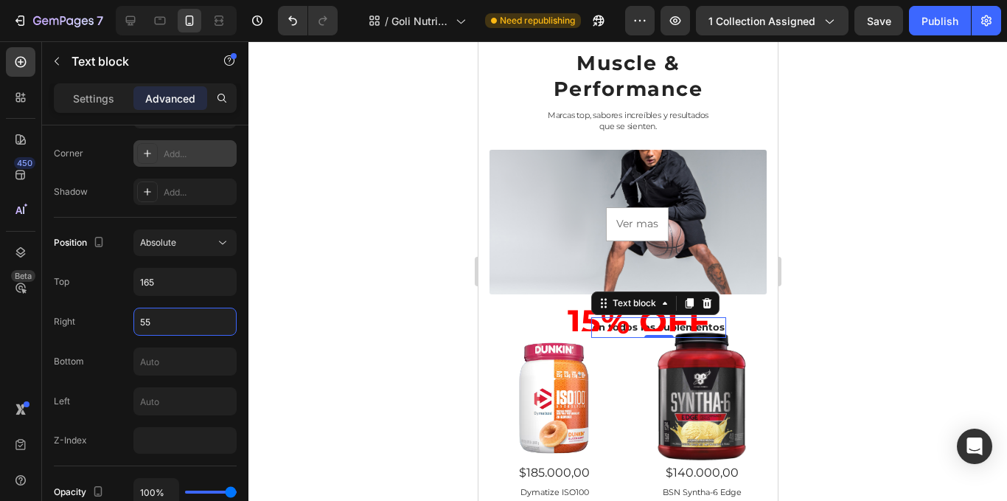
click at [852, 313] on div at bounding box center [627, 270] width 759 height 459
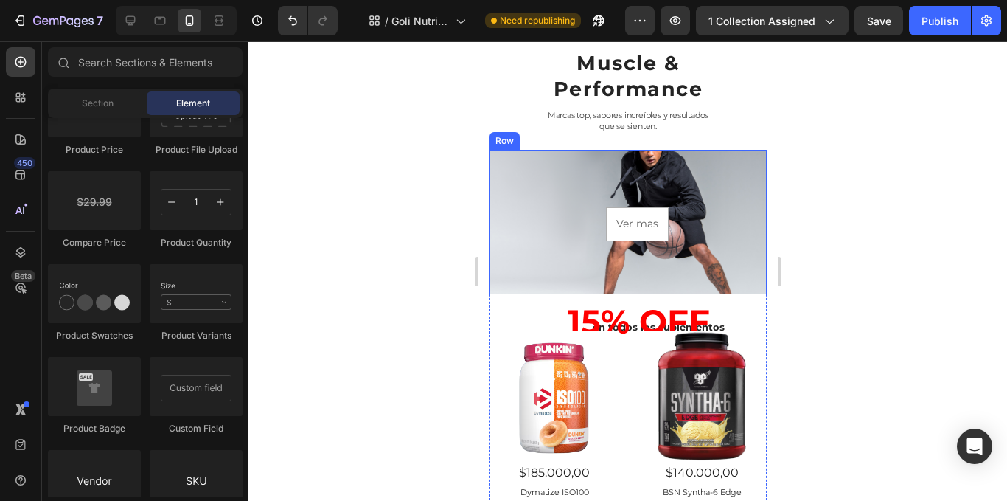
click at [677, 269] on div "en todos los suplementos Text block ⁠⁠⁠⁠⁠⁠⁠ 15% Off Heading Ver mas Button Row" at bounding box center [627, 222] width 277 height 144
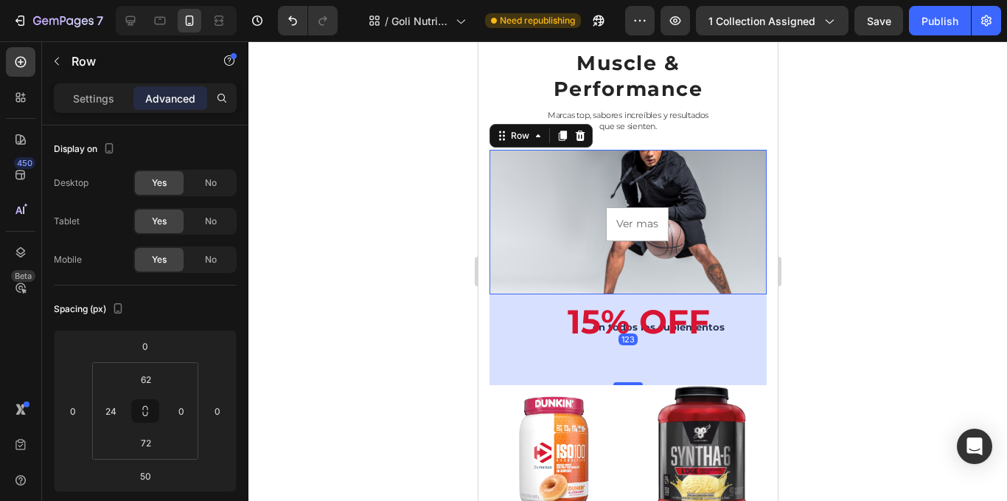
drag, startPoint x: 621, startPoint y: 330, endPoint x: 625, endPoint y: 384, distance: 54.0
click at [625, 384] on div at bounding box center [627, 383] width 29 height 3
type input "123"
click at [880, 343] on div at bounding box center [627, 270] width 759 height 459
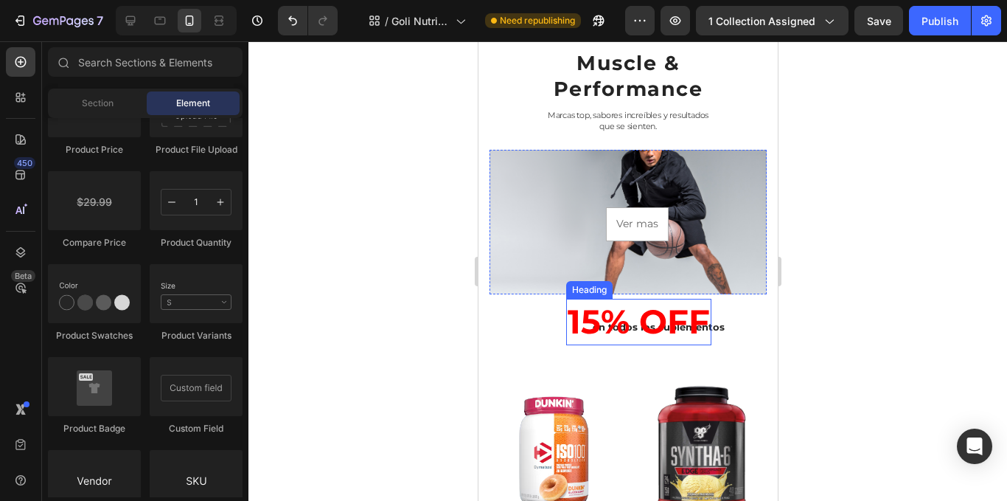
click at [686, 313] on span "15% Off" at bounding box center [638, 321] width 142 height 41
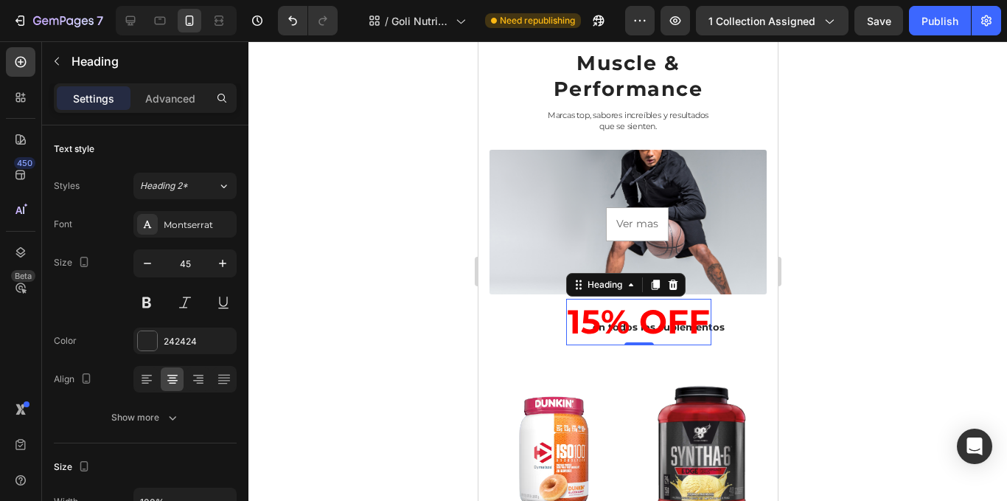
click at [852, 297] on div at bounding box center [627, 270] width 759 height 459
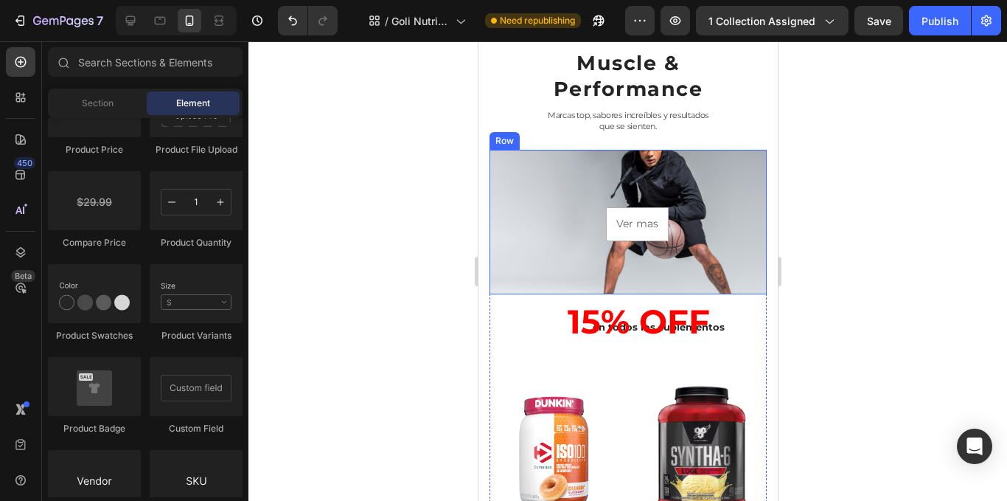
click at [691, 274] on div "en todos los suplementos Text block ⁠⁠⁠⁠⁠⁠⁠ 15% Off Heading Ver mas Button Row" at bounding box center [627, 222] width 277 height 144
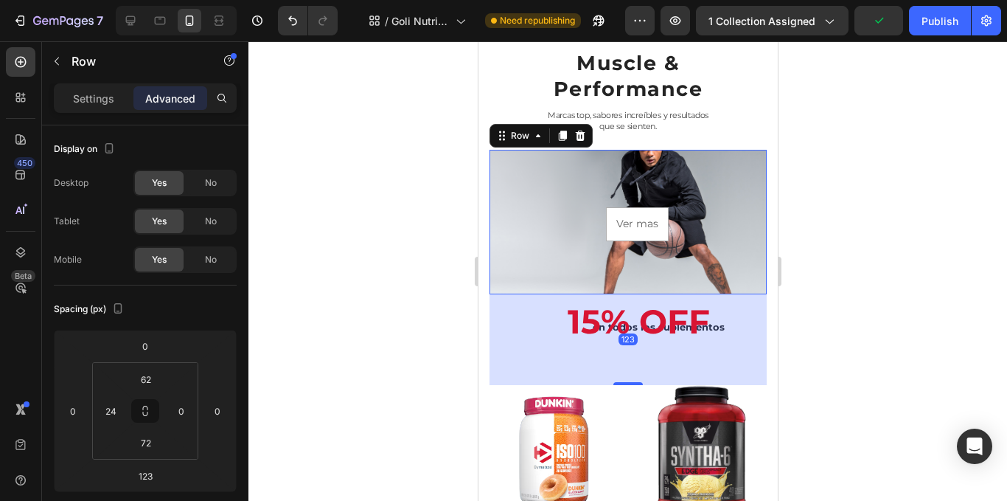
click at [943, 215] on div at bounding box center [627, 270] width 759 height 459
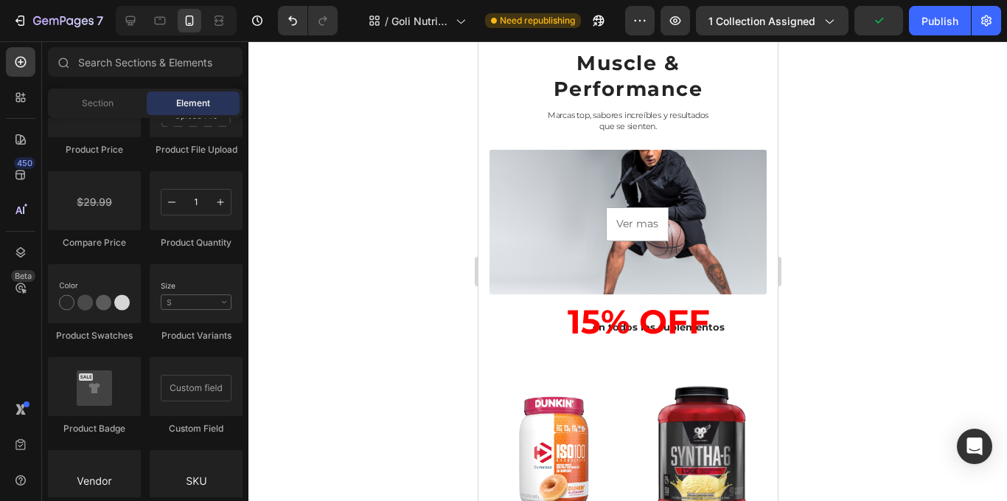
click at [910, 215] on div at bounding box center [627, 270] width 759 height 459
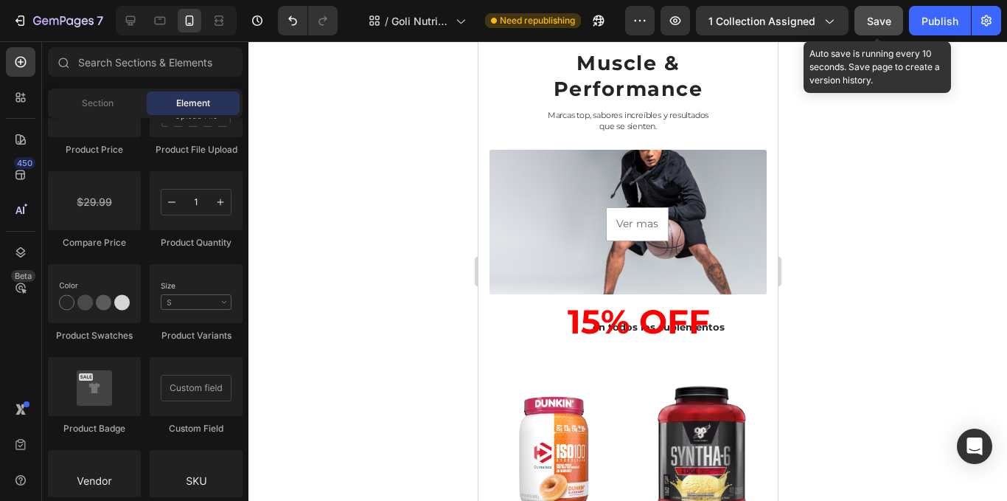
click at [887, 33] on button "Save" at bounding box center [879, 20] width 49 height 29
